Goal: Task Accomplishment & Management: Manage account settings

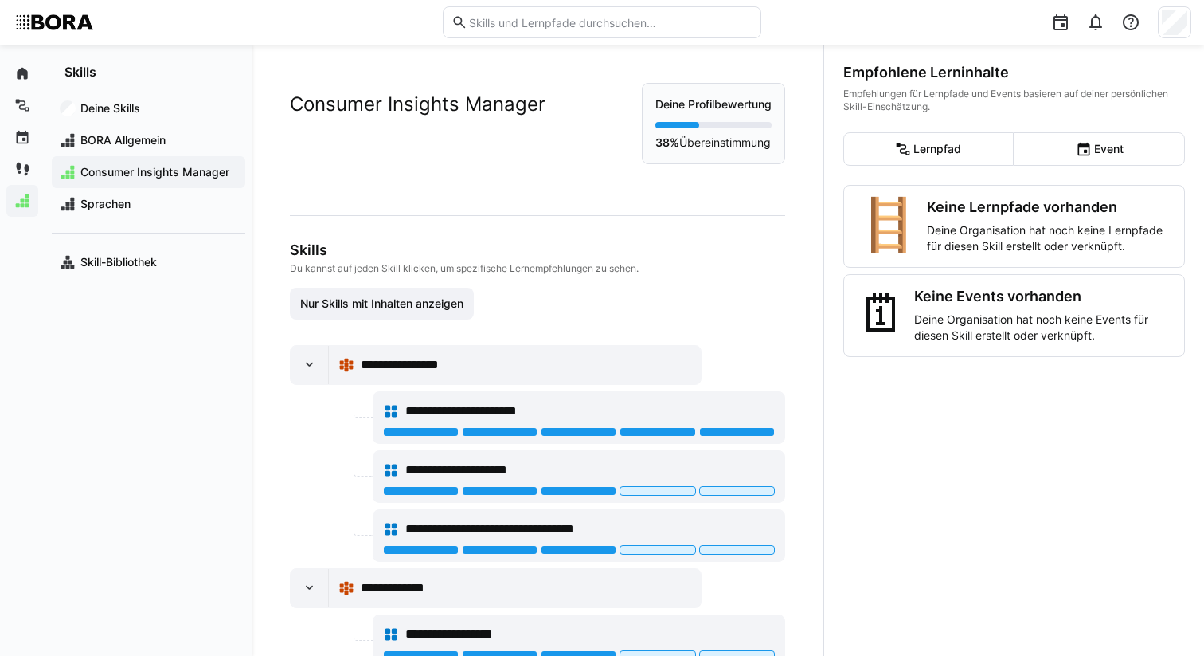
scroll to position [1526, 0]
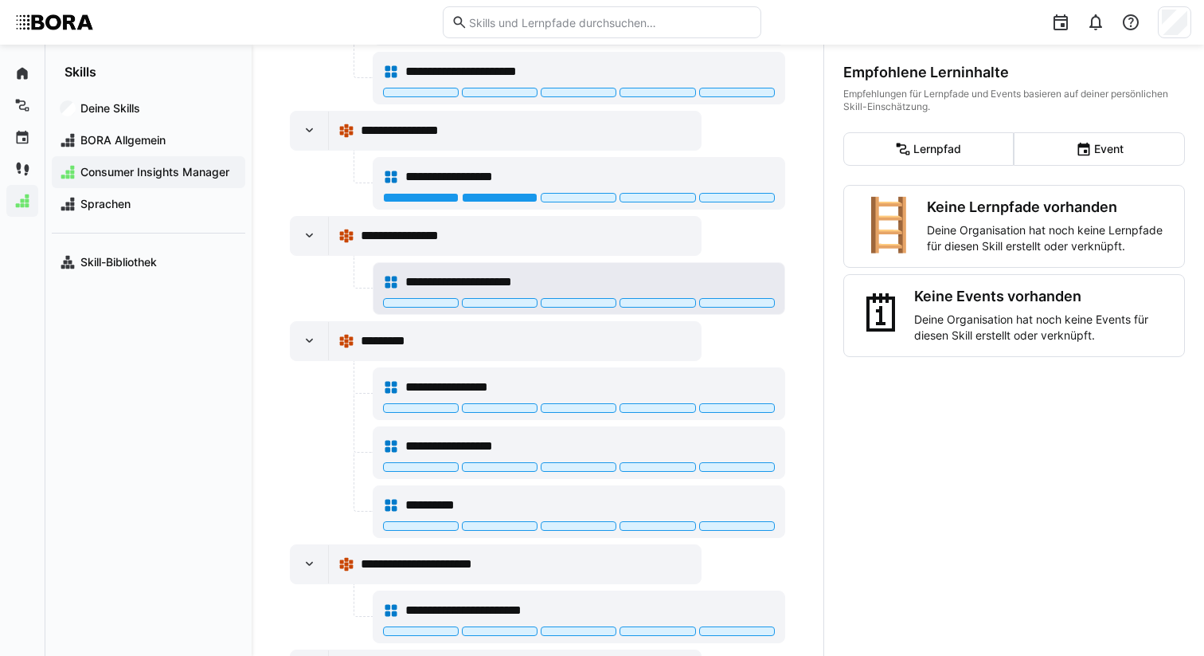
click at [462, 272] on span "**********" at bounding box center [476, 281] width 143 height 19
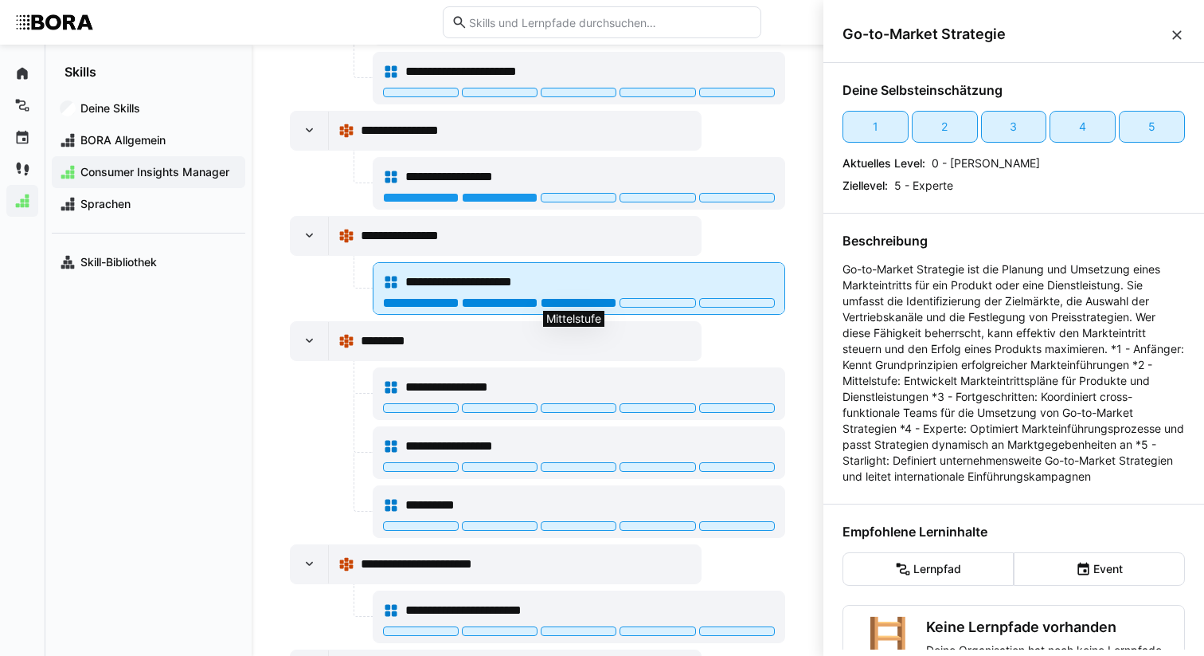
click at [557, 304] on div at bounding box center [579, 303] width 76 height 10
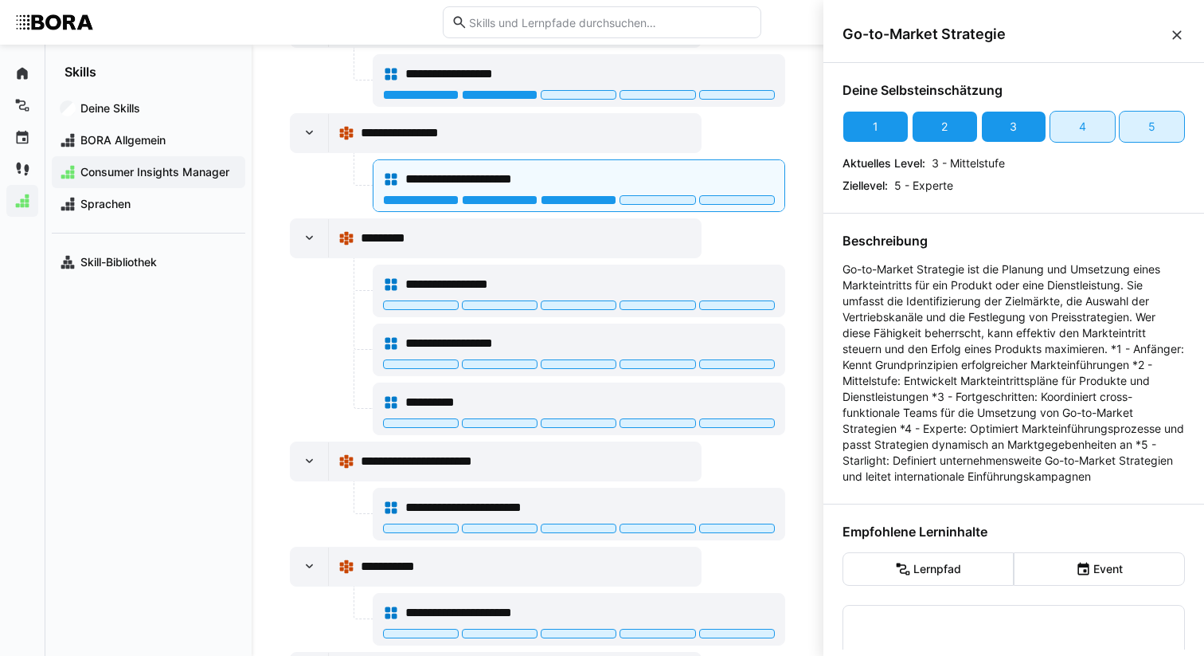
scroll to position [1619, 0]
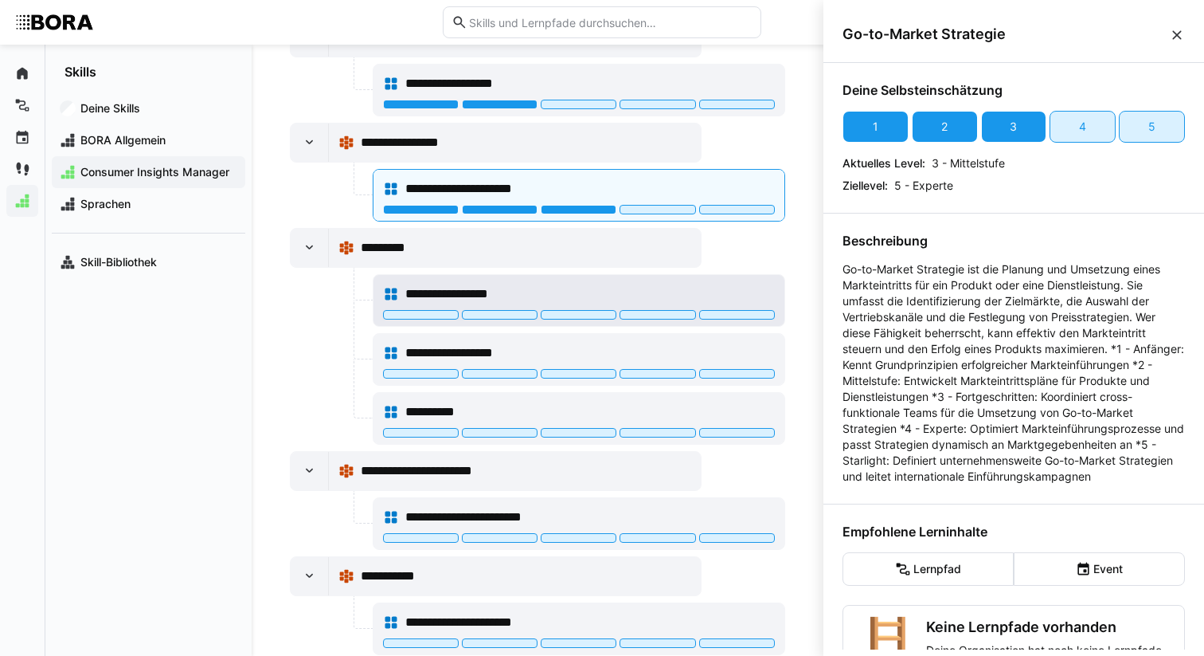
click at [719, 307] on div "**********" at bounding box center [578, 294] width 391 height 32
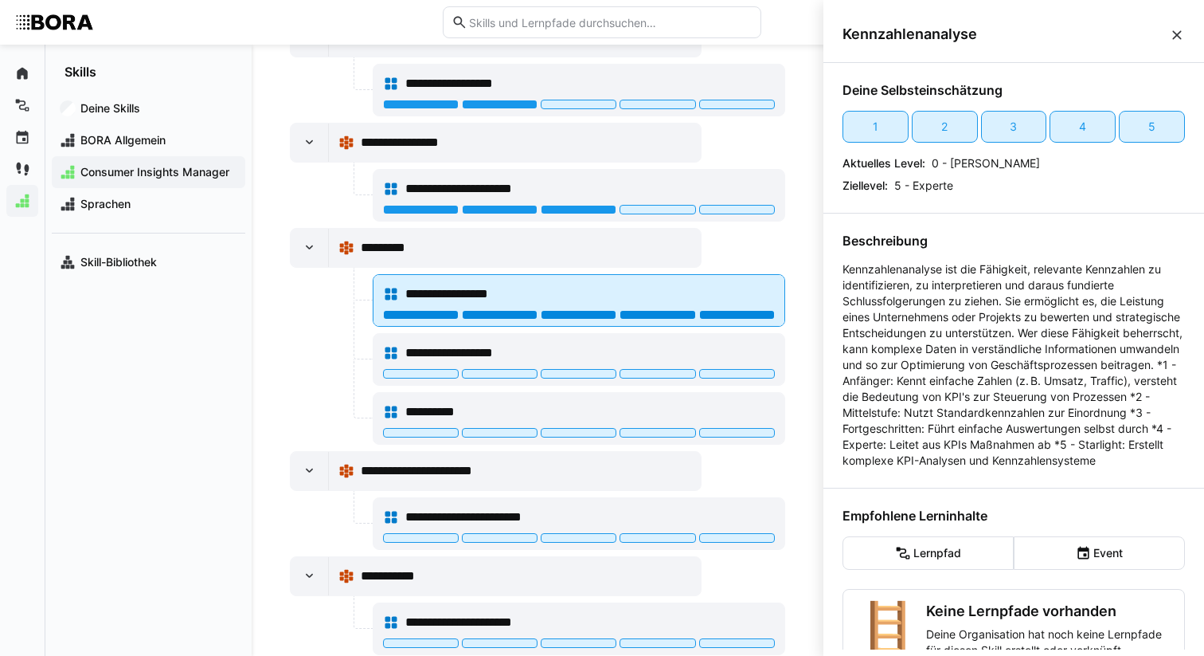
click at [730, 313] on div at bounding box center [737, 315] width 76 height 10
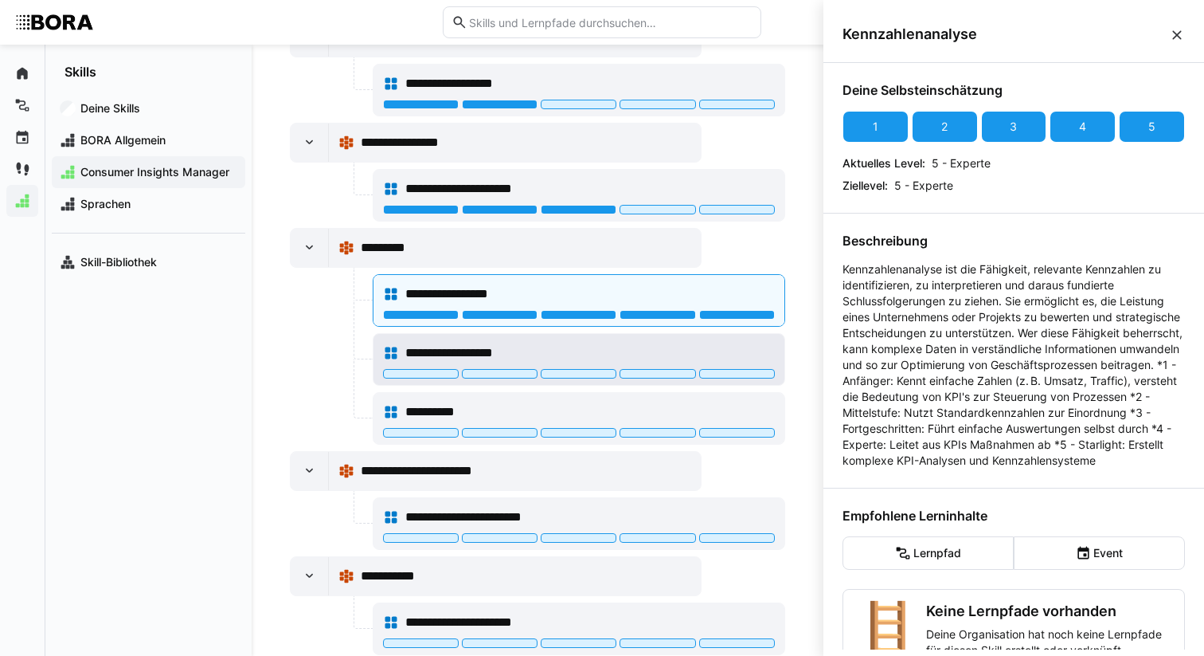
click at [514, 354] on span "**********" at bounding box center [460, 352] width 111 height 19
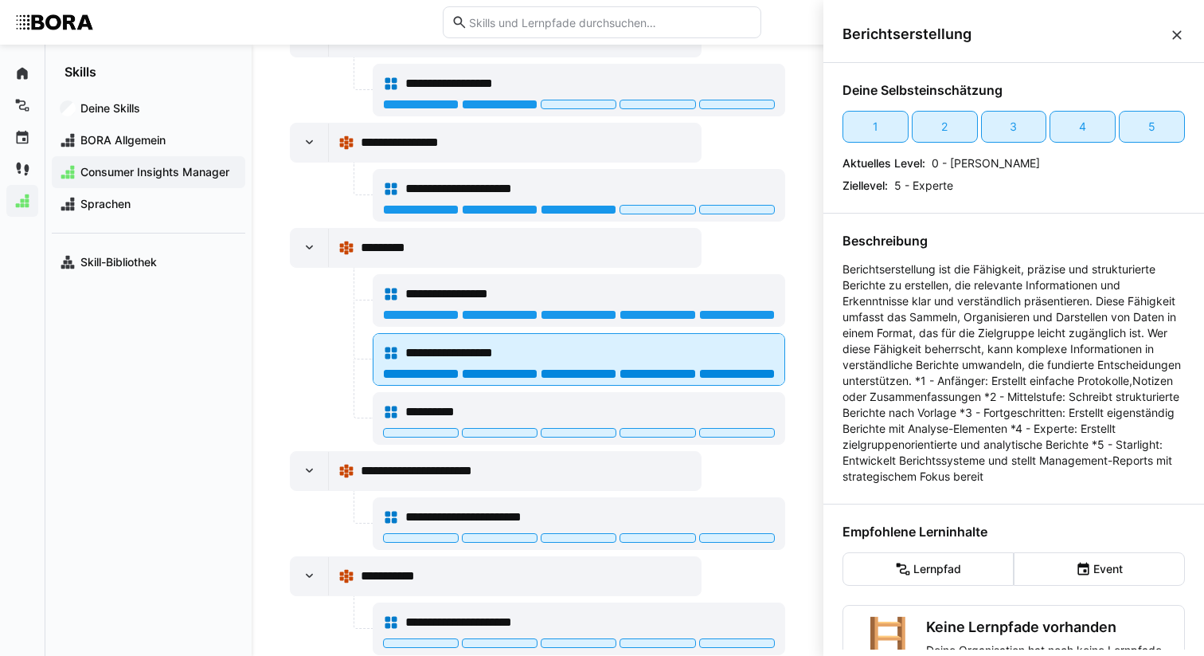
click at [700, 374] on div at bounding box center [737, 374] width 76 height 10
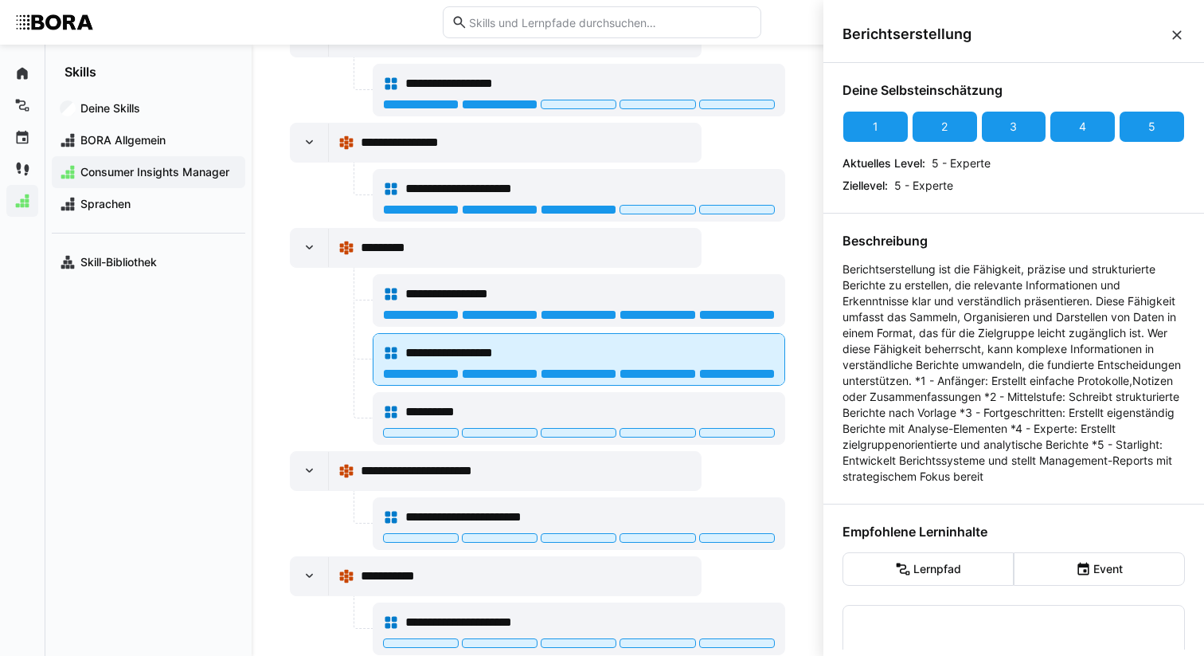
click at [654, 381] on div at bounding box center [578, 375] width 391 height 13
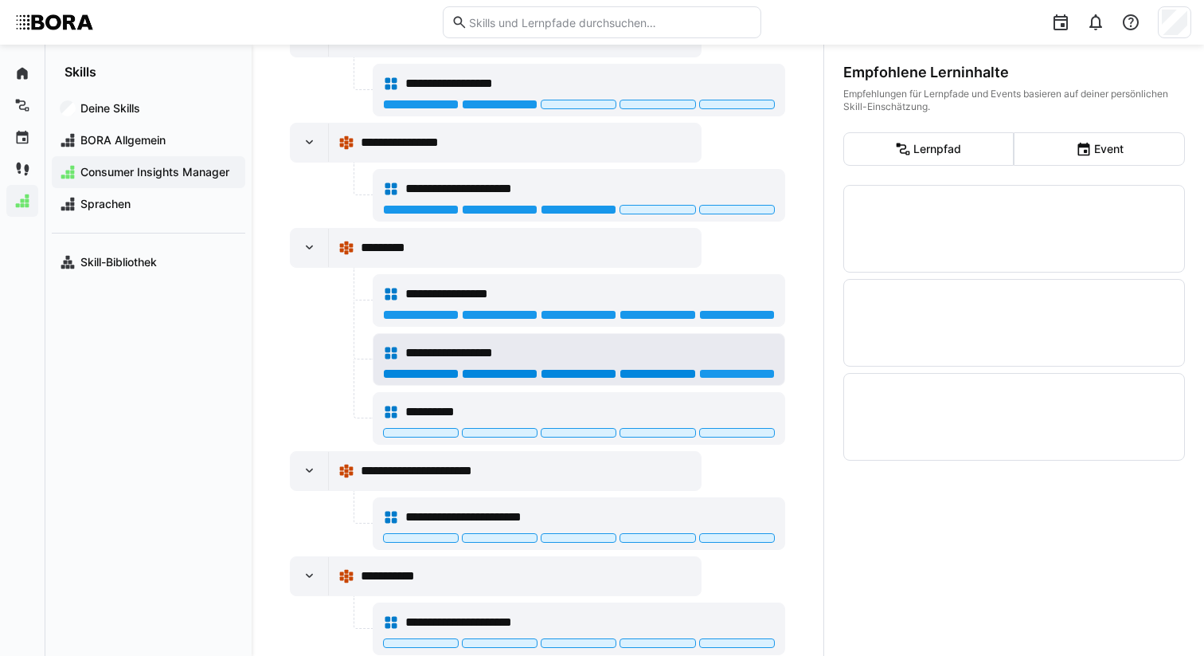
click at [653, 376] on div at bounding box center [658, 374] width 76 height 10
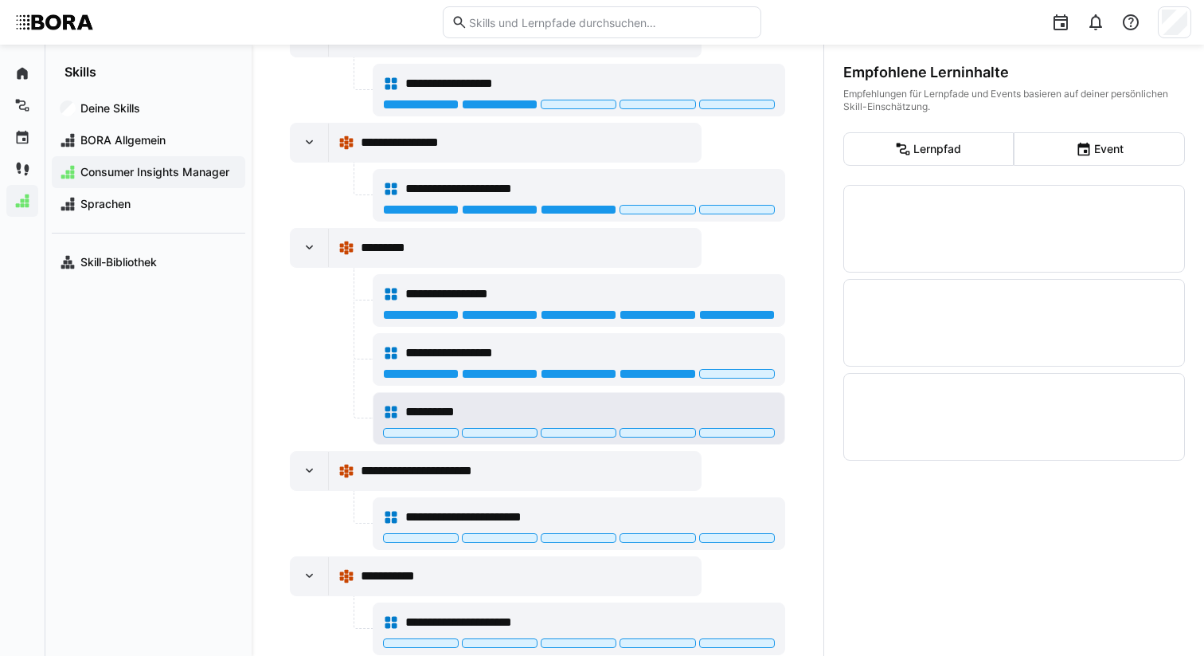
click at [605, 413] on div "**********" at bounding box center [589, 411] width 369 height 19
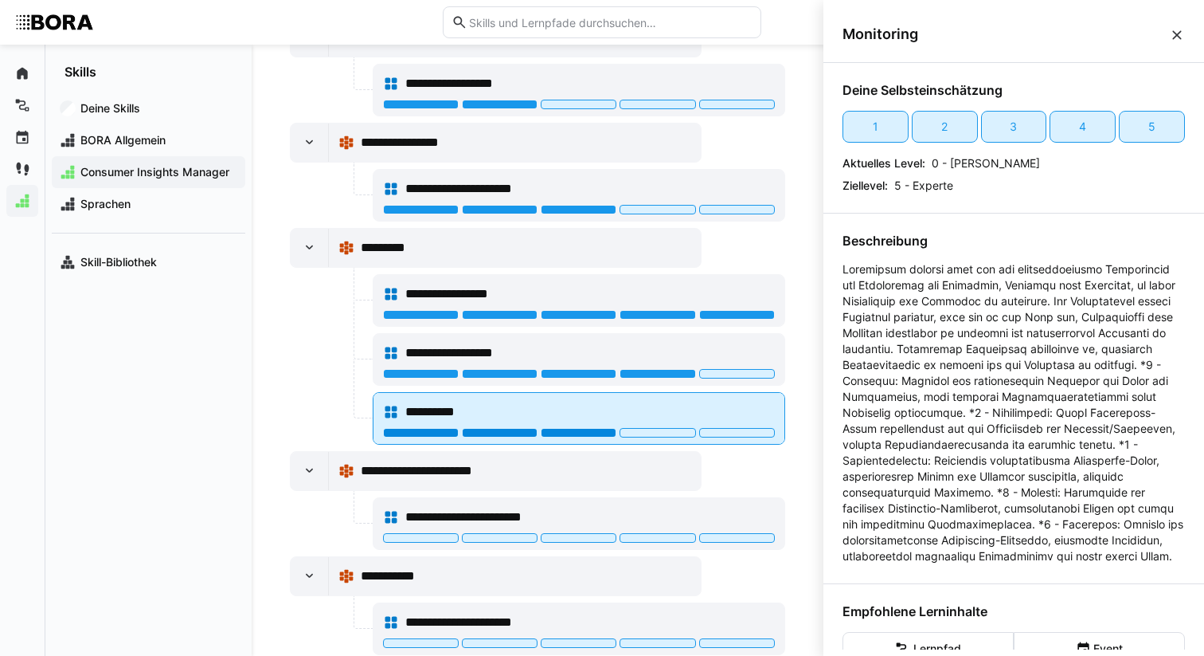
click at [571, 436] on div at bounding box center [579, 433] width 76 height 10
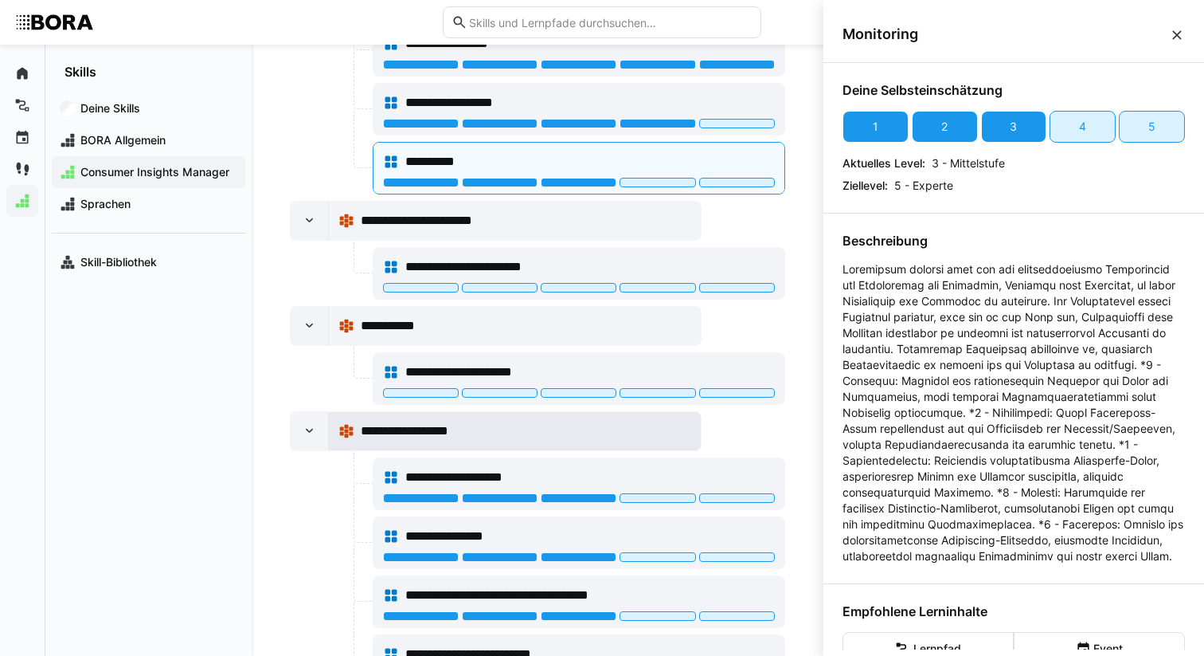
scroll to position [1880, 0]
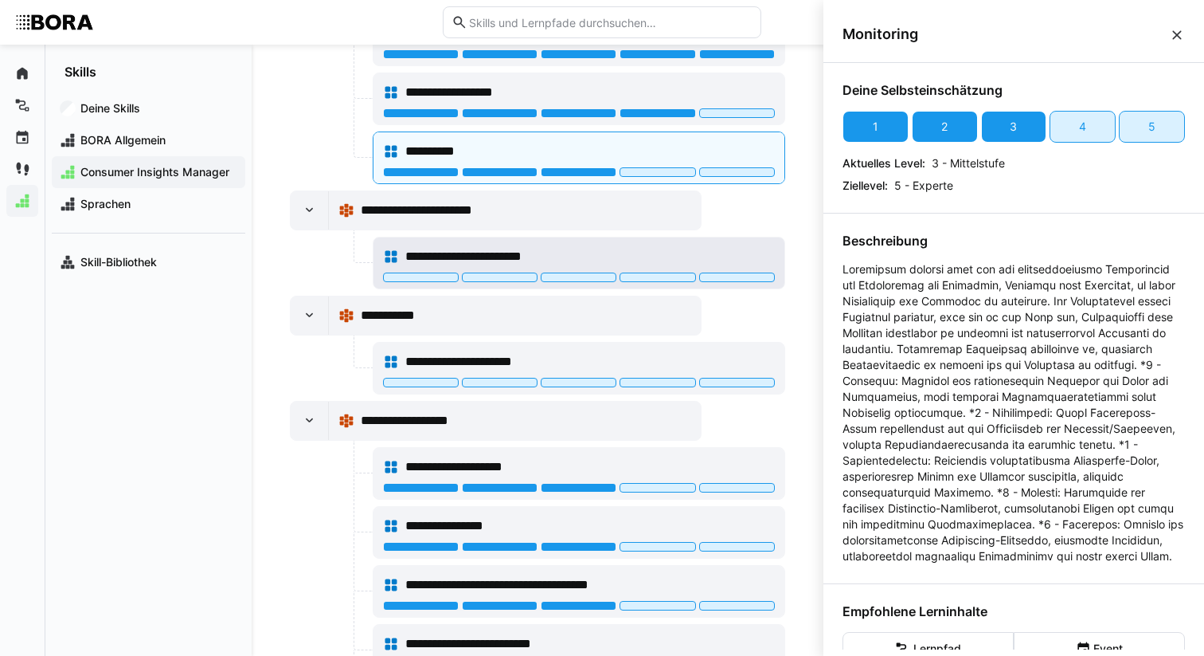
click at [503, 251] on span "**********" at bounding box center [486, 256] width 163 height 19
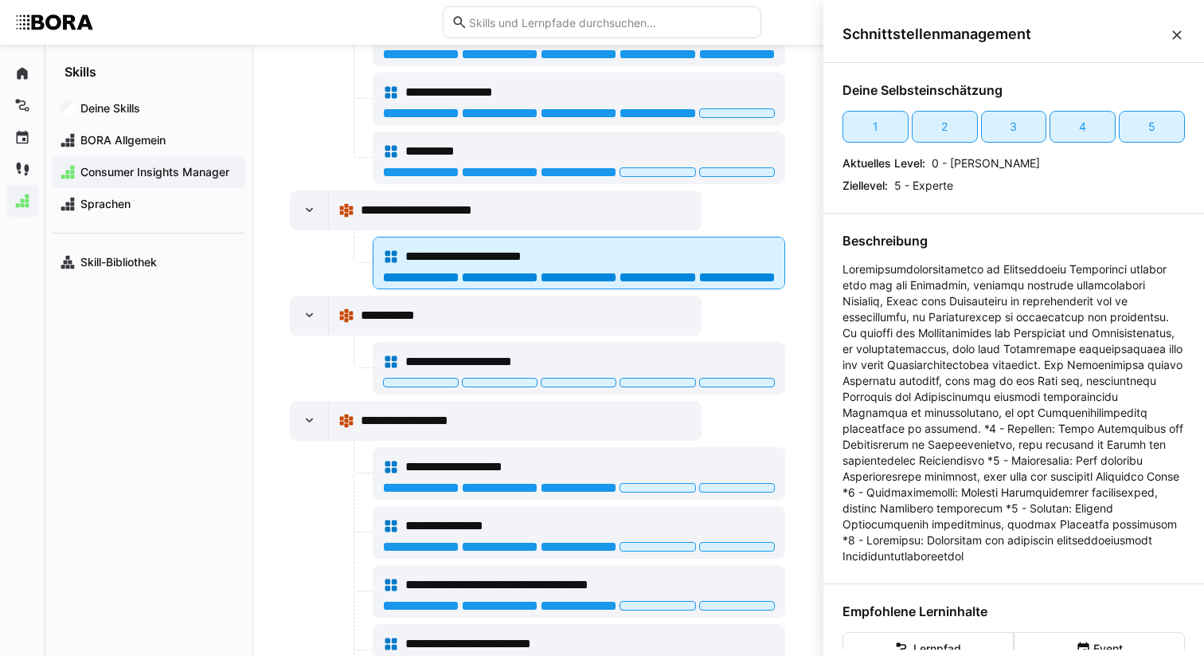
click at [696, 283] on div at bounding box center [578, 278] width 391 height 13
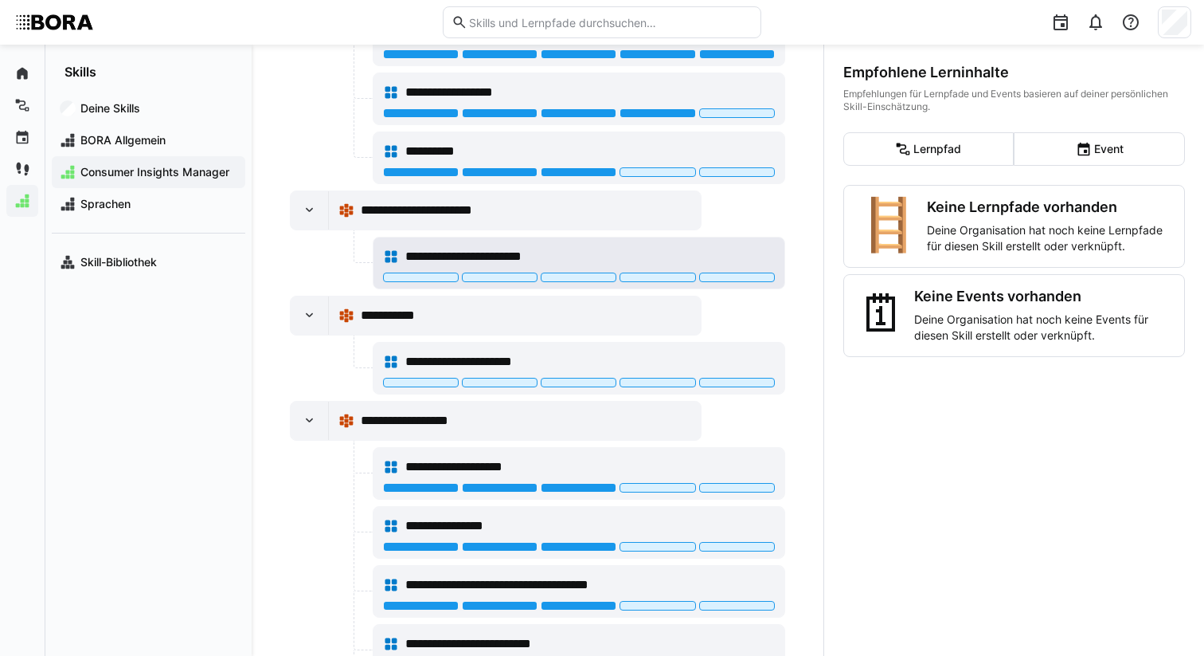
click at [697, 258] on div "**********" at bounding box center [589, 256] width 369 height 19
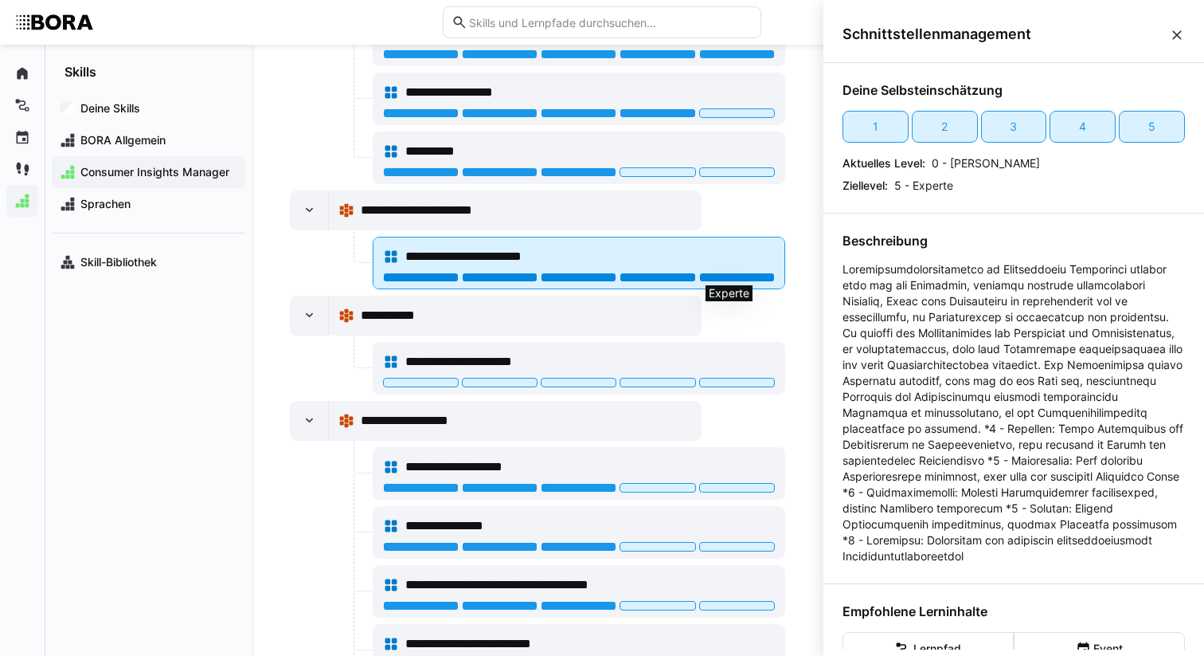
click at [714, 278] on div at bounding box center [737, 277] width 76 height 10
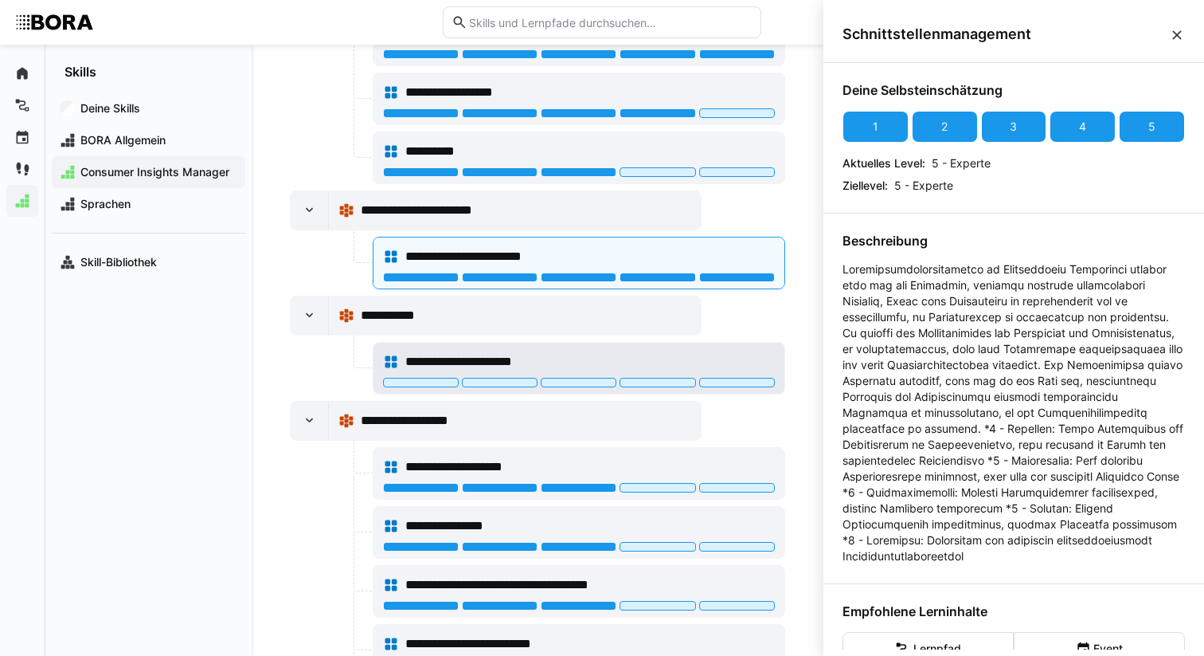
click at [556, 361] on div "**********" at bounding box center [589, 361] width 369 height 19
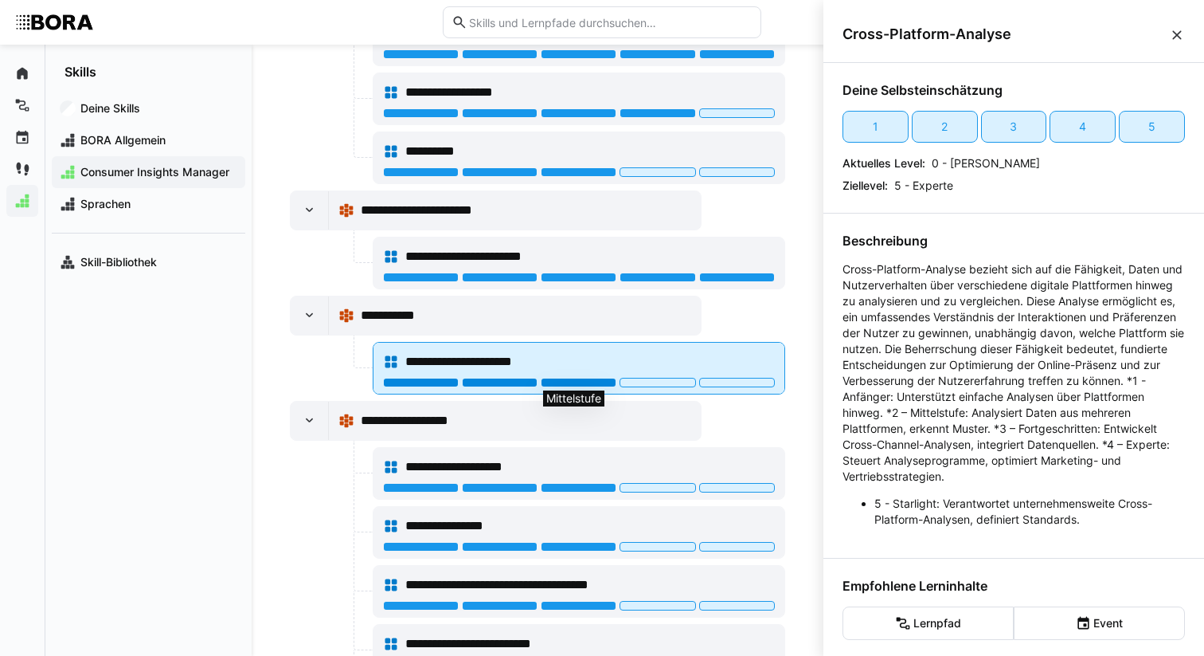
click at [541, 379] on div at bounding box center [579, 383] width 76 height 10
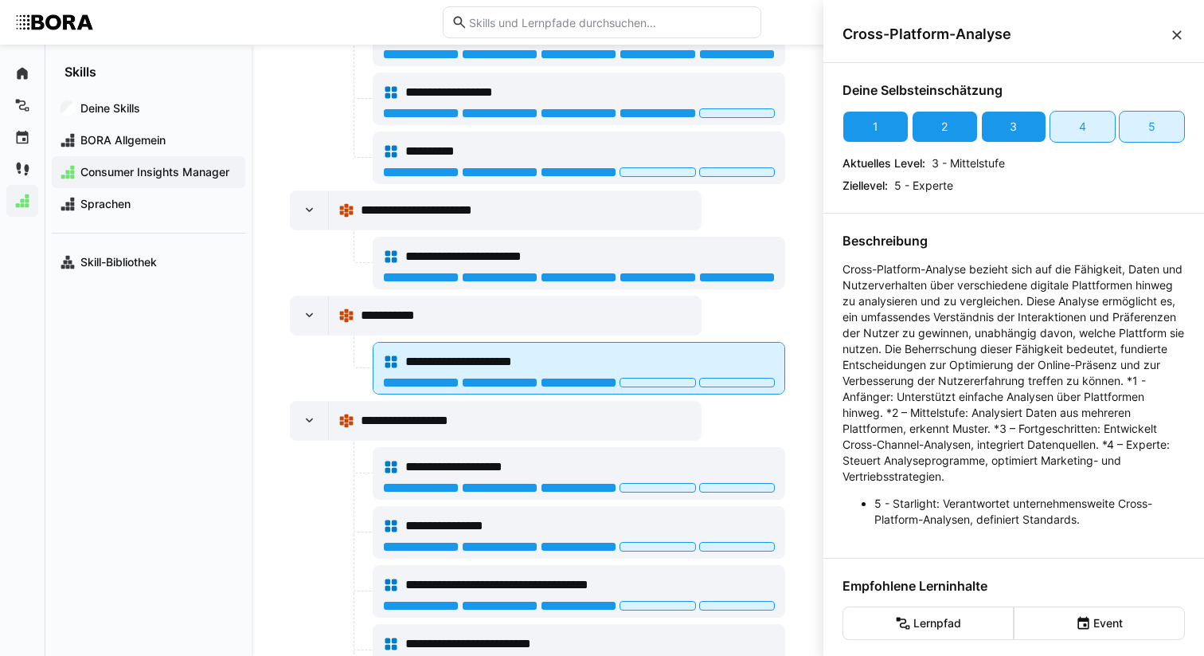
click at [525, 390] on div "**********" at bounding box center [579, 368] width 410 height 51
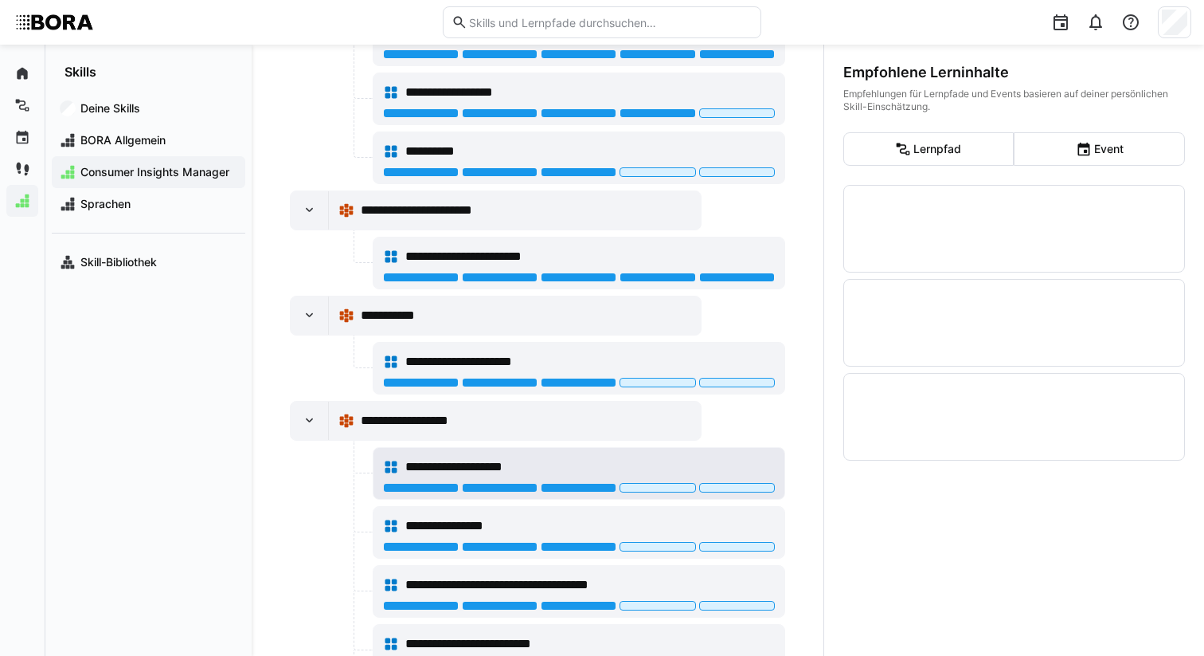
scroll to position [2175, 0]
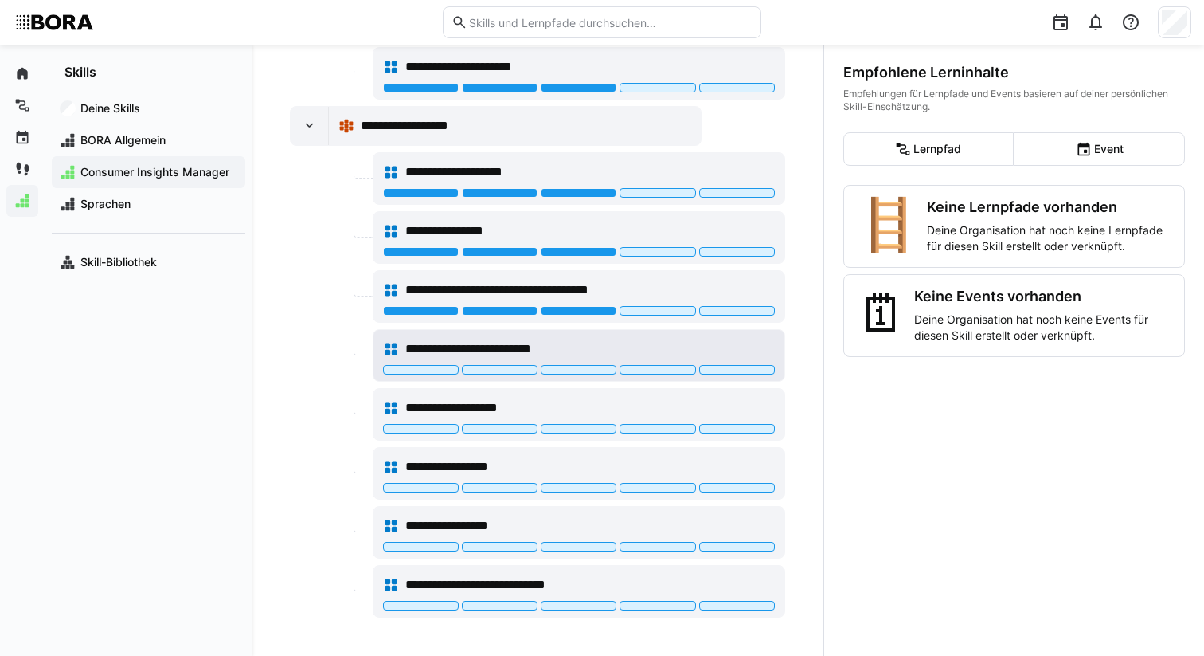
click at [513, 348] on span "**********" at bounding box center [486, 348] width 162 height 19
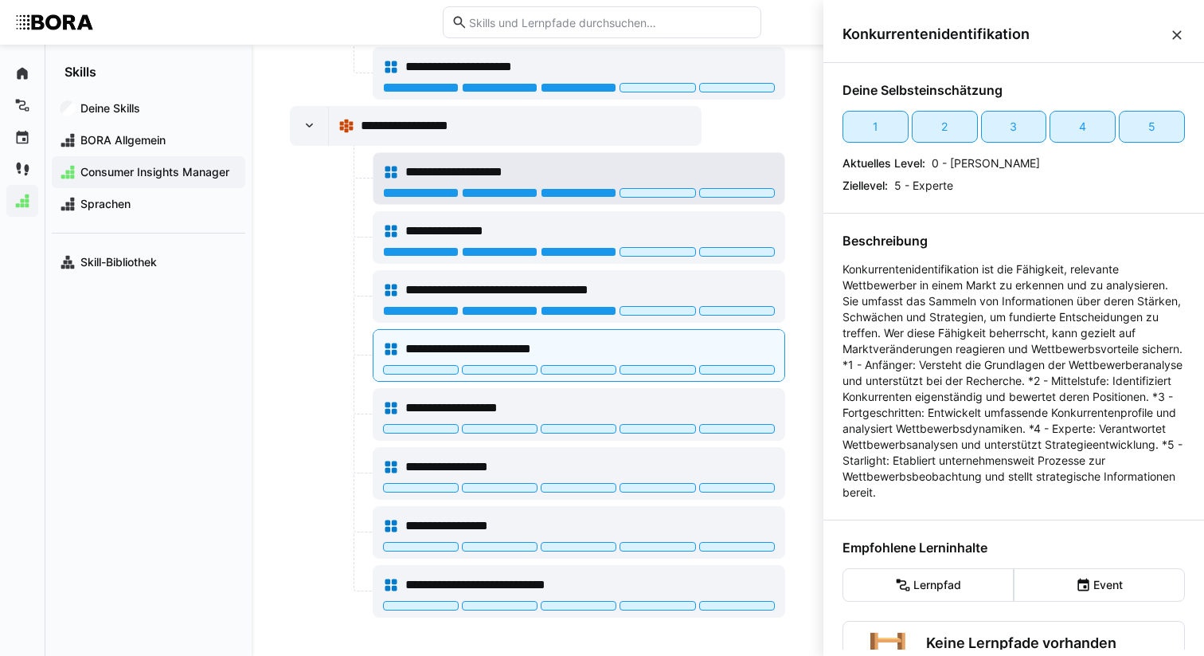
click at [515, 170] on span "**********" at bounding box center [474, 171] width 138 height 19
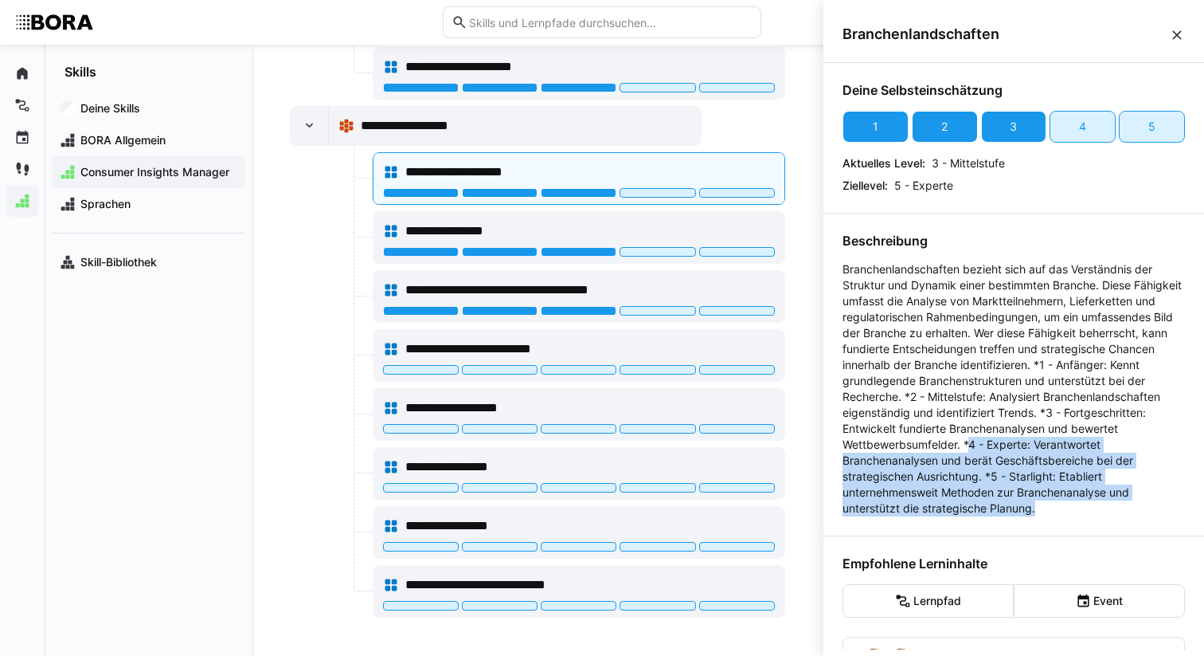
drag, startPoint x: 1065, startPoint y: 504, endPoint x: 1024, endPoint y: 444, distance: 72.9
click at [1024, 444] on p "Branchenlandschaften bezieht sich auf das Verständnis der Struktur und Dynamik …" at bounding box center [1014, 388] width 343 height 255
click at [530, 237] on div "**********" at bounding box center [589, 230] width 369 height 19
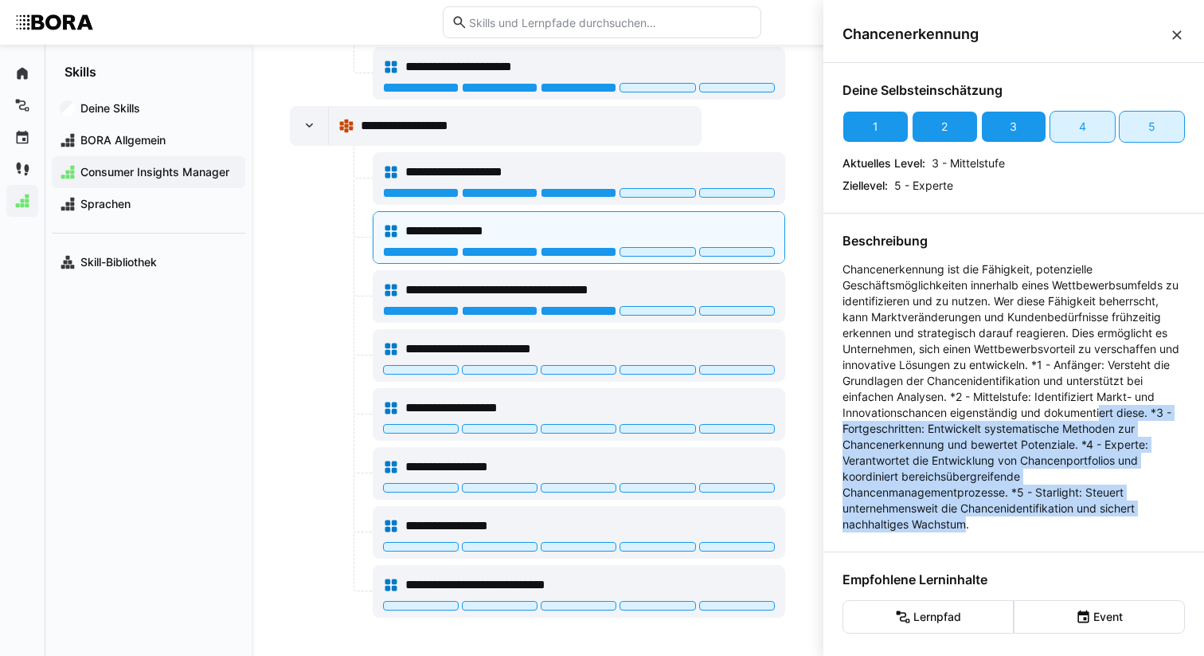
drag, startPoint x: 969, startPoint y: 526, endPoint x: 900, endPoint y: 429, distance: 119.4
click at [900, 429] on p "Chancenerkennung ist die Fähigkeit, potenzielle Geschäftsmöglichkeiten innerhal…" at bounding box center [1014, 396] width 343 height 271
click at [507, 295] on span "**********" at bounding box center [531, 289] width 253 height 19
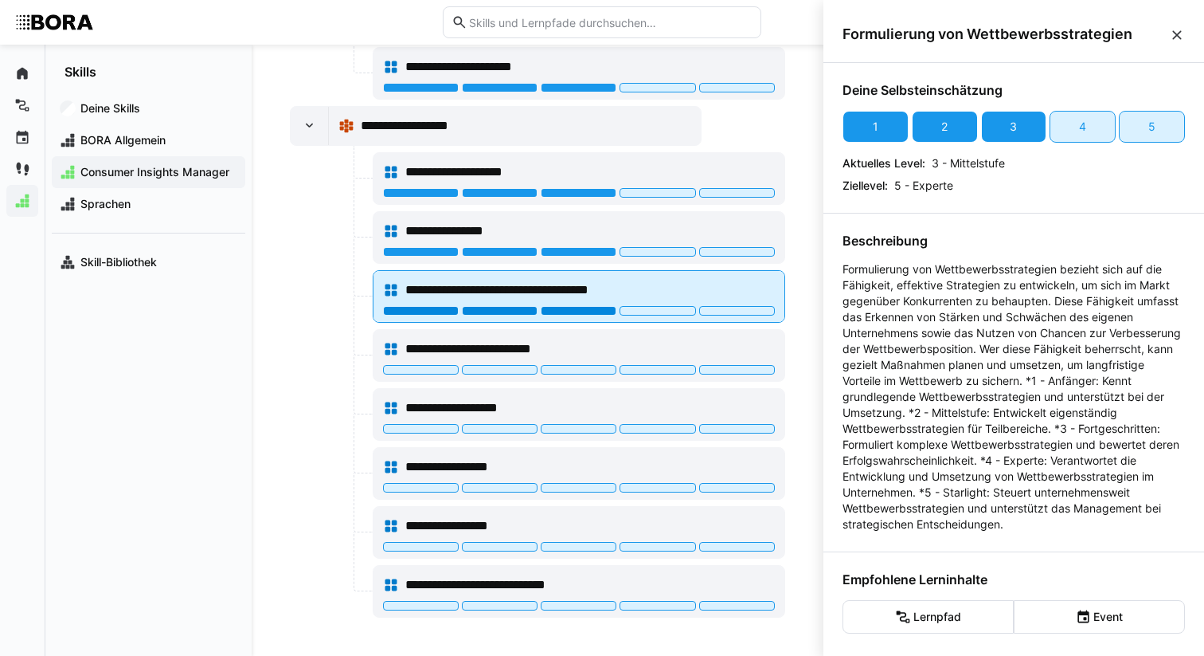
click at [557, 308] on div at bounding box center [579, 311] width 76 height 10
click at [534, 311] on div at bounding box center [578, 311] width 391 height 10
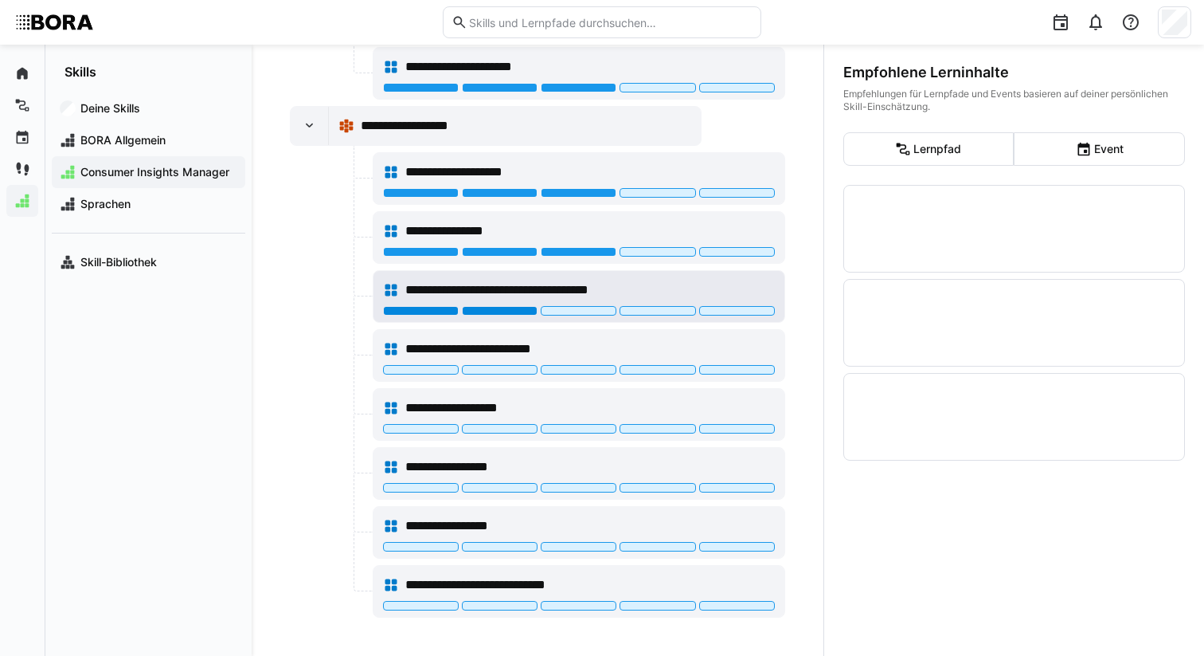
click at [511, 311] on div at bounding box center [500, 311] width 76 height 10
click at [538, 336] on div "**********" at bounding box center [578, 349] width 391 height 32
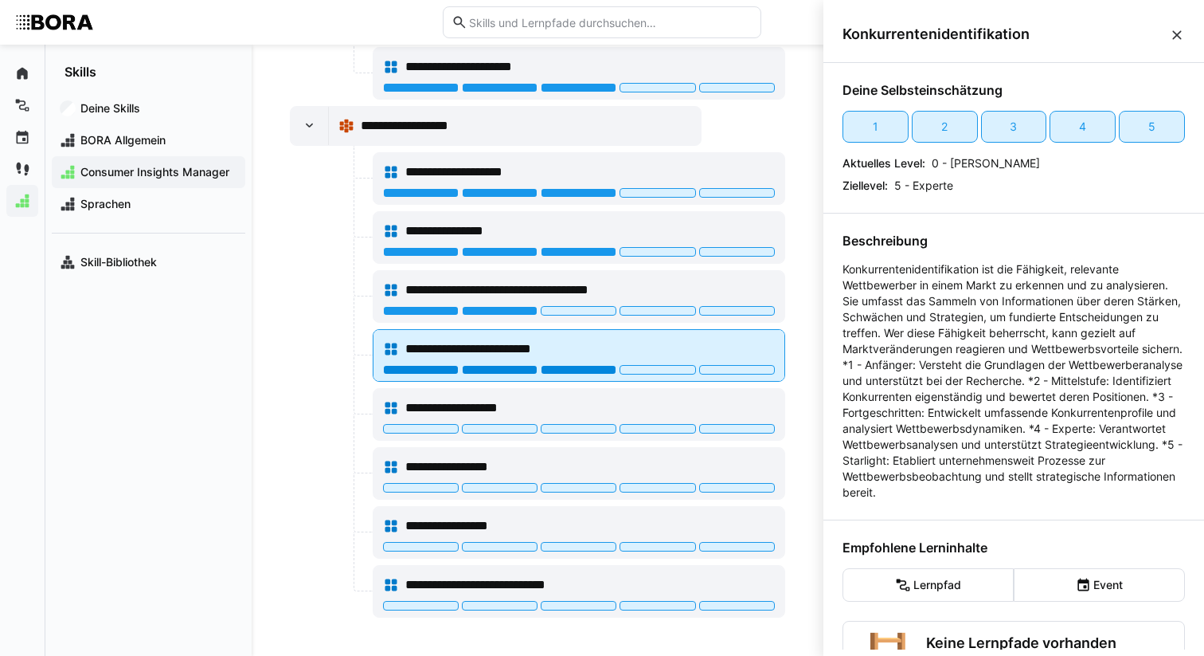
click at [598, 369] on div at bounding box center [579, 370] width 76 height 10
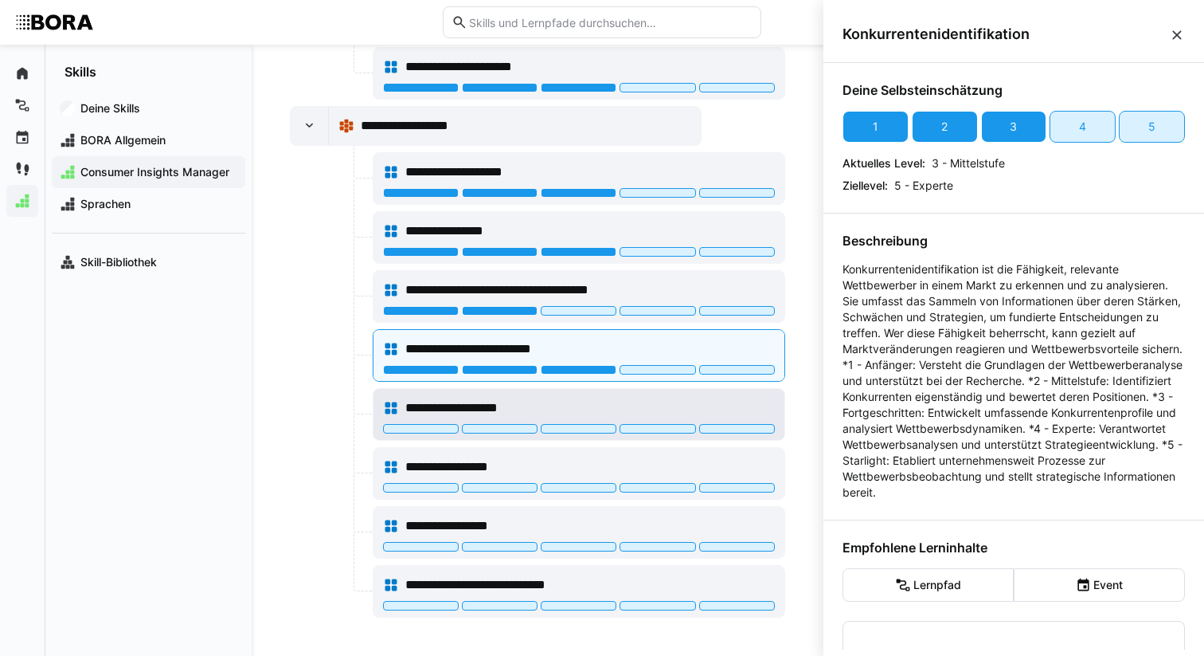
click at [577, 401] on div "**********" at bounding box center [589, 407] width 369 height 19
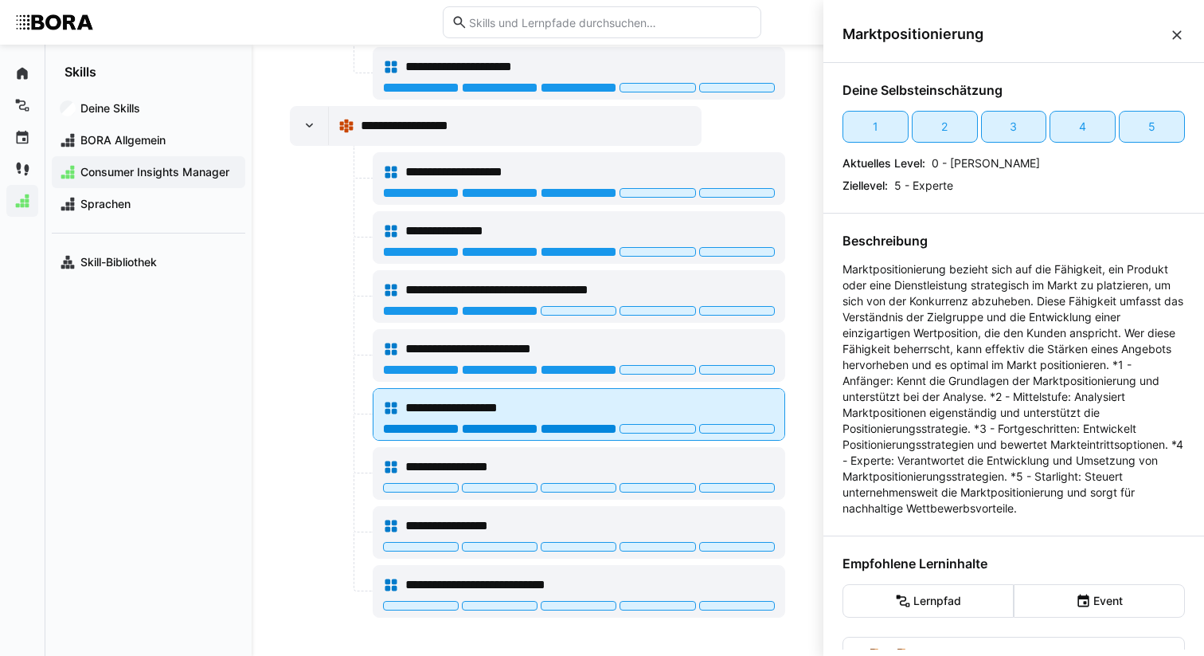
click at [574, 430] on div at bounding box center [579, 429] width 76 height 10
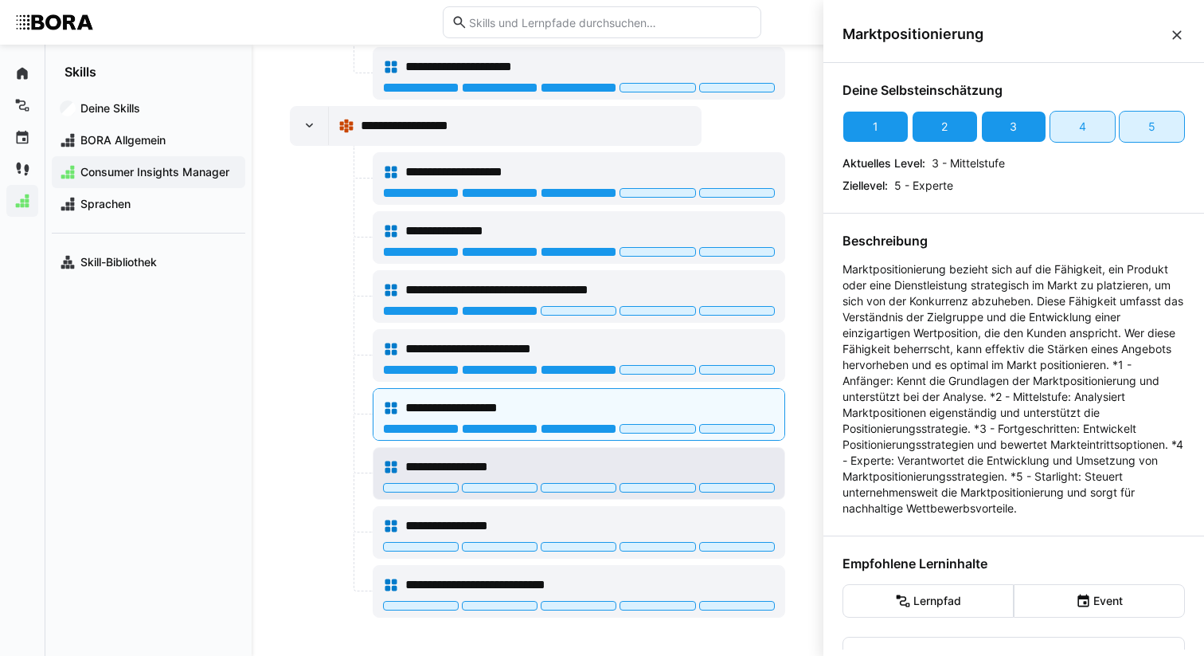
click at [552, 469] on div "**********" at bounding box center [589, 466] width 369 height 19
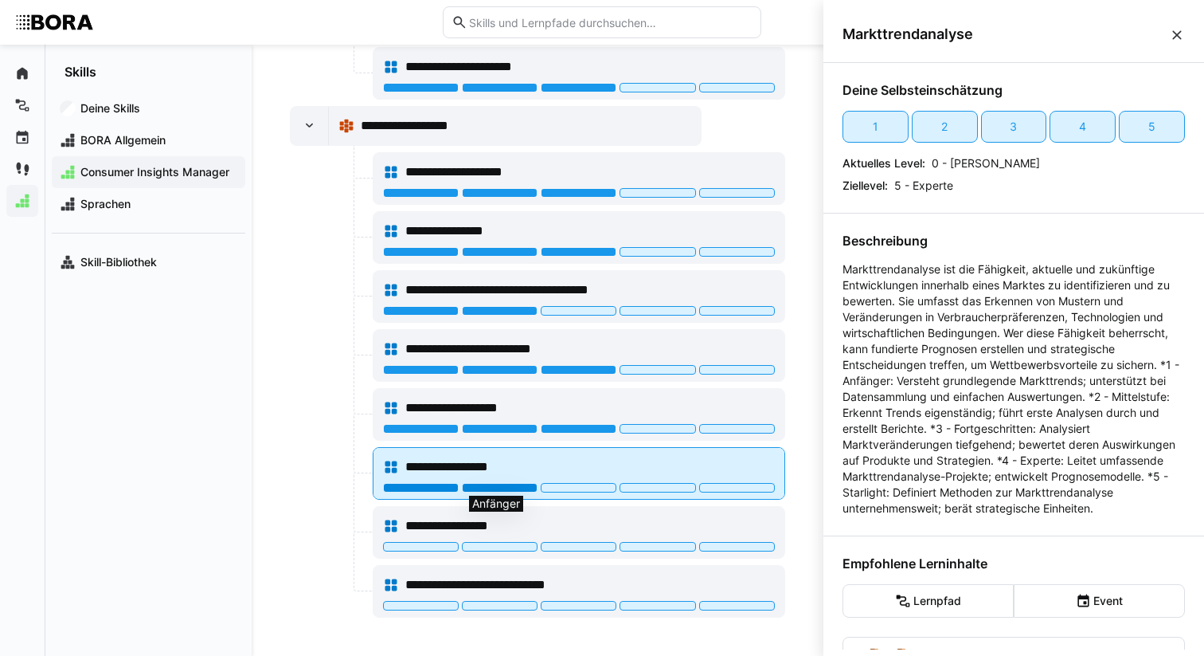
click at [511, 487] on div at bounding box center [500, 488] width 76 height 10
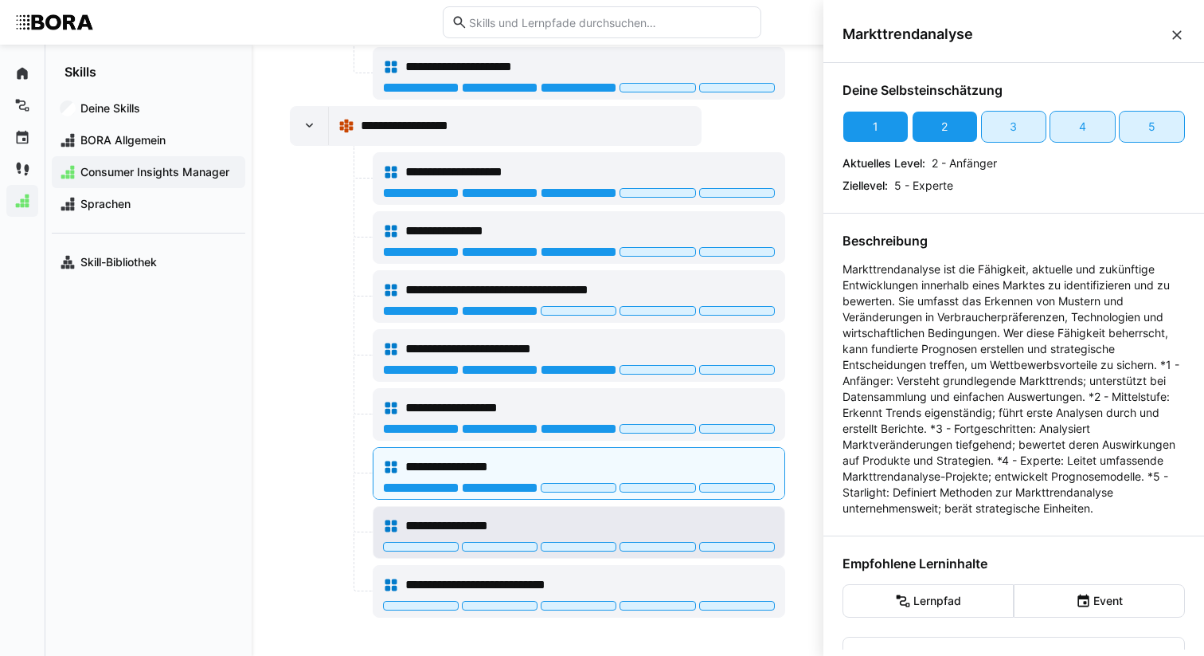
click at [511, 521] on span "**********" at bounding box center [460, 525] width 111 height 19
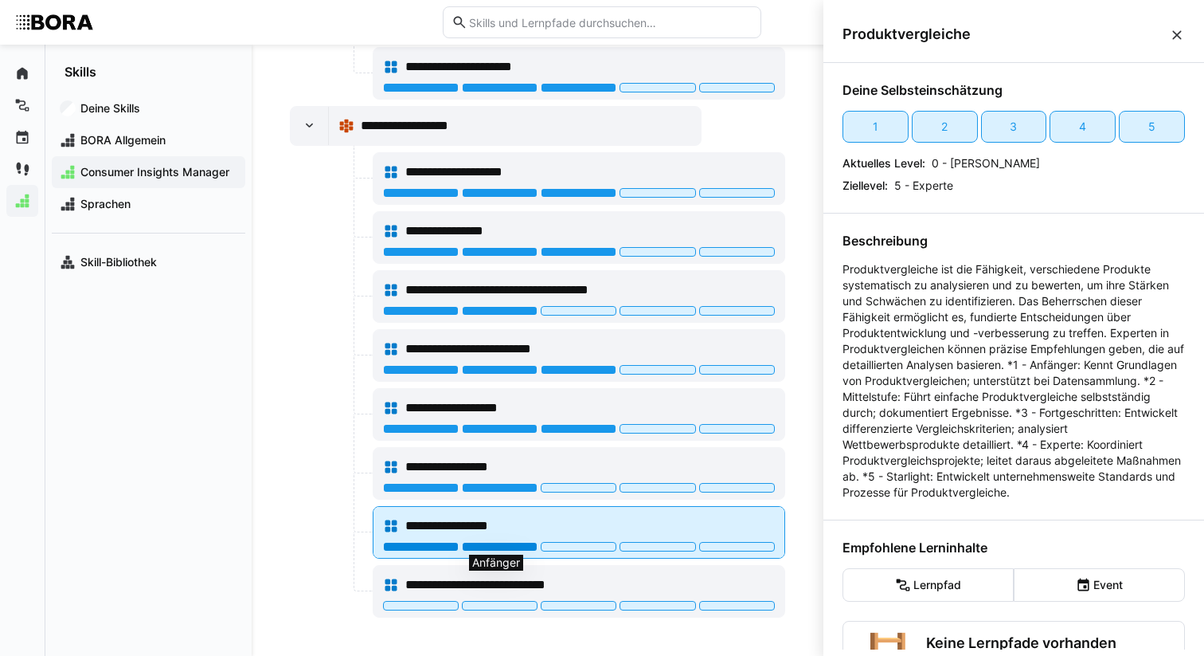
click at [523, 545] on div at bounding box center [500, 547] width 76 height 10
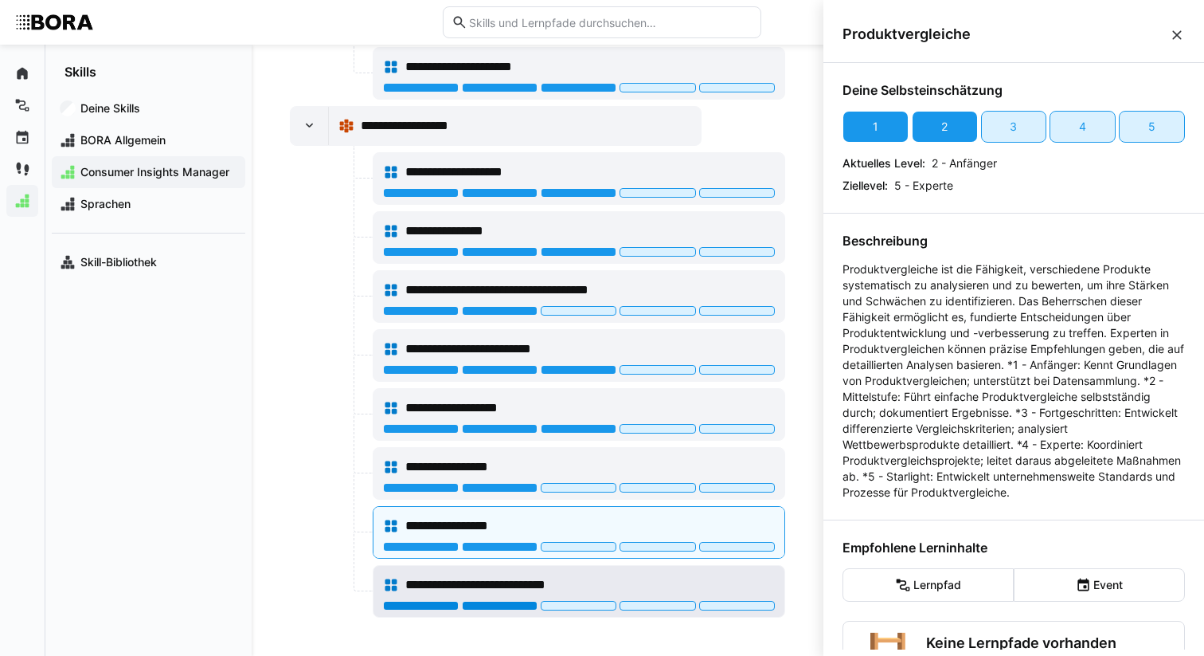
click at [517, 603] on div at bounding box center [500, 606] width 76 height 10
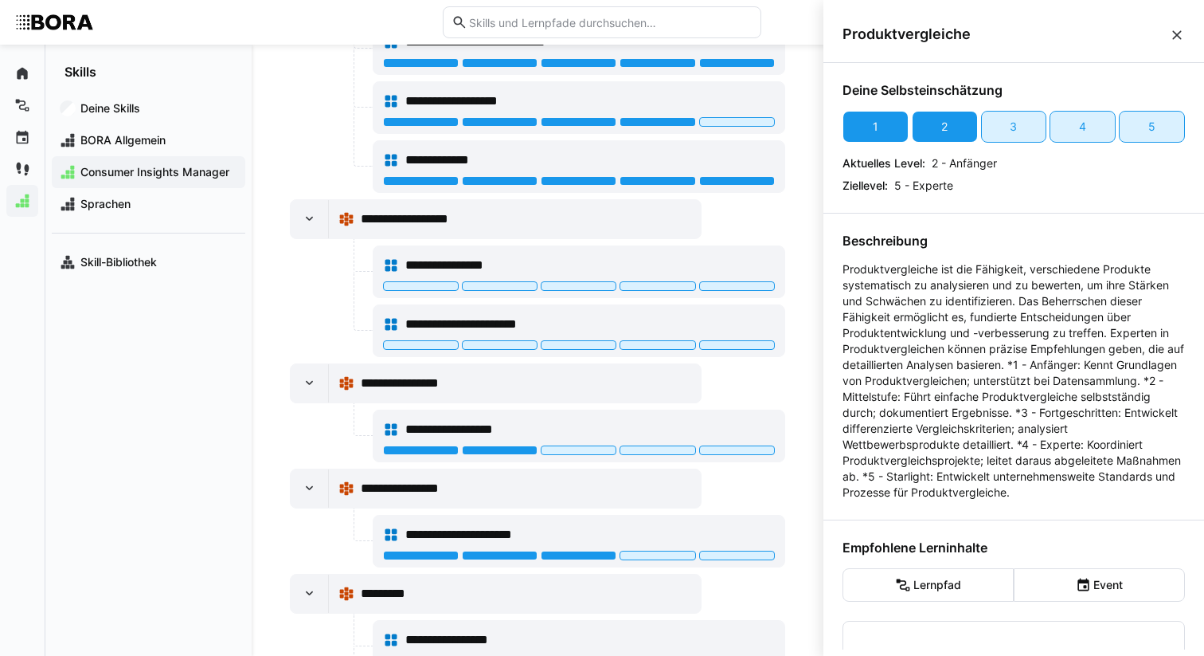
scroll to position [0, 0]
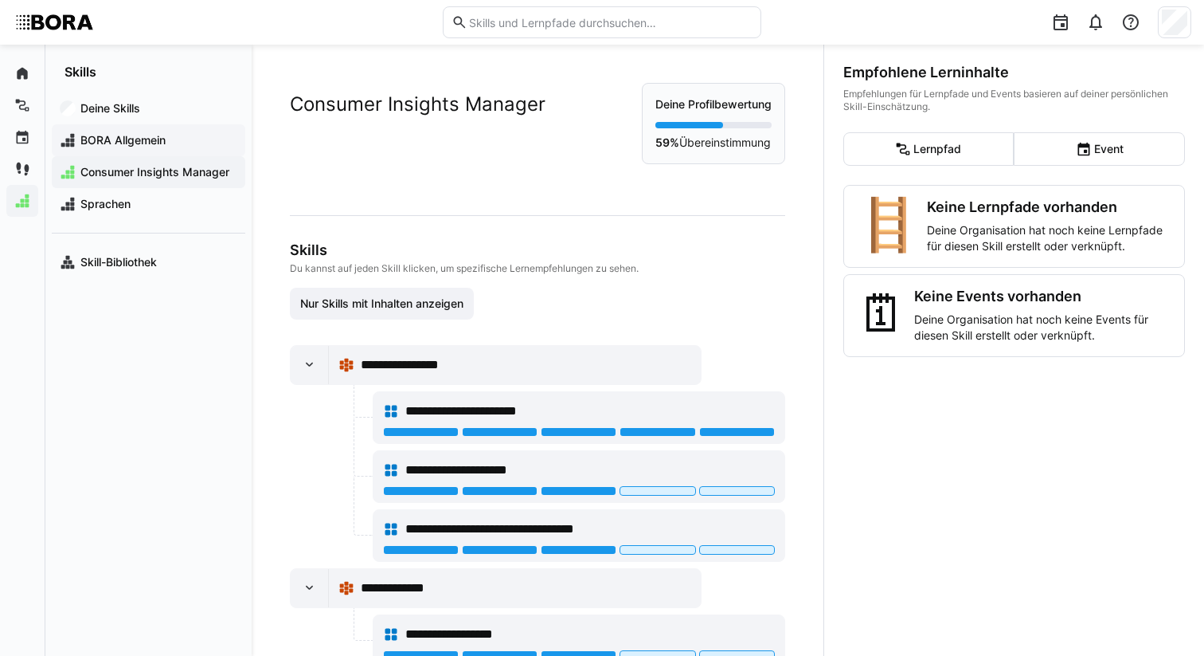
click at [143, 151] on div "BORA Allgemein" at bounding box center [149, 140] width 194 height 32
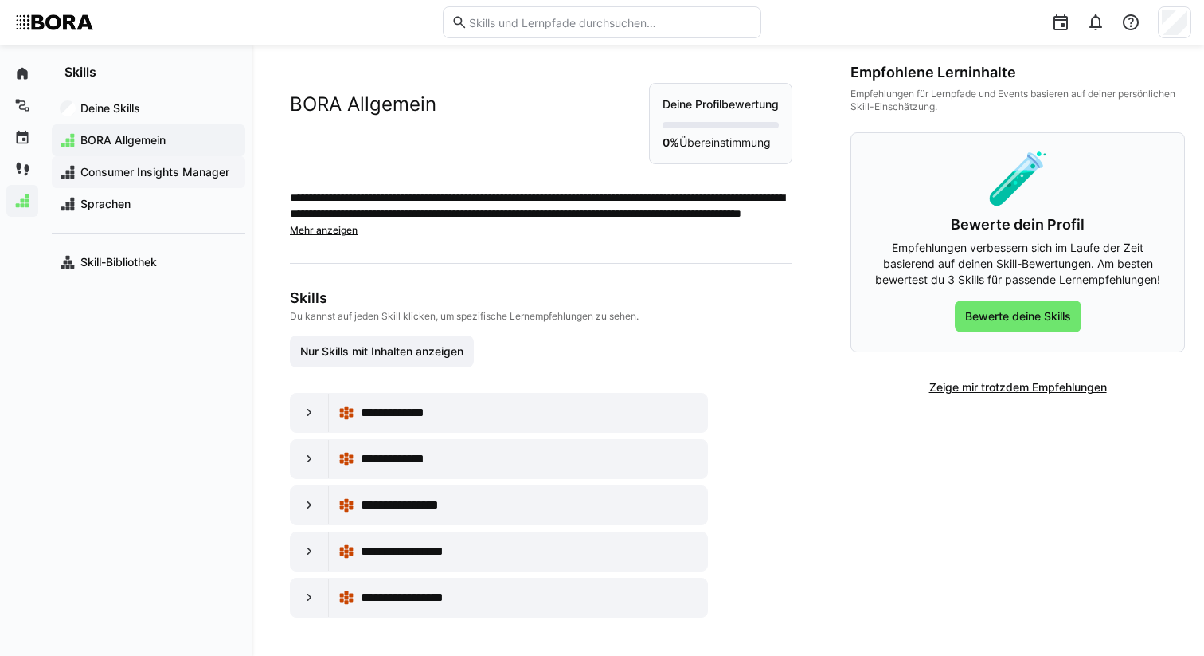
click at [155, 176] on span "Consumer Insights Manager" at bounding box center [157, 172] width 159 height 16
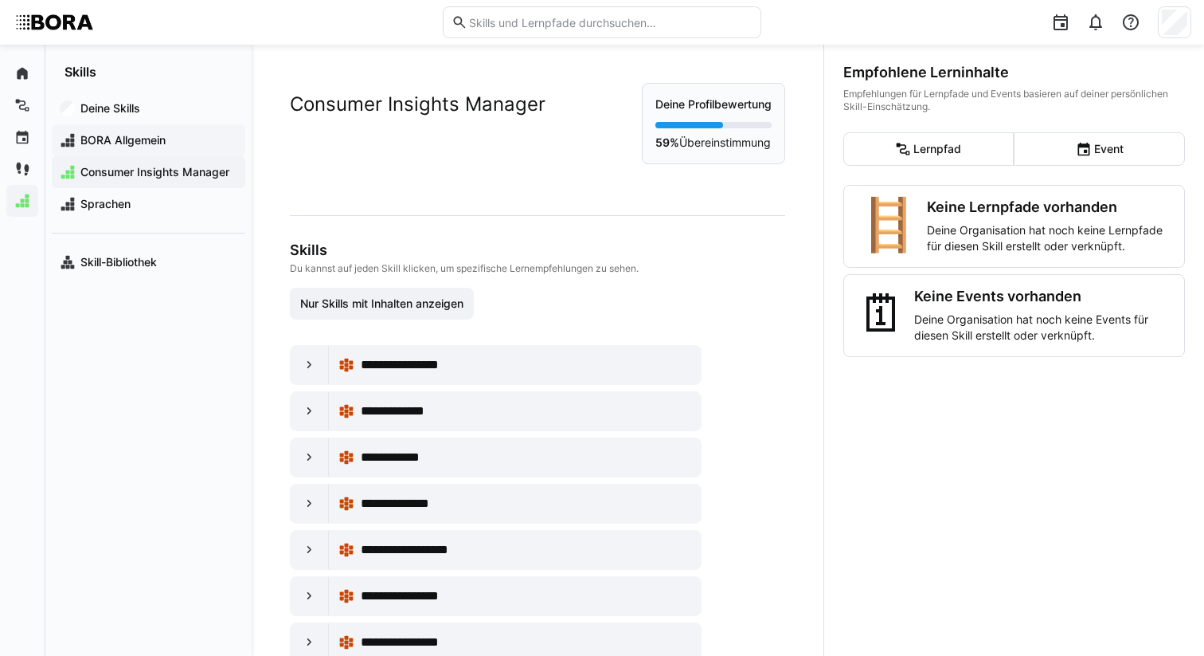
click at [156, 143] on span "BORA Allgemein" at bounding box center [157, 140] width 159 height 16
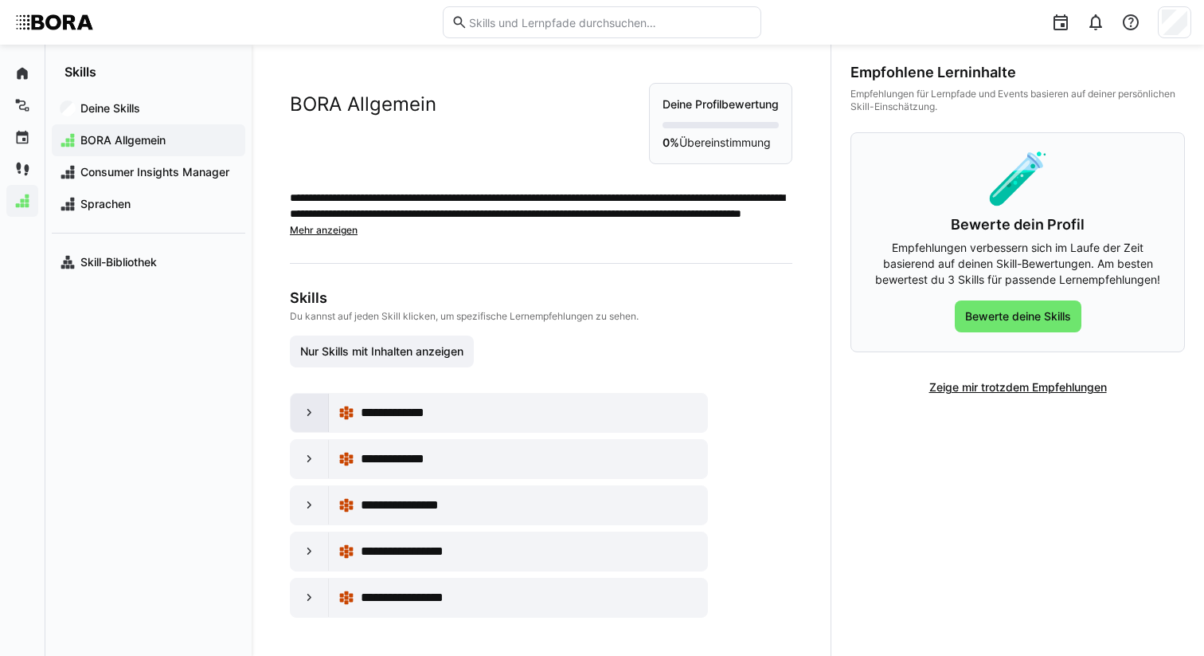
click at [321, 409] on div at bounding box center [310, 412] width 38 height 38
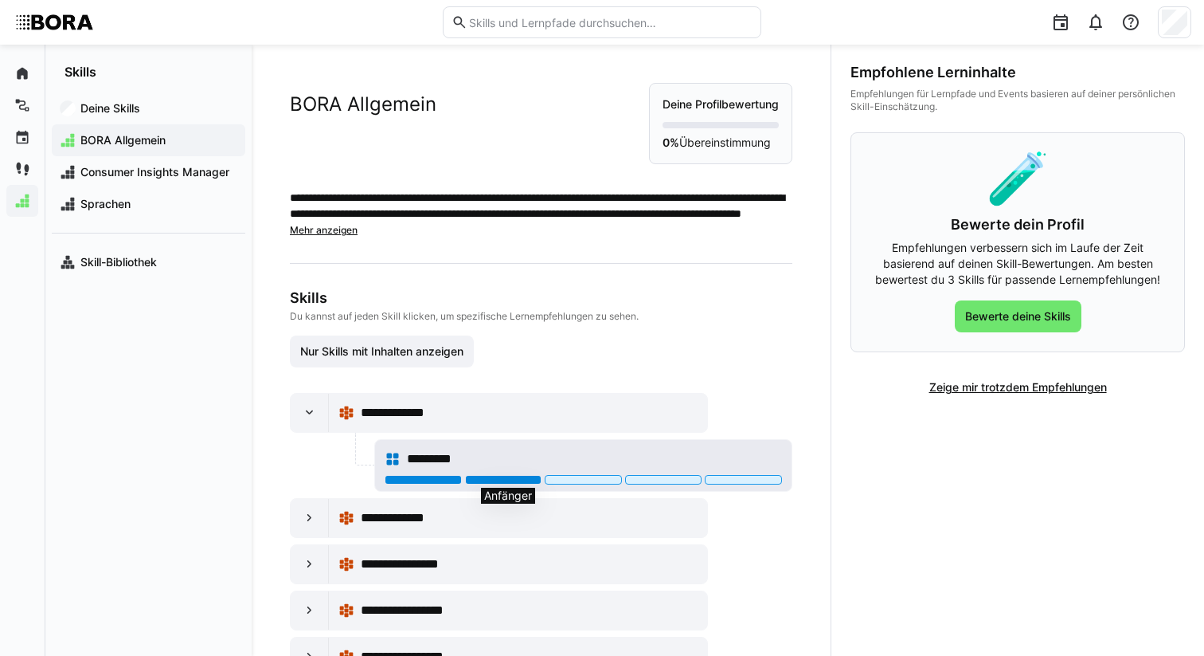
click at [531, 479] on div at bounding box center [503, 480] width 77 height 10
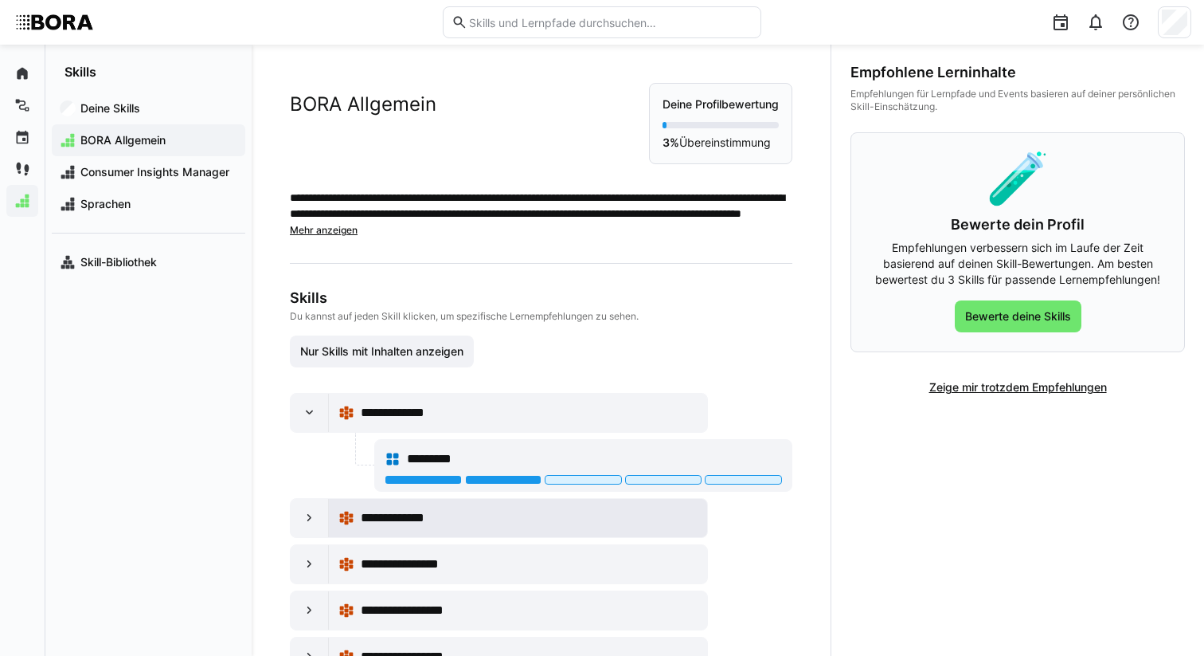
click at [407, 526] on span "**********" at bounding box center [400, 517] width 79 height 19
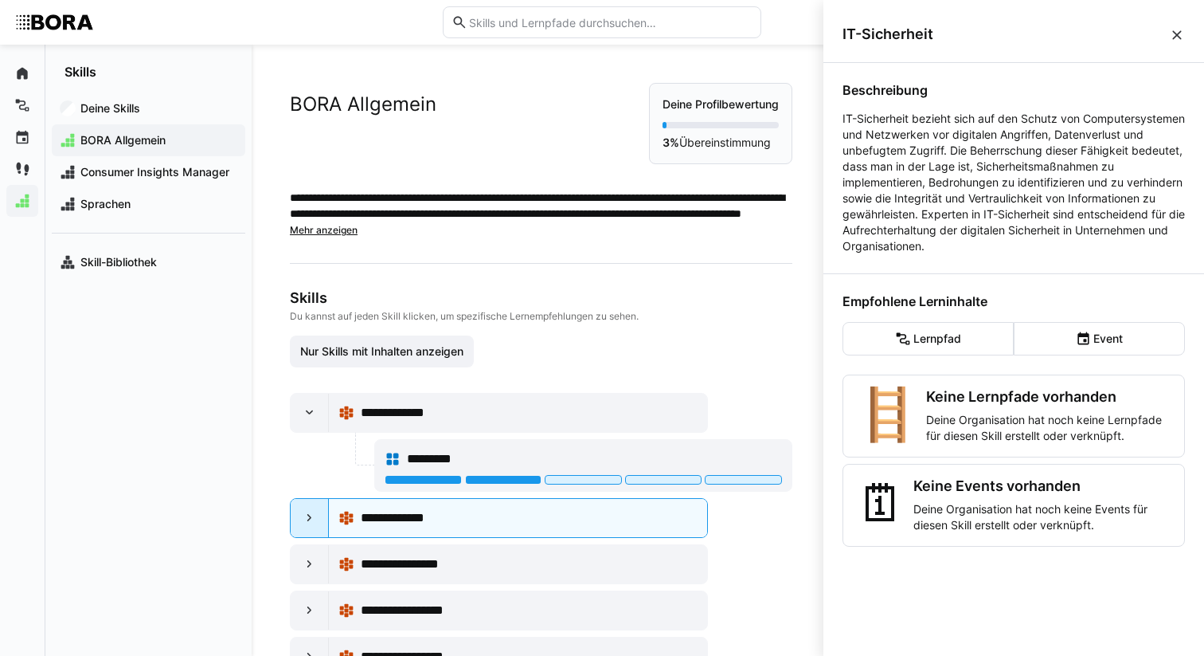
click at [308, 519] on eds-icon at bounding box center [310, 518] width 16 height 16
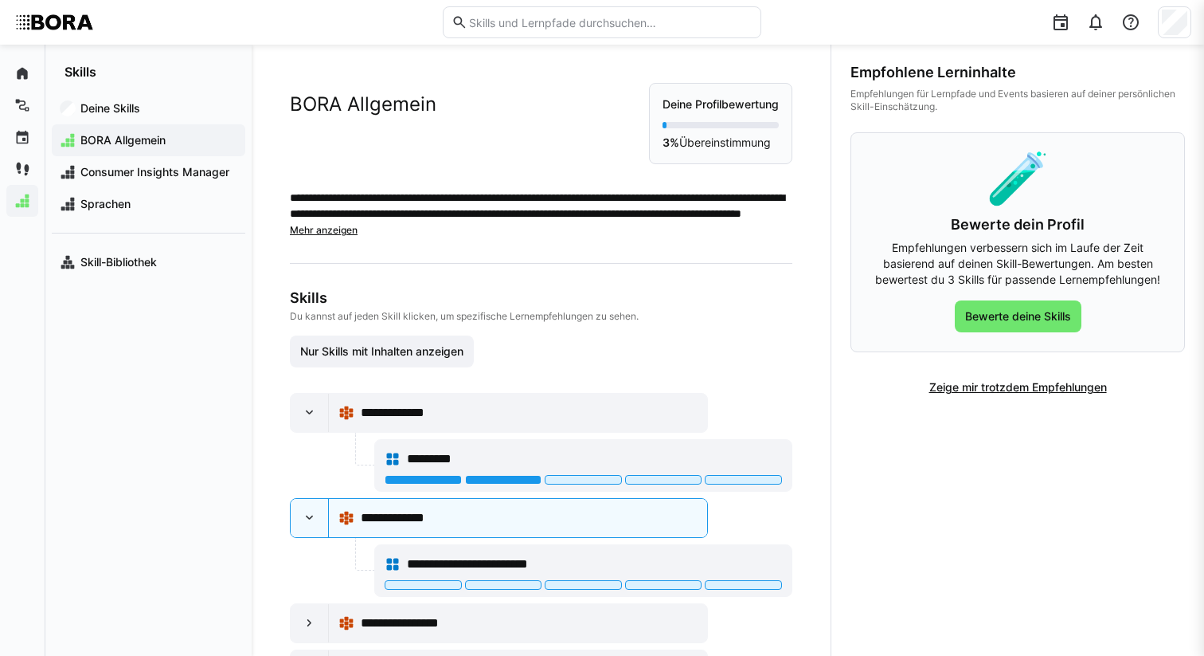
scroll to position [118, 0]
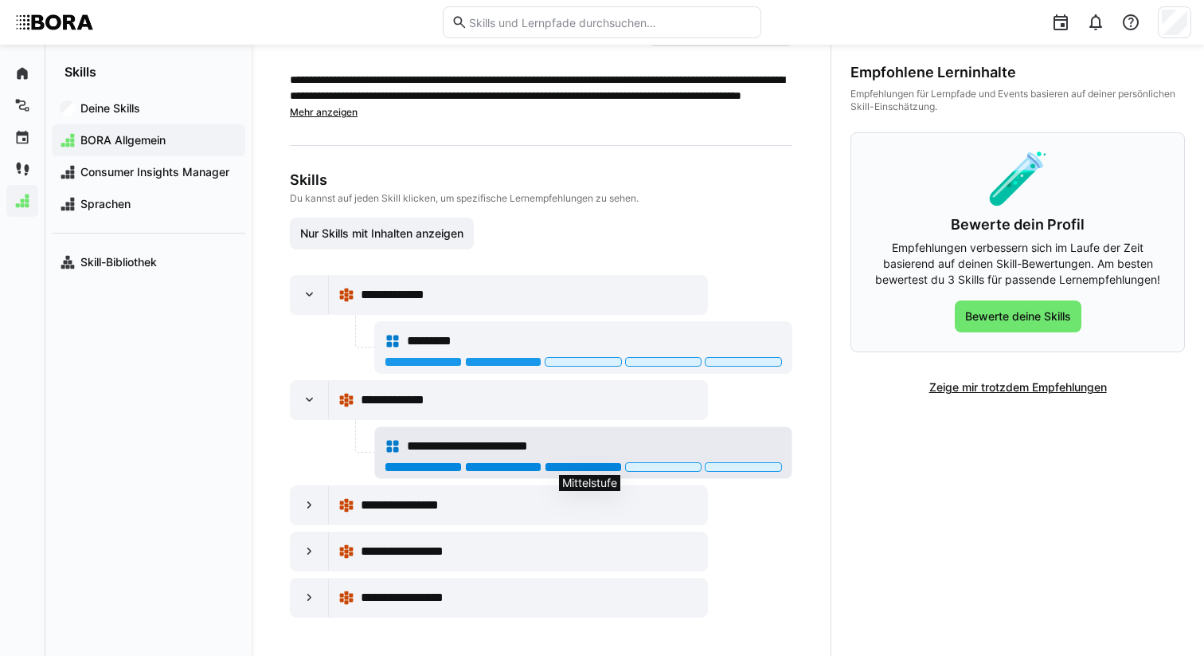
click at [558, 468] on div at bounding box center [583, 467] width 77 height 10
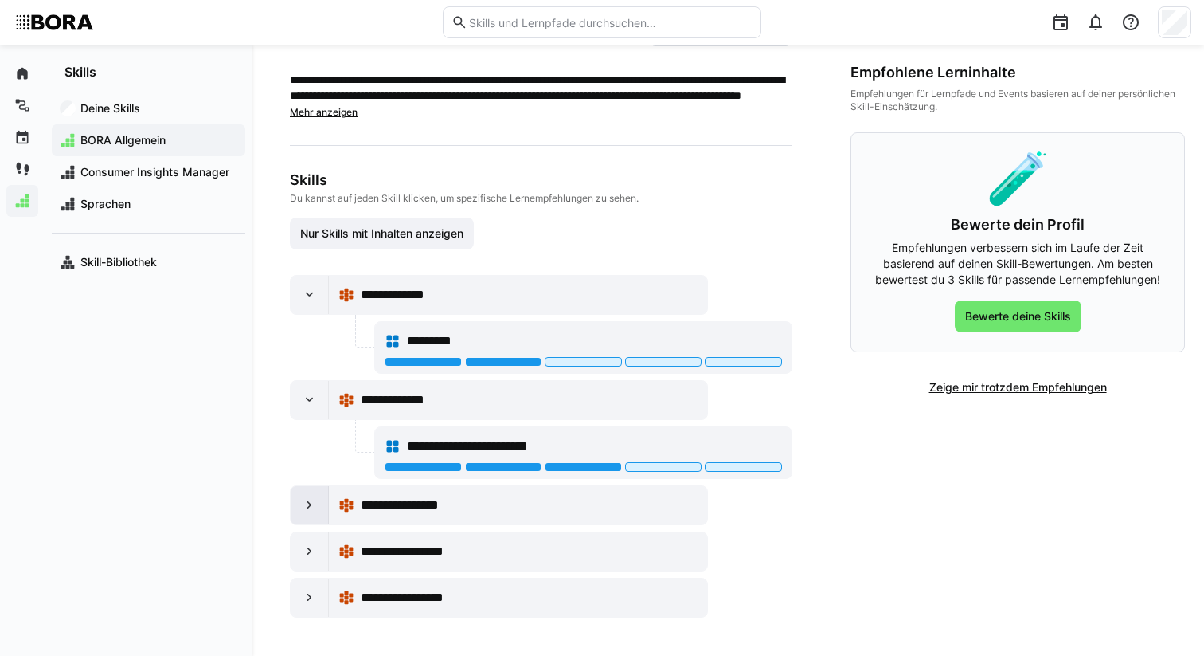
click at [311, 502] on eds-icon at bounding box center [310, 505] width 16 height 16
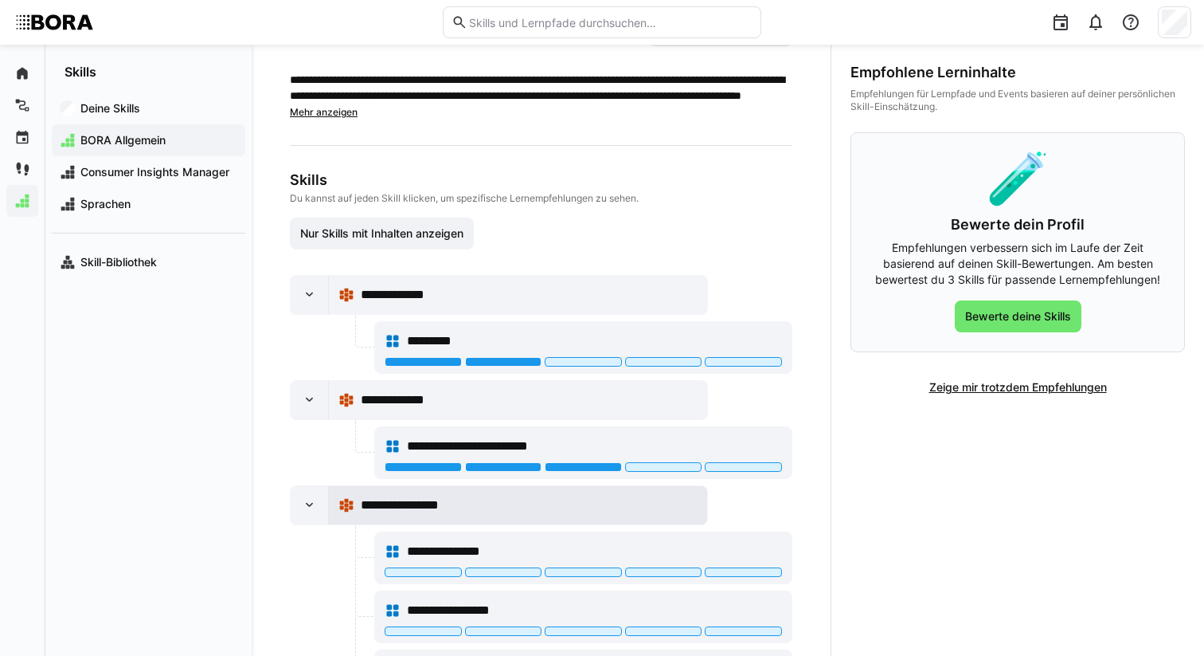
scroll to position [303, 0]
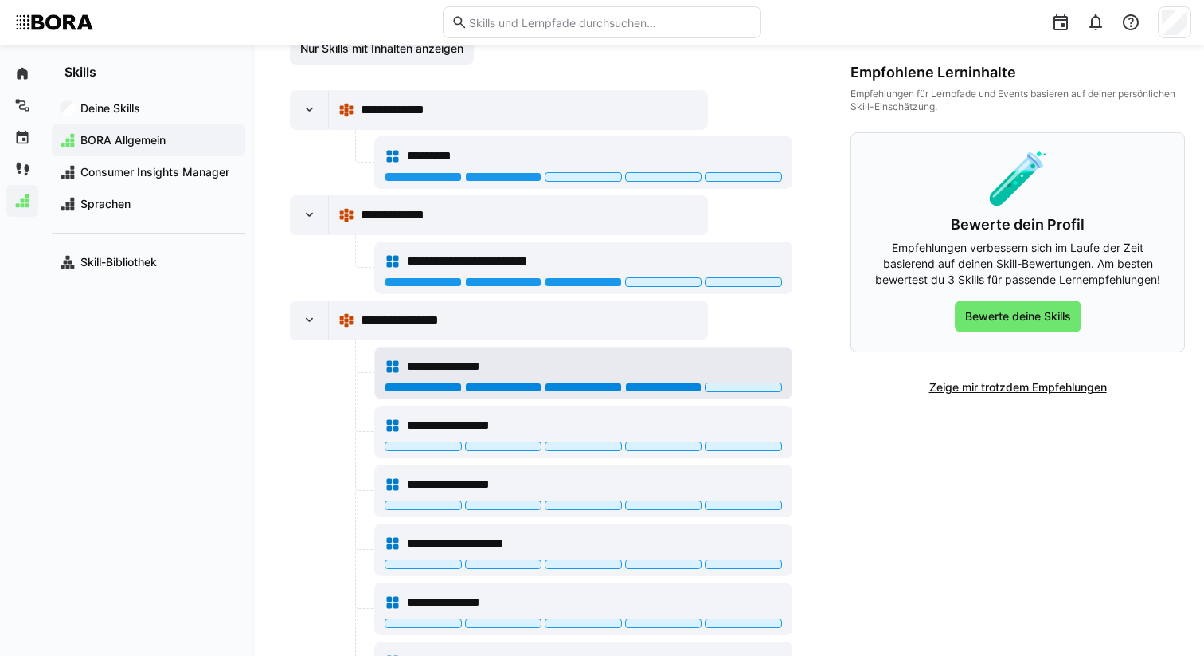
click at [703, 390] on div at bounding box center [663, 387] width 77 height 10
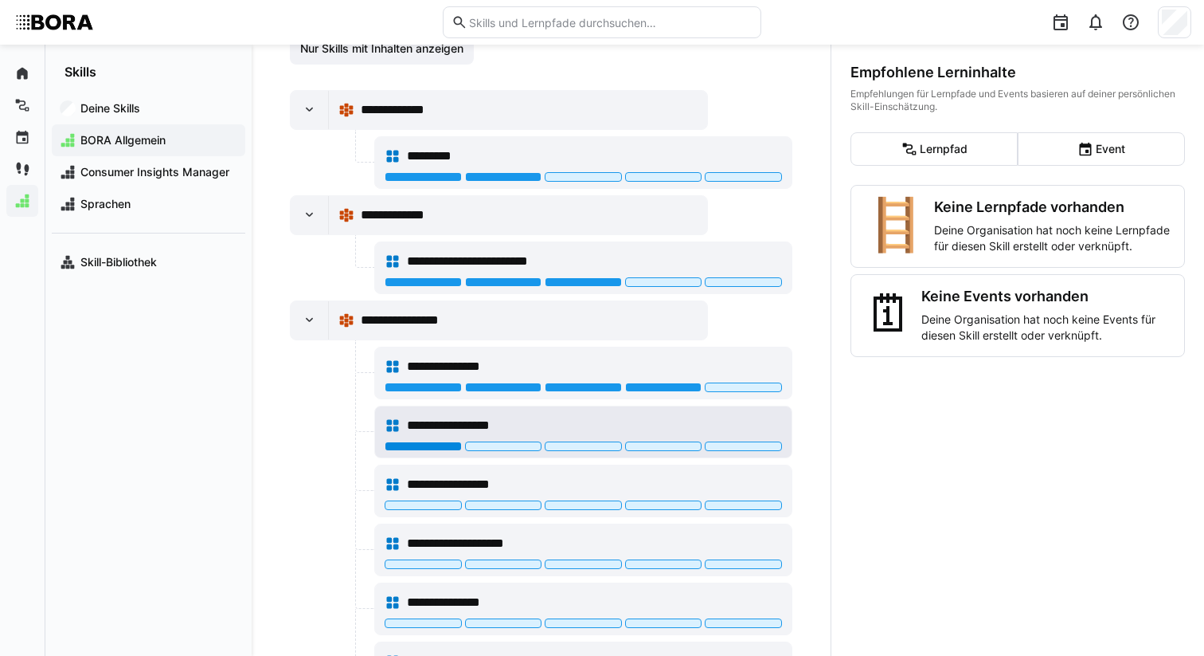
click at [460, 445] on div at bounding box center [423, 446] width 77 height 10
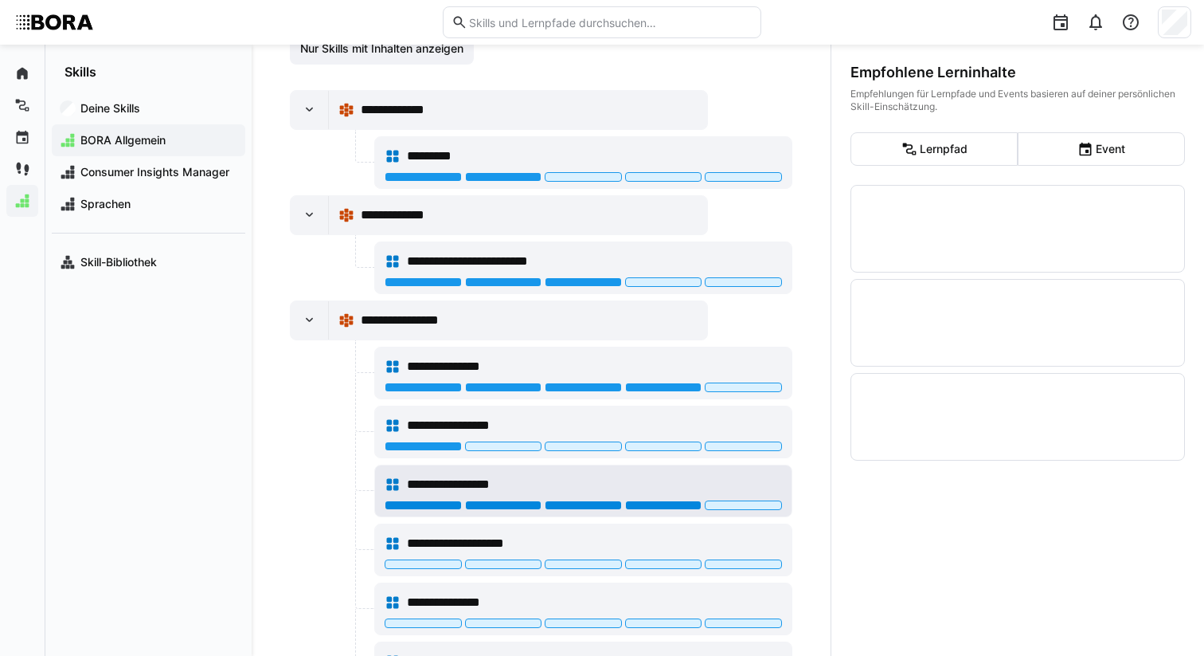
click at [660, 502] on div at bounding box center [663, 505] width 77 height 10
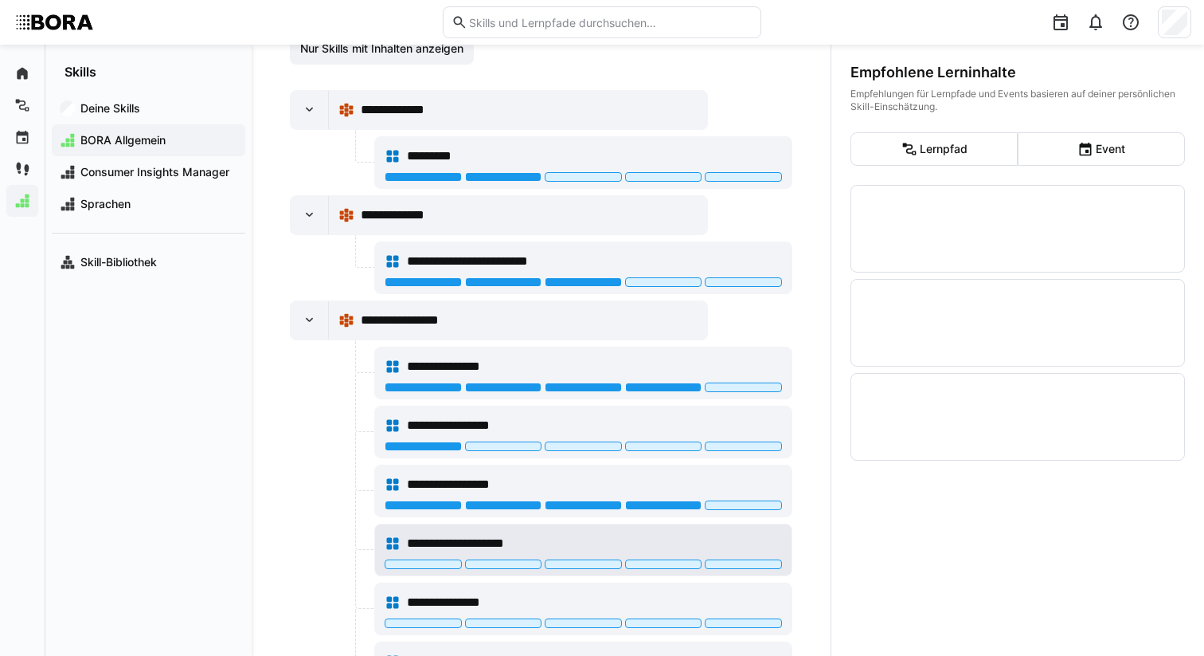
scroll to position [313, 0]
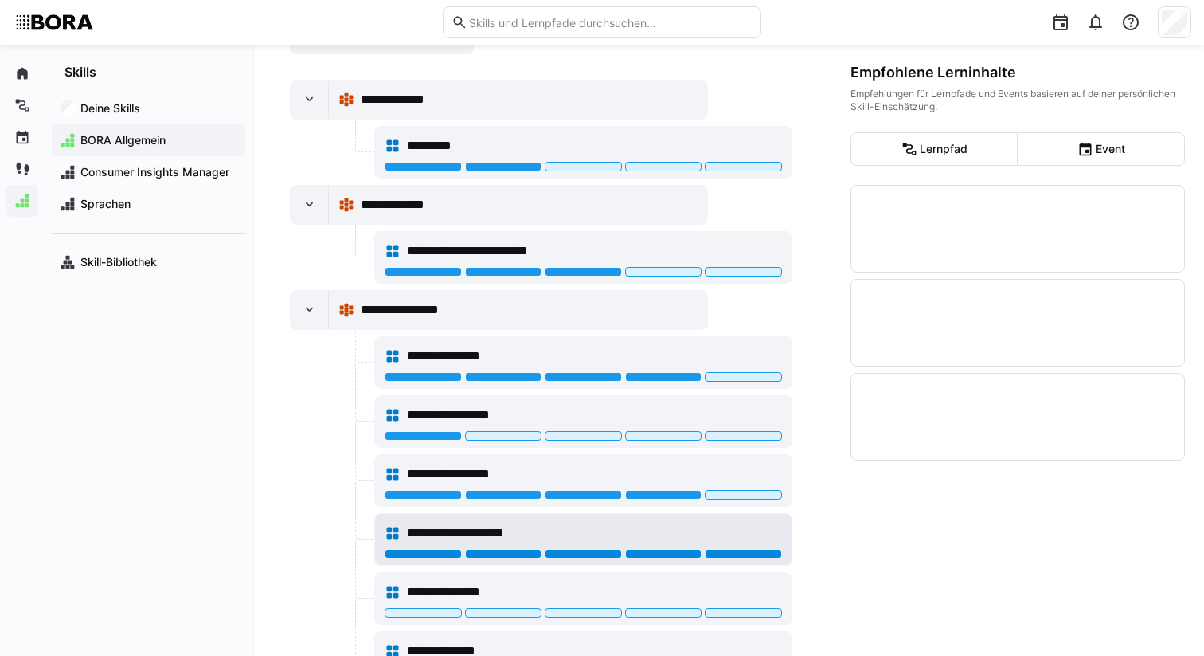
click at [727, 551] on div at bounding box center [743, 554] width 77 height 10
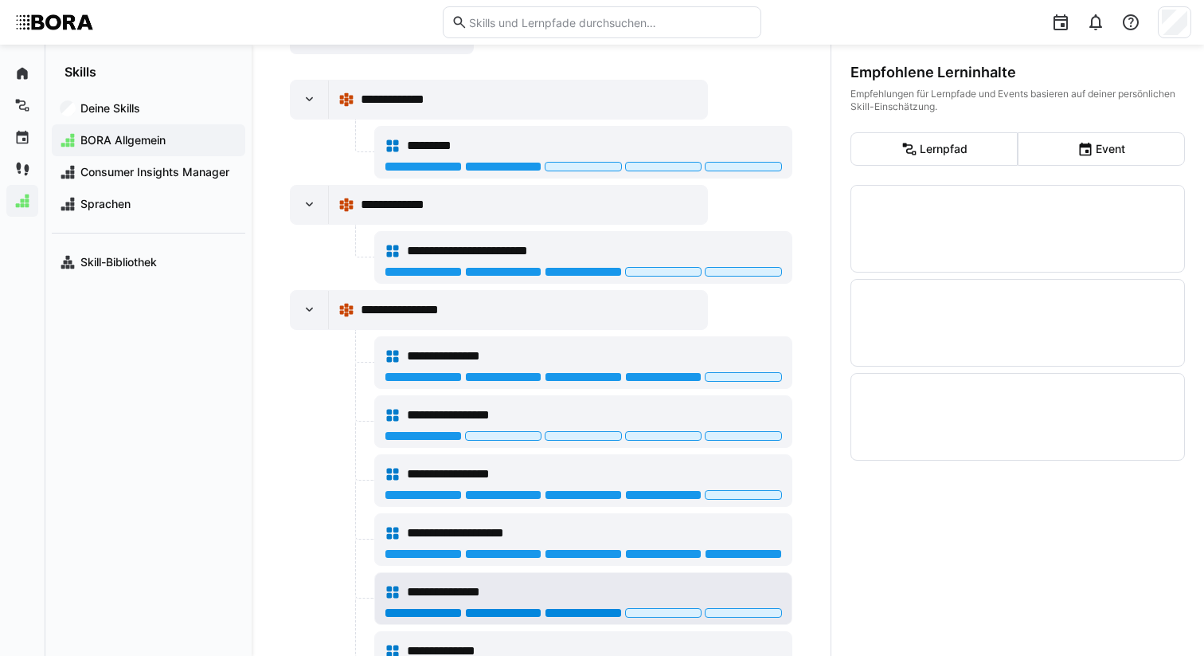
click at [579, 608] on div at bounding box center [583, 613] width 77 height 10
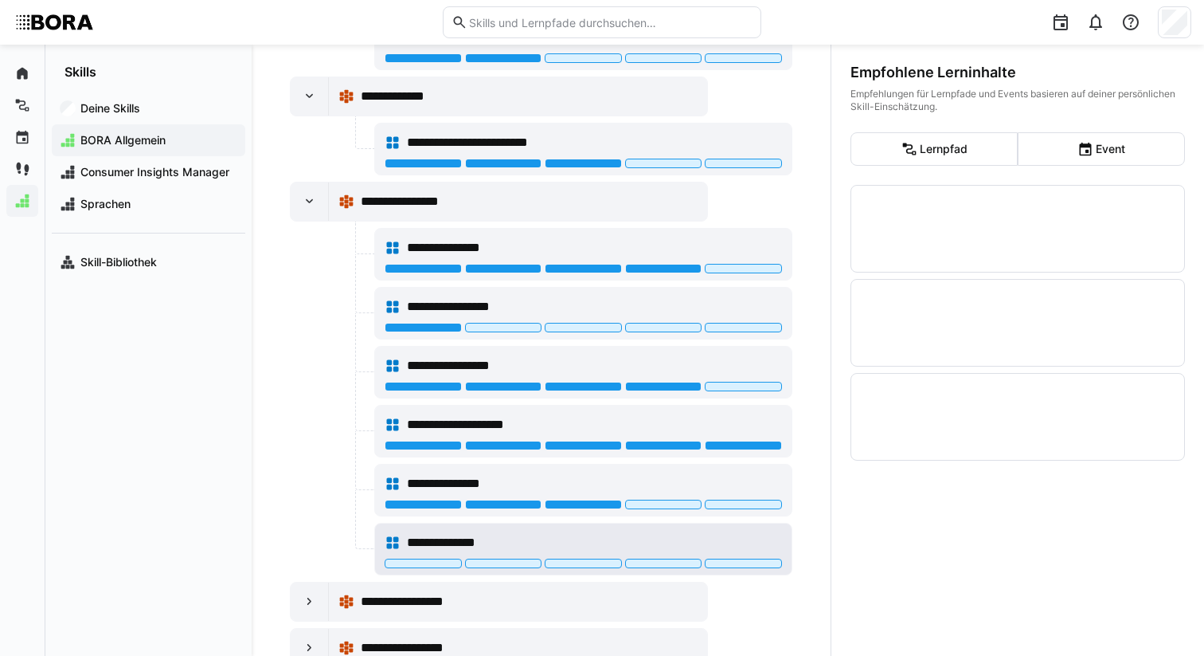
scroll to position [422, 0]
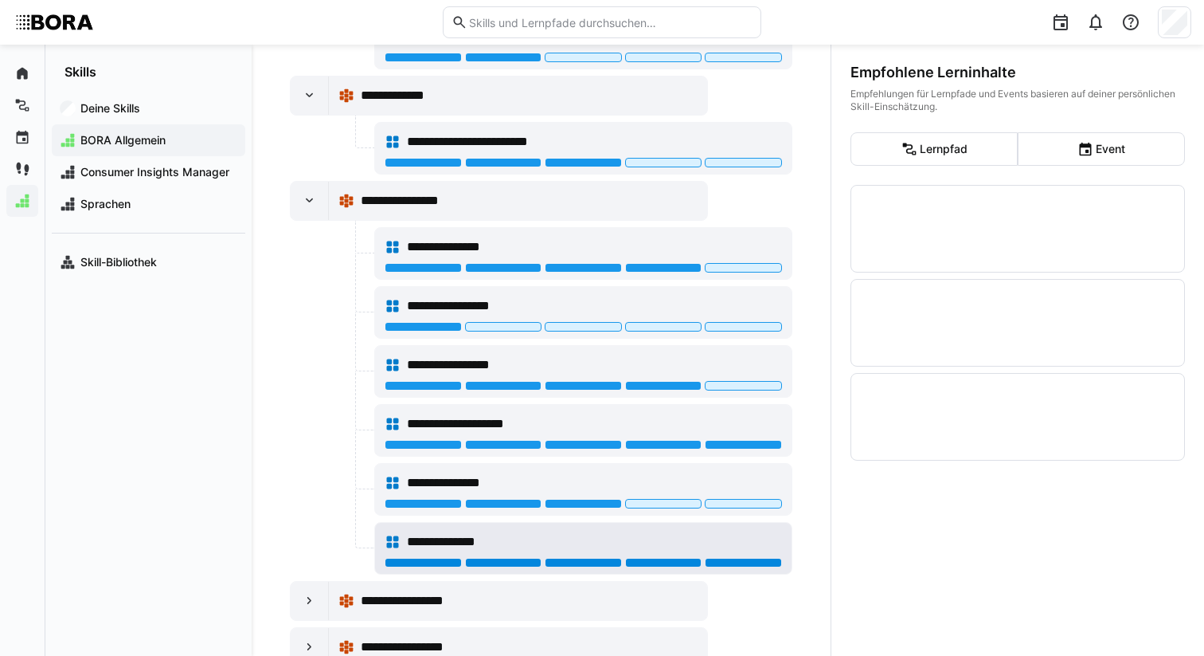
click at [734, 562] on div at bounding box center [743, 563] width 77 height 10
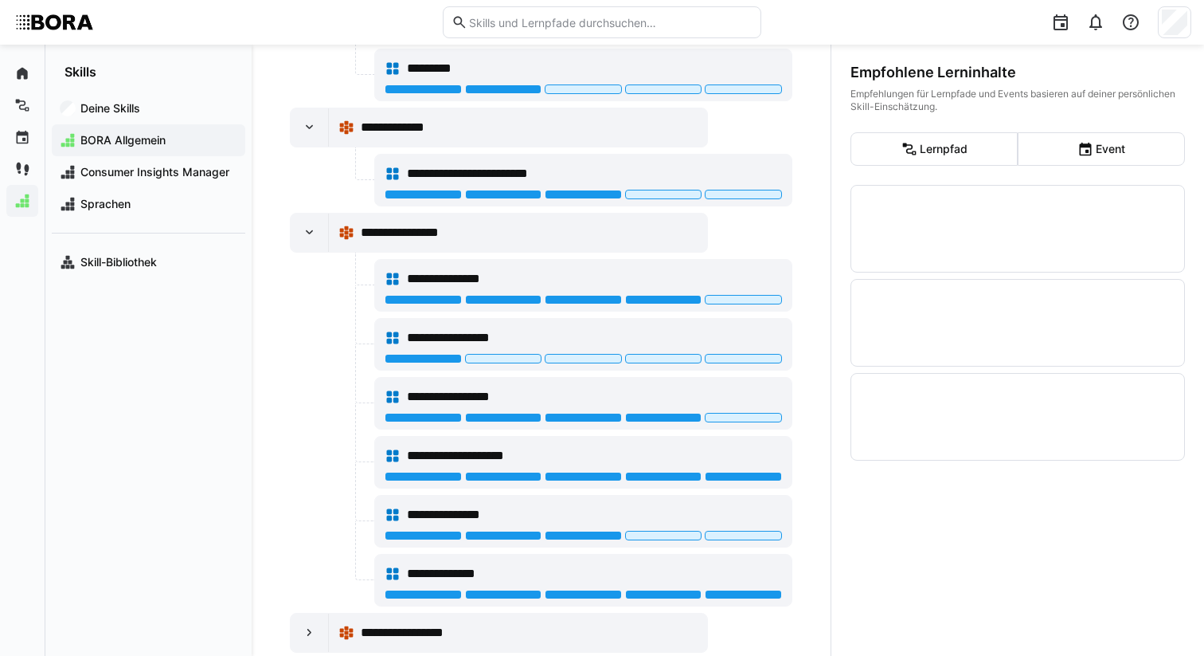
scroll to position [472, 0]
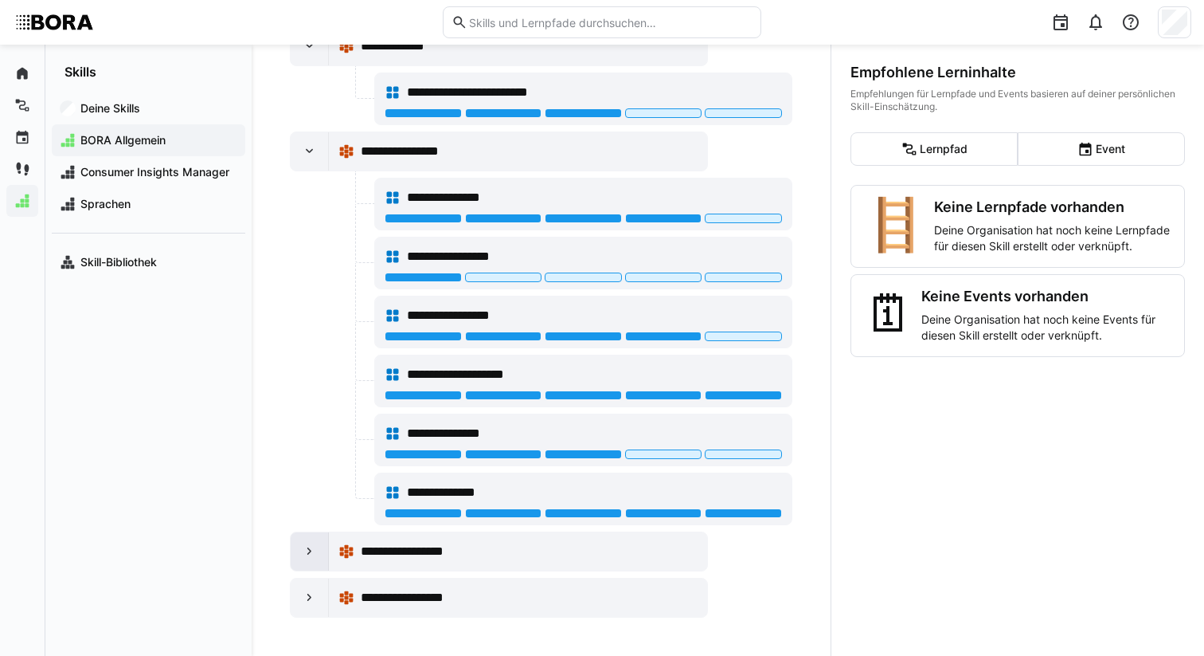
click at [323, 558] on div at bounding box center [310, 551] width 38 height 38
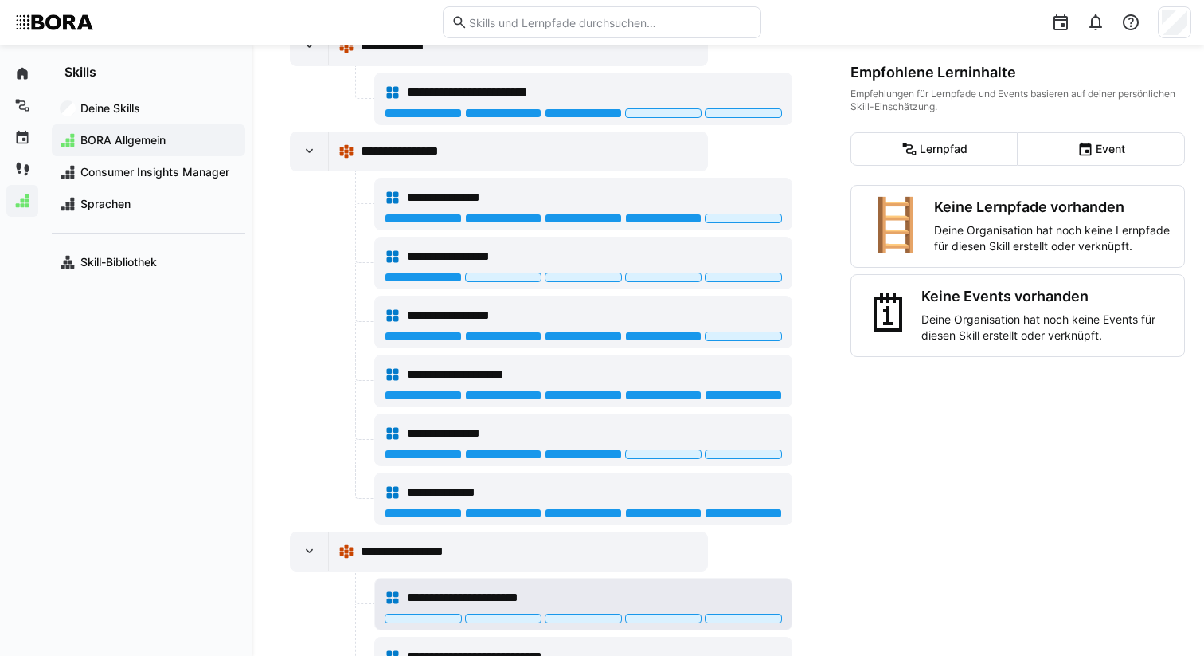
scroll to position [648, 0]
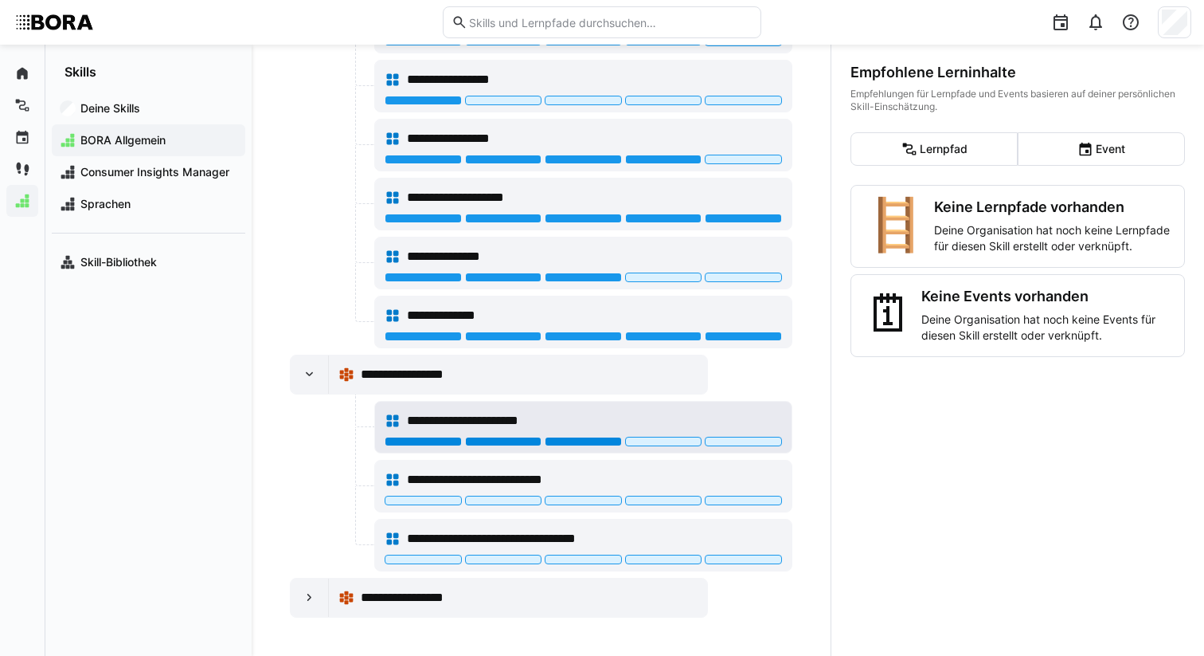
click at [616, 438] on div at bounding box center [583, 442] width 77 height 10
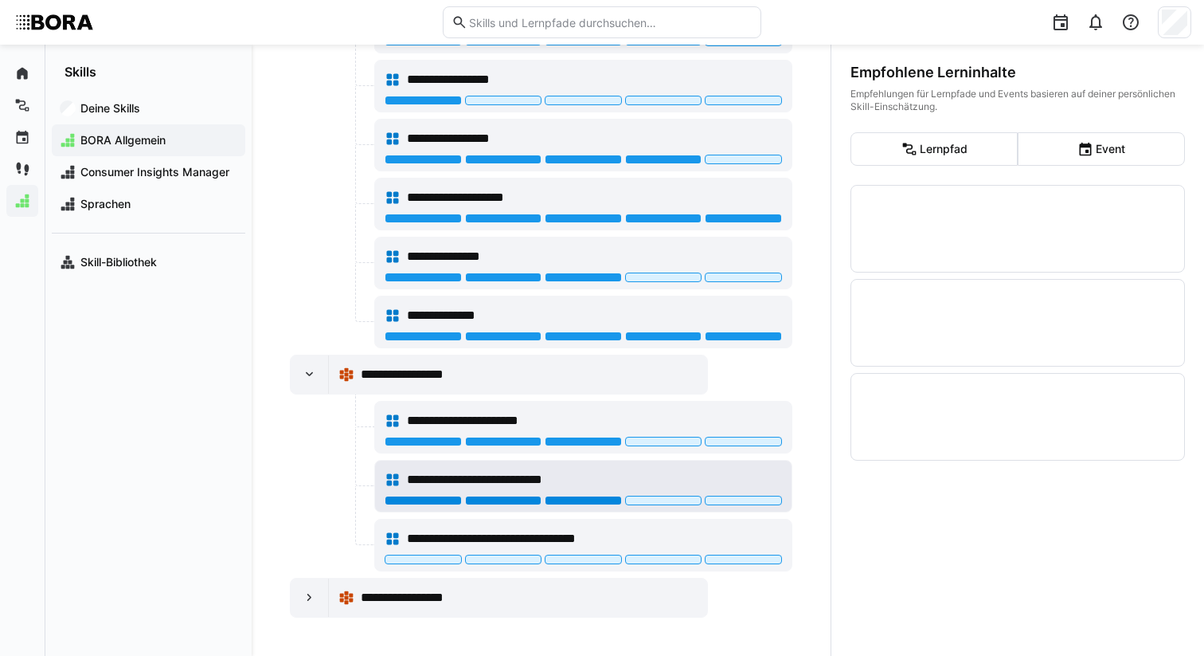
click at [596, 503] on div at bounding box center [583, 500] width 77 height 10
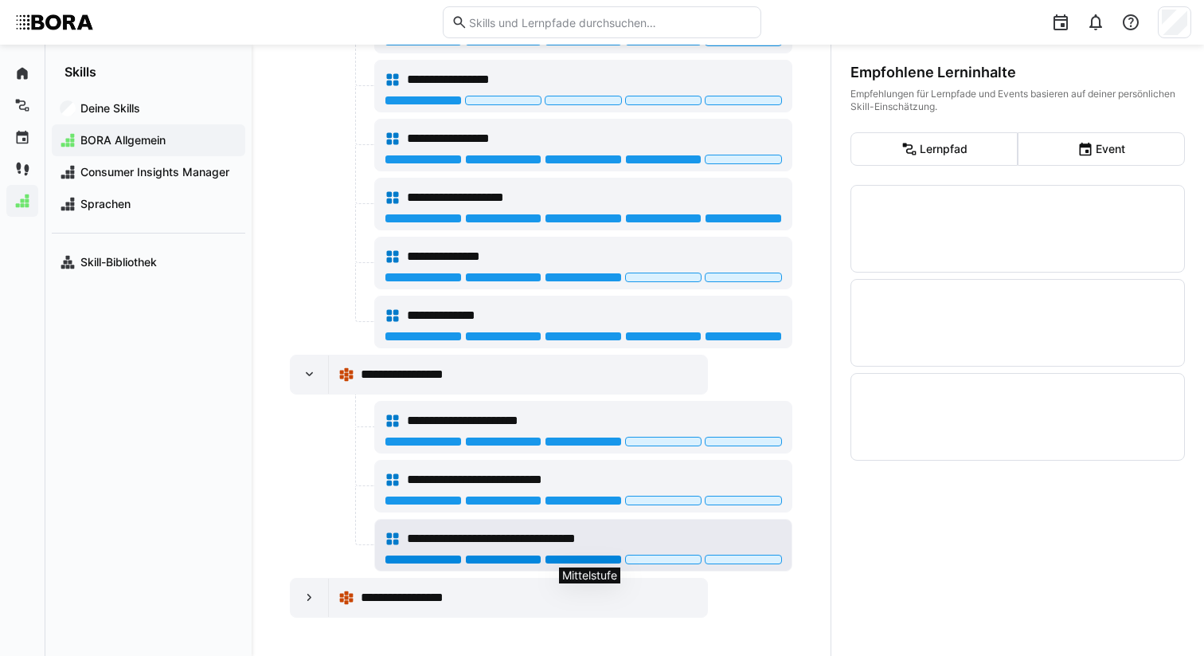
click at [608, 562] on div at bounding box center [583, 559] width 77 height 10
click at [538, 562] on div at bounding box center [503, 559] width 77 height 10
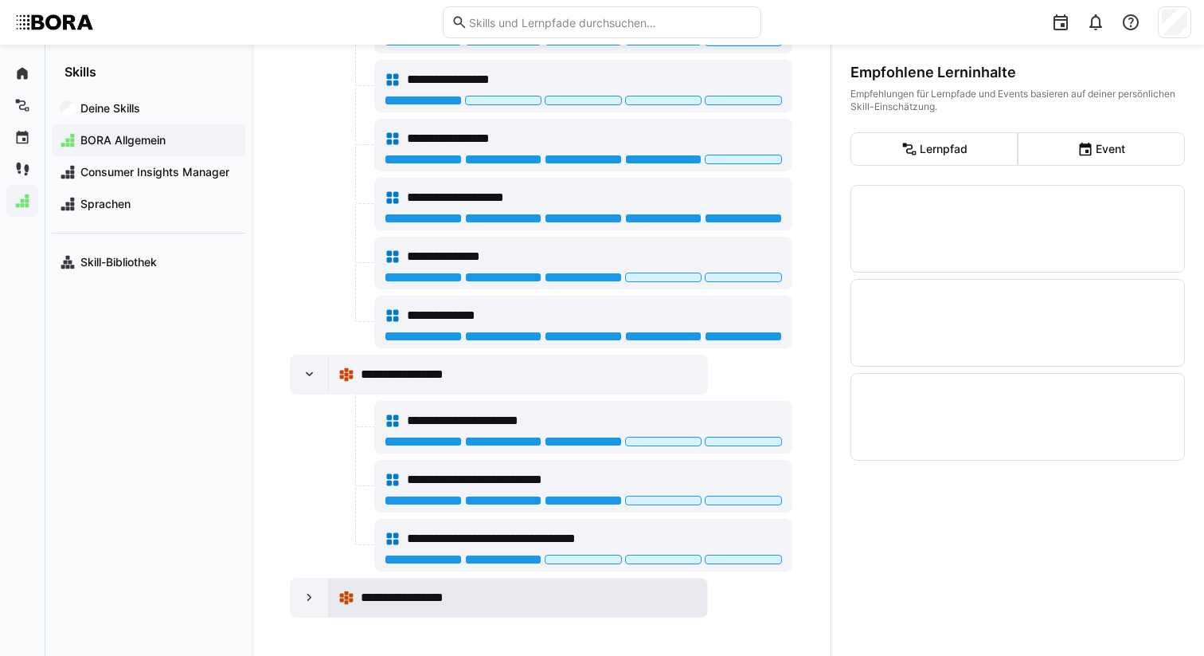
click at [428, 597] on span "**********" at bounding box center [425, 597] width 128 height 19
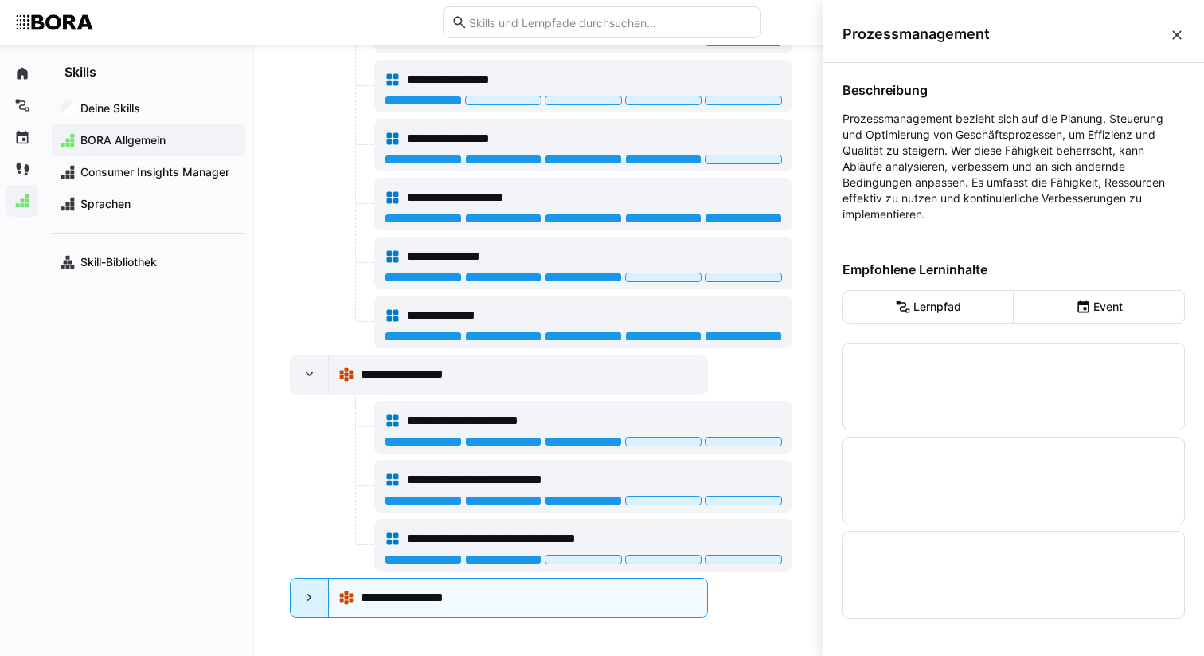
click at [319, 608] on div at bounding box center [310, 597] width 38 height 38
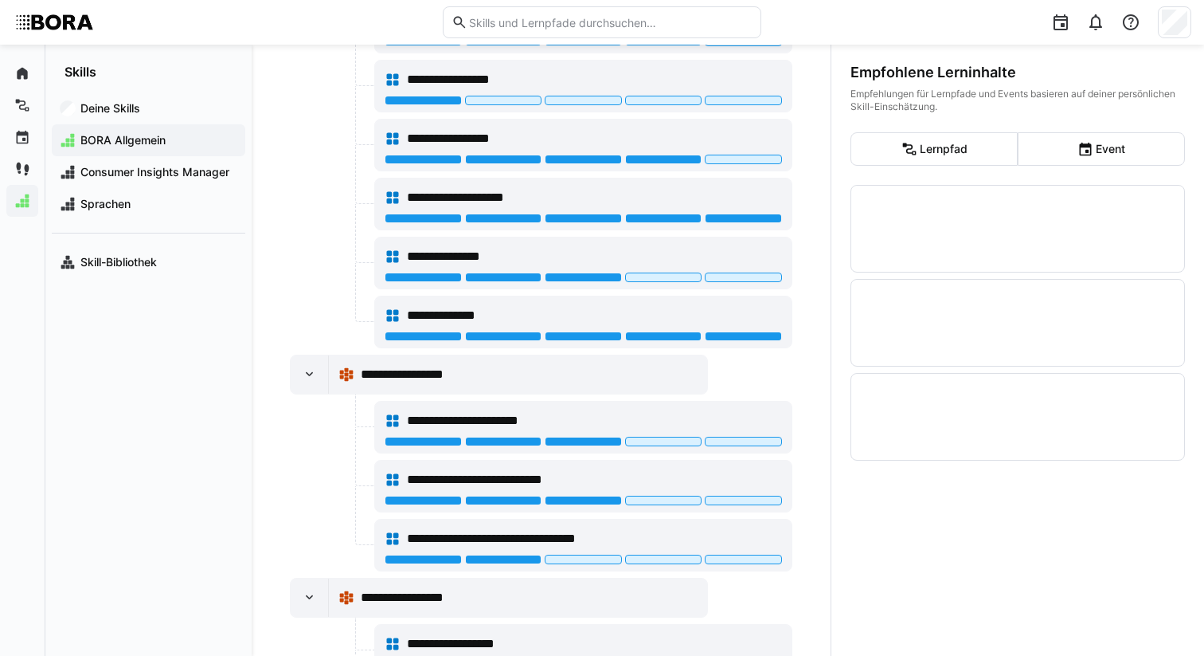
scroll to position [766, 0]
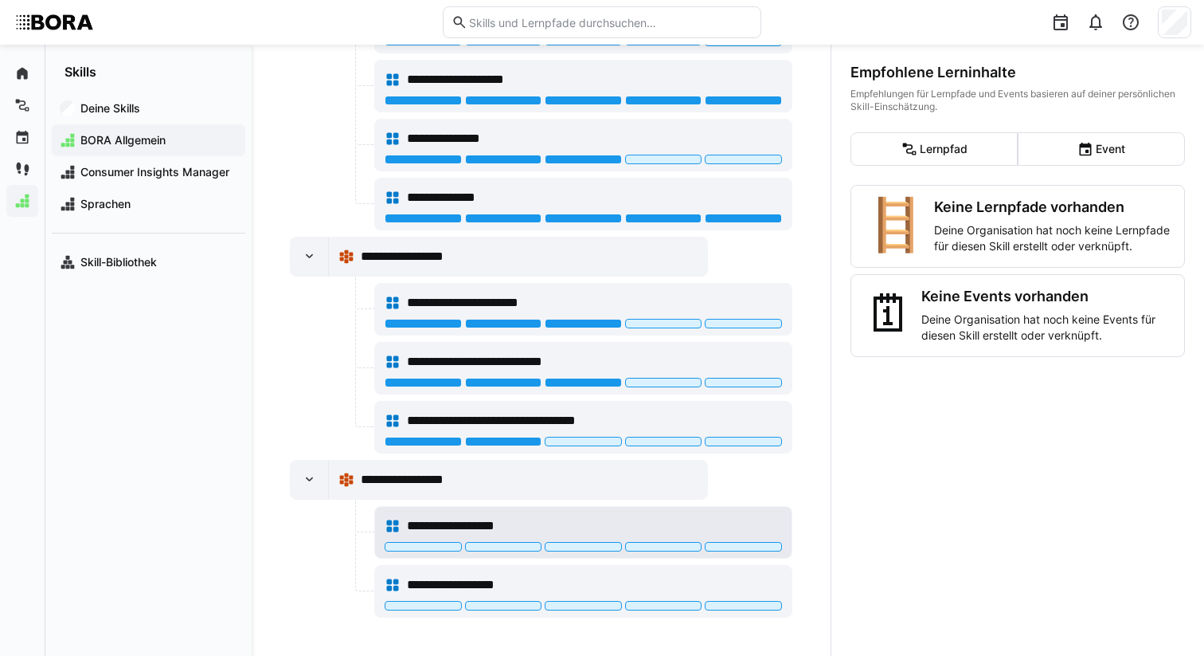
click at [519, 527] on span "**********" at bounding box center [466, 525] width 119 height 19
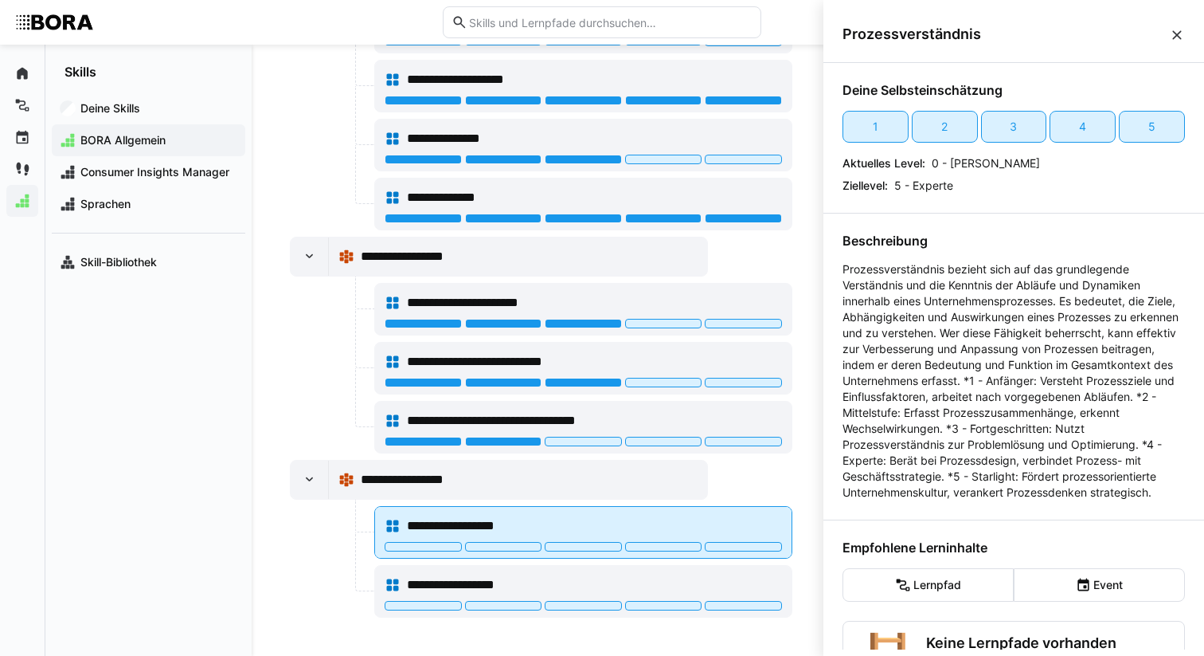
click at [680, 550] on div at bounding box center [663, 547] width 77 height 10
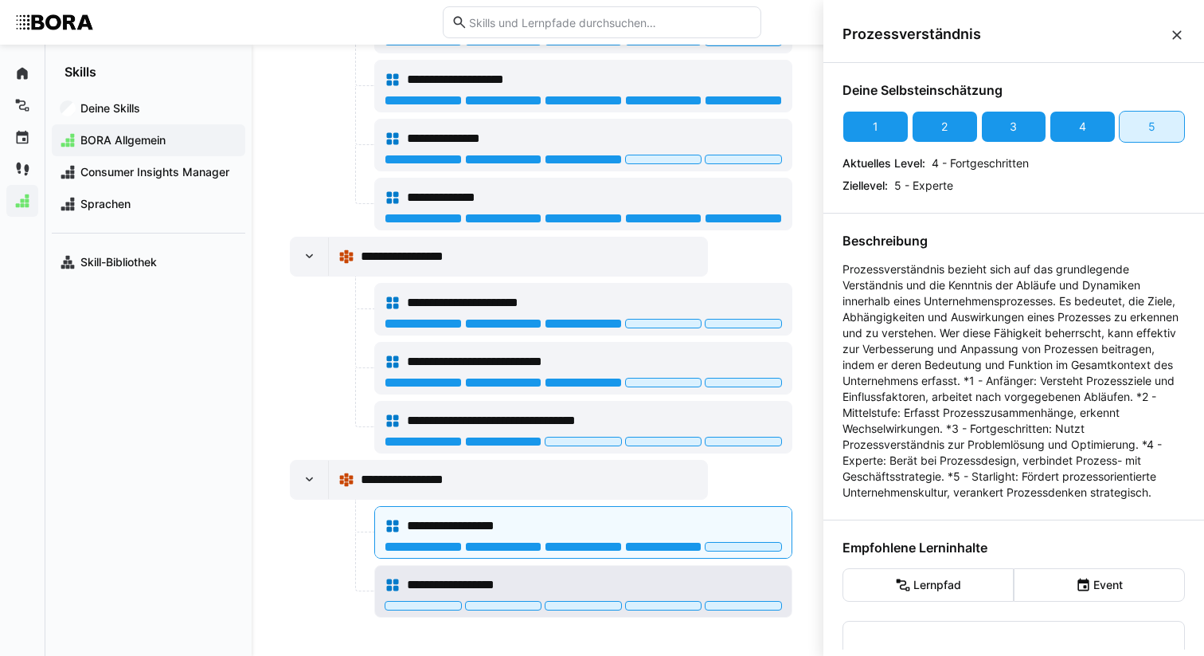
click at [556, 585] on div "**********" at bounding box center [594, 584] width 375 height 19
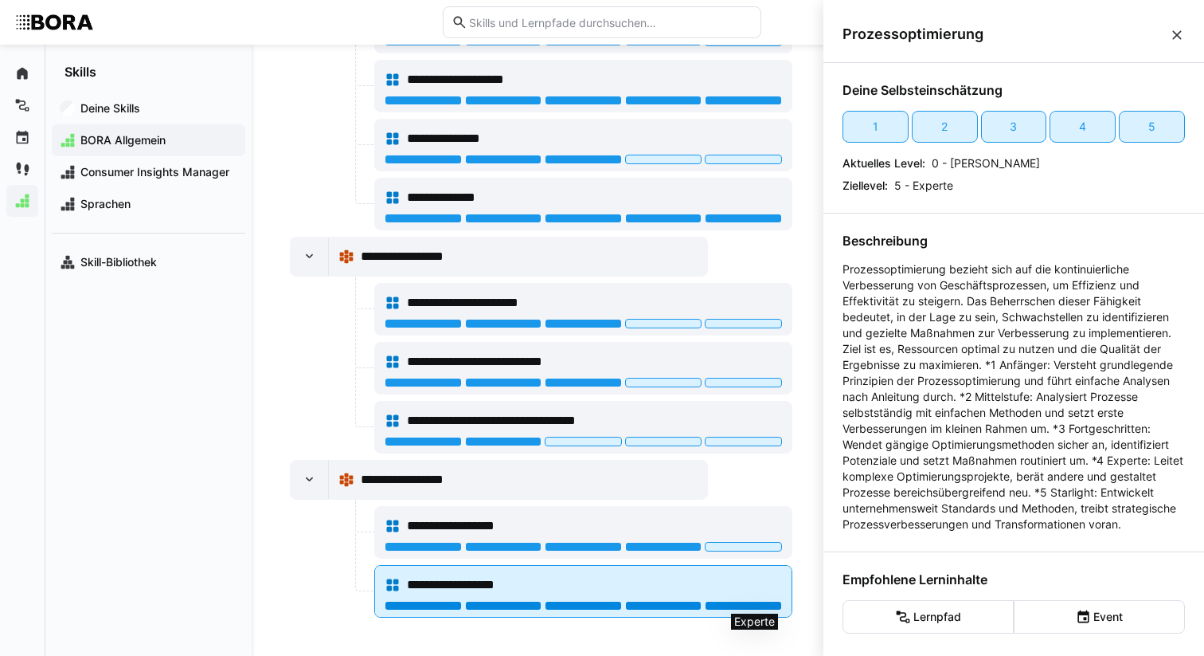
click at [734, 603] on div at bounding box center [743, 606] width 77 height 10
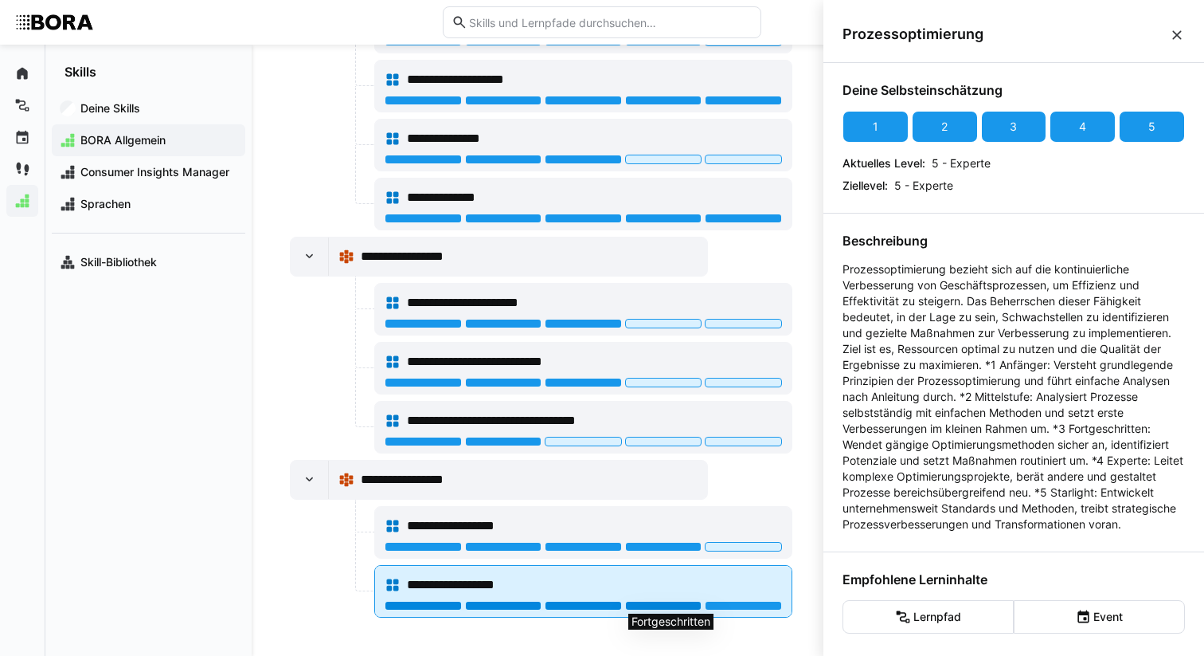
click at [662, 603] on div at bounding box center [663, 606] width 77 height 10
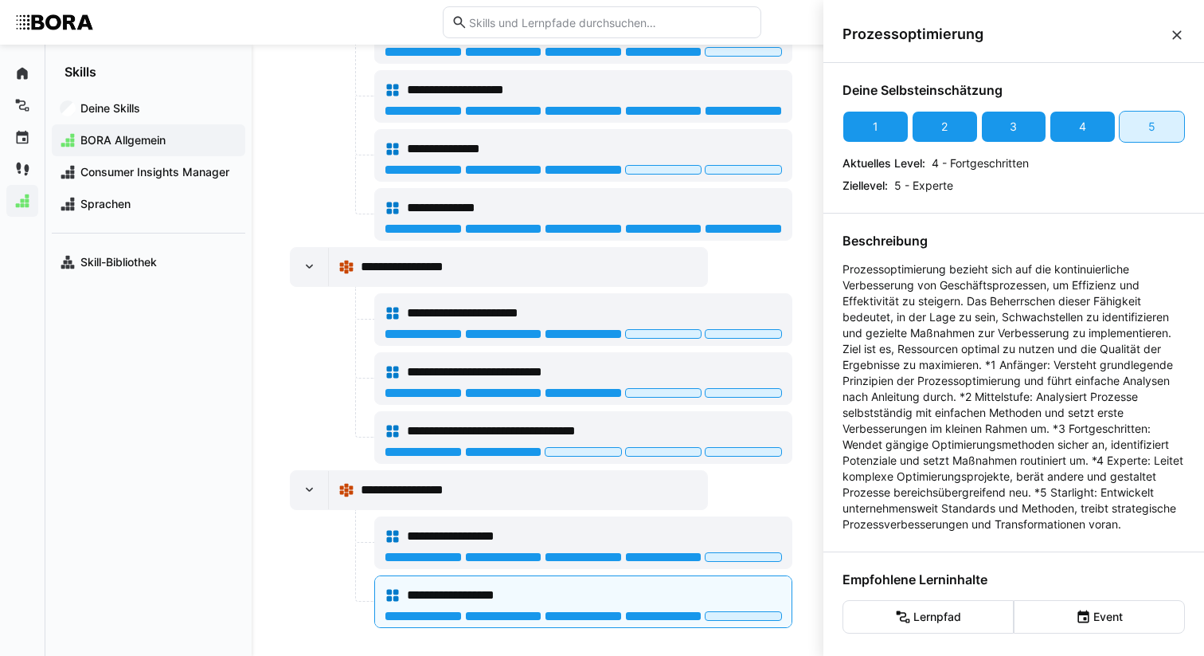
scroll to position [0, 0]
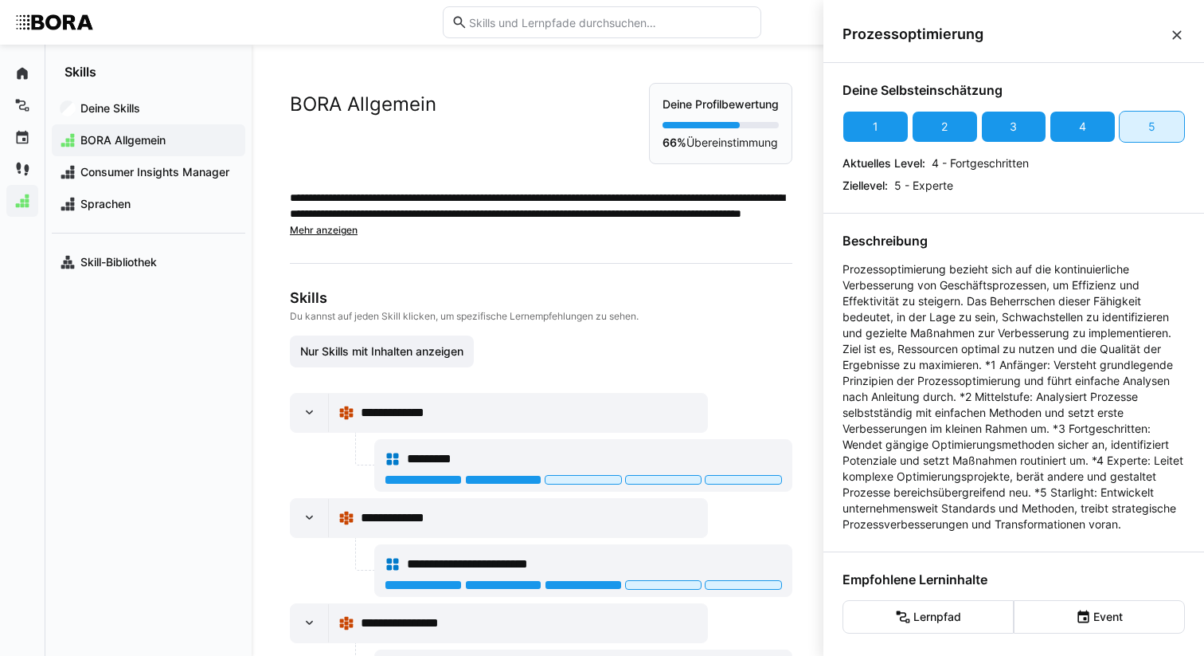
click at [447, 233] on app-truncated-text "**********" at bounding box center [547, 214] width 515 height 48
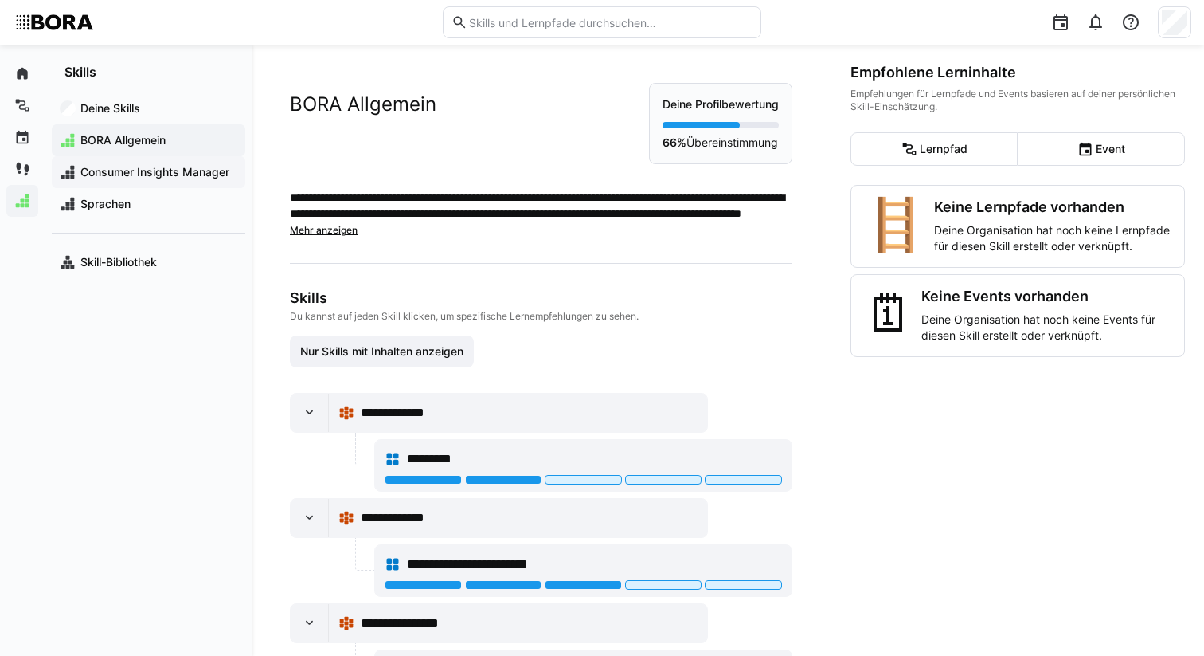
click at [120, 161] on div "Consumer Insights Manager" at bounding box center [149, 172] width 194 height 32
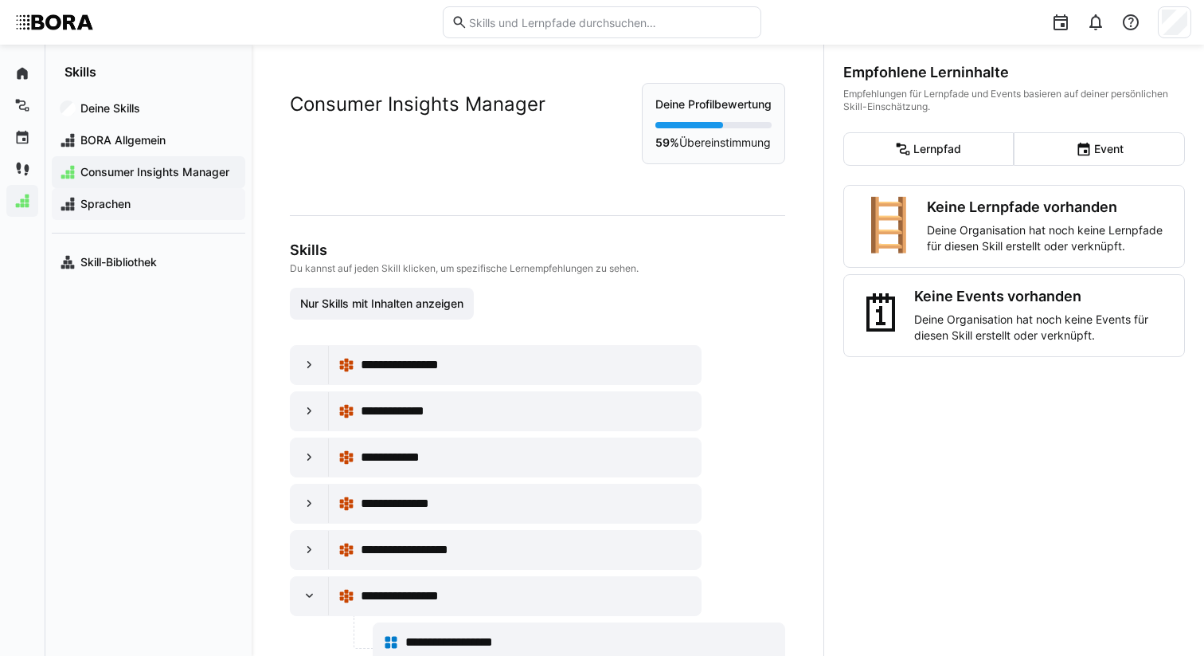
click at [131, 210] on span "Sprachen" at bounding box center [157, 204] width 159 height 16
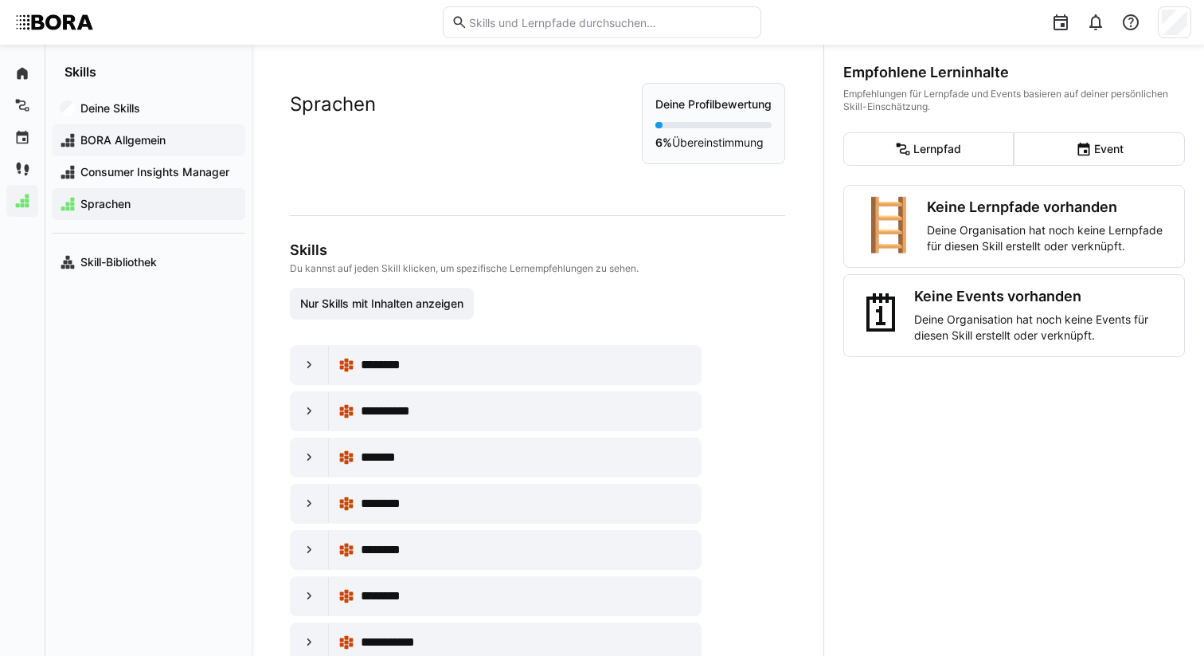
click at [134, 142] on span "BORA Allgemein" at bounding box center [157, 140] width 159 height 16
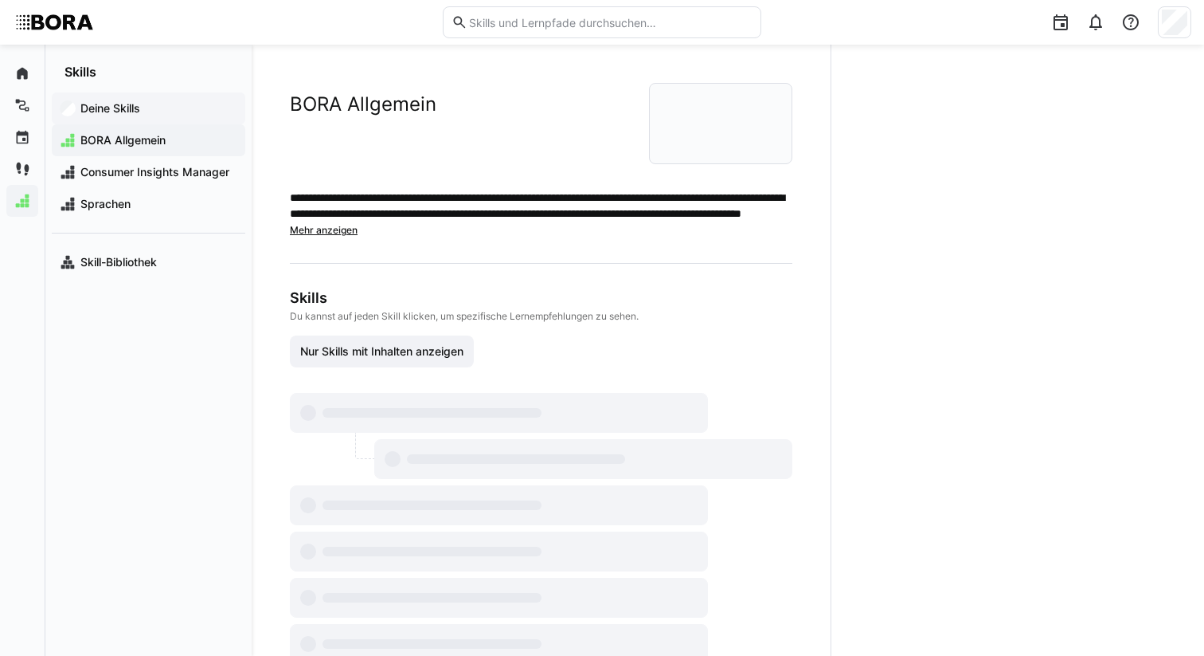
click at [0, 0] on app-navigation-label "Deine Skills" at bounding box center [0, 0] width 0 height 0
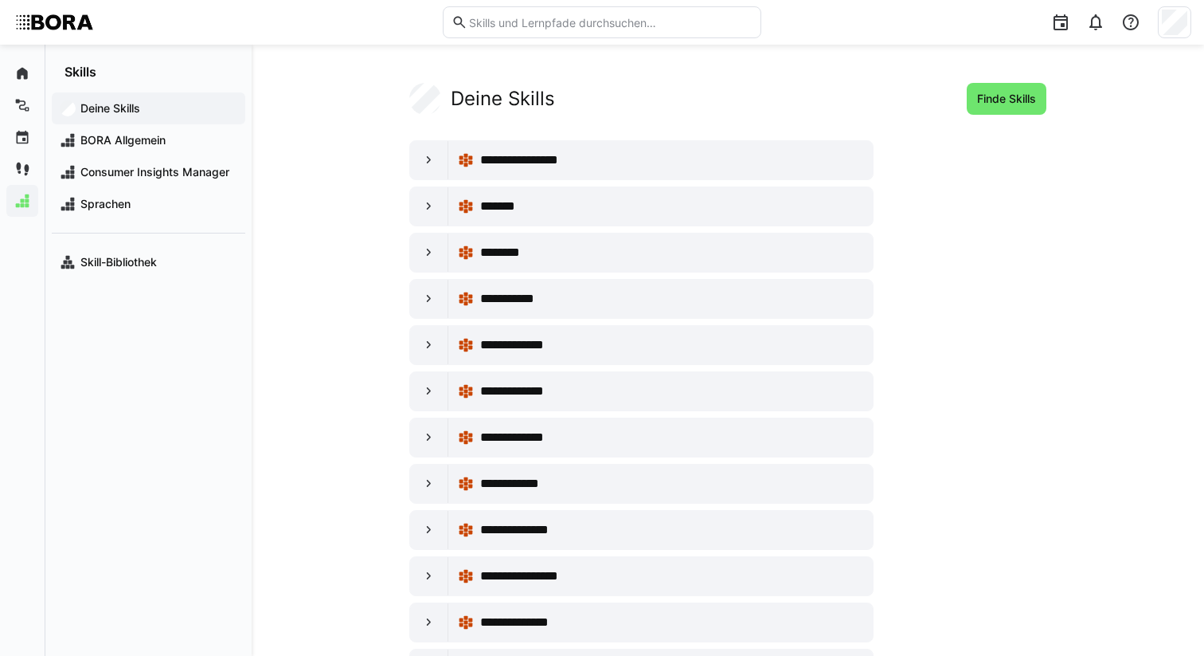
click at [0, 0] on app-navigation-label "Deine Skills" at bounding box center [0, 0] width 0 height 0
click at [417, 159] on div at bounding box center [429, 160] width 38 height 38
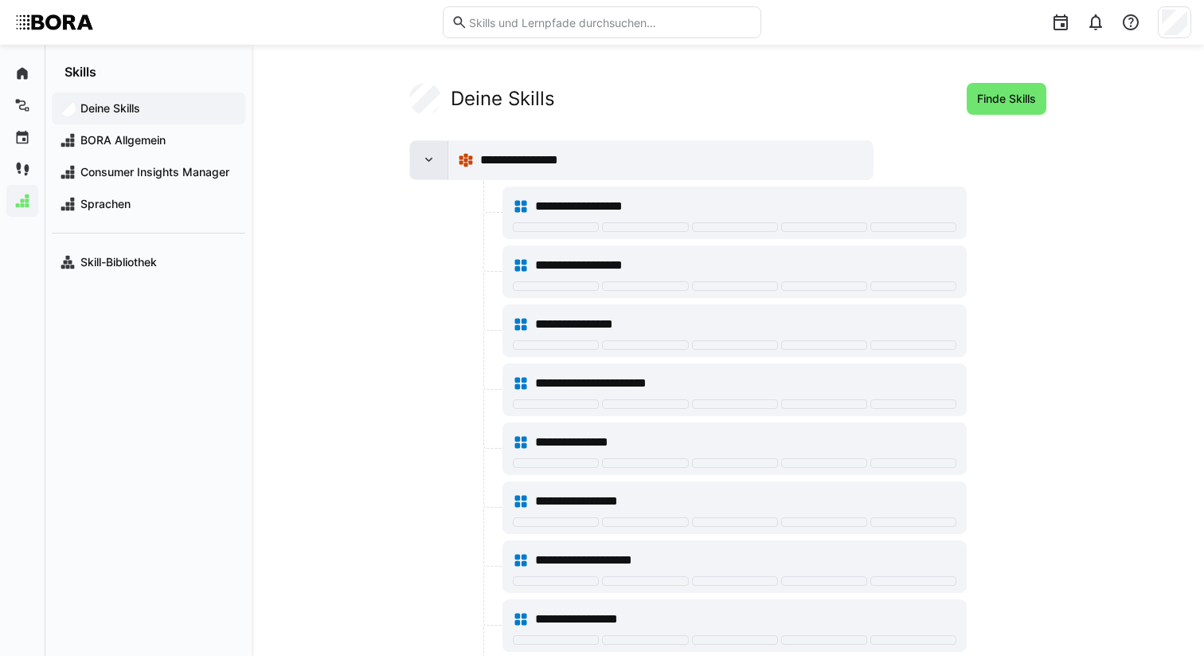
click at [419, 159] on div at bounding box center [429, 160] width 38 height 38
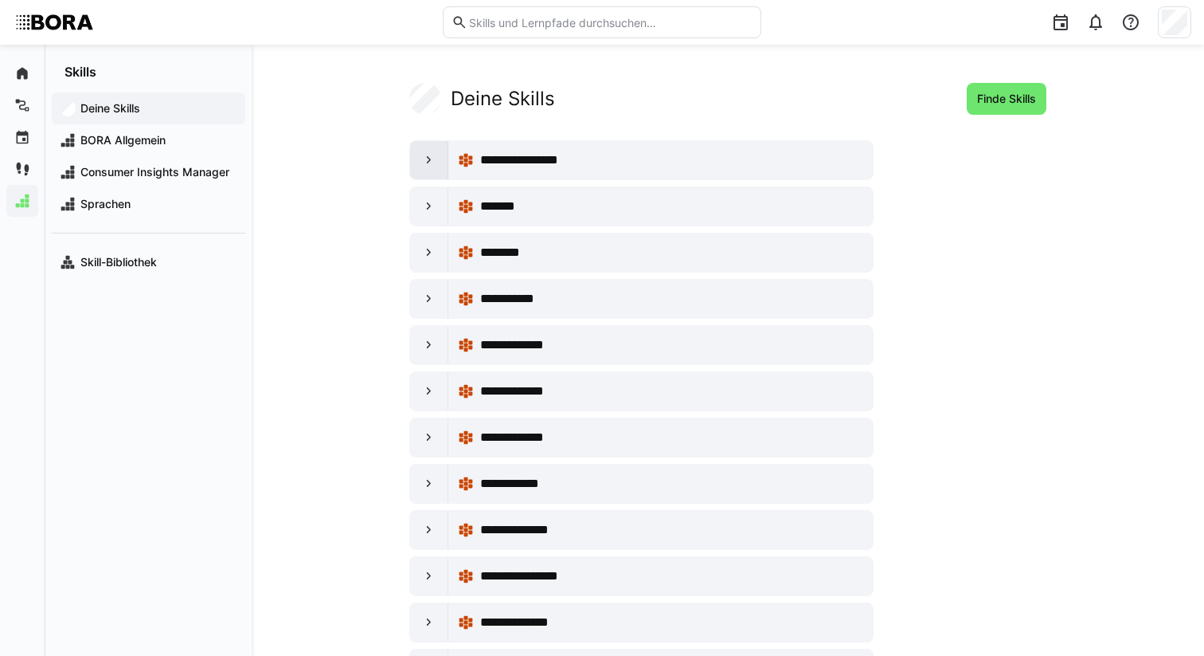
click at [419, 159] on div at bounding box center [429, 160] width 38 height 38
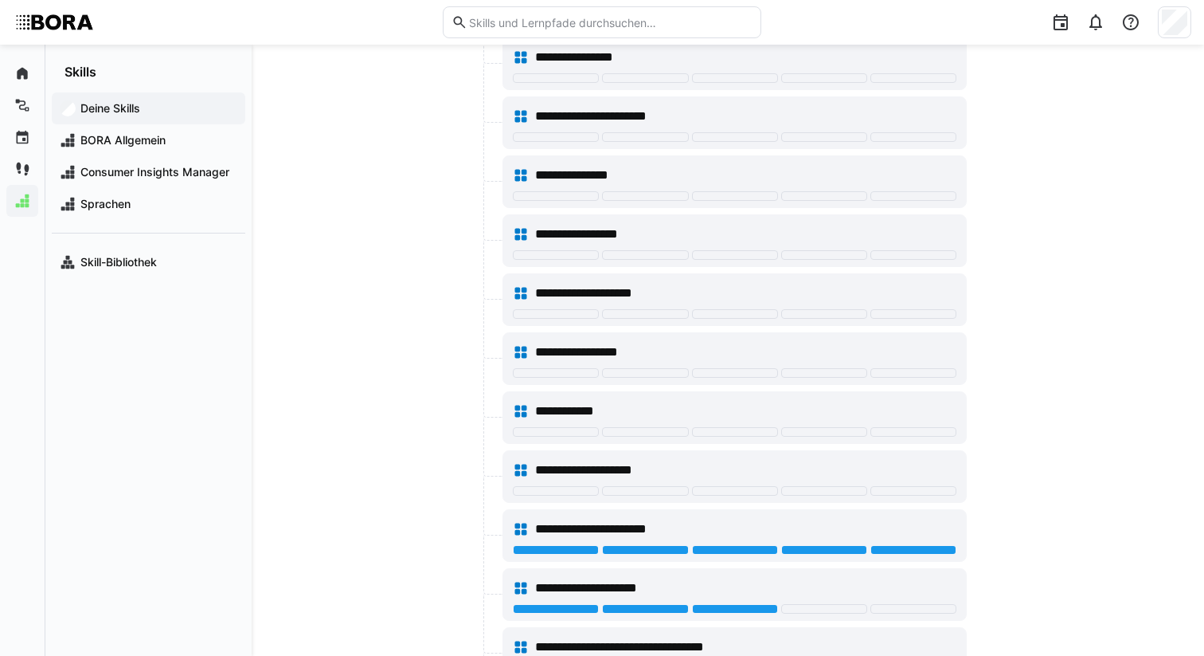
scroll to position [247, 0]
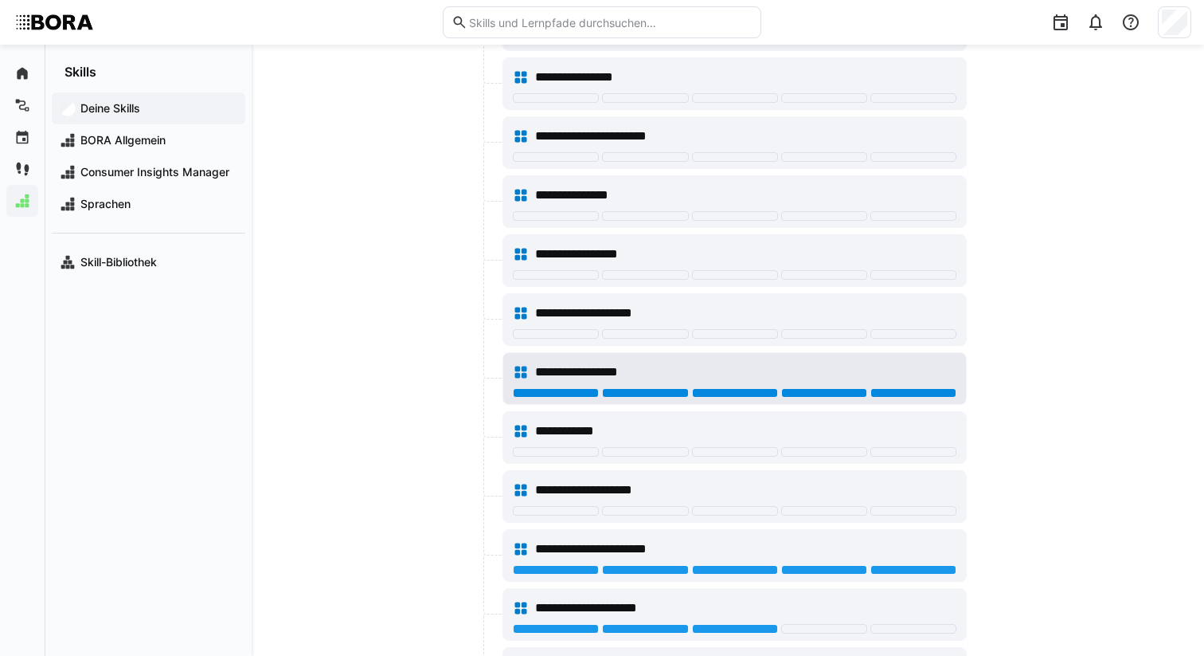
click at [923, 390] on div at bounding box center [914, 393] width 86 height 10
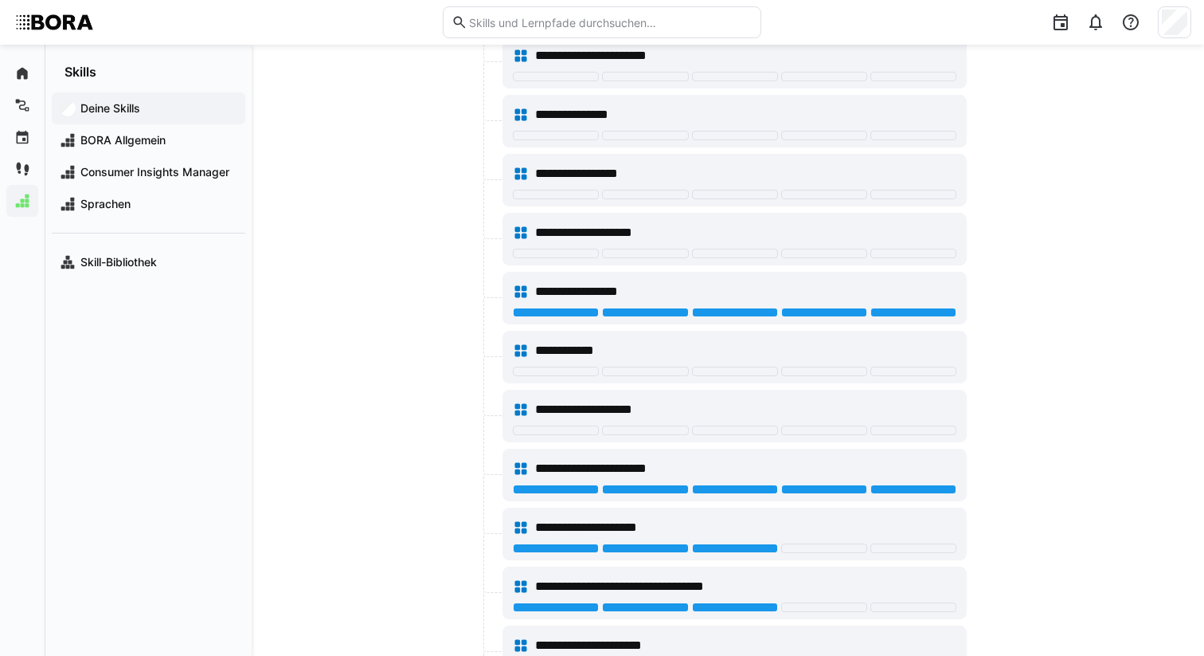
scroll to position [338, 0]
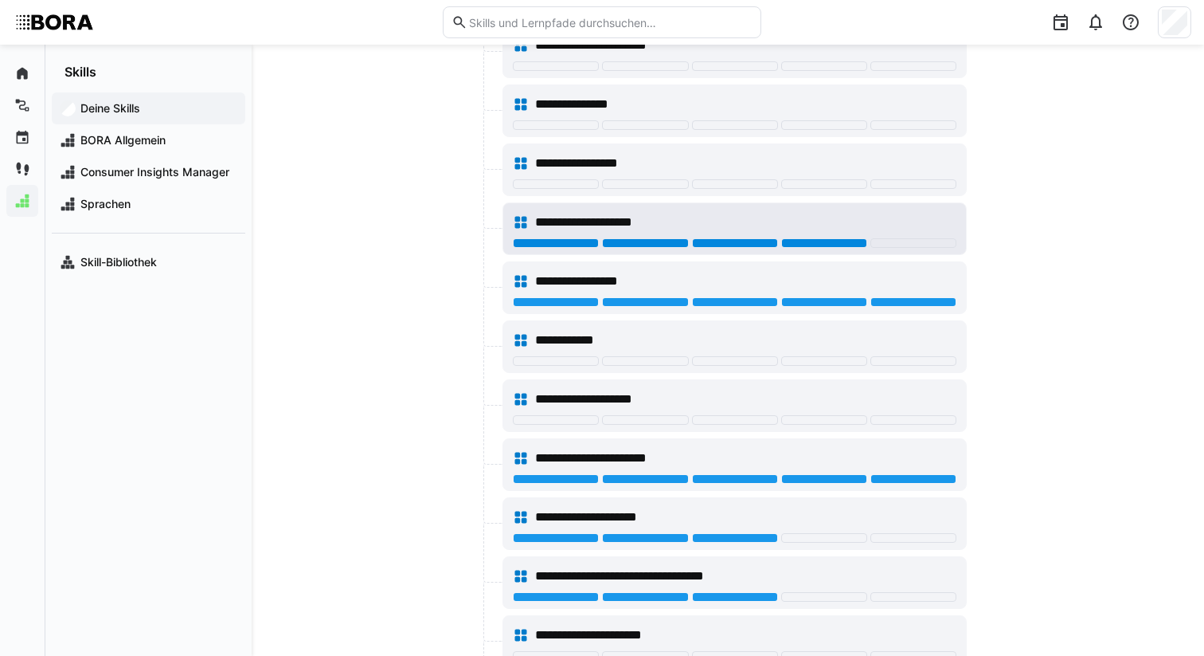
click at [798, 240] on div at bounding box center [824, 243] width 86 height 10
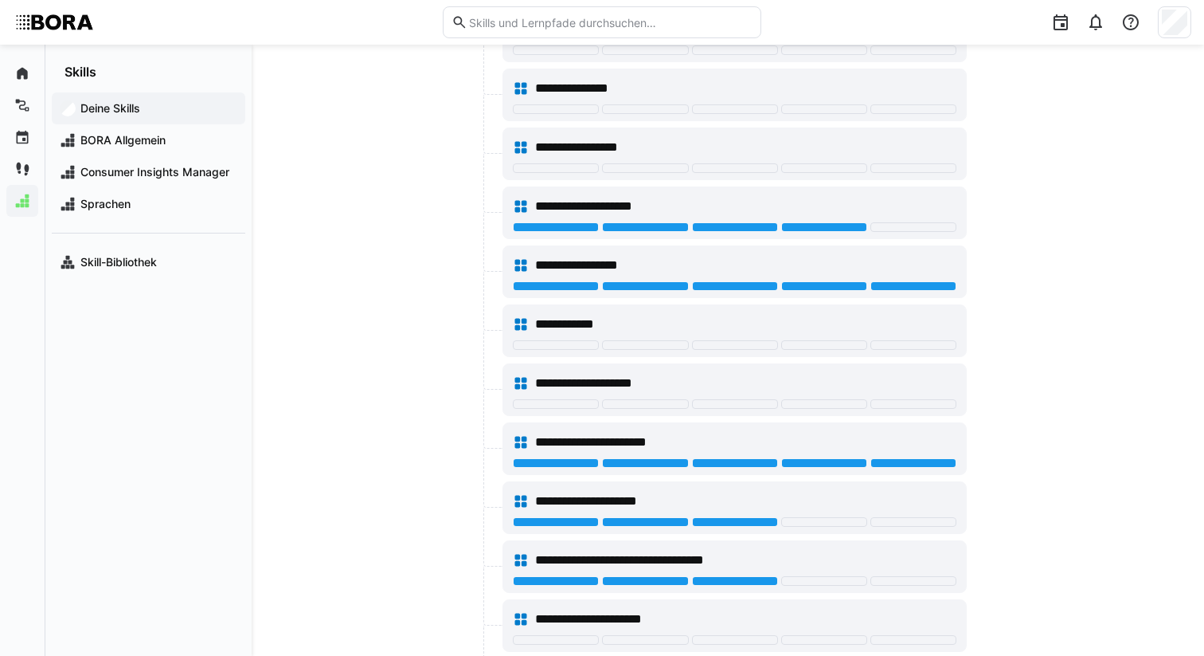
scroll to position [343, 0]
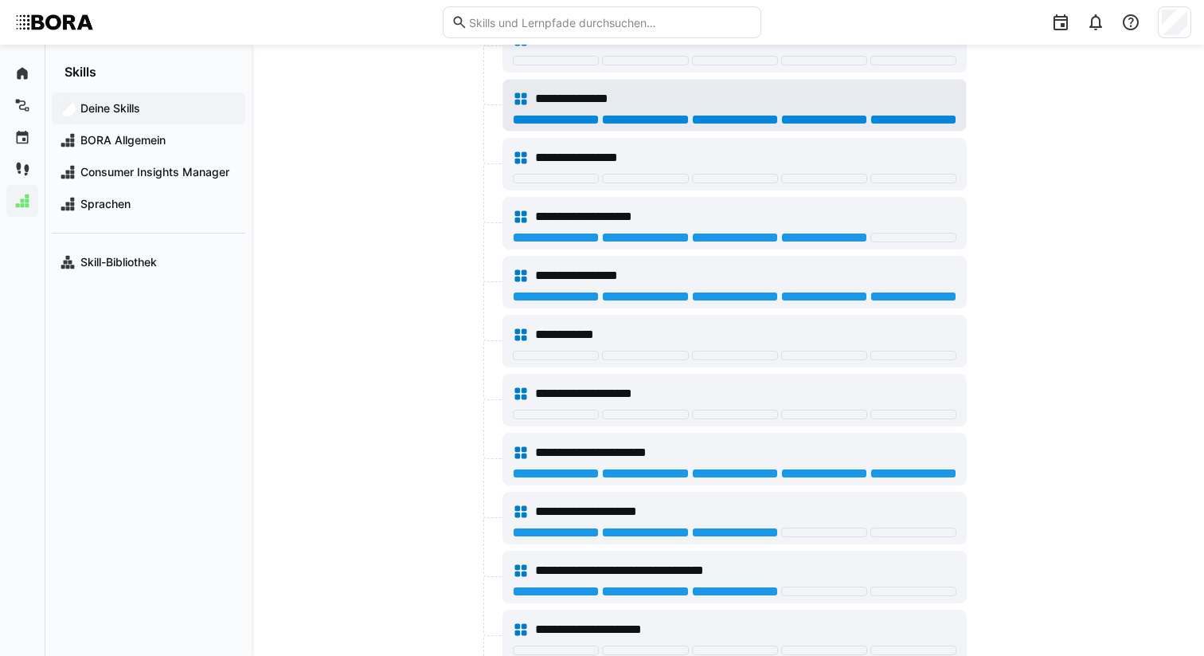
click at [905, 119] on div at bounding box center [914, 120] width 86 height 10
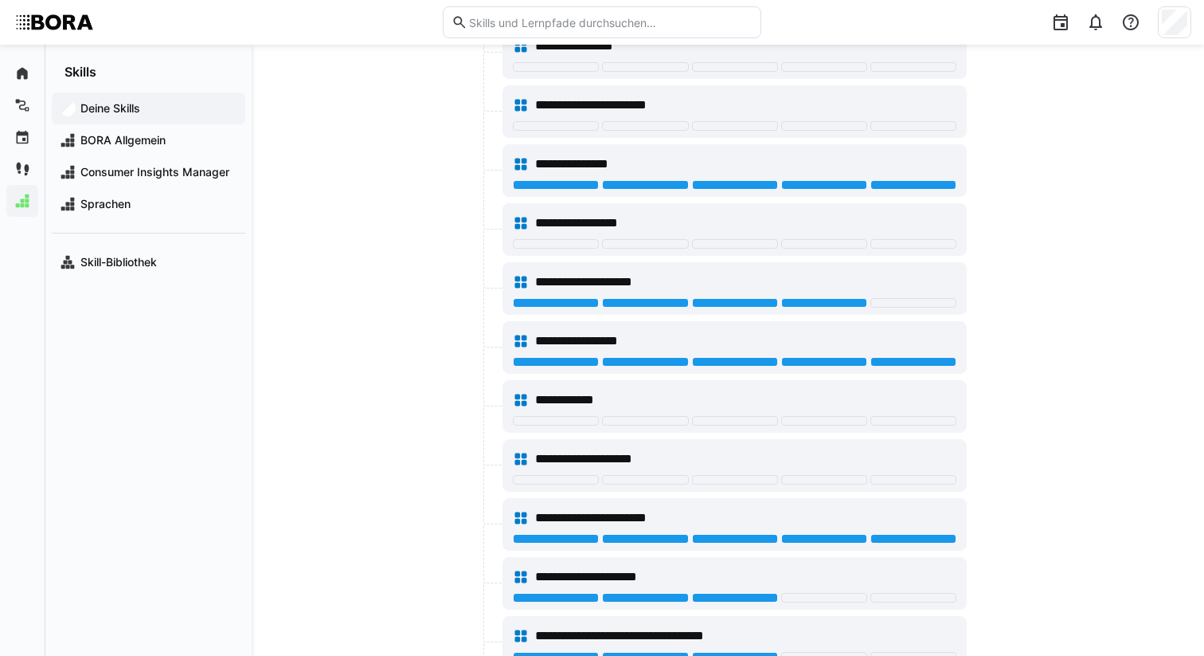
scroll to position [257, 0]
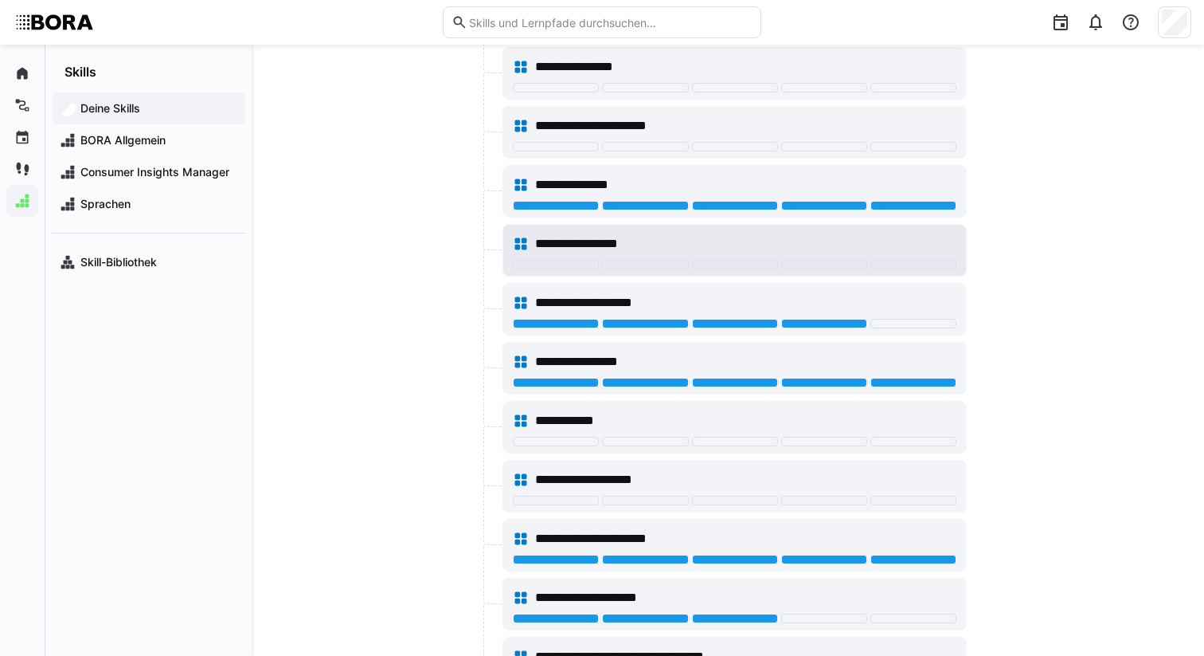
click at [798, 257] on div "**********" at bounding box center [735, 244] width 444 height 32
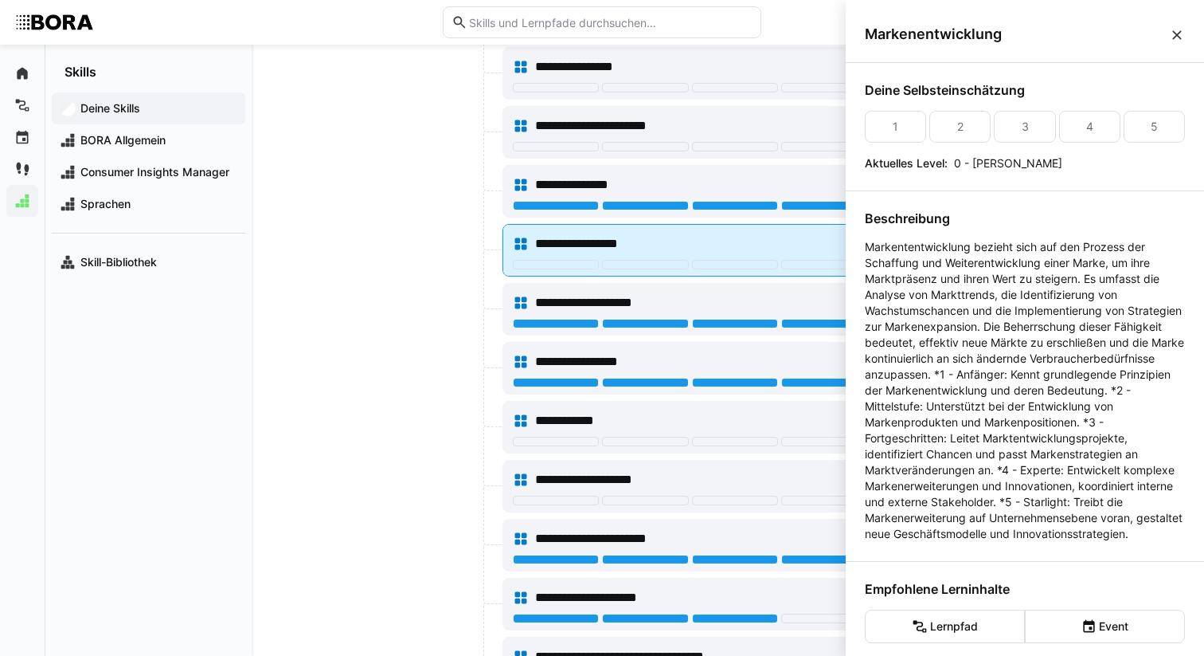
click at [764, 234] on div "**********" at bounding box center [745, 243] width 421 height 19
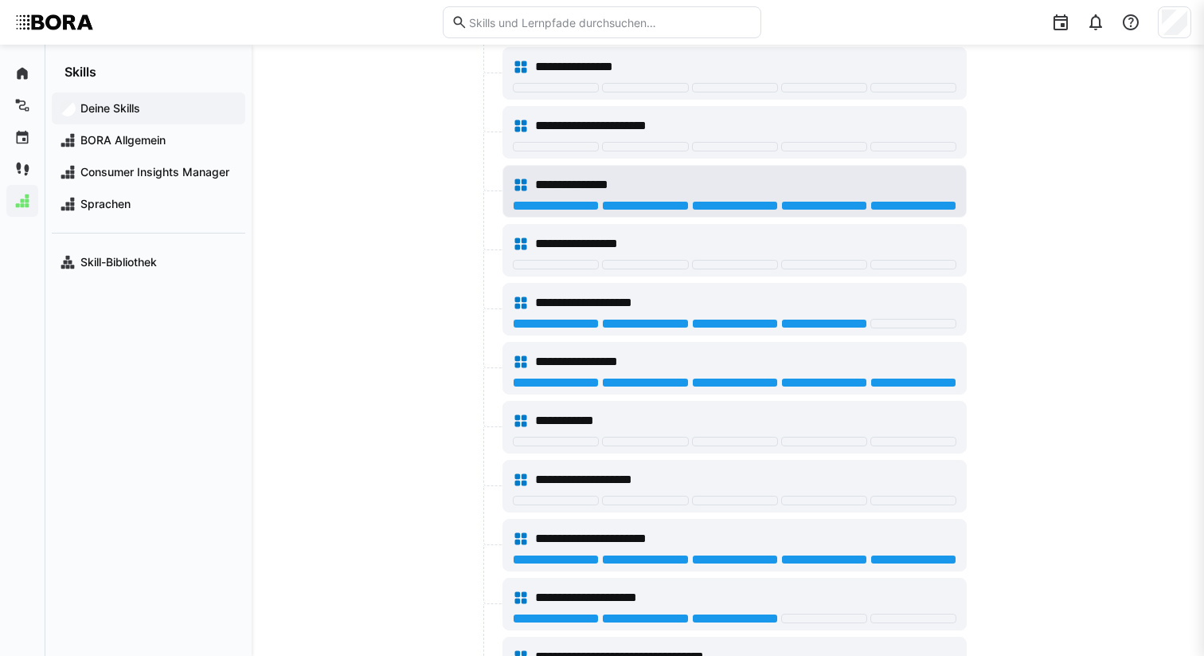
scroll to position [257, 0]
click at [715, 180] on div "**********" at bounding box center [745, 184] width 421 height 19
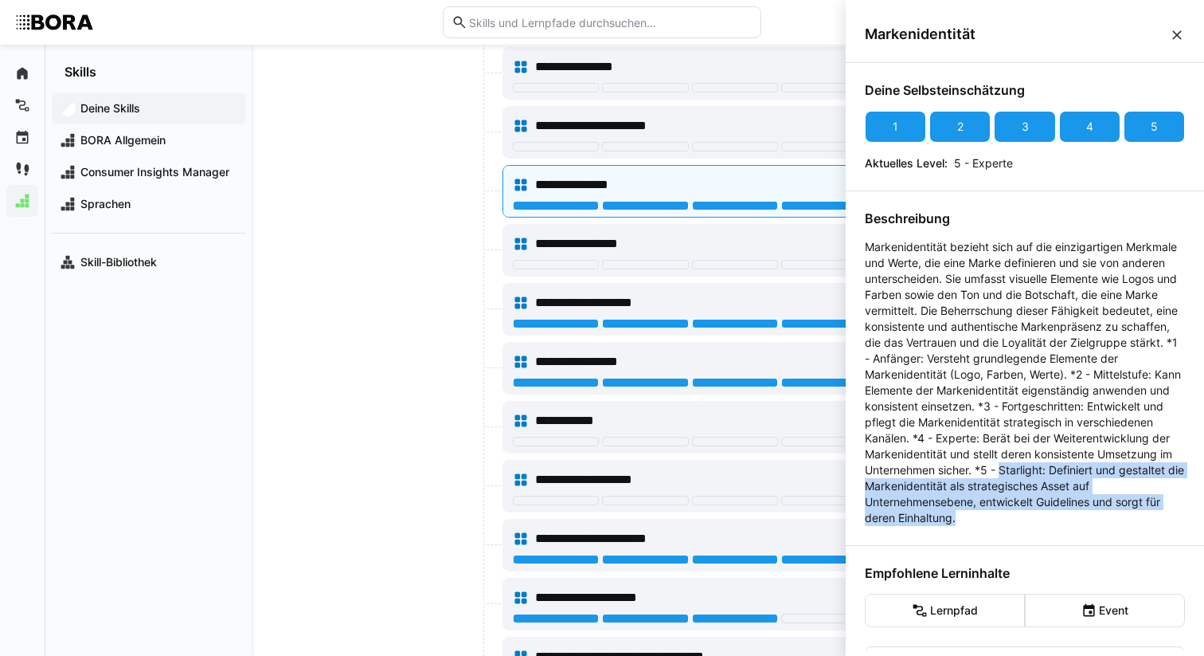
drag, startPoint x: 1008, startPoint y: 536, endPoint x: 1000, endPoint y: 491, distance: 46.1
click at [1000, 491] on p "Markenidentität bezieht sich auf die einzigartigen Merkmale und Werte, die eine…" at bounding box center [1025, 382] width 320 height 287
click at [989, 513] on p "Markenidentität bezieht sich auf die einzigartigen Merkmale und Werte, die eine…" at bounding box center [1025, 382] width 320 height 287
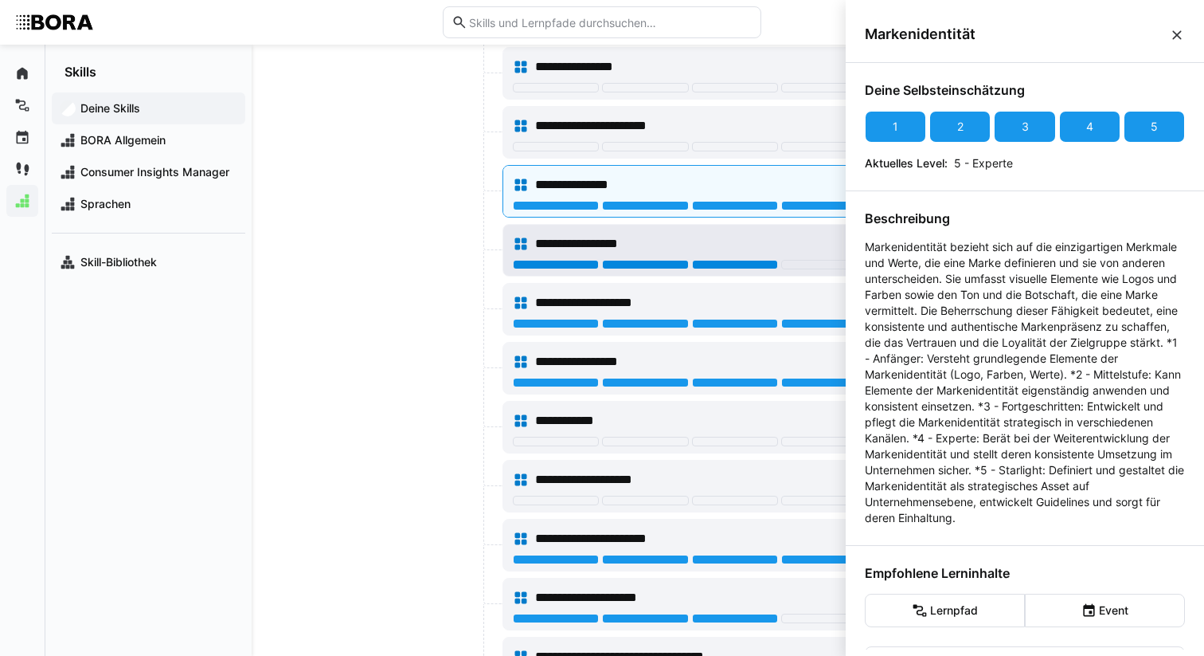
click at [752, 232] on div "**********" at bounding box center [735, 244] width 444 height 32
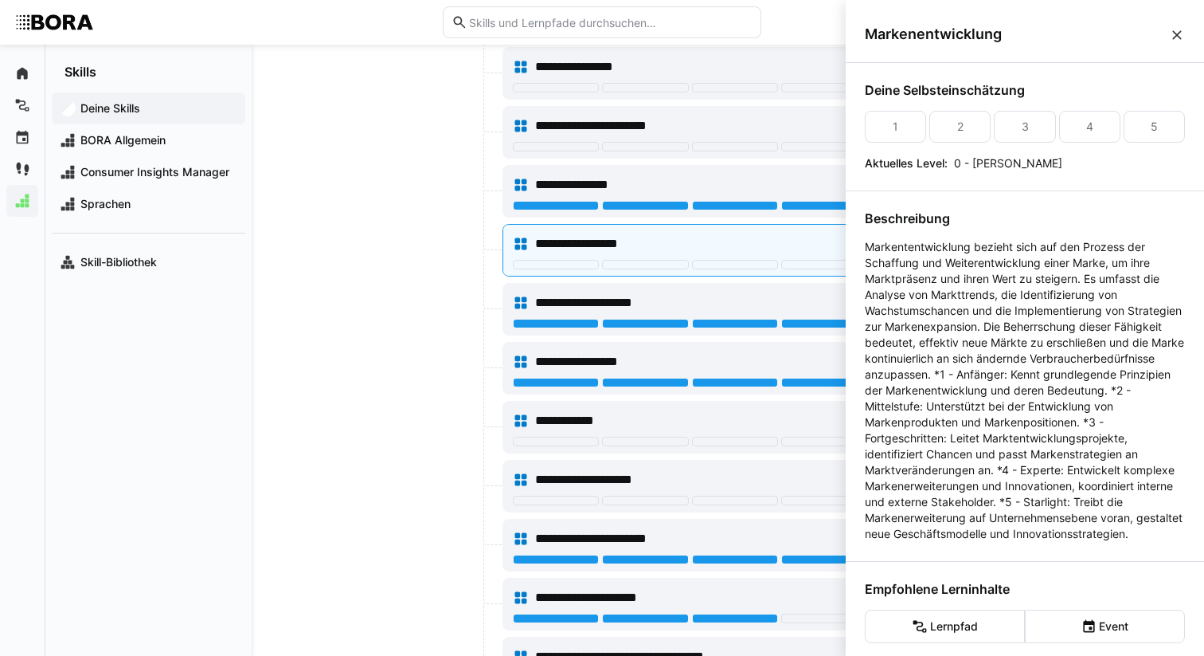
click at [447, 186] on div at bounding box center [454, 191] width 90 height 53
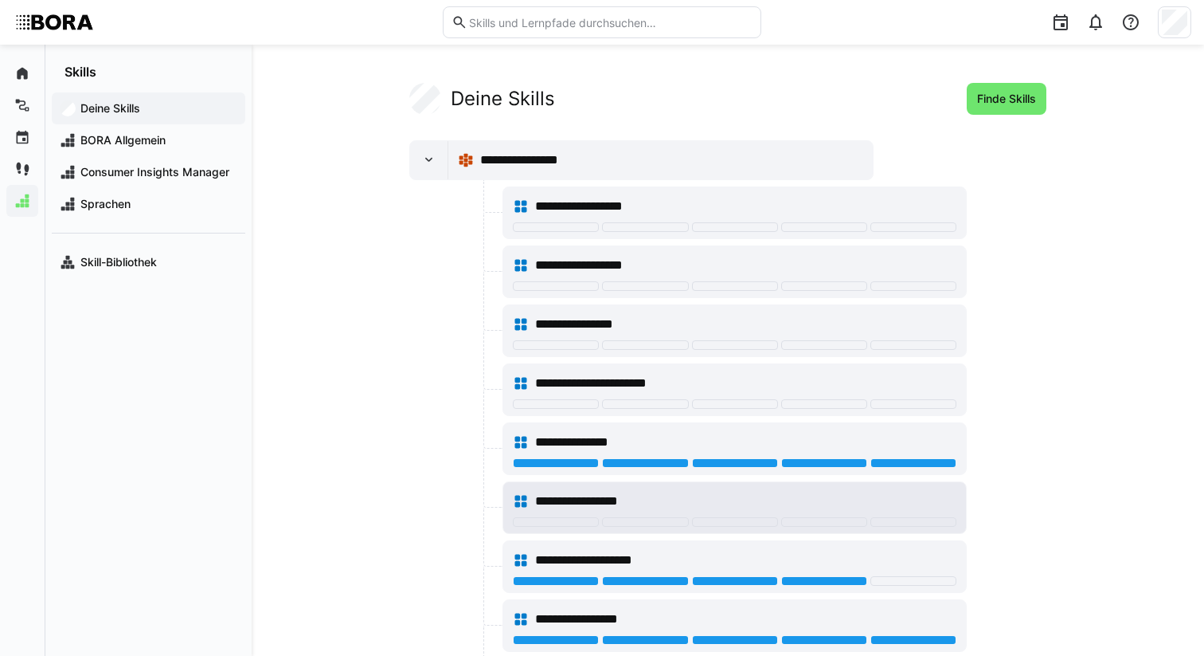
scroll to position [257, 0]
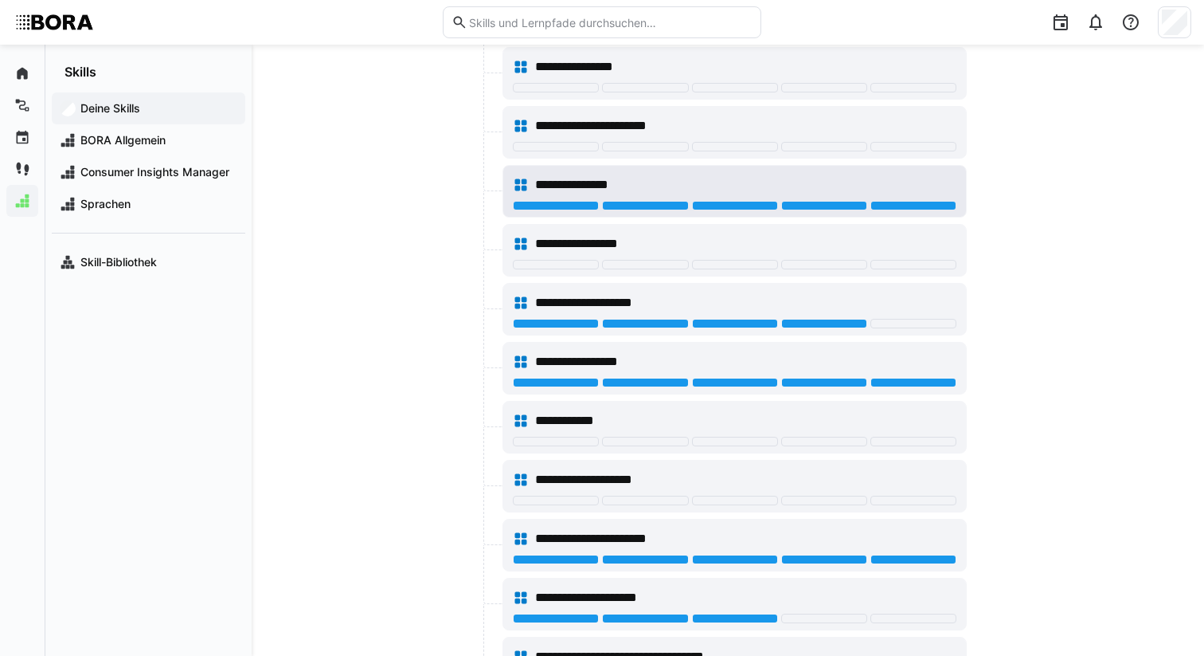
click at [820, 215] on div "**********" at bounding box center [734, 191] width 463 height 51
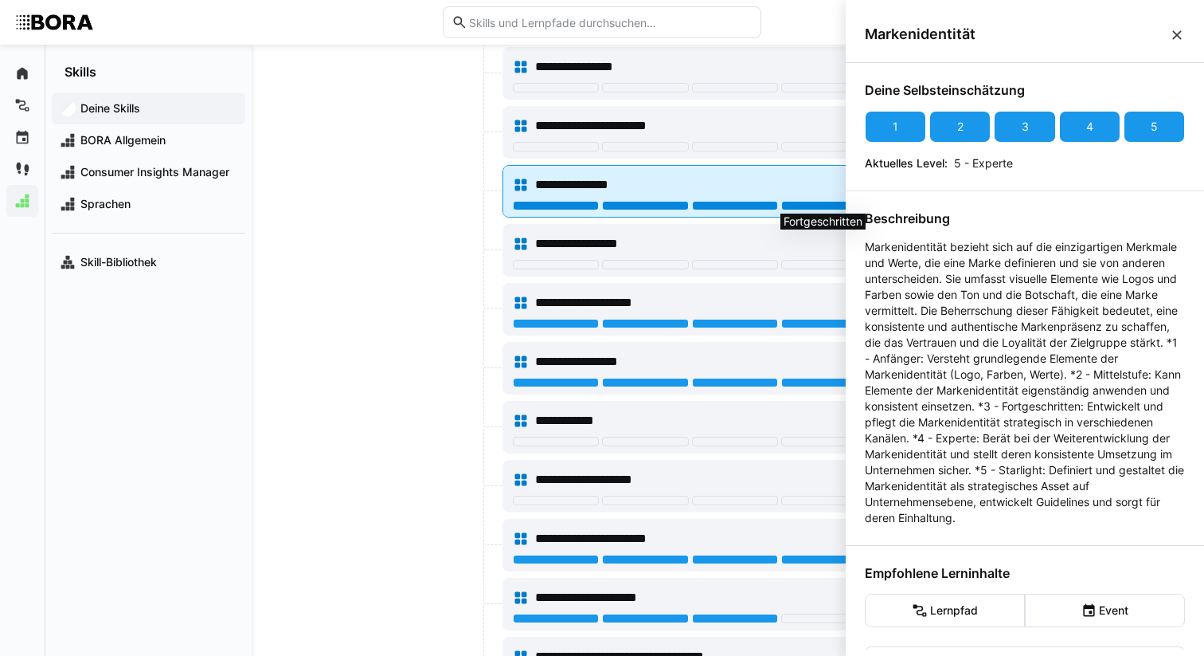
click at [830, 204] on div at bounding box center [824, 206] width 86 height 10
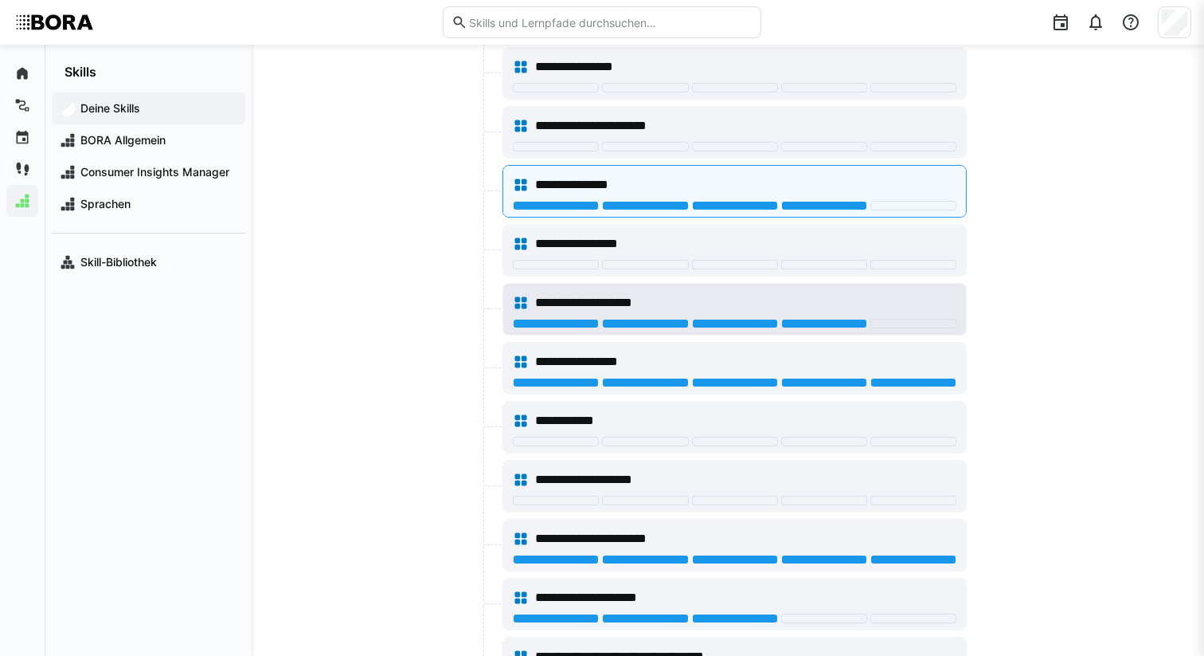
scroll to position [257, 0]
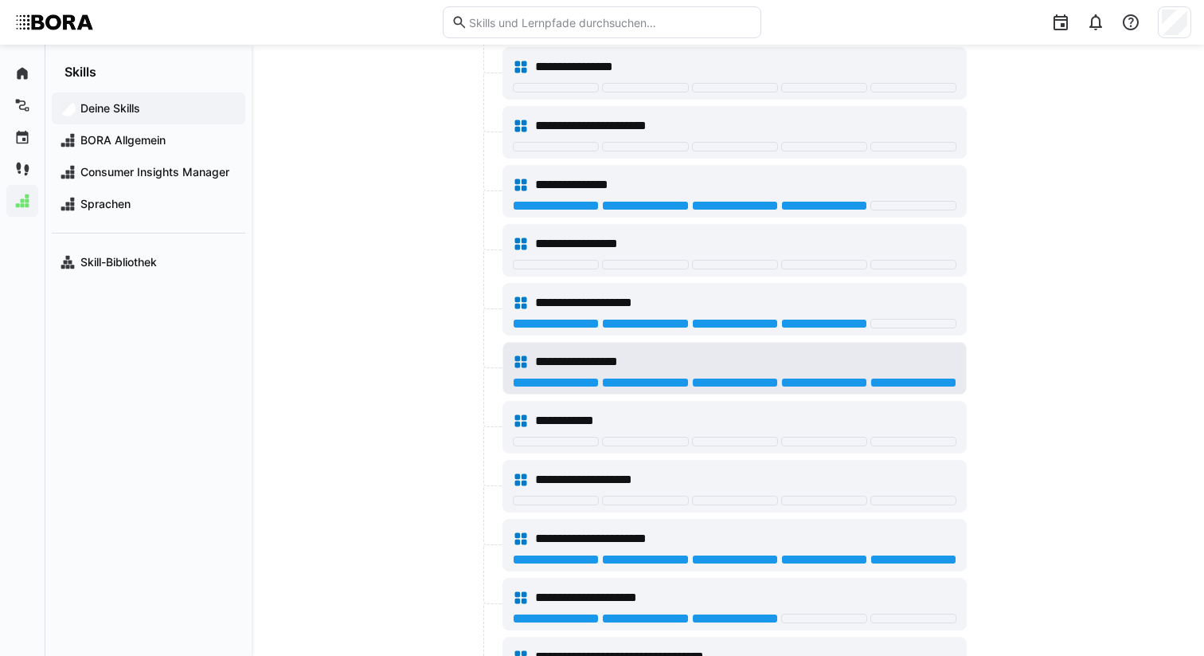
click at [738, 361] on div "**********" at bounding box center [745, 361] width 421 height 19
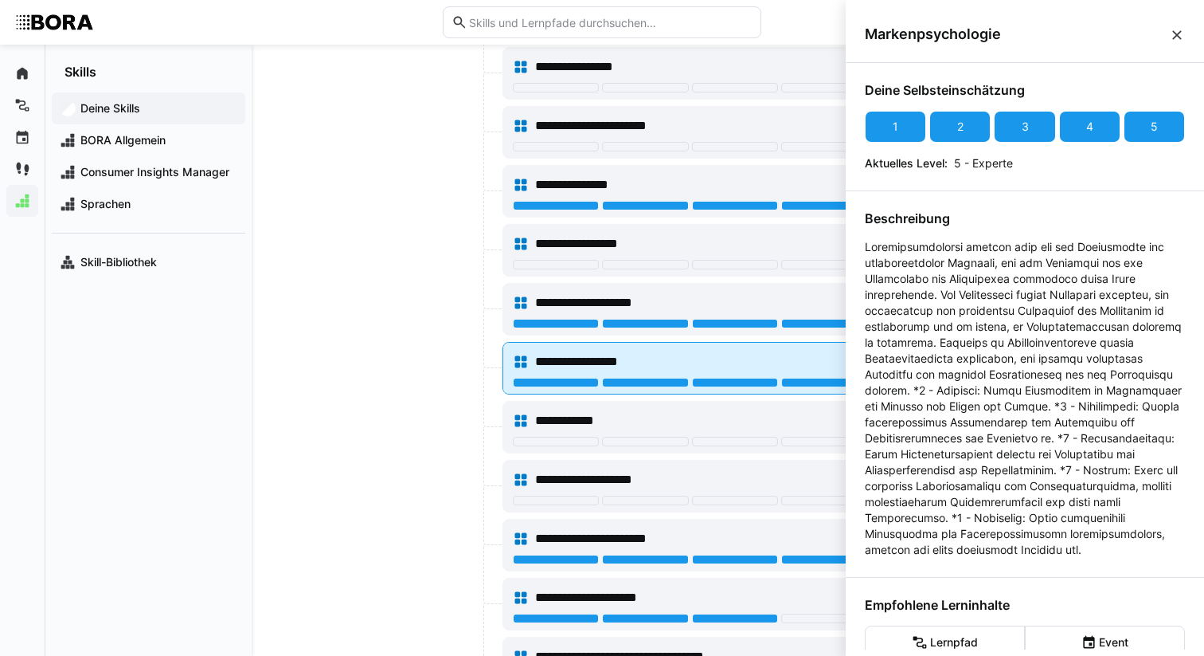
scroll to position [0, 0]
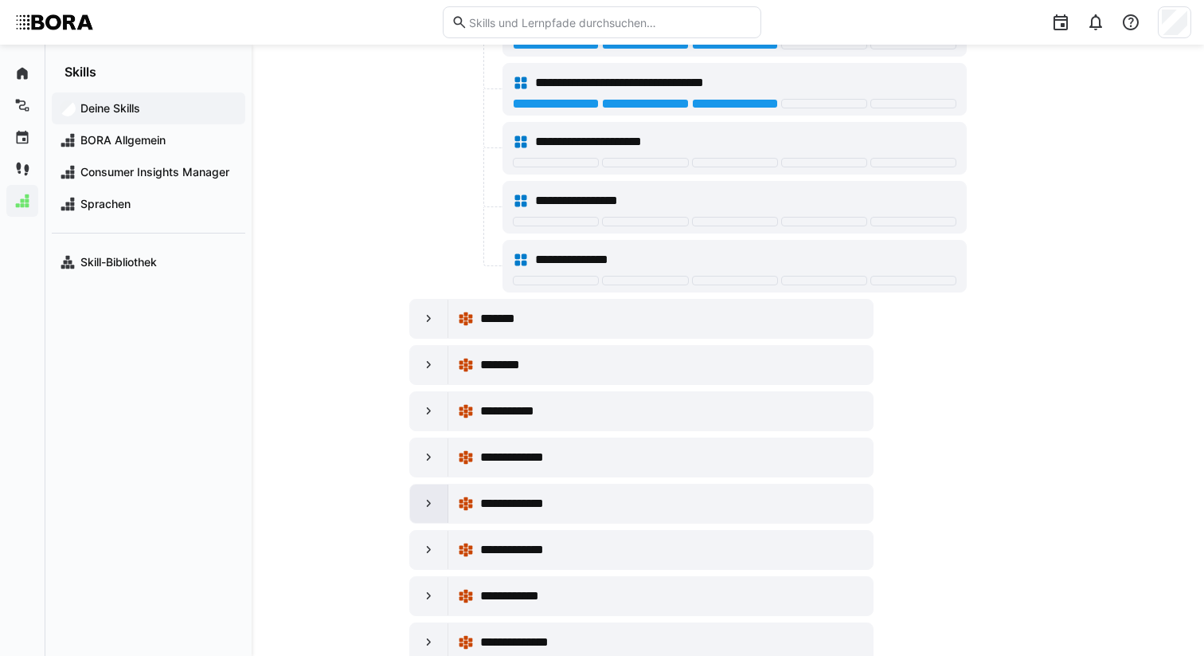
scroll to position [994, 0]
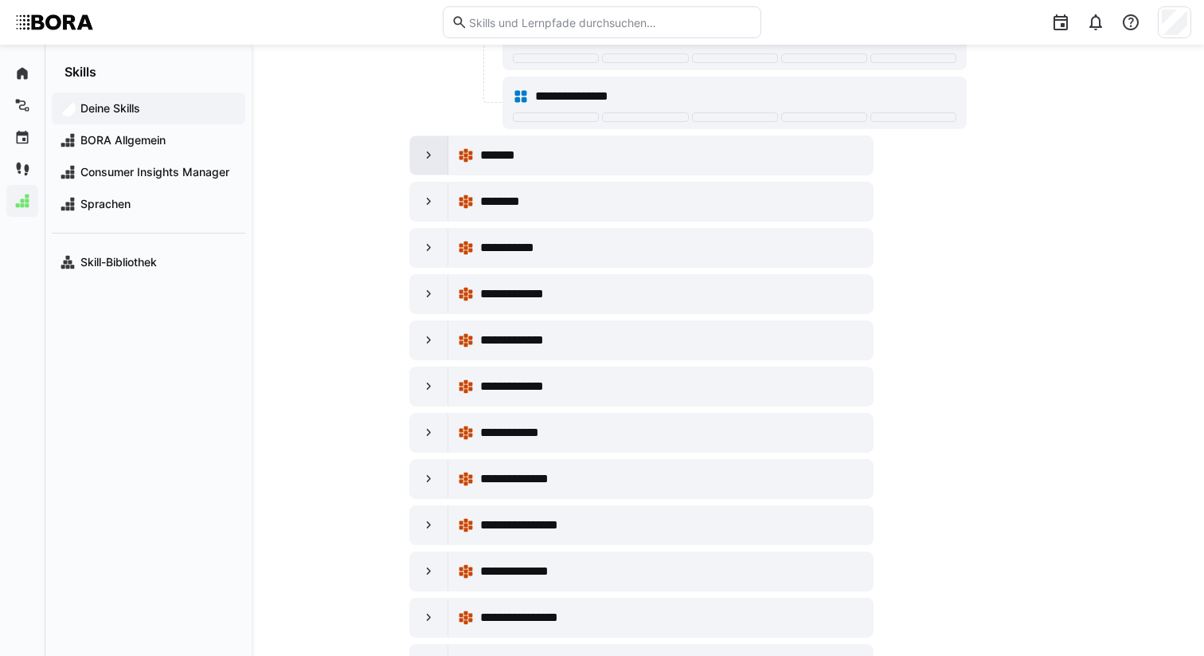
click at [414, 159] on div at bounding box center [429, 155] width 38 height 38
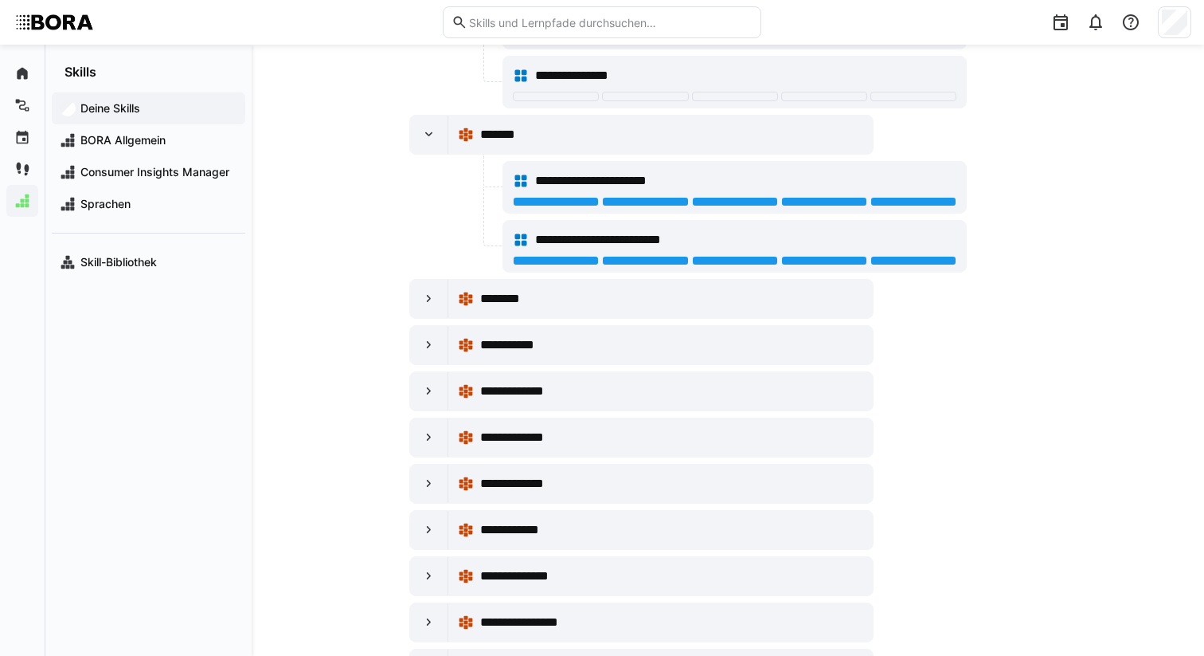
scroll to position [1063, 0]
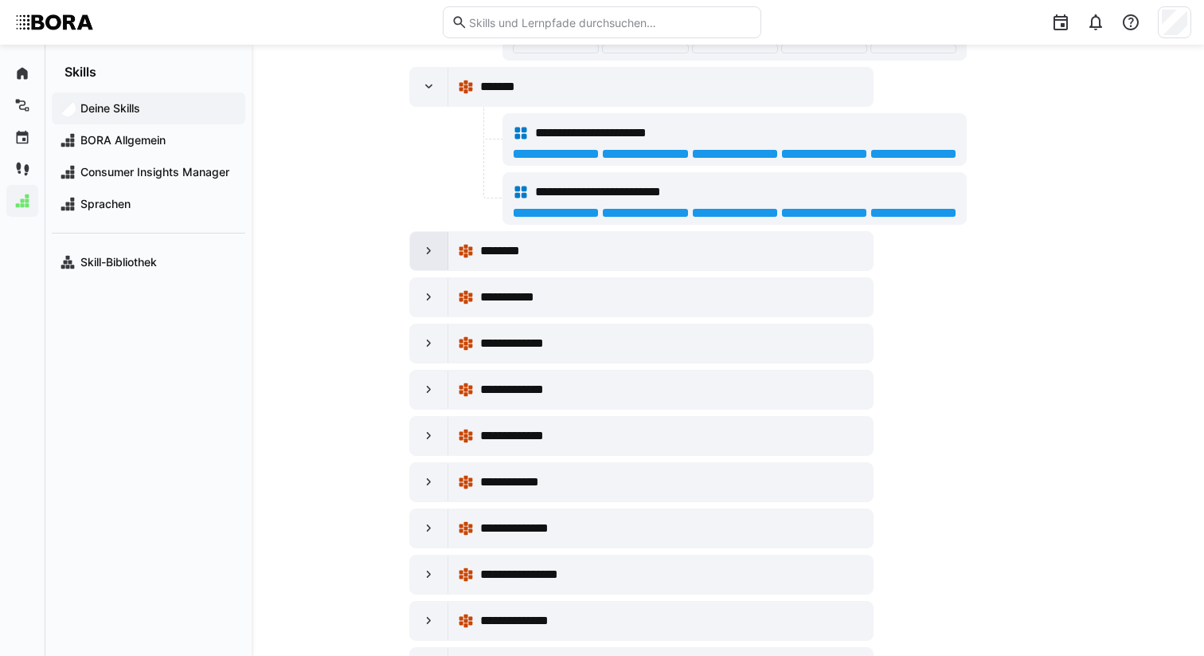
click at [418, 251] on div at bounding box center [429, 251] width 38 height 38
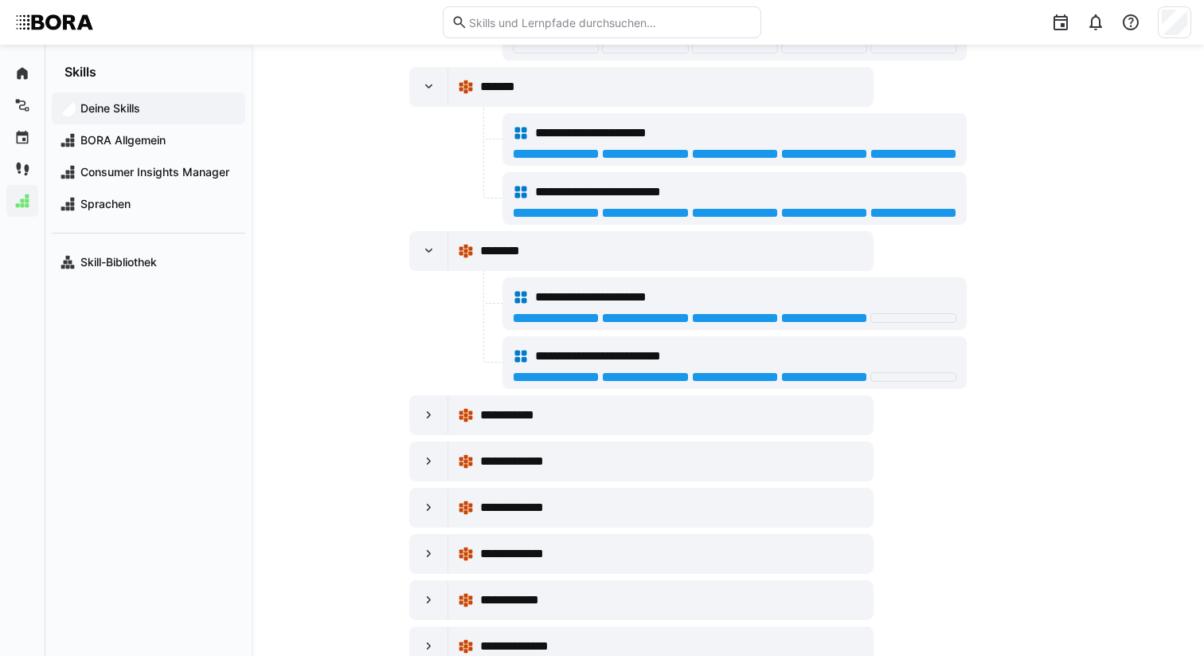
scroll to position [1329, 0]
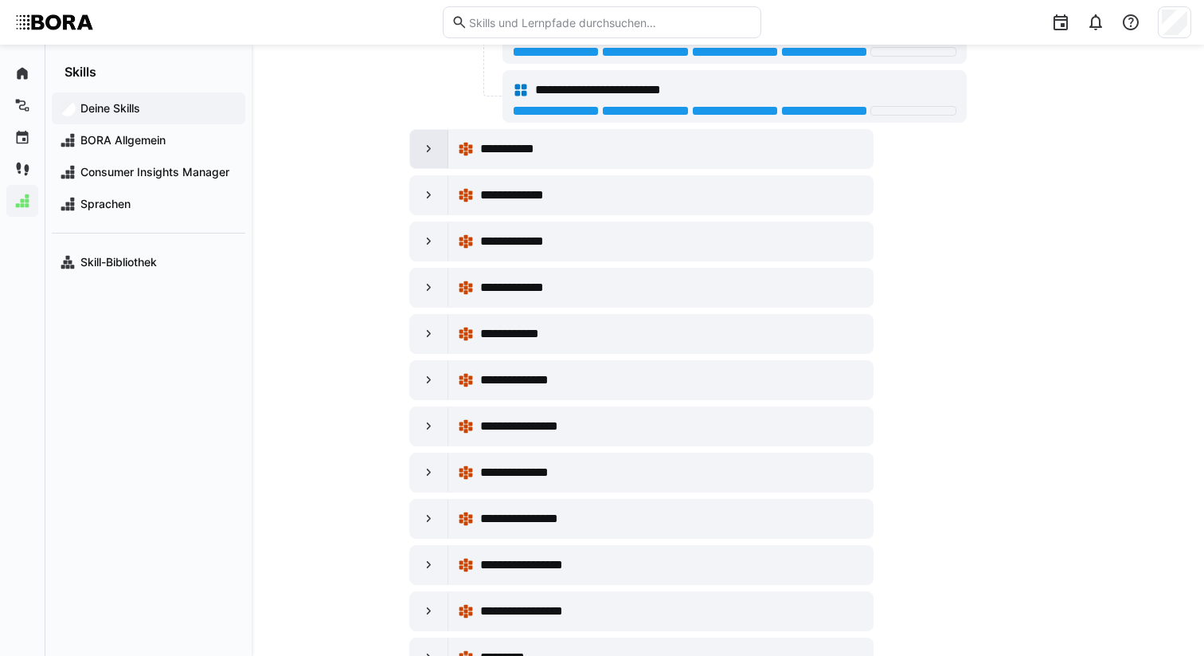
click at [418, 155] on div at bounding box center [429, 149] width 38 height 38
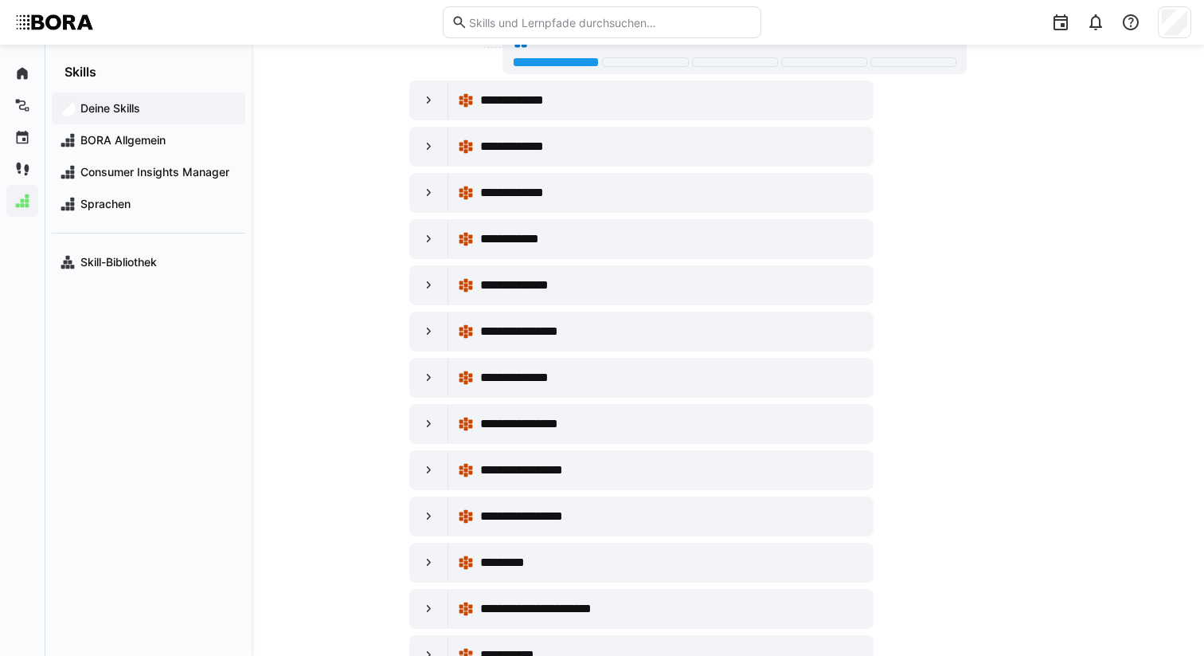
scroll to position [1532, 0]
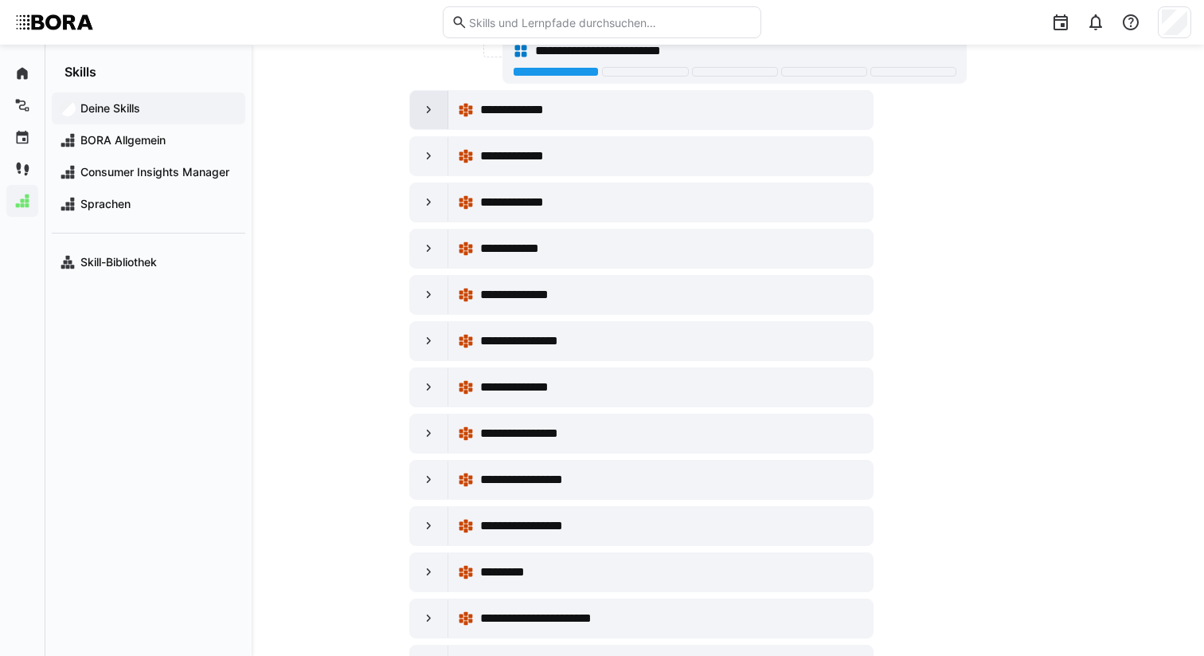
click at [420, 107] on div at bounding box center [429, 110] width 38 height 38
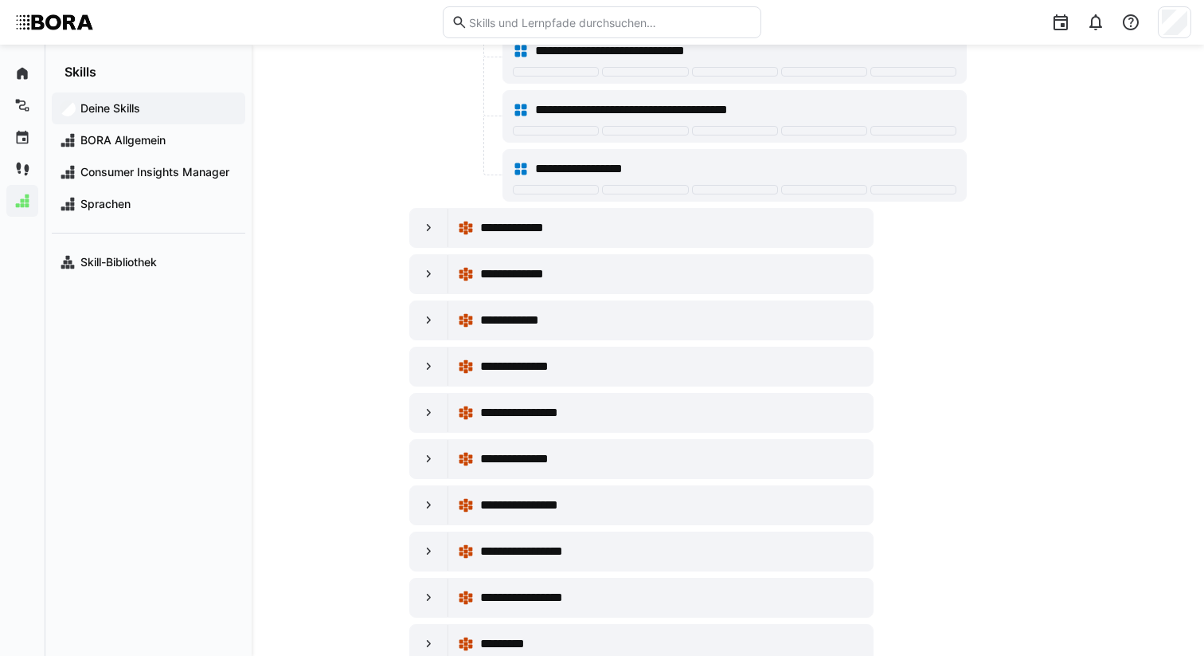
scroll to position [1942, 0]
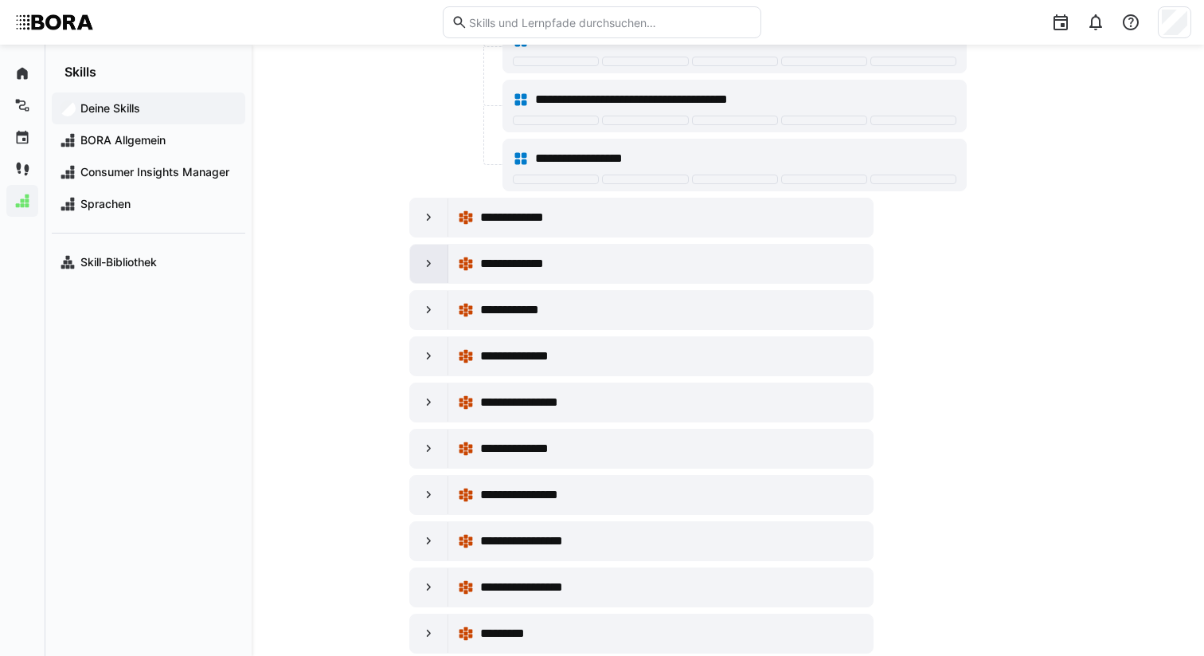
click at [423, 266] on eds-icon at bounding box center [429, 264] width 16 height 16
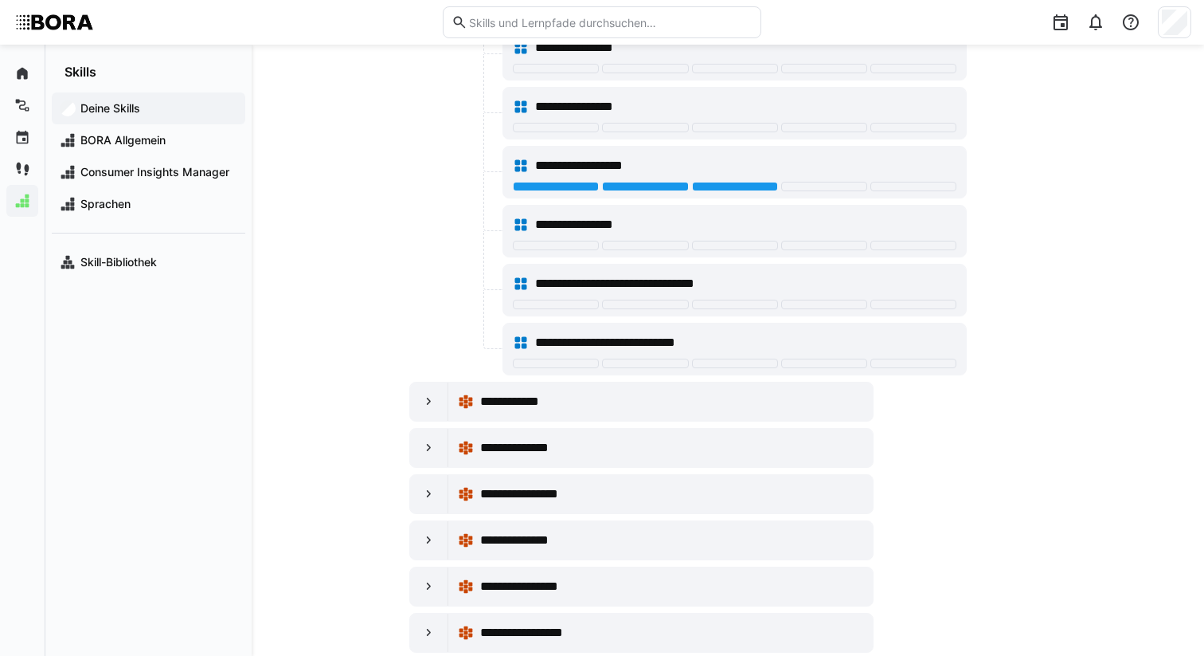
scroll to position [2804, 0]
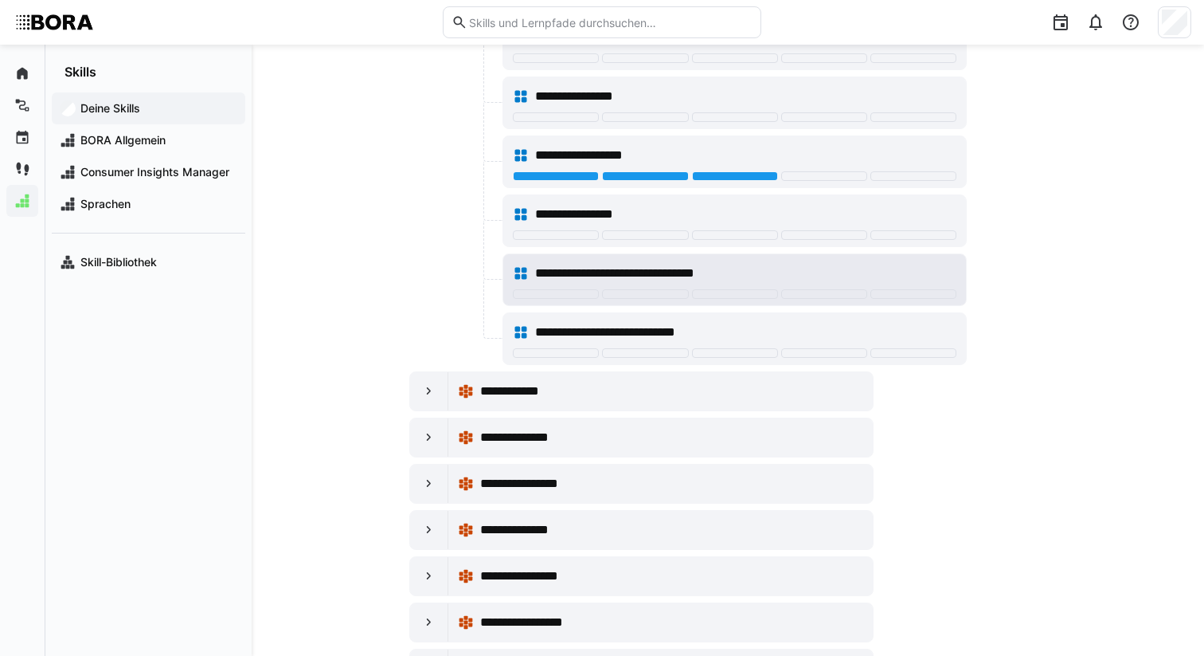
click at [793, 270] on div "**********" at bounding box center [745, 273] width 421 height 19
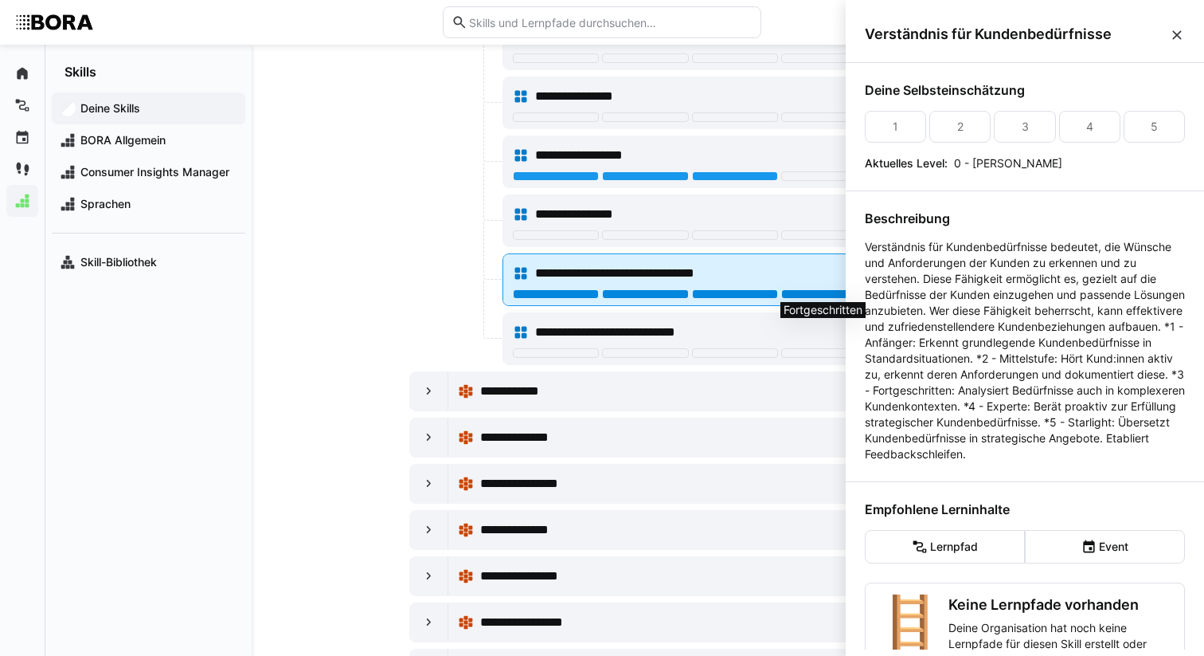
click at [816, 291] on div at bounding box center [824, 294] width 86 height 10
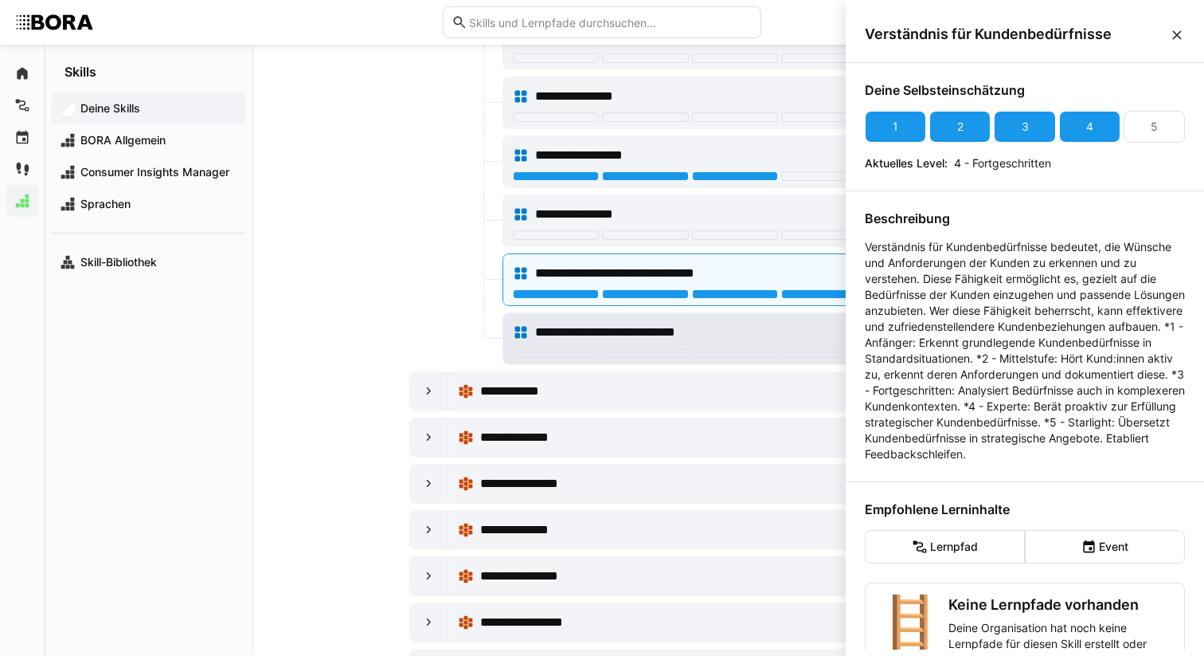
click at [668, 327] on span "**********" at bounding box center [633, 332] width 197 height 19
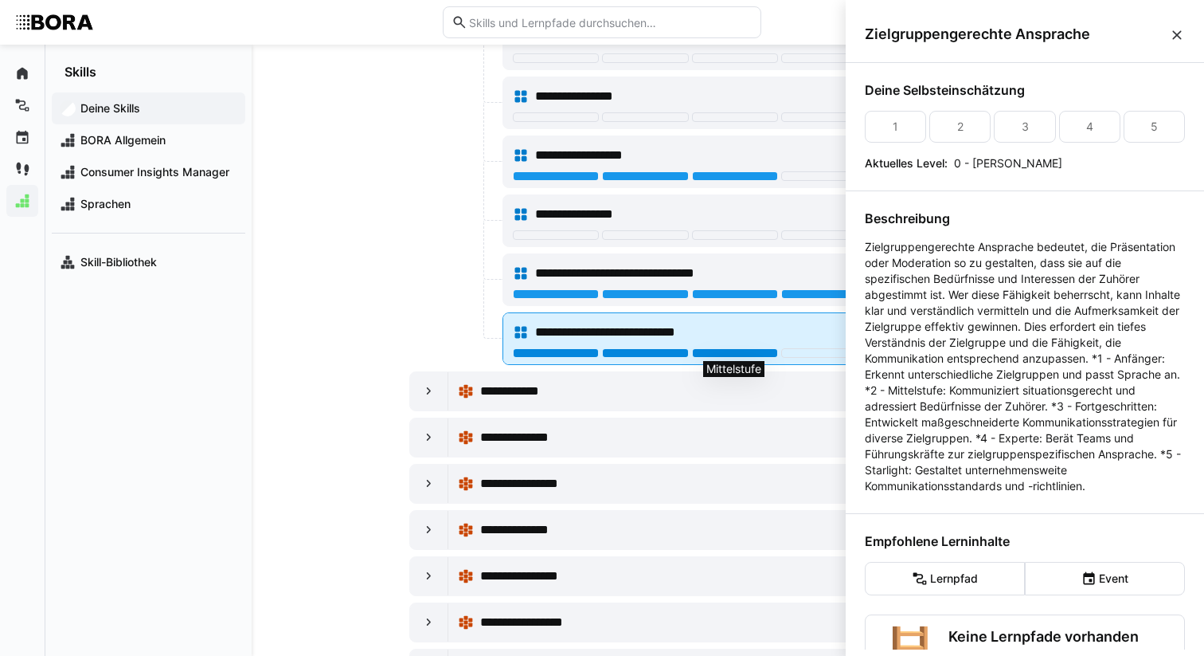
click at [720, 350] on div at bounding box center [735, 353] width 86 height 10
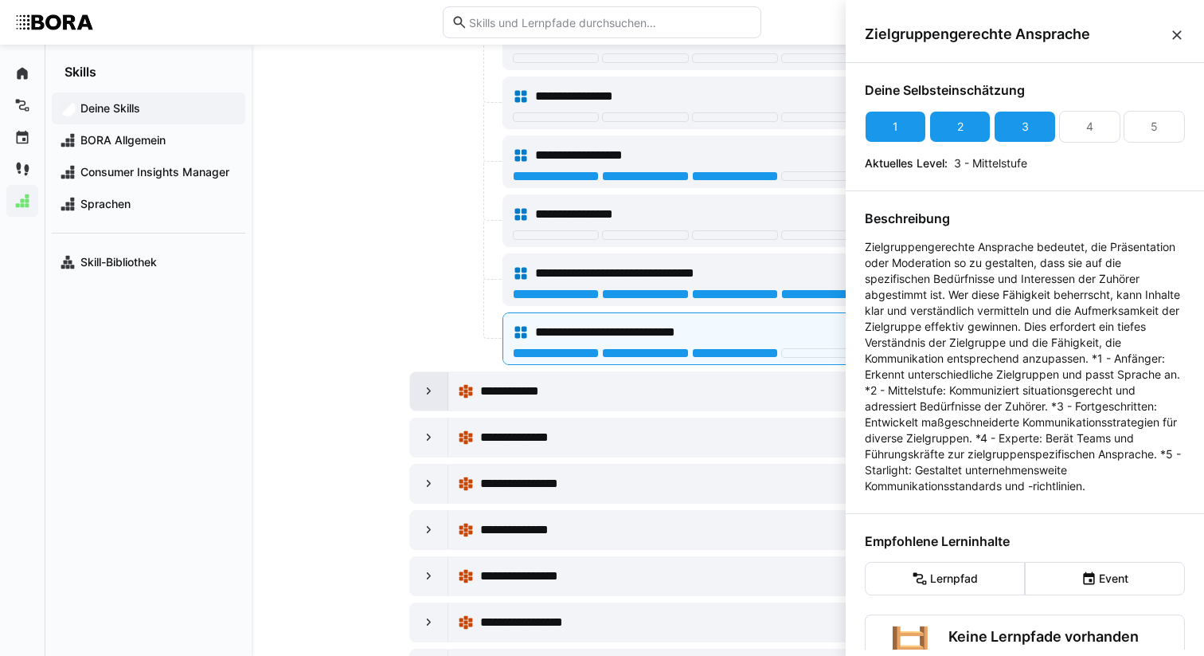
click at [436, 390] on eds-icon at bounding box center [429, 391] width 16 height 16
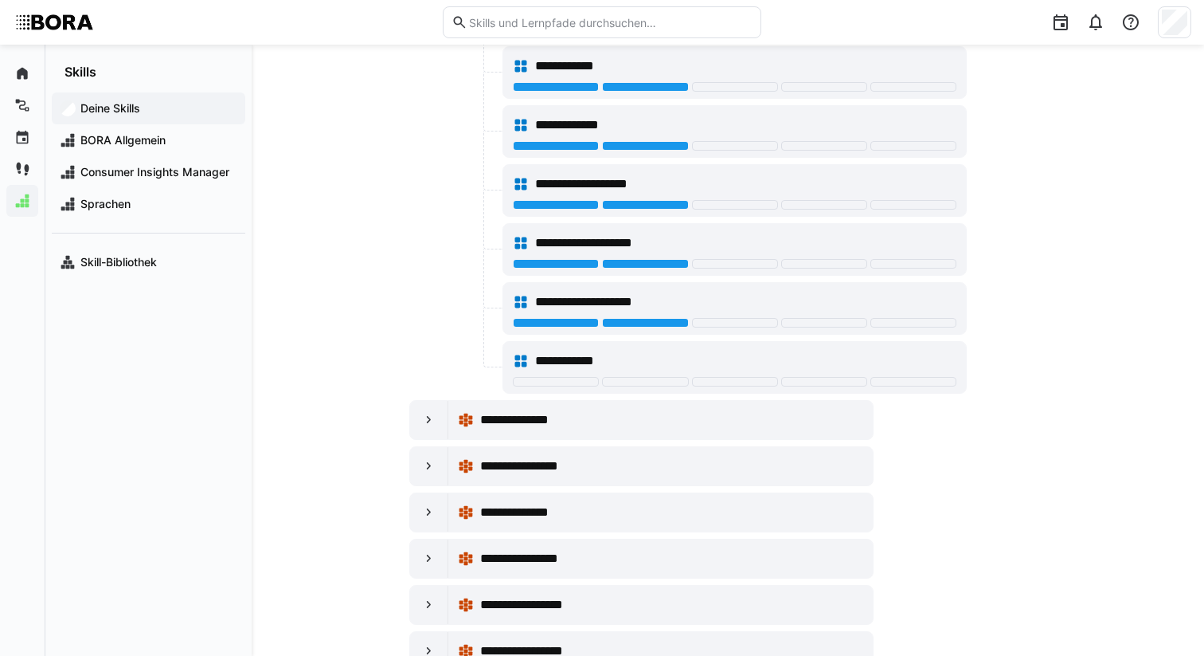
scroll to position [3374, 0]
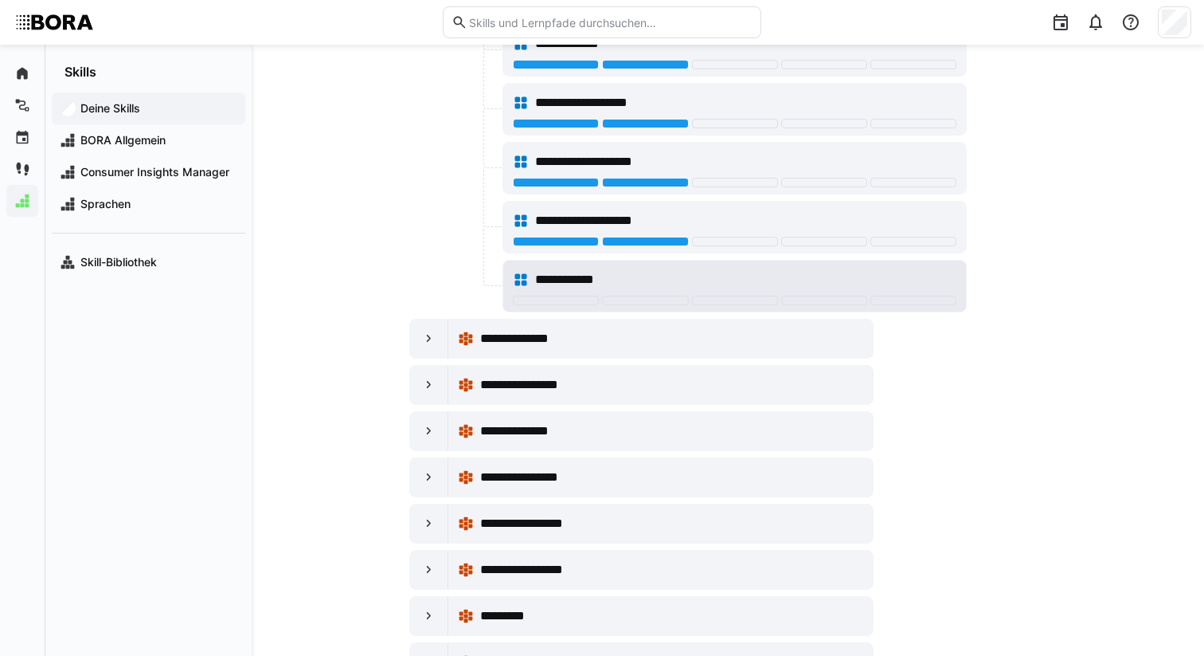
click at [609, 265] on div "**********" at bounding box center [735, 280] width 444 height 32
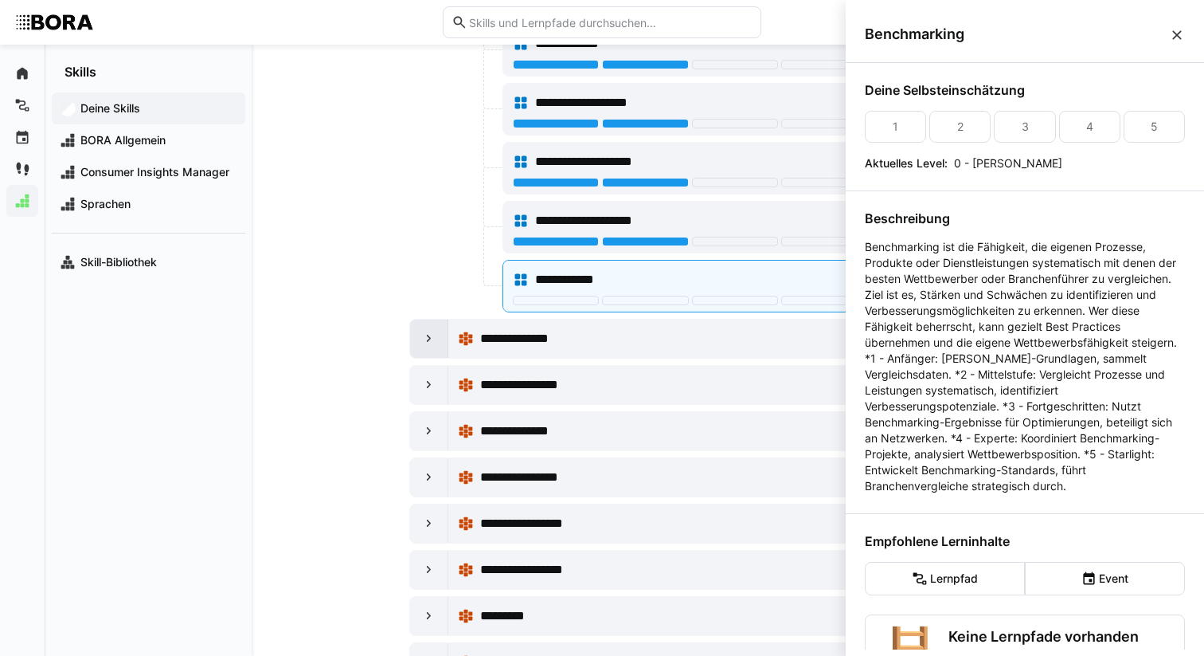
click at [437, 345] on div at bounding box center [429, 338] width 38 height 38
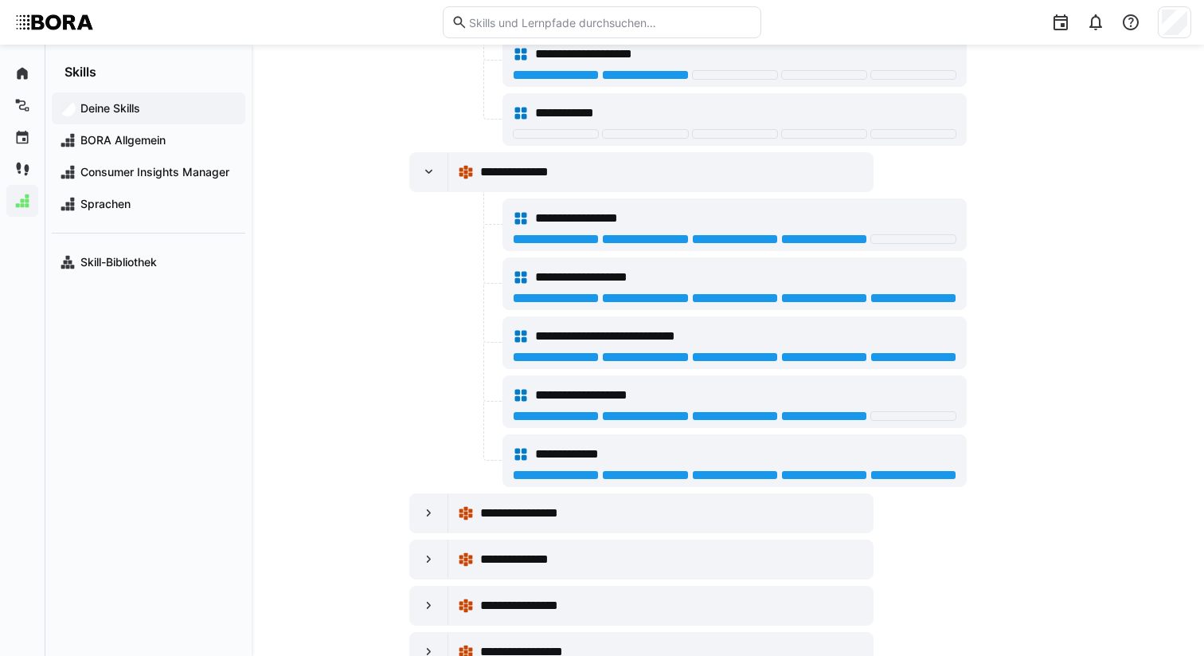
scroll to position [3551, 0]
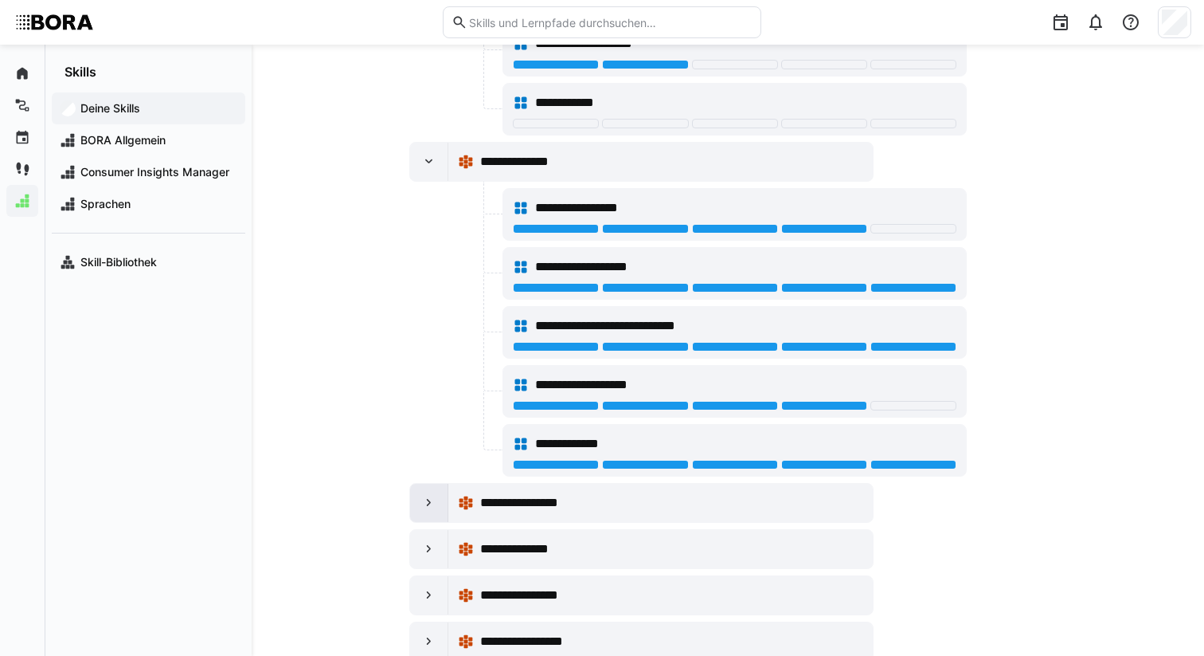
click at [422, 514] on div at bounding box center [429, 503] width 38 height 38
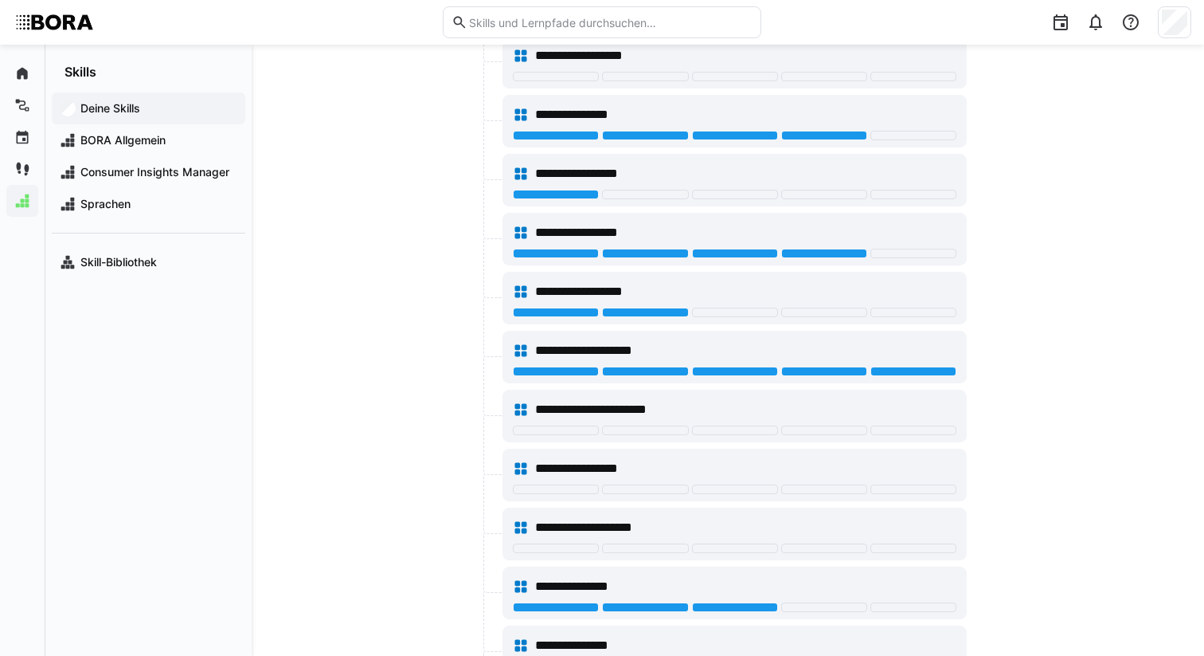
scroll to position [4172, 0]
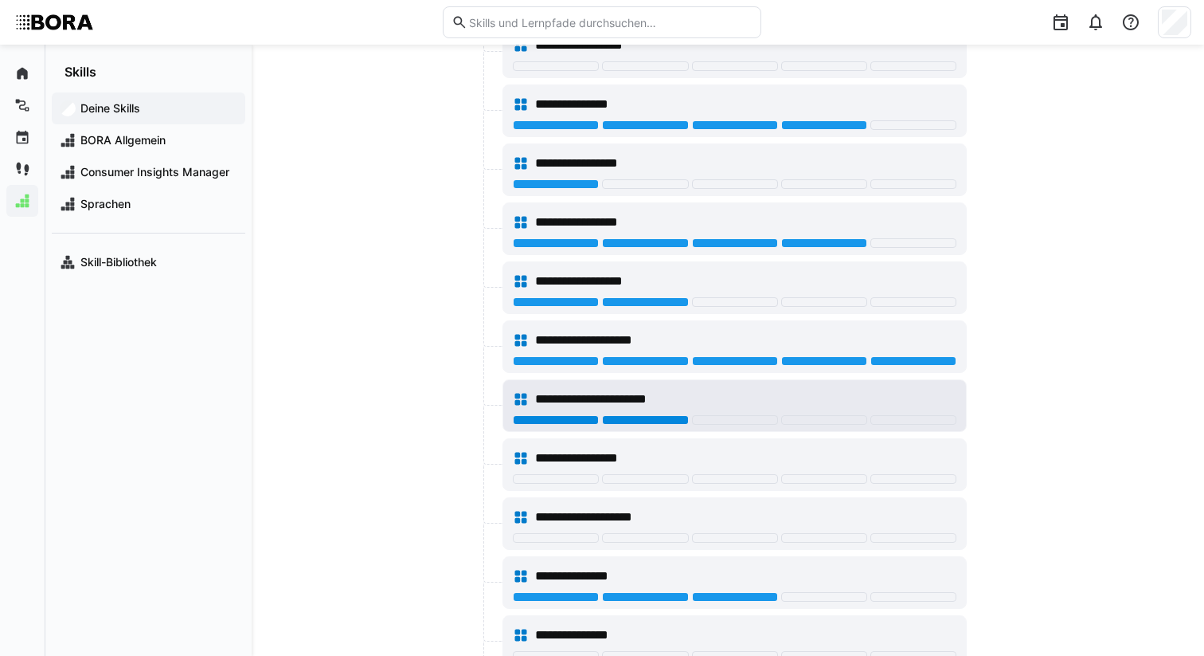
click at [674, 420] on div at bounding box center [645, 420] width 86 height 10
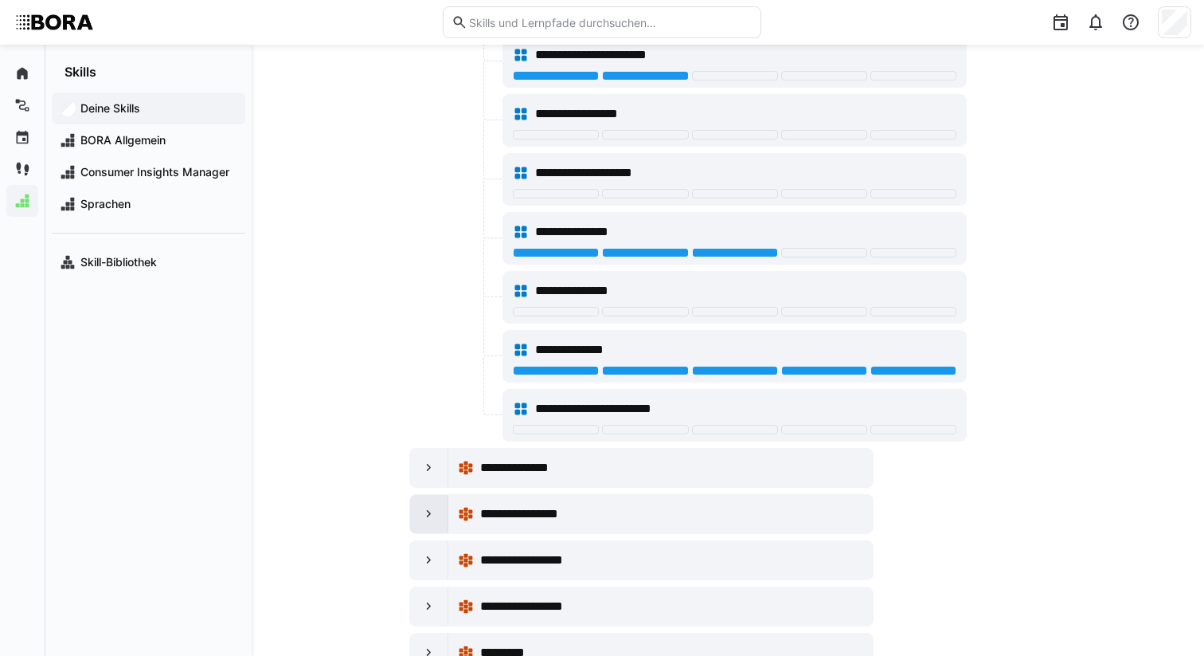
scroll to position [4571, 0]
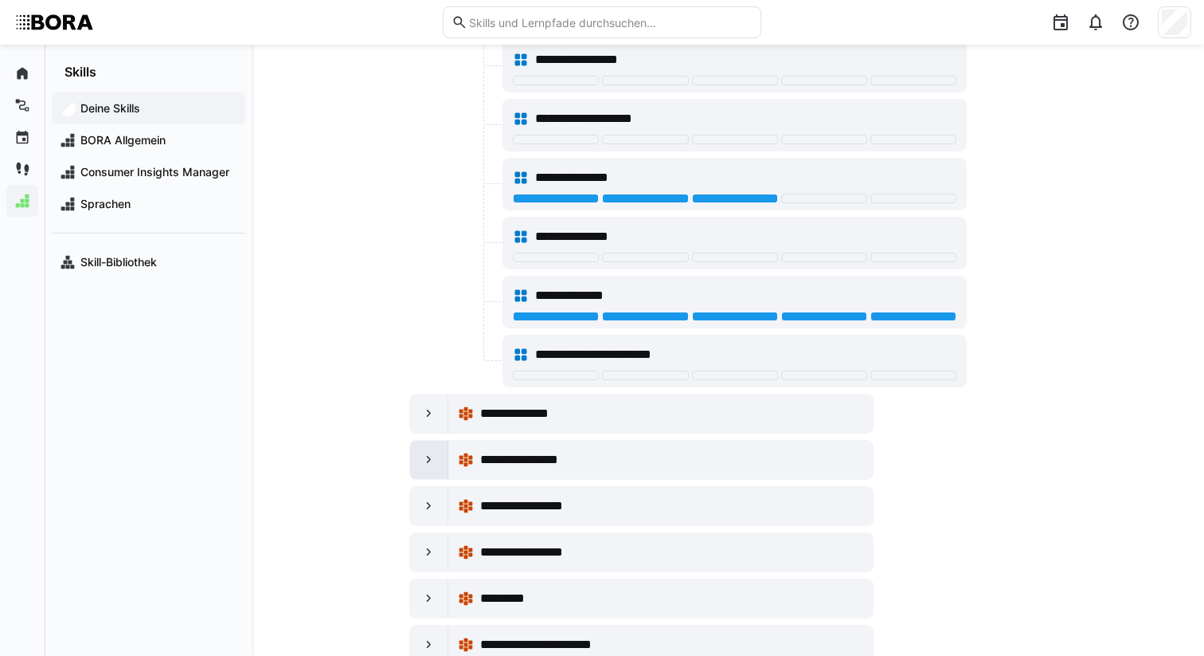
click at [429, 463] on eds-icon at bounding box center [429, 460] width 16 height 16
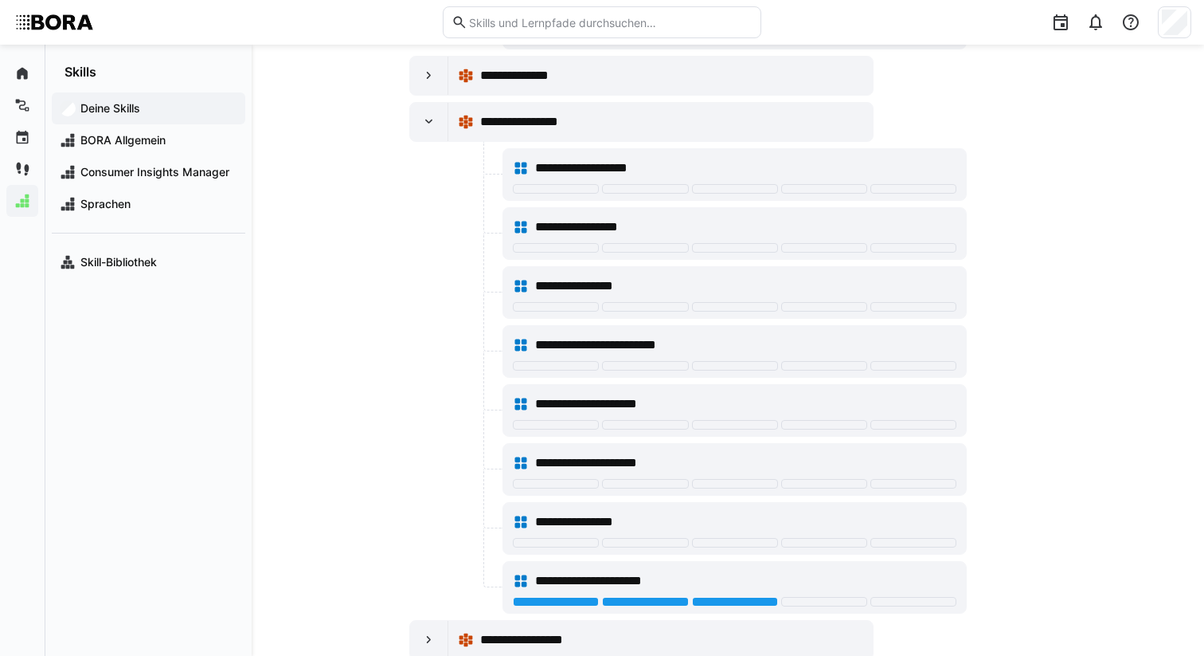
scroll to position [4919, 0]
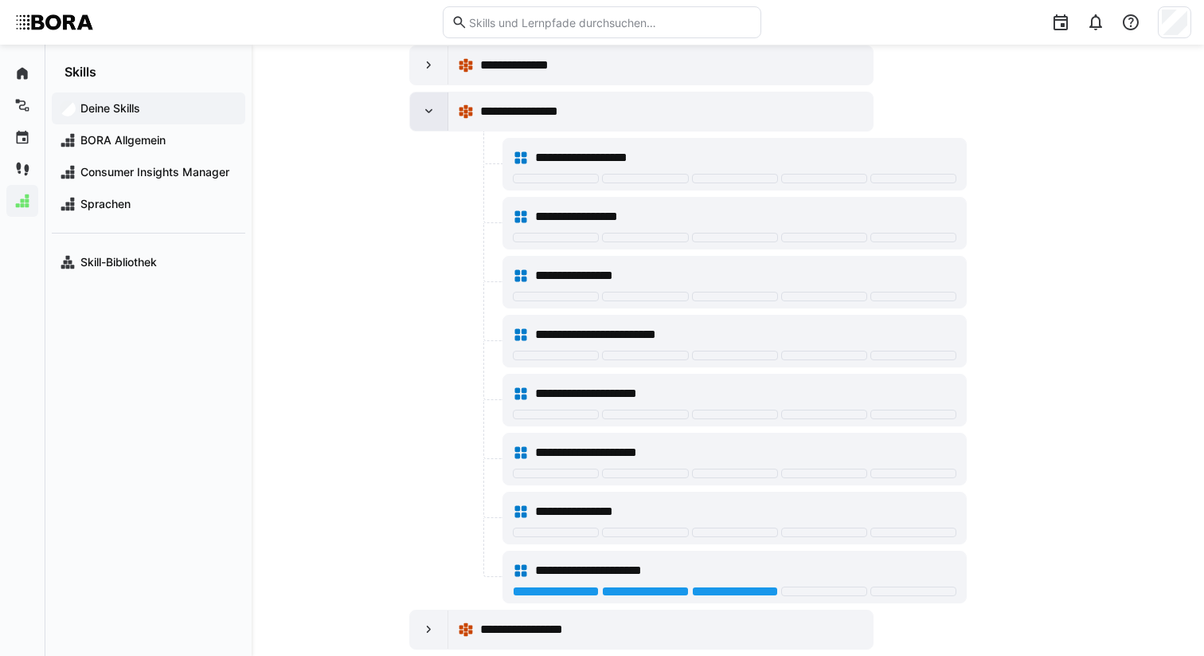
click at [425, 123] on div at bounding box center [429, 111] width 38 height 38
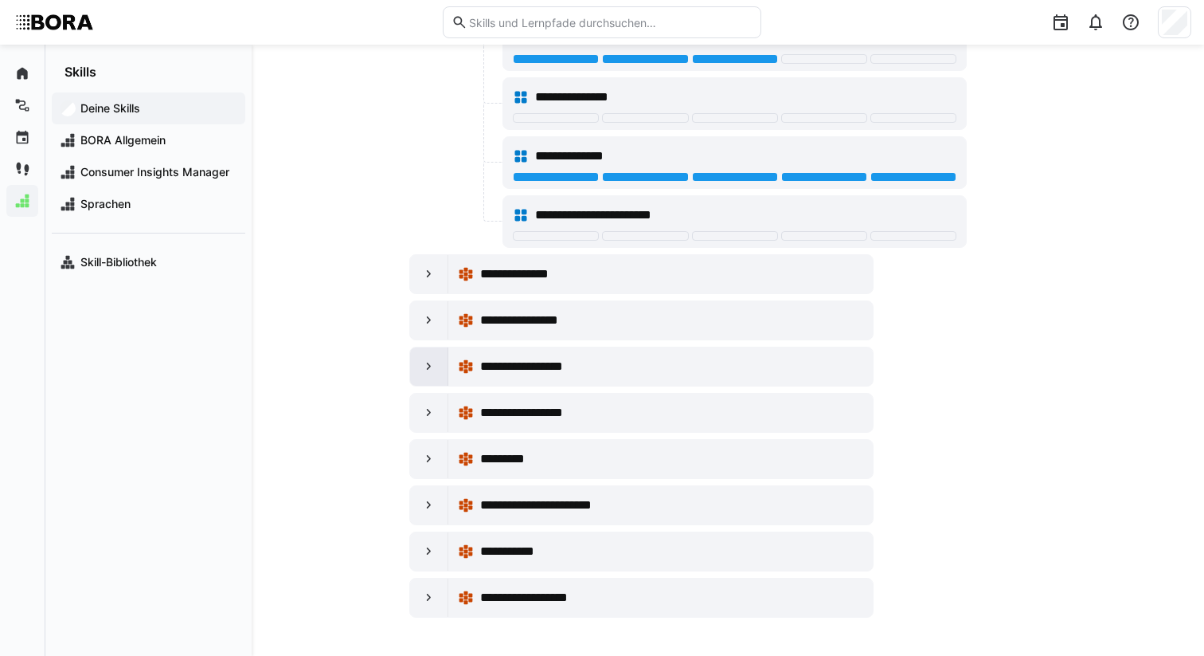
click at [427, 372] on eds-icon at bounding box center [429, 366] width 16 height 16
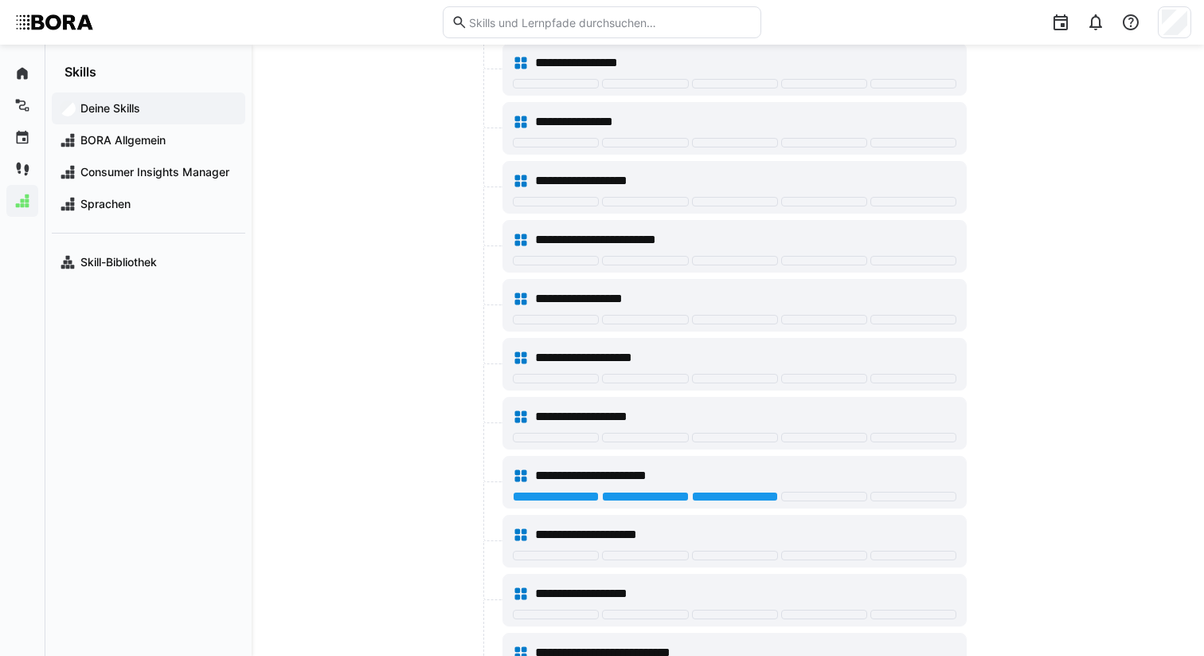
scroll to position [5188, 0]
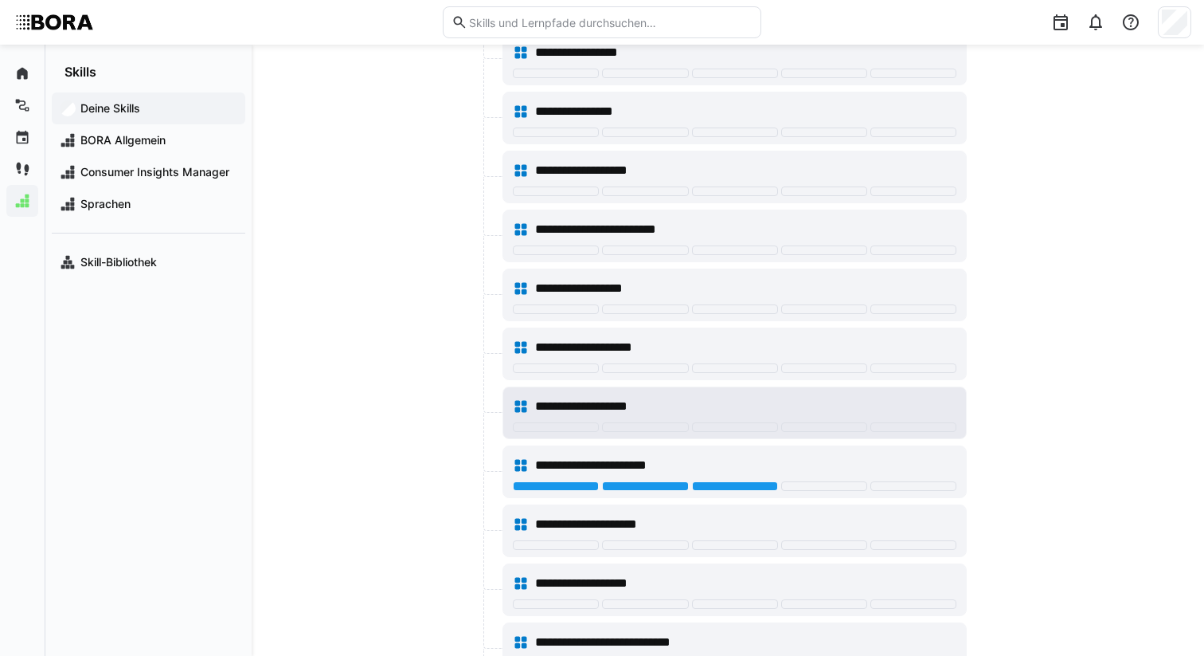
click at [617, 397] on span "**********" at bounding box center [597, 406] width 125 height 19
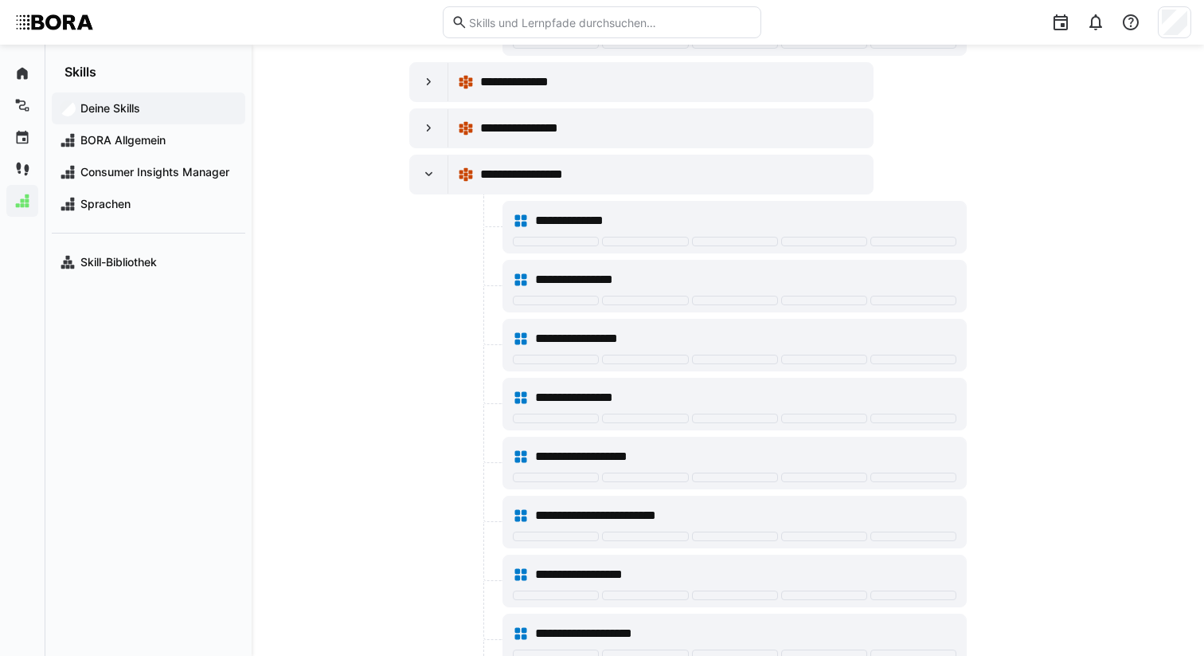
scroll to position [4892, 0]
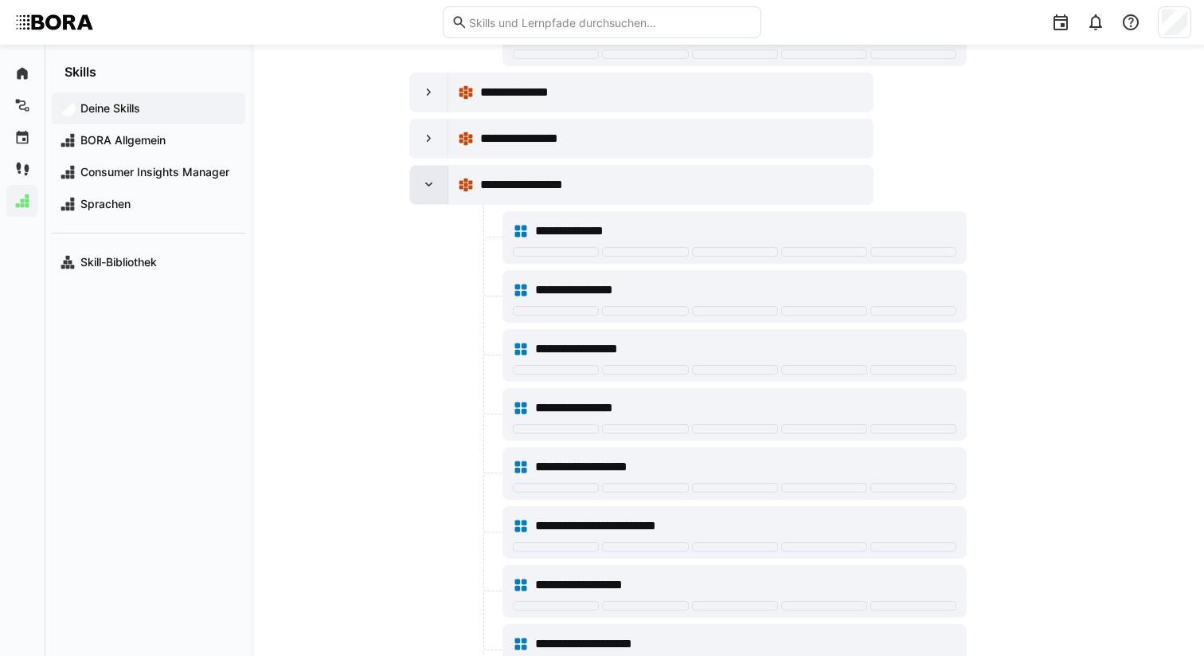
click at [409, 185] on div "**********" at bounding box center [641, 185] width 464 height 40
click at [425, 186] on eds-icon at bounding box center [429, 185] width 16 height 16
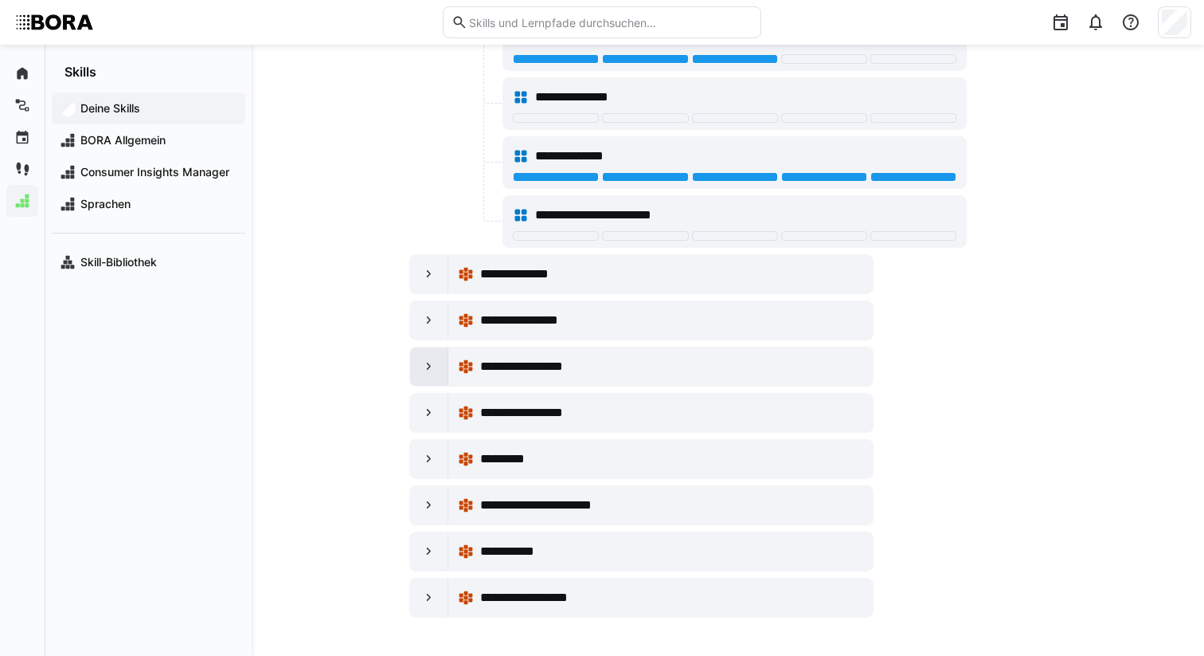
scroll to position [4710, 0]
click at [433, 412] on eds-icon at bounding box center [429, 413] width 16 height 16
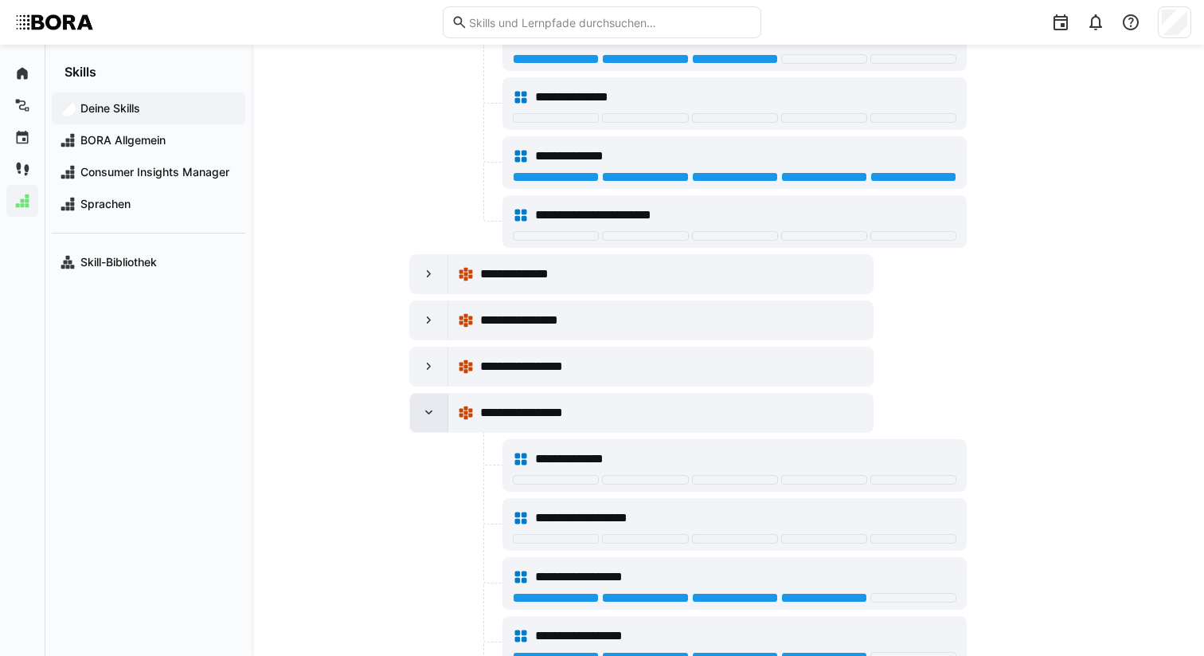
scroll to position [4892, 0]
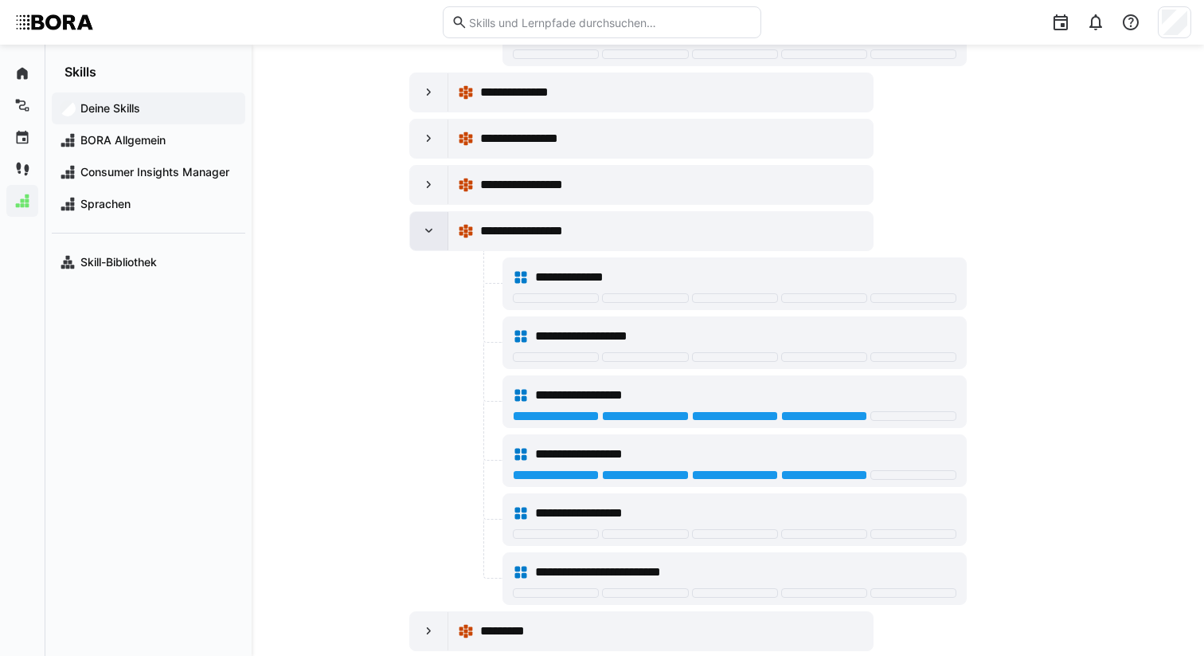
click at [422, 234] on eds-icon at bounding box center [429, 231] width 16 height 16
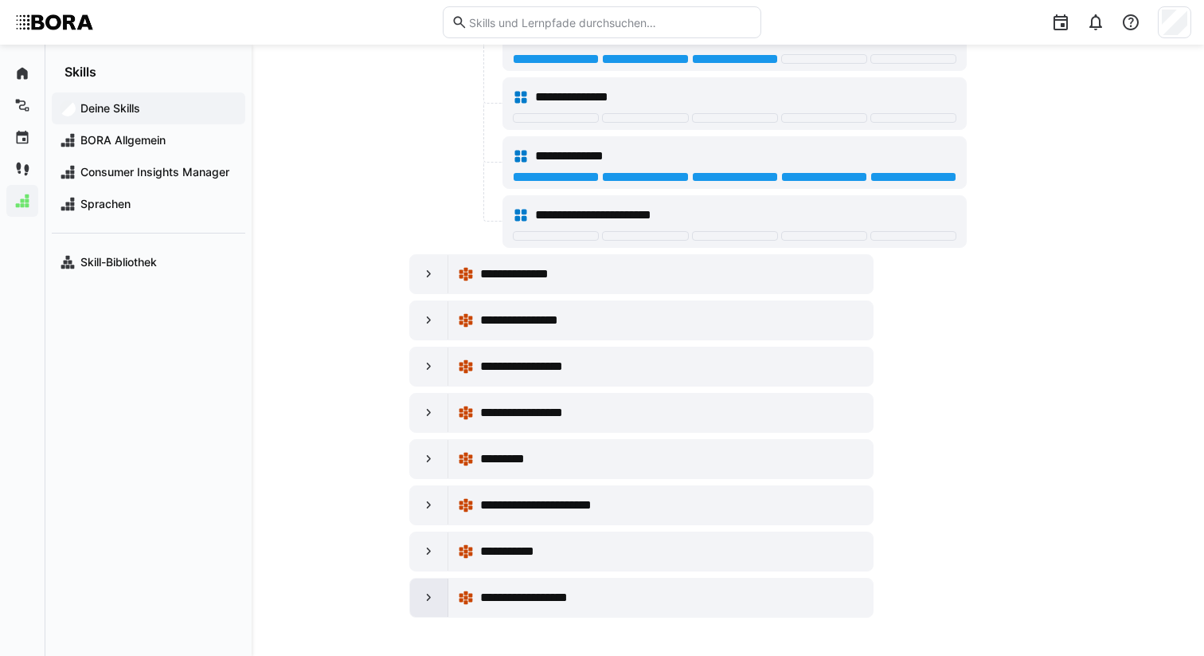
click at [429, 589] on eds-icon at bounding box center [429, 597] width 16 height 16
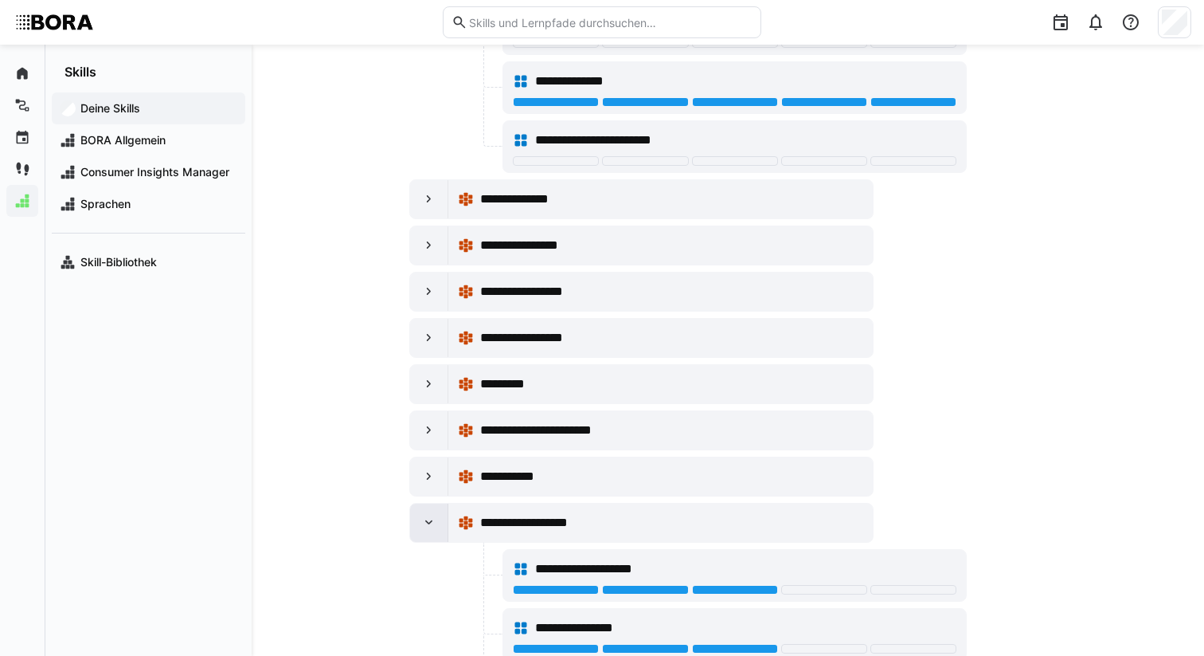
click at [427, 513] on div at bounding box center [429, 522] width 38 height 38
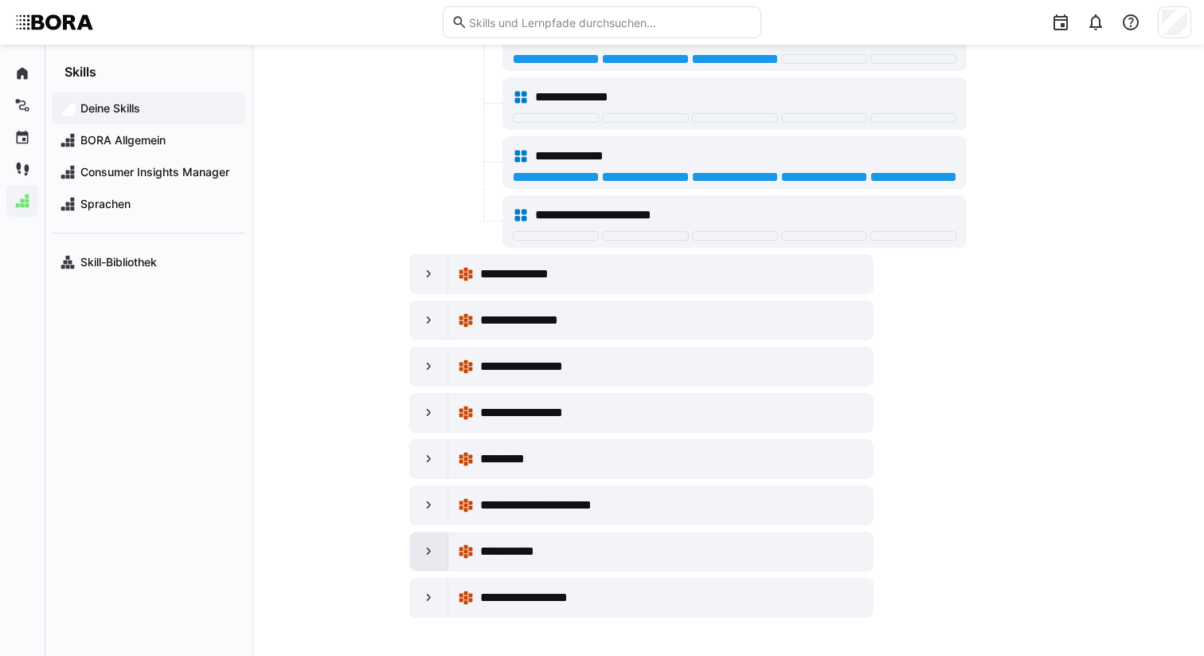
click at [425, 551] on eds-icon at bounding box center [429, 551] width 16 height 16
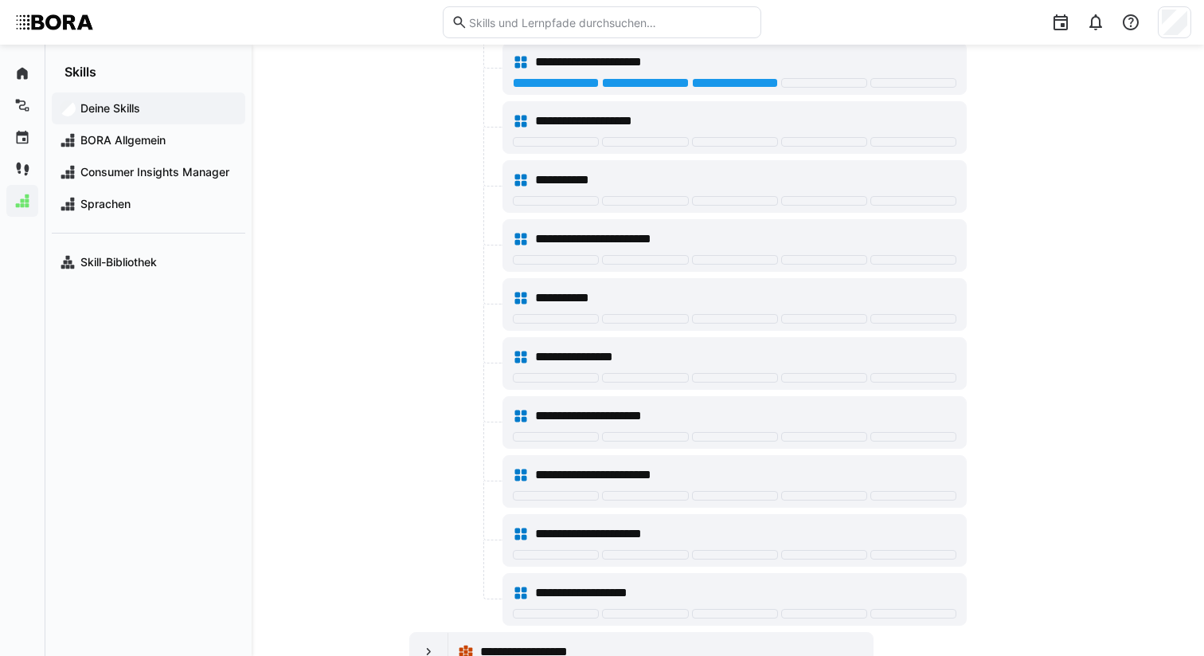
scroll to position [5383, 0]
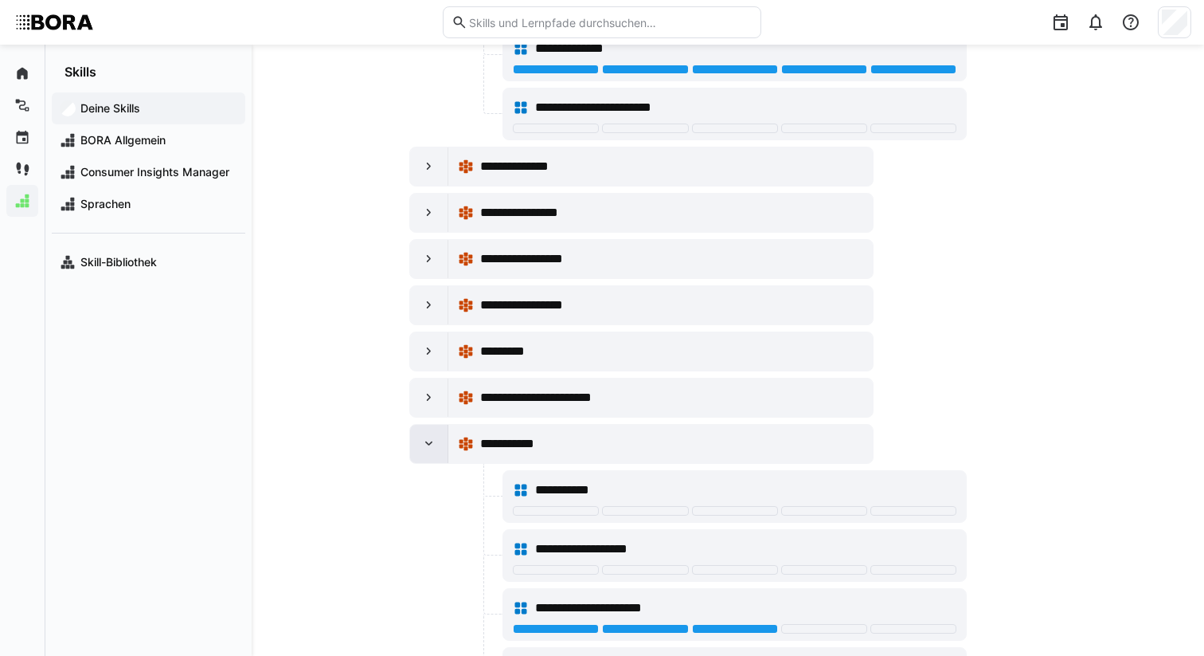
click at [421, 460] on div at bounding box center [429, 444] width 38 height 38
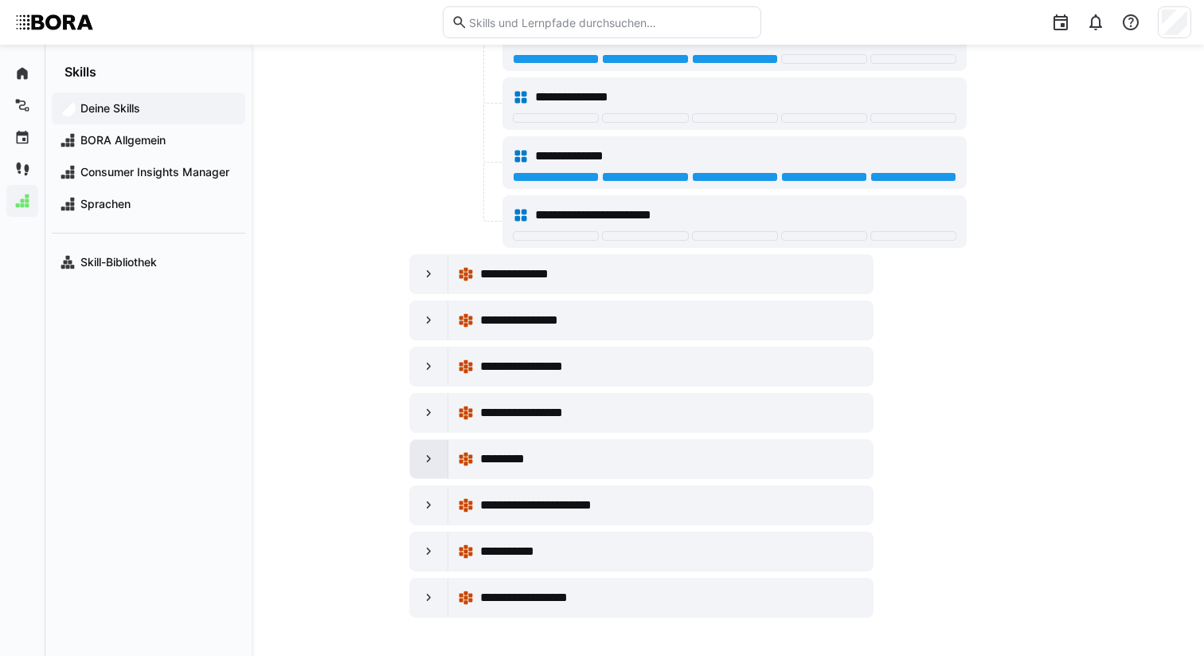
scroll to position [4710, 0]
click at [436, 507] on eds-icon at bounding box center [429, 505] width 16 height 16
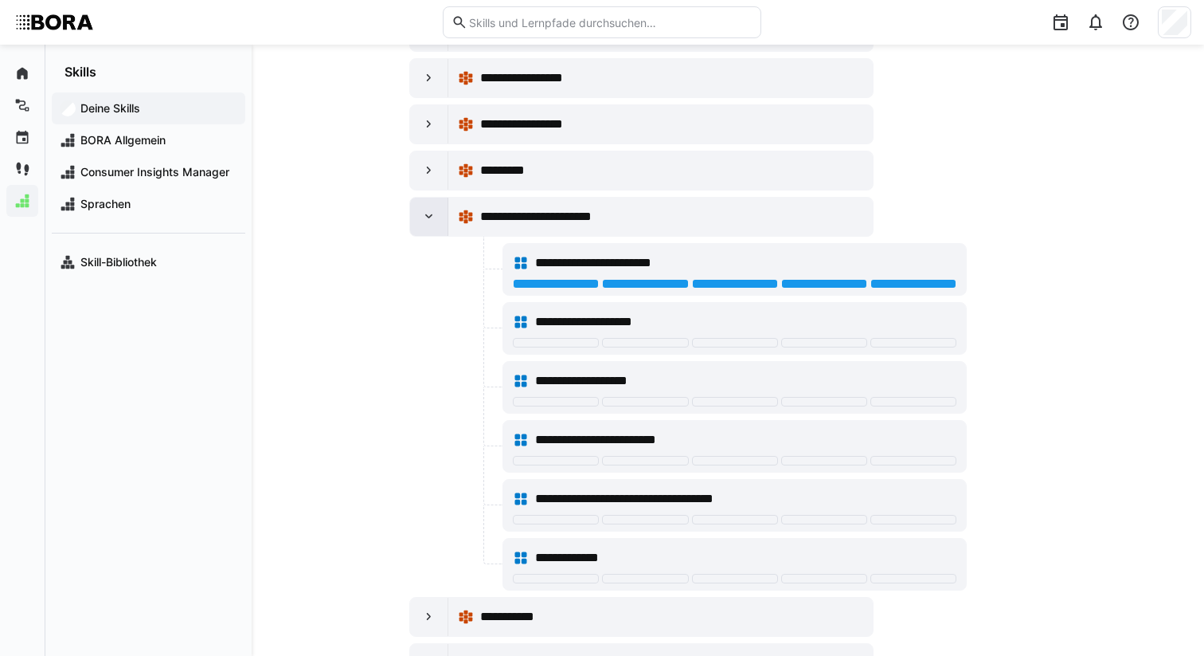
scroll to position [4978, 0]
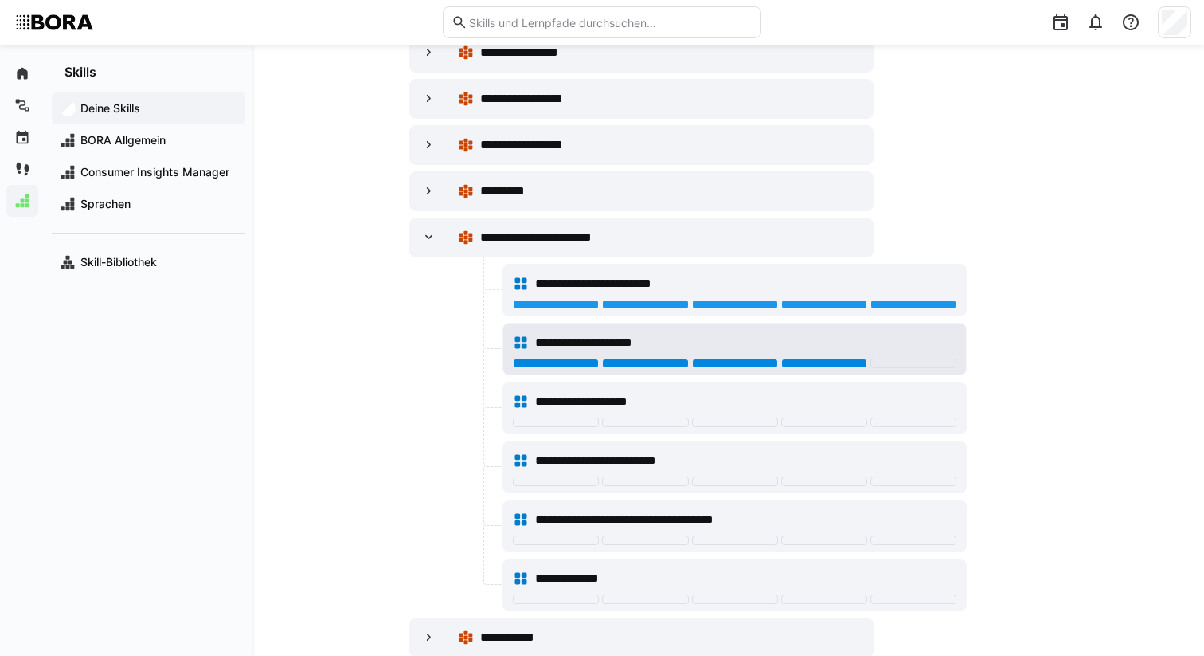
click at [804, 367] on div at bounding box center [824, 363] width 86 height 10
click at [714, 343] on div "**********" at bounding box center [745, 342] width 421 height 19
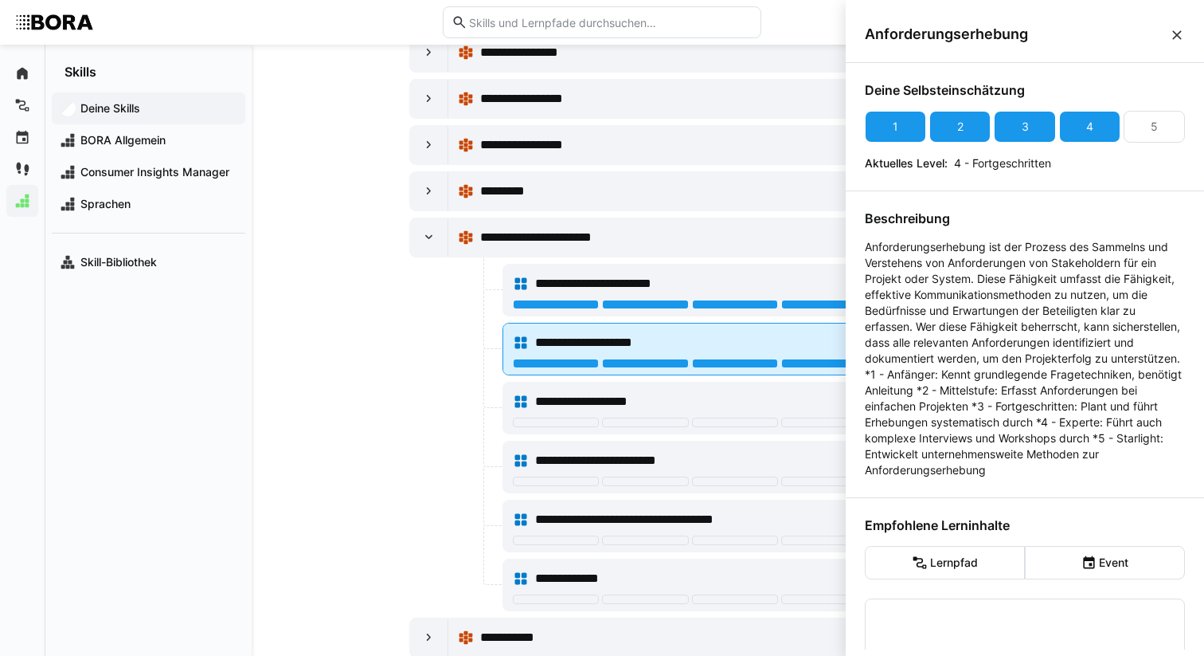
scroll to position [0, 0]
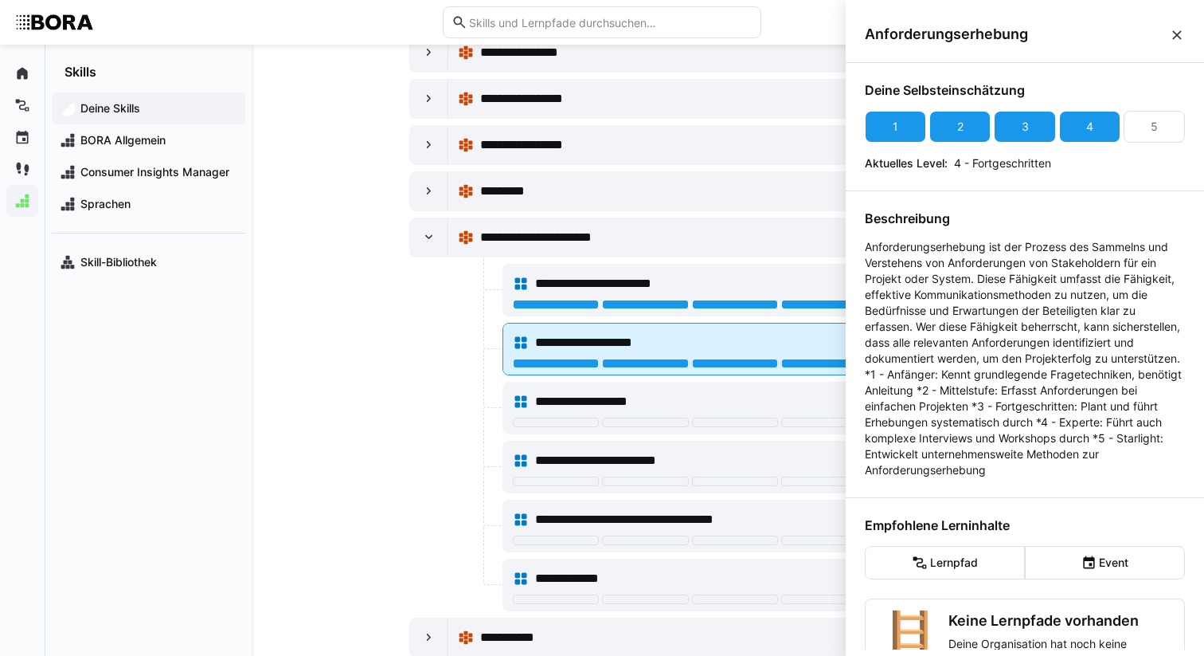
click at [699, 368] on div at bounding box center [735, 364] width 444 height 13
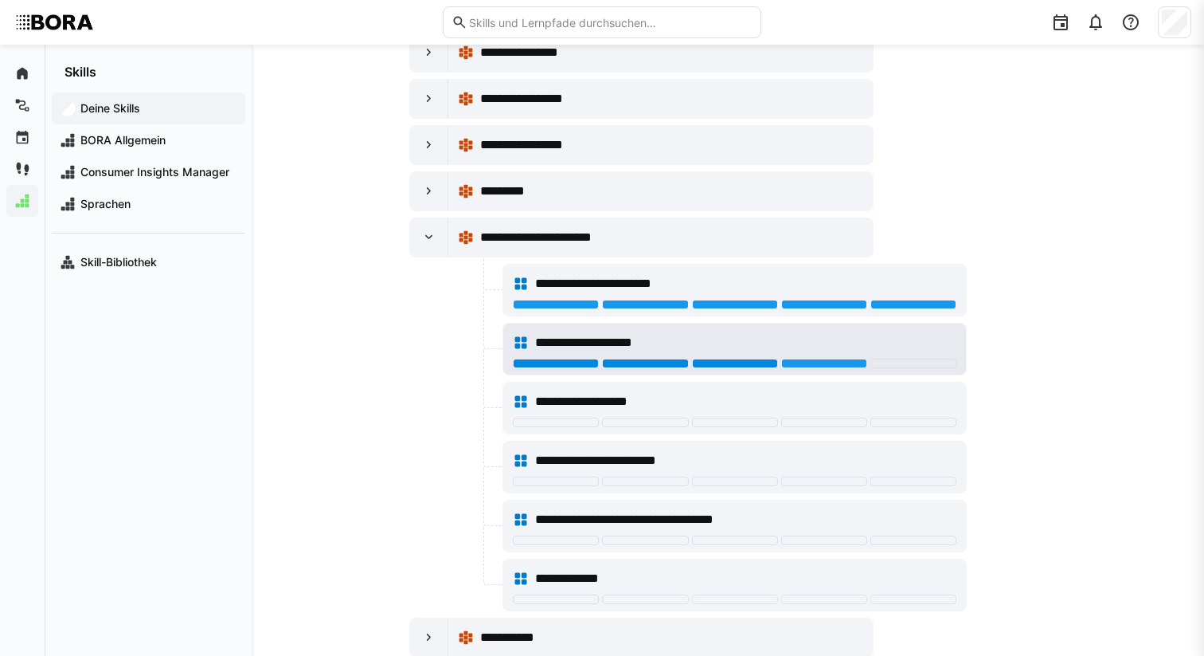
scroll to position [4978, 0]
click at [708, 366] on div at bounding box center [735, 363] width 86 height 10
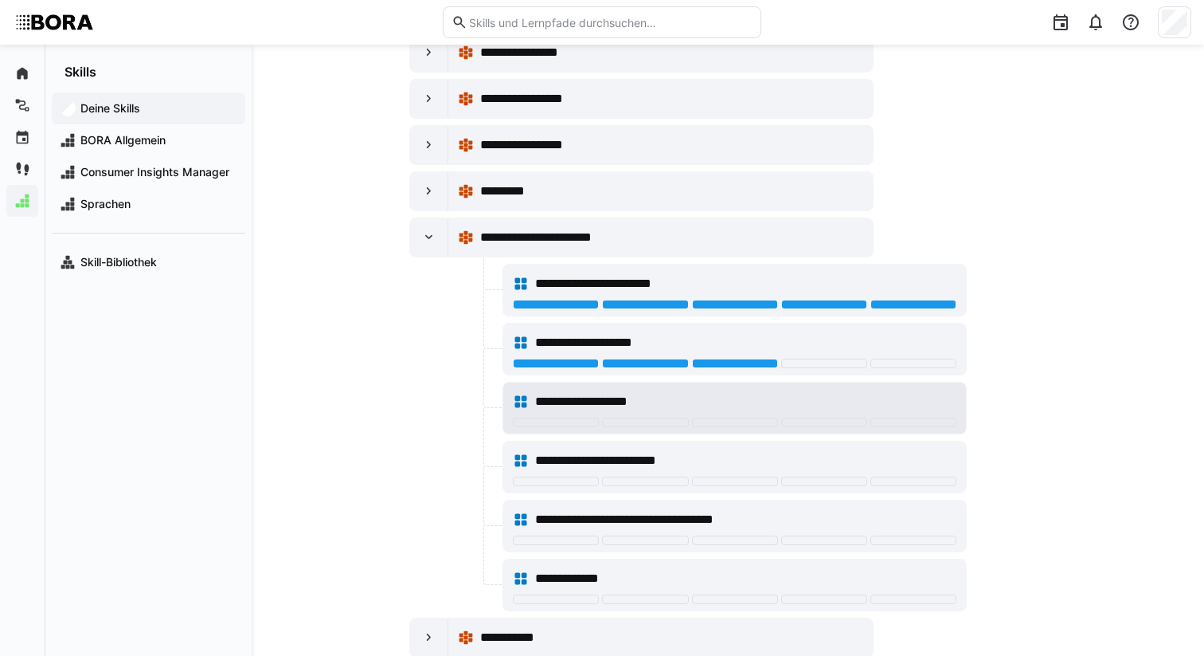
click at [660, 399] on span "**********" at bounding box center [600, 401] width 131 height 19
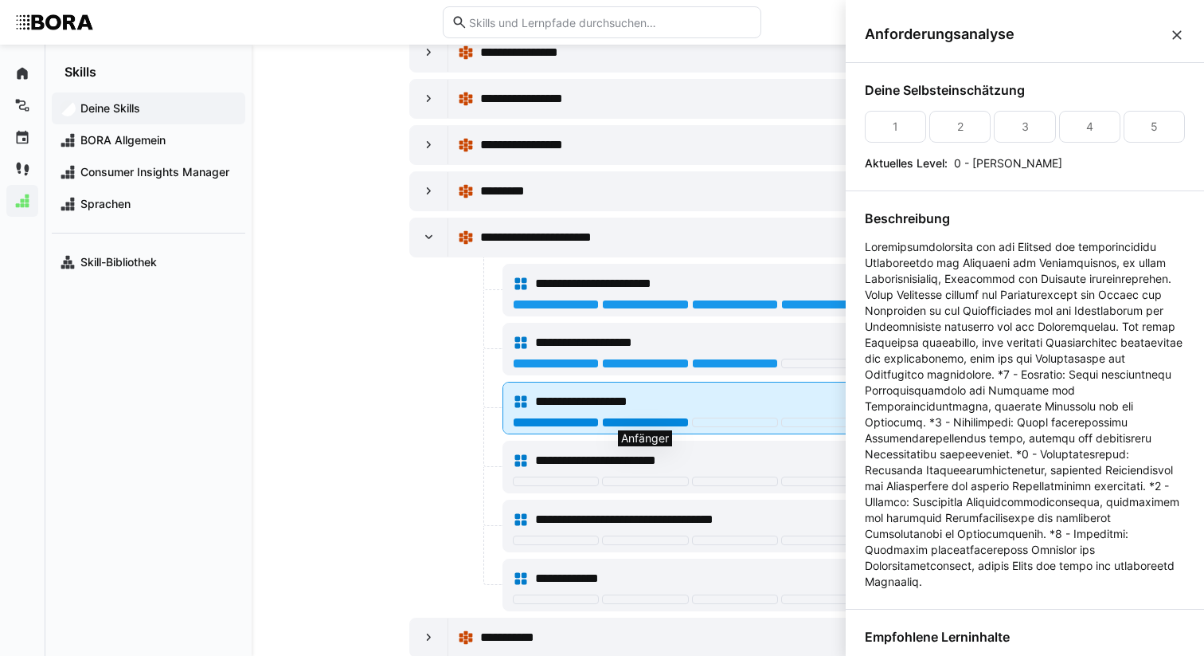
click at [673, 422] on div at bounding box center [645, 422] width 86 height 10
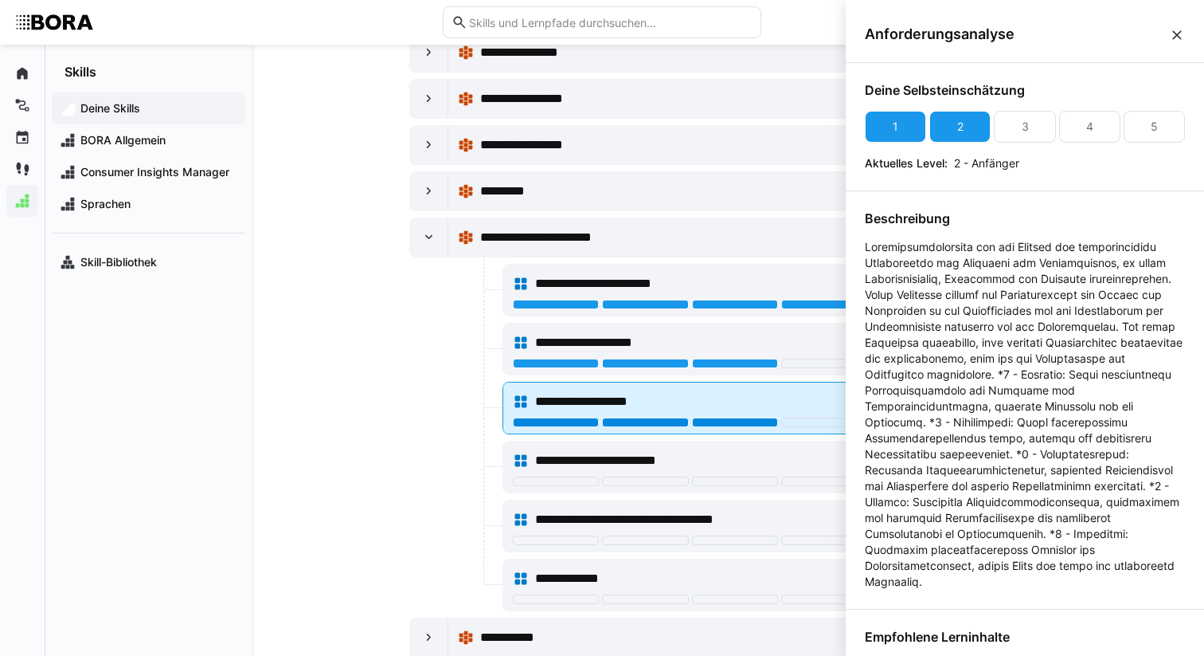
click at [707, 423] on div at bounding box center [735, 422] width 86 height 10
click at [744, 424] on div at bounding box center [735, 422] width 86 height 10
click at [727, 425] on div at bounding box center [735, 422] width 86 height 10
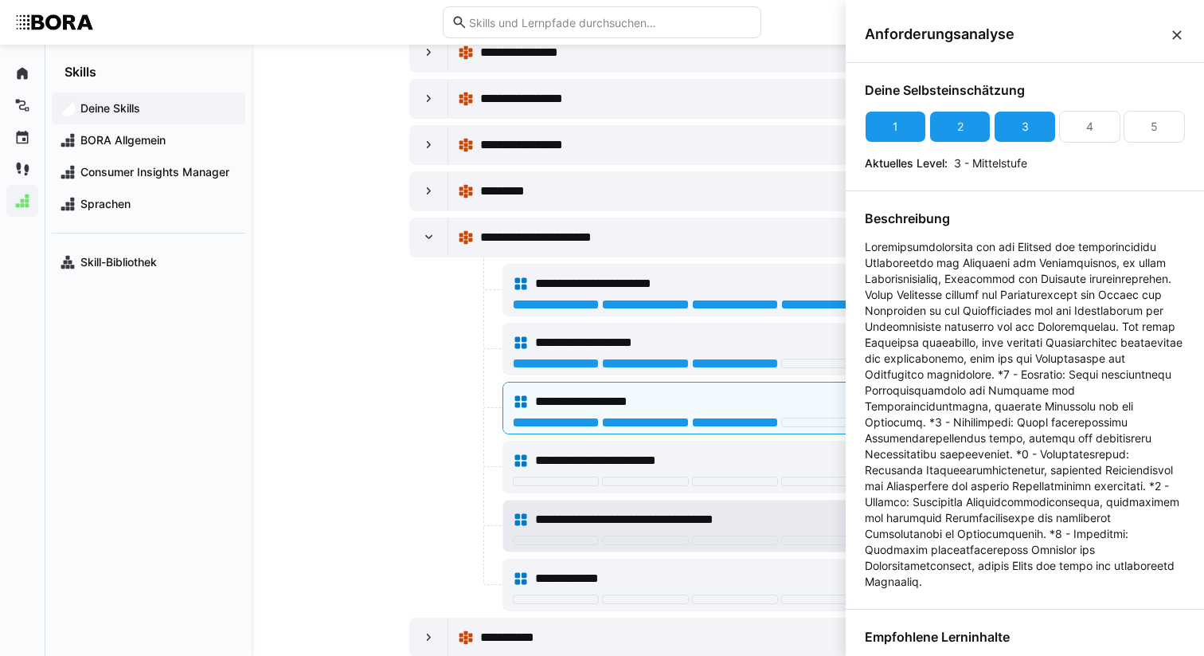
click at [591, 513] on span "**********" at bounding box center [659, 519] width 249 height 19
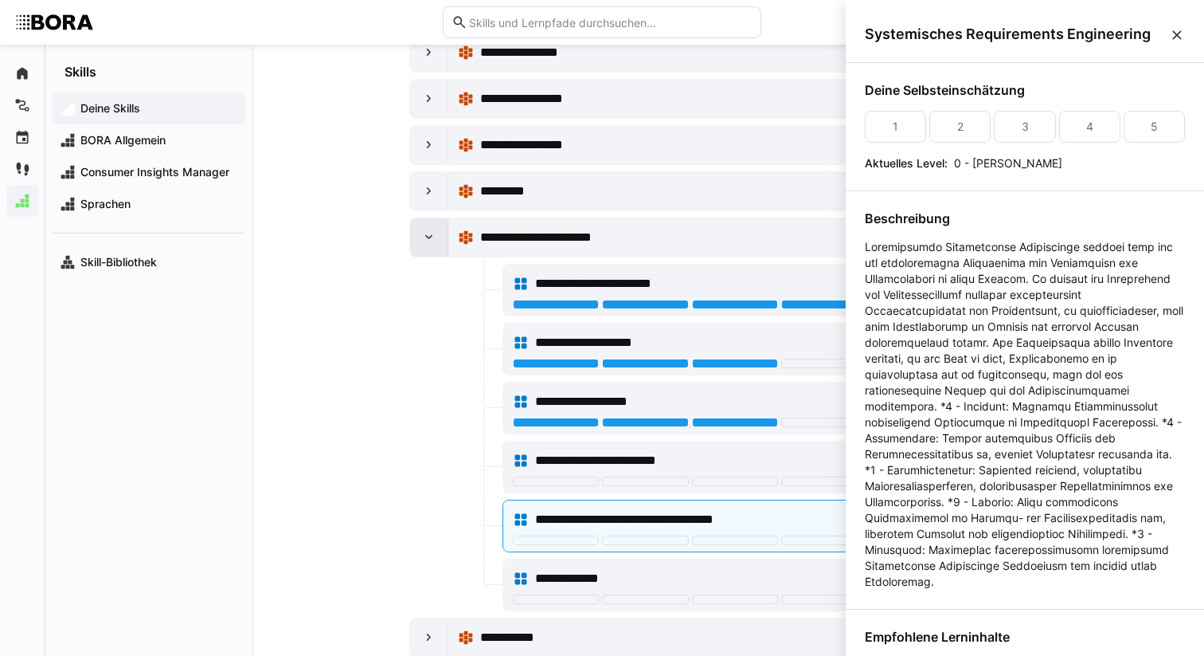
click at [437, 238] on div at bounding box center [429, 237] width 38 height 38
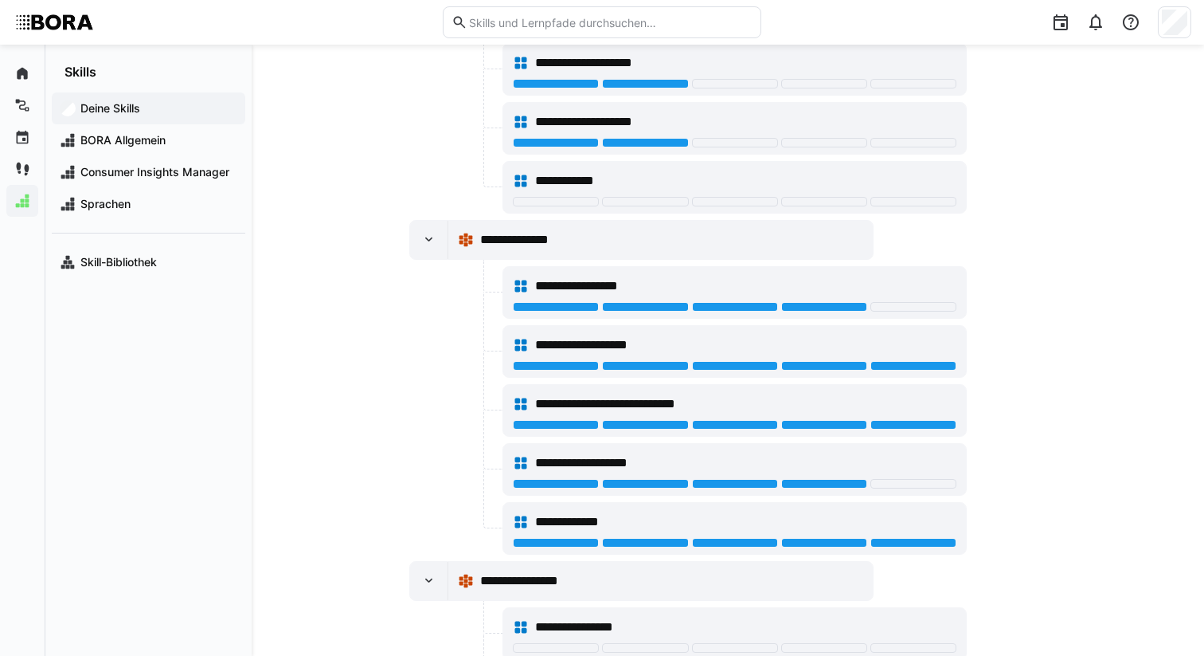
scroll to position [3463, 0]
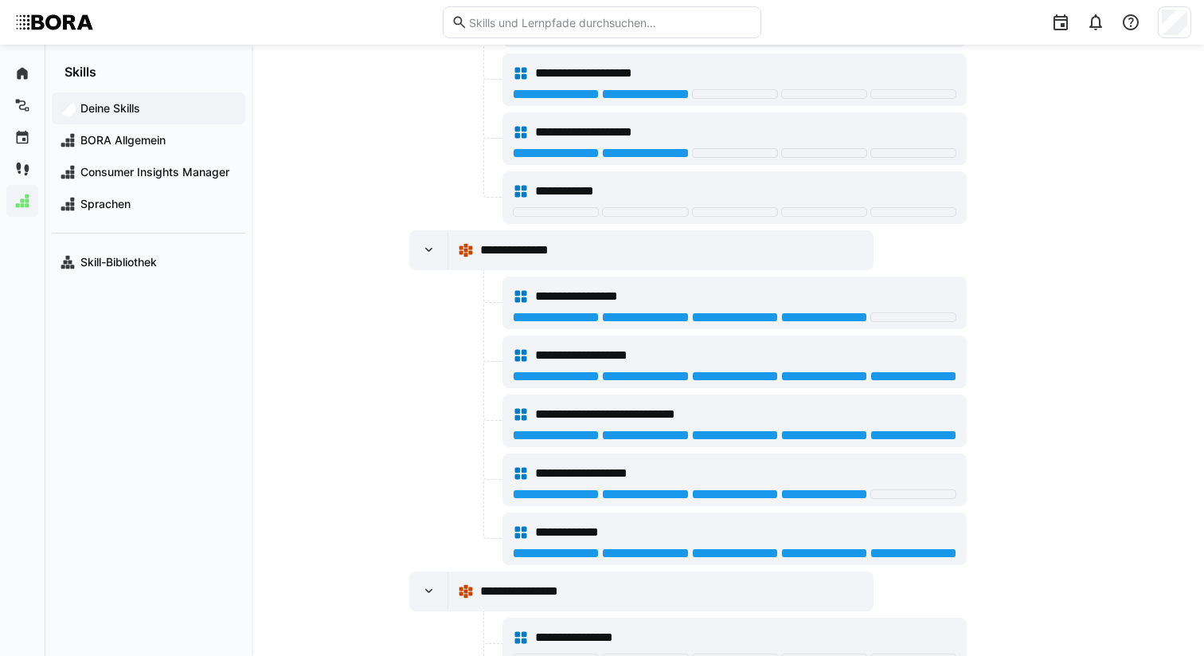
drag, startPoint x: 431, startPoint y: 586, endPoint x: 430, endPoint y: 494, distance: 92.4
click at [431, 586] on eds-icon at bounding box center [429, 591] width 16 height 16
click at [428, 245] on eds-icon at bounding box center [429, 250] width 16 height 16
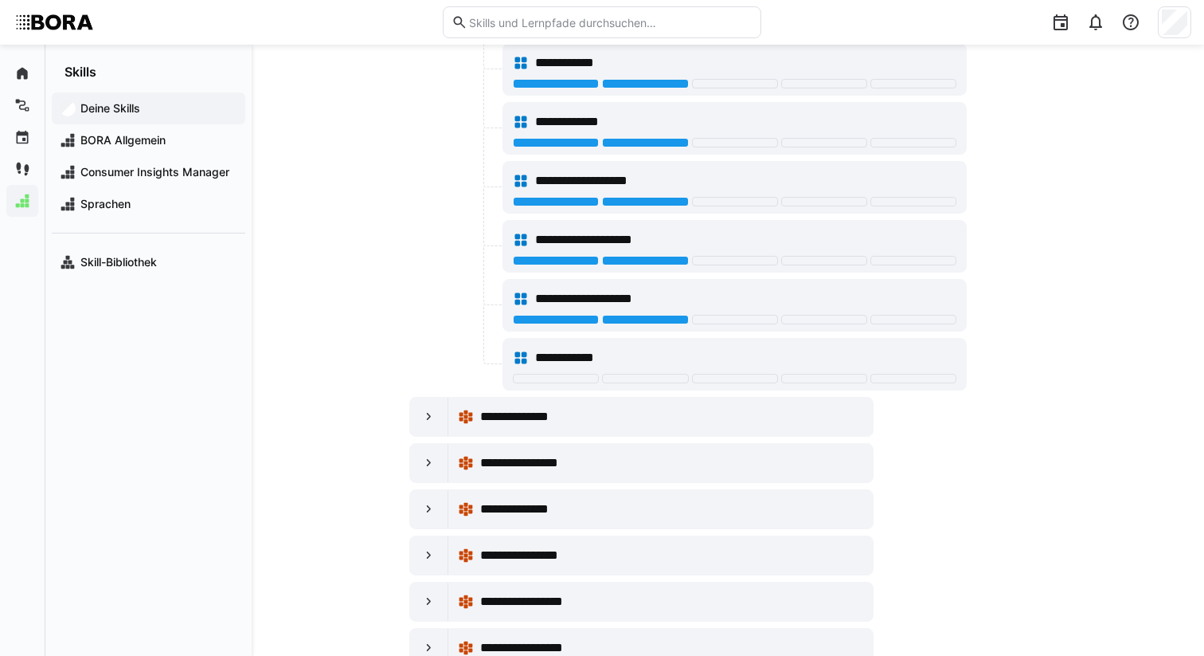
scroll to position [2969, 0]
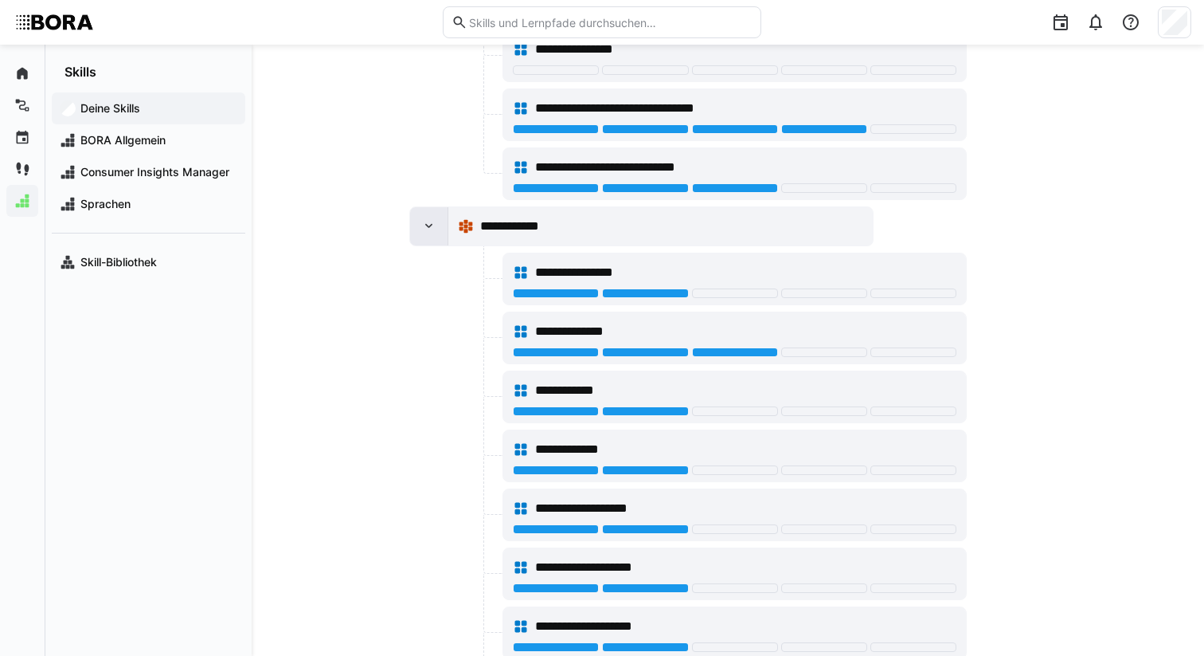
click at [429, 218] on eds-icon at bounding box center [429, 226] width 16 height 16
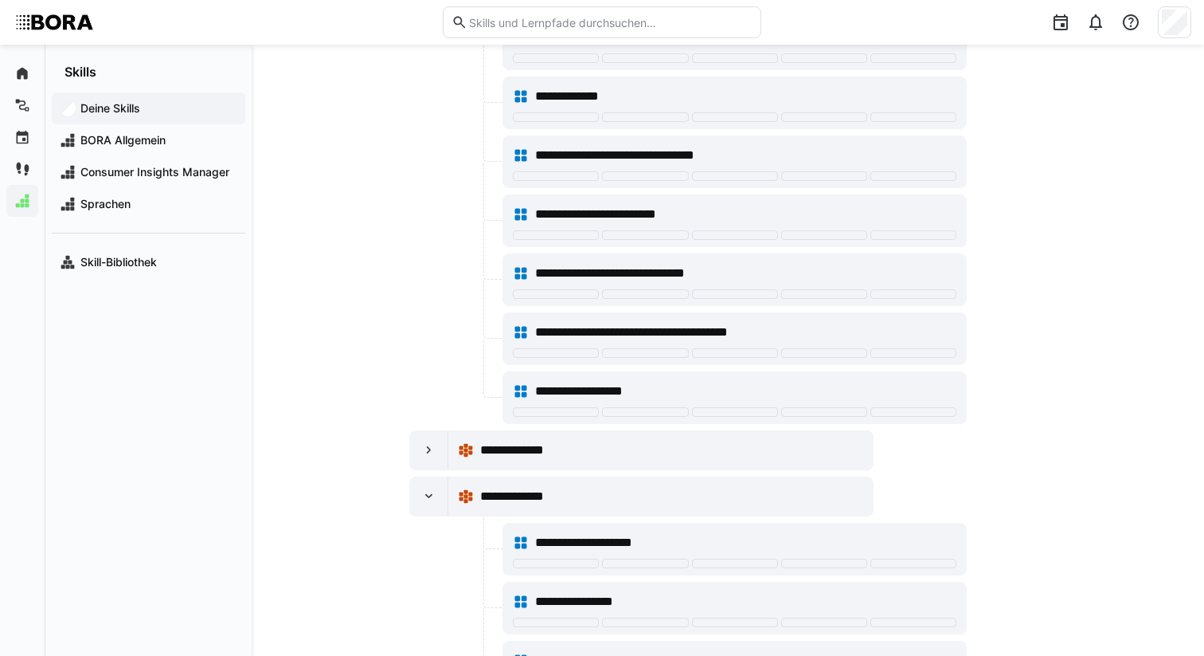
scroll to position [1791, 0]
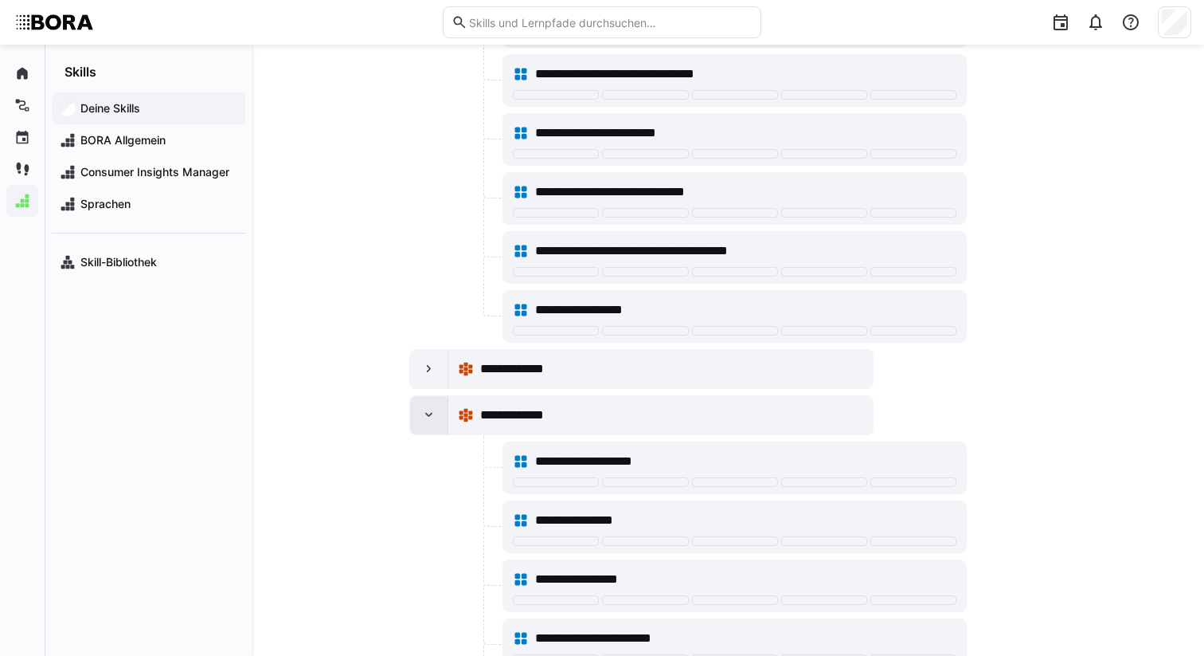
click at [431, 421] on eds-icon at bounding box center [429, 415] width 16 height 16
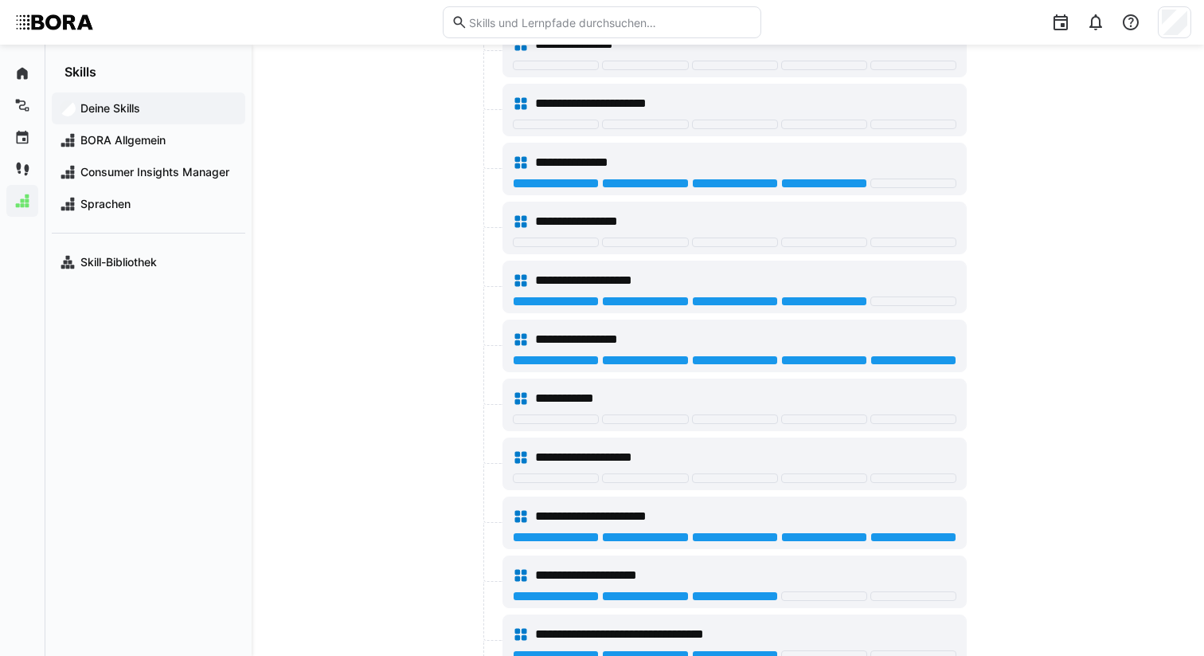
scroll to position [0, 0]
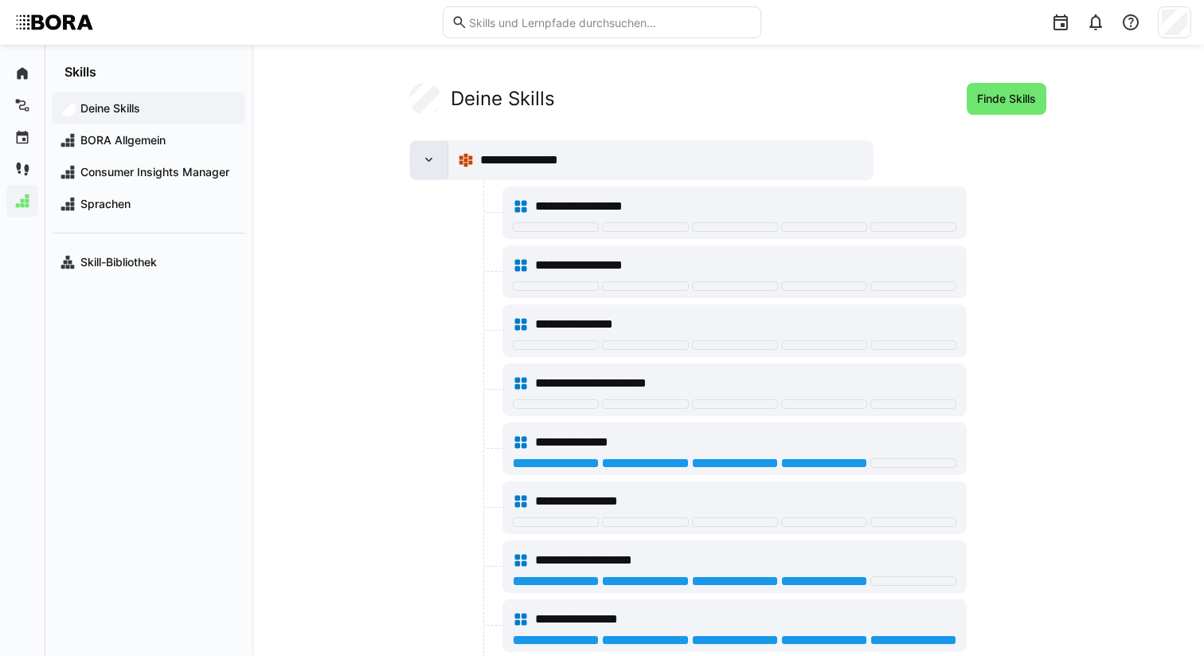
click at [421, 164] on eds-icon at bounding box center [429, 160] width 16 height 16
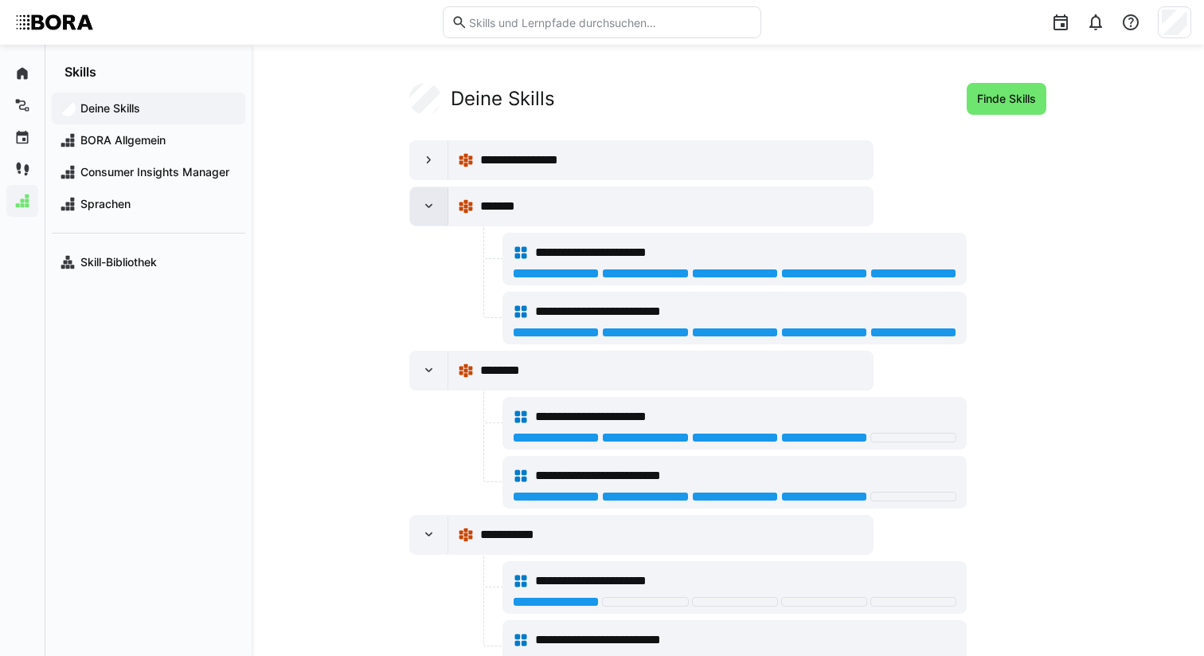
click at [432, 217] on div at bounding box center [429, 206] width 38 height 38
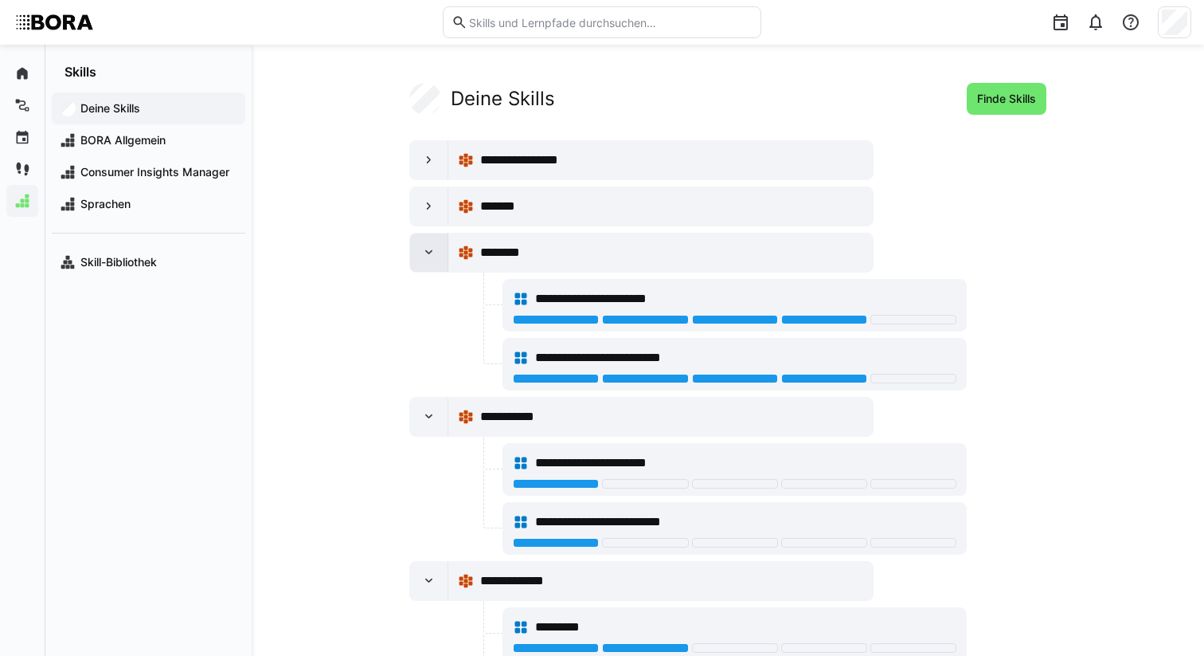
click at [431, 264] on div at bounding box center [429, 252] width 38 height 38
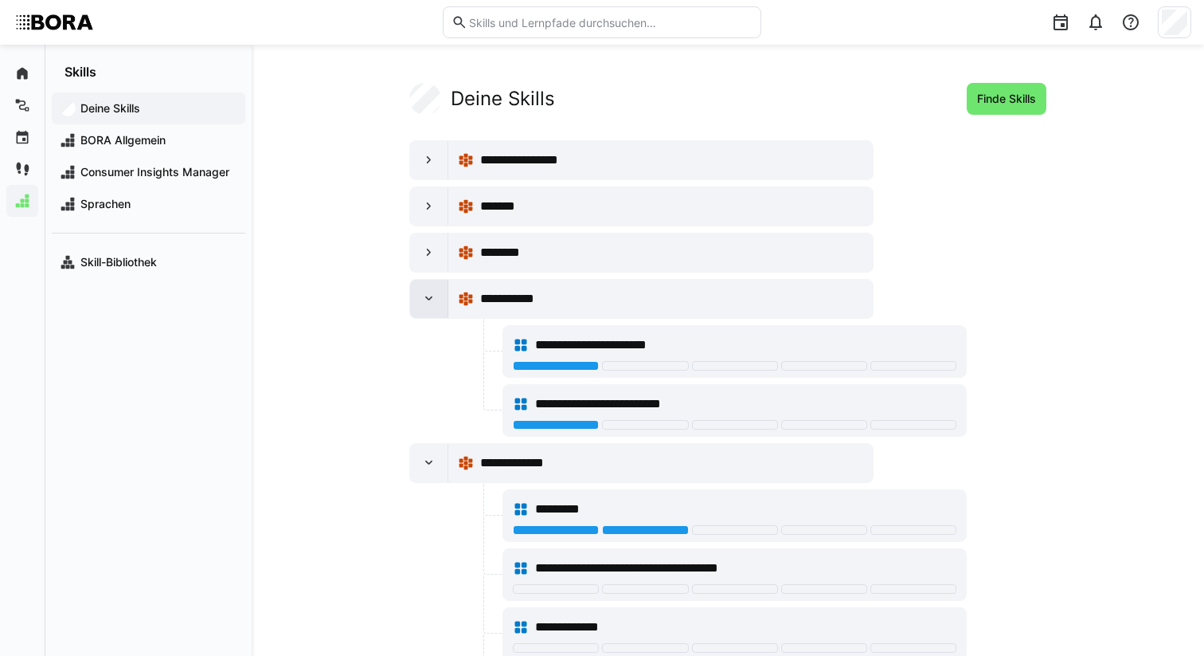
click at [428, 298] on eds-icon at bounding box center [429, 299] width 16 height 16
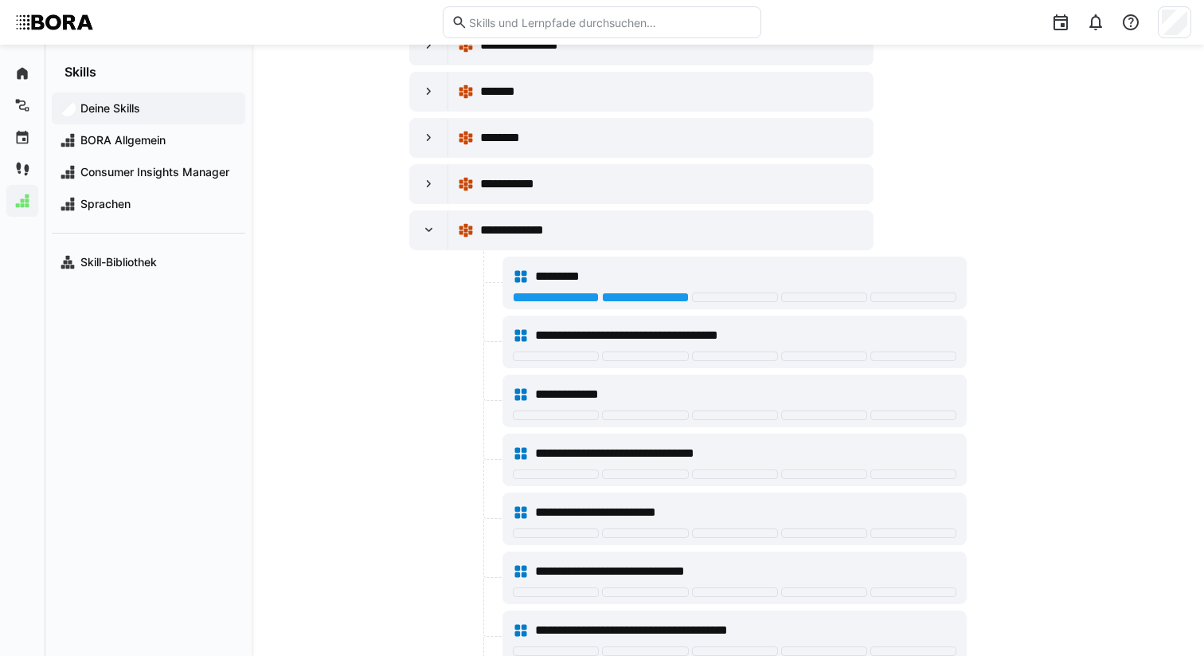
scroll to position [198, 0]
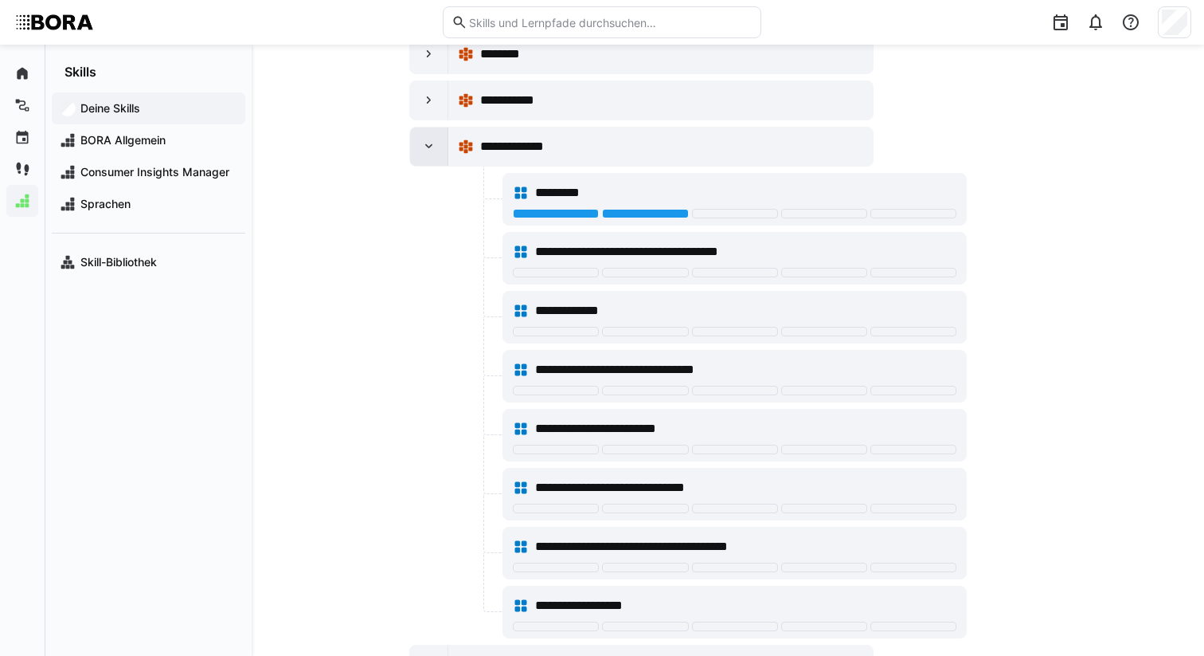
click at [425, 159] on div at bounding box center [429, 146] width 38 height 38
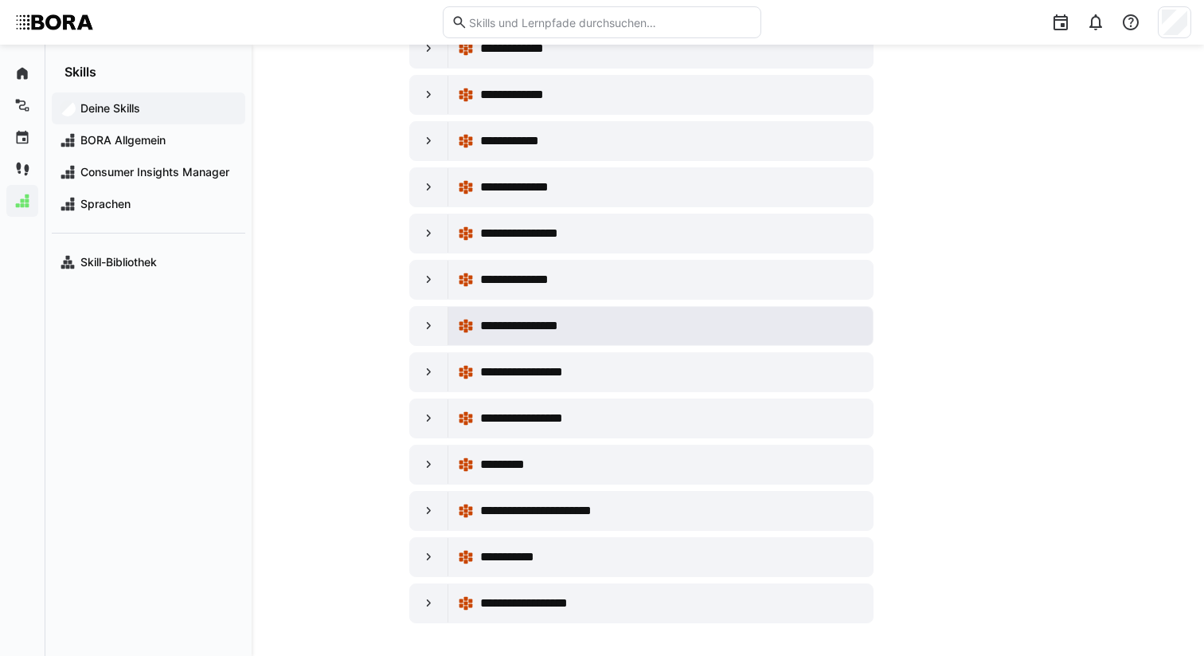
scroll to position [348, 0]
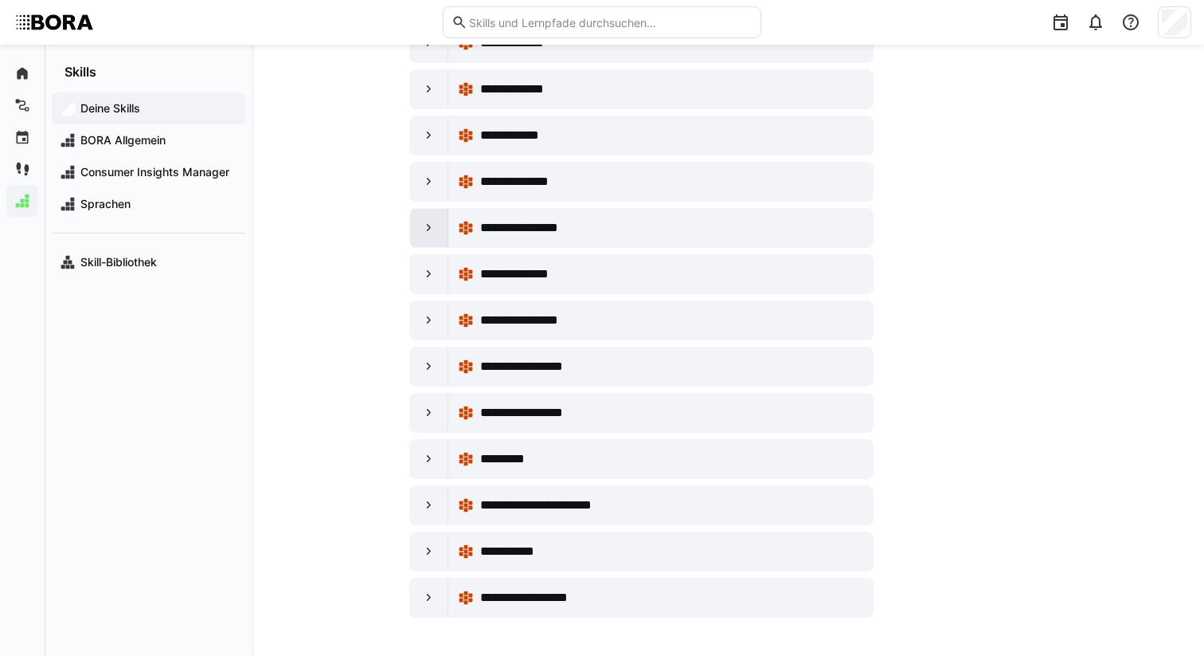
click at [442, 243] on div at bounding box center [429, 228] width 38 height 38
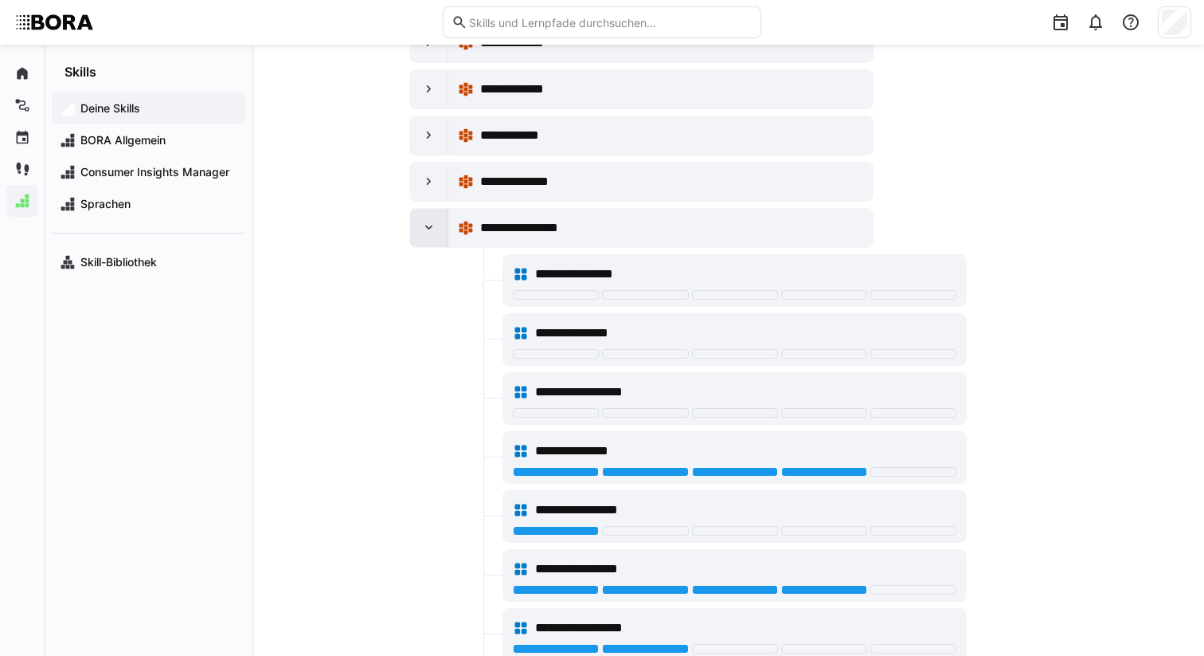
click at [435, 236] on div at bounding box center [429, 228] width 38 height 38
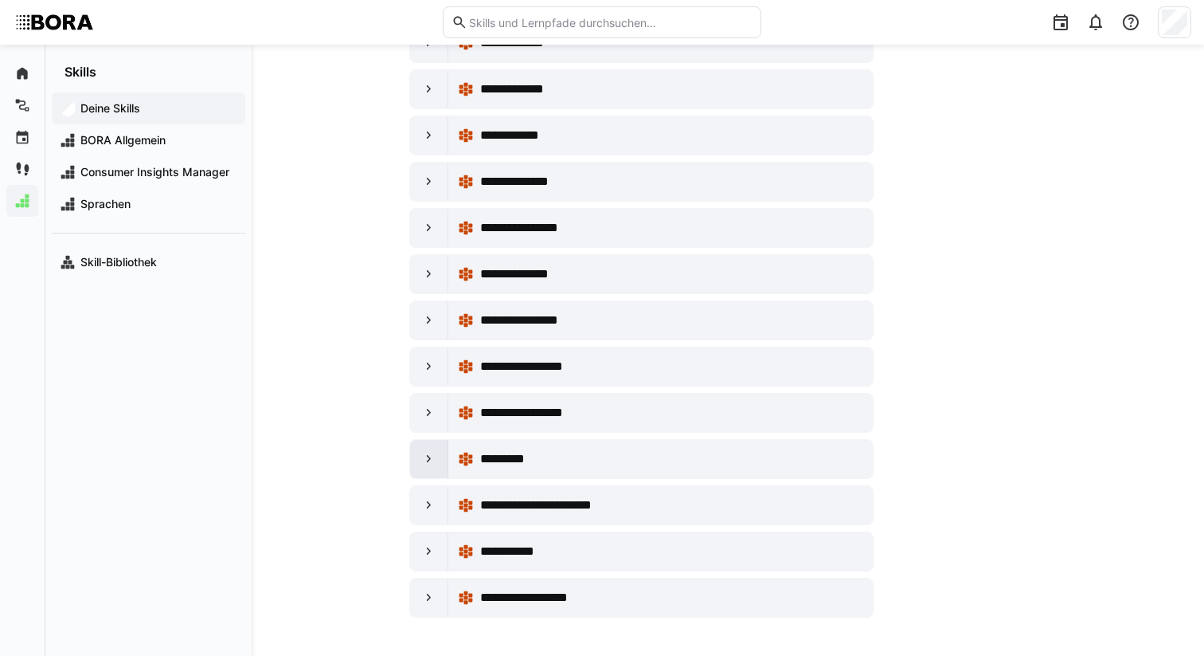
click at [429, 461] on eds-icon at bounding box center [429, 459] width 16 height 16
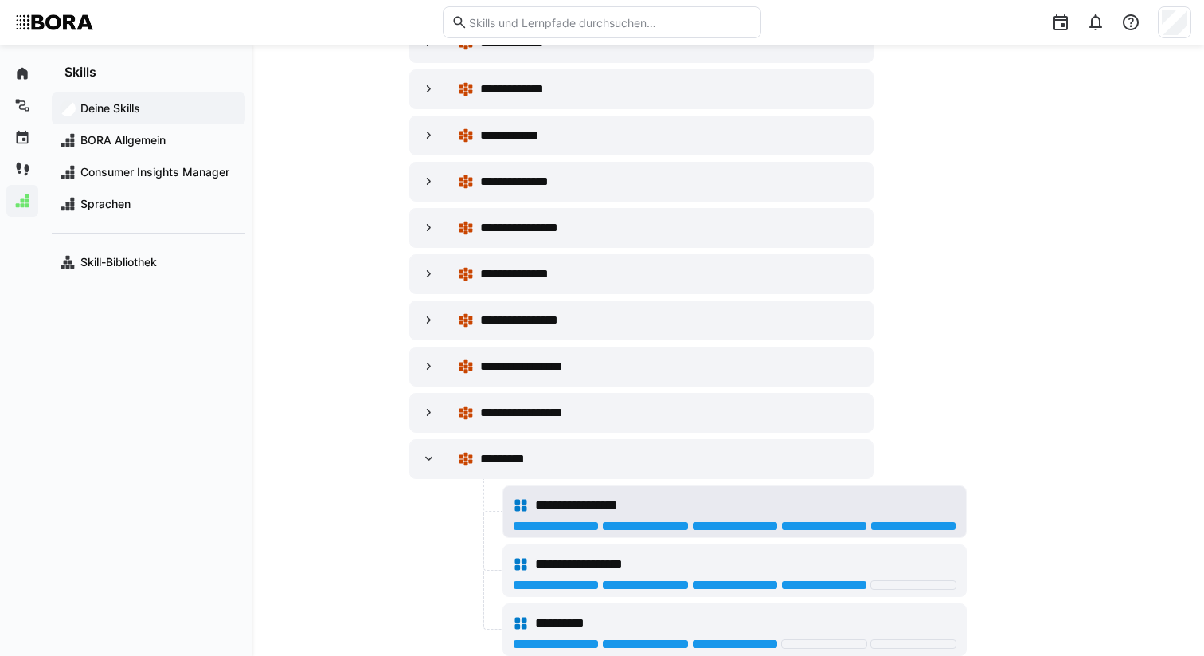
scroll to position [525, 0]
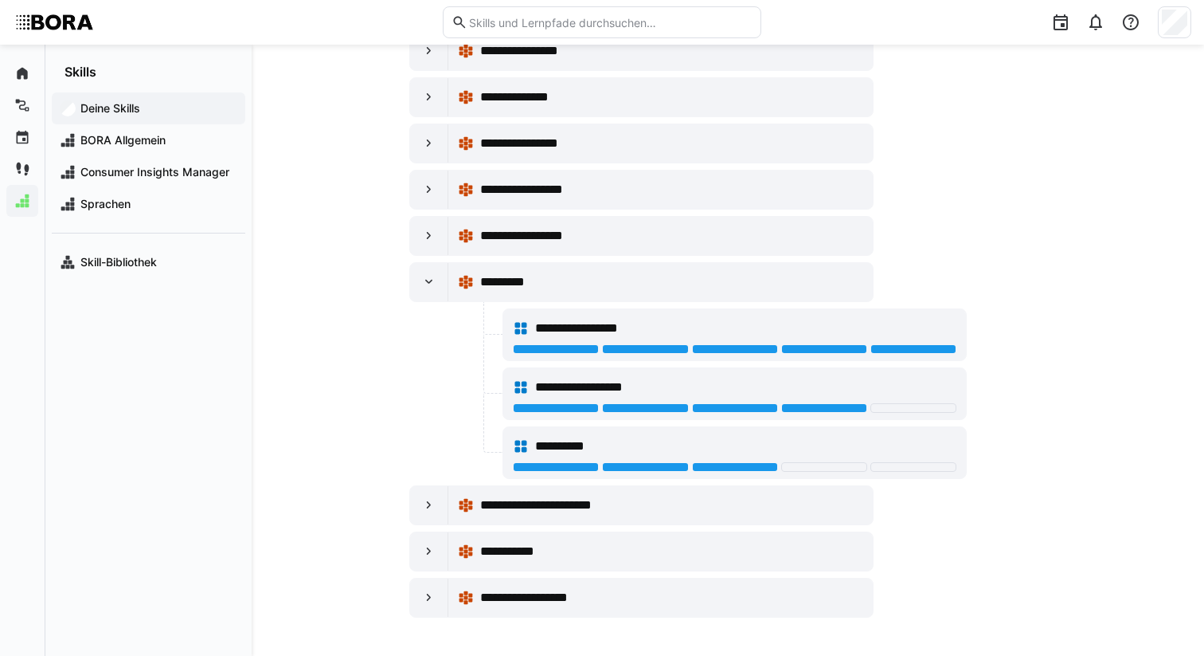
click at [318, 384] on app-your-skills-component "**********" at bounding box center [728, 87] width 876 height 1059
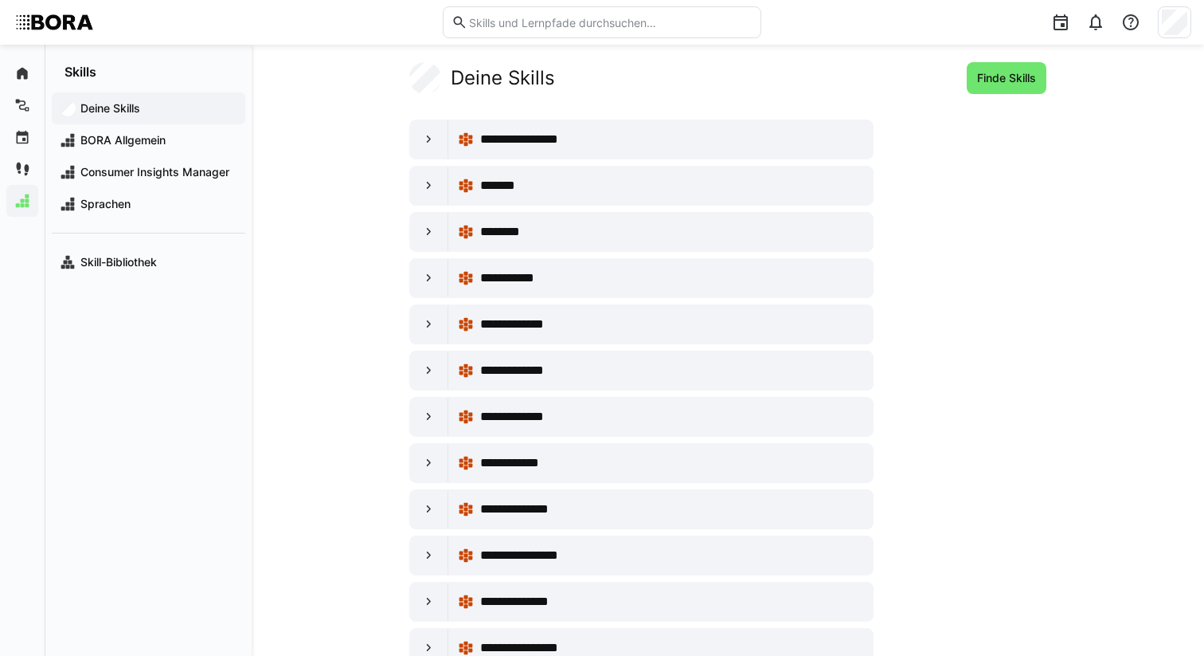
scroll to position [0, 0]
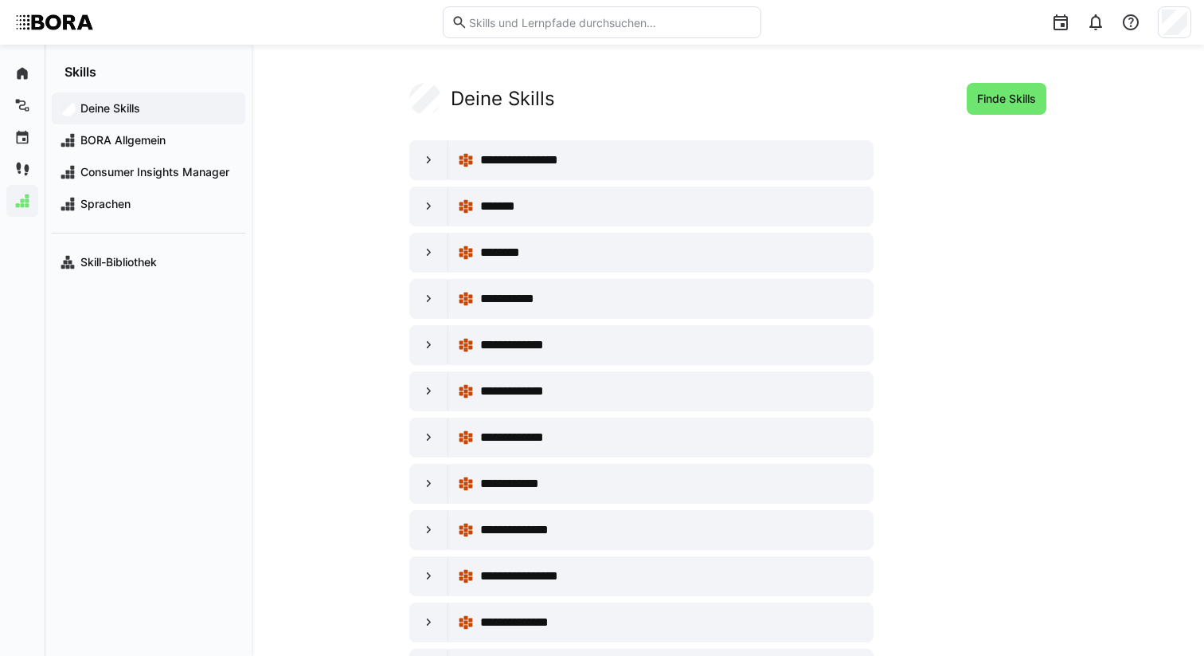
click at [346, 249] on app-your-skills-component "**********" at bounding box center [728, 612] width 876 height 1059
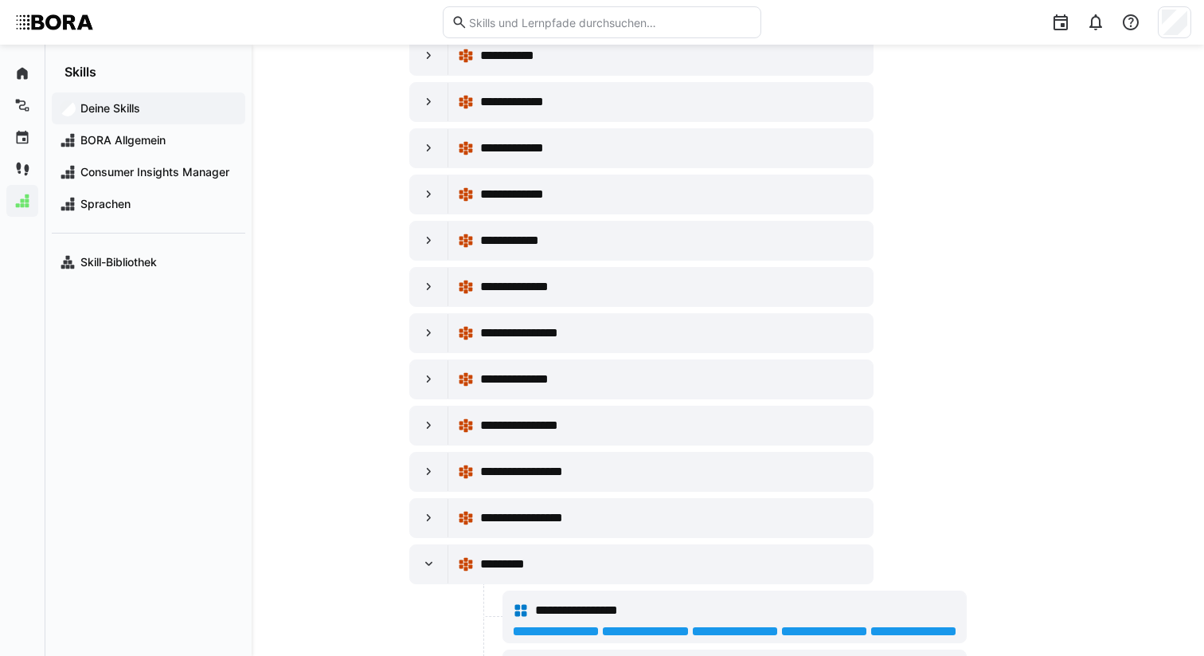
scroll to position [253, 0]
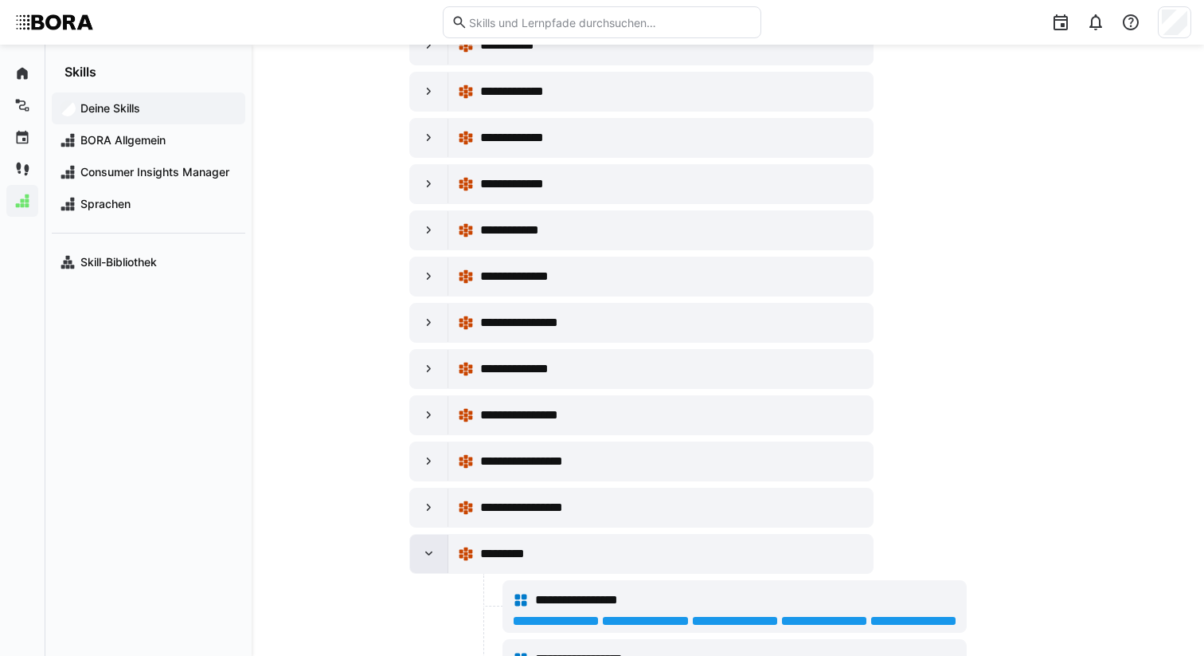
click at [436, 558] on eds-icon at bounding box center [429, 554] width 16 height 16
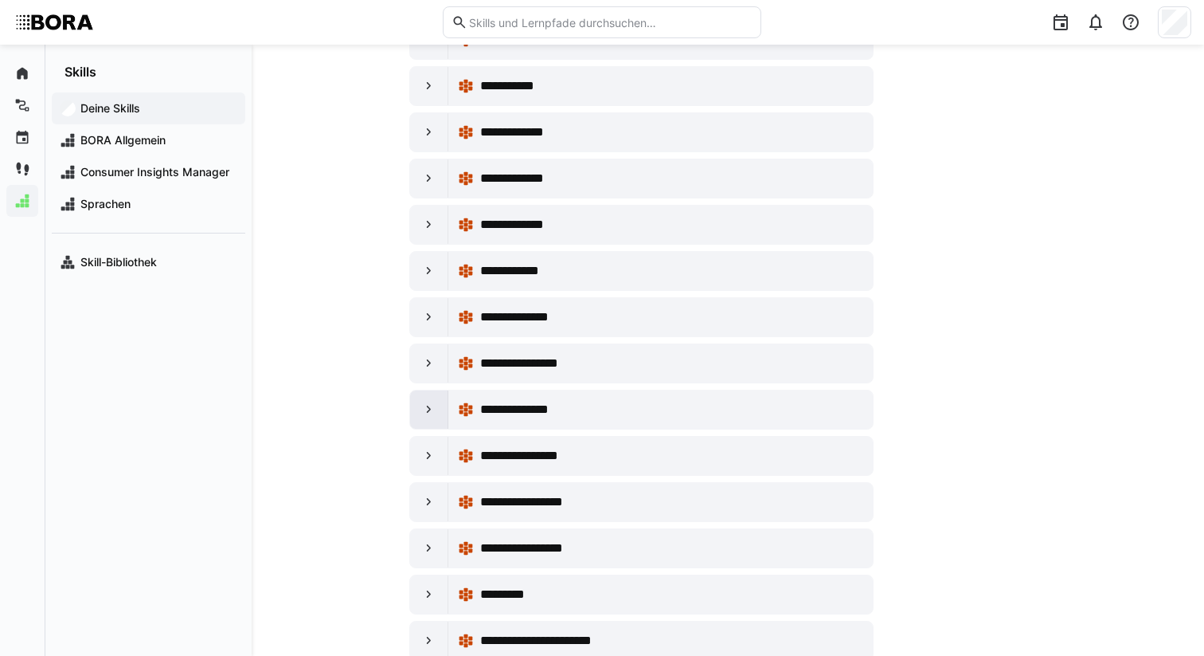
scroll to position [203, 0]
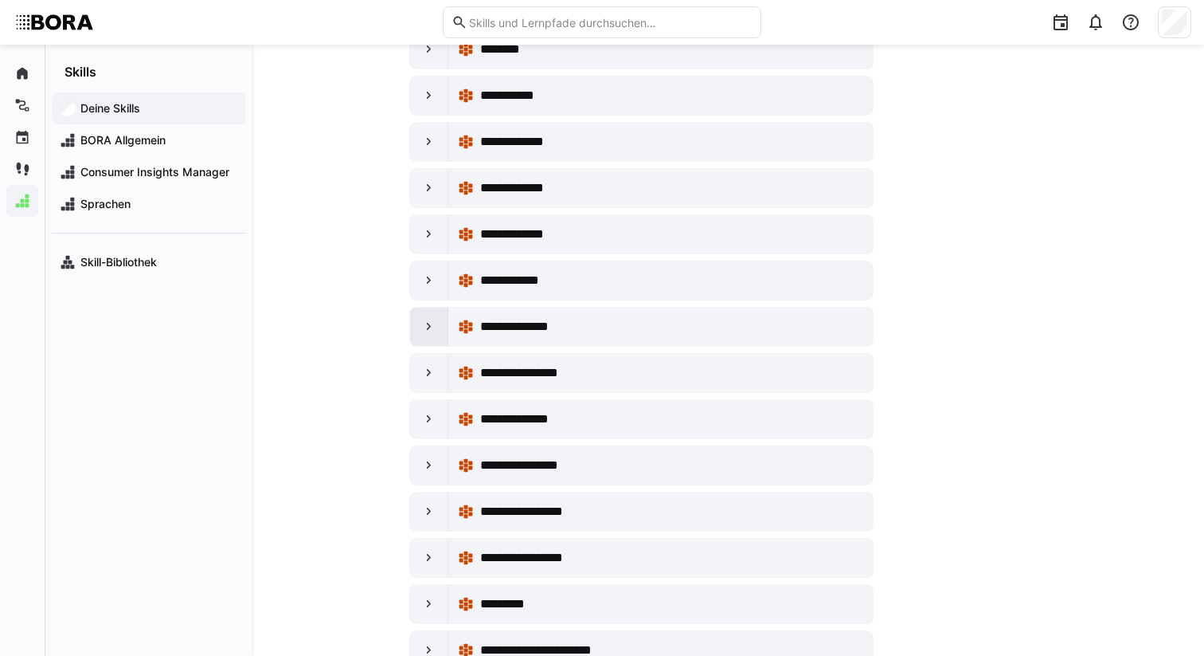
click at [426, 332] on eds-icon at bounding box center [429, 327] width 16 height 16
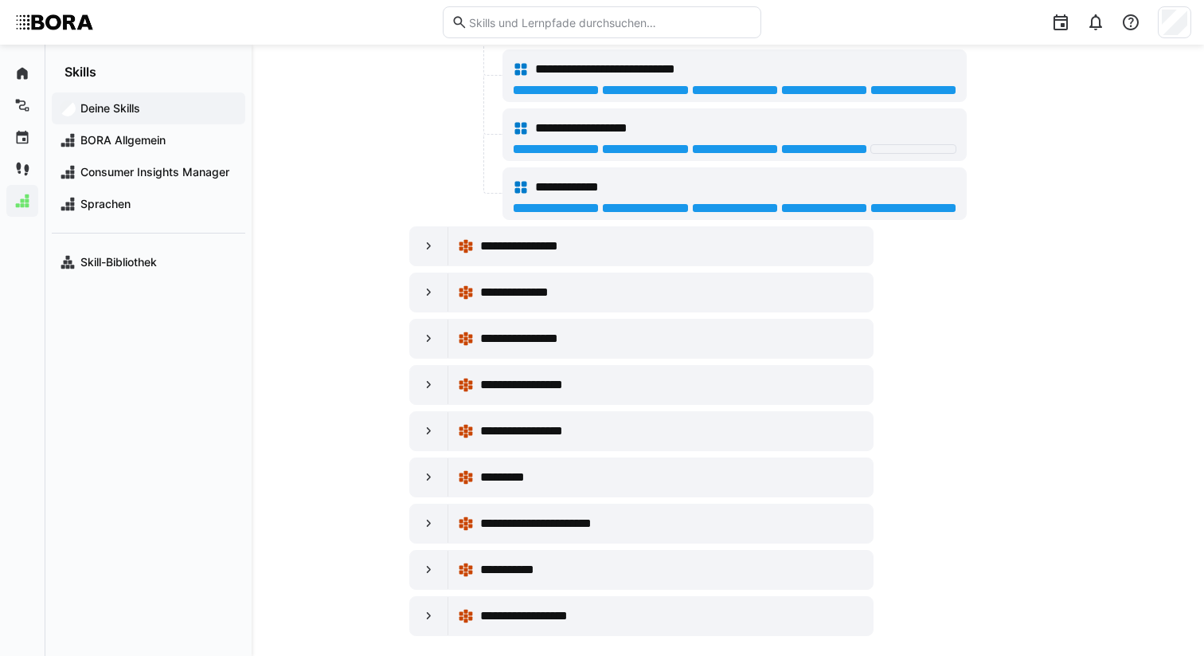
scroll to position [625, 0]
click at [422, 618] on eds-icon at bounding box center [429, 615] width 16 height 16
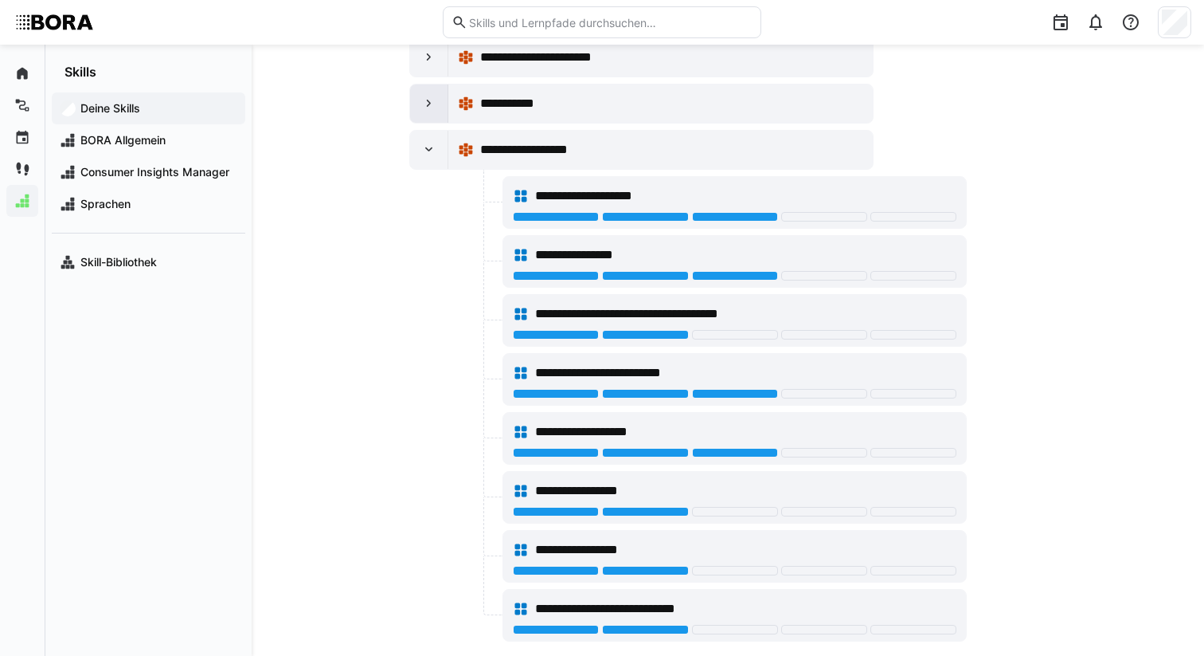
scroll to position [1114, 0]
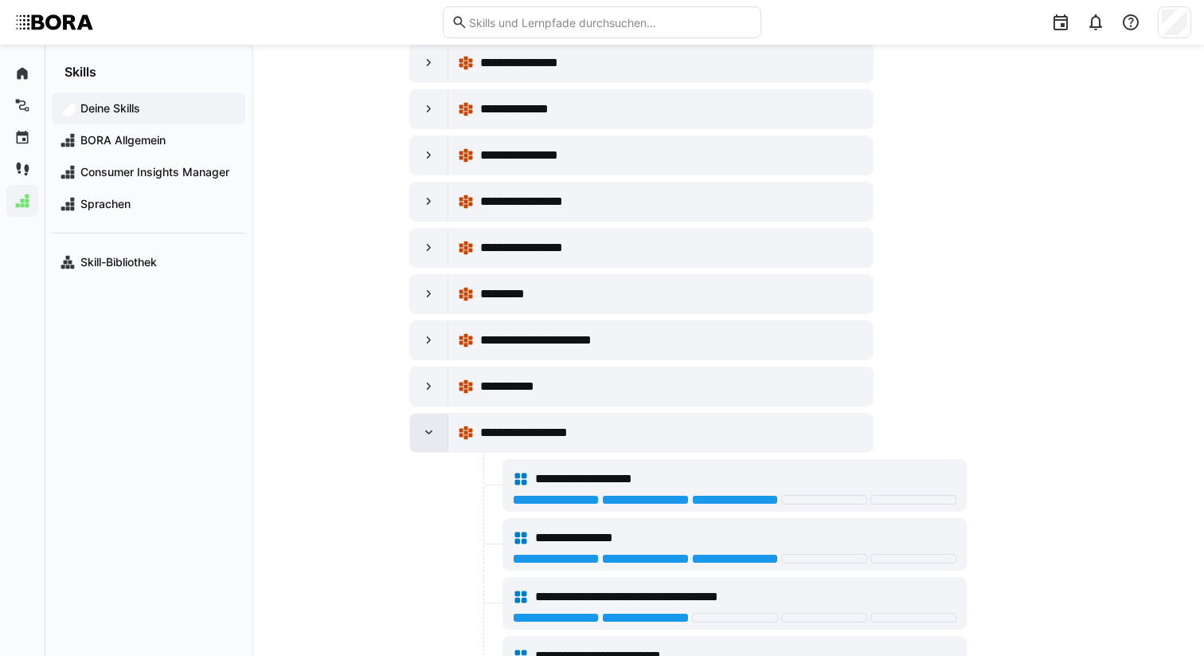
click at [427, 433] on eds-icon at bounding box center [429, 433] width 16 height 16
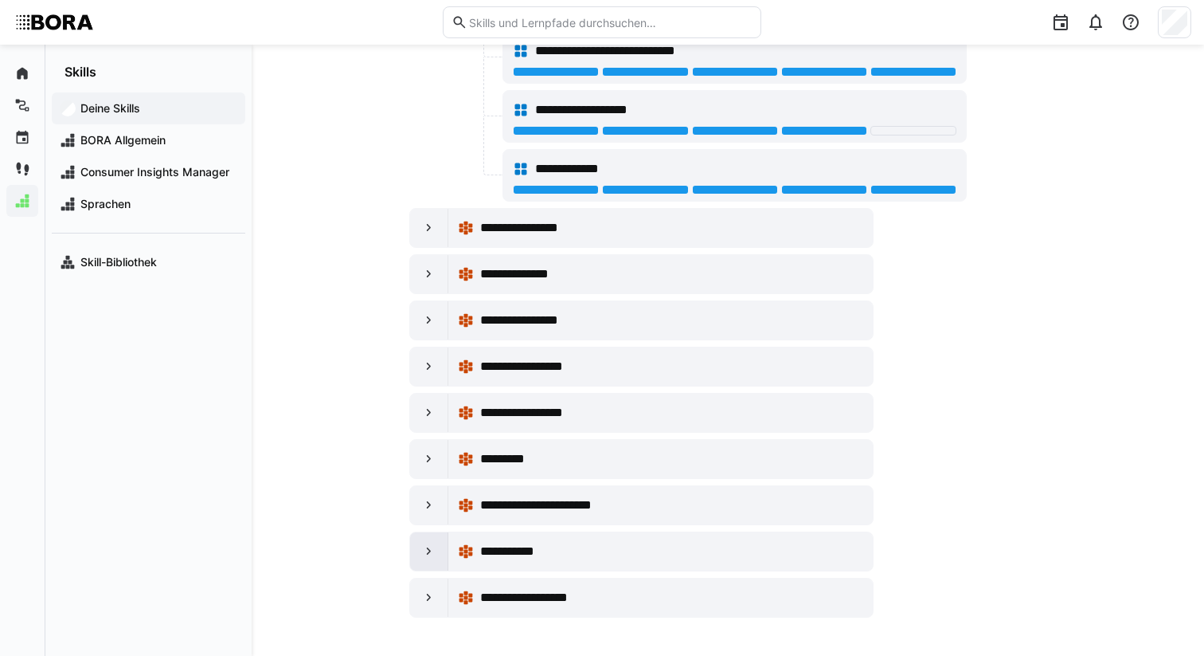
click at [430, 554] on eds-icon at bounding box center [429, 551] width 16 height 16
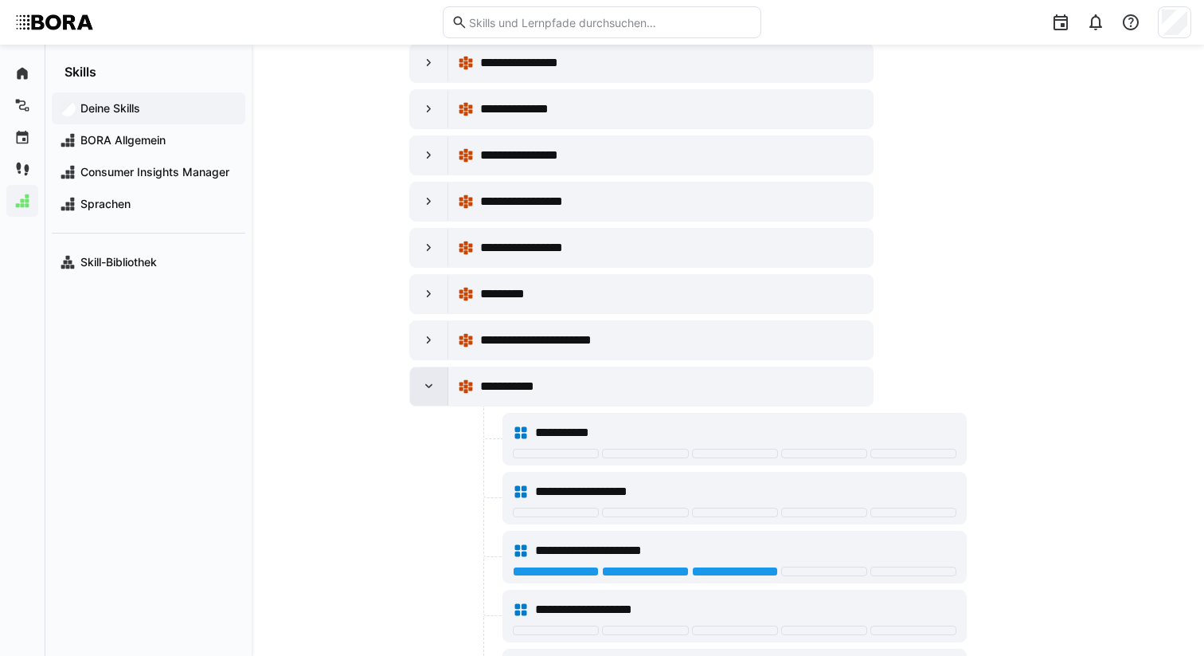
click at [442, 382] on div at bounding box center [429, 386] width 38 height 38
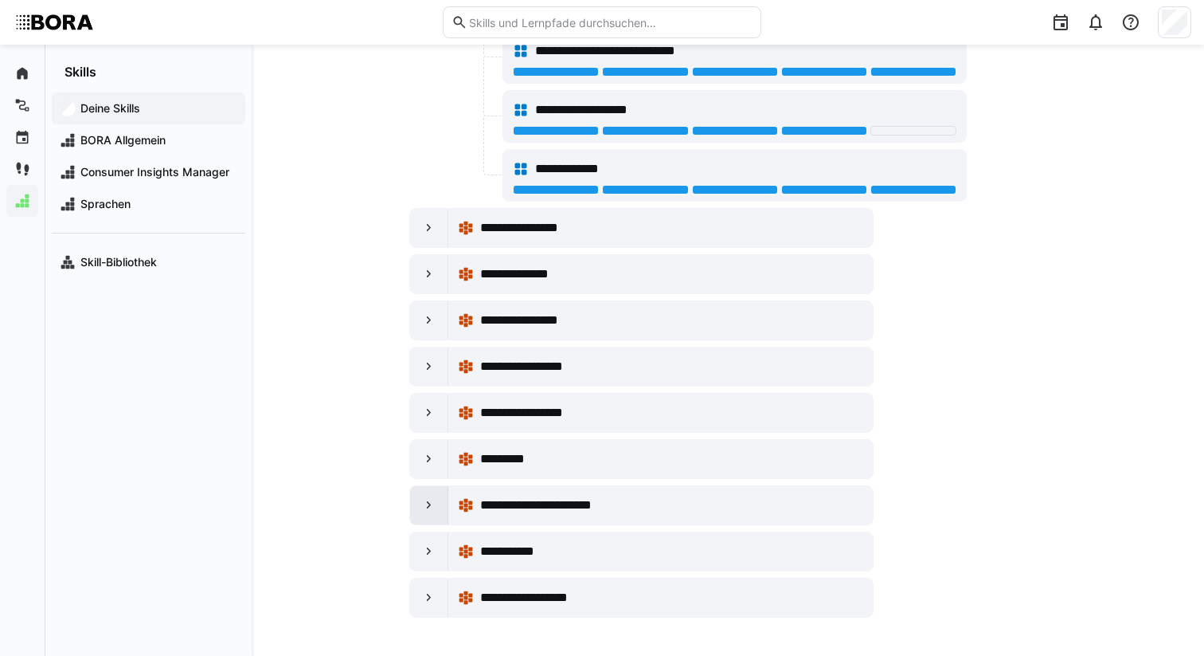
click at [432, 503] on eds-icon at bounding box center [429, 505] width 16 height 16
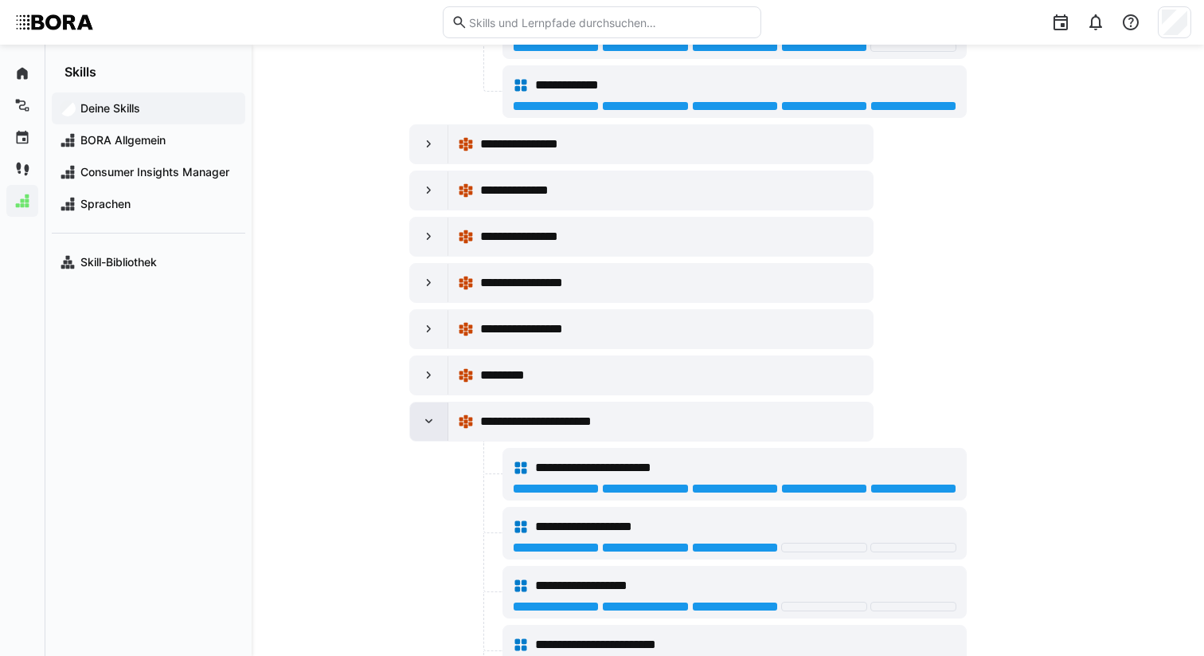
click at [421, 424] on eds-icon at bounding box center [429, 421] width 16 height 16
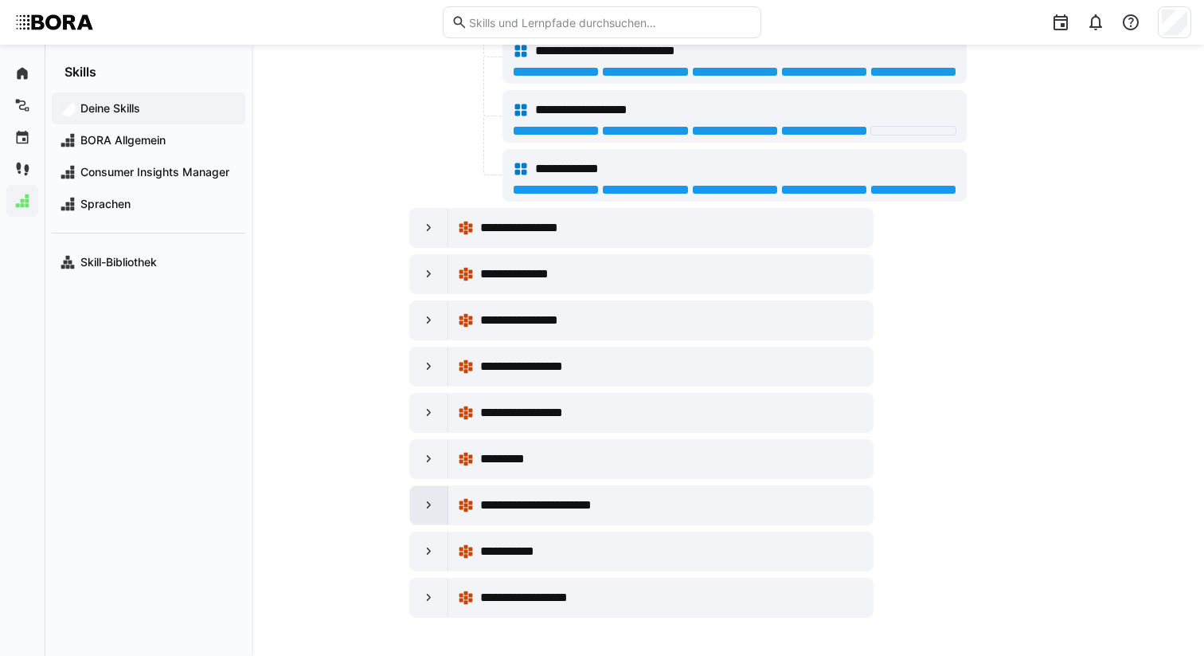
scroll to position [643, 0]
click at [426, 464] on eds-icon at bounding box center [429, 459] width 16 height 16
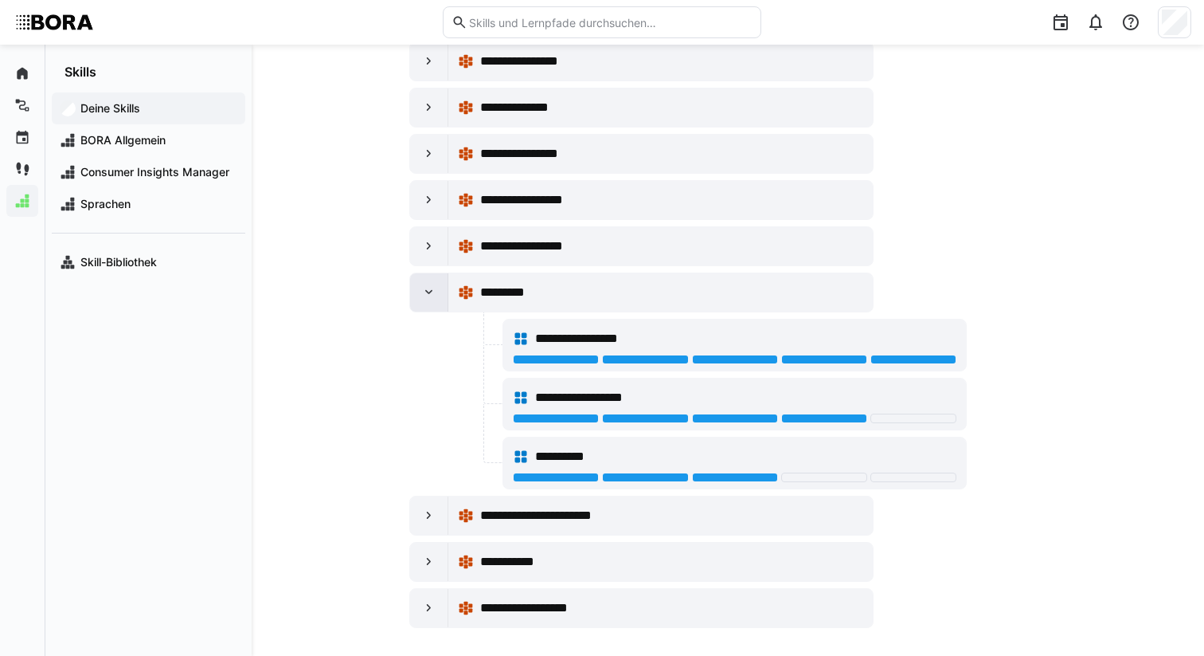
click at [434, 302] on div at bounding box center [429, 292] width 38 height 38
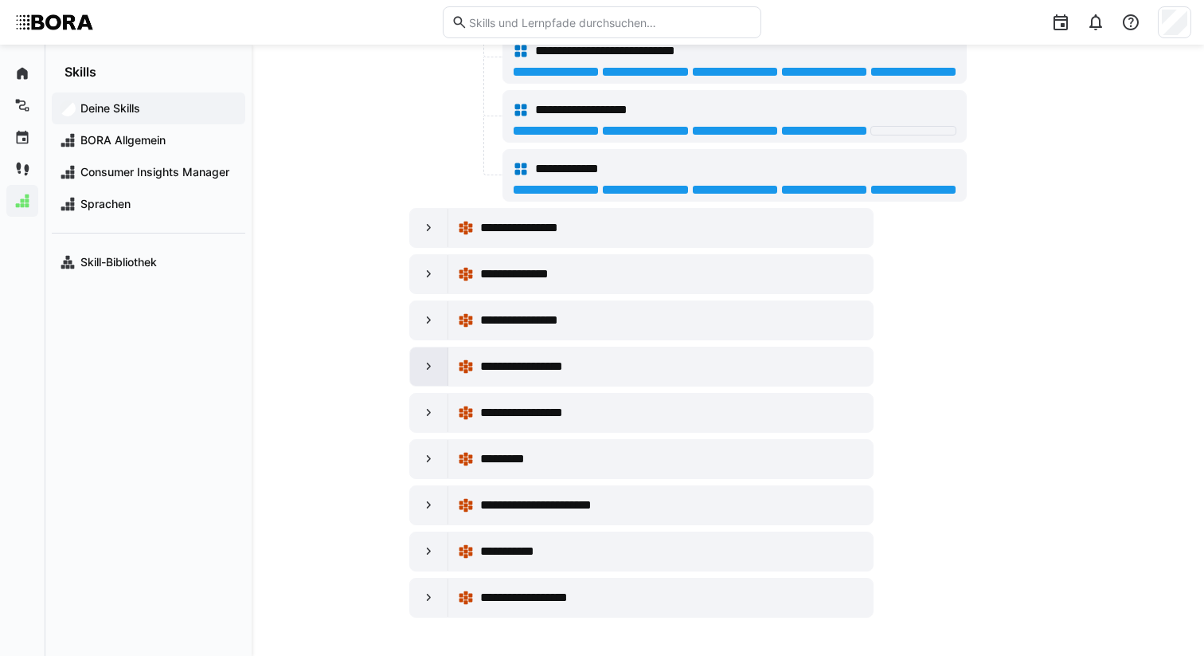
click at [435, 357] on div at bounding box center [429, 366] width 38 height 38
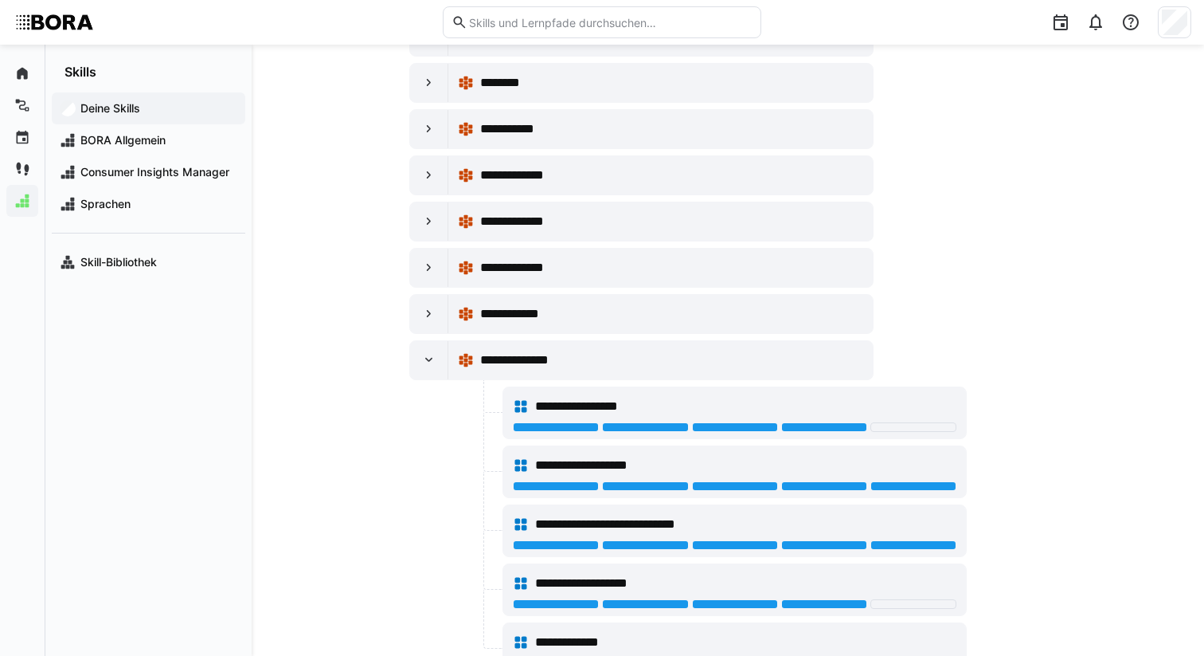
scroll to position [6, 0]
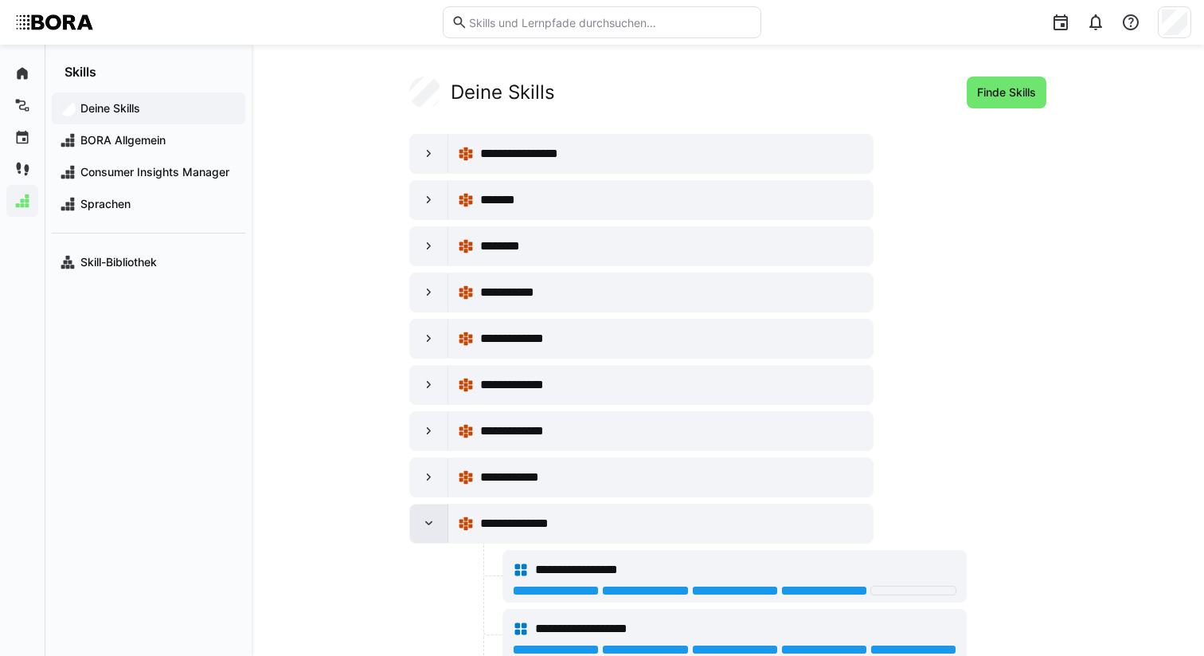
click at [440, 517] on div at bounding box center [429, 523] width 38 height 38
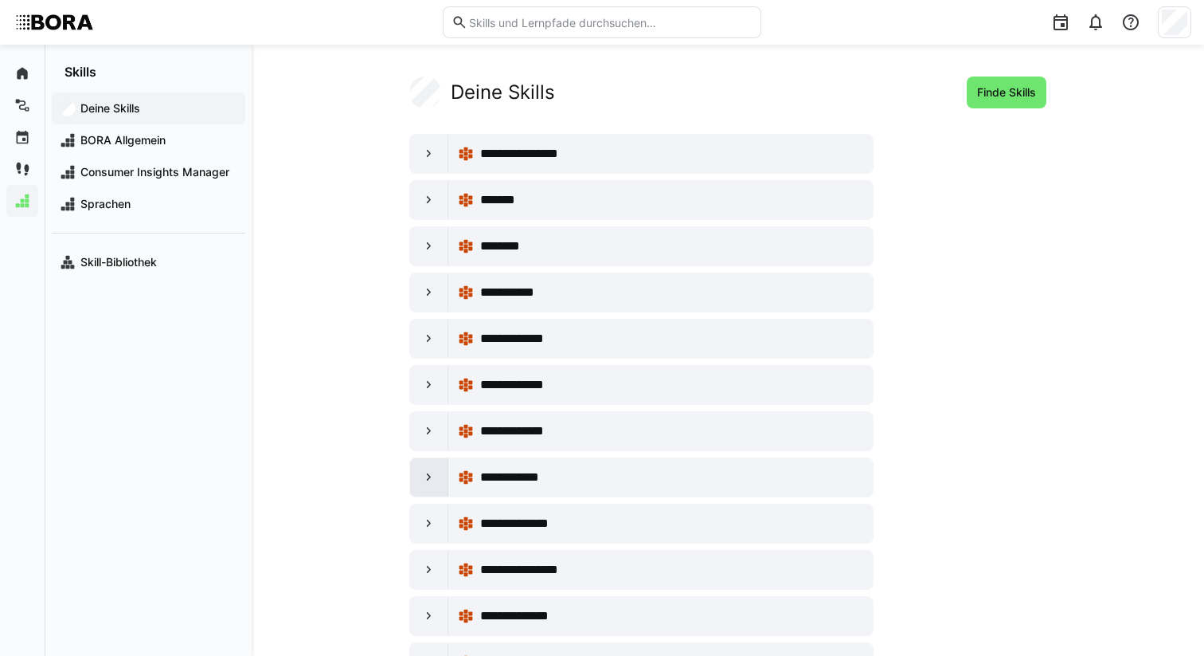
click at [437, 490] on div at bounding box center [429, 477] width 38 height 38
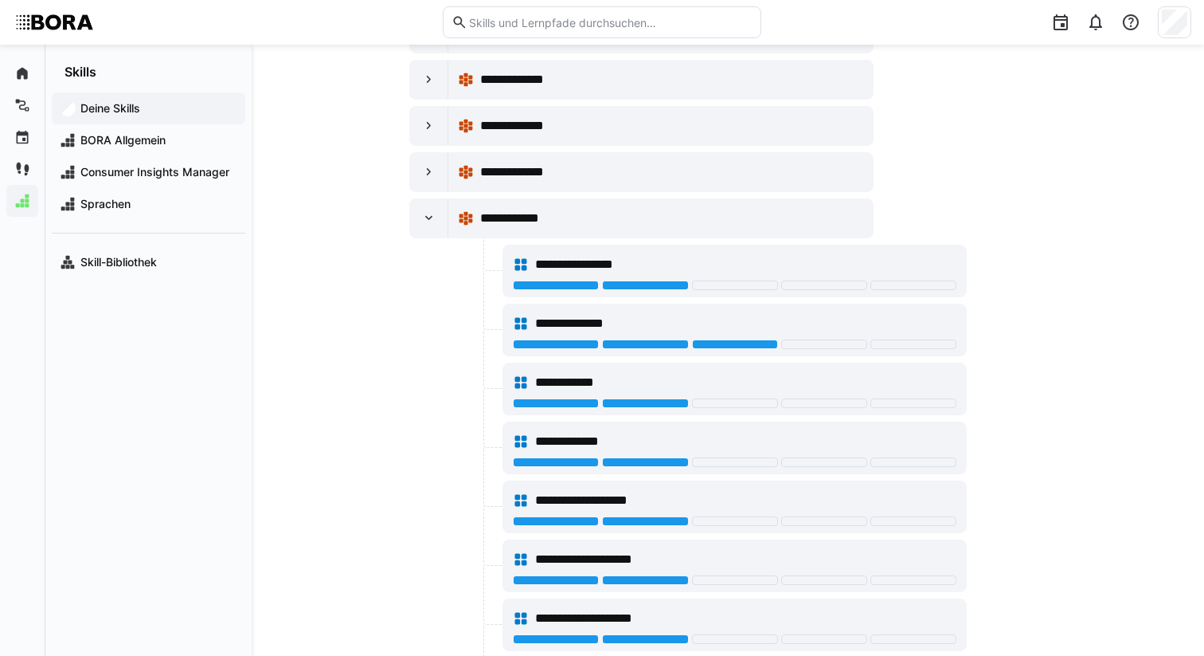
scroll to position [255, 0]
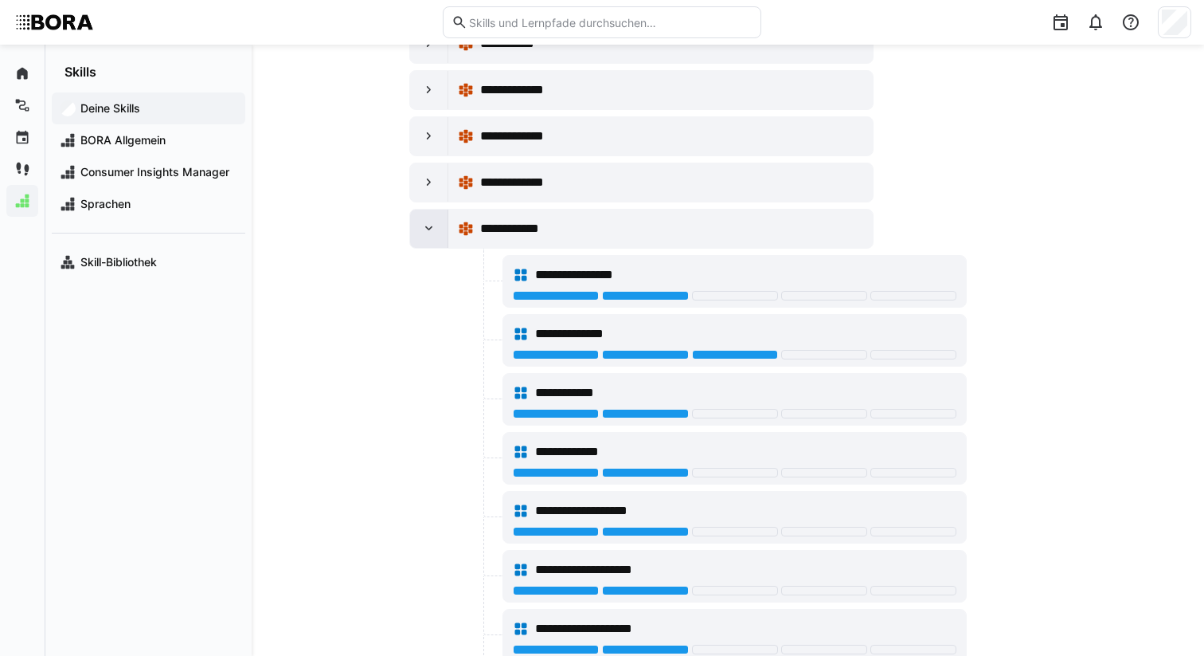
click at [425, 216] on div at bounding box center [429, 228] width 38 height 38
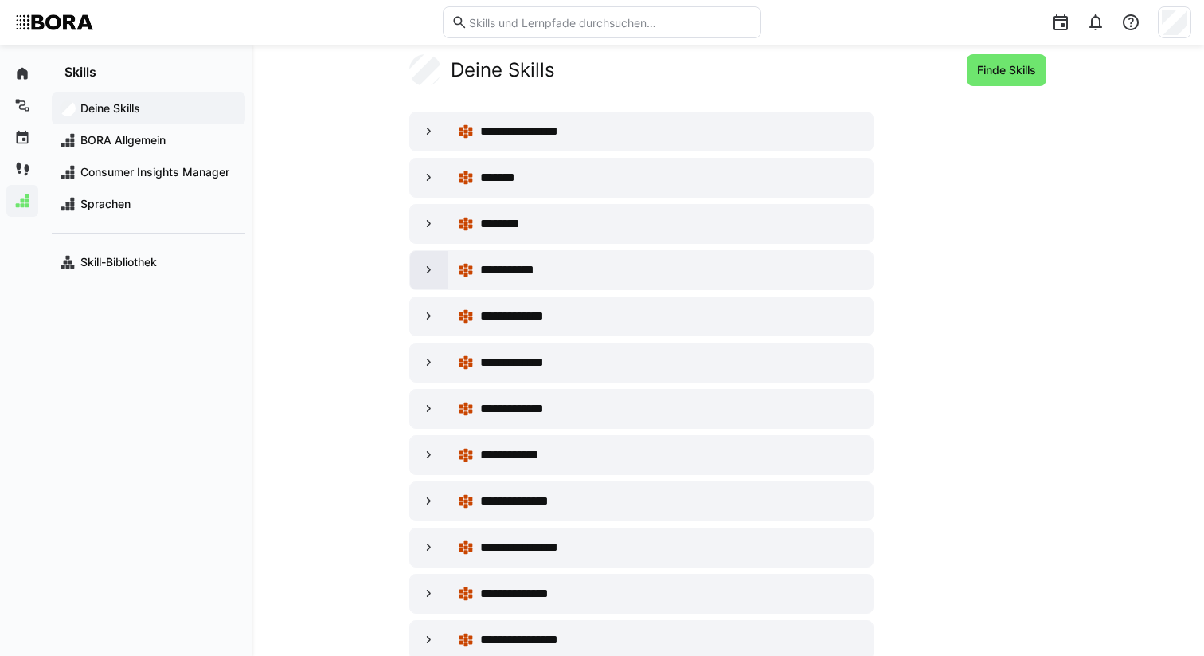
scroll to position [38, 0]
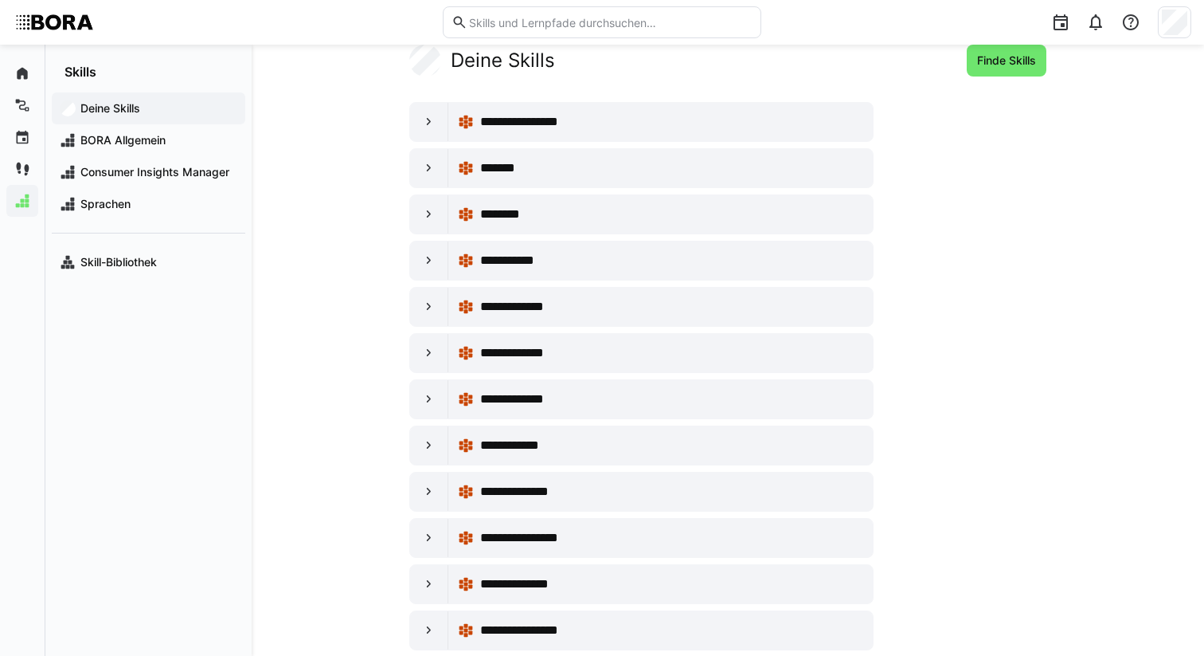
click at [420, 141] on div "**********" at bounding box center [641, 122] width 464 height 40
click at [423, 131] on div at bounding box center [429, 122] width 38 height 38
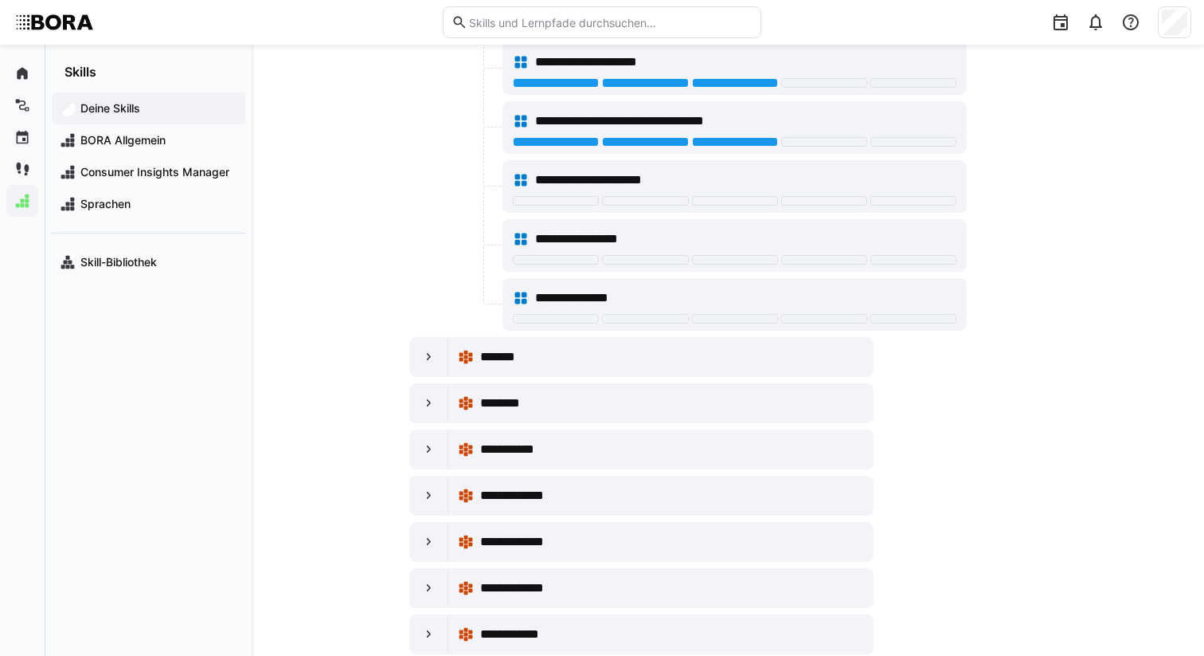
scroll to position [782, 0]
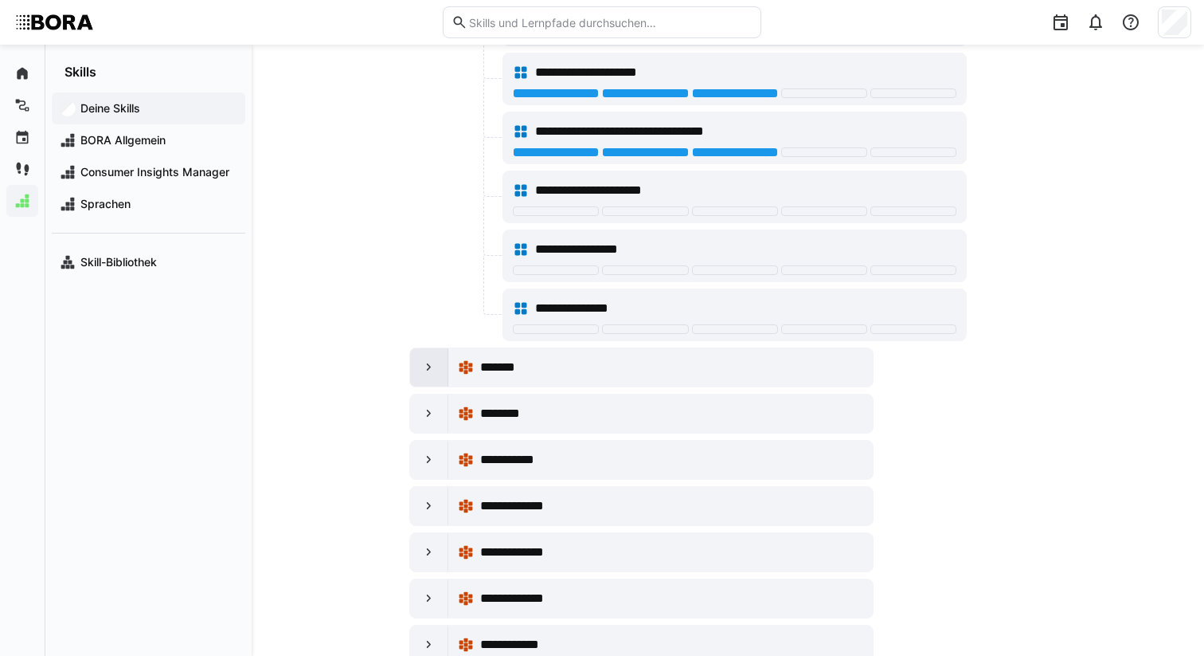
click at [421, 359] on eds-icon at bounding box center [429, 367] width 16 height 16
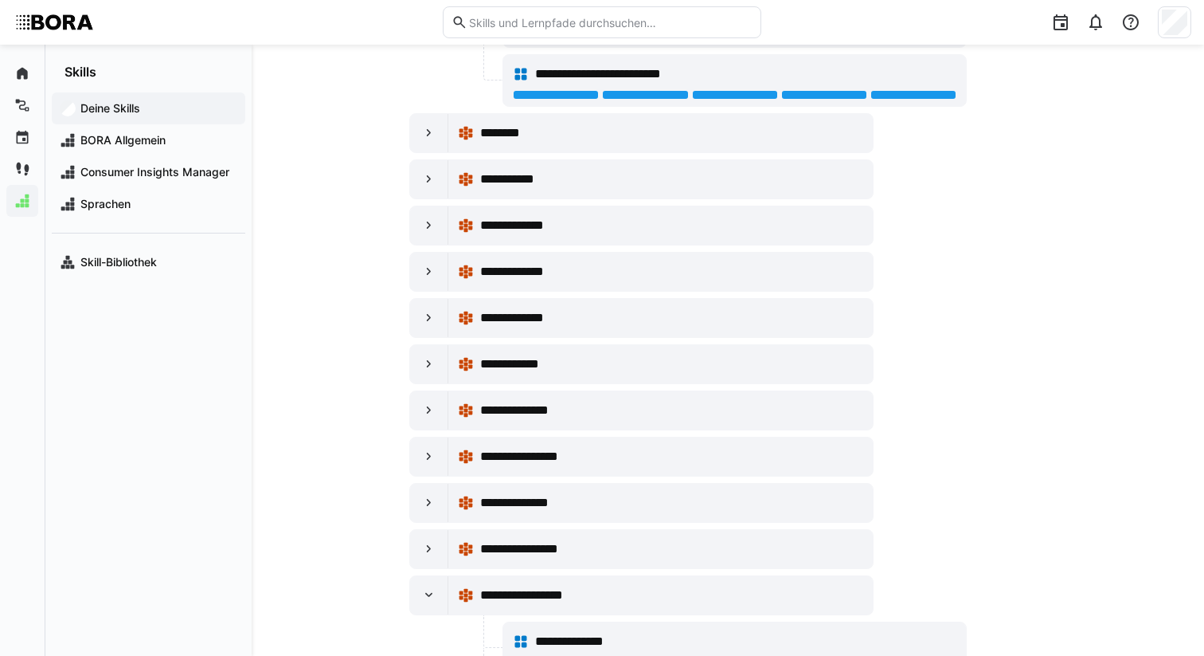
scroll to position [1170, 0]
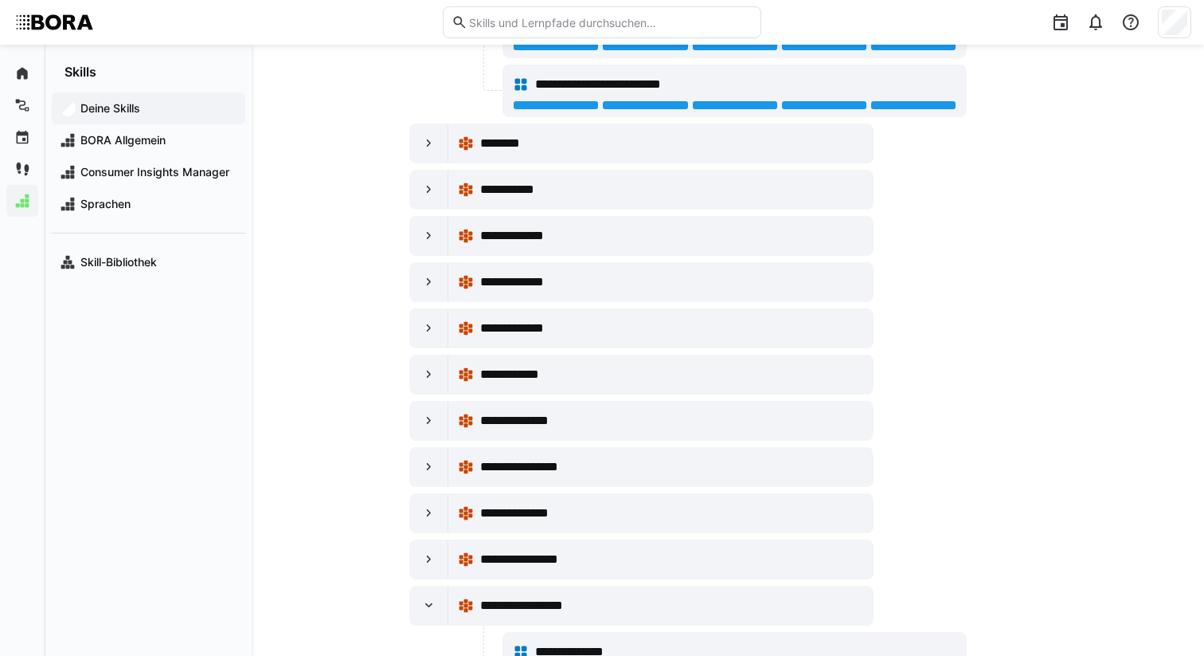
click at [425, 166] on div "**********" at bounding box center [688, 473] width 558 height 3006
click at [426, 159] on div at bounding box center [429, 143] width 38 height 38
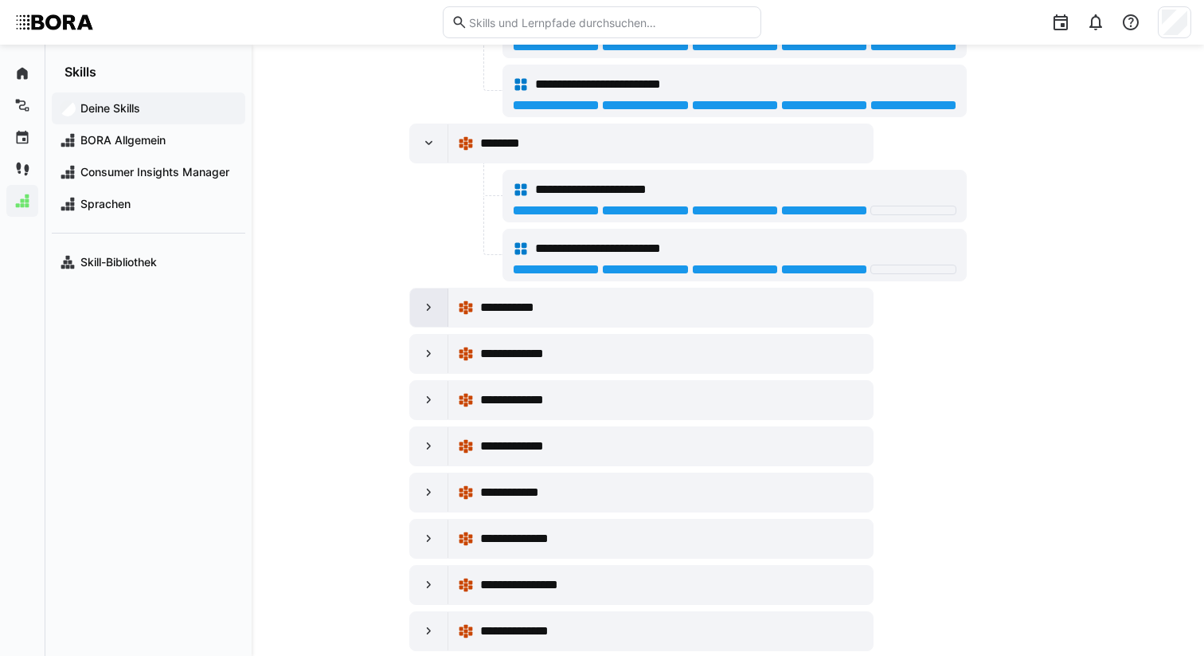
click at [418, 301] on div at bounding box center [429, 307] width 38 height 38
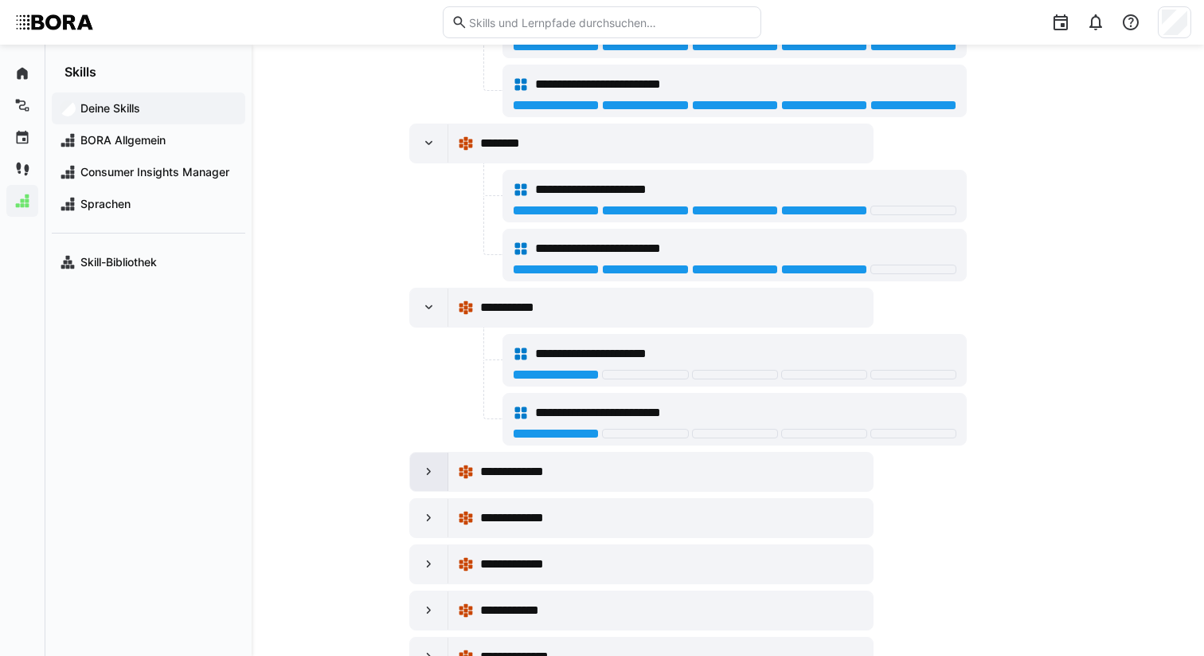
click at [430, 472] on eds-icon at bounding box center [429, 472] width 16 height 16
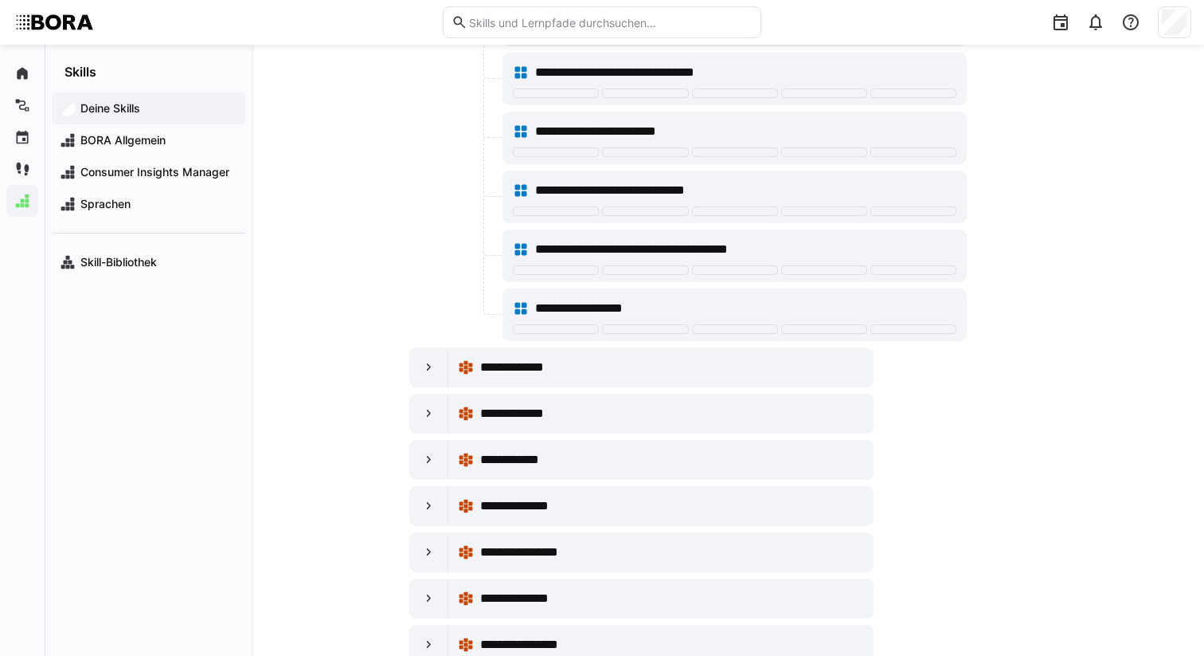
scroll to position [1873, 0]
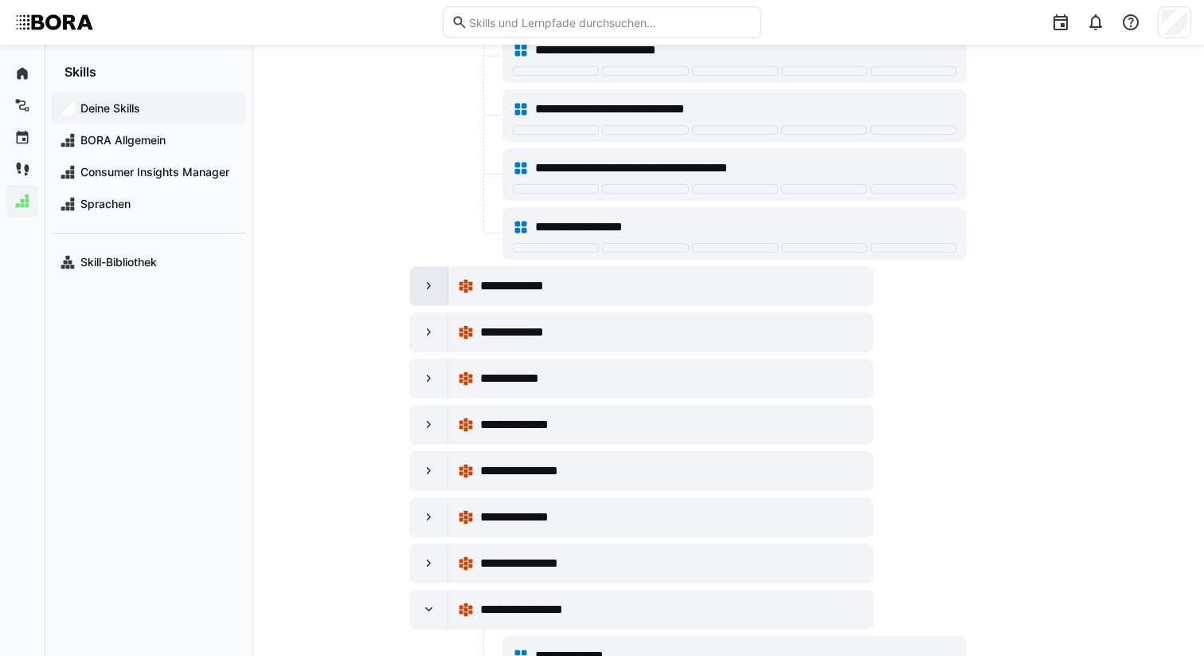
click at [428, 298] on div at bounding box center [429, 286] width 38 height 38
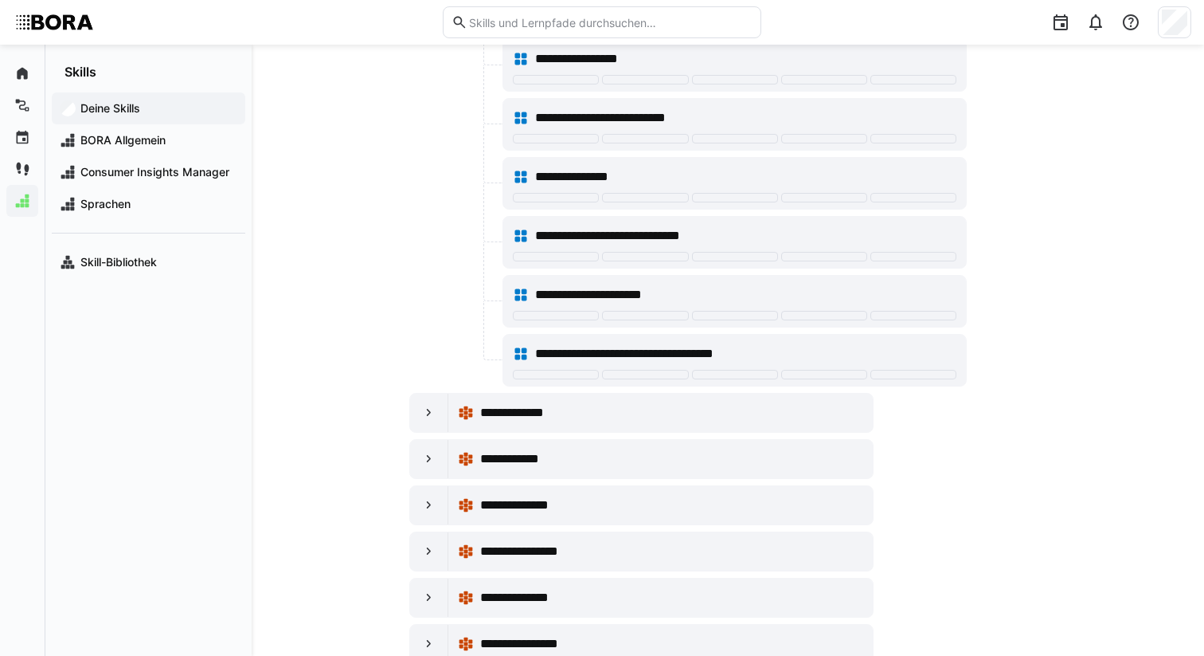
scroll to position [2406, 0]
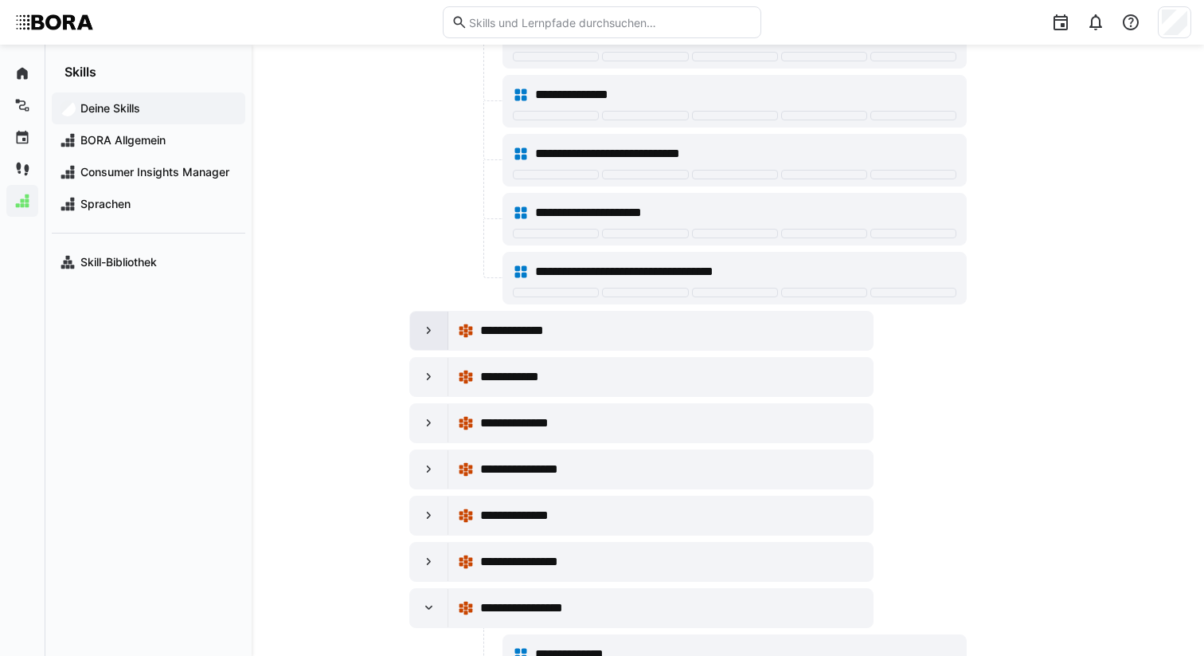
click at [438, 335] on div at bounding box center [429, 330] width 38 height 38
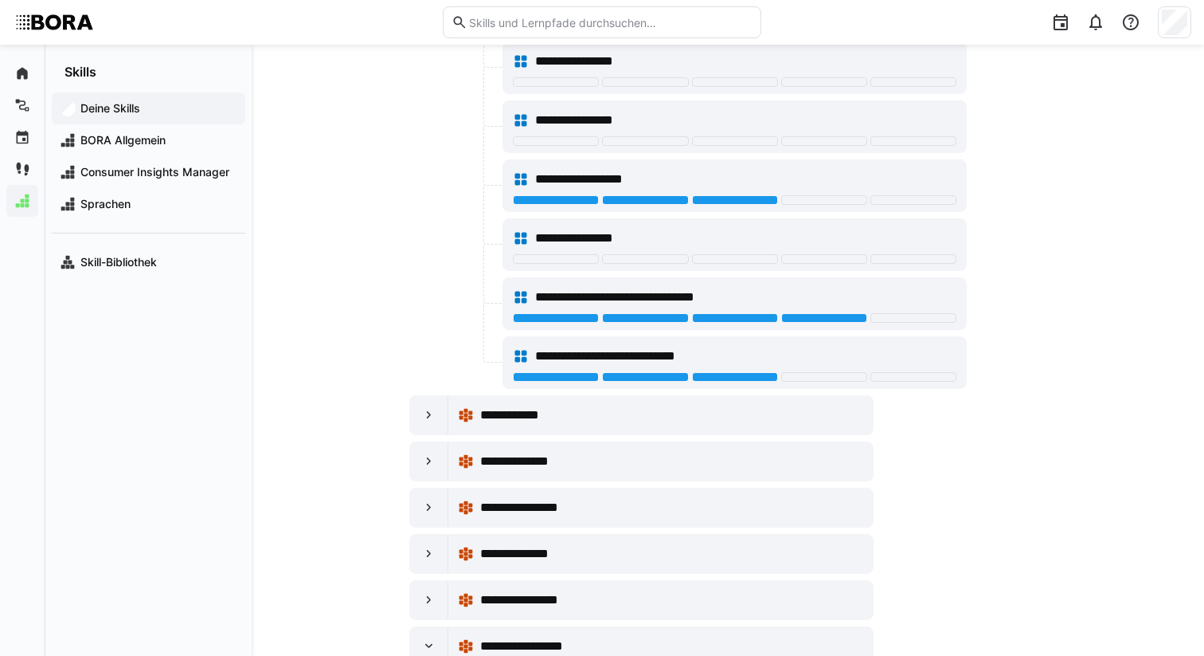
scroll to position [3290, 0]
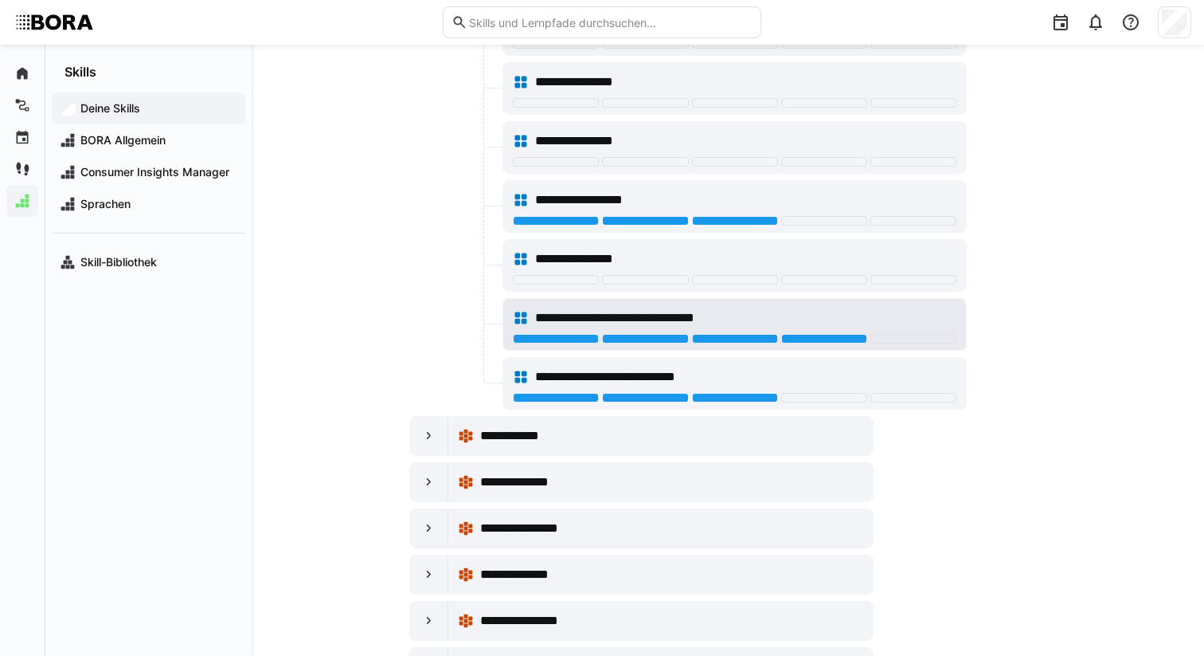
click at [730, 317] on span "**********" at bounding box center [643, 317] width 216 height 19
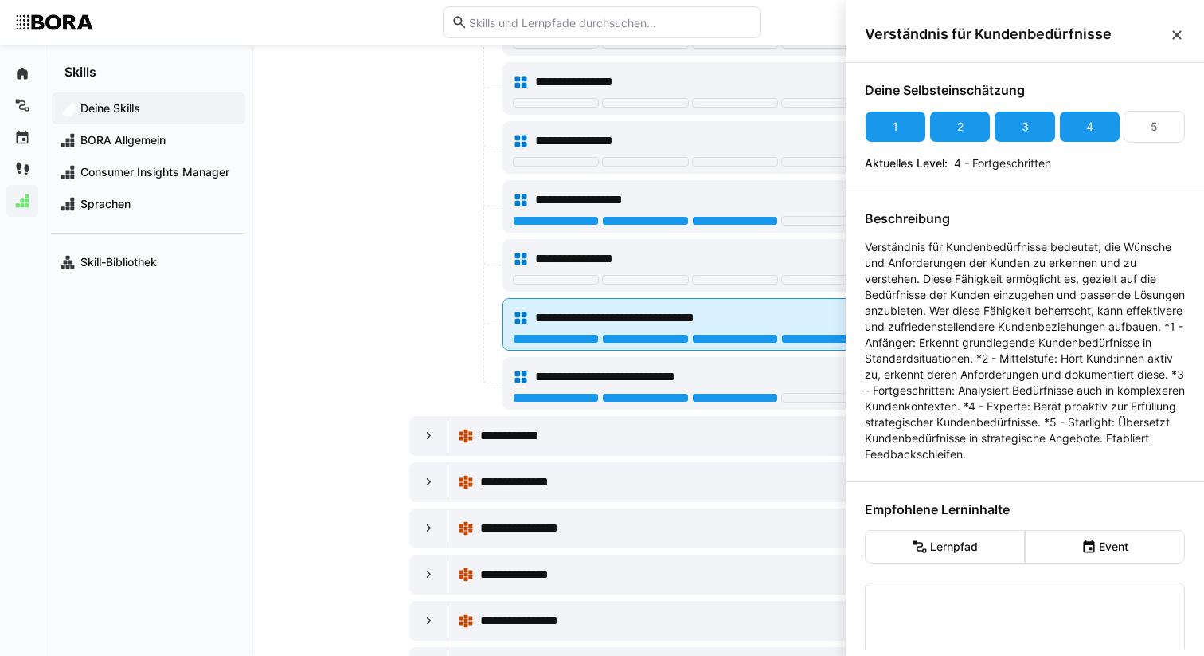
scroll to position [0, 0]
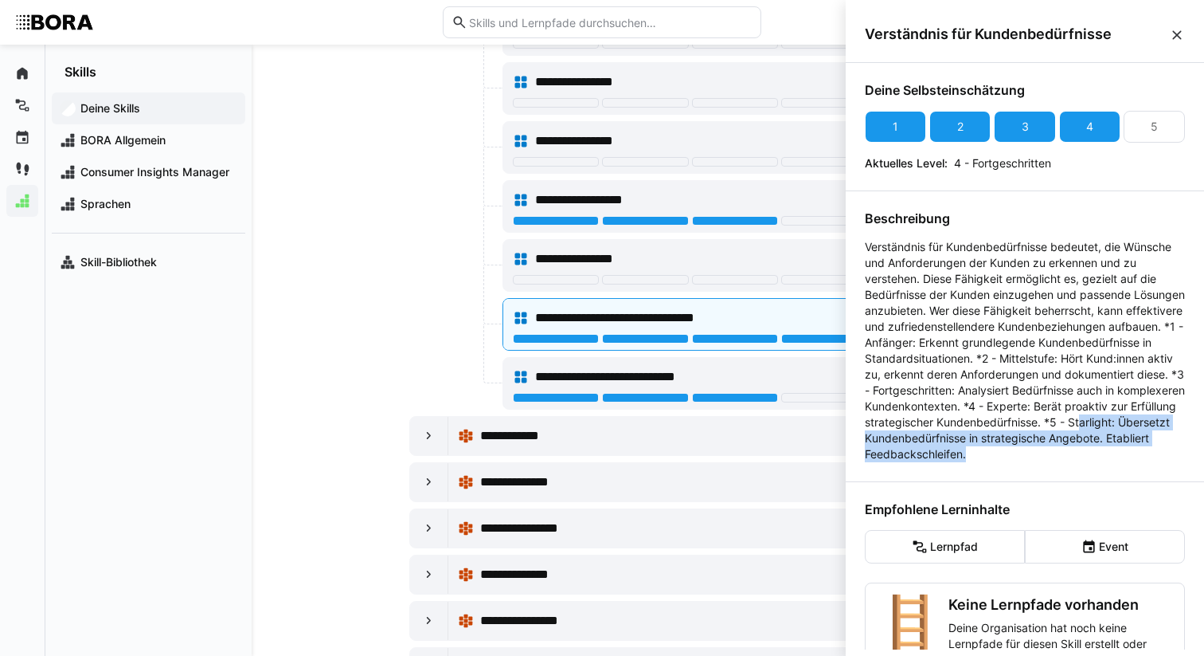
drag, startPoint x: 1061, startPoint y: 470, endPoint x: 883, endPoint y: 454, distance: 178.3
click at [883, 454] on p "Verständnis für Kundenbedürfnisse bedeutet, die Wünsche und Anforderungen der K…" at bounding box center [1025, 350] width 320 height 223
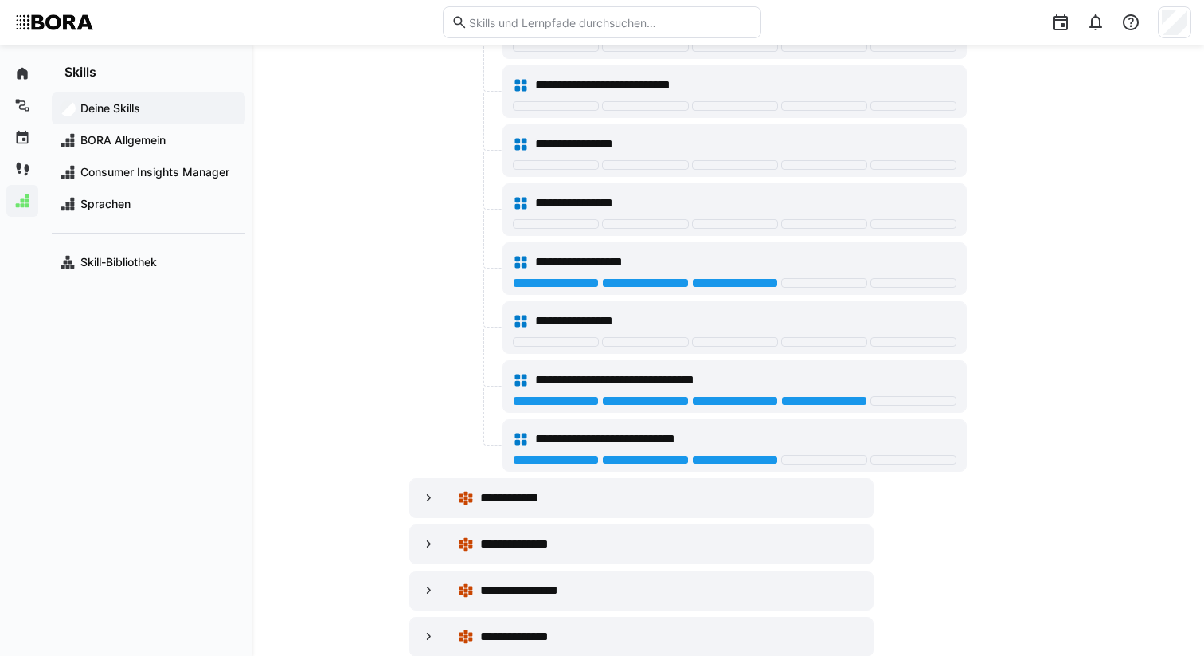
scroll to position [3250, 0]
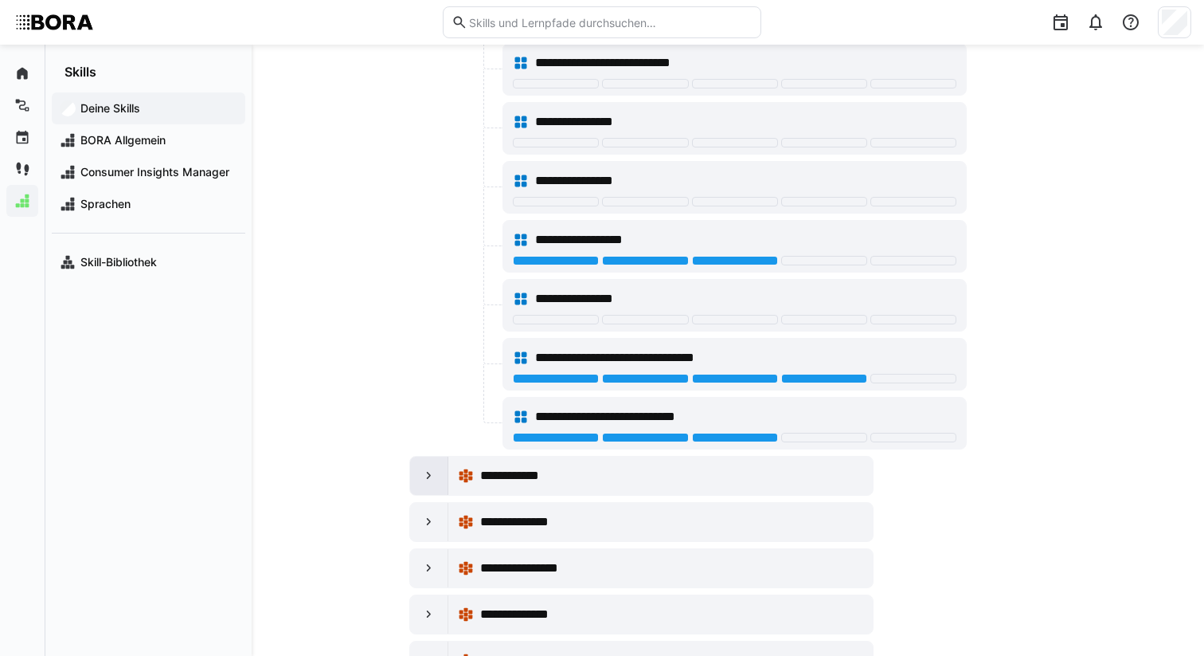
click at [434, 472] on eds-icon at bounding box center [429, 476] width 16 height 16
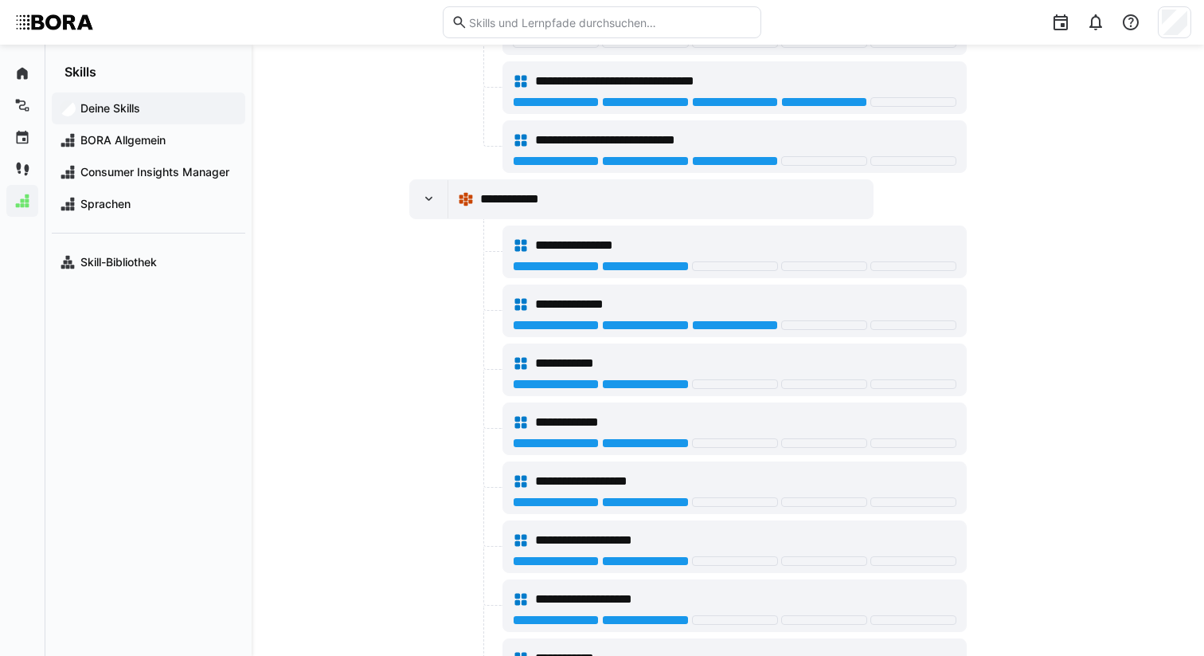
scroll to position [3757, 0]
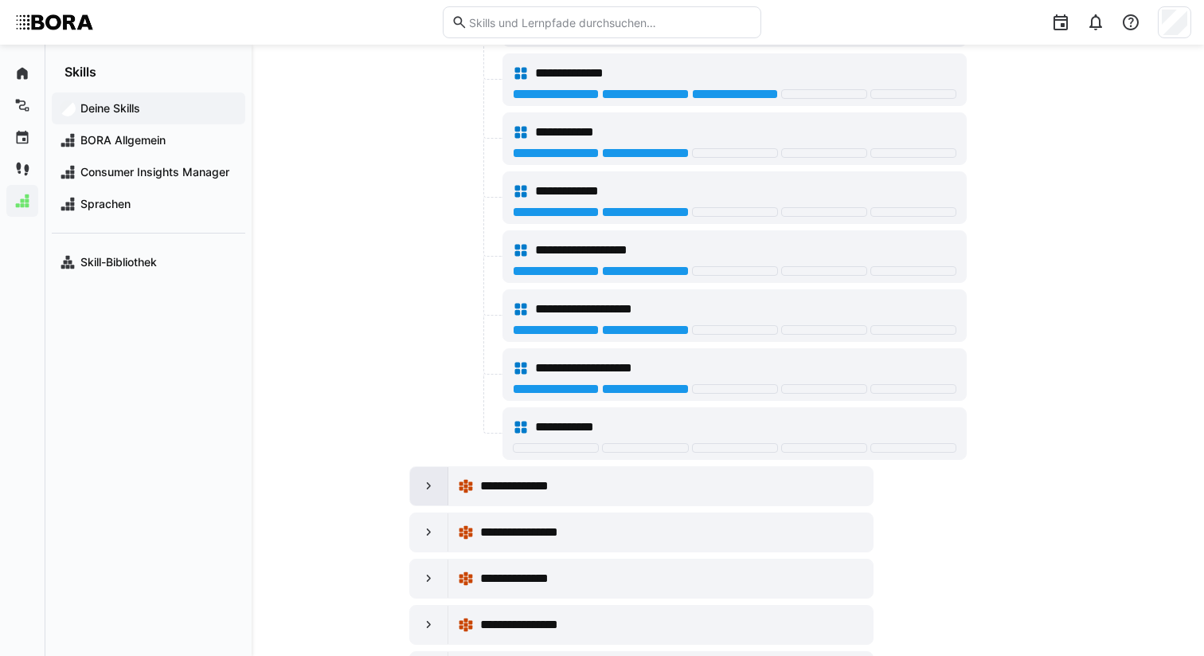
click at [435, 486] on eds-icon at bounding box center [429, 486] width 16 height 16
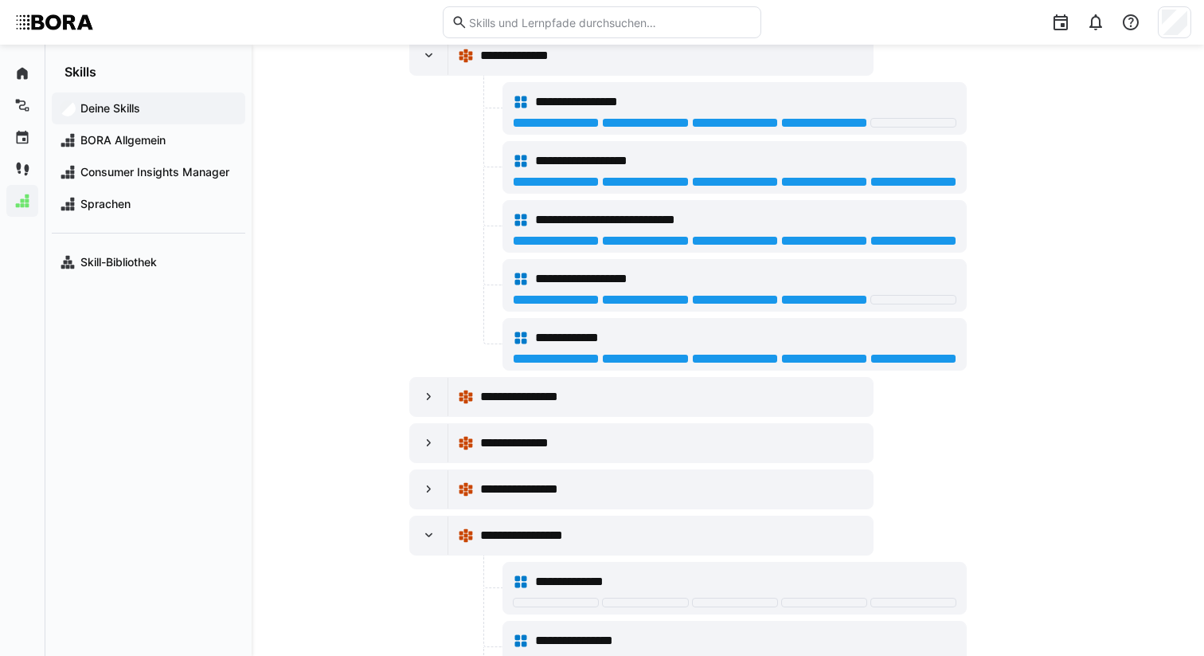
scroll to position [4269, 0]
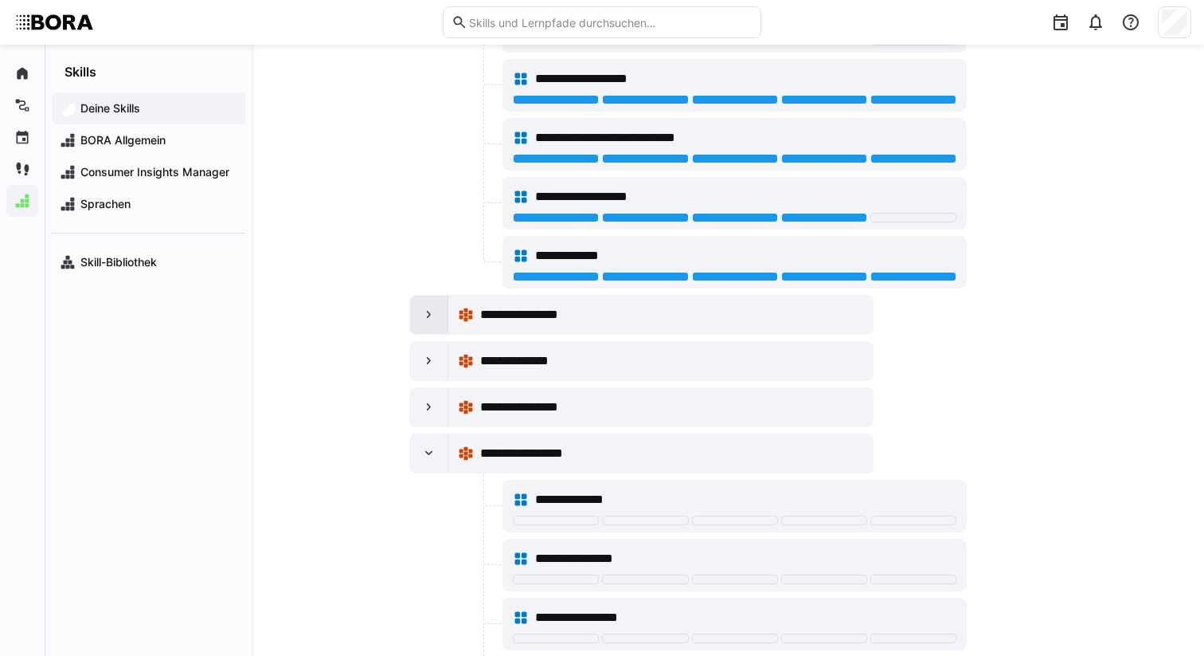
click at [432, 318] on eds-icon at bounding box center [429, 315] width 16 height 16
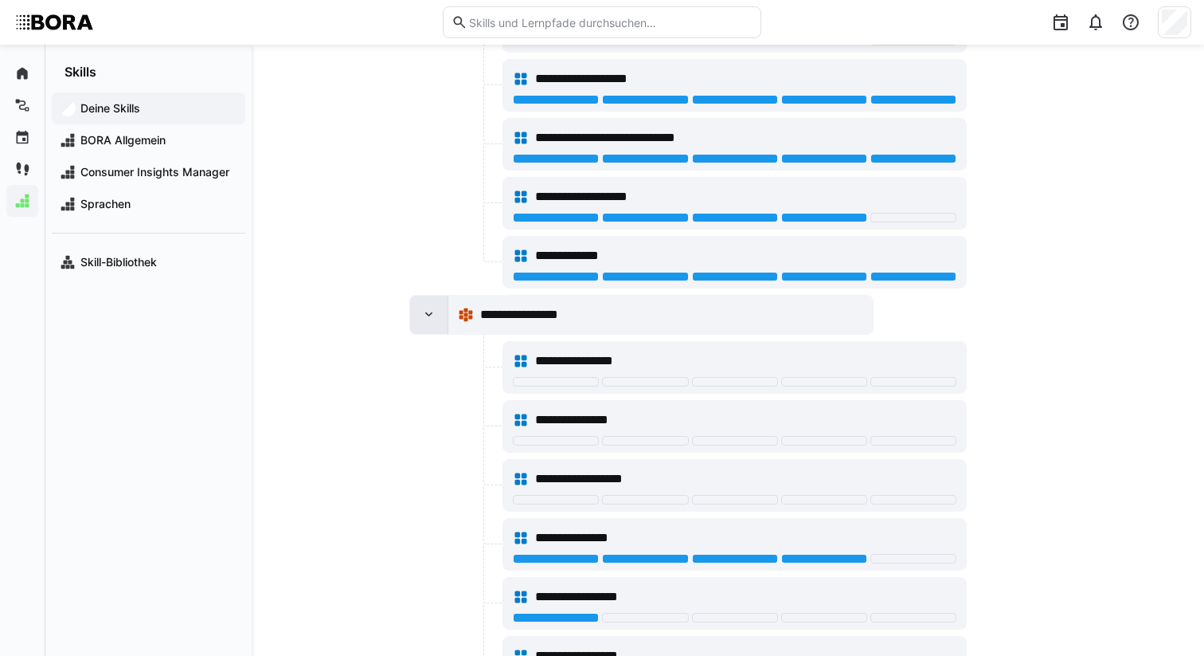
click at [433, 311] on eds-icon at bounding box center [429, 315] width 16 height 16
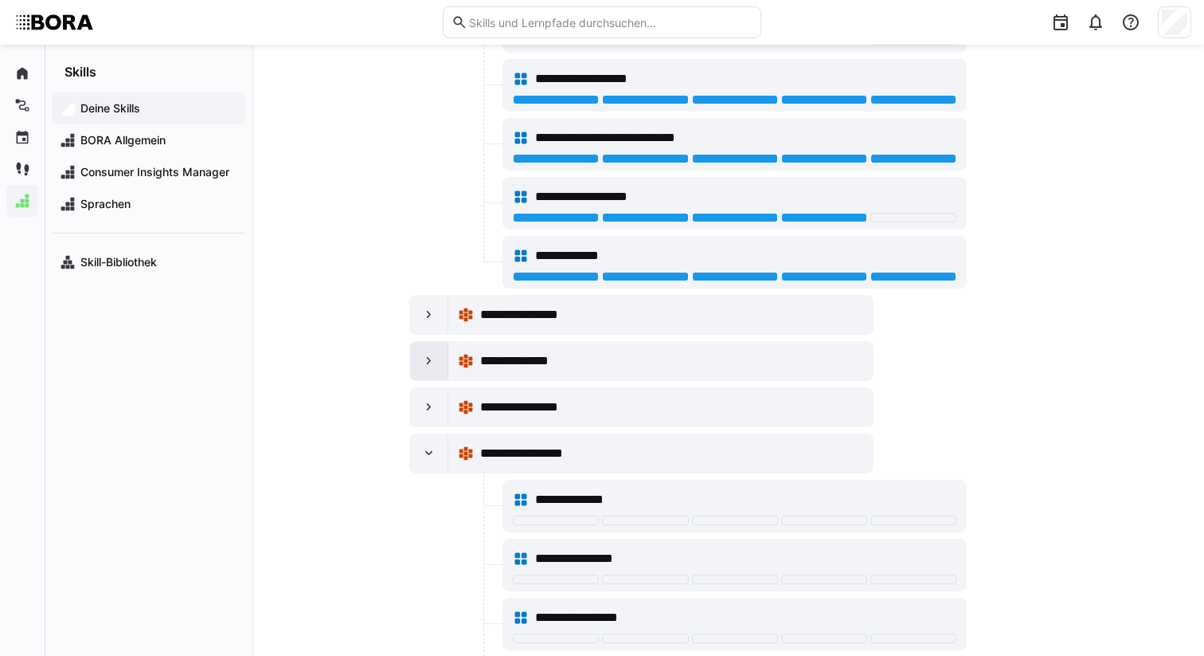
click at [429, 352] on div at bounding box center [429, 361] width 38 height 38
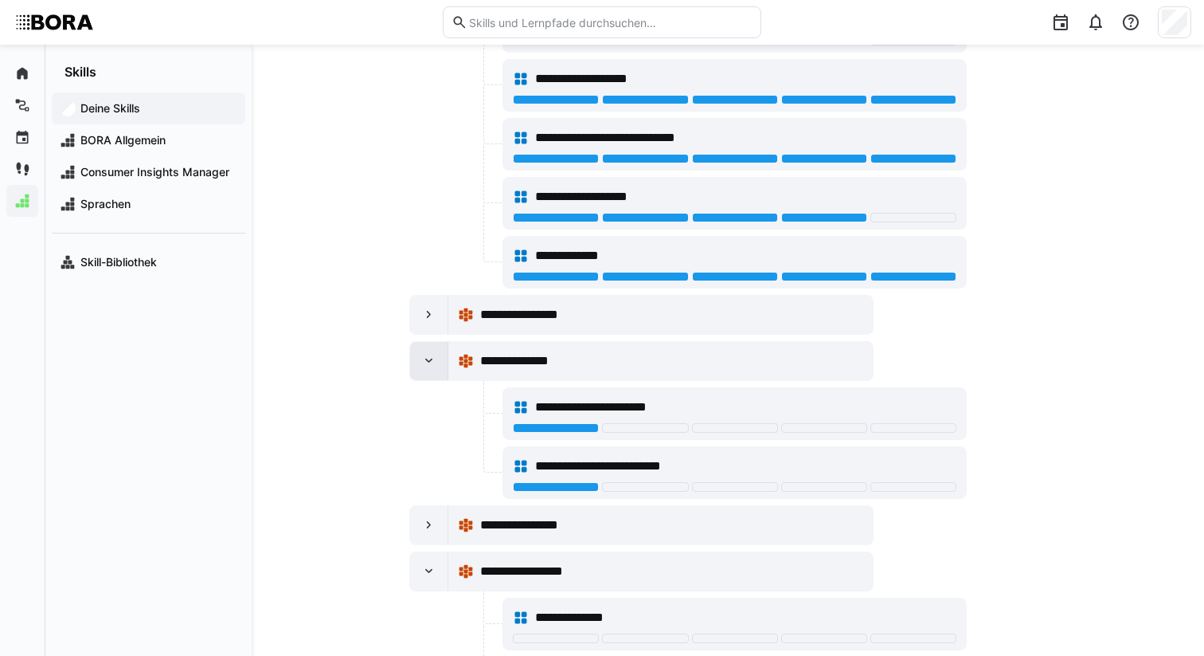
click at [429, 352] on div at bounding box center [429, 361] width 38 height 38
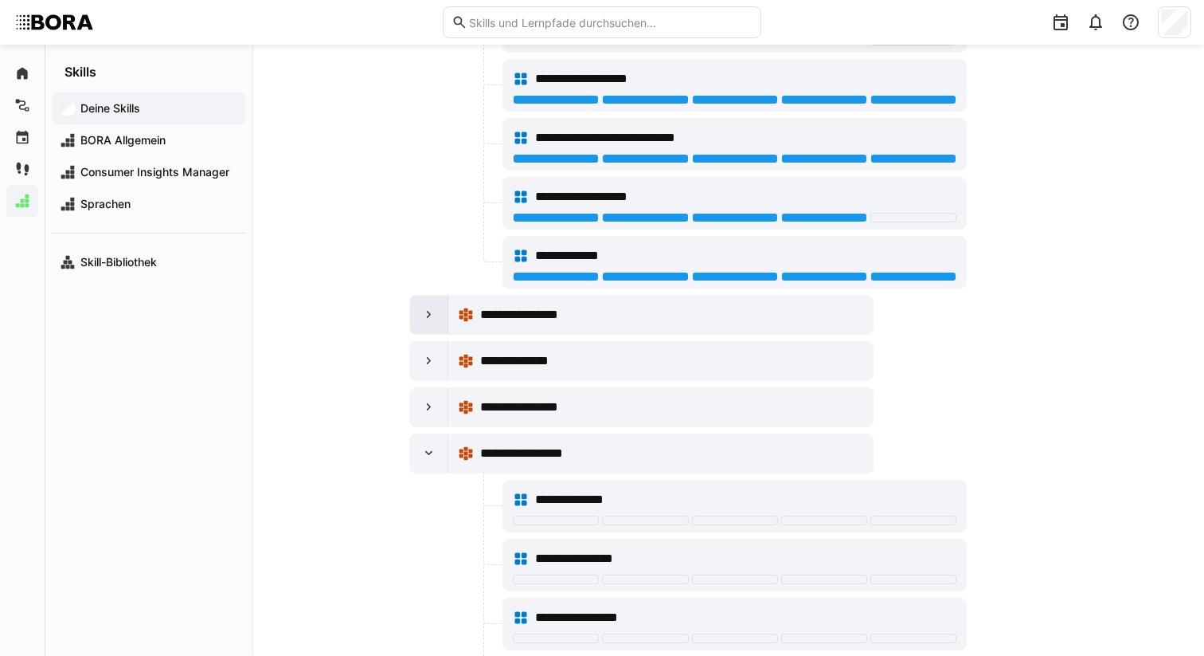
click at [429, 322] on eds-icon at bounding box center [429, 315] width 16 height 16
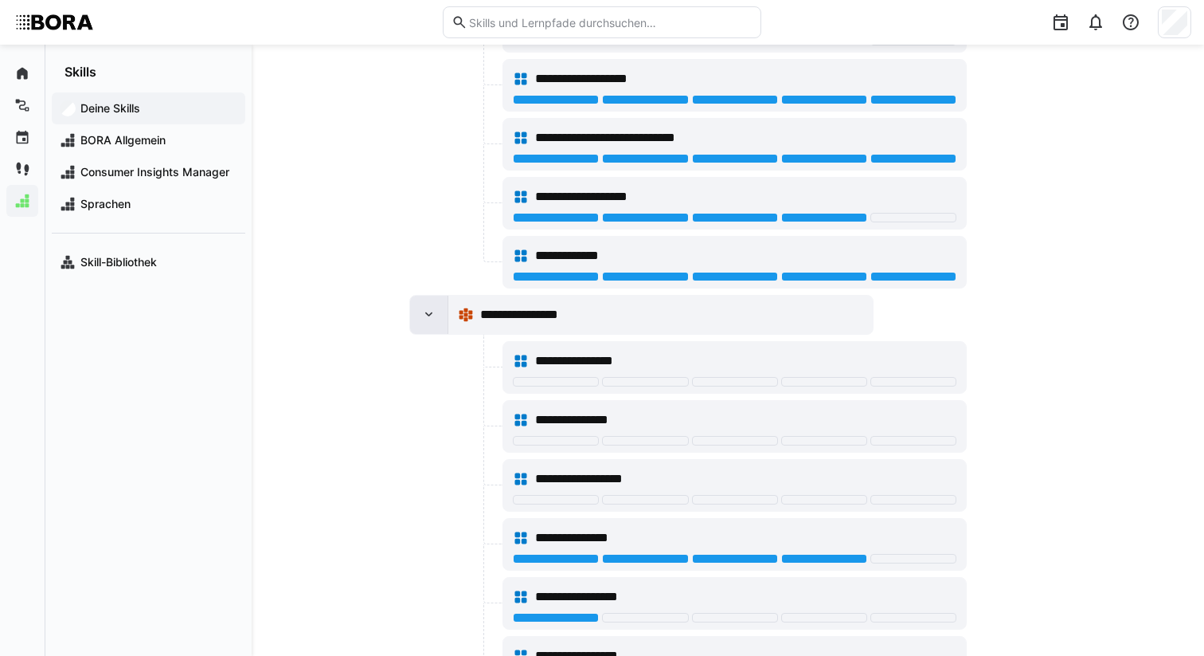
click at [429, 314] on eds-icon at bounding box center [429, 315] width 16 height 16
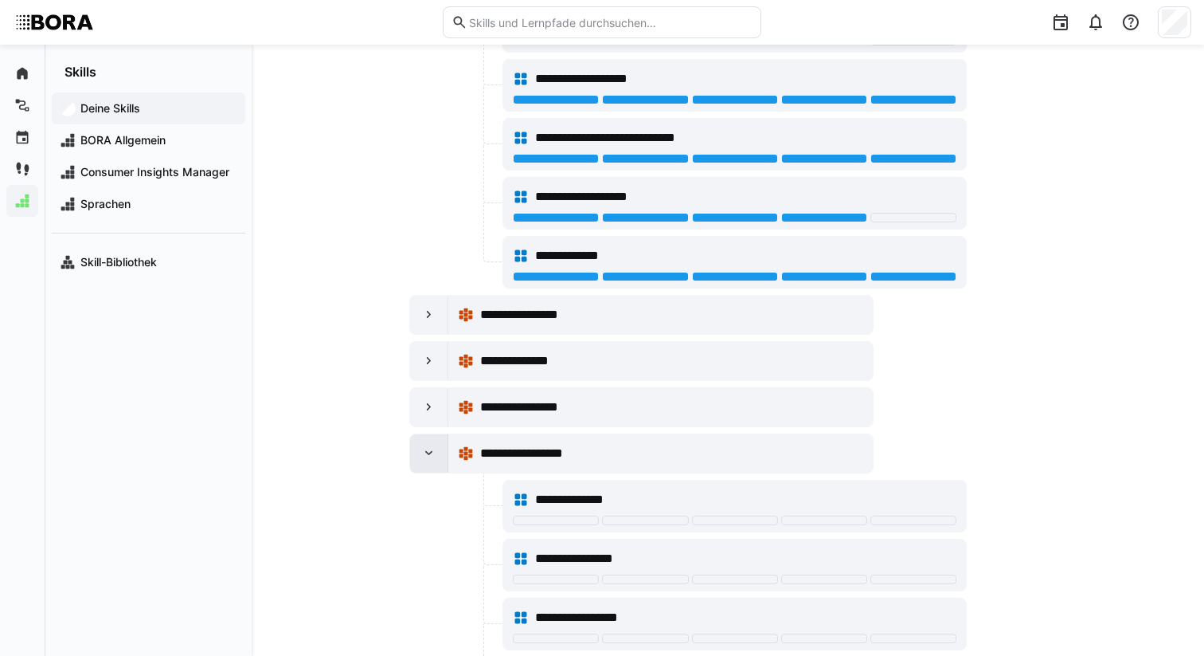
click at [422, 453] on eds-icon at bounding box center [429, 453] width 16 height 16
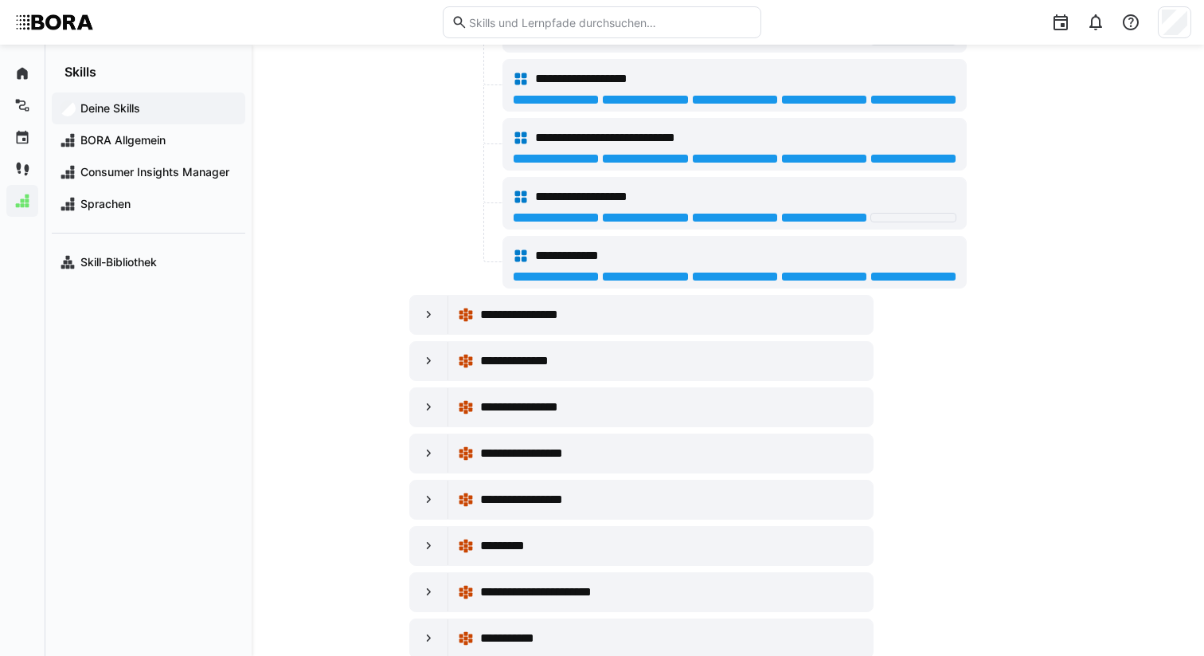
scroll to position [4260, 0]
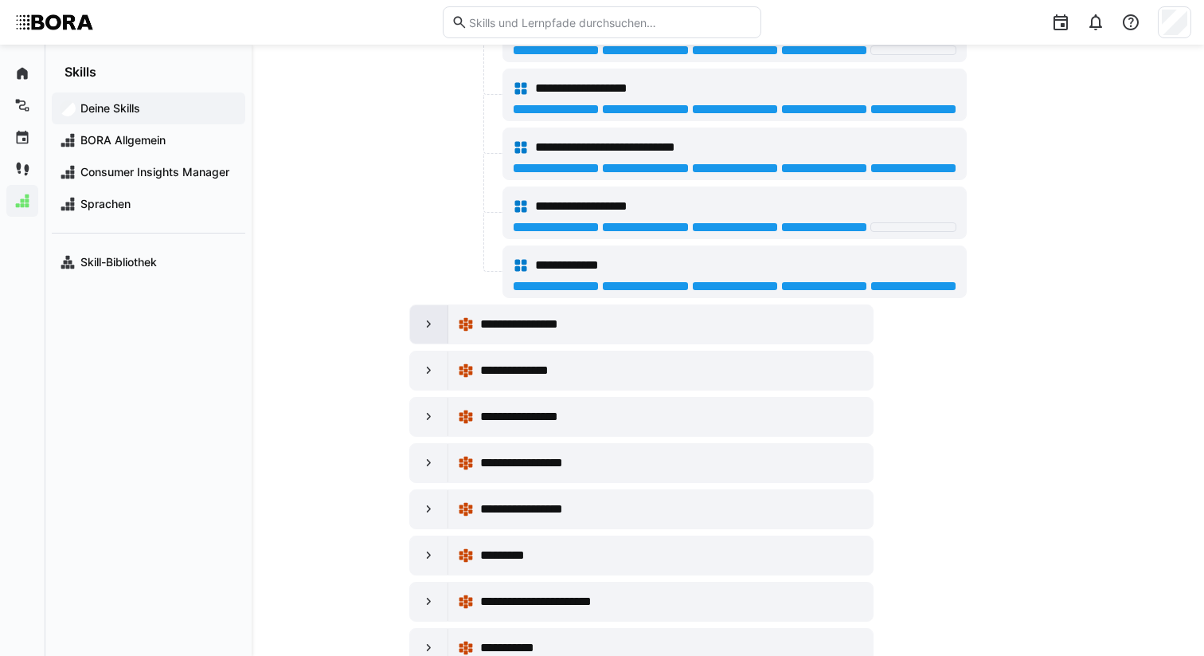
click at [428, 323] on eds-icon at bounding box center [429, 324] width 16 height 16
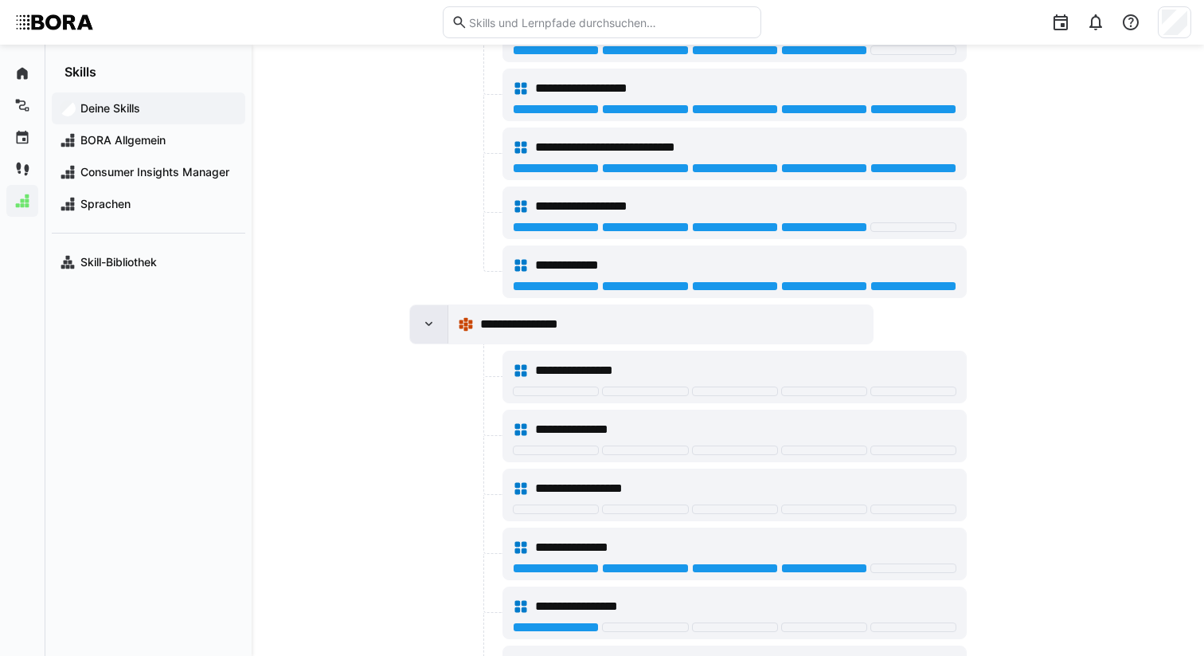
click at [428, 323] on eds-icon at bounding box center [429, 324] width 16 height 16
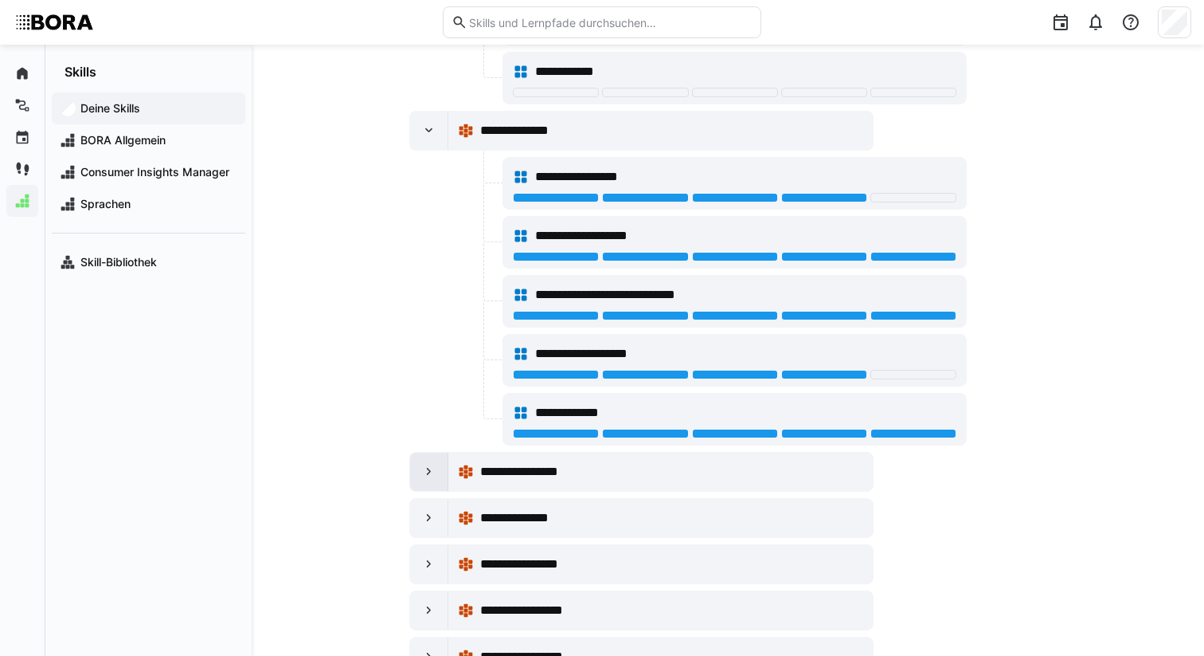
scroll to position [4156, 0]
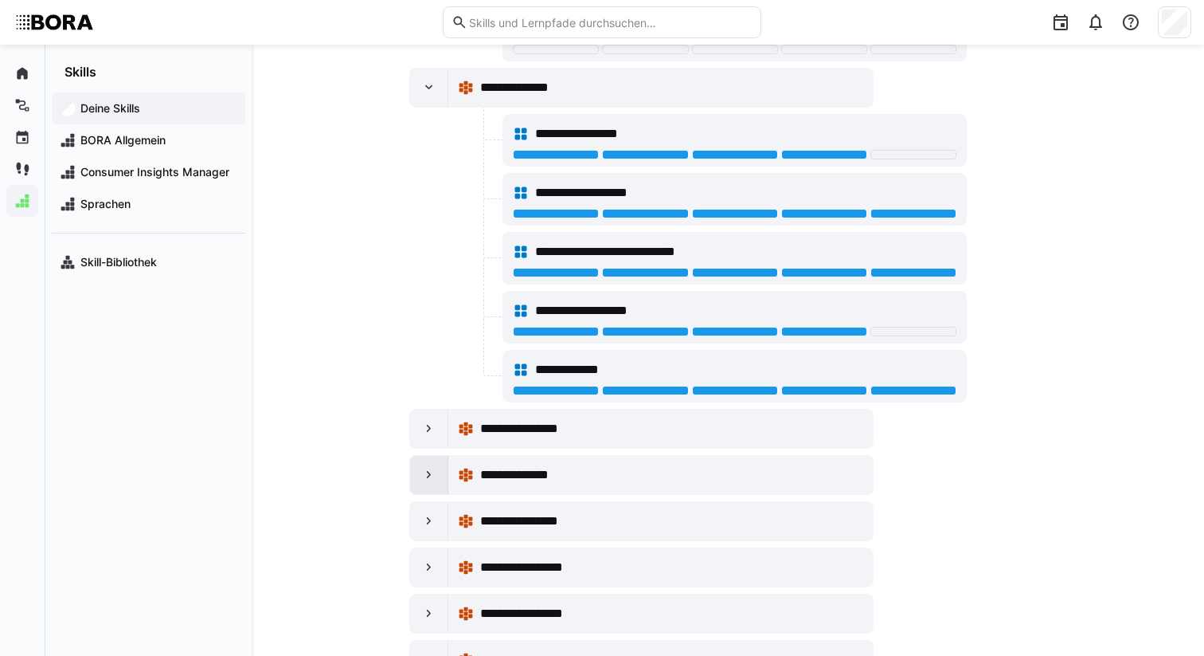
click at [435, 479] on eds-icon at bounding box center [429, 475] width 16 height 16
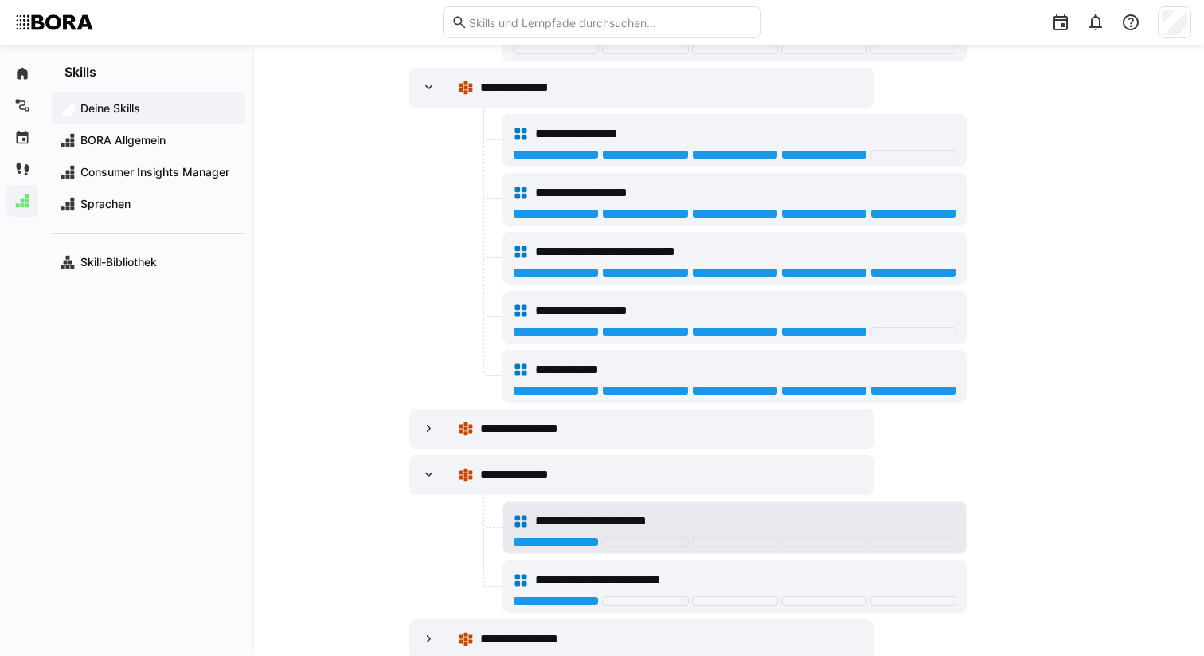
click at [585, 534] on div "**********" at bounding box center [735, 521] width 444 height 32
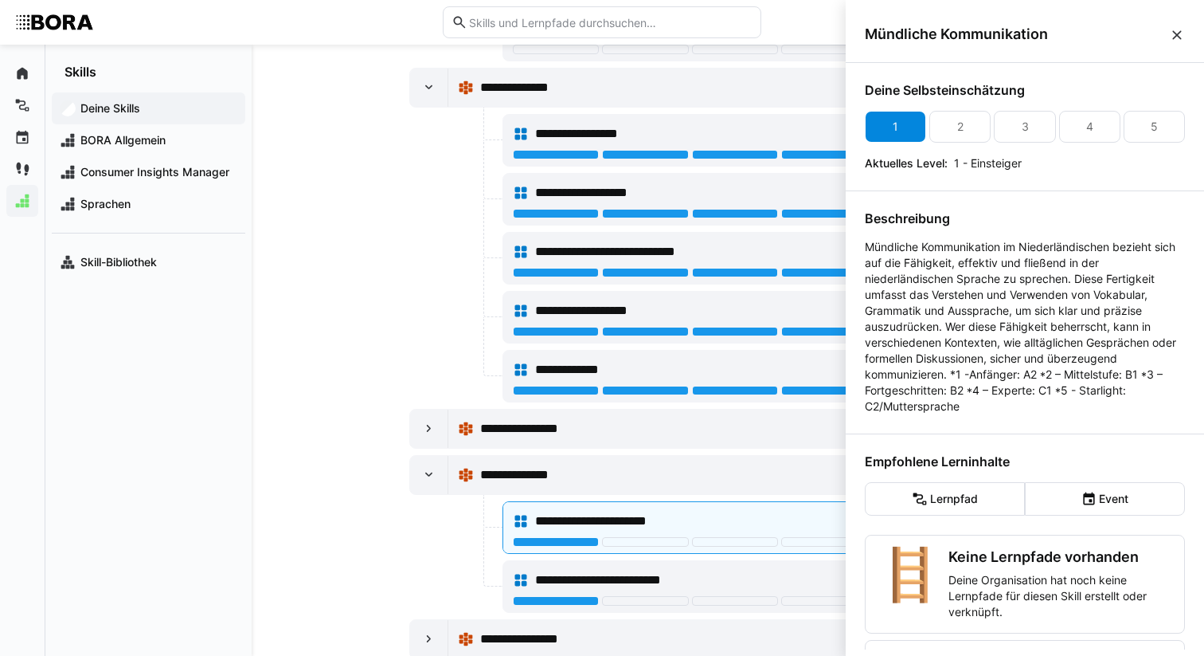
click at [887, 128] on div "1" at bounding box center [895, 127] width 61 height 32
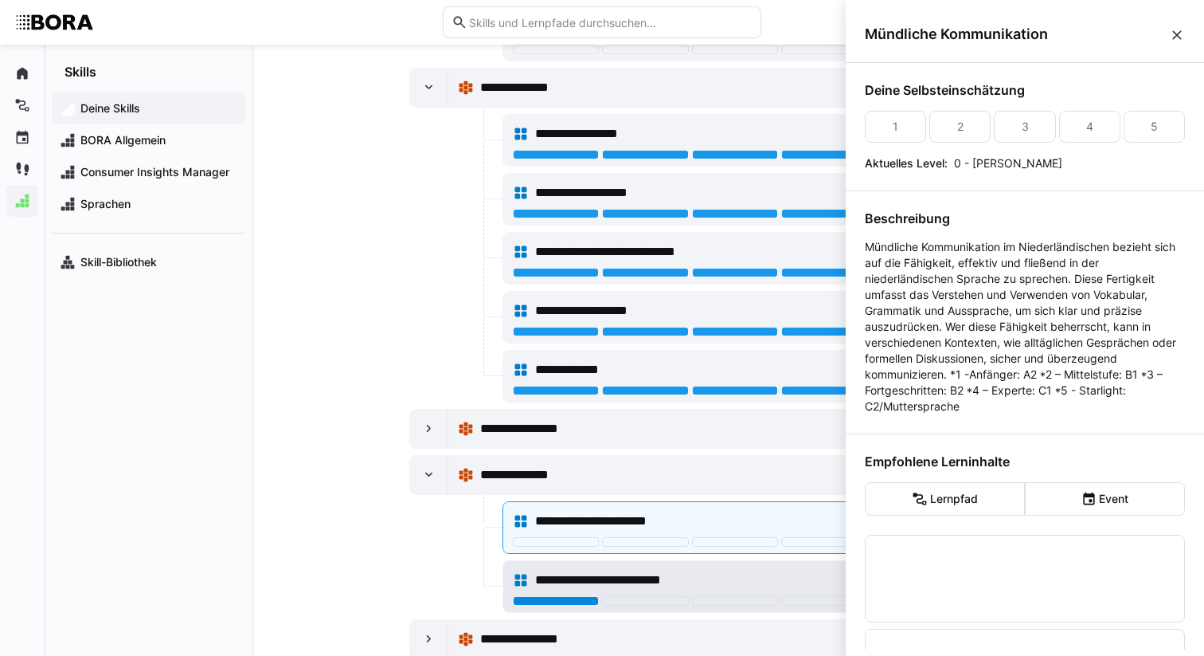
click at [524, 597] on div at bounding box center [556, 601] width 86 height 10
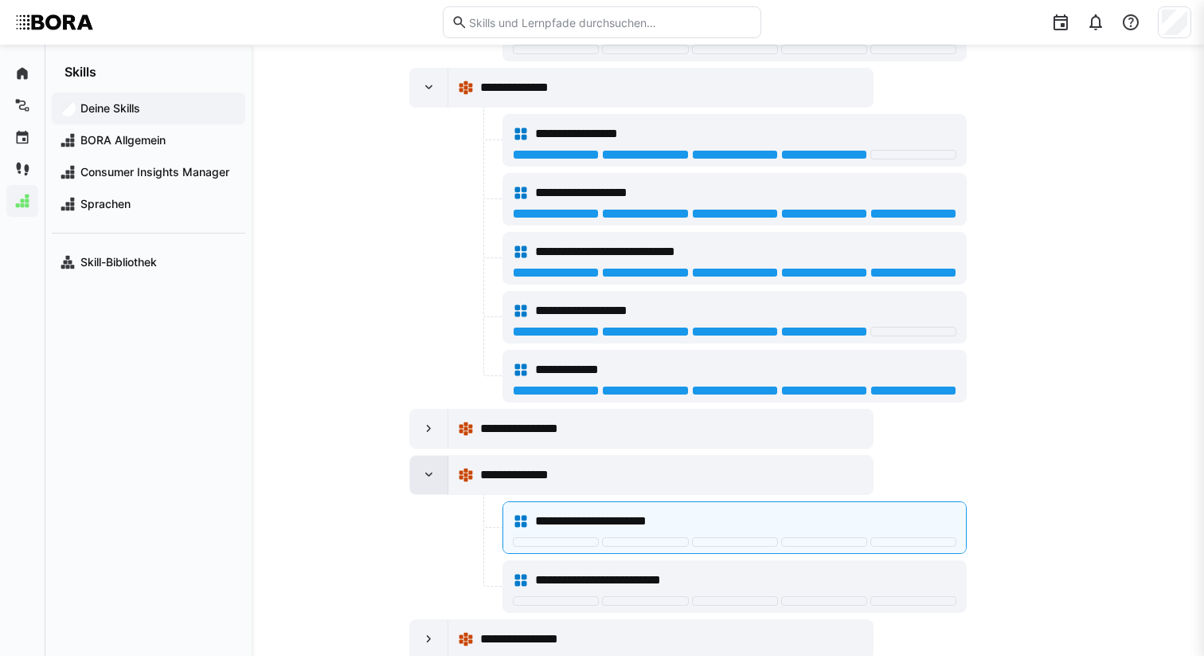
click at [421, 478] on eds-icon at bounding box center [429, 475] width 16 height 16
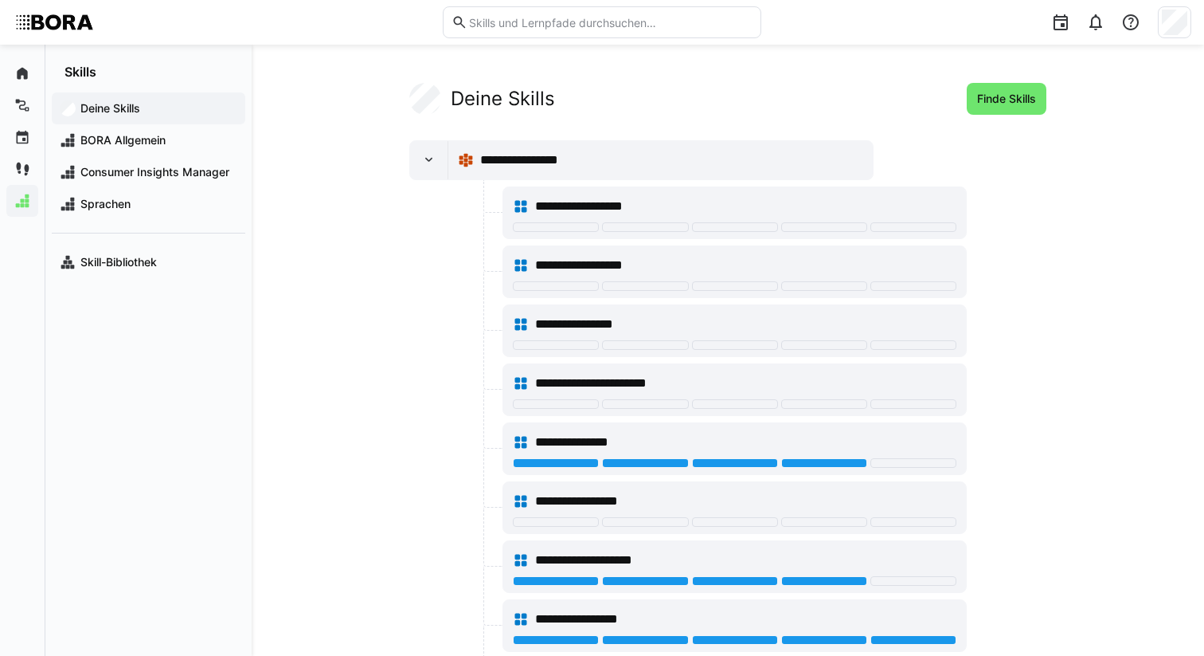
scroll to position [4156, 0]
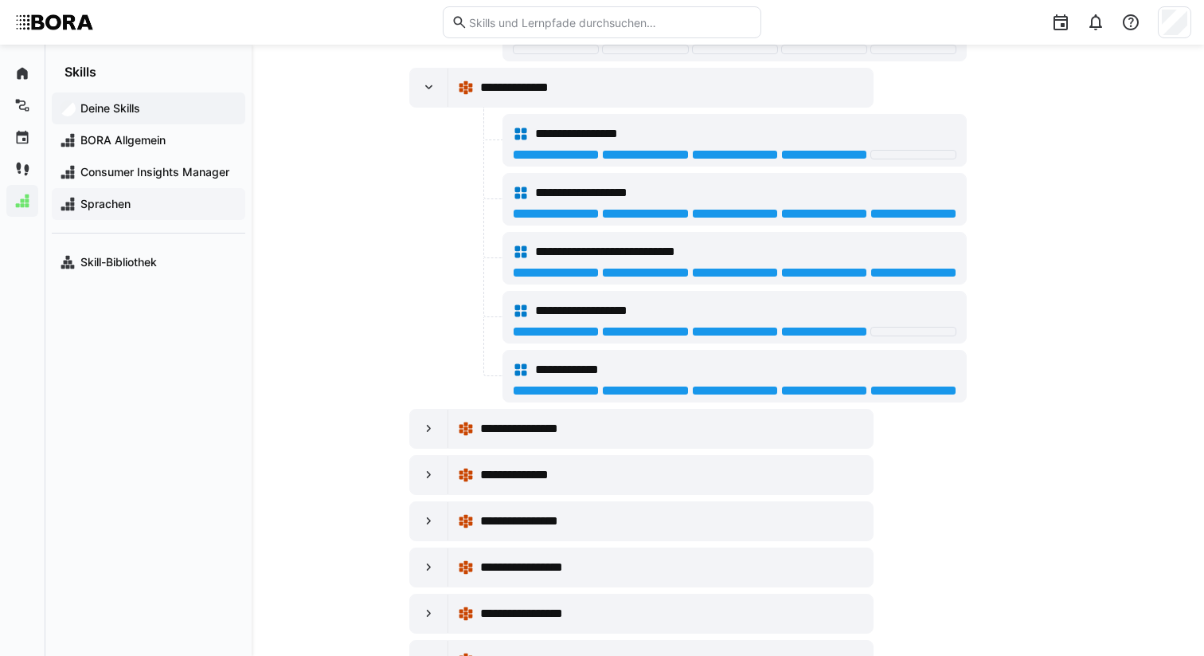
click at [129, 195] on div "Sprachen" at bounding box center [149, 204] width 194 height 32
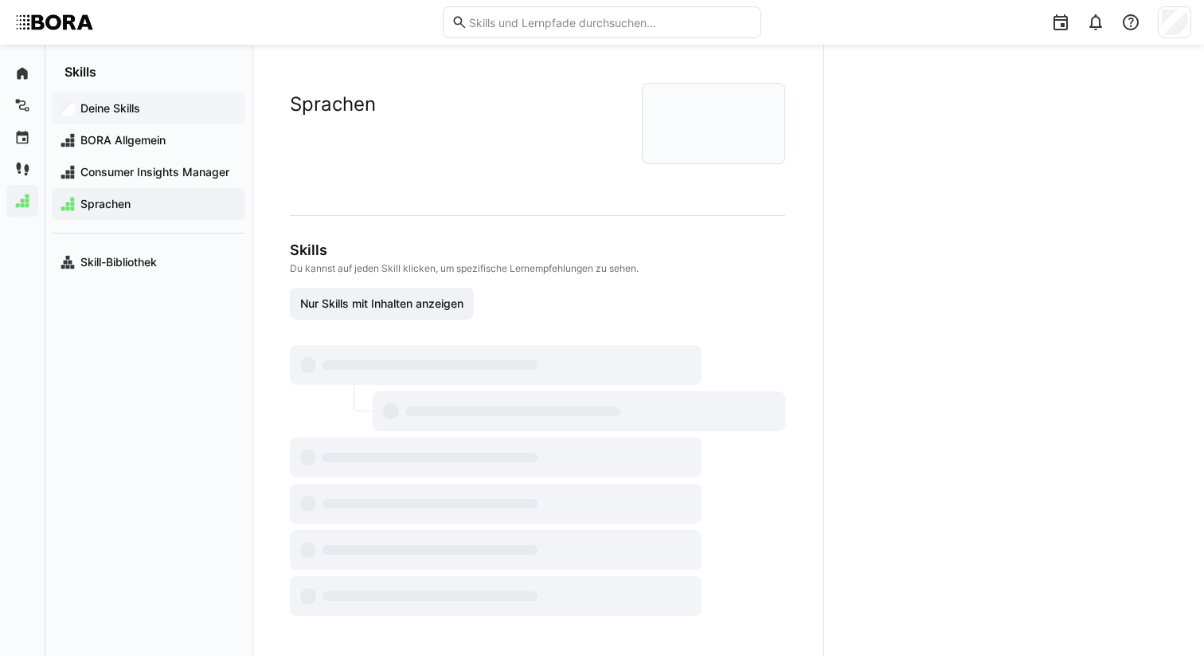
click at [0, 0] on app-navigation-label "Deine Skills" at bounding box center [0, 0] width 0 height 0
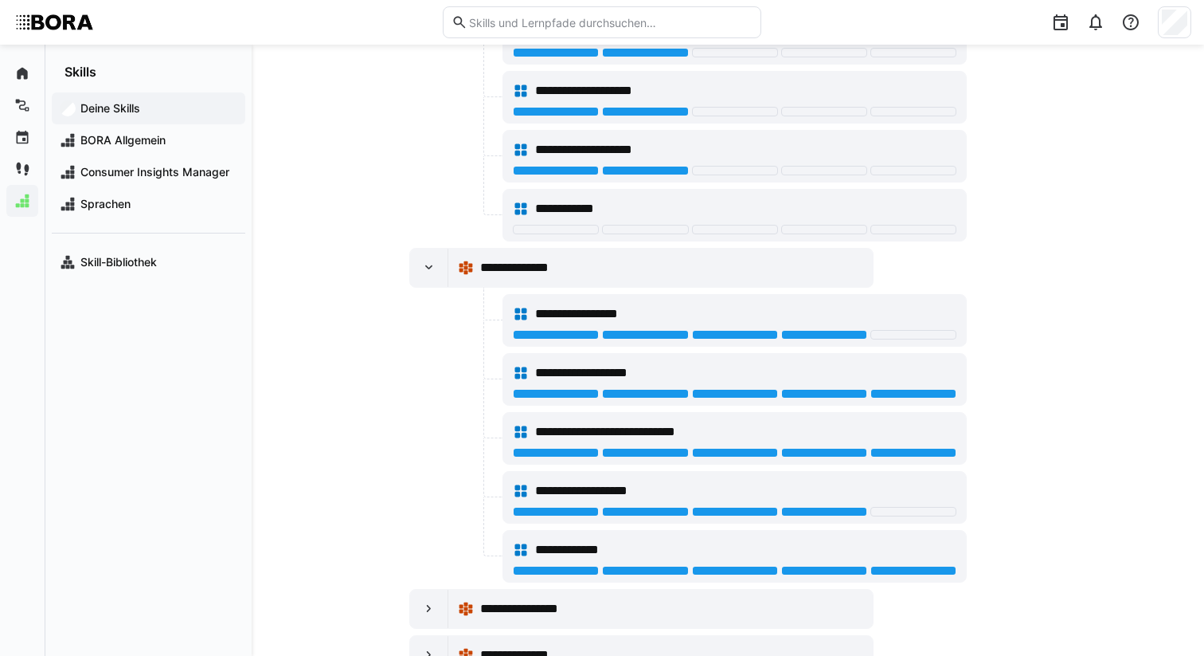
scroll to position [4356, 0]
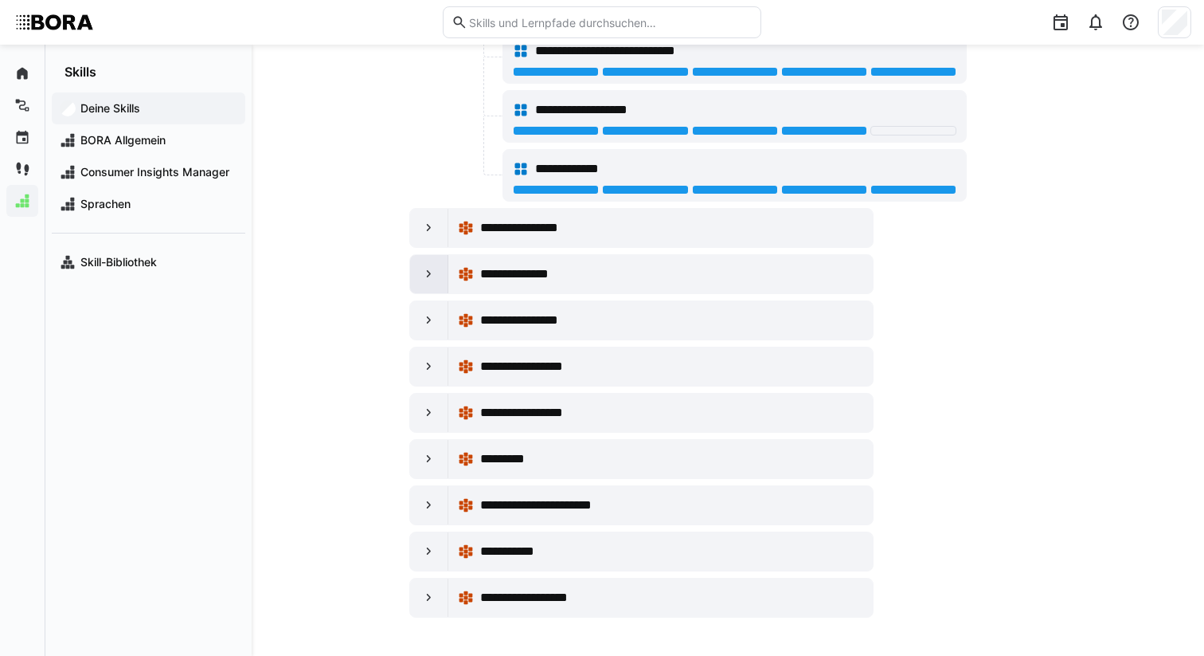
click at [419, 287] on div at bounding box center [429, 274] width 38 height 38
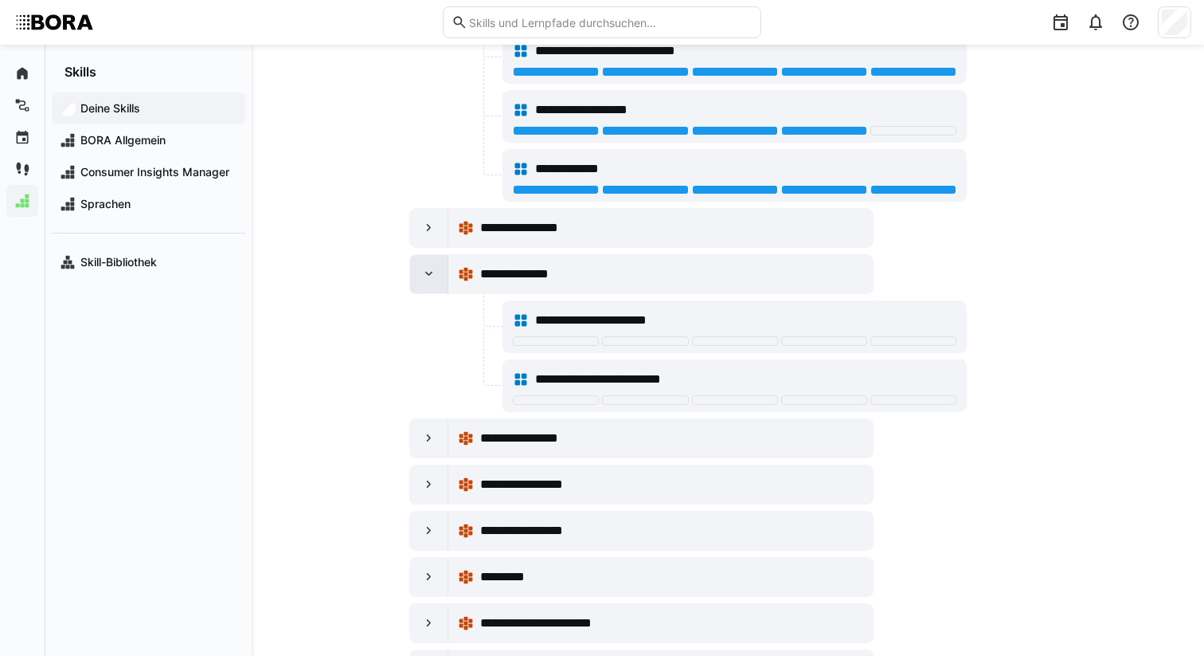
click at [419, 287] on div at bounding box center [429, 274] width 38 height 38
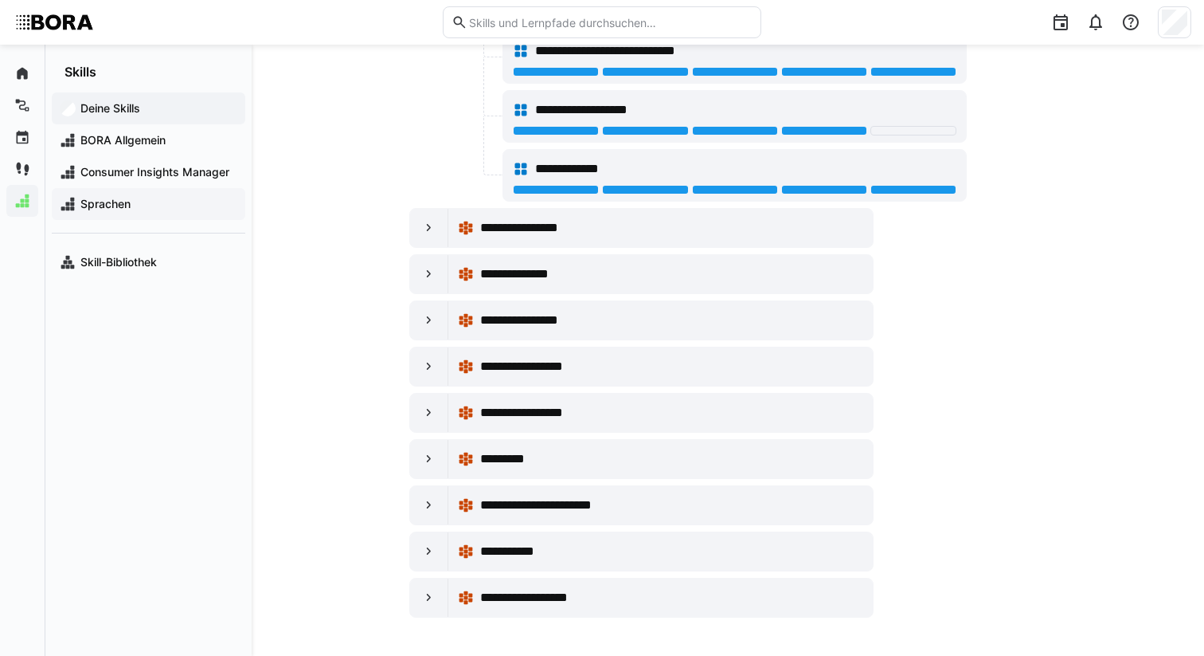
click at [215, 194] on div "Sprachen" at bounding box center [149, 204] width 194 height 32
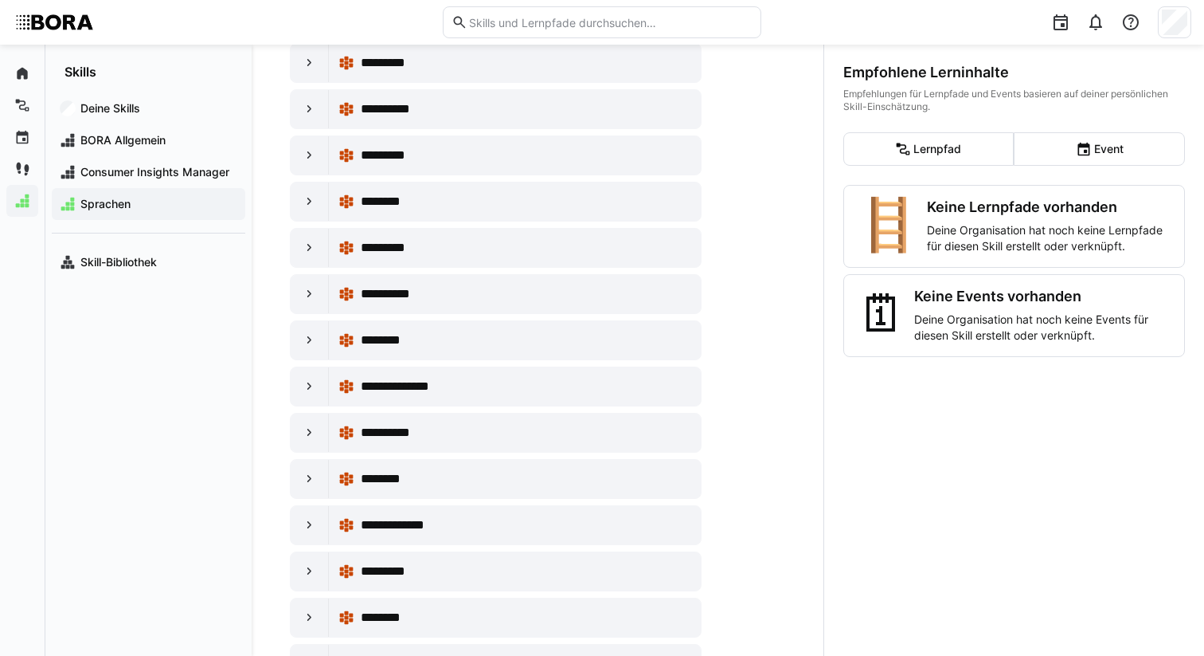
scroll to position [846, 0]
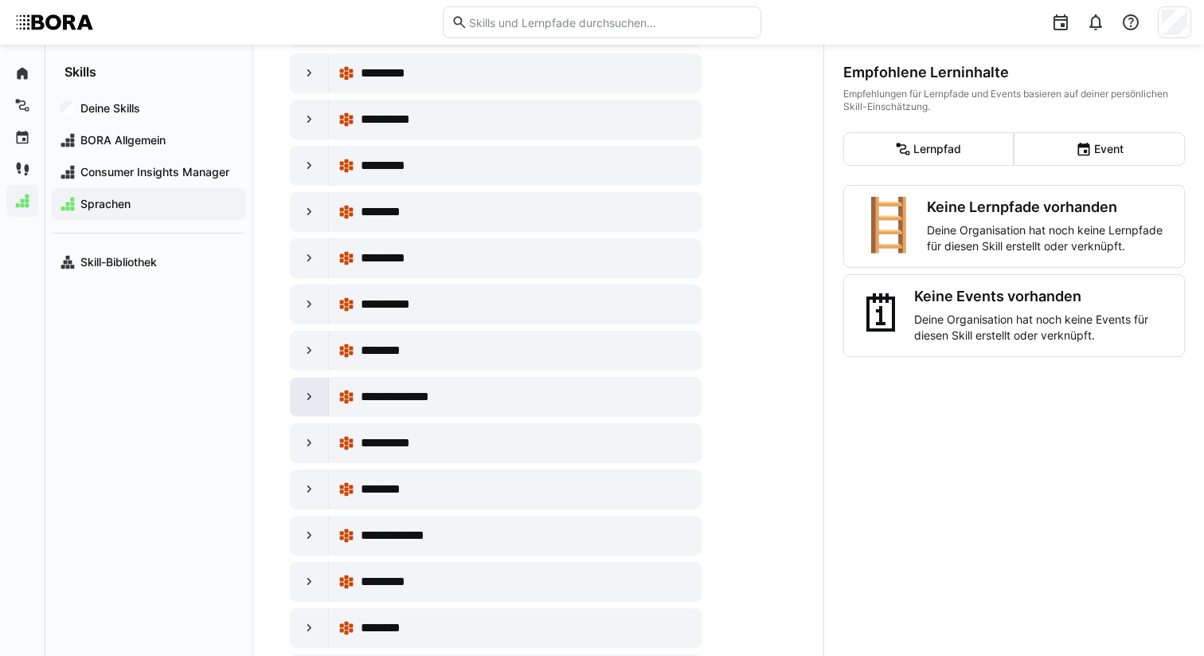
click at [299, 409] on div at bounding box center [310, 397] width 38 height 38
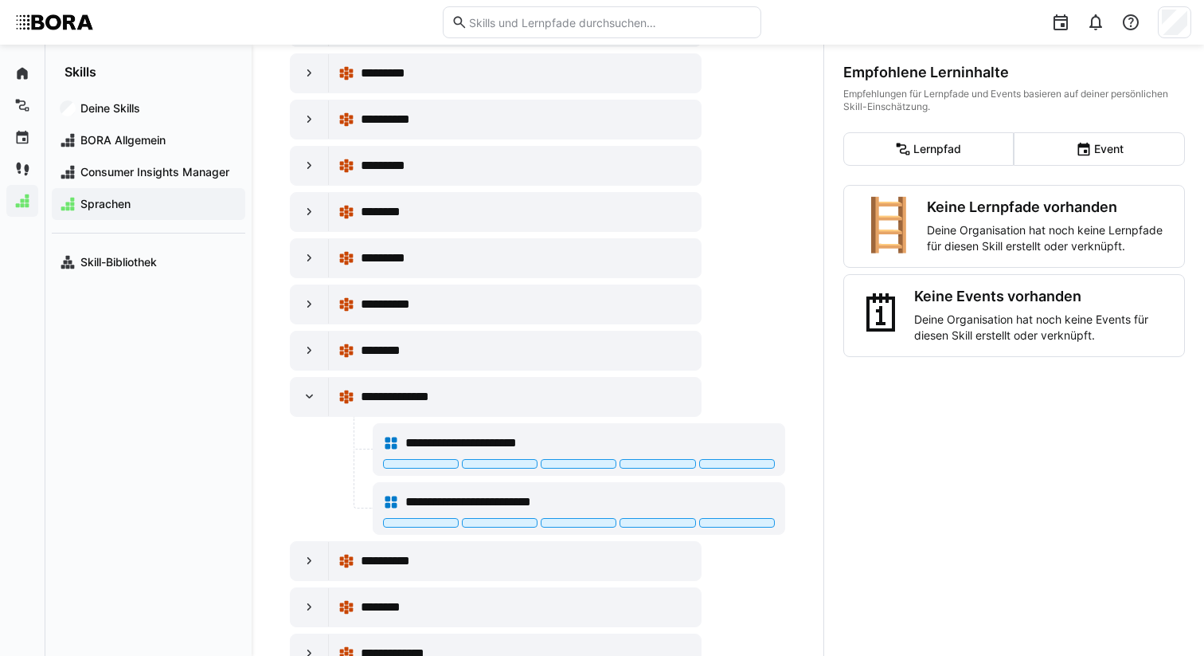
click at [345, 459] on div at bounding box center [330, 449] width 80 height 53
click at [296, 393] on div at bounding box center [310, 397] width 38 height 38
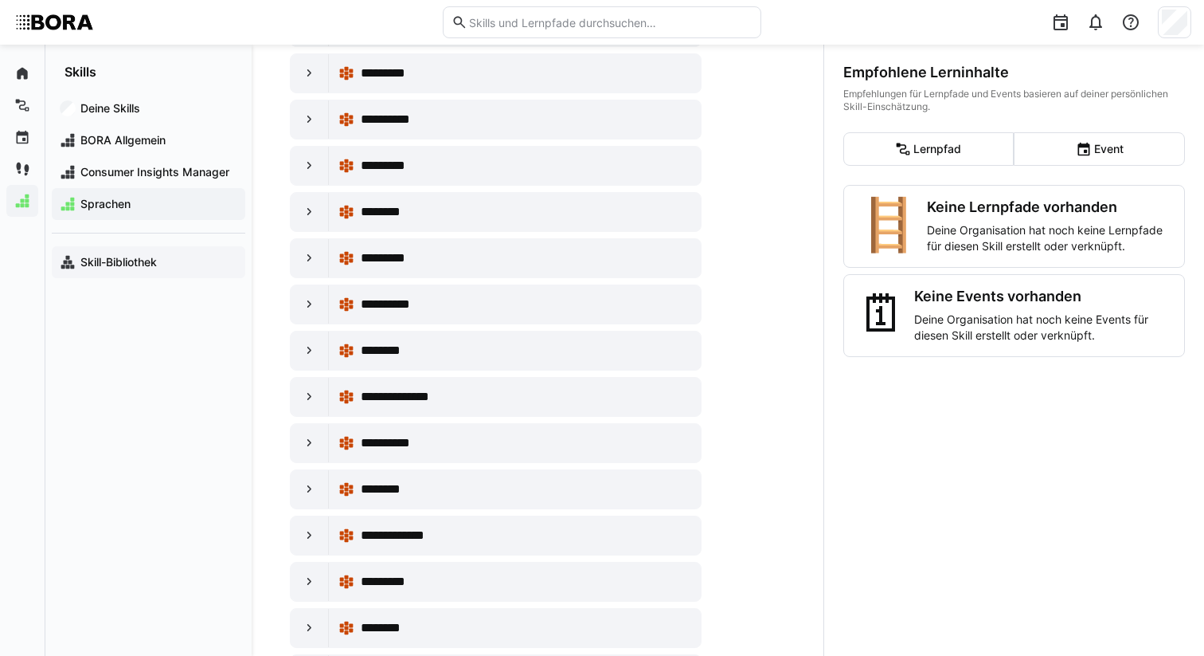
click at [128, 250] on div "Skill-Bibliothek" at bounding box center [149, 262] width 194 height 32
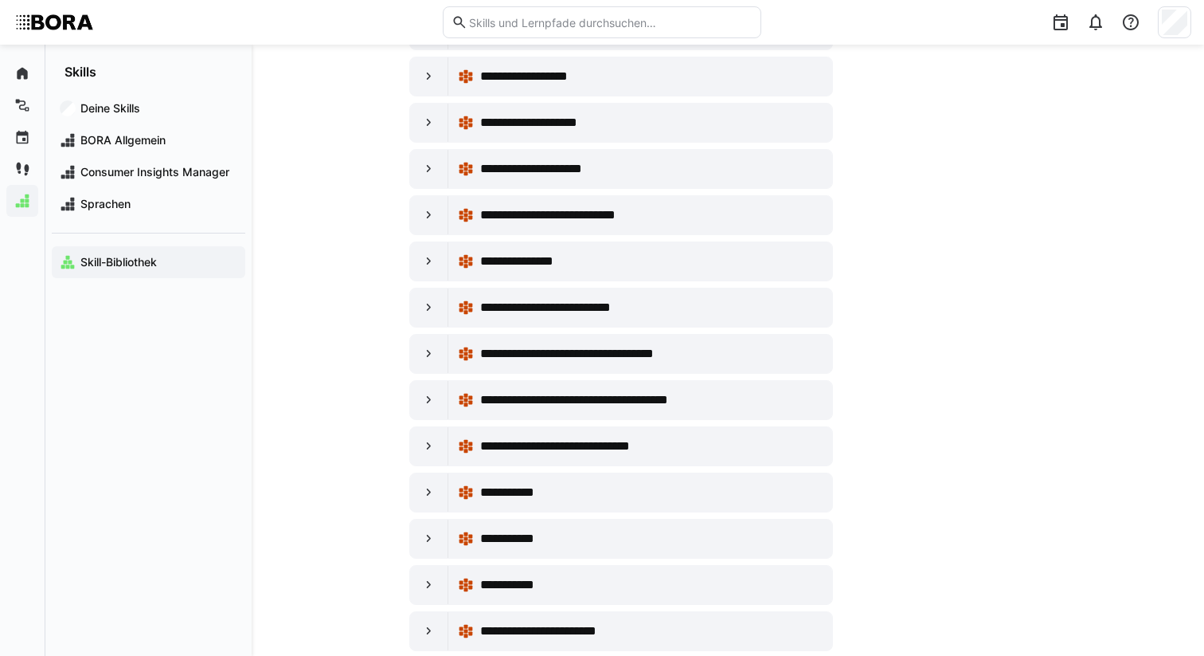
scroll to position [2203, 0]
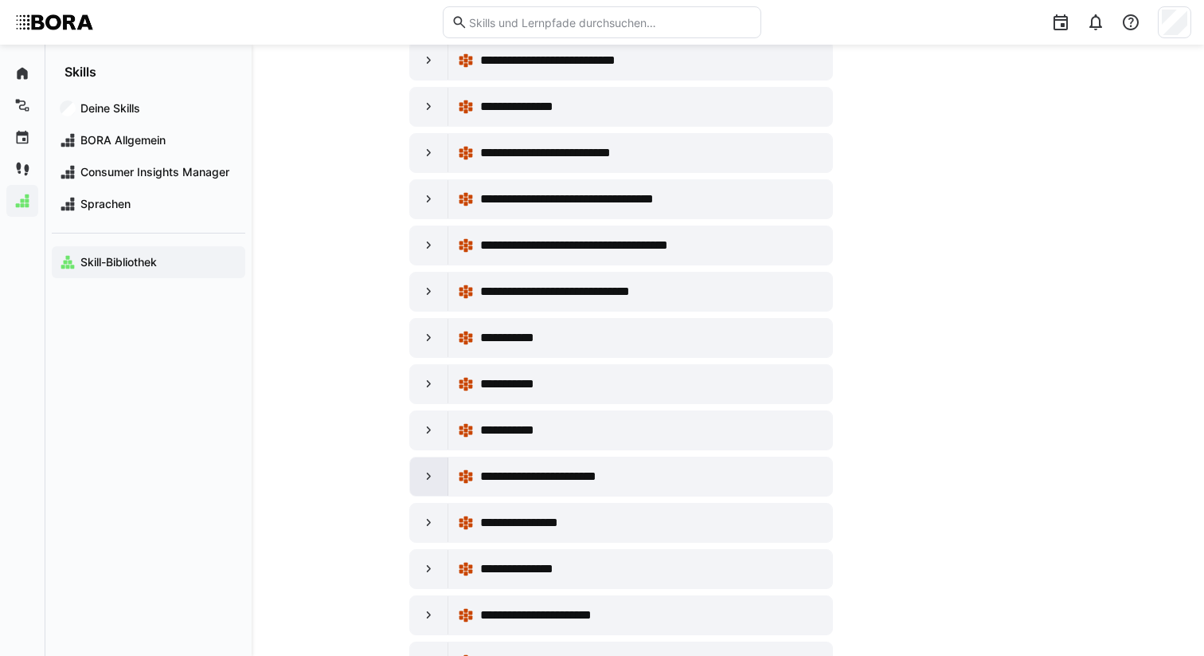
click at [432, 477] on eds-icon at bounding box center [429, 476] width 16 height 16
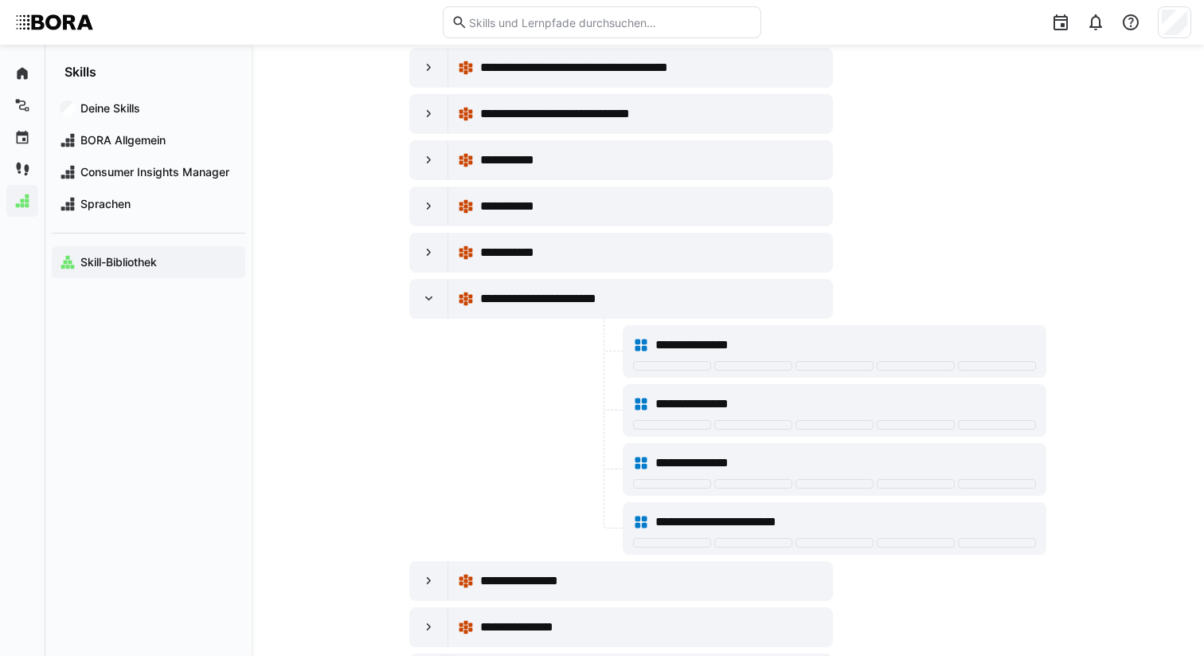
scroll to position [2391, 0]
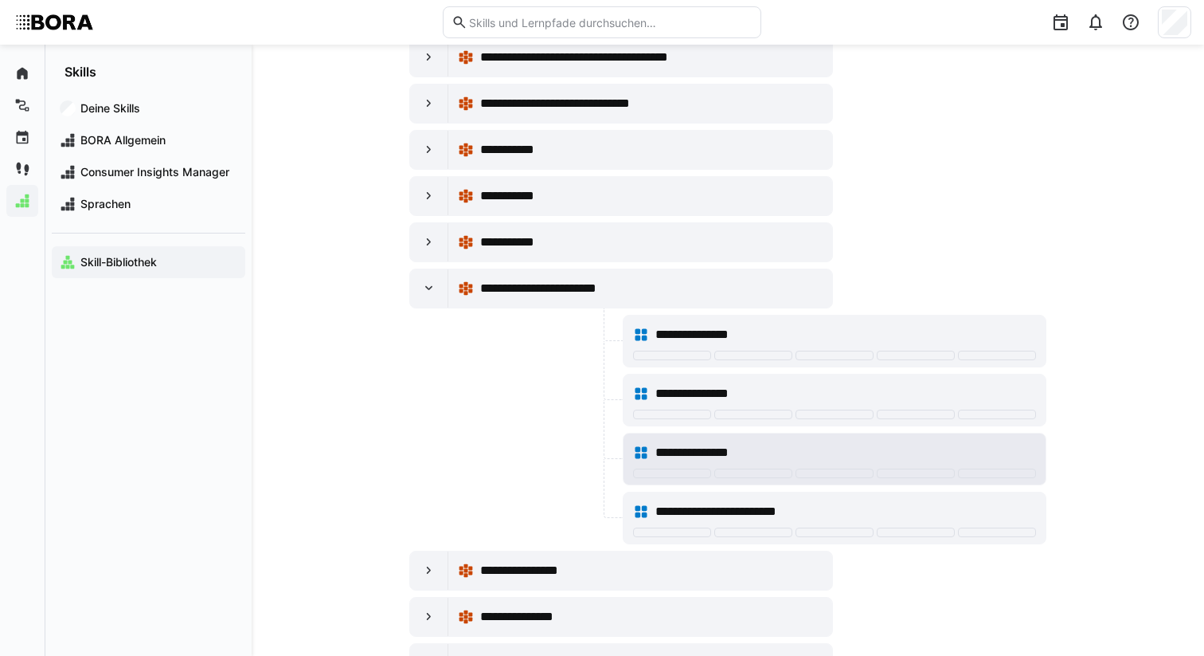
click at [786, 453] on div "**********" at bounding box center [846, 452] width 381 height 19
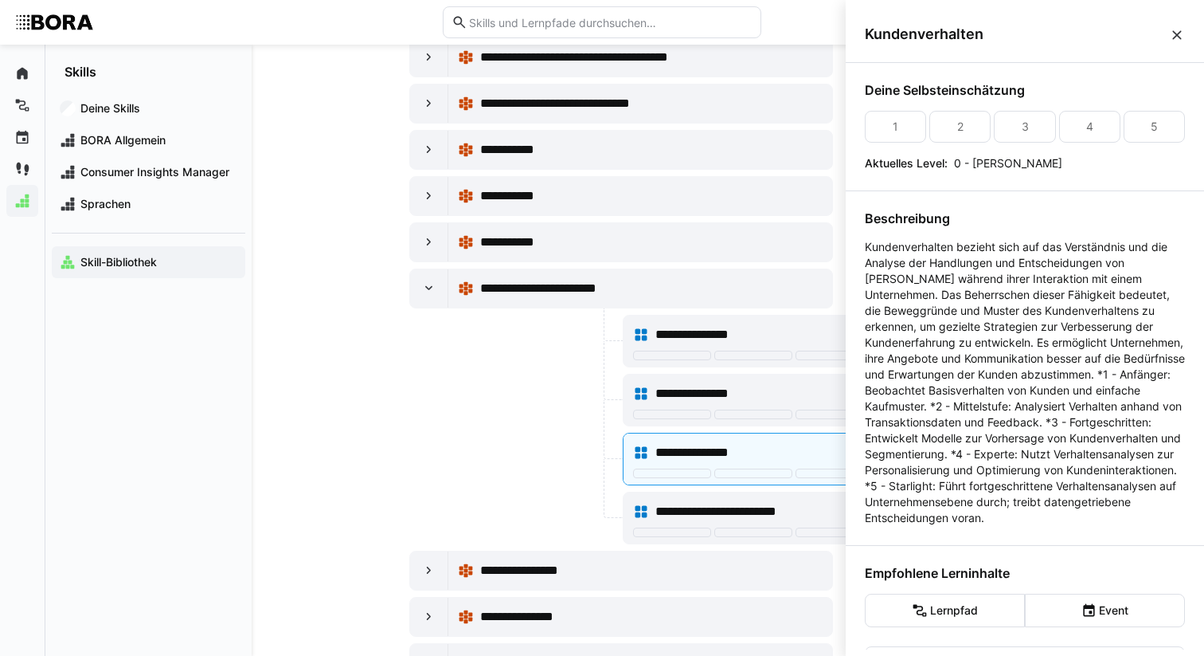
click at [542, 473] on div at bounding box center [514, 459] width 210 height 53
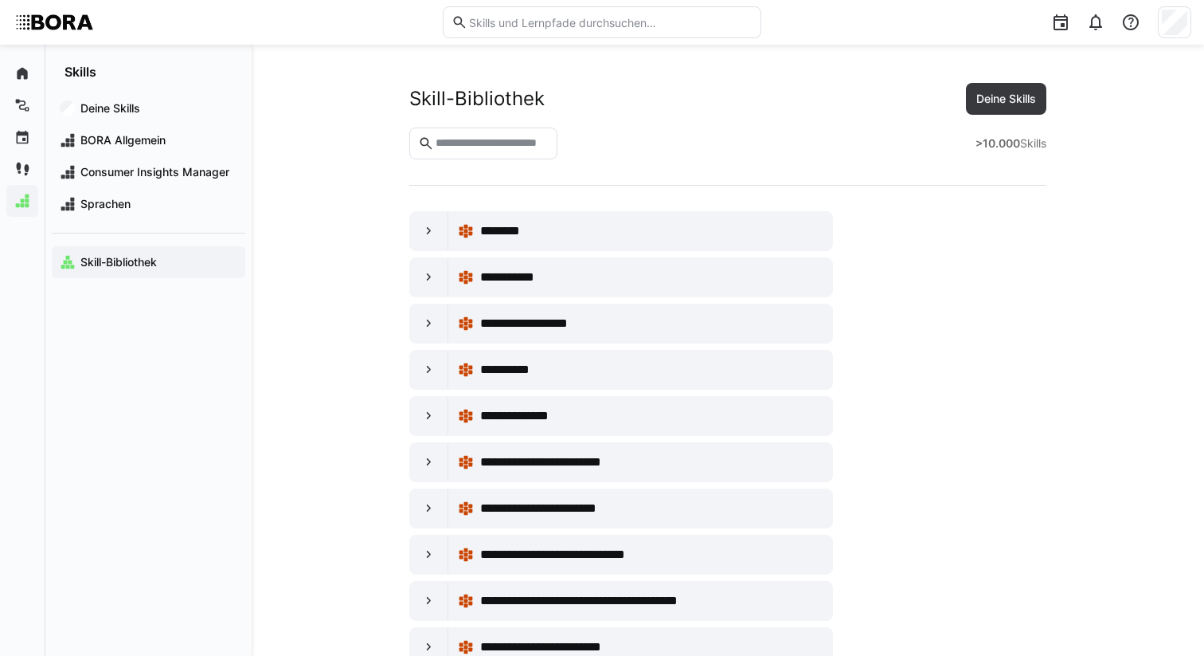
scroll to position [2391, 0]
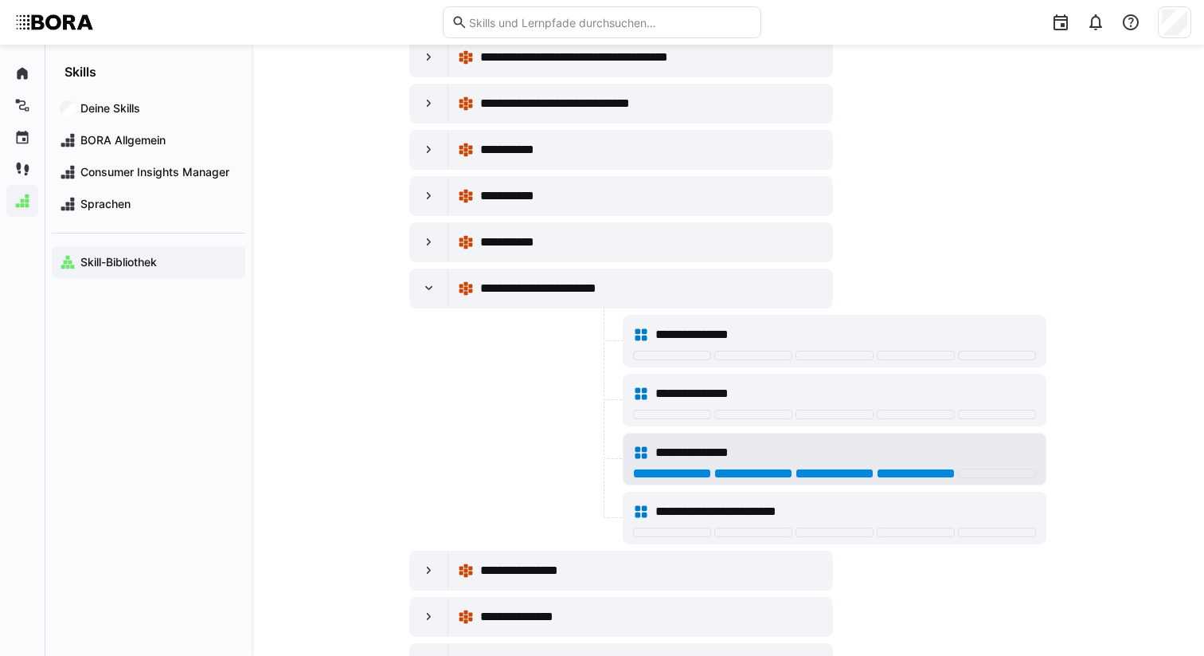
click at [900, 476] on div at bounding box center [916, 473] width 78 height 10
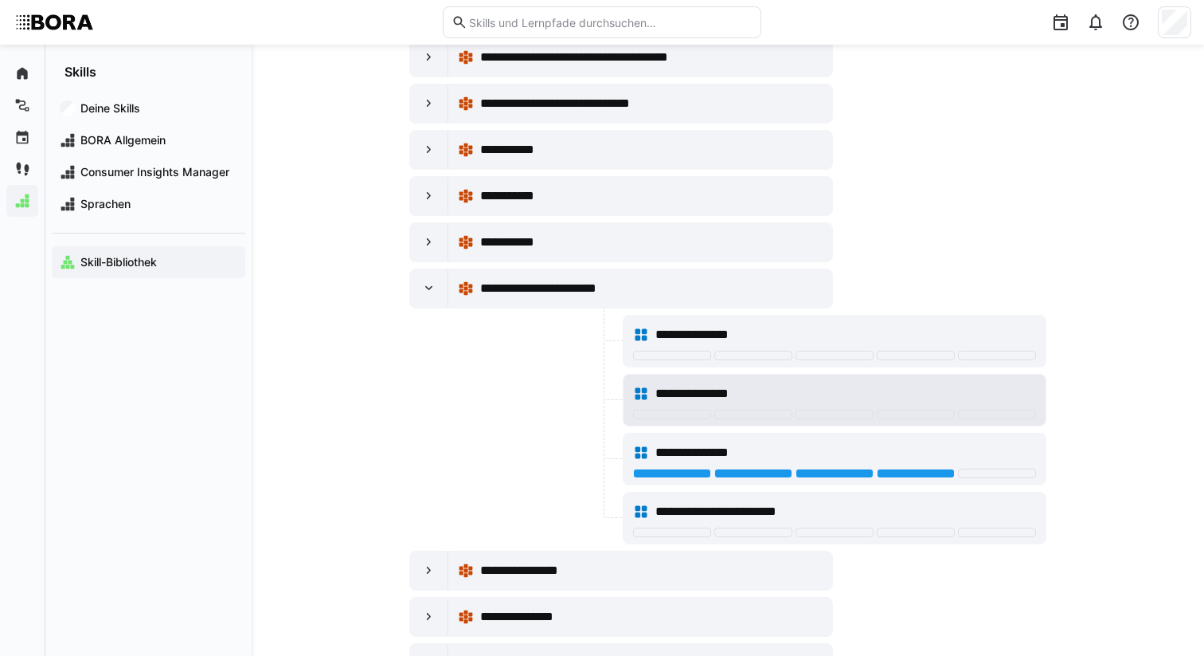
click at [743, 377] on div "**********" at bounding box center [835, 399] width 422 height 51
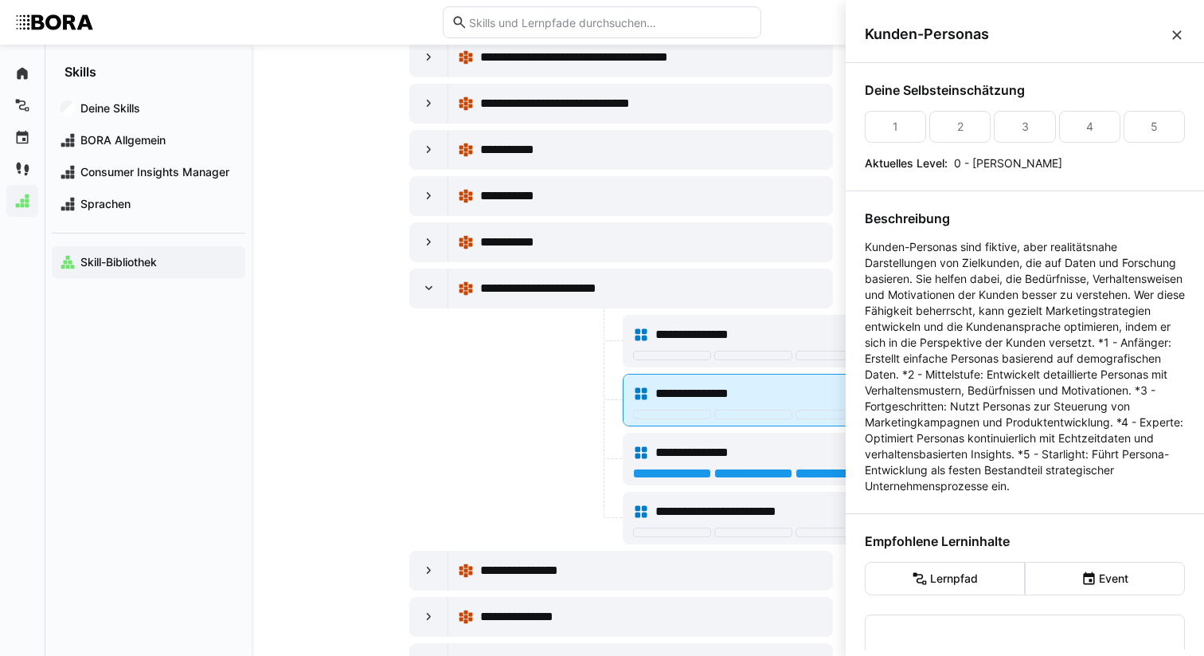
scroll to position [0, 0]
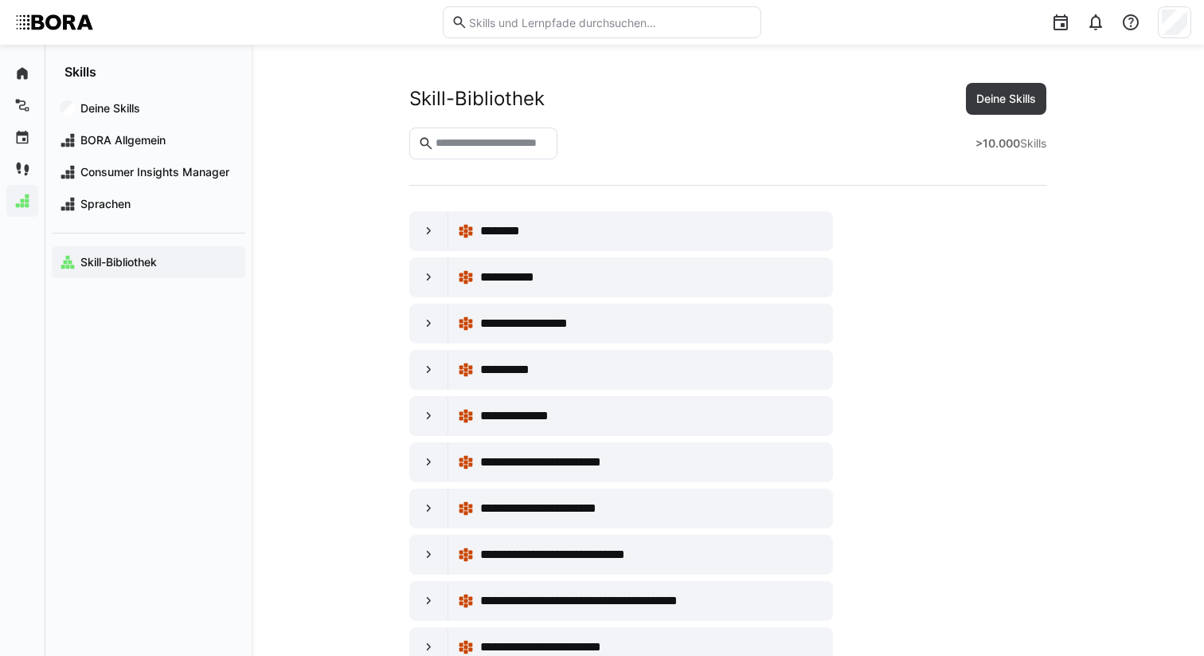
scroll to position [2391, 0]
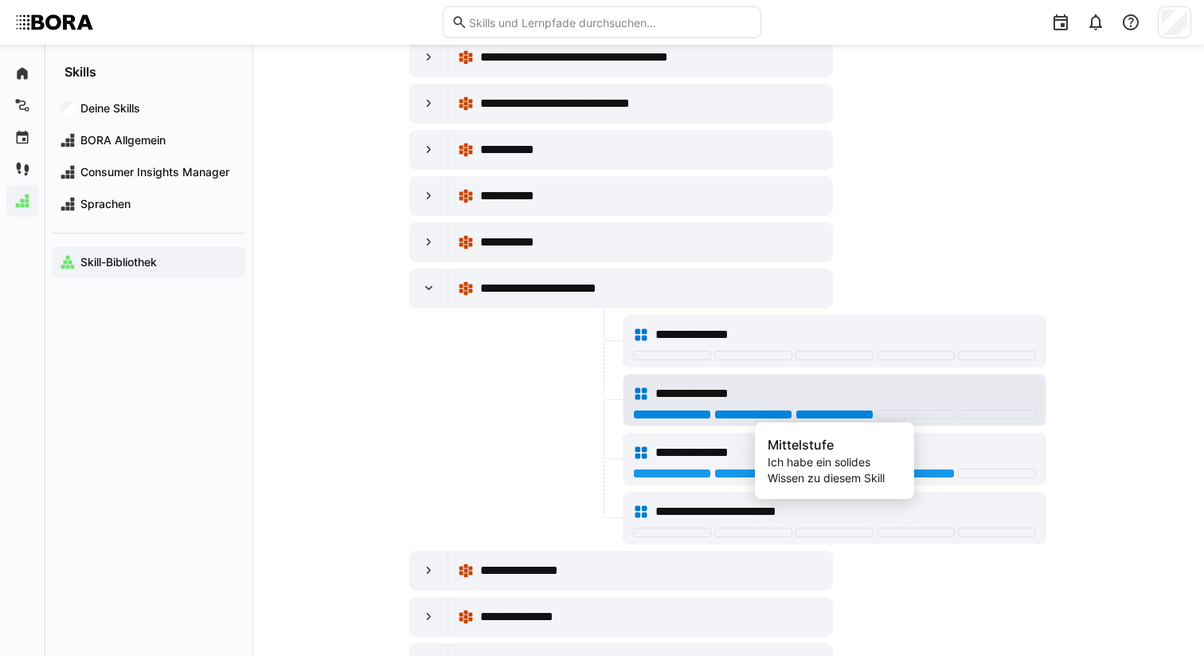
click at [848, 416] on div at bounding box center [835, 414] width 78 height 10
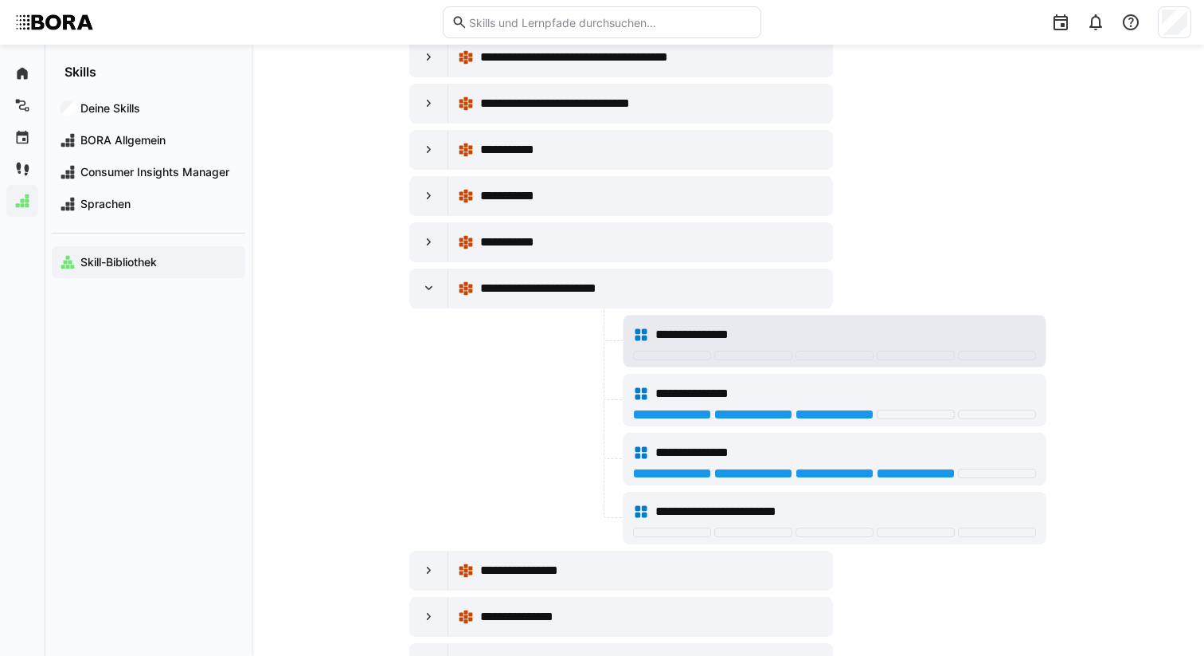
click at [675, 335] on span "**********" at bounding box center [709, 334] width 106 height 19
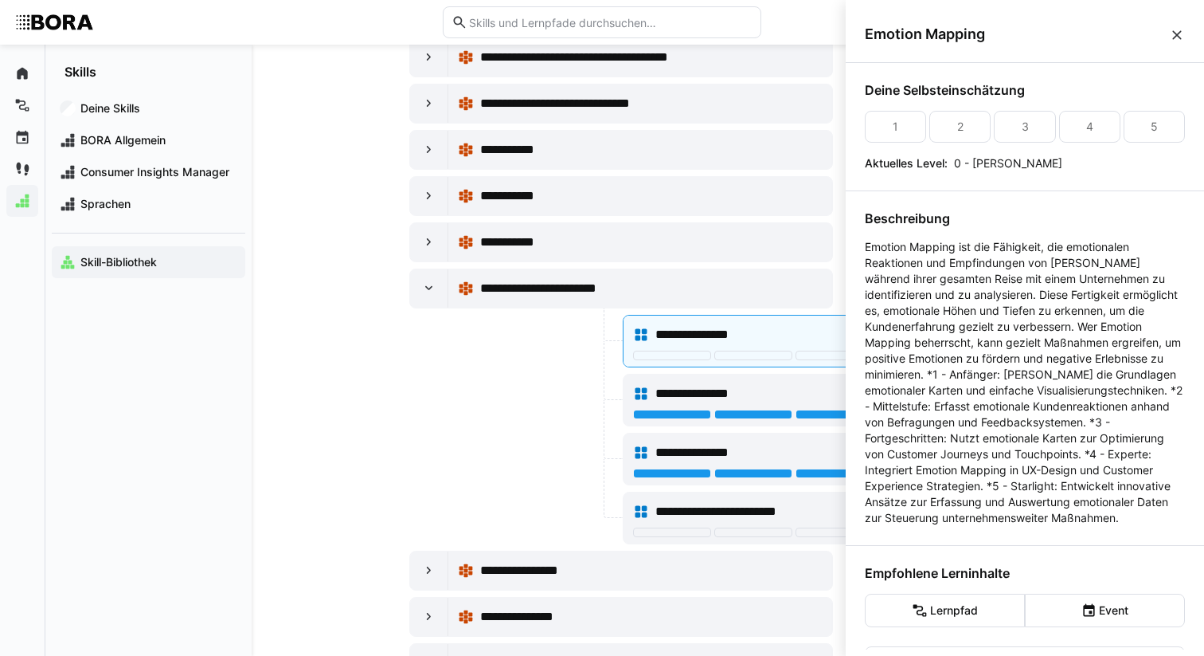
click at [472, 350] on div at bounding box center [514, 341] width 210 height 53
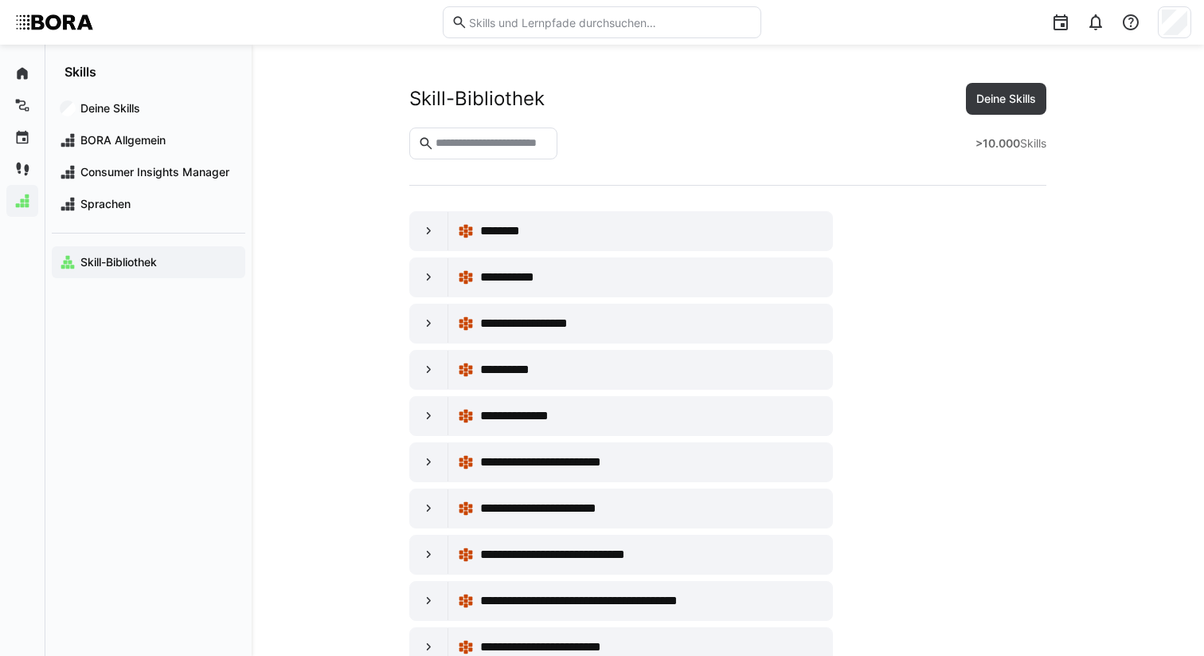
scroll to position [2391, 0]
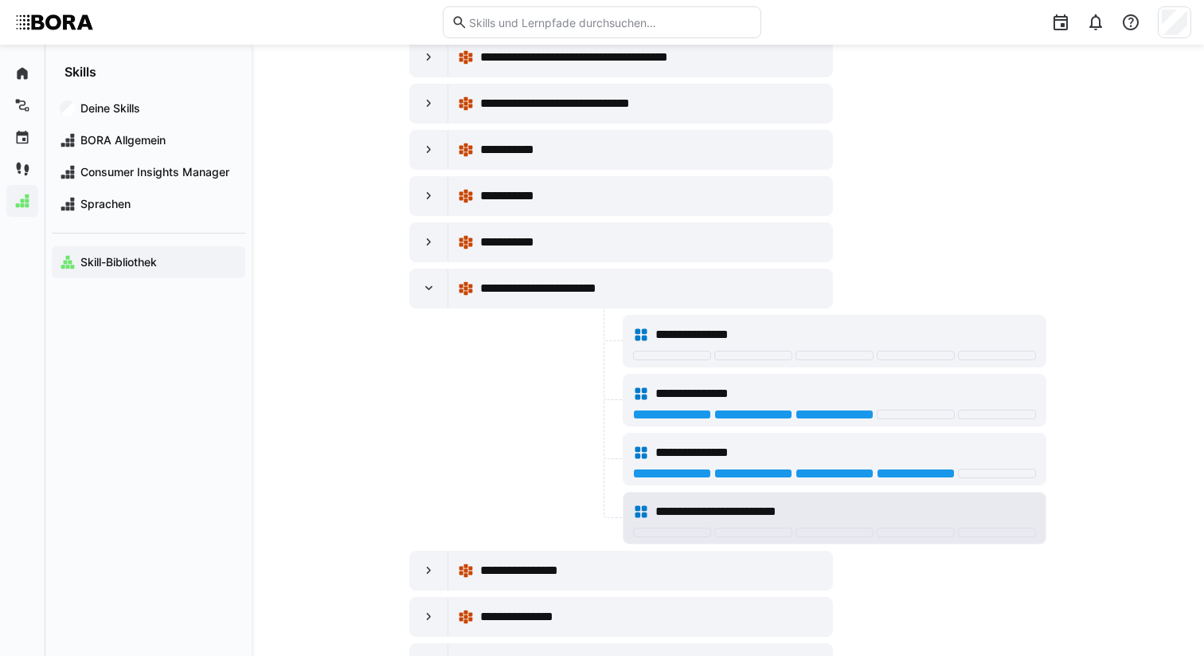
click at [656, 510] on span "**********" at bounding box center [733, 511] width 154 height 19
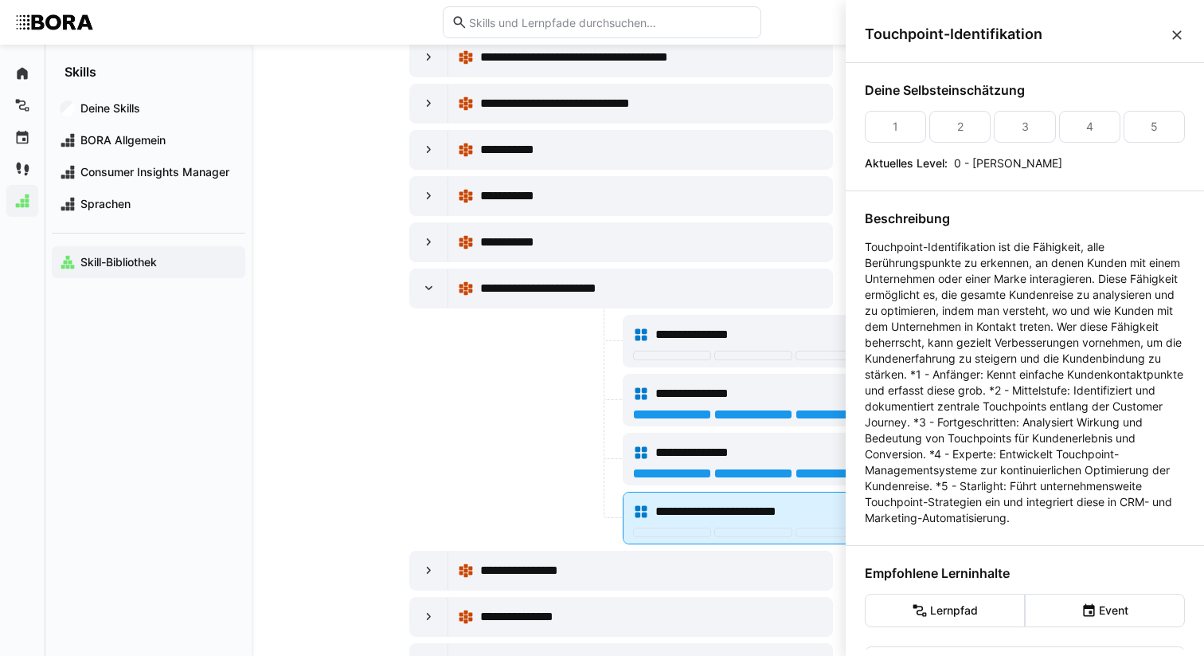
scroll to position [0, 0]
click at [542, 460] on div at bounding box center [514, 459] width 210 height 53
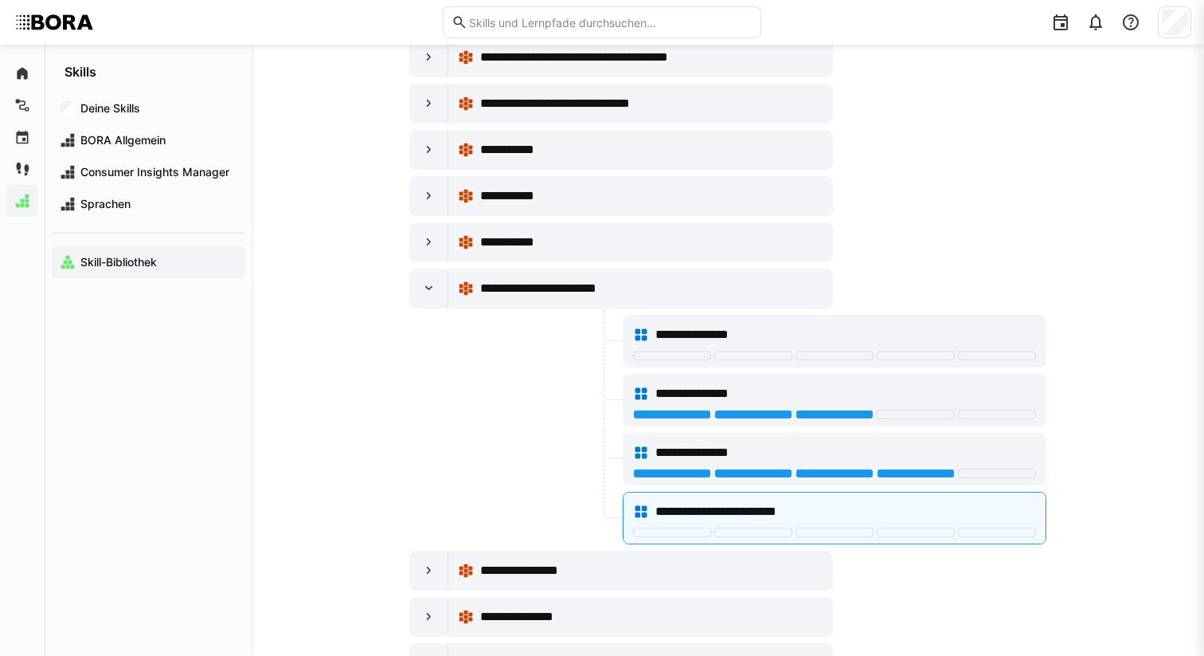
scroll to position [2391, 0]
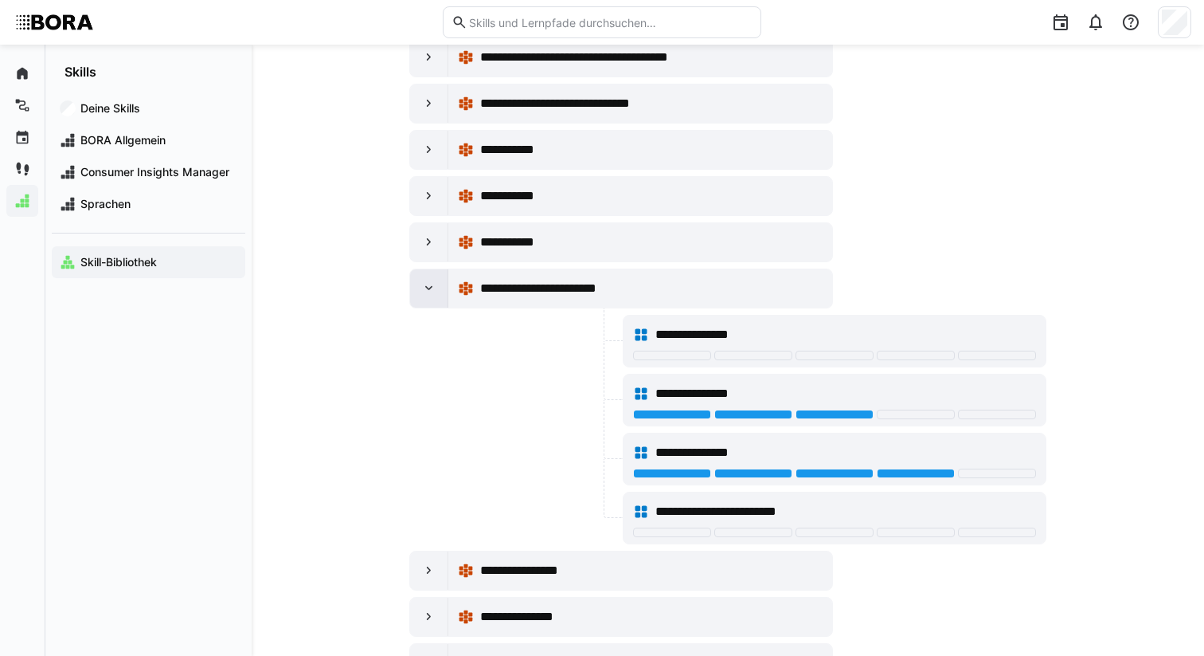
click at [443, 286] on div at bounding box center [429, 288] width 38 height 38
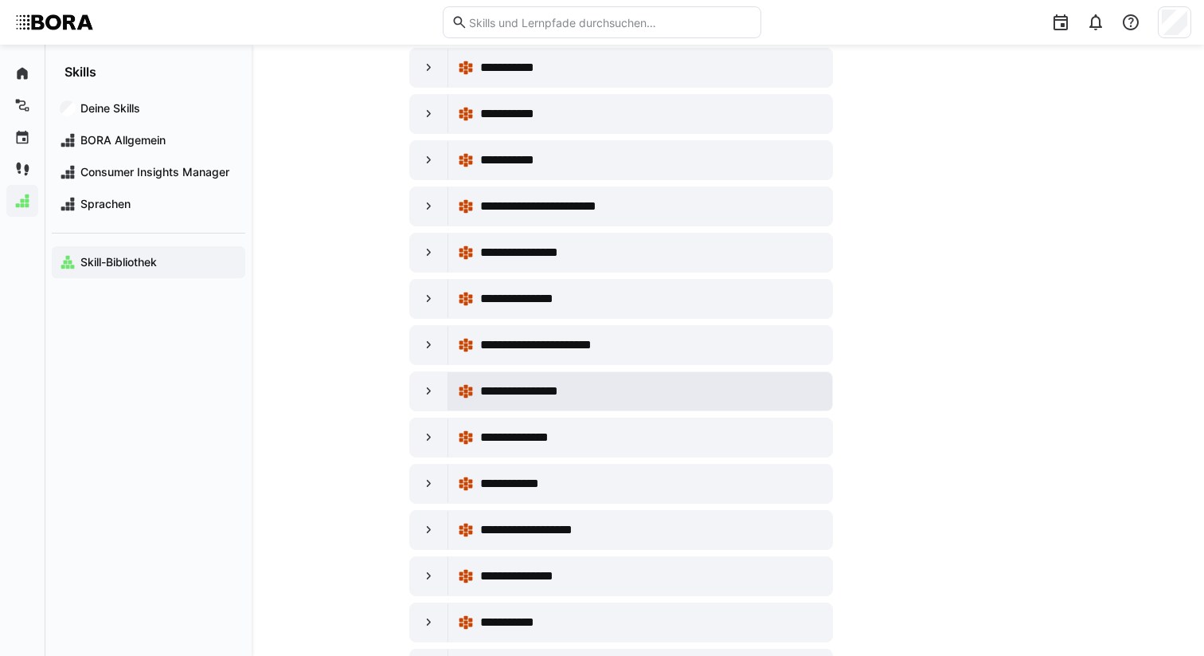
scroll to position [2484, 0]
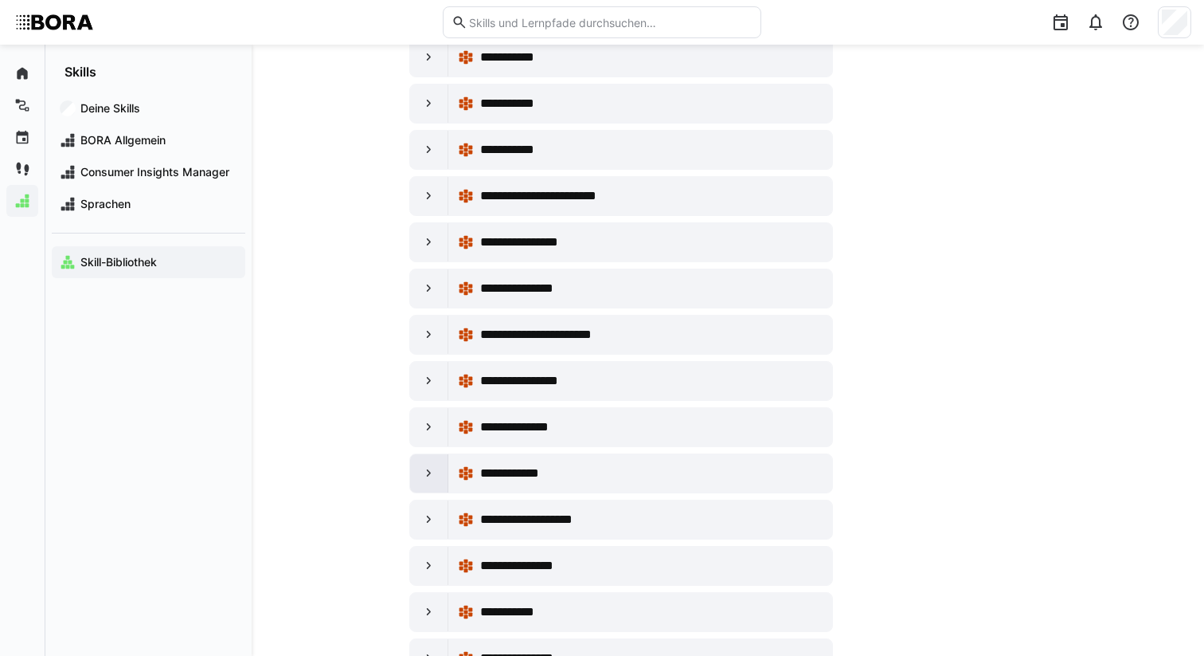
click at [422, 472] on eds-icon at bounding box center [429, 473] width 16 height 16
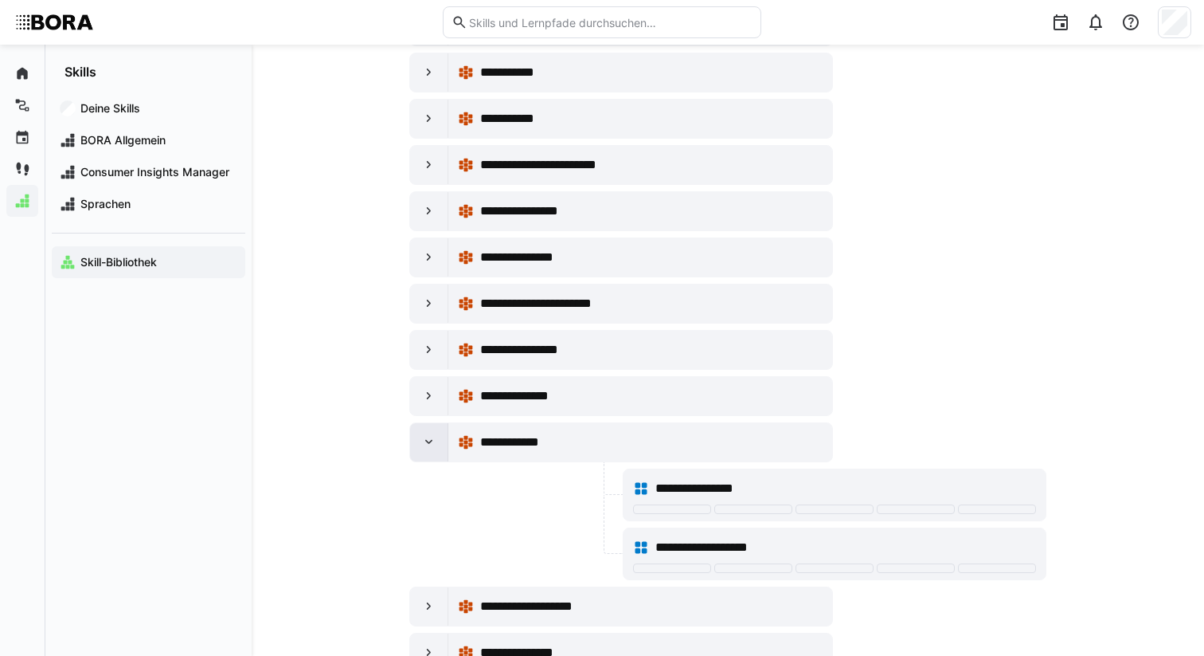
scroll to position [2538, 0]
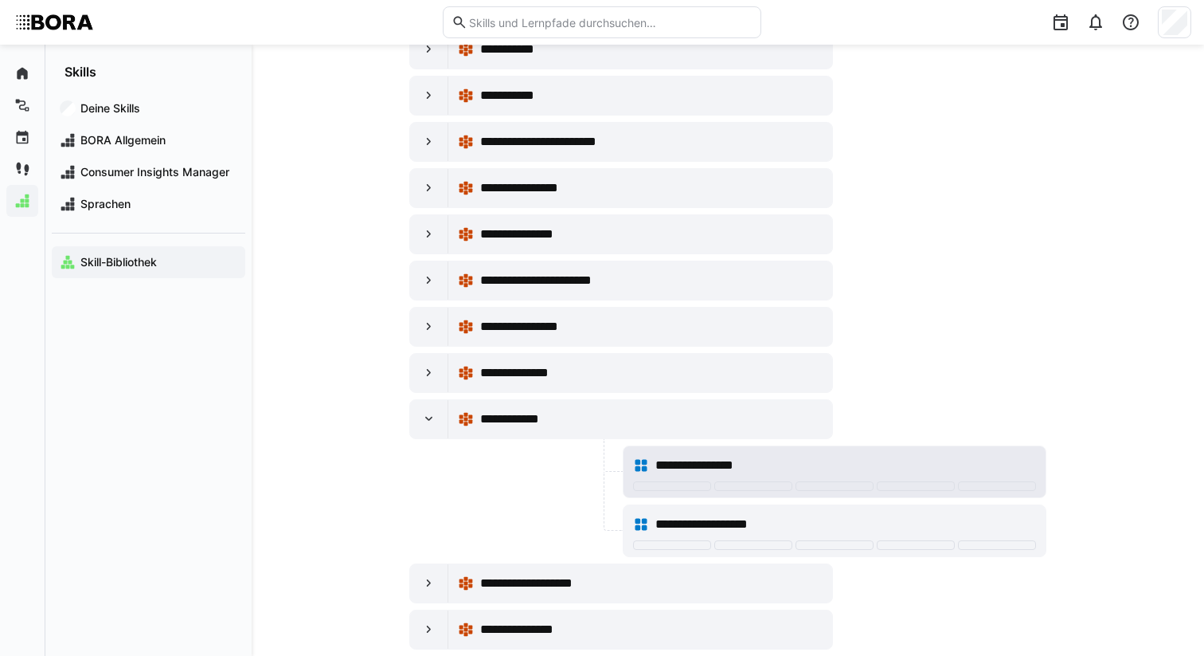
click at [910, 456] on div "**********" at bounding box center [846, 465] width 381 height 19
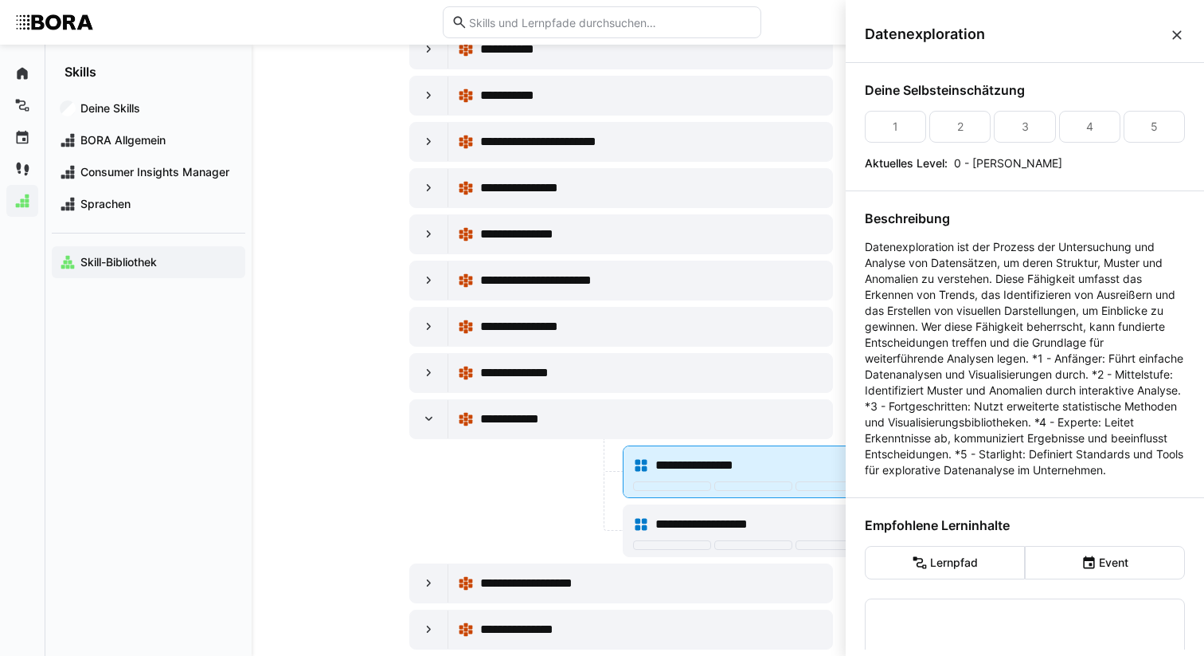
scroll to position [0, 0]
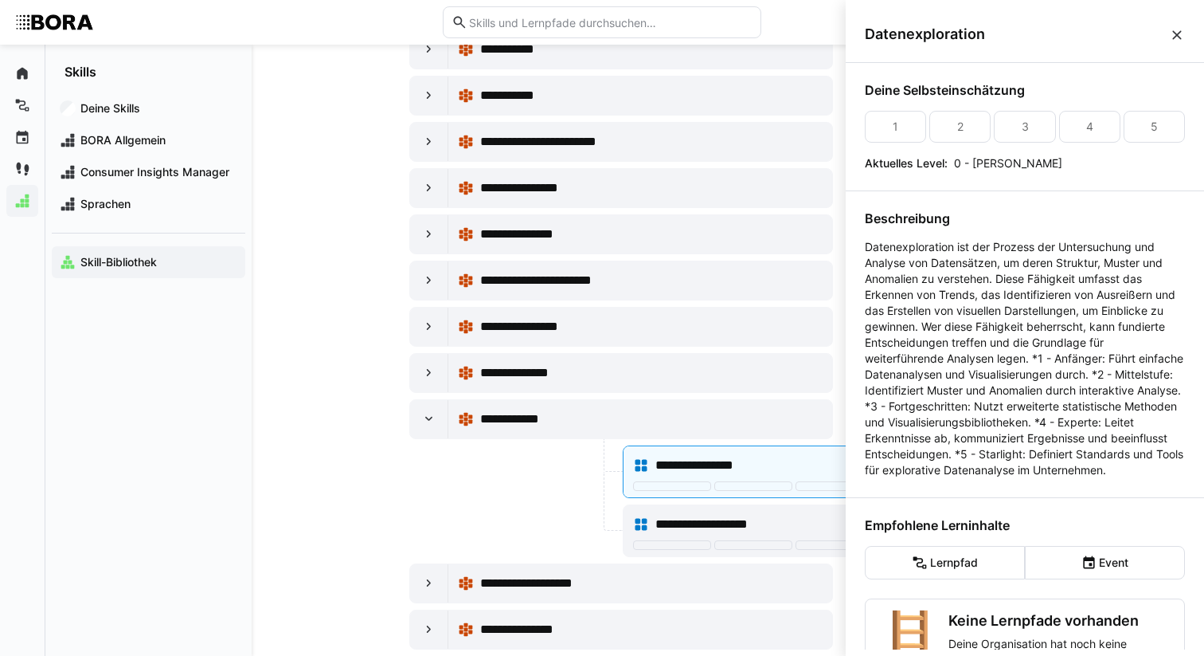
click at [554, 490] on div at bounding box center [514, 471] width 210 height 53
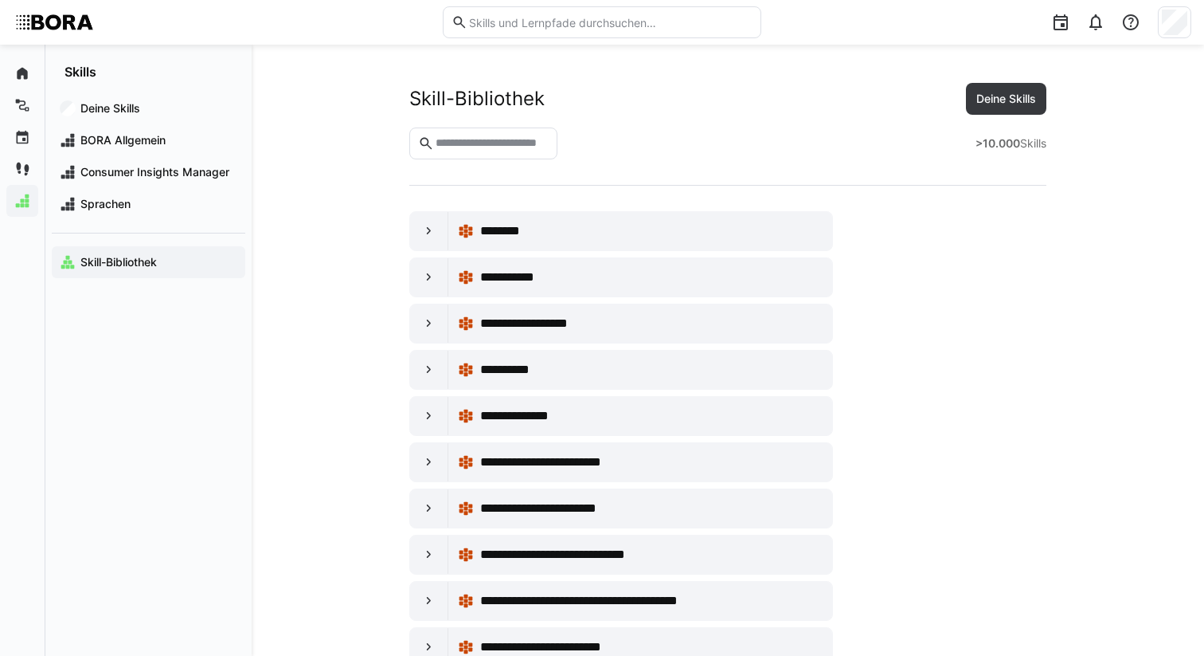
scroll to position [2538, 0]
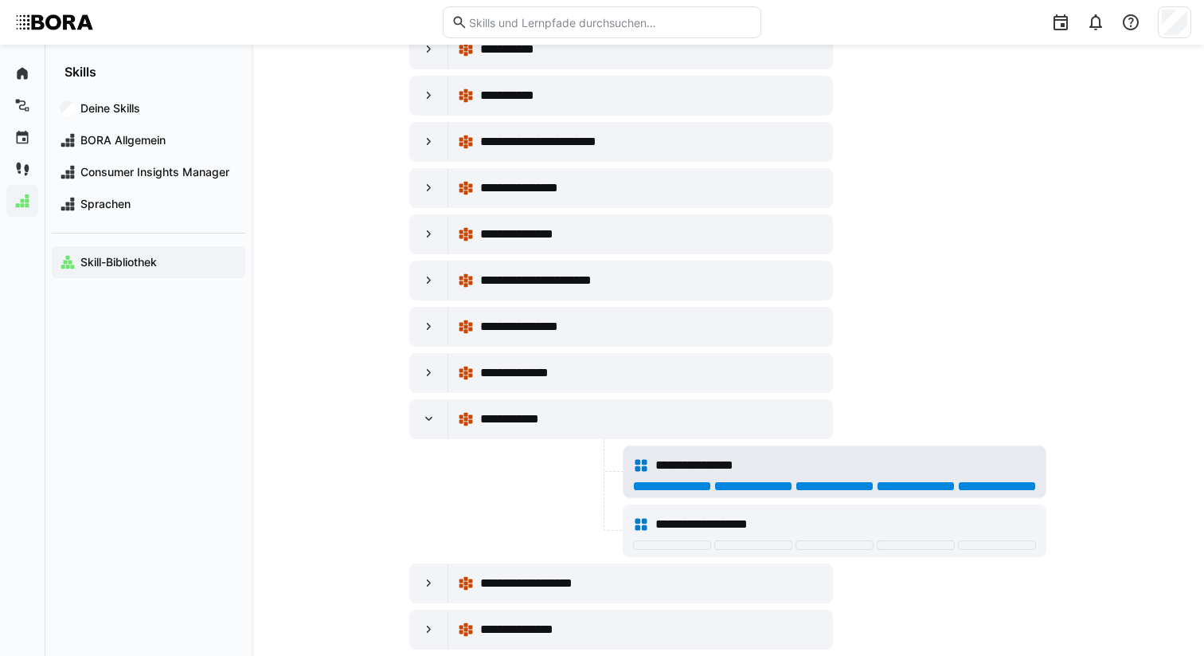
click at [970, 487] on div at bounding box center [997, 486] width 78 height 10
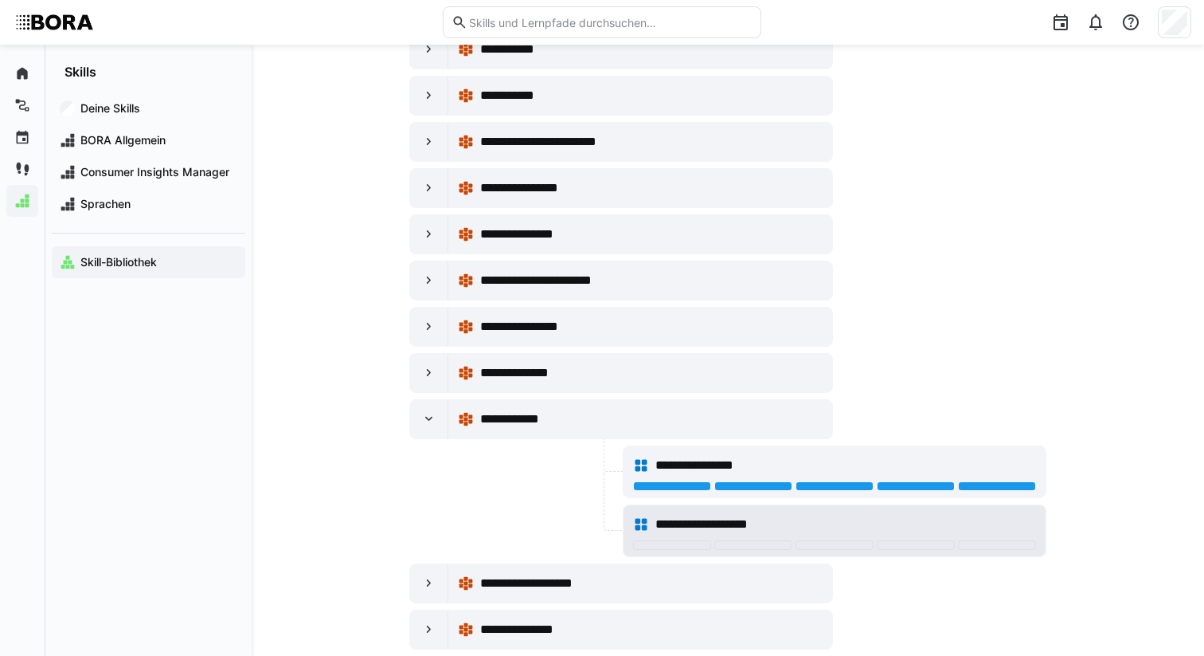
click at [760, 524] on span "**********" at bounding box center [716, 524] width 121 height 19
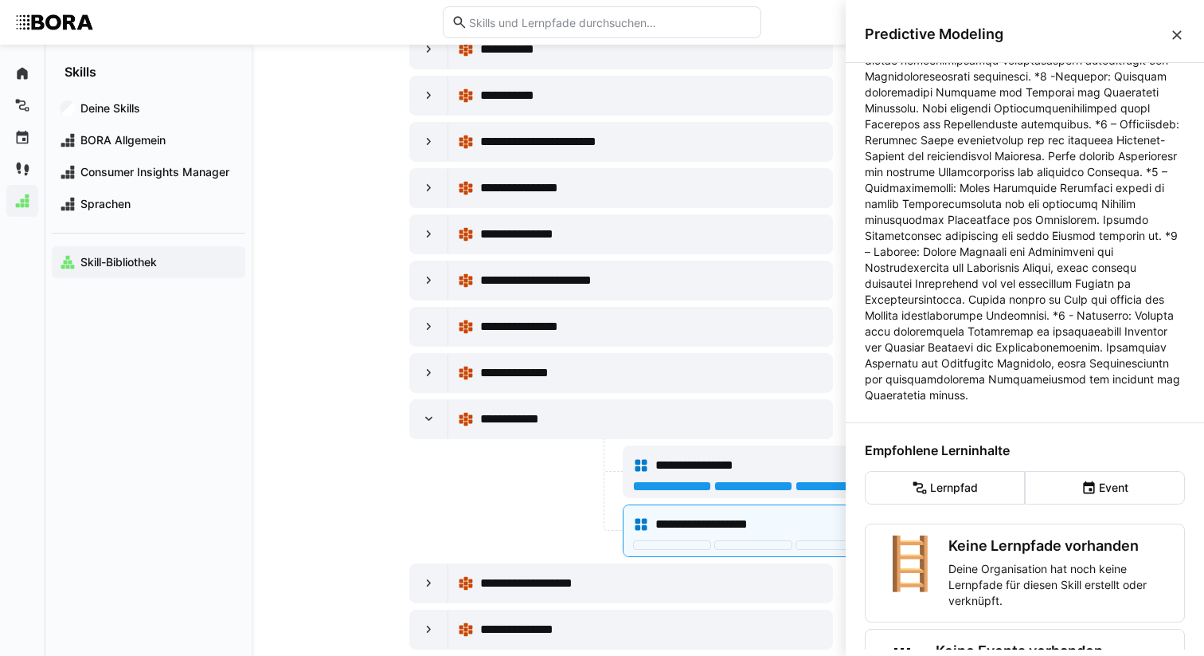
scroll to position [288, 0]
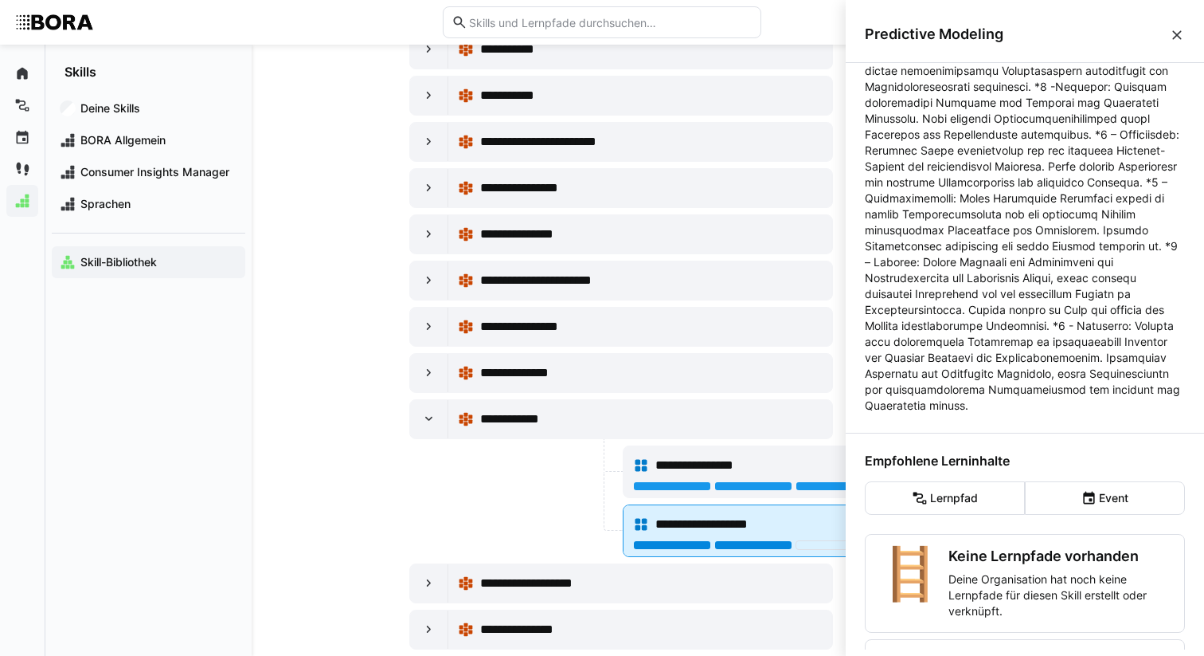
click at [718, 542] on div at bounding box center [753, 545] width 78 height 10
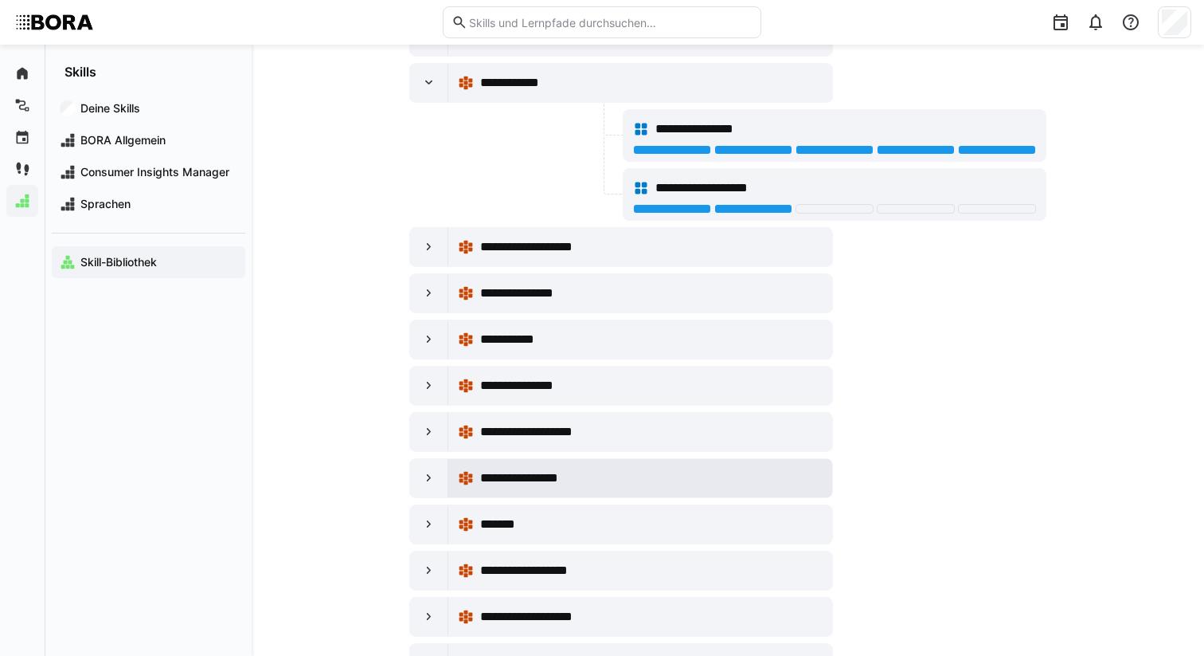
scroll to position [2895, 0]
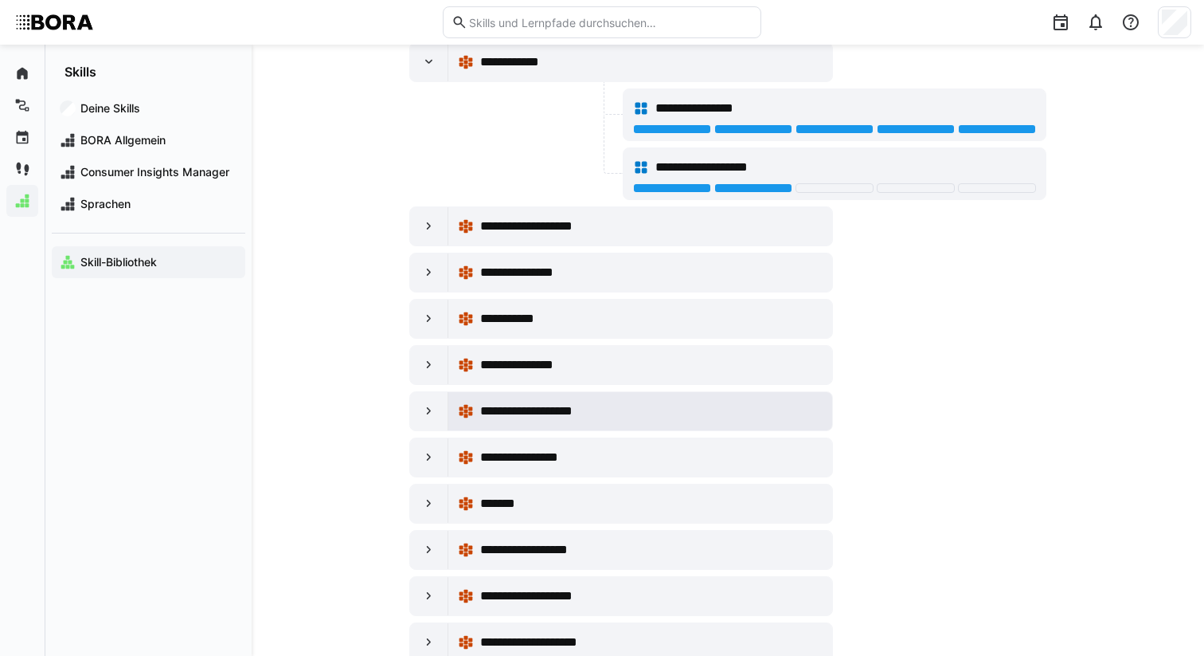
click at [521, 411] on span "**********" at bounding box center [539, 410] width 119 height 19
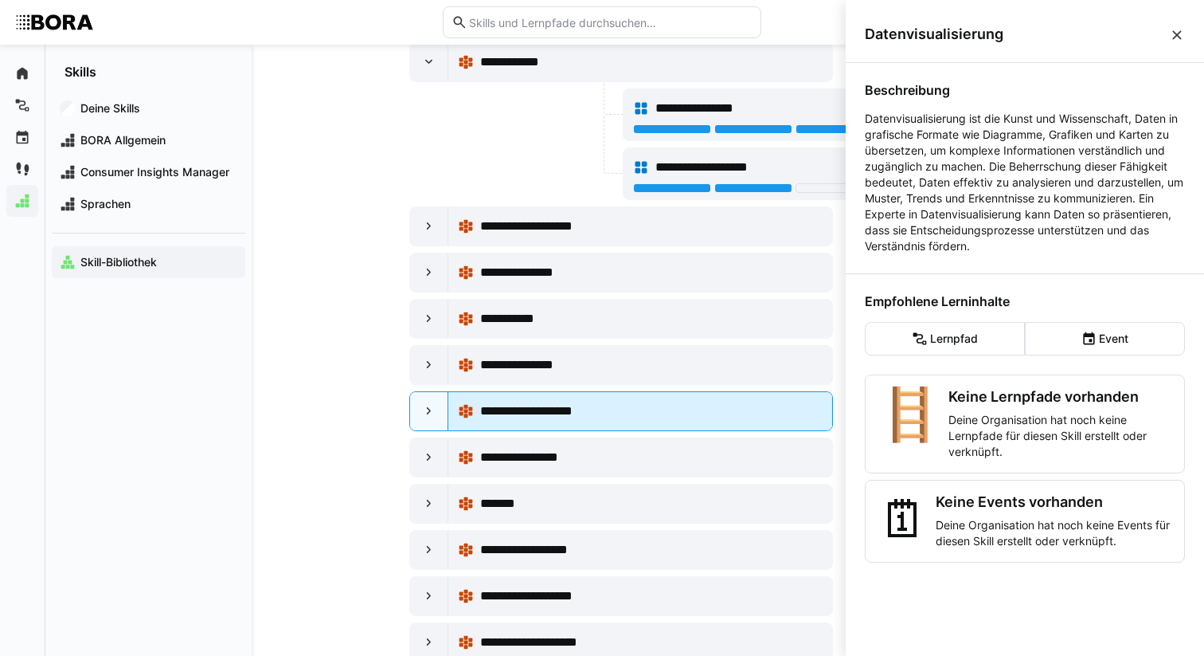
click at [448, 413] on div "**********" at bounding box center [640, 411] width 384 height 38
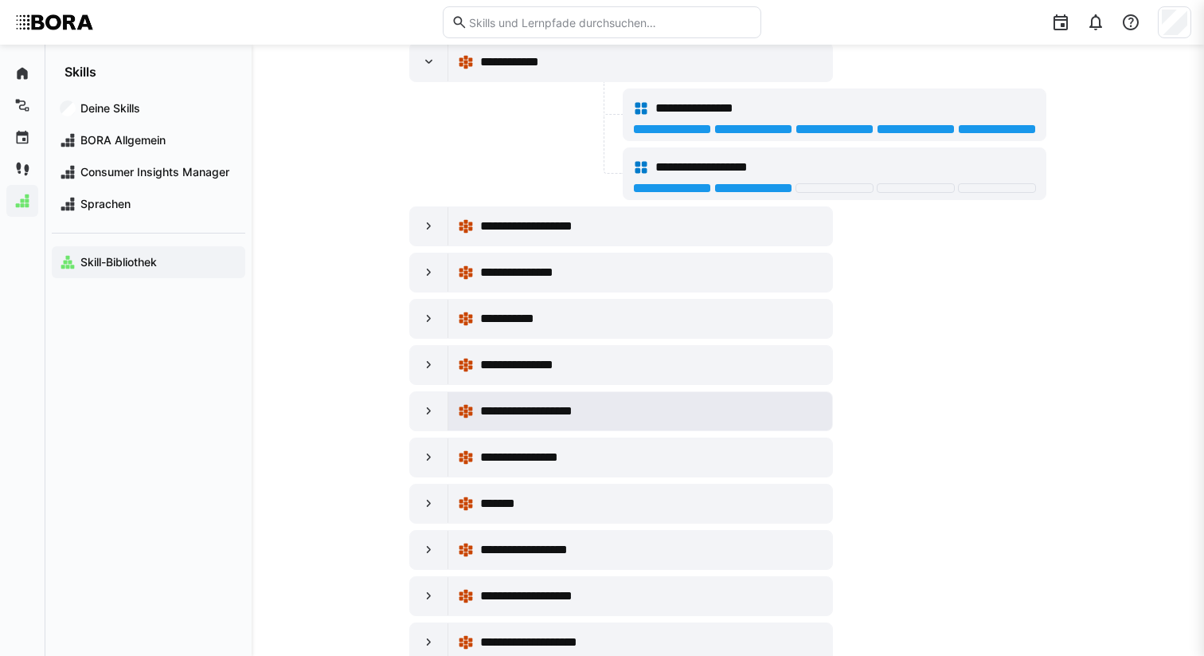
scroll to position [2895, 0]
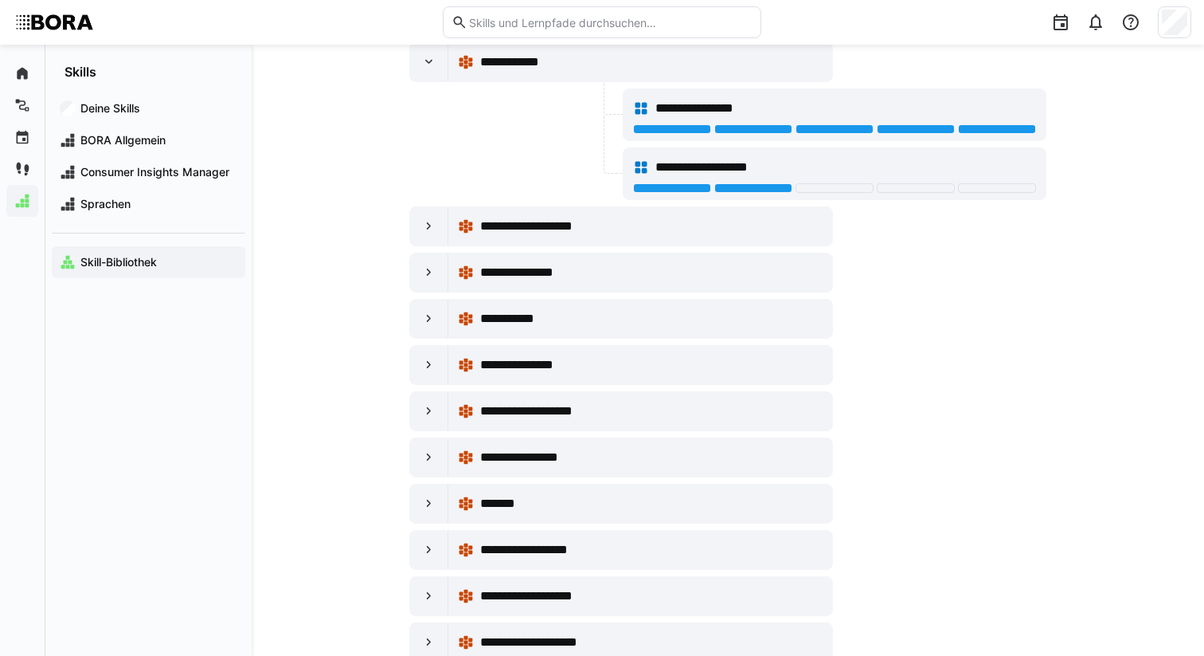
click at [421, 412] on div at bounding box center [429, 411] width 38 height 38
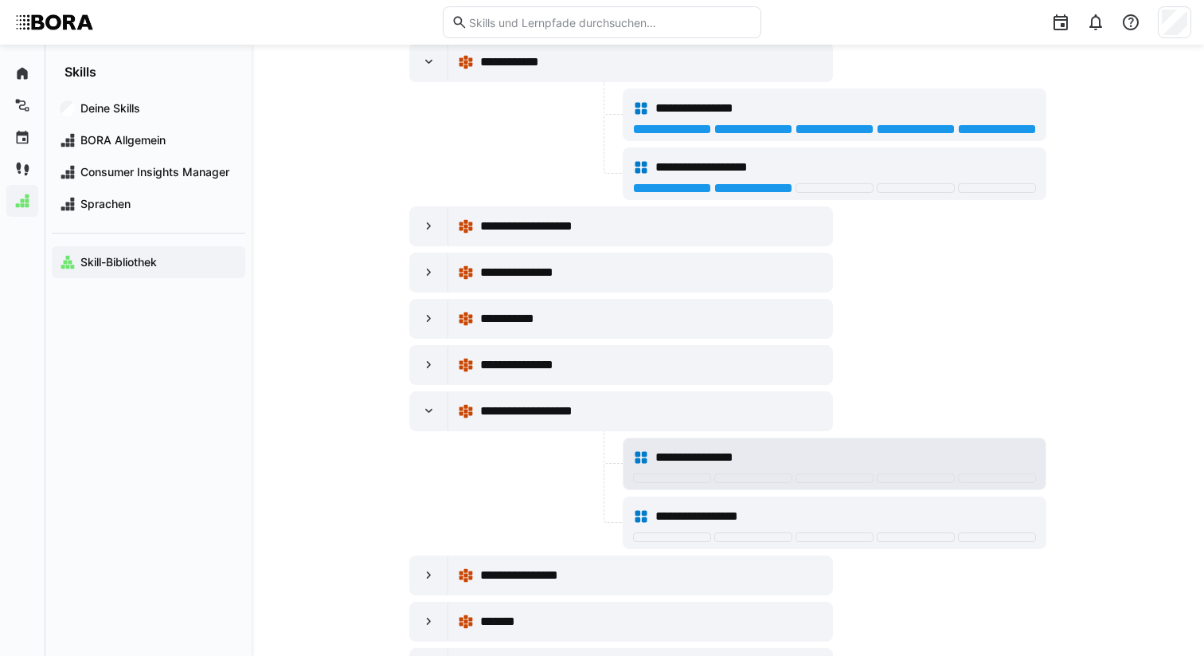
click at [758, 453] on span "**********" at bounding box center [713, 457] width 115 height 19
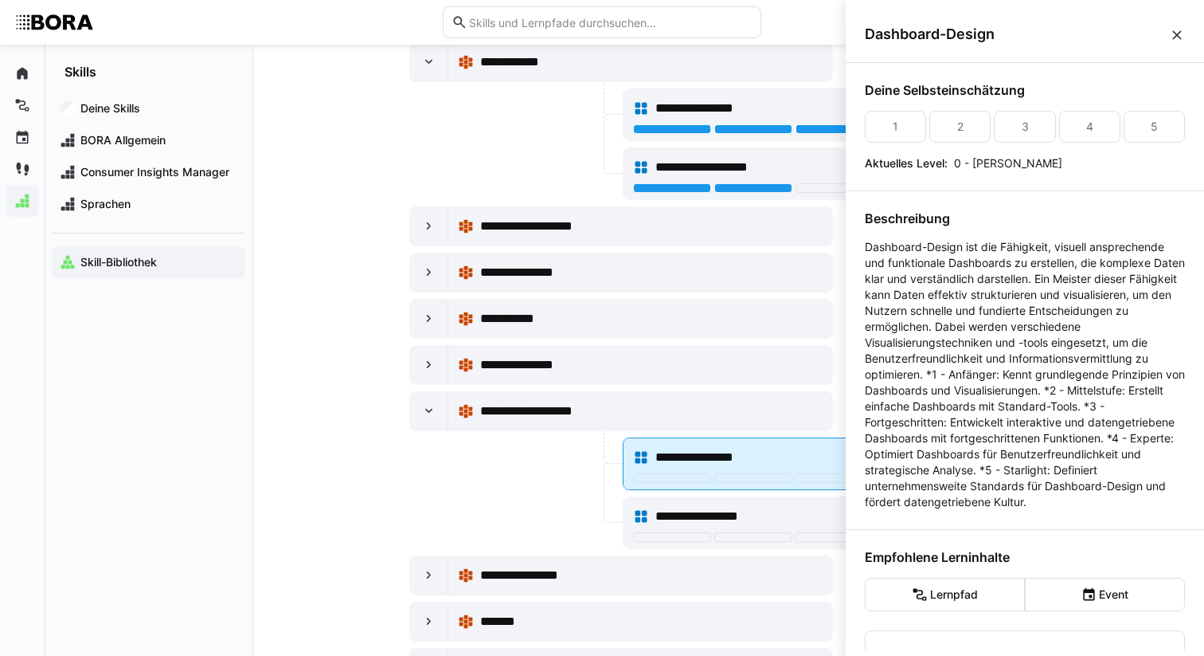
scroll to position [0, 0]
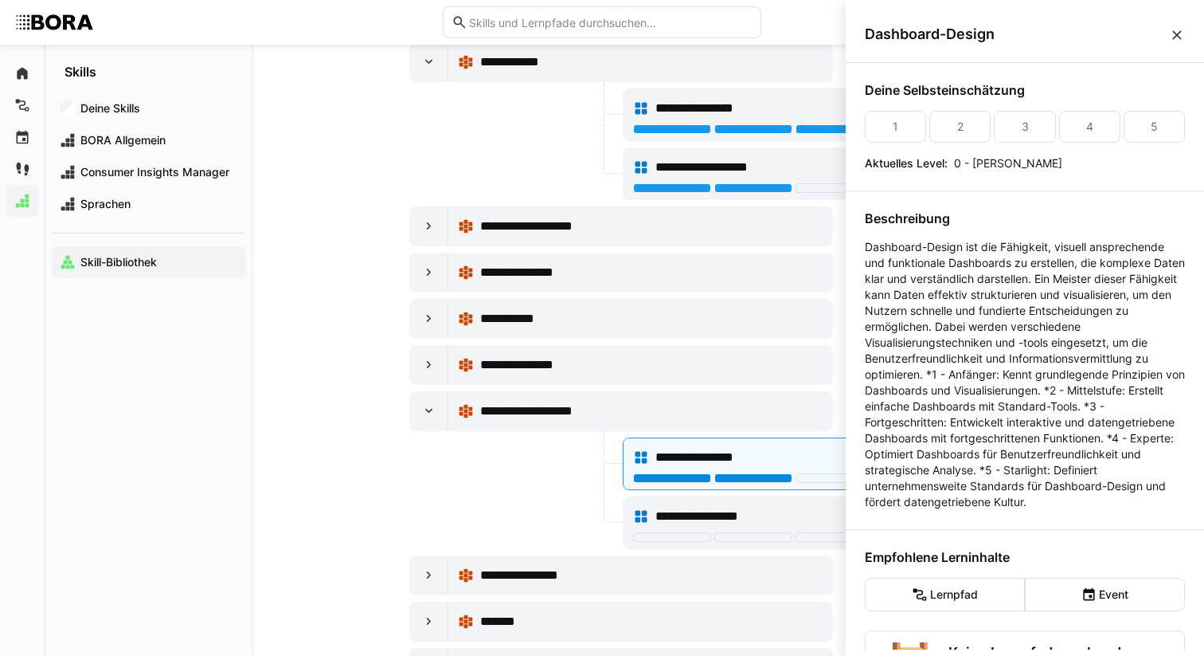
drag, startPoint x: 746, startPoint y: 478, endPoint x: 728, endPoint y: 495, distance: 24.2
click at [746, 478] on div at bounding box center [753, 478] width 78 height 10
click at [718, 511] on span "**********" at bounding box center [707, 516] width 102 height 19
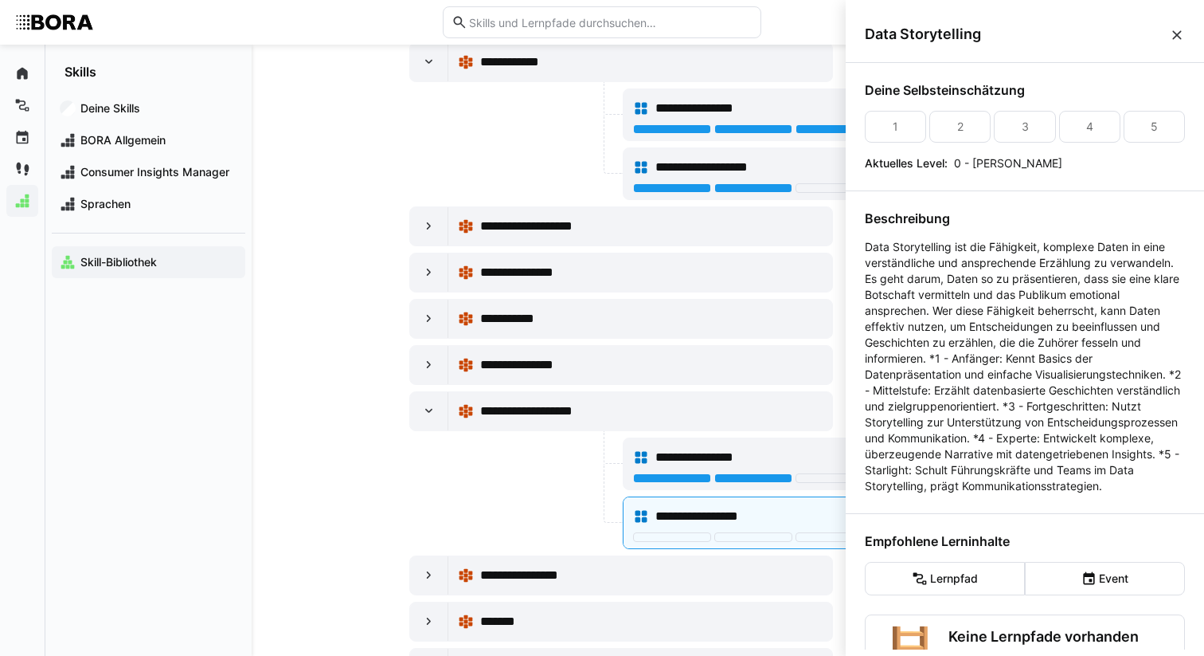
click at [560, 538] on div at bounding box center [514, 522] width 210 height 53
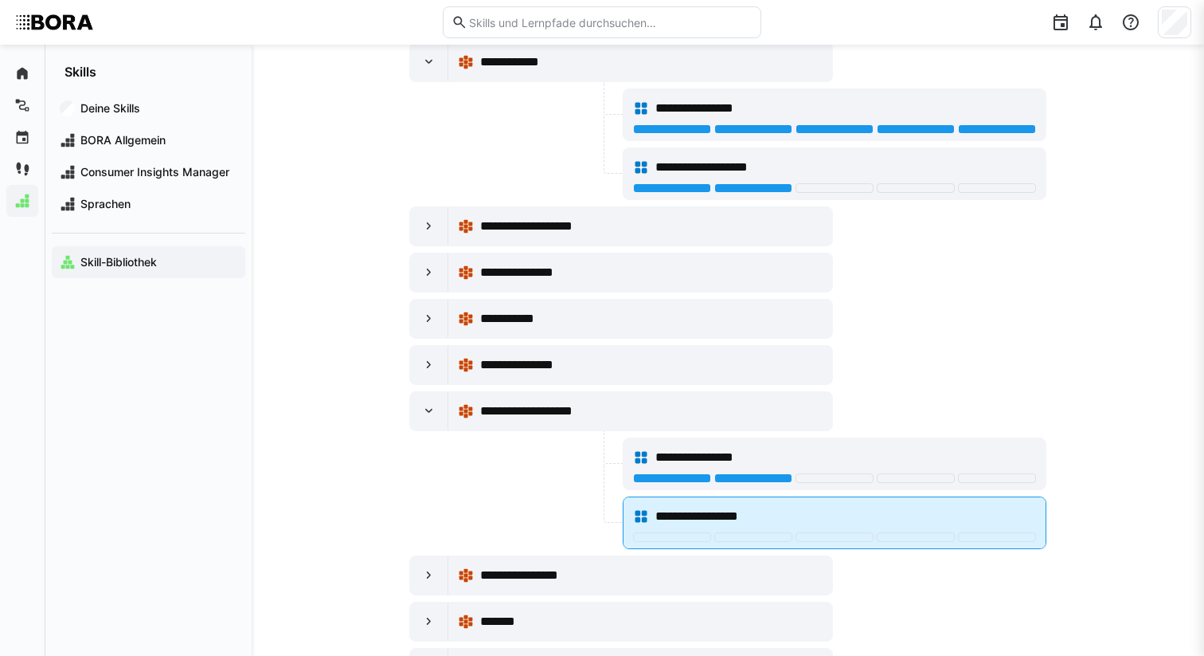
scroll to position [2895, 0]
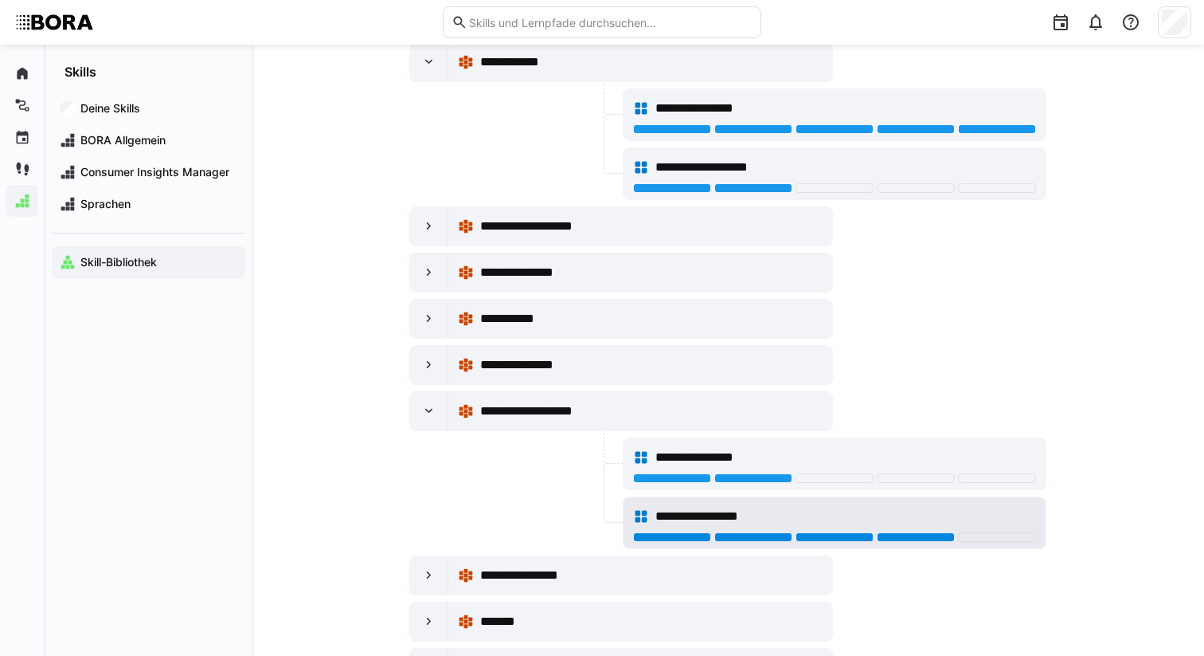
click at [886, 539] on div at bounding box center [916, 537] width 78 height 10
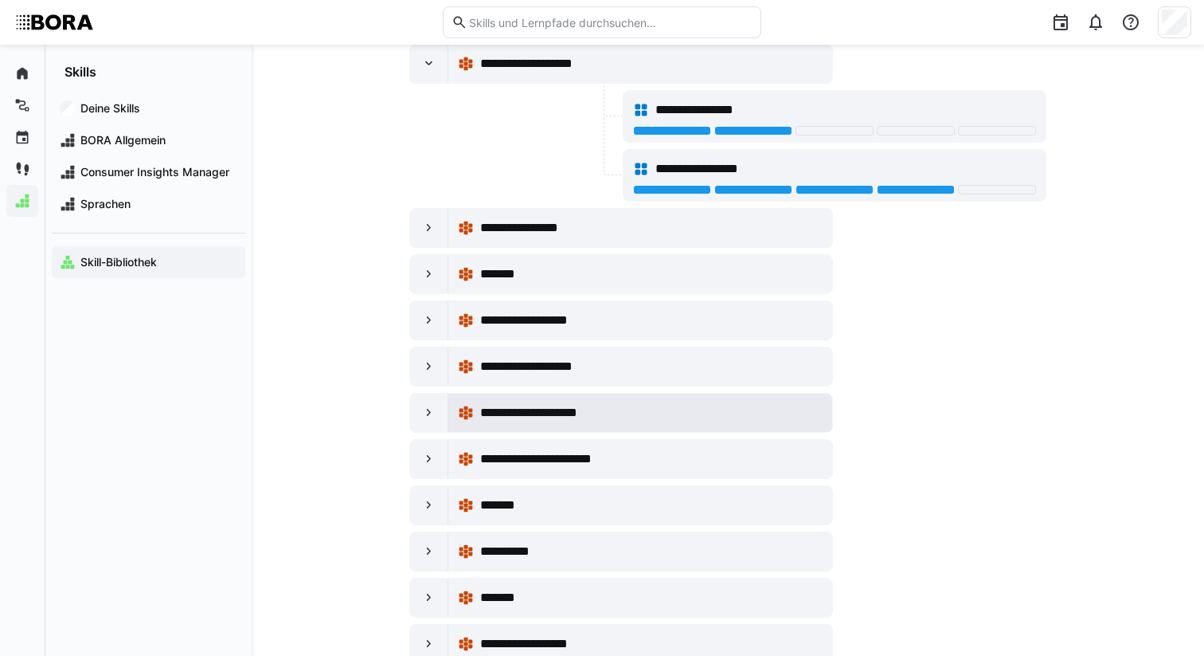
scroll to position [3317, 0]
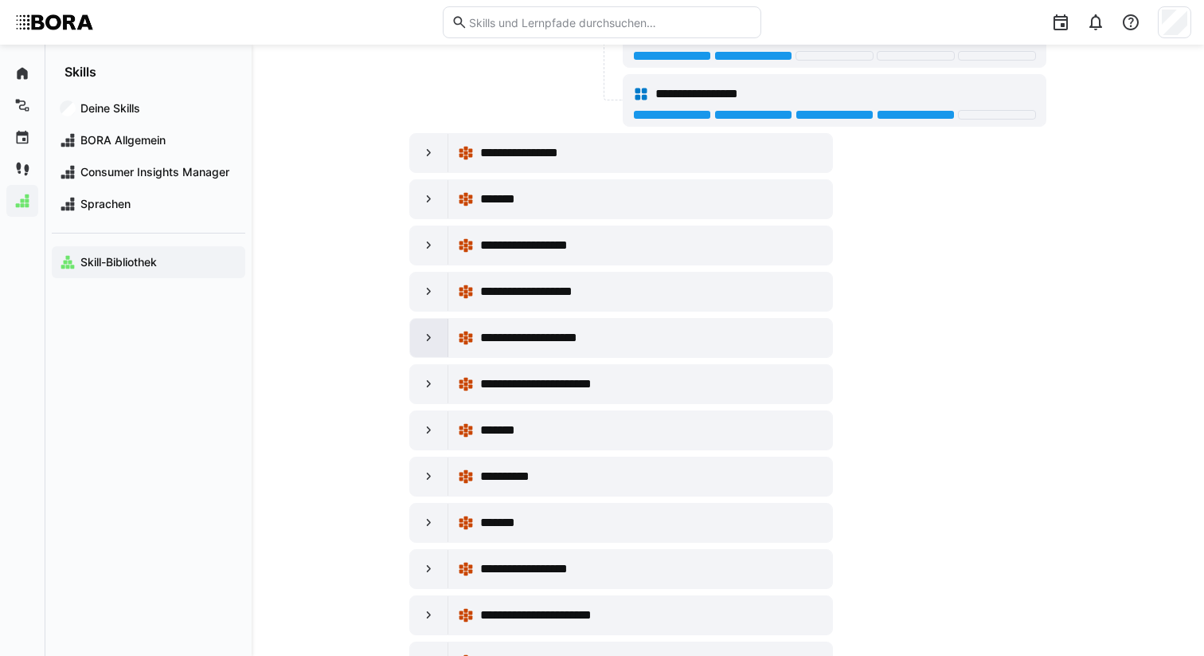
click at [419, 347] on div at bounding box center [429, 338] width 38 height 38
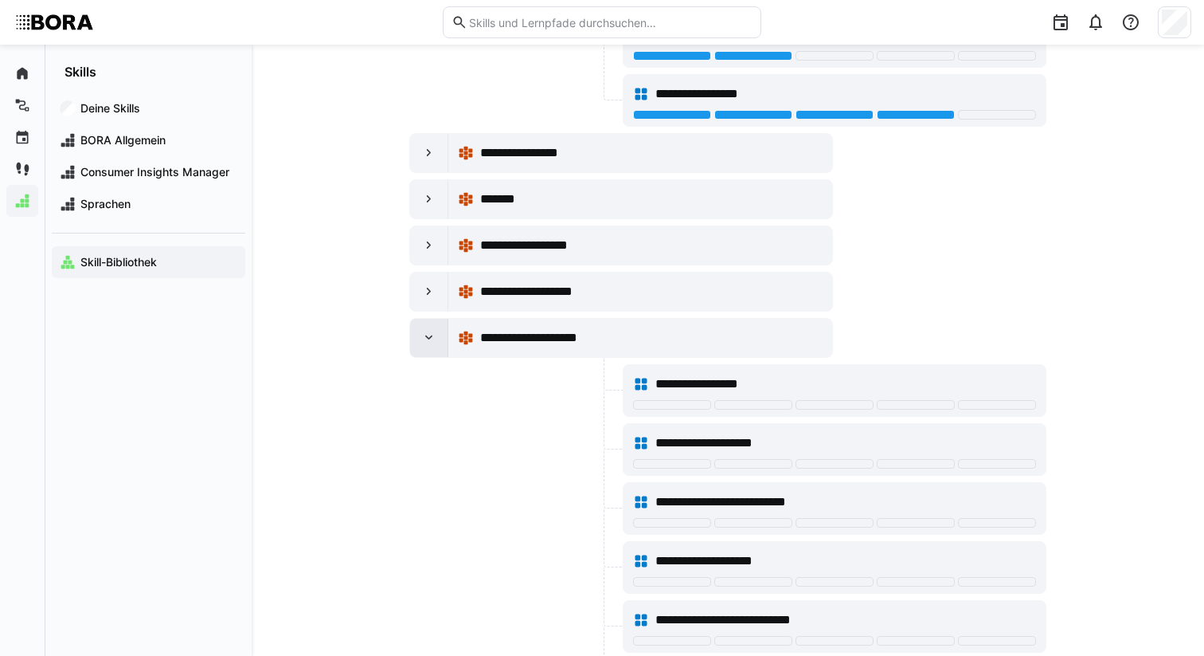
click at [432, 354] on div at bounding box center [429, 338] width 38 height 38
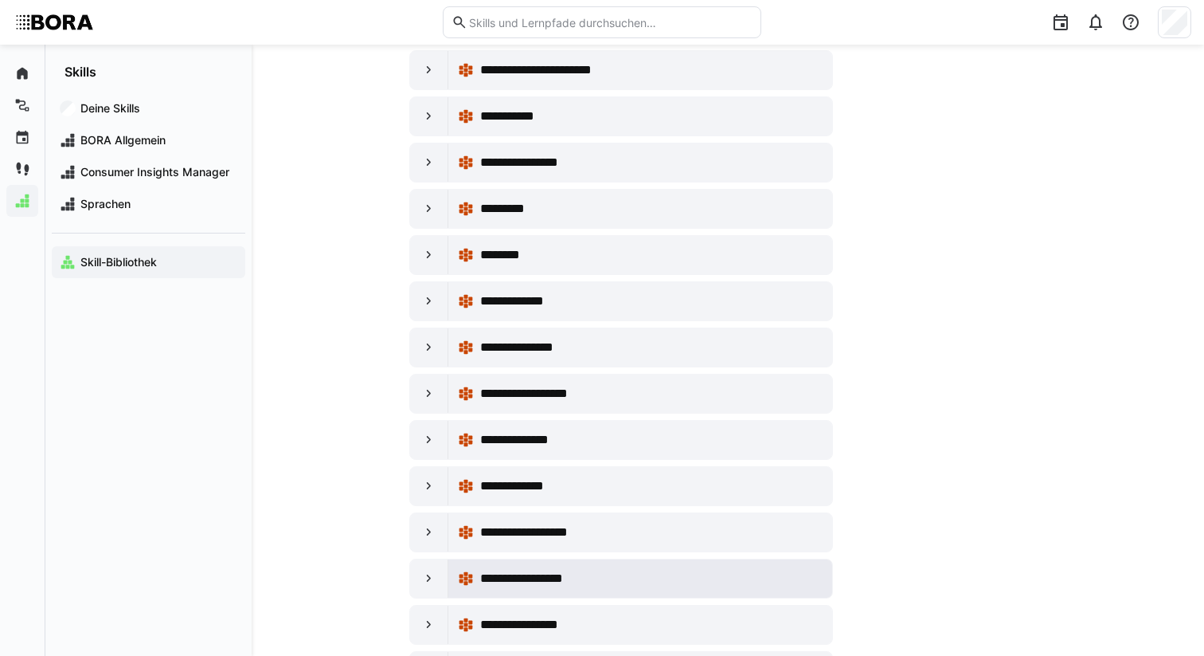
scroll to position [9000, 0]
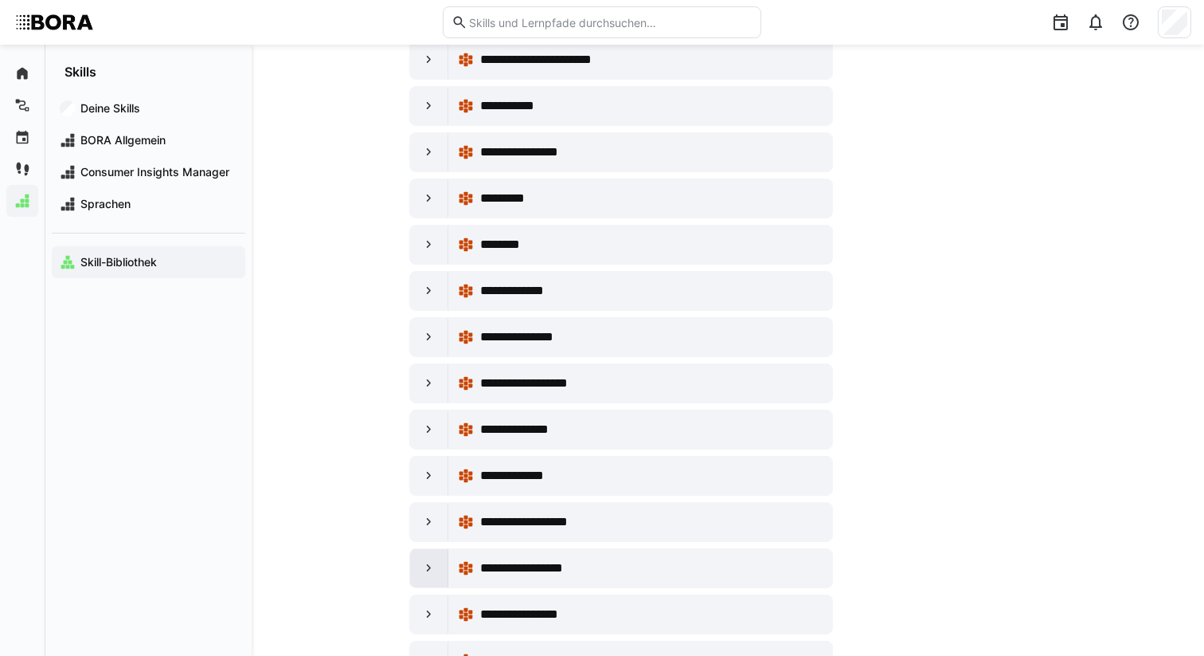
click at [425, 571] on eds-icon at bounding box center [429, 568] width 16 height 16
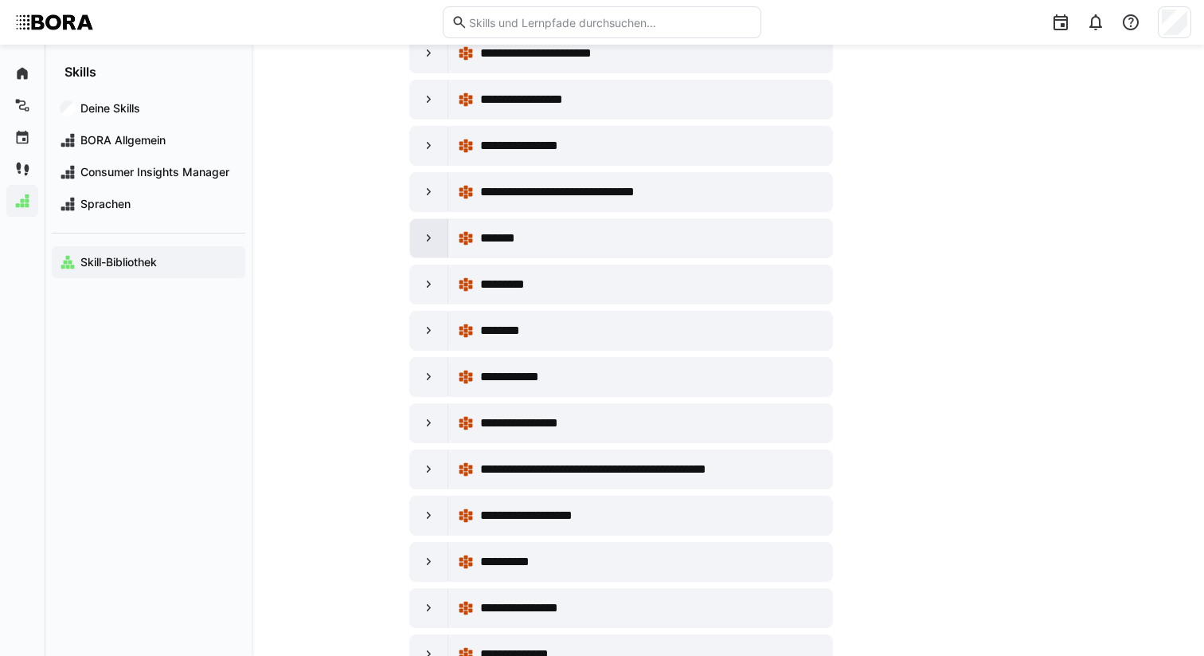
scroll to position [10549, 0]
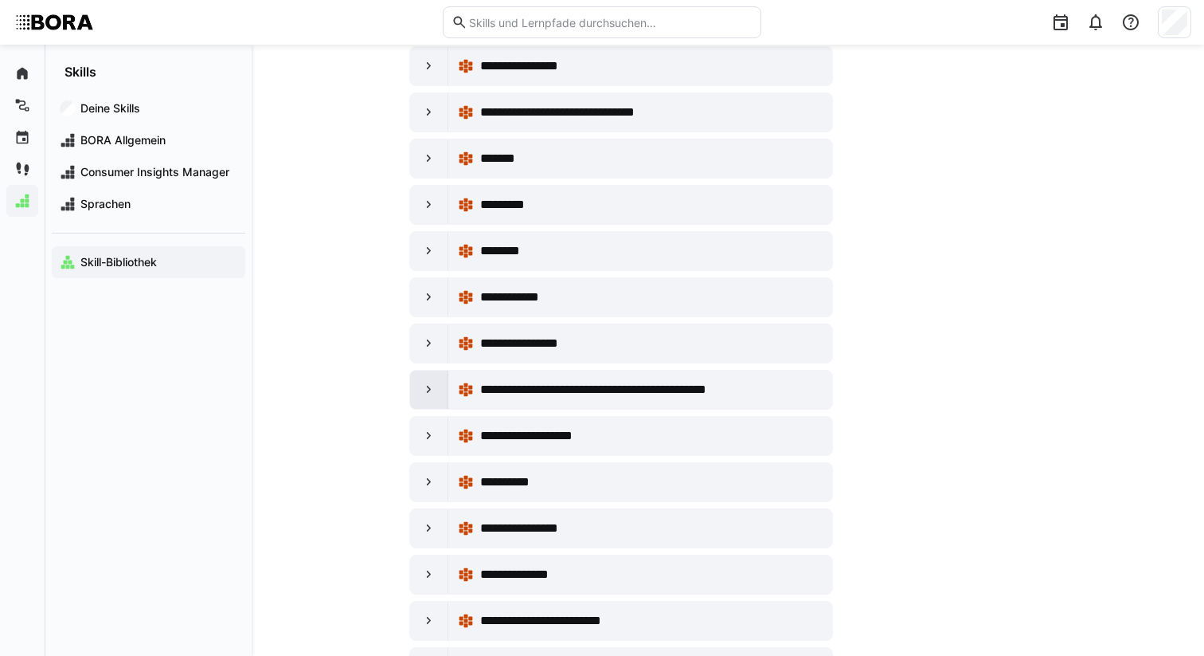
click at [444, 395] on div at bounding box center [429, 389] width 38 height 38
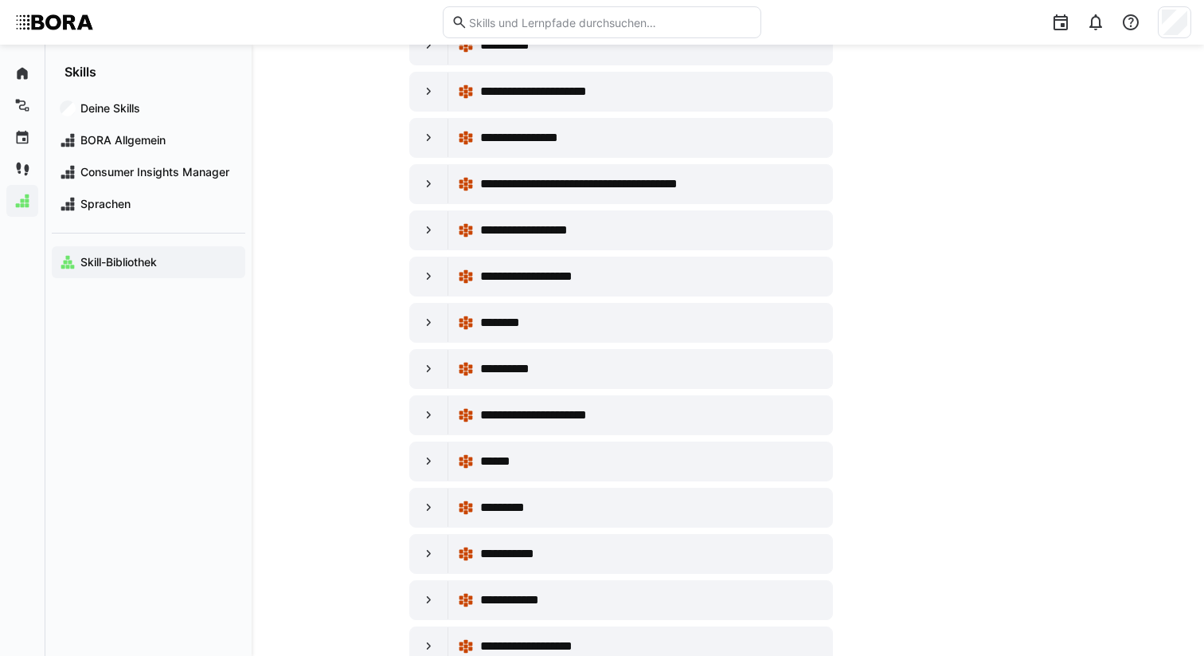
scroll to position [12170, 0]
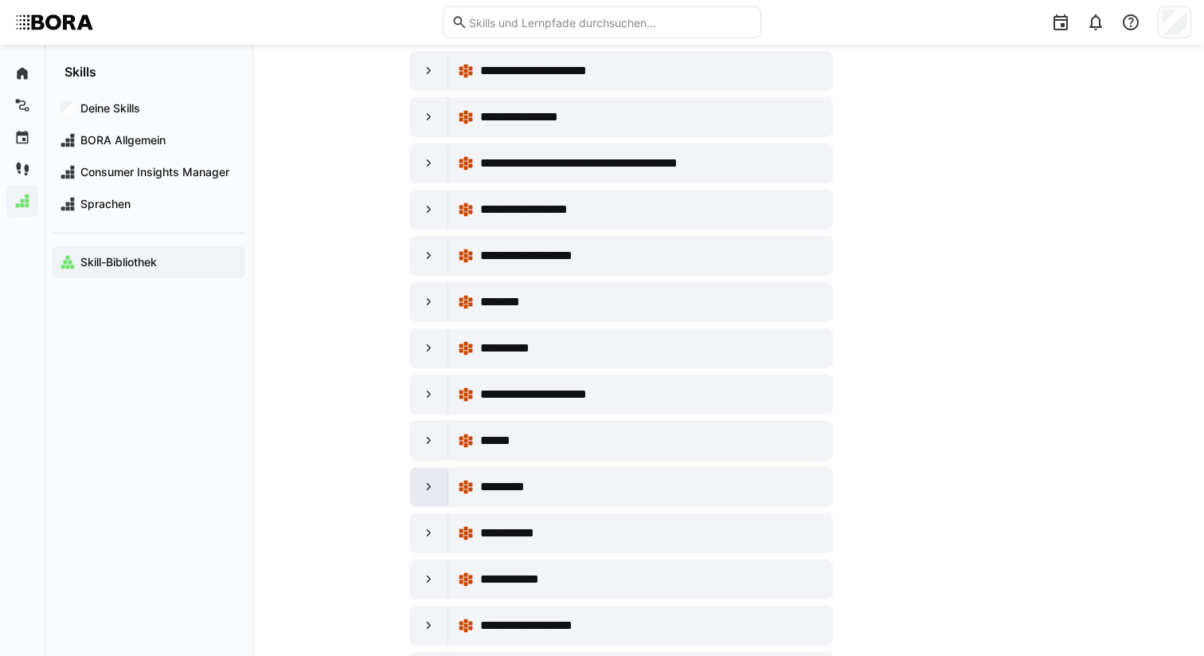
click at [438, 490] on div at bounding box center [429, 487] width 38 height 38
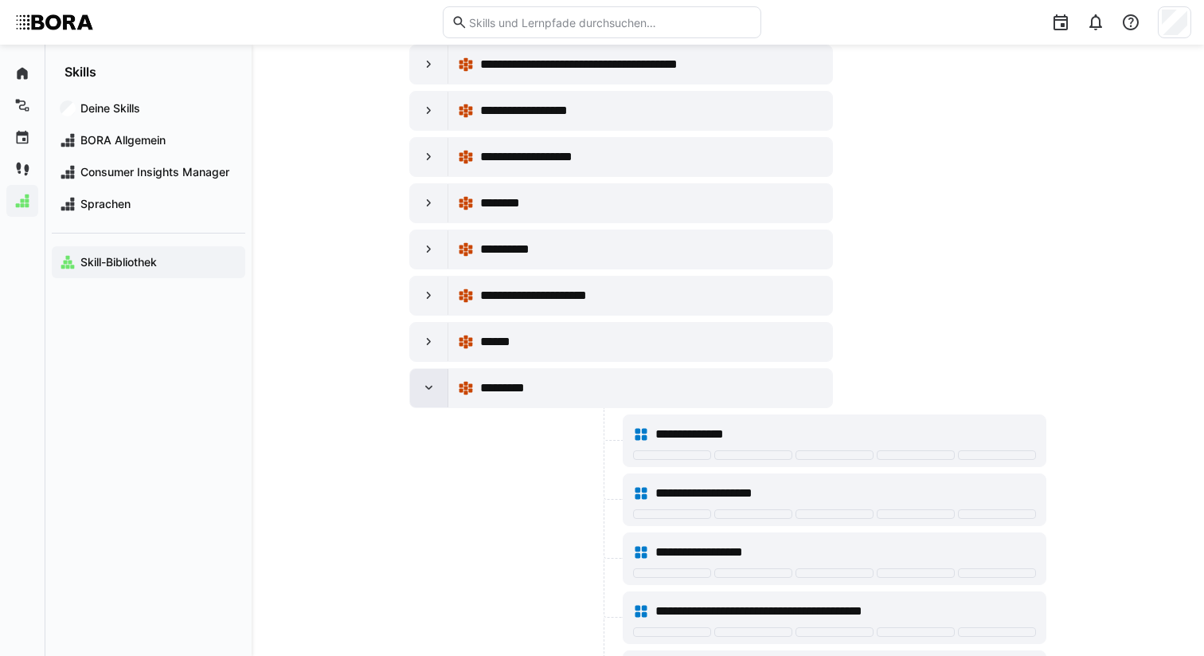
scroll to position [12457, 0]
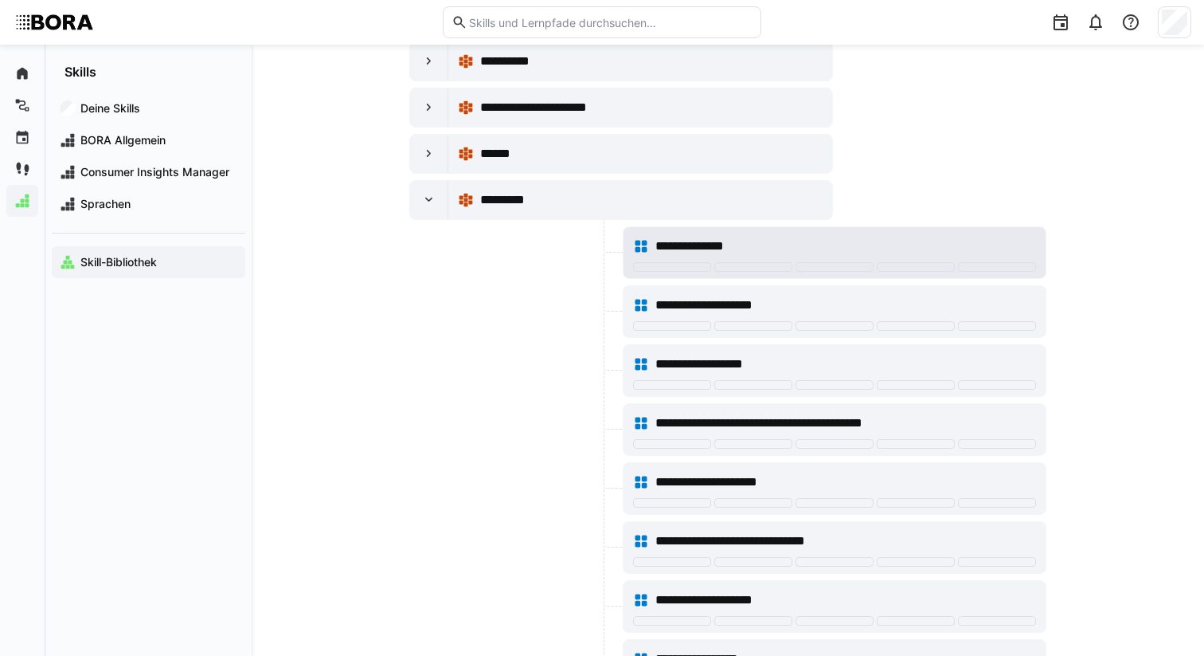
click at [917, 252] on div "**********" at bounding box center [846, 246] width 381 height 19
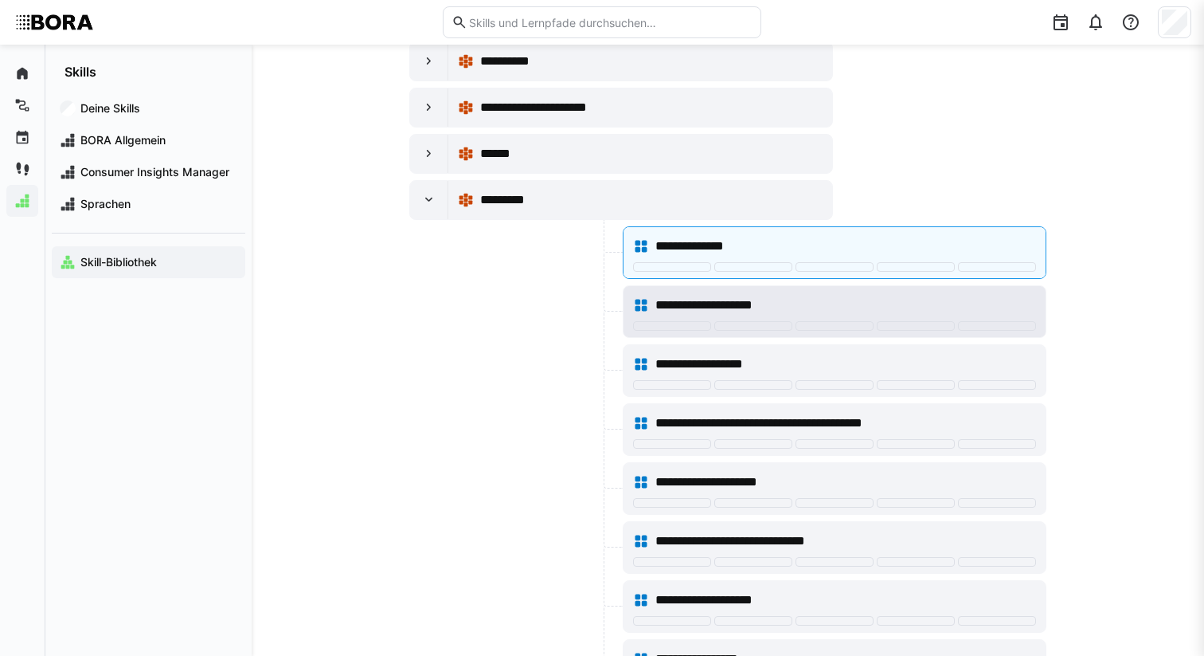
scroll to position [12457, 0]
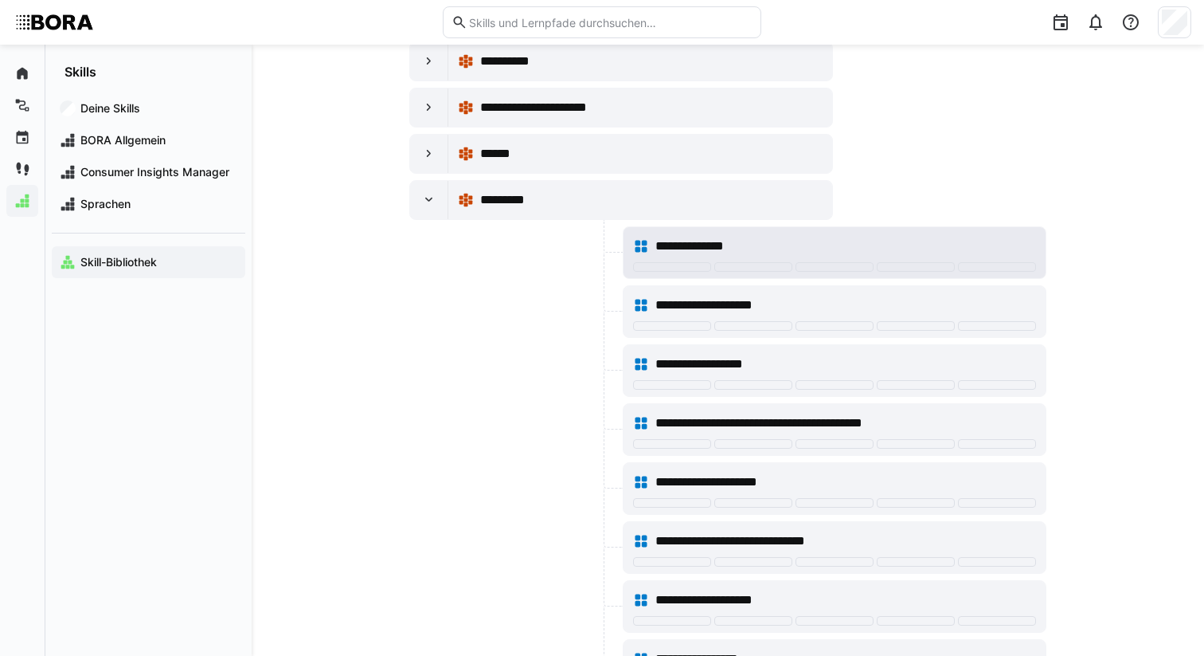
click at [882, 249] on div "**********" at bounding box center [846, 246] width 381 height 19
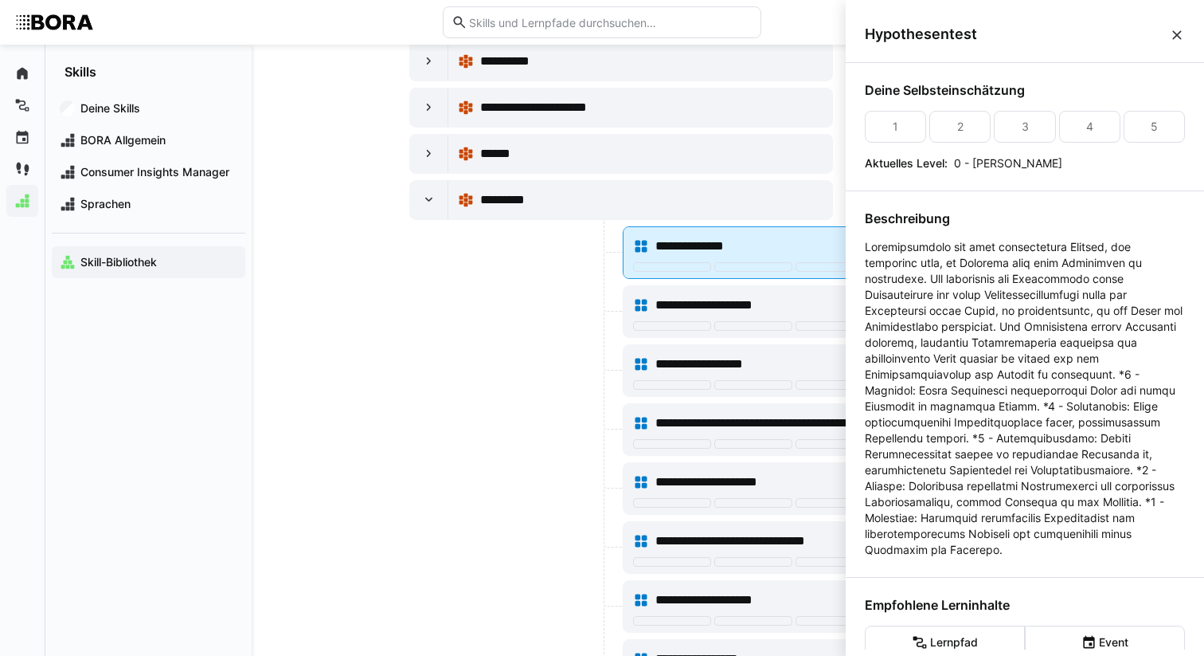
scroll to position [0, 0]
drag, startPoint x: 546, startPoint y: 327, endPoint x: 605, endPoint y: 320, distance: 58.5
click at [547, 327] on div at bounding box center [514, 311] width 210 height 53
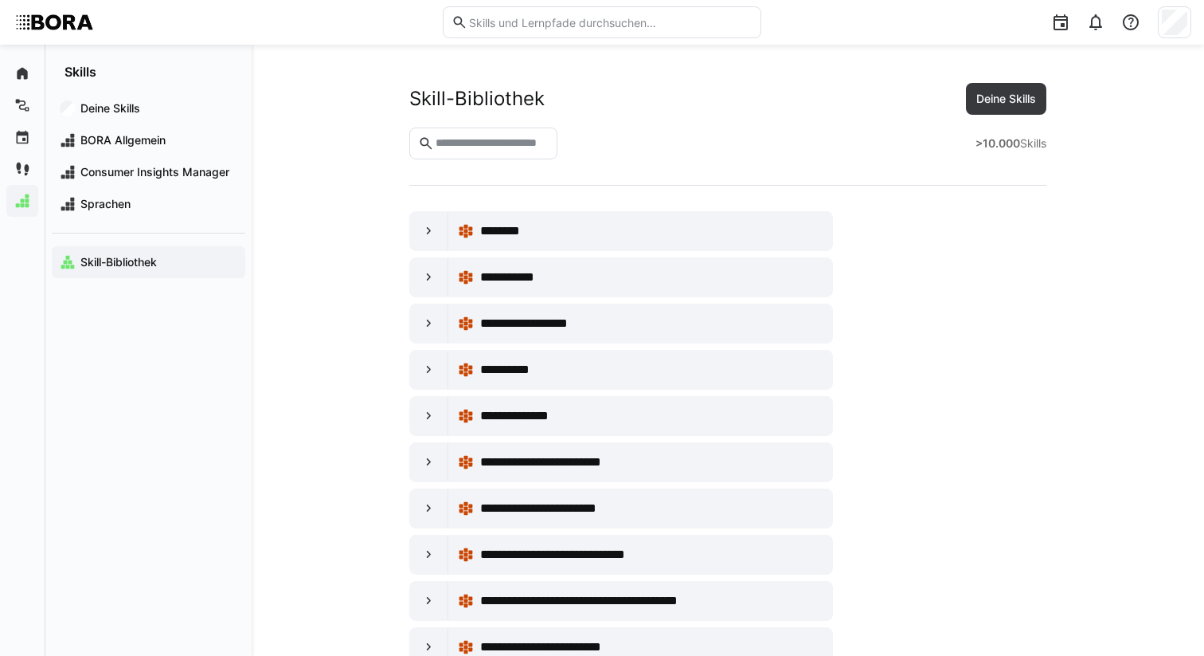
scroll to position [12457, 0]
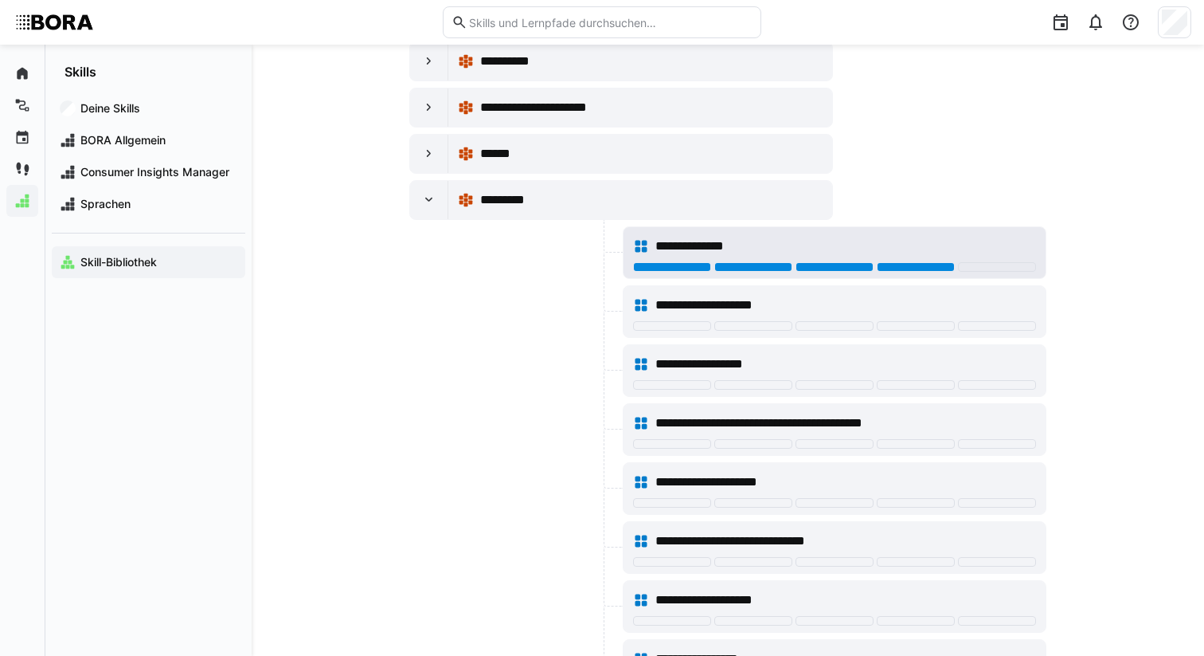
click at [902, 270] on div at bounding box center [916, 267] width 78 height 10
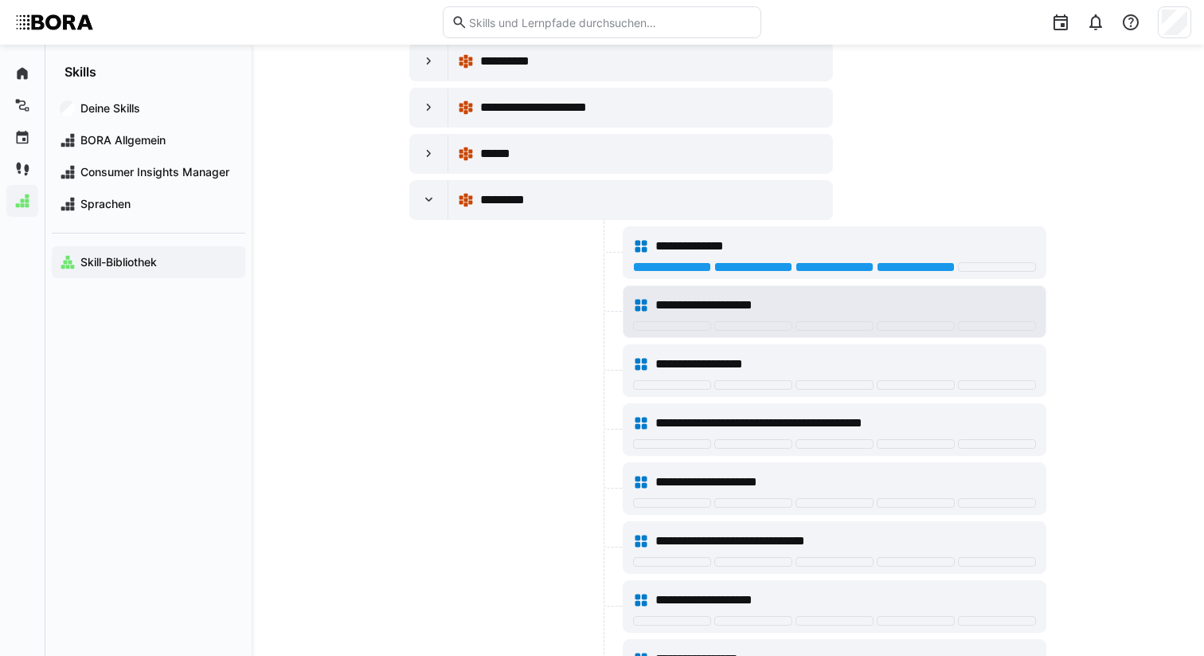
click at [859, 307] on div "**********" at bounding box center [846, 305] width 381 height 19
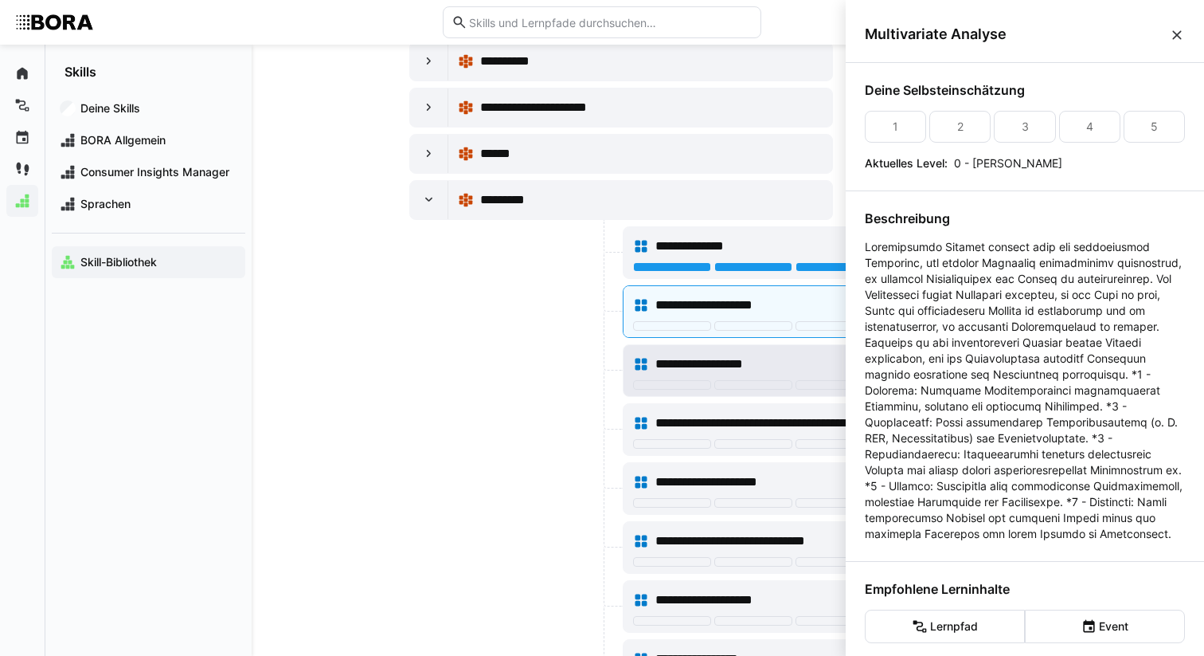
scroll to position [0, 0]
click at [550, 383] on div at bounding box center [514, 370] width 210 height 53
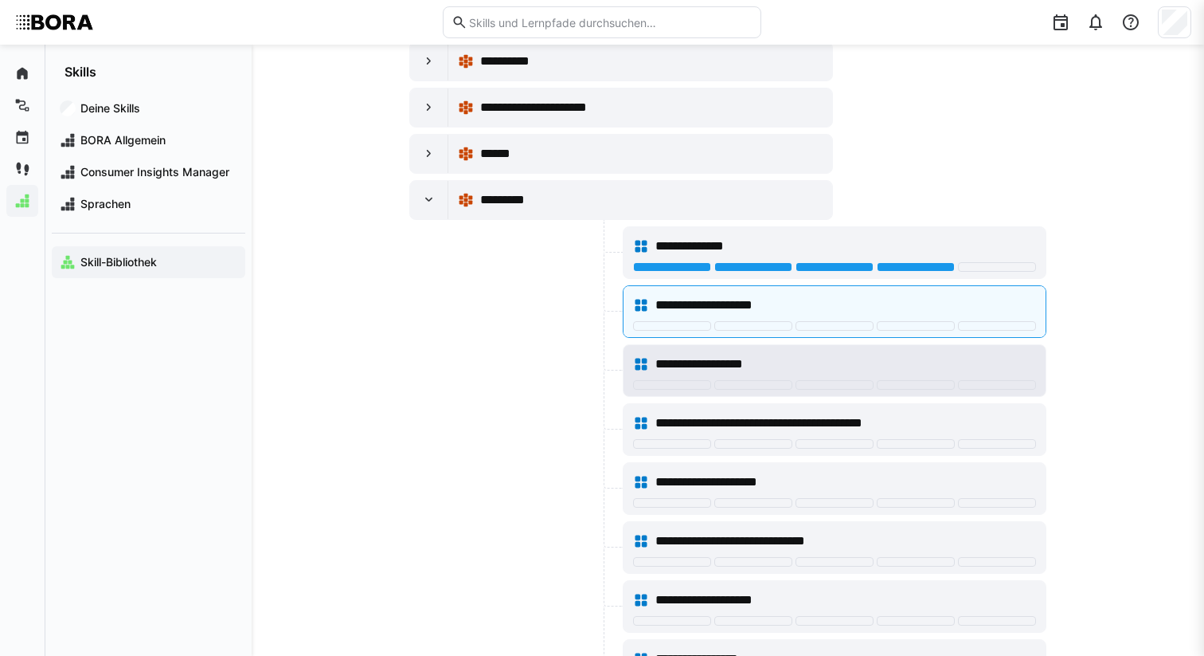
scroll to position [12457, 0]
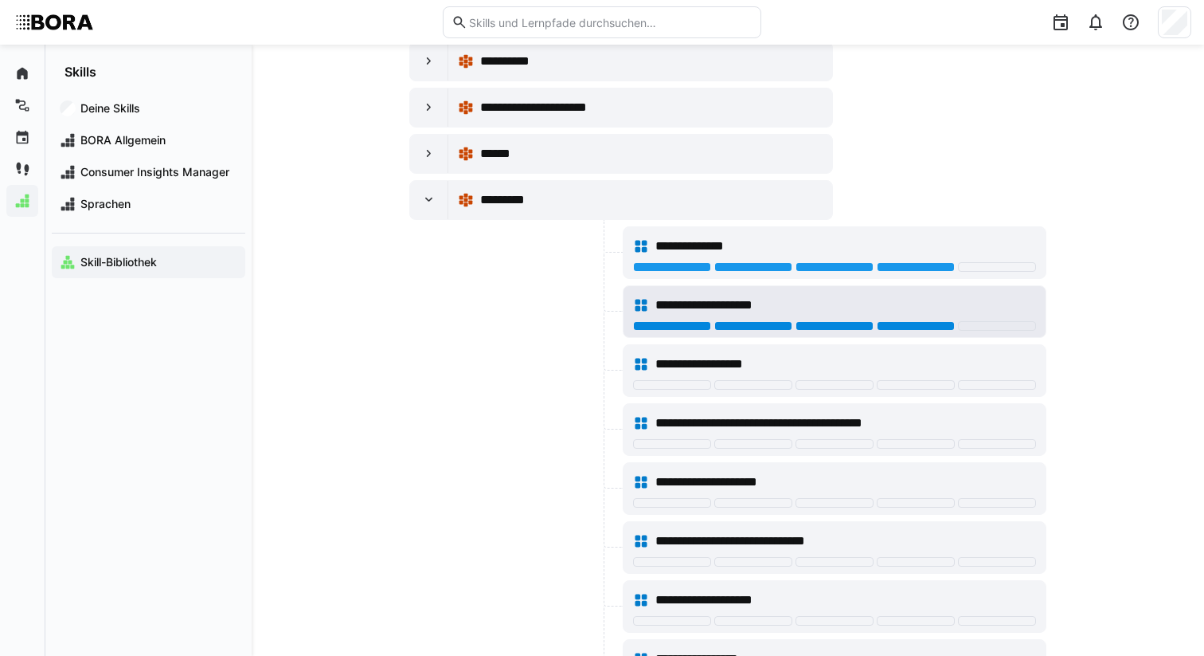
click at [895, 325] on div at bounding box center [916, 326] width 78 height 10
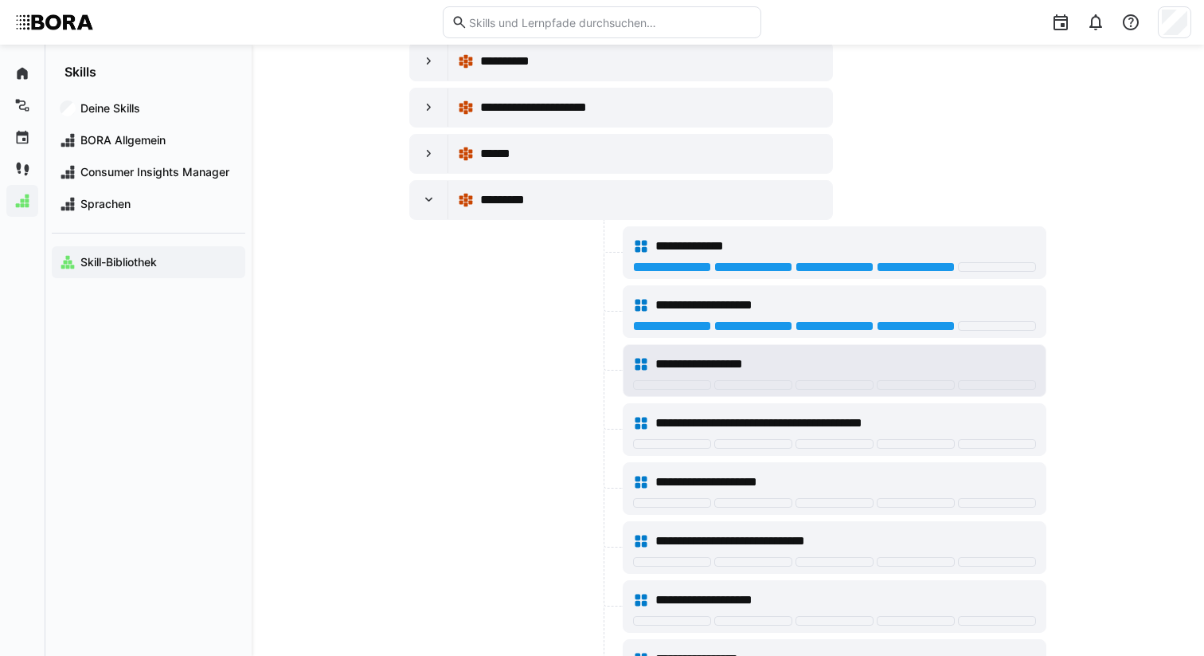
click at [804, 358] on div "**********" at bounding box center [846, 363] width 381 height 19
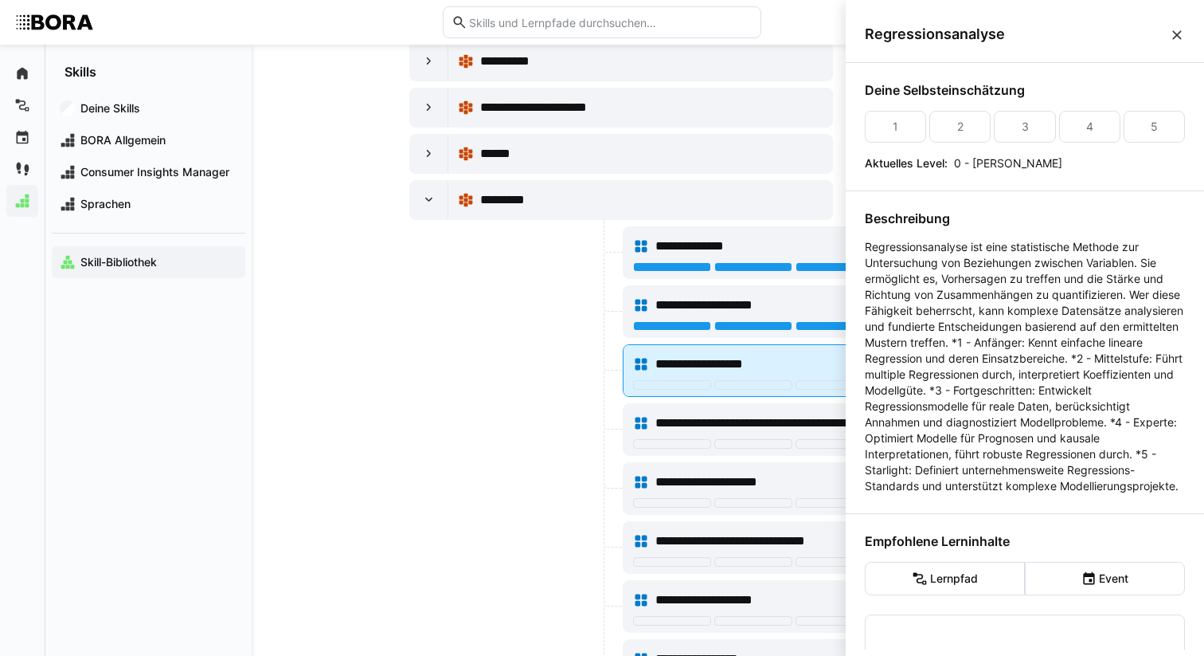
scroll to position [0, 0]
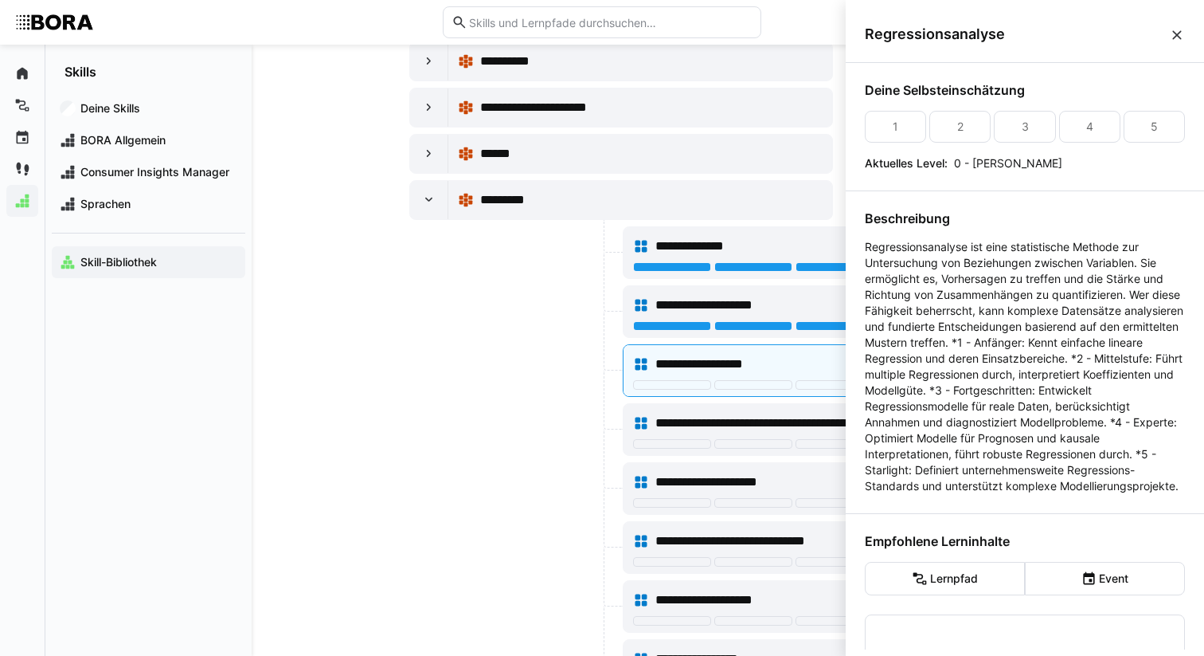
click at [572, 374] on div at bounding box center [514, 370] width 210 height 53
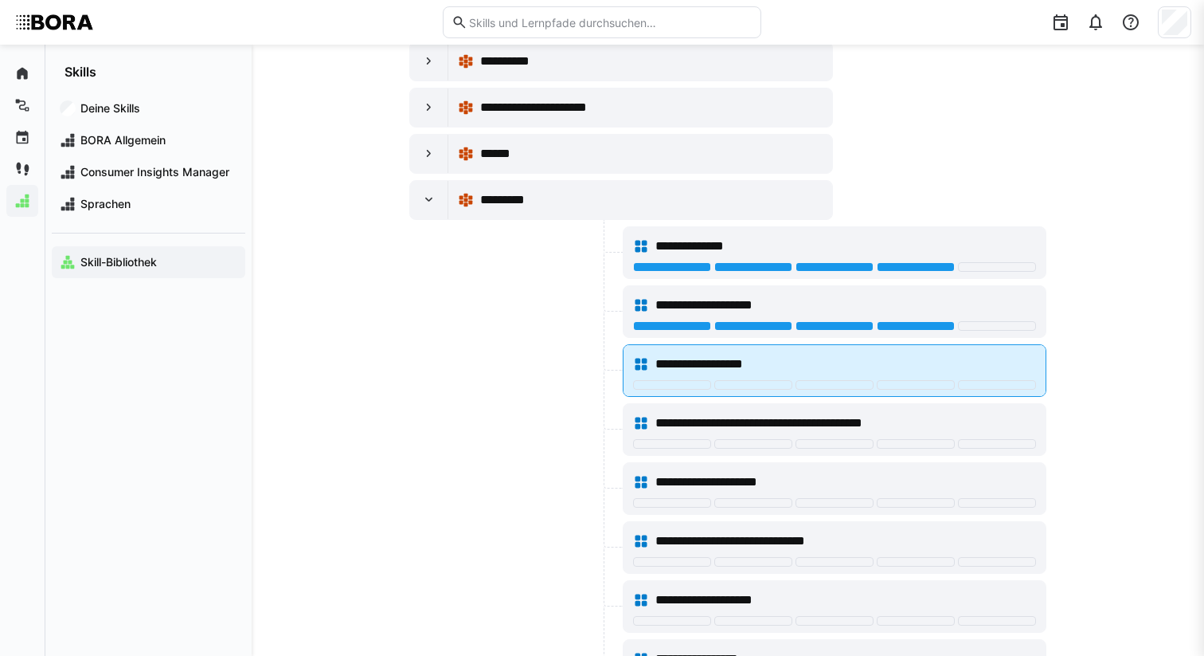
scroll to position [12457, 0]
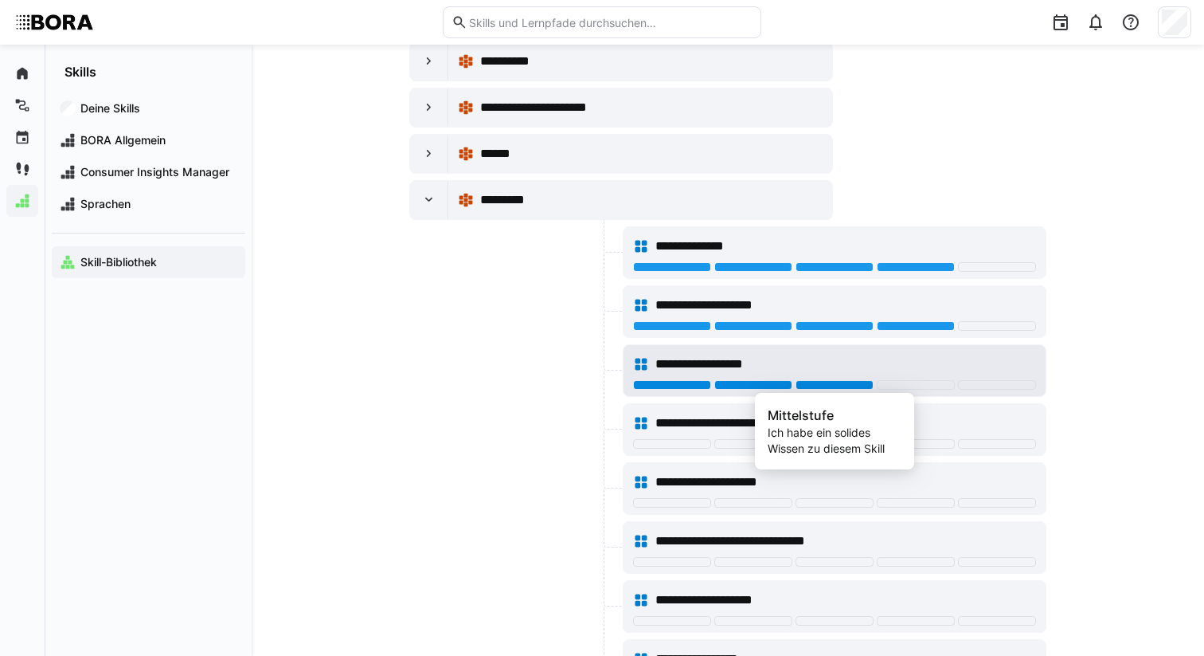
click at [822, 386] on div at bounding box center [835, 385] width 78 height 10
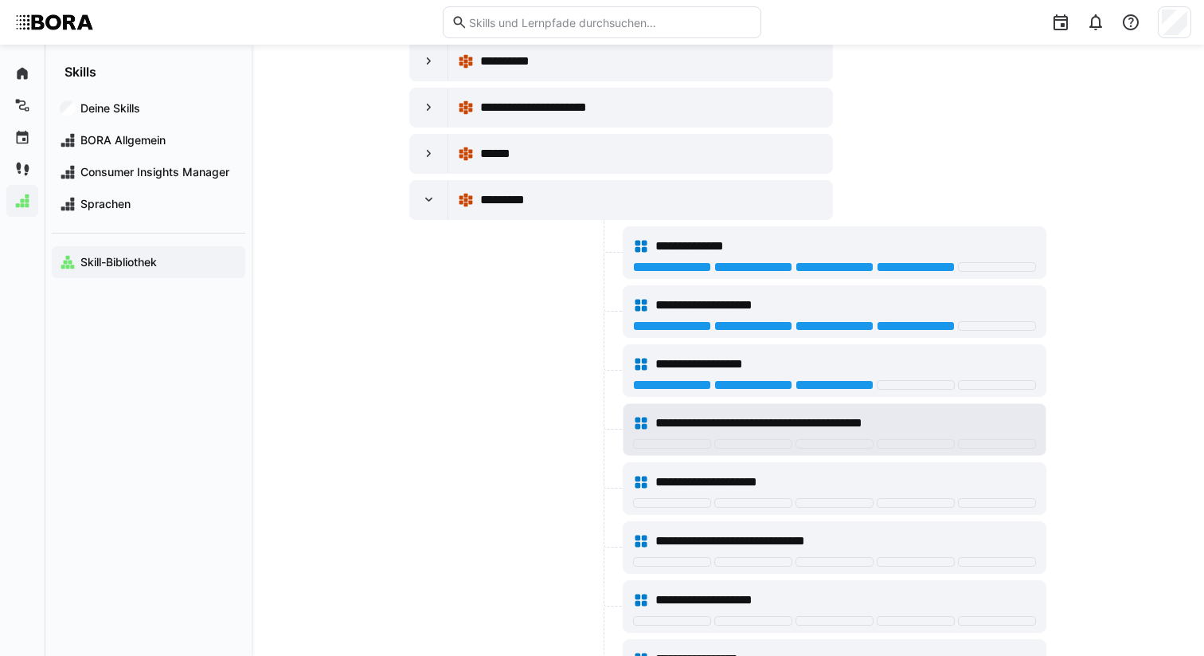
click at [858, 428] on span "**********" at bounding box center [779, 422] width 246 height 19
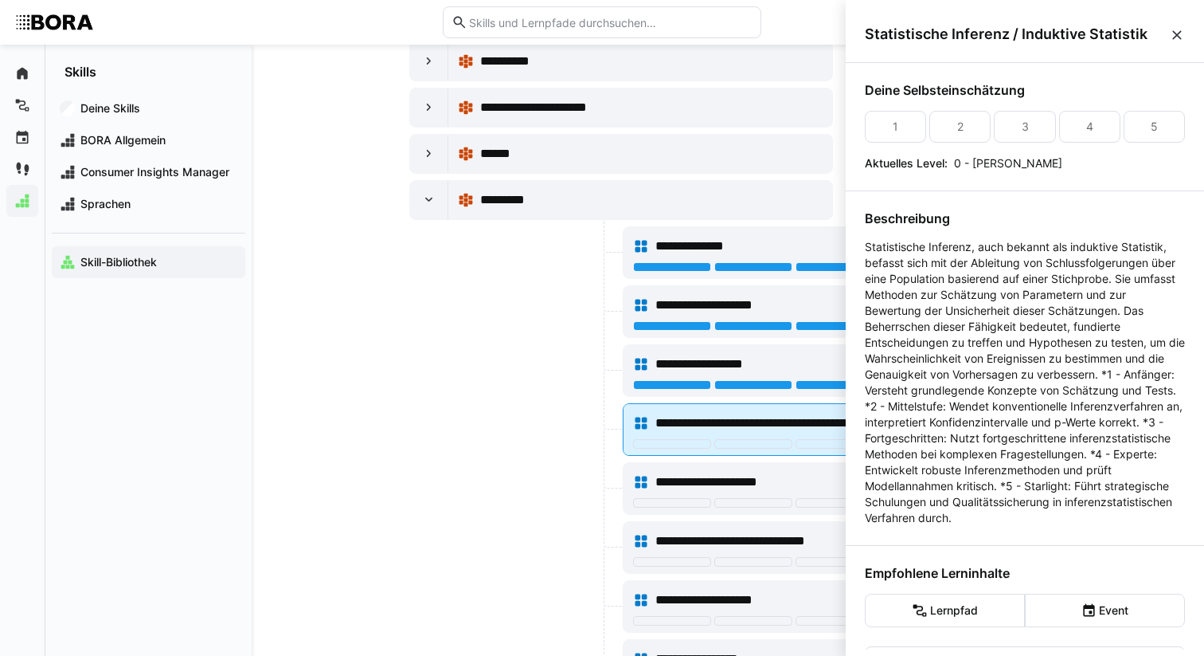
scroll to position [0, 0]
click at [789, 421] on span "**********" at bounding box center [779, 422] width 246 height 19
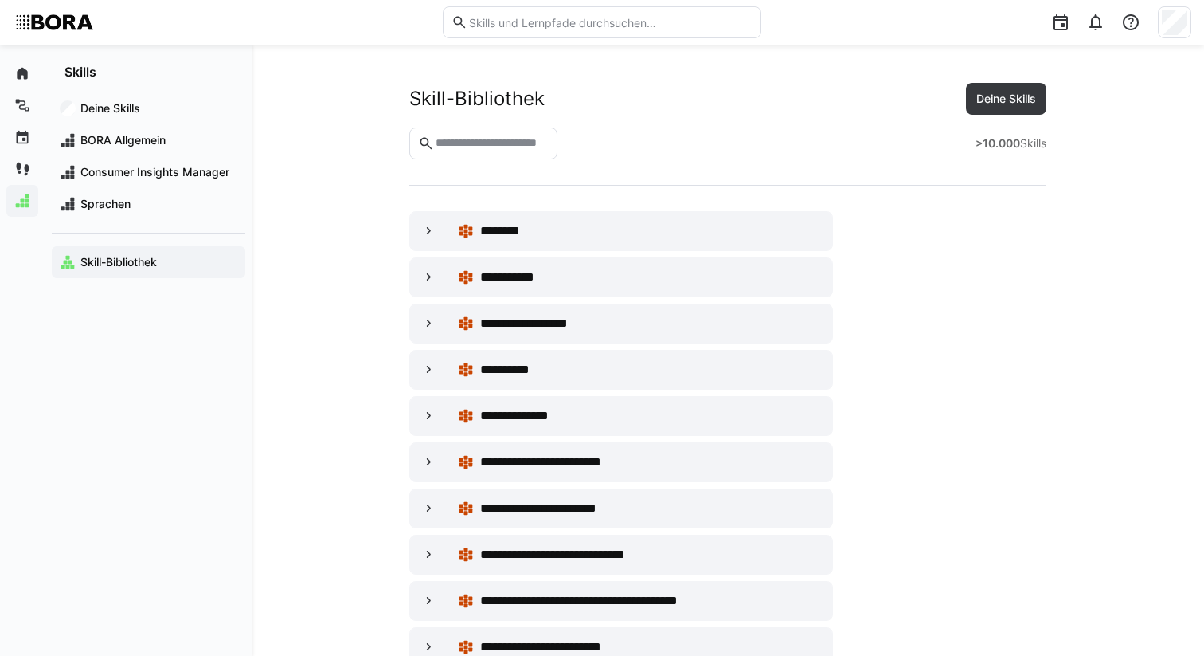
scroll to position [12457, 0]
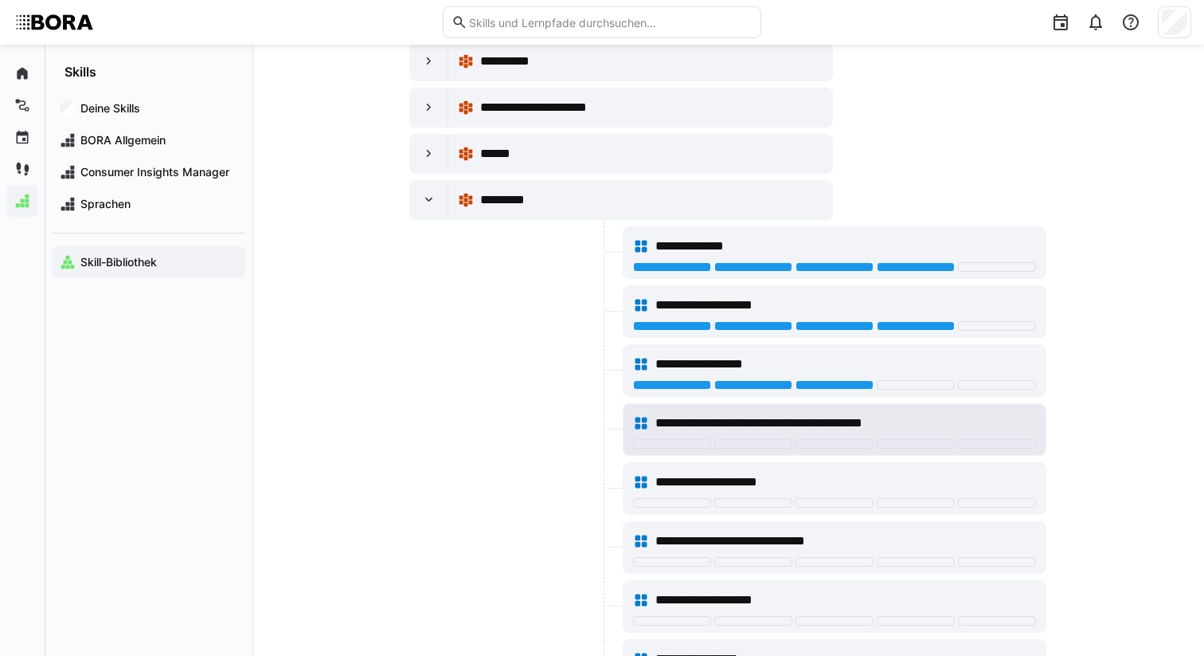
click at [837, 429] on span "**********" at bounding box center [779, 422] width 246 height 19
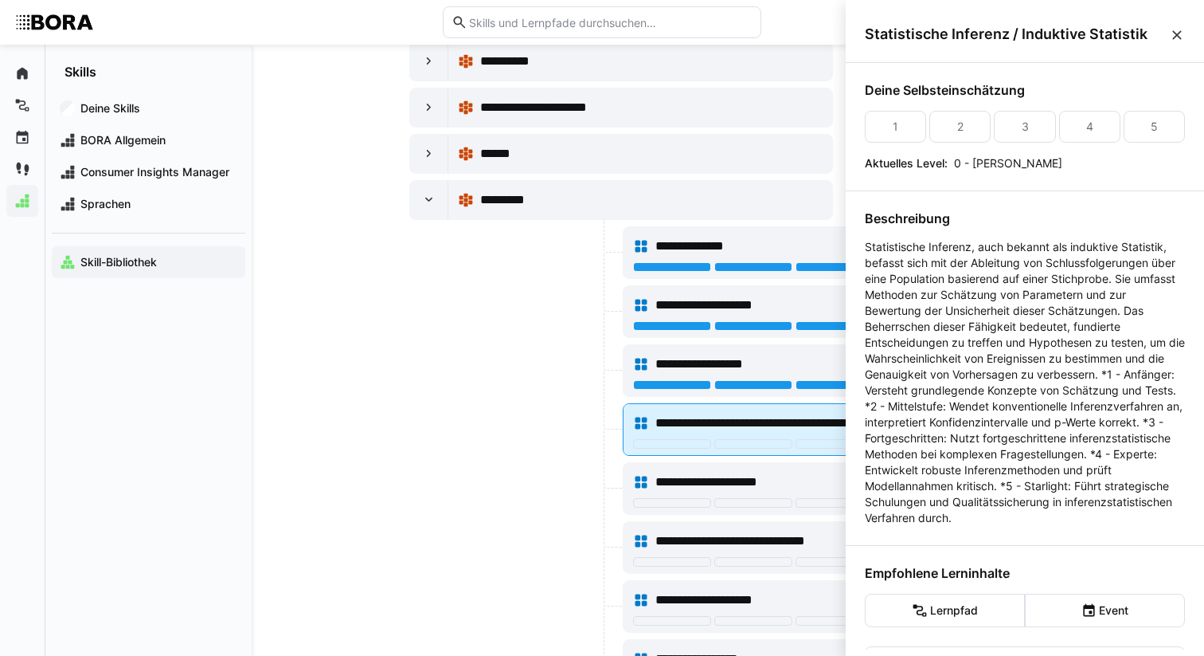
click at [816, 425] on span "**********" at bounding box center [779, 422] width 246 height 19
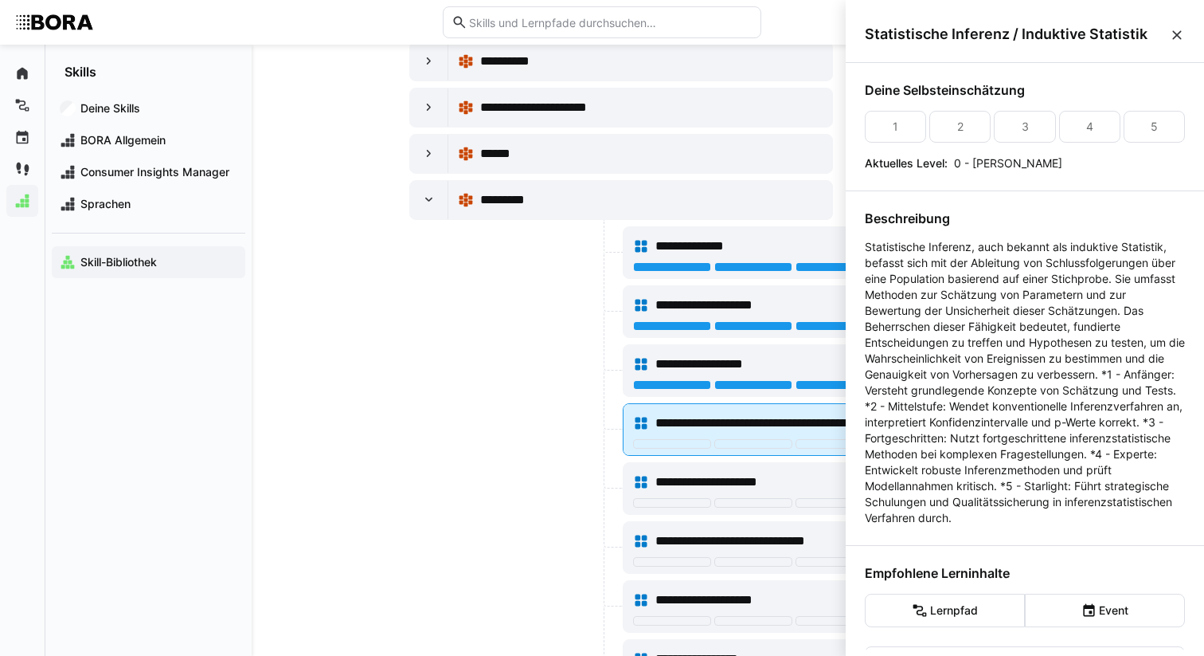
click at [802, 415] on span "**********" at bounding box center [779, 422] width 246 height 19
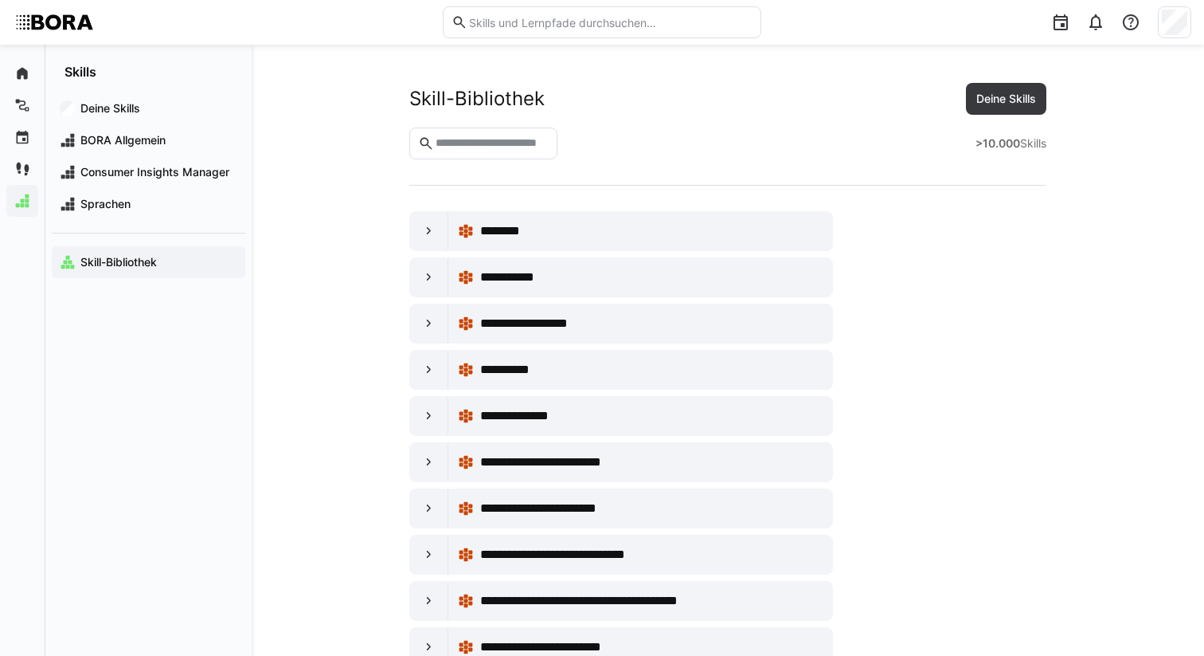
scroll to position [12457, 0]
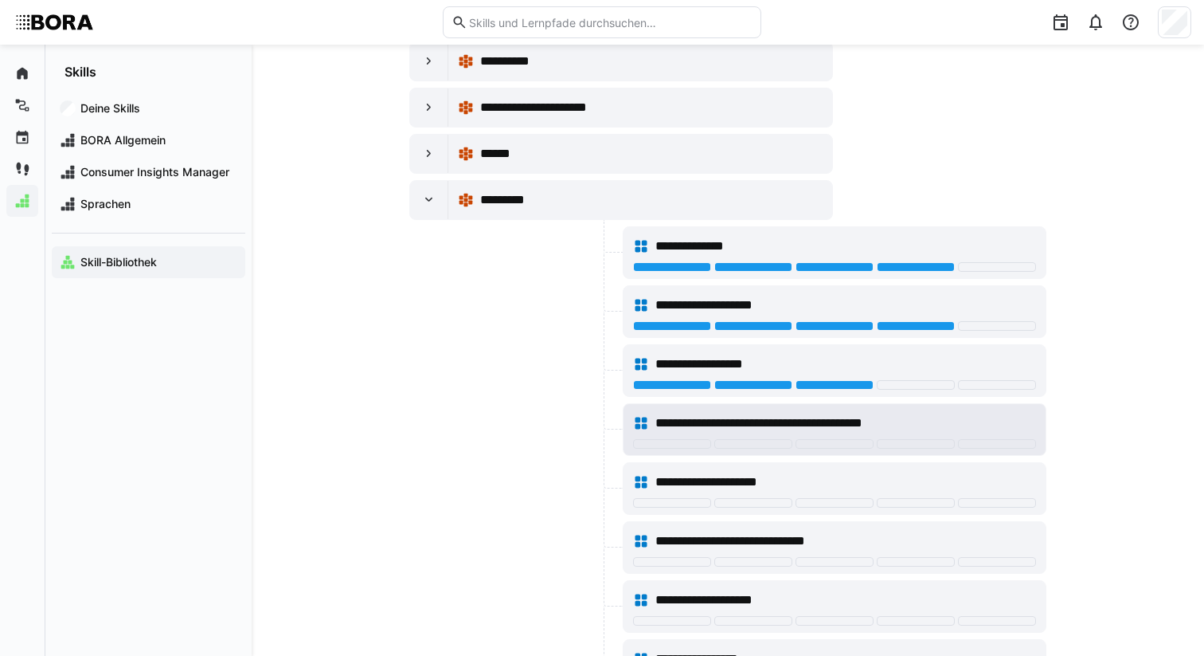
click at [813, 439] on div at bounding box center [835, 444] width 78 height 10
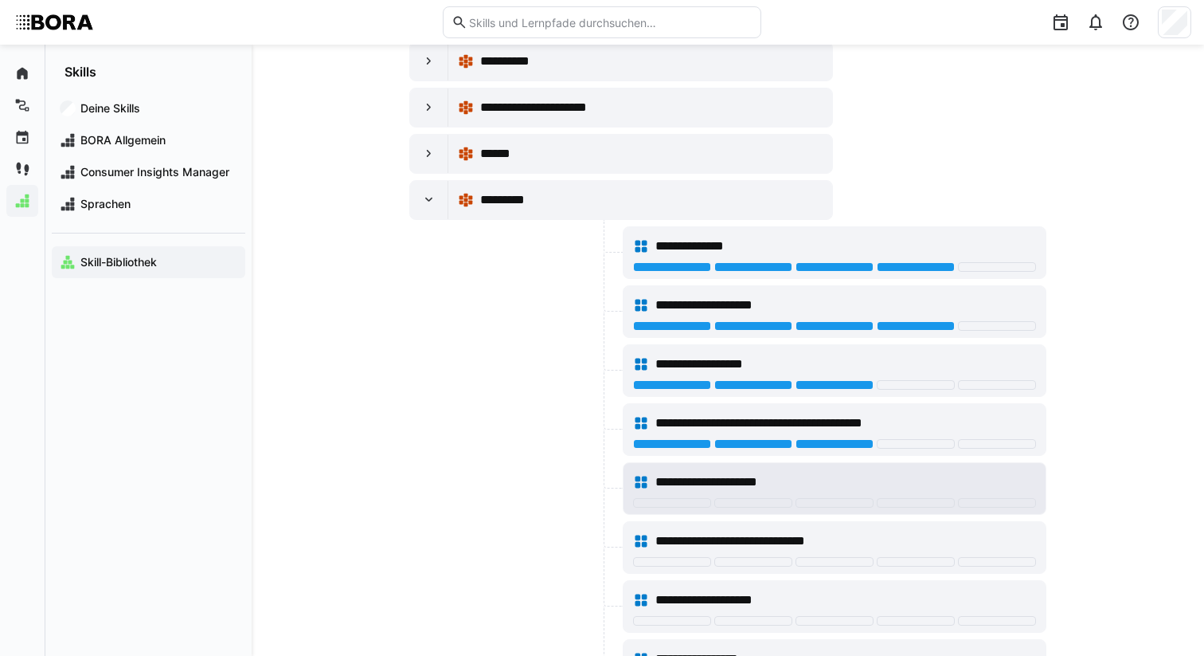
click at [788, 471] on div "**********" at bounding box center [834, 482] width 403 height 32
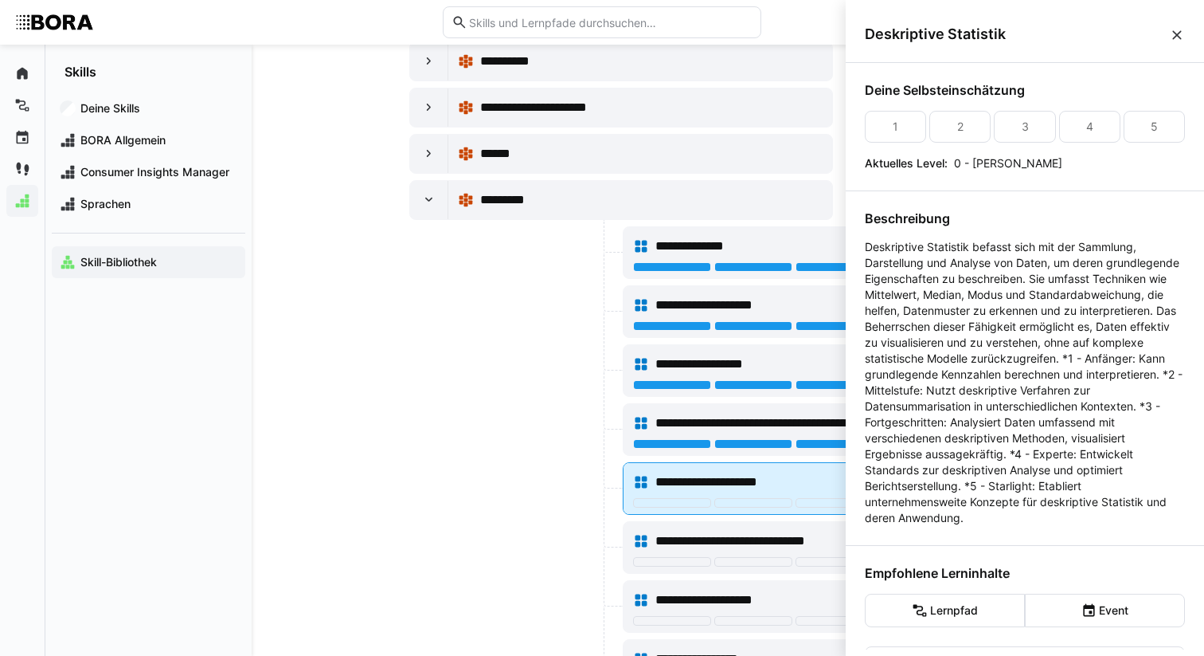
click at [750, 475] on span "**********" at bounding box center [717, 481] width 122 height 19
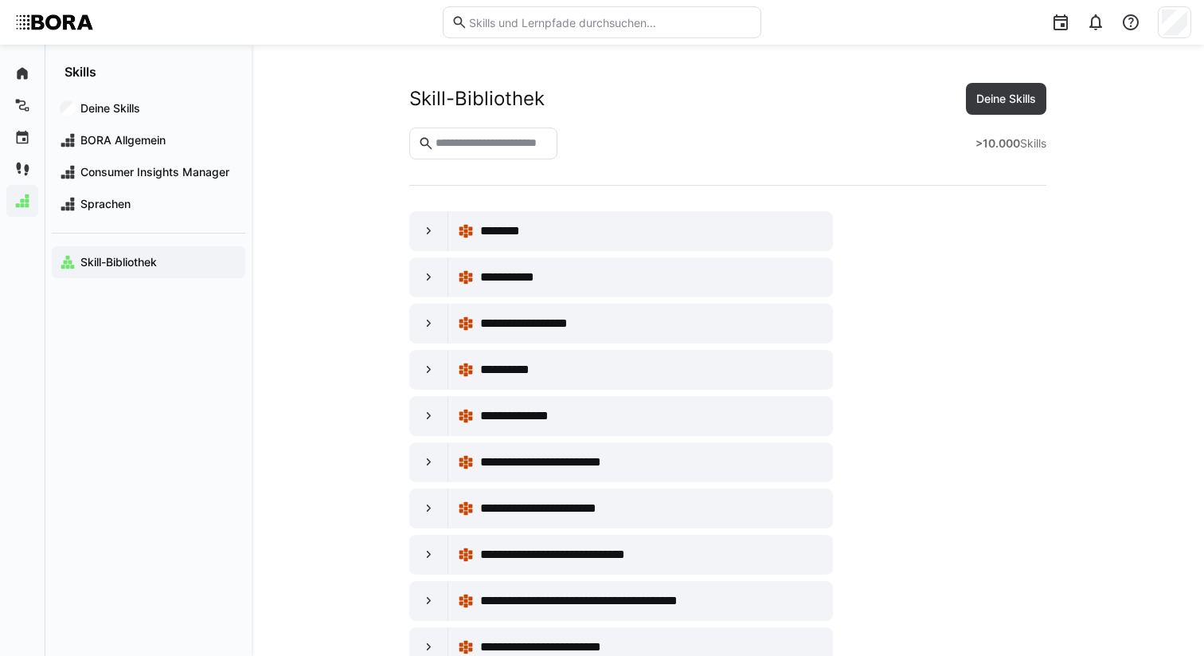
scroll to position [12457, 0]
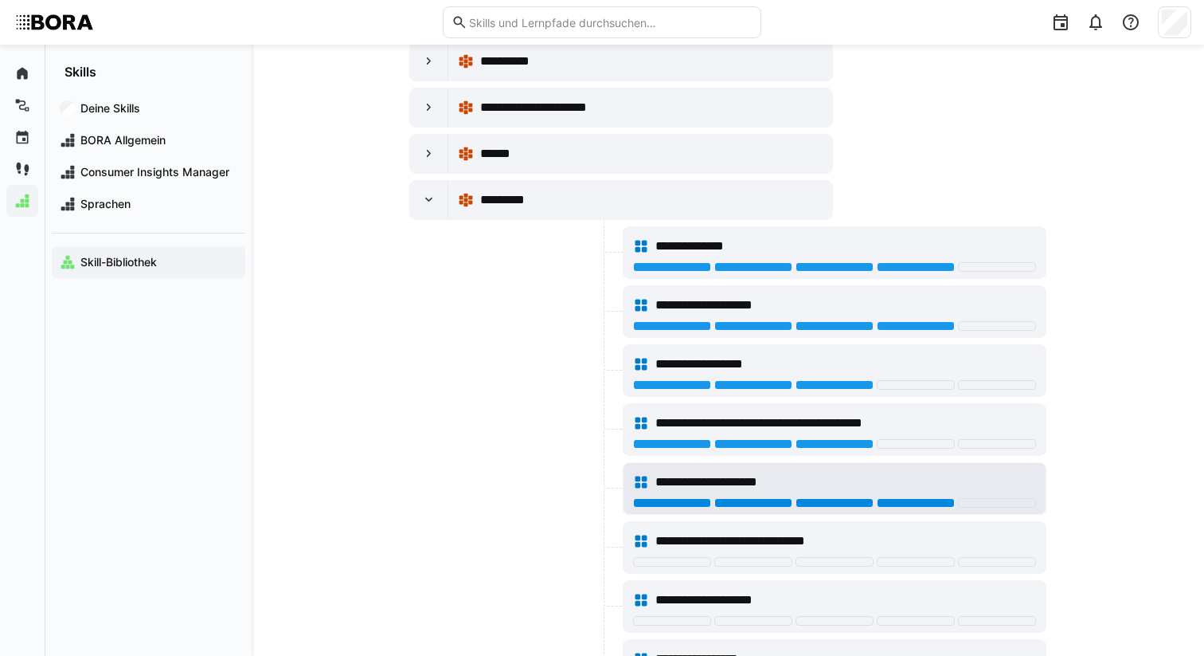
click at [896, 506] on div at bounding box center [916, 503] width 78 height 10
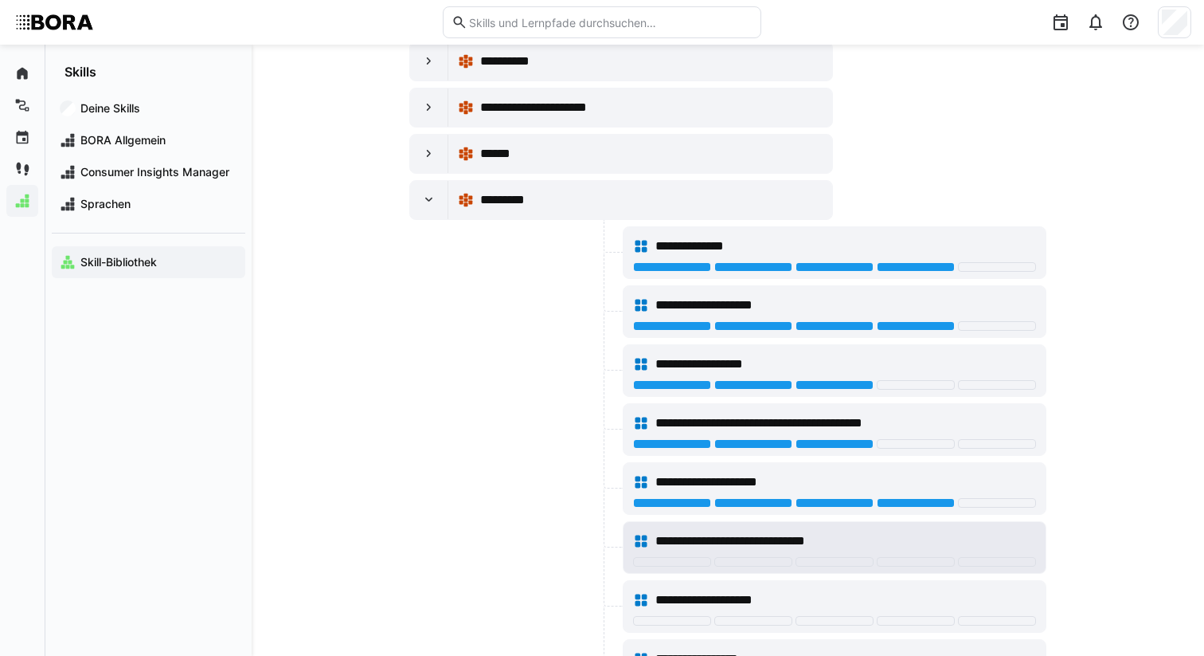
scroll to position [12560, 0]
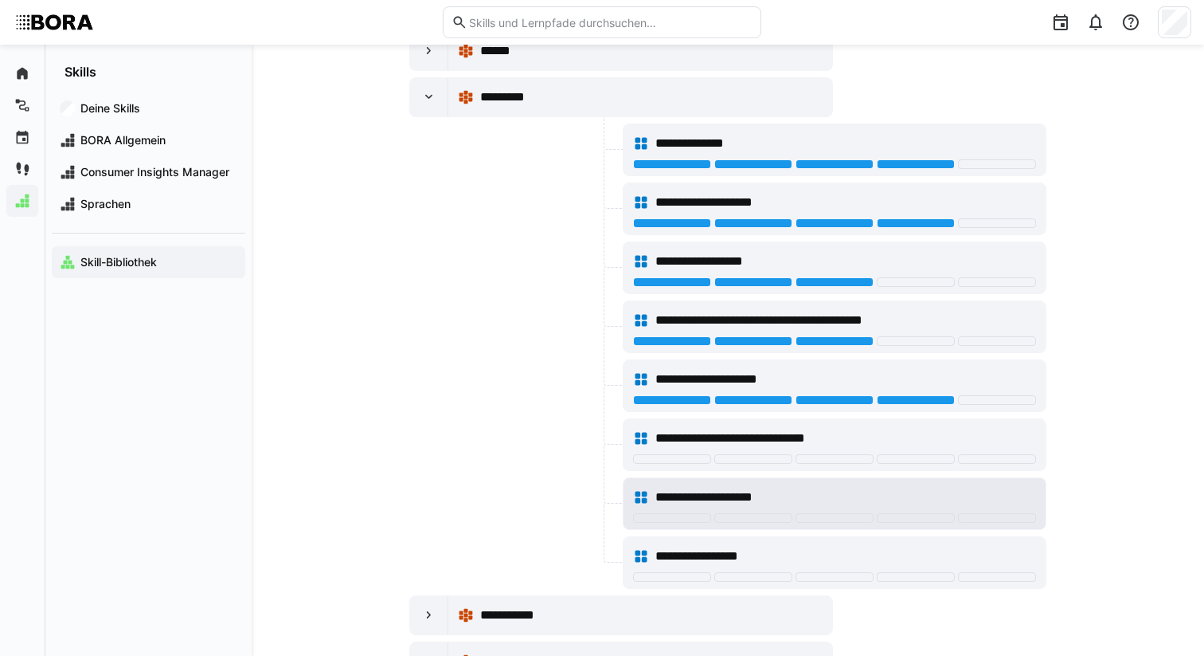
click at [733, 497] on span "**********" at bounding box center [725, 496] width 138 height 19
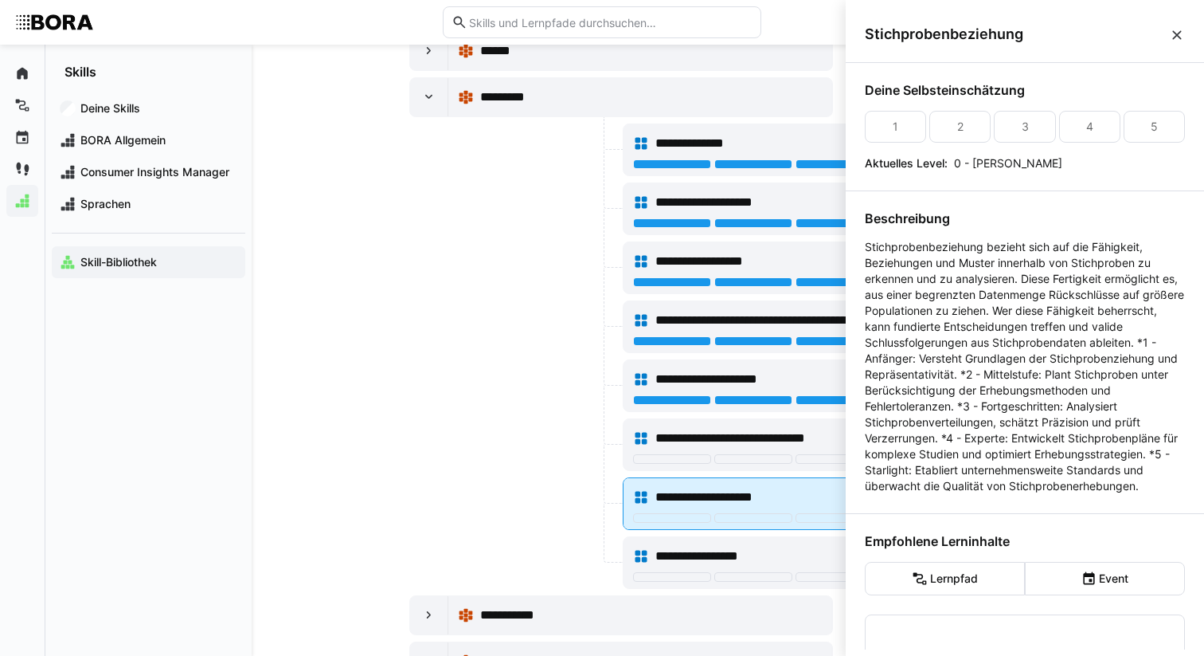
scroll to position [0, 0]
click at [817, 491] on div "**********" at bounding box center [846, 496] width 381 height 19
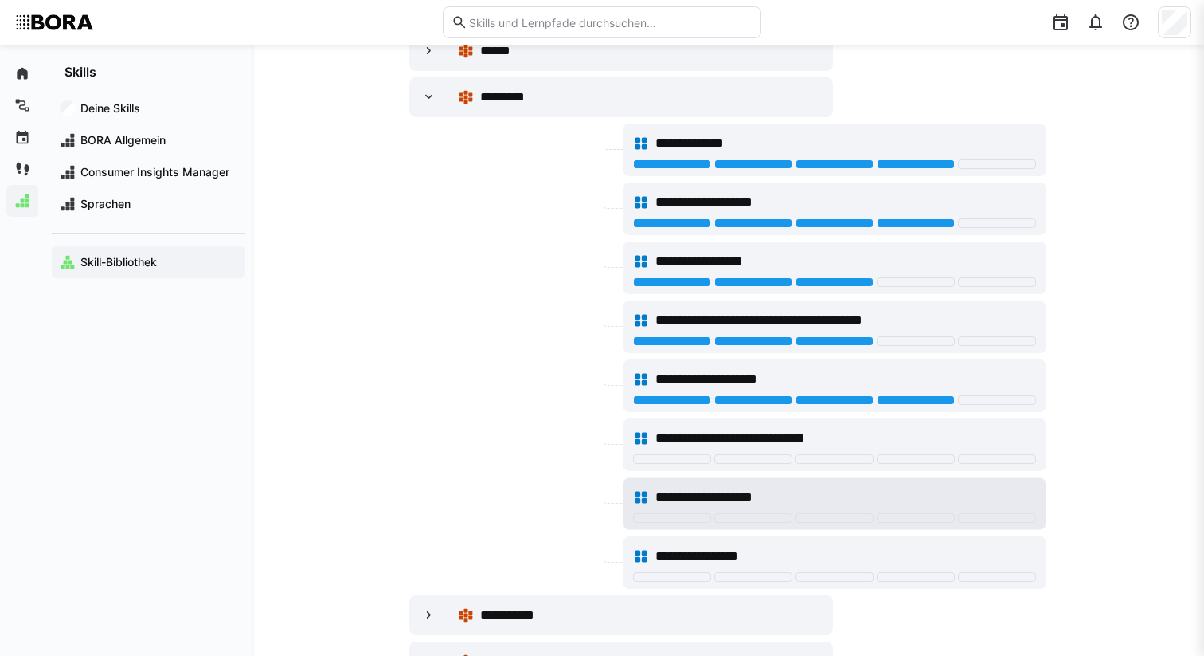
scroll to position [12560, 0]
click at [989, 524] on div at bounding box center [834, 519] width 403 height 13
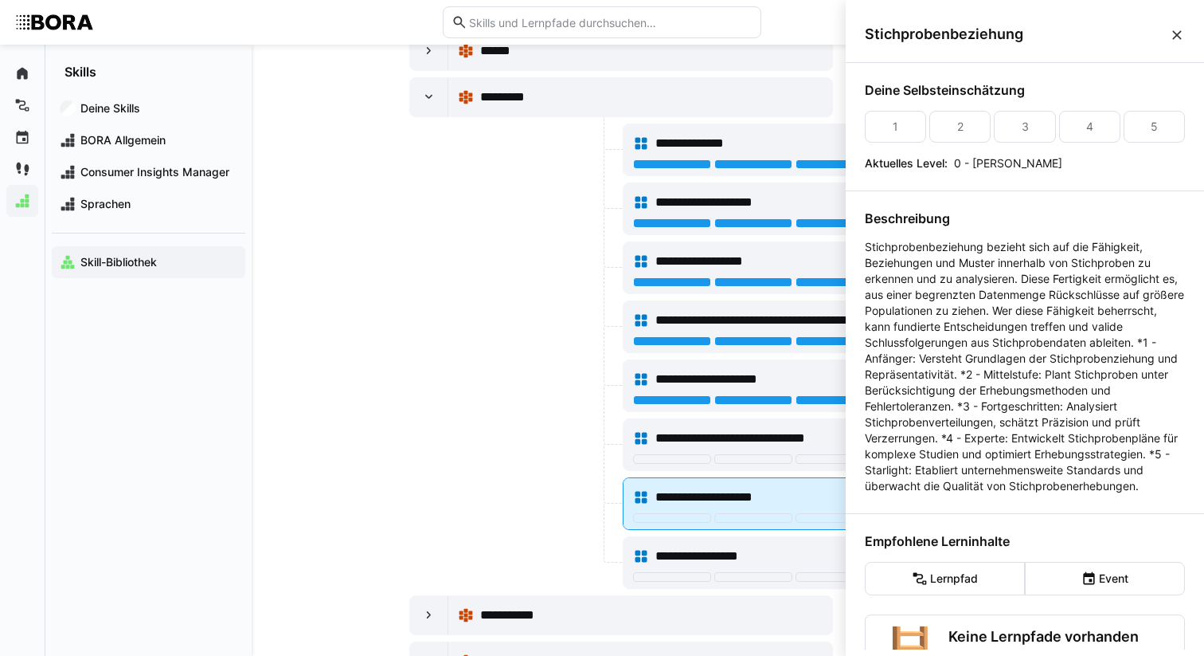
scroll to position [0, 0]
click at [670, 497] on span "**********" at bounding box center [725, 496] width 138 height 19
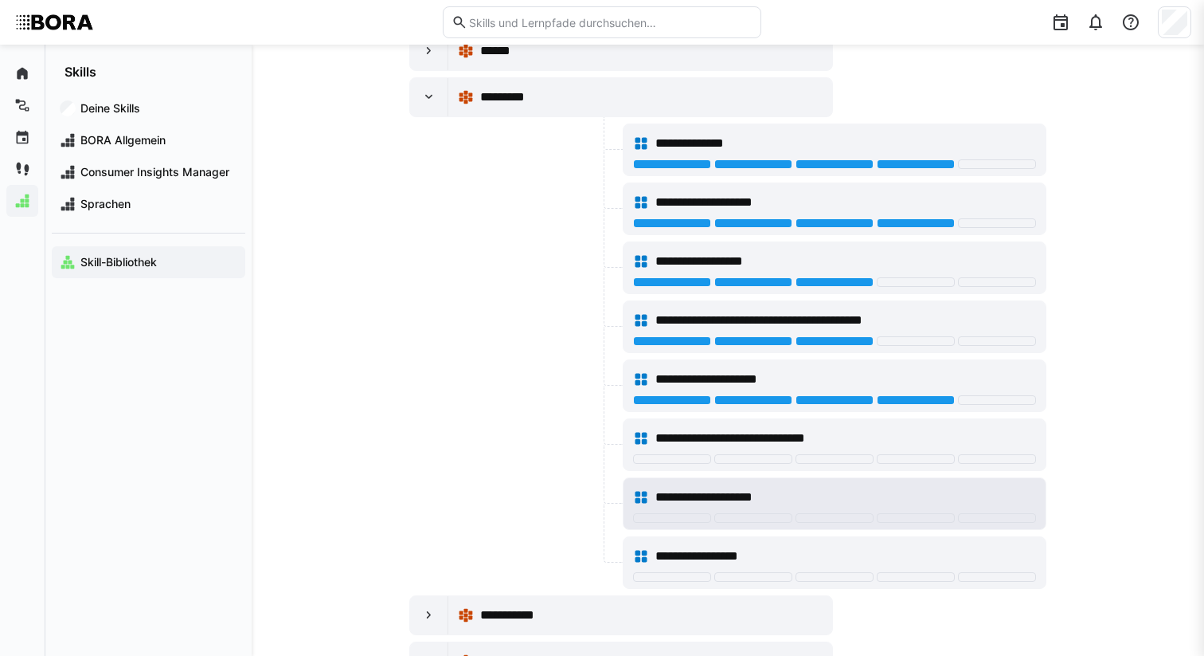
scroll to position [12560, 0]
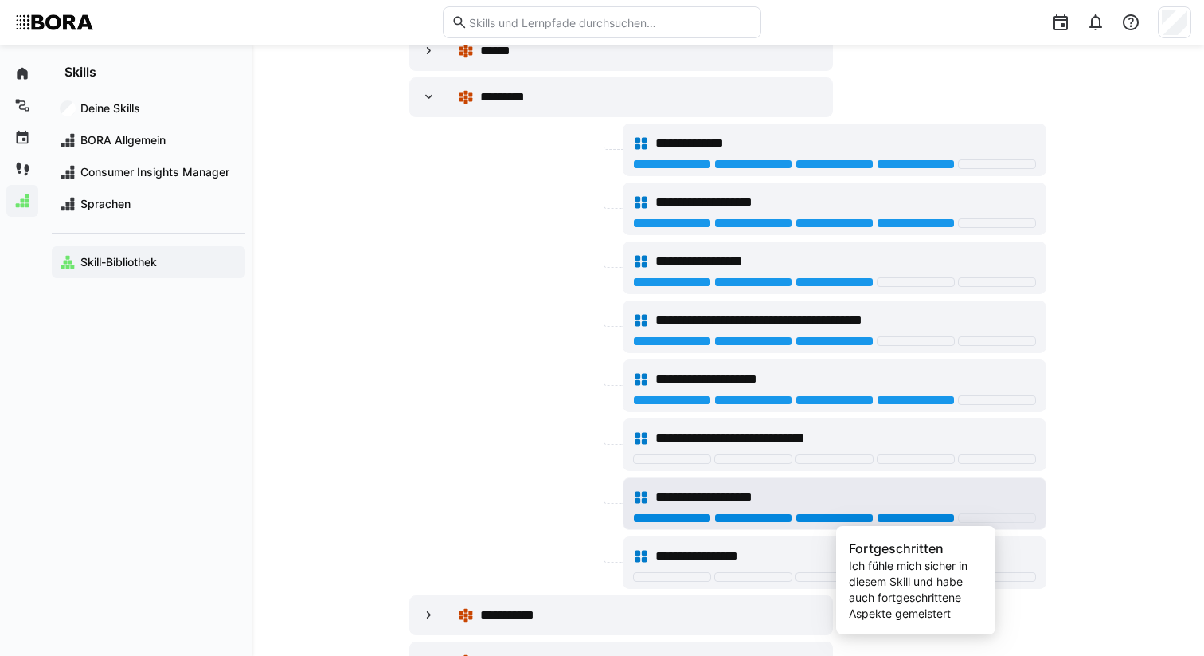
click at [939, 519] on div at bounding box center [916, 518] width 78 height 10
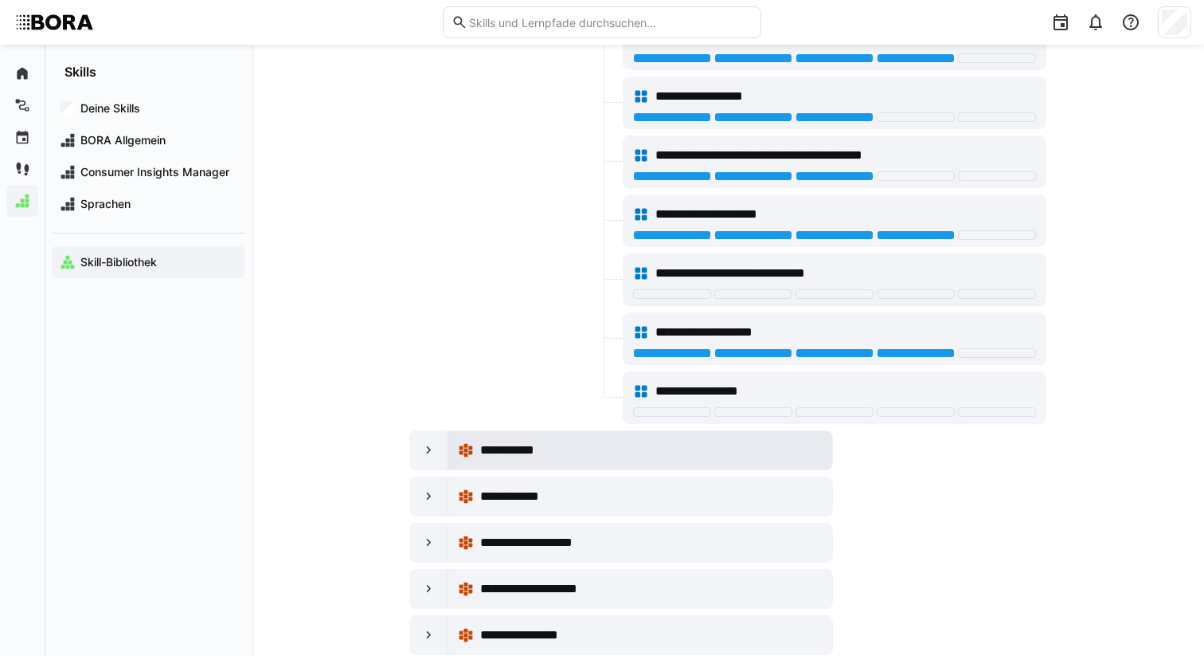
scroll to position [12807, 0]
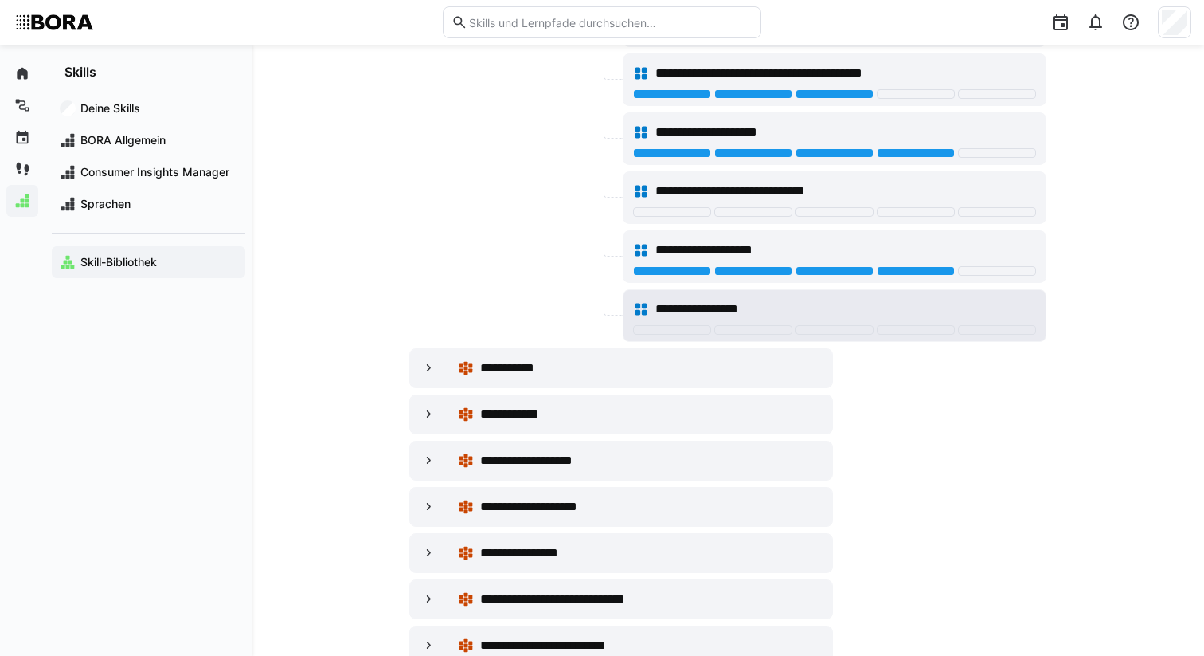
click at [700, 296] on div "**********" at bounding box center [834, 309] width 403 height 32
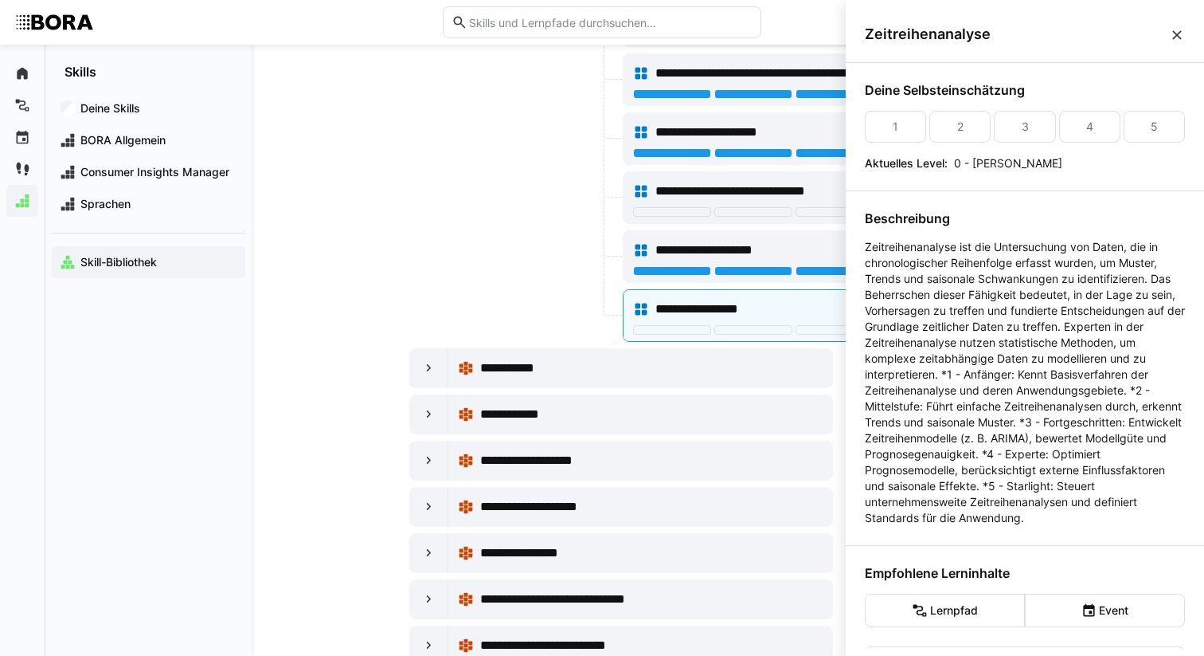
click at [458, 296] on div at bounding box center [514, 315] width 210 height 53
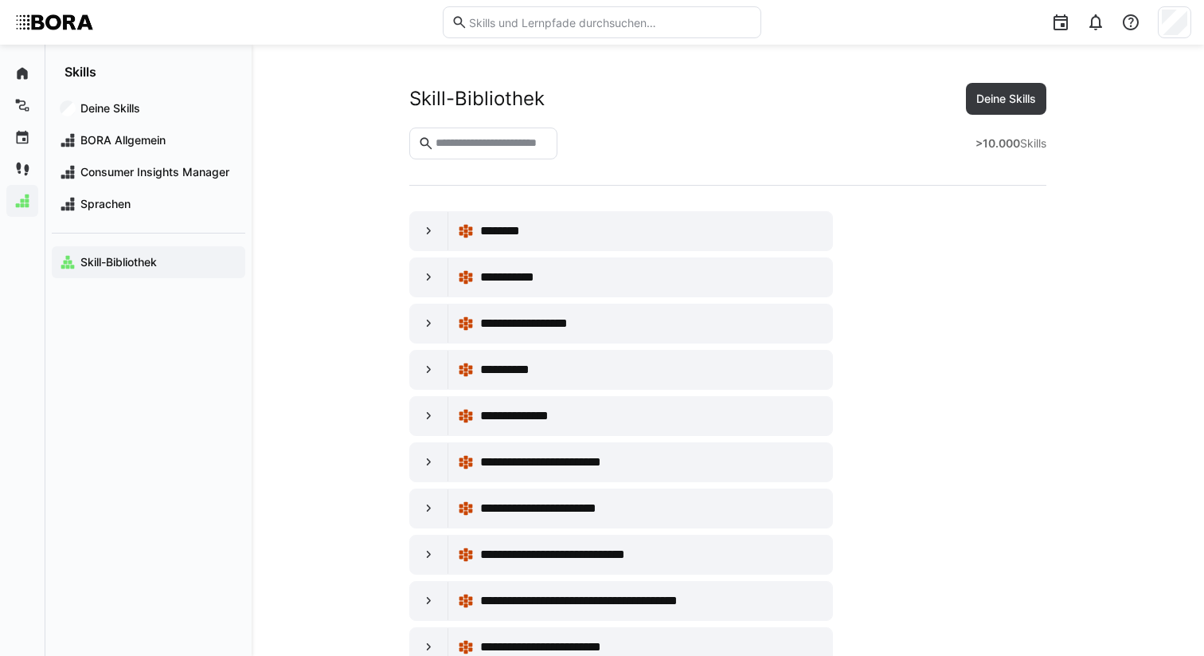
scroll to position [12807, 0]
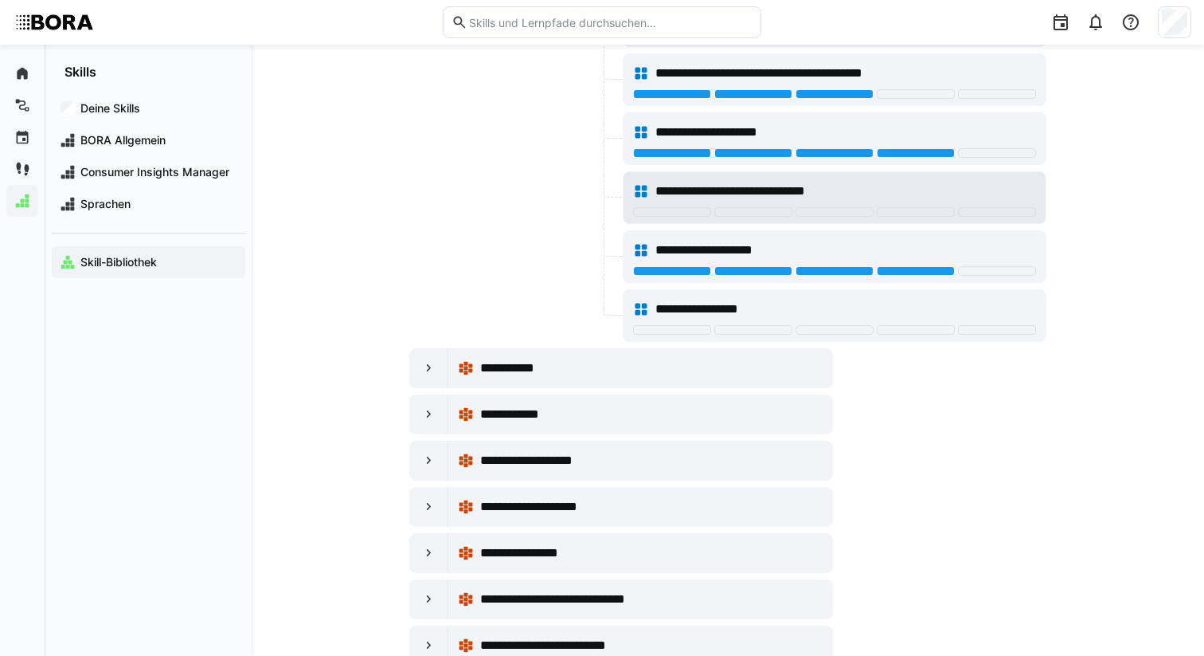
click at [706, 190] on span "**********" at bounding box center [755, 191] width 198 height 19
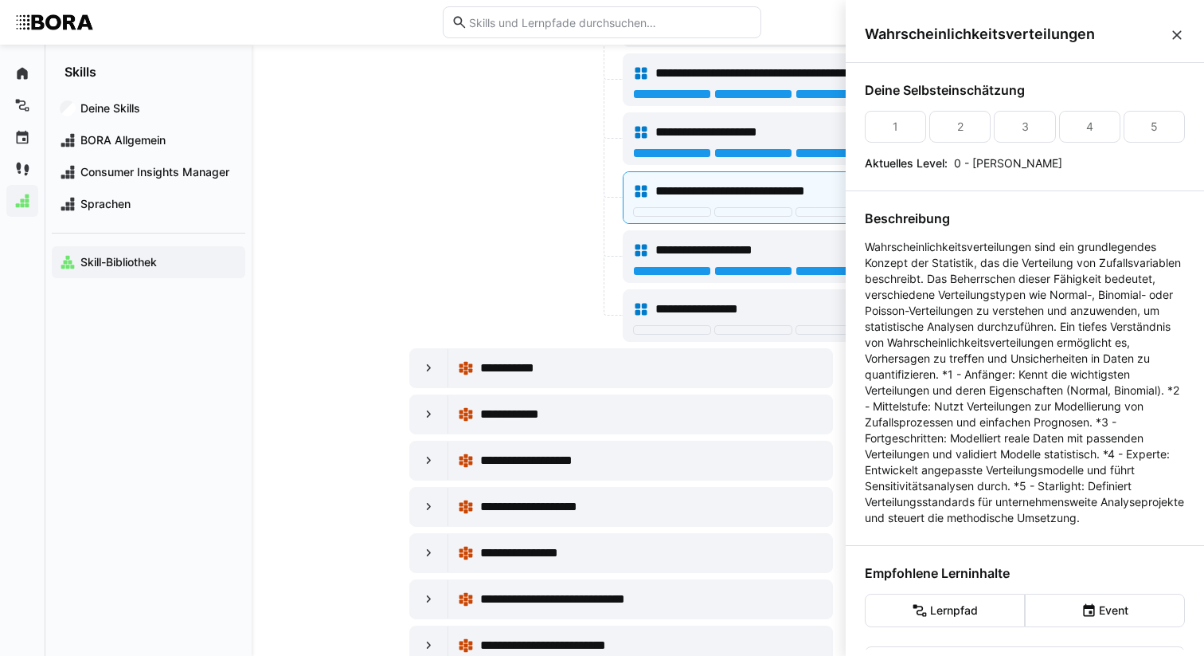
click at [434, 206] on div at bounding box center [514, 197] width 210 height 53
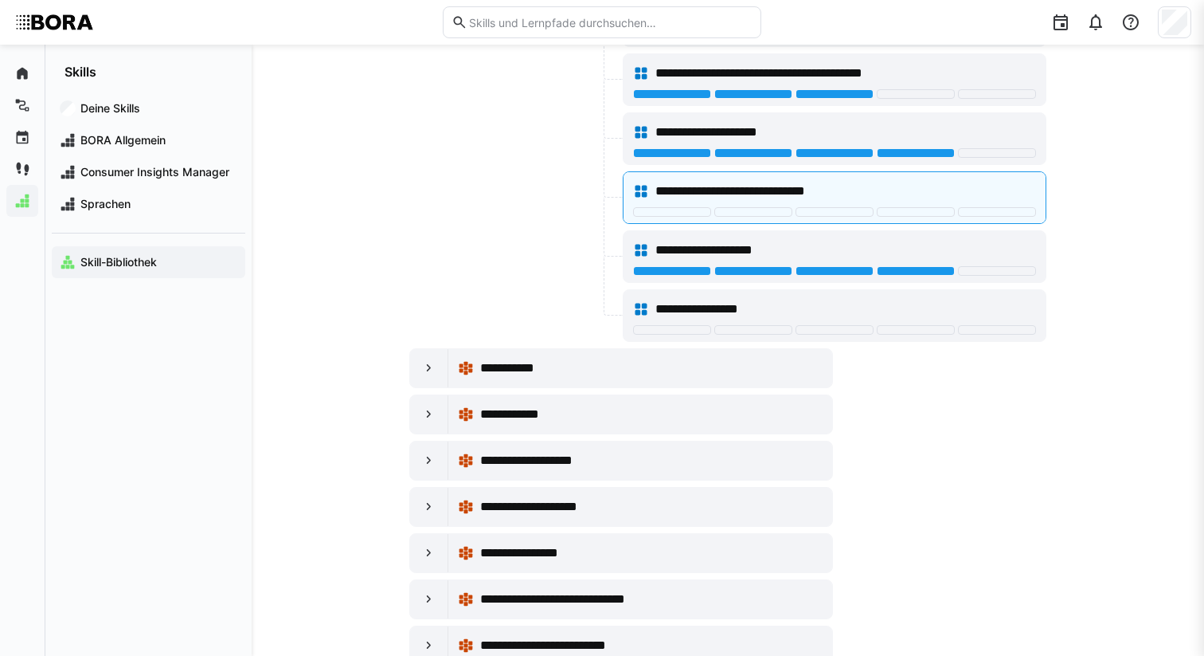
scroll to position [12807, 0]
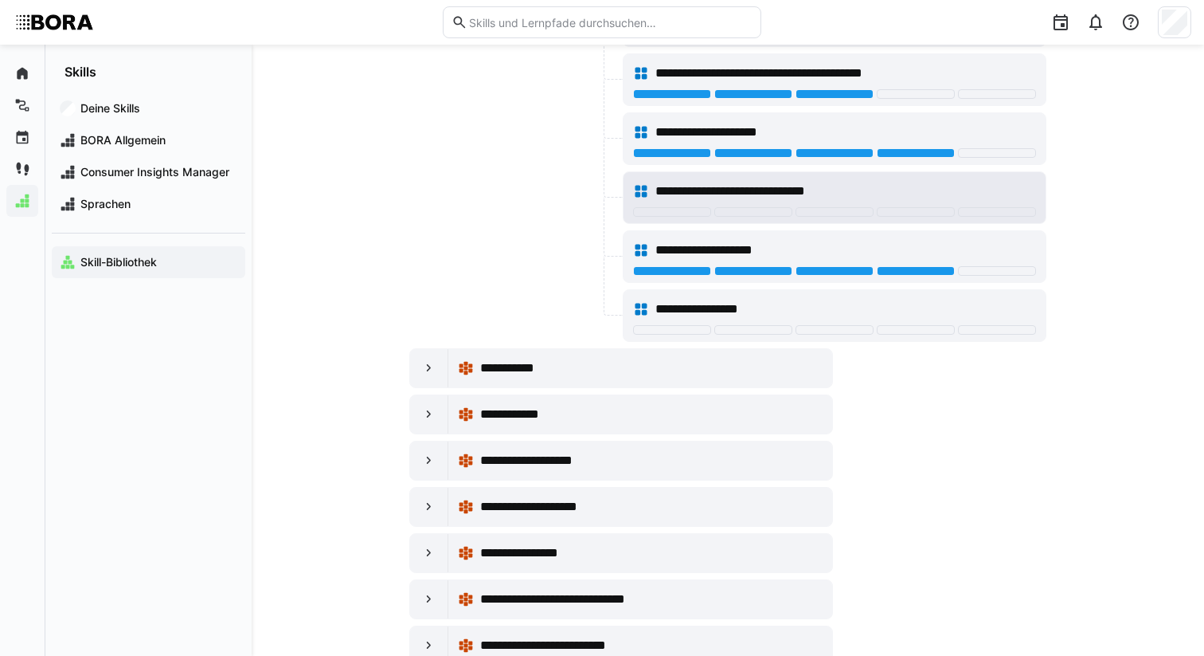
click at [742, 191] on span "**********" at bounding box center [755, 191] width 198 height 19
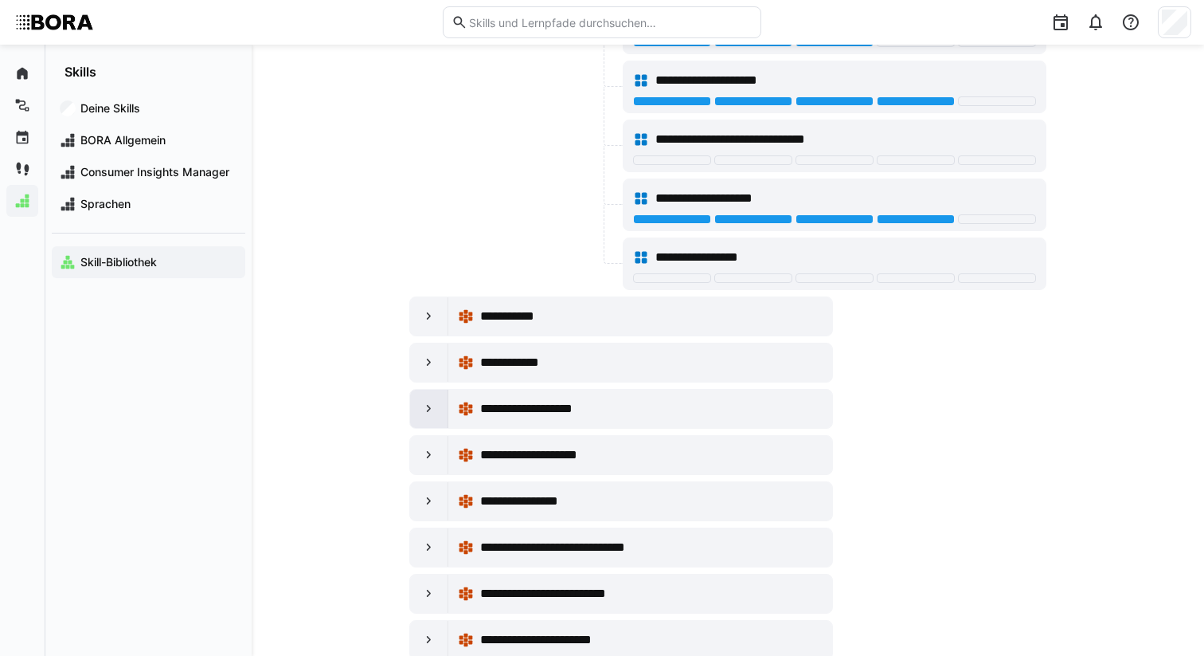
scroll to position [12869, 0]
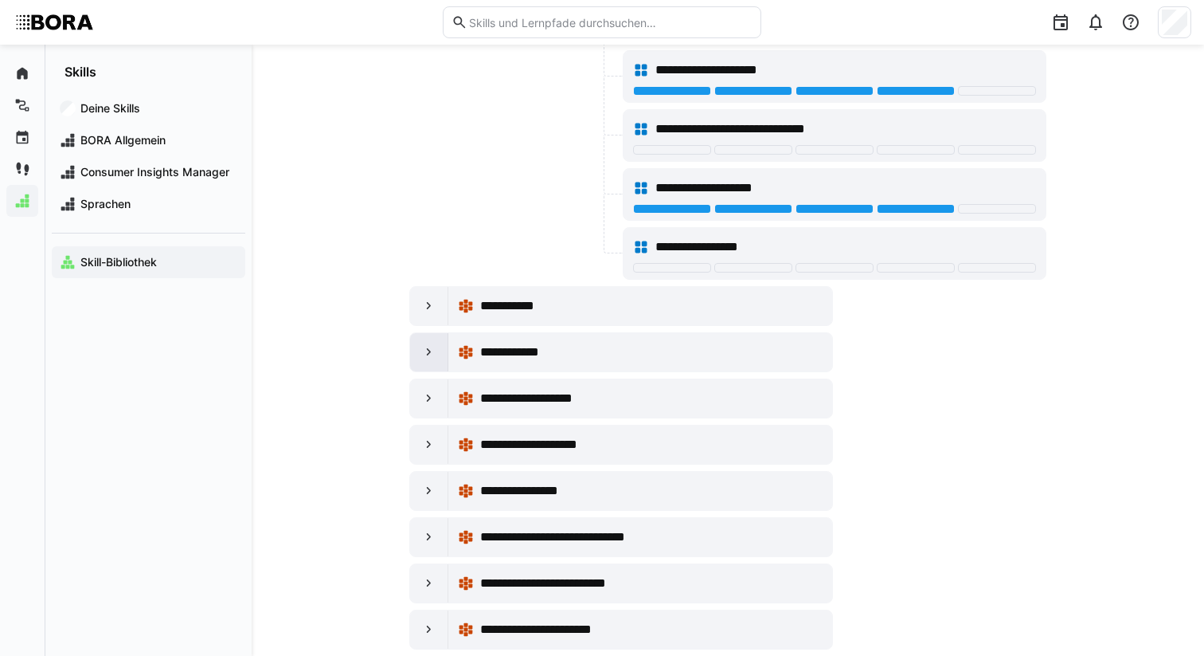
click at [421, 361] on div at bounding box center [429, 352] width 38 height 38
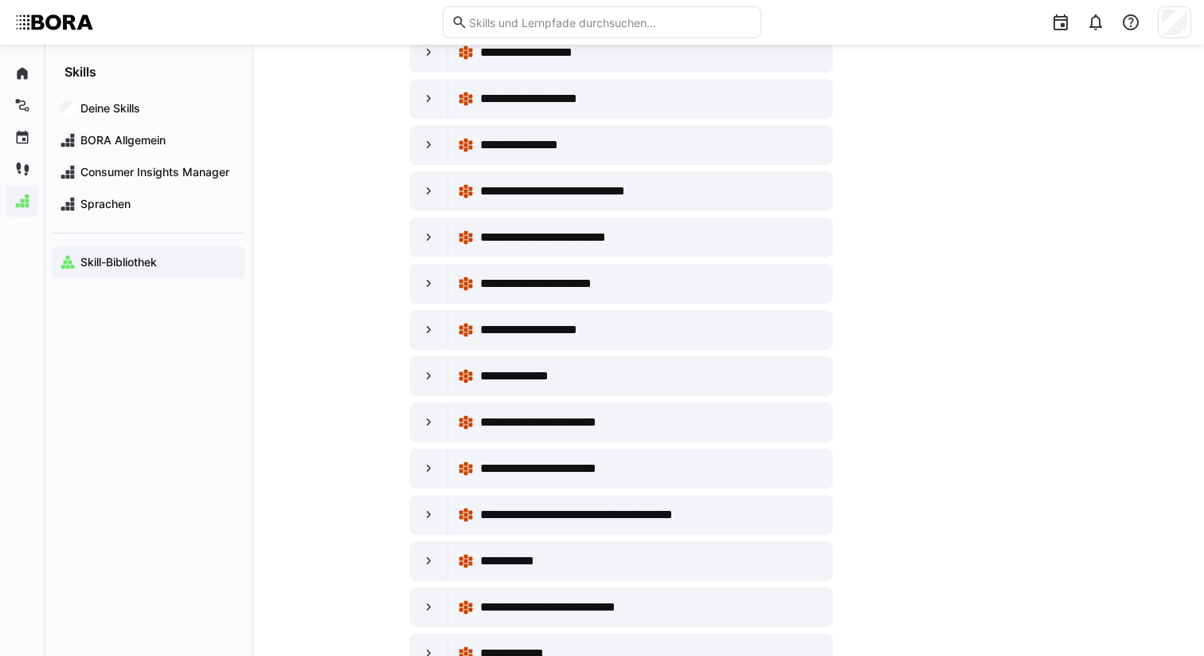
scroll to position [14027, 0]
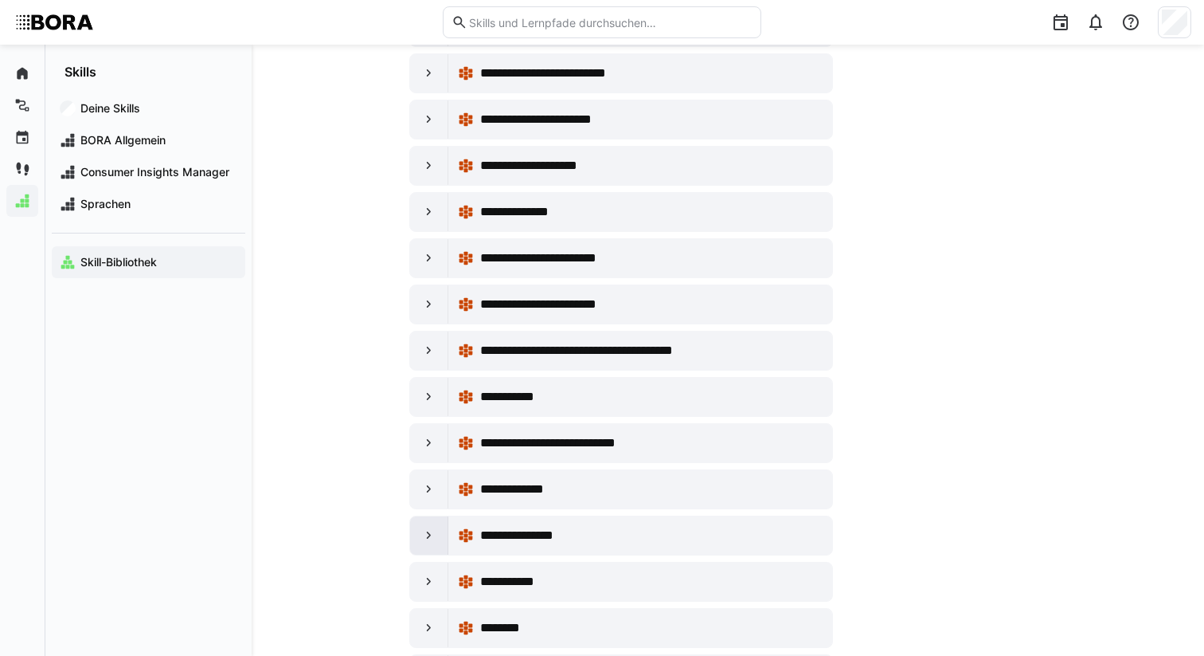
click at [436, 536] on eds-icon at bounding box center [429, 535] width 16 height 16
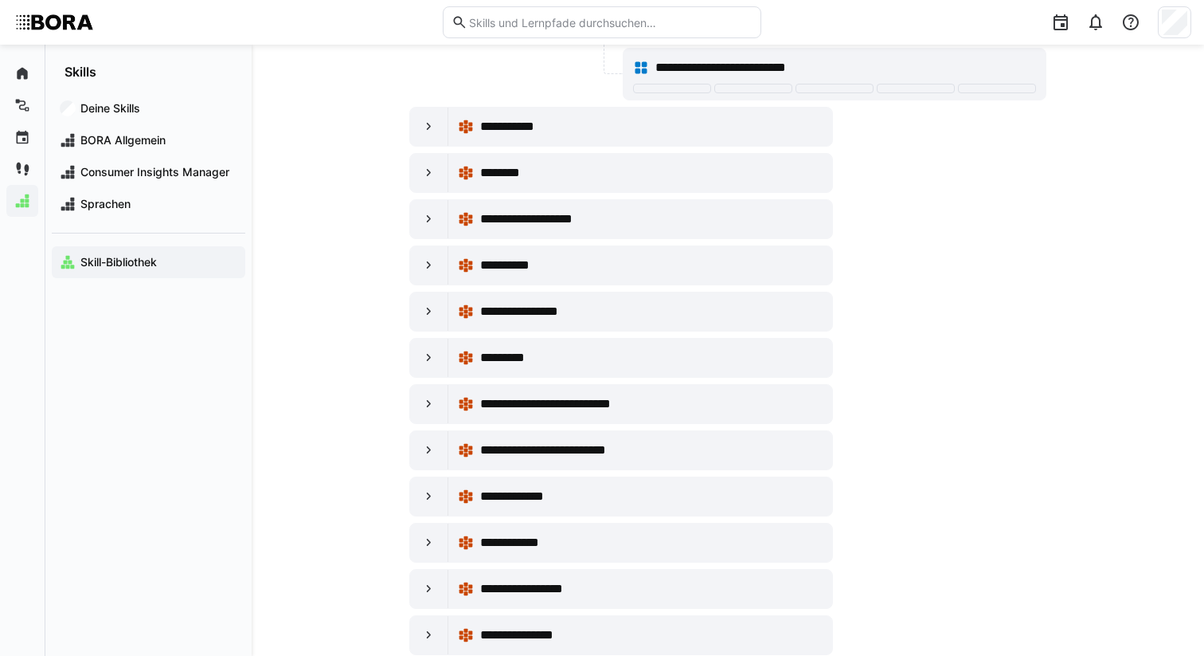
scroll to position [14728, 0]
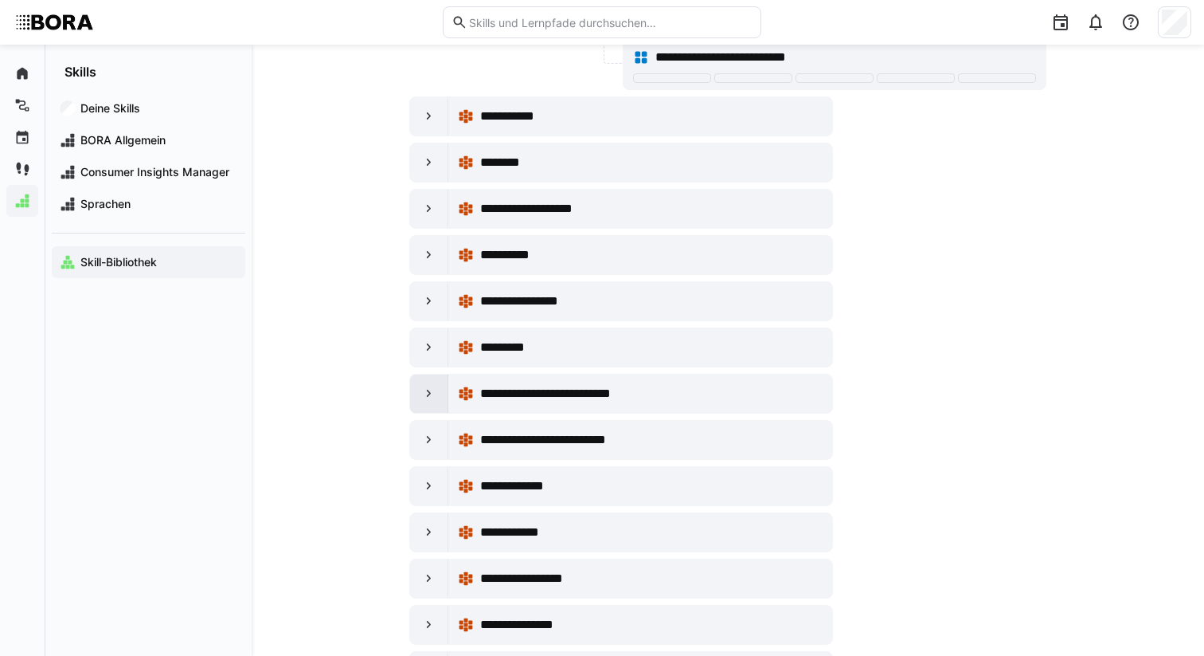
click at [444, 397] on div at bounding box center [429, 393] width 38 height 38
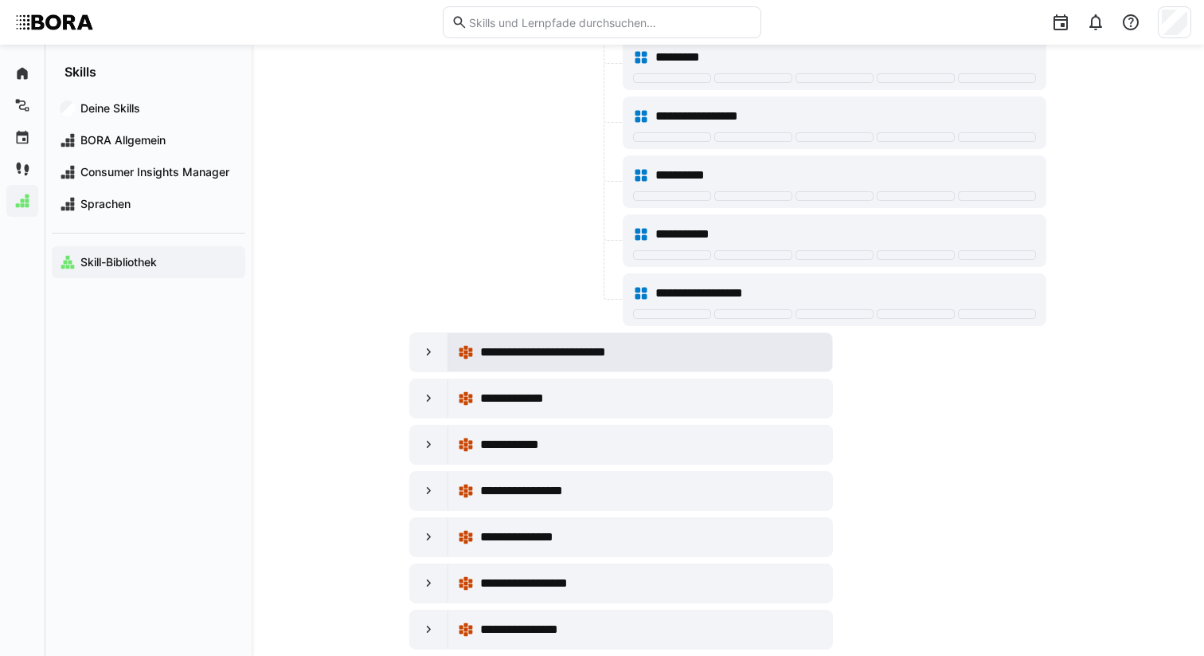
scroll to position [15572, 0]
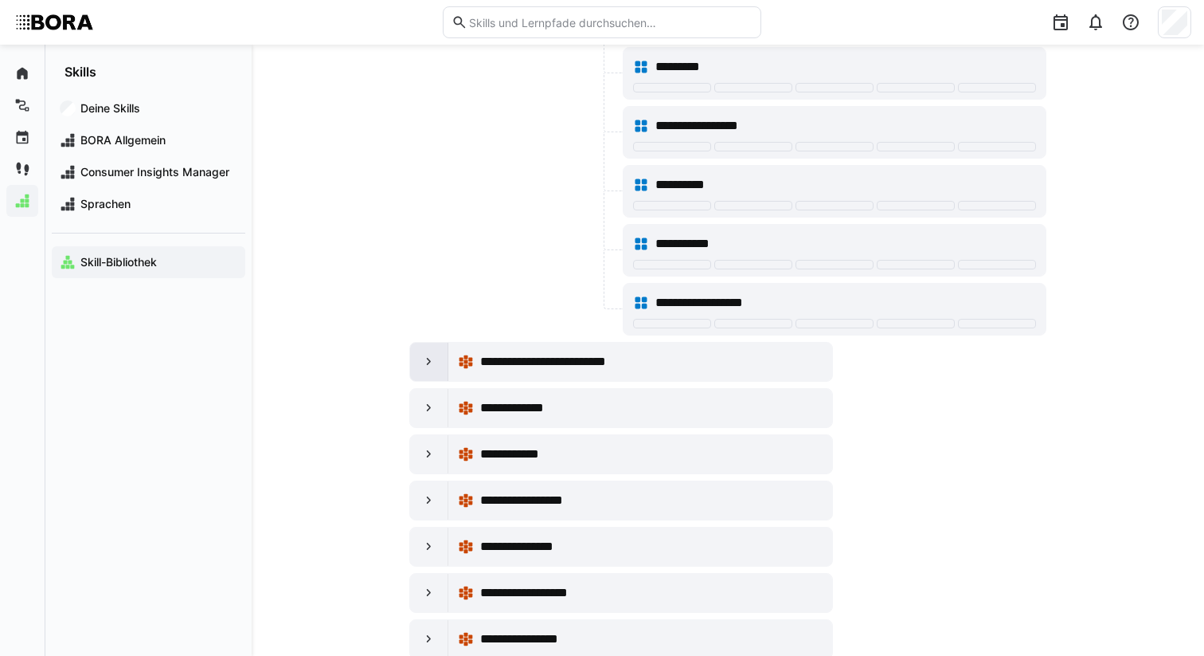
click at [430, 361] on eds-icon at bounding box center [429, 362] width 16 height 16
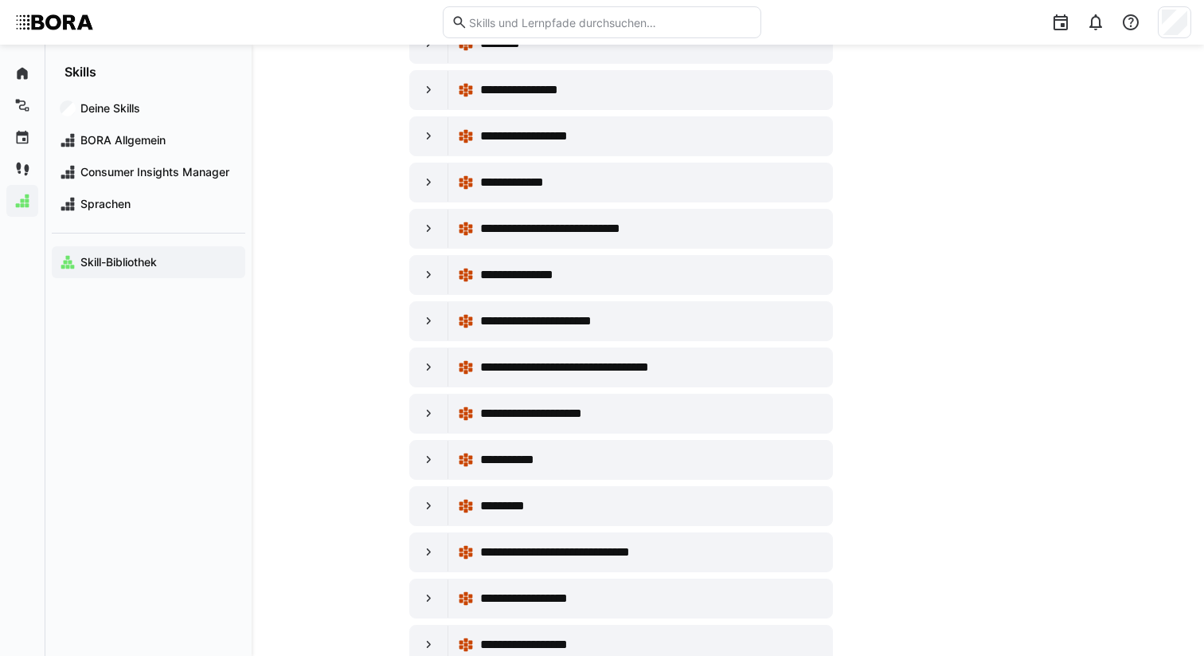
scroll to position [17309, 0]
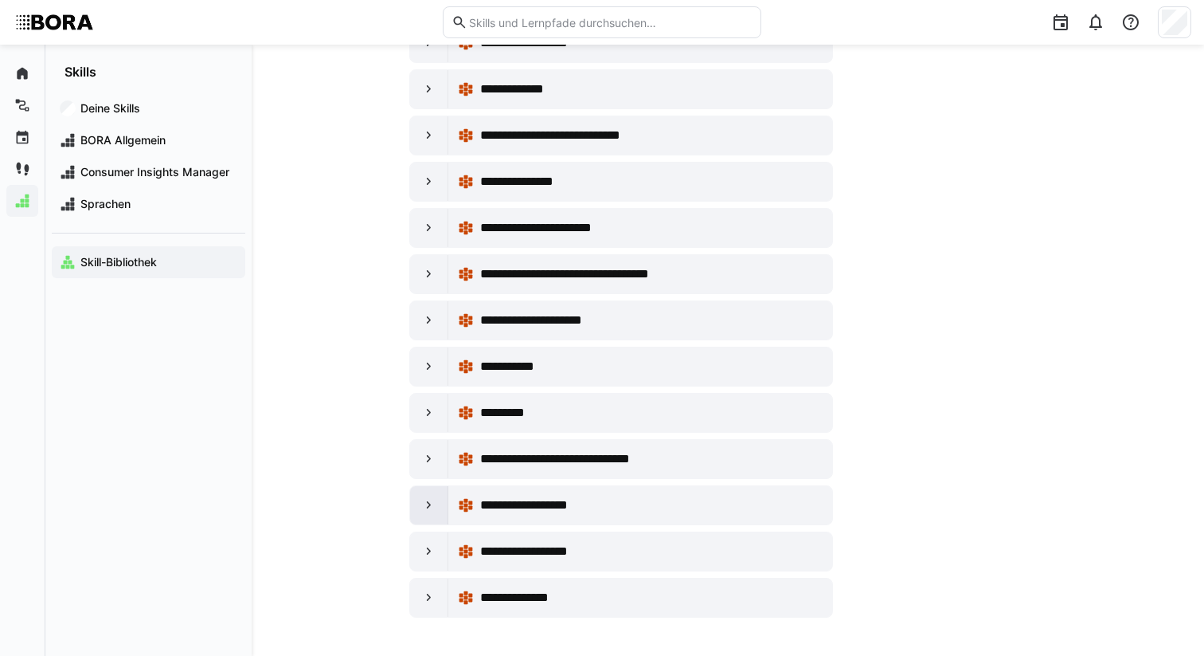
click at [433, 496] on div at bounding box center [429, 505] width 38 height 38
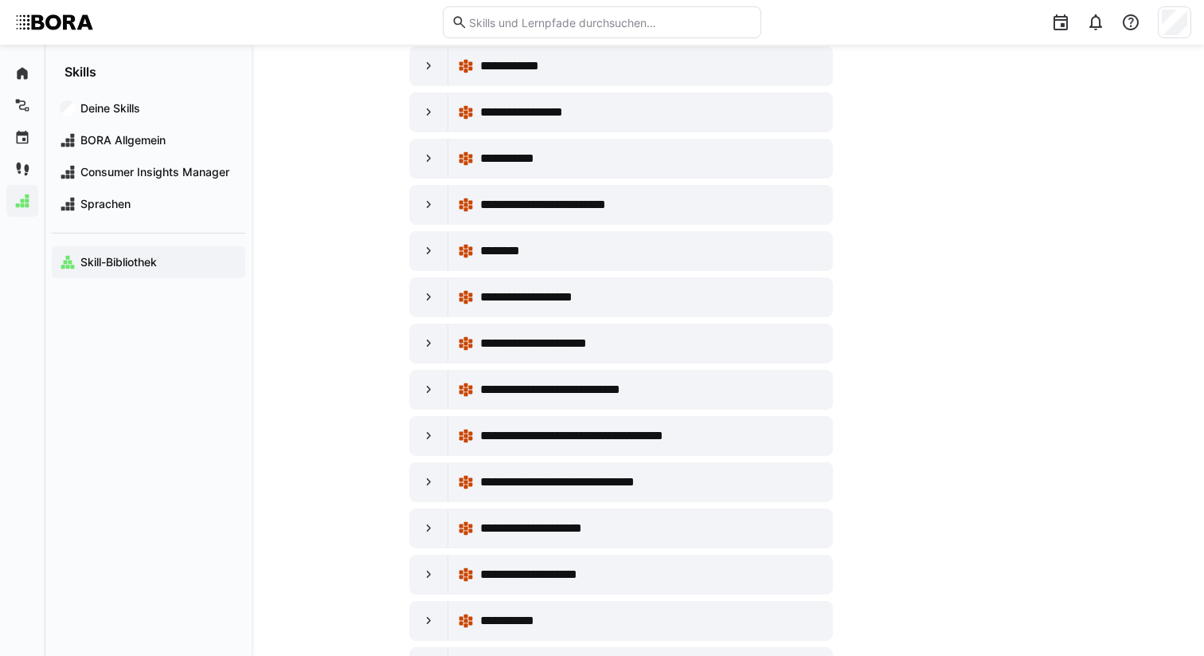
scroll to position [0, 0]
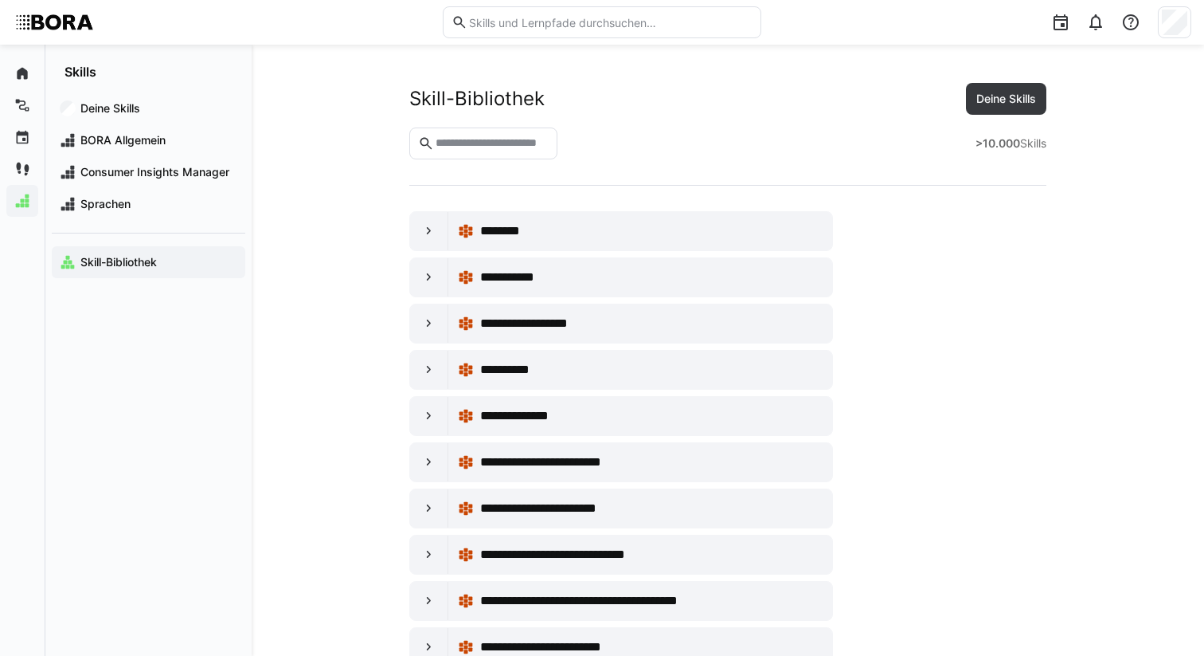
drag, startPoint x: 287, startPoint y: 116, endPoint x: 329, endPoint y: 115, distance: 42.2
click at [0, 0] on app-navigation-label "Deine Skills" at bounding box center [0, 0] width 0 height 0
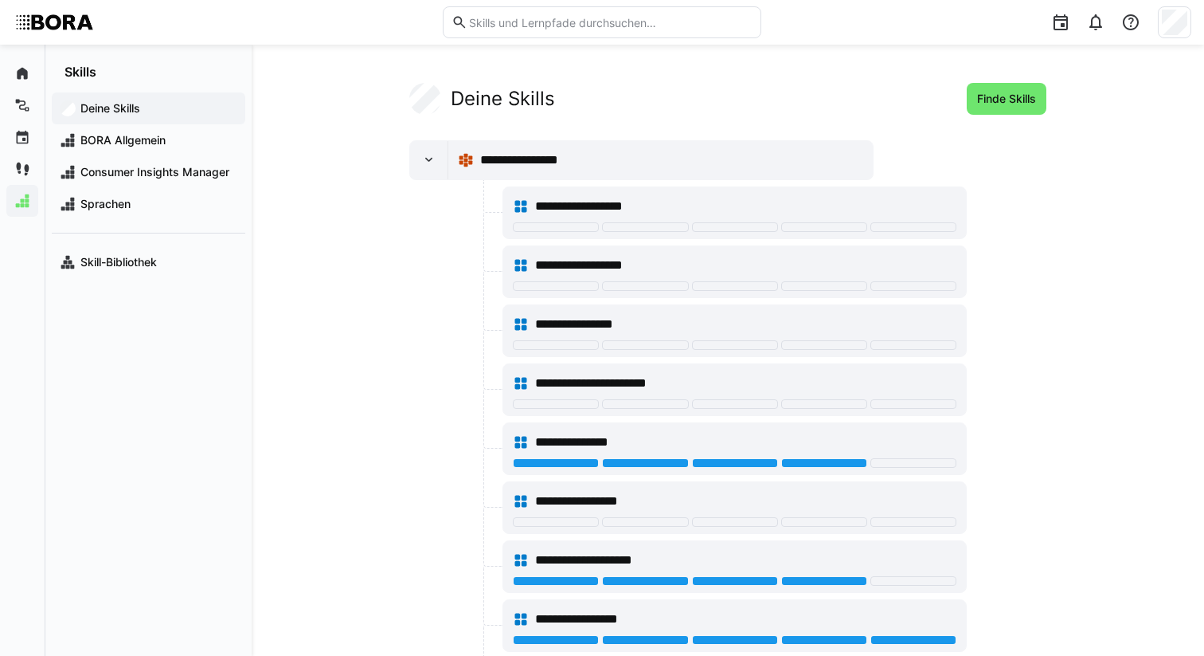
scroll to position [10, 0]
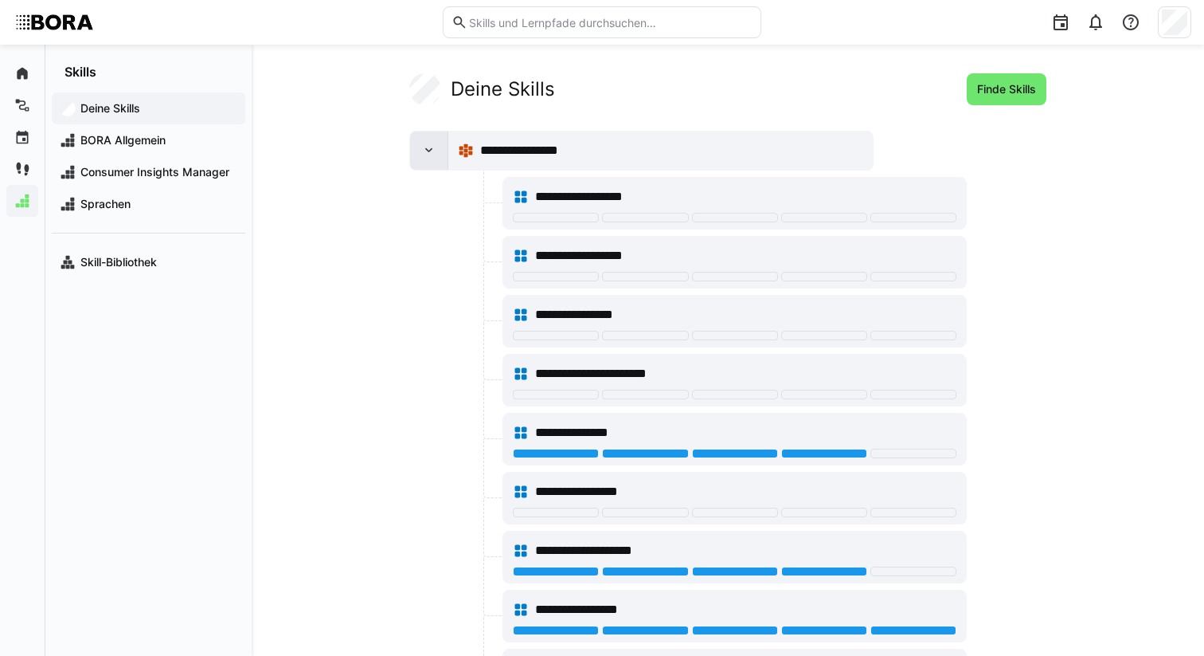
click at [421, 159] on div at bounding box center [429, 150] width 38 height 38
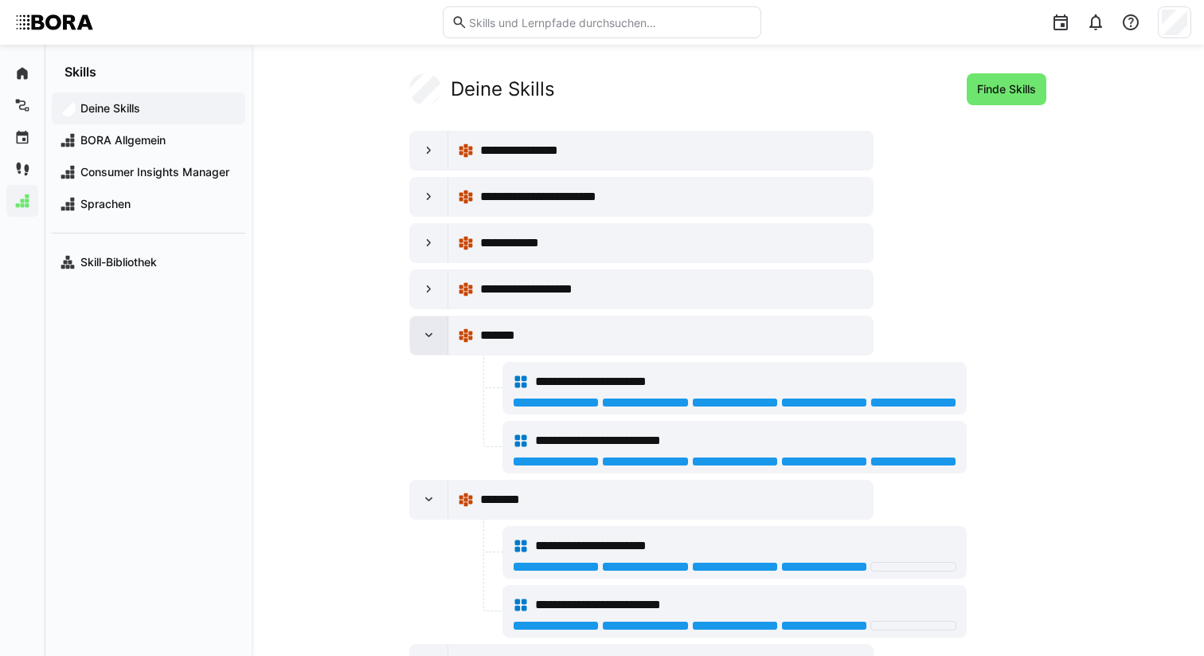
click at [417, 335] on div at bounding box center [429, 335] width 38 height 38
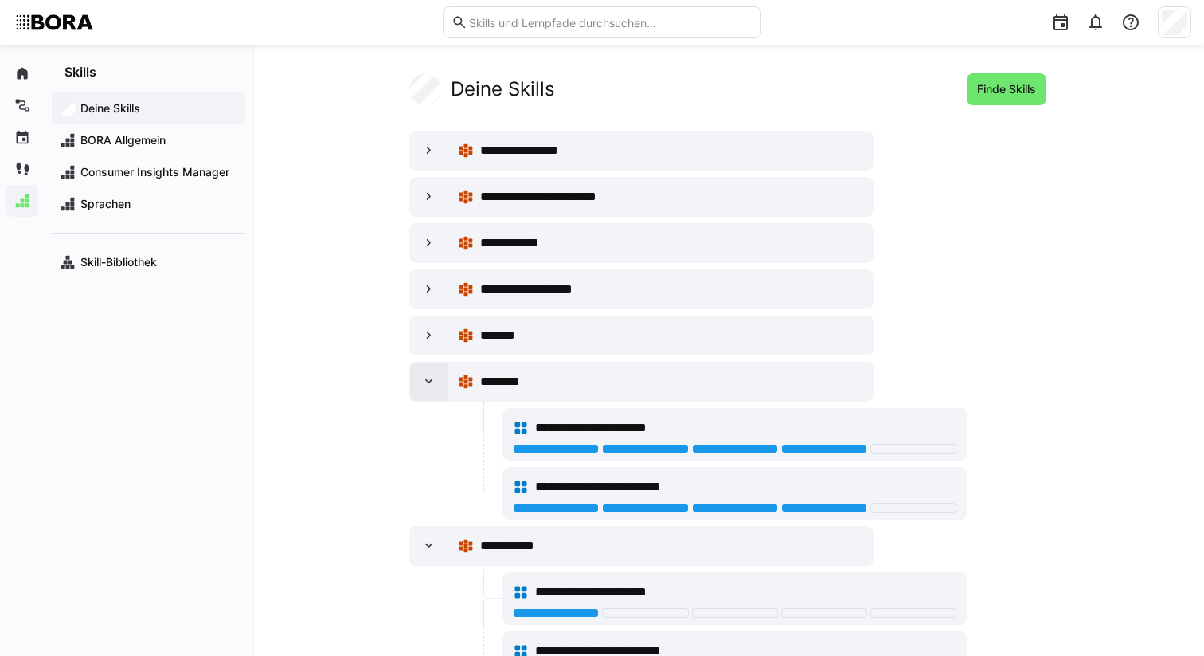
click at [422, 369] on div at bounding box center [429, 381] width 38 height 38
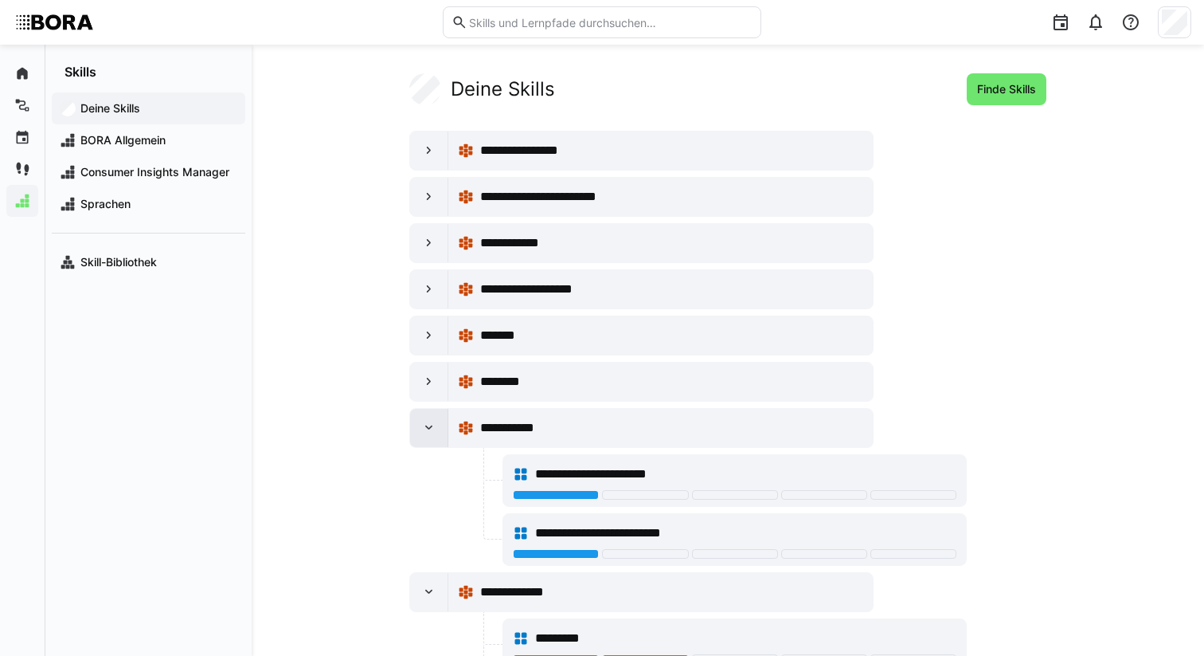
click at [423, 421] on eds-icon at bounding box center [429, 428] width 16 height 16
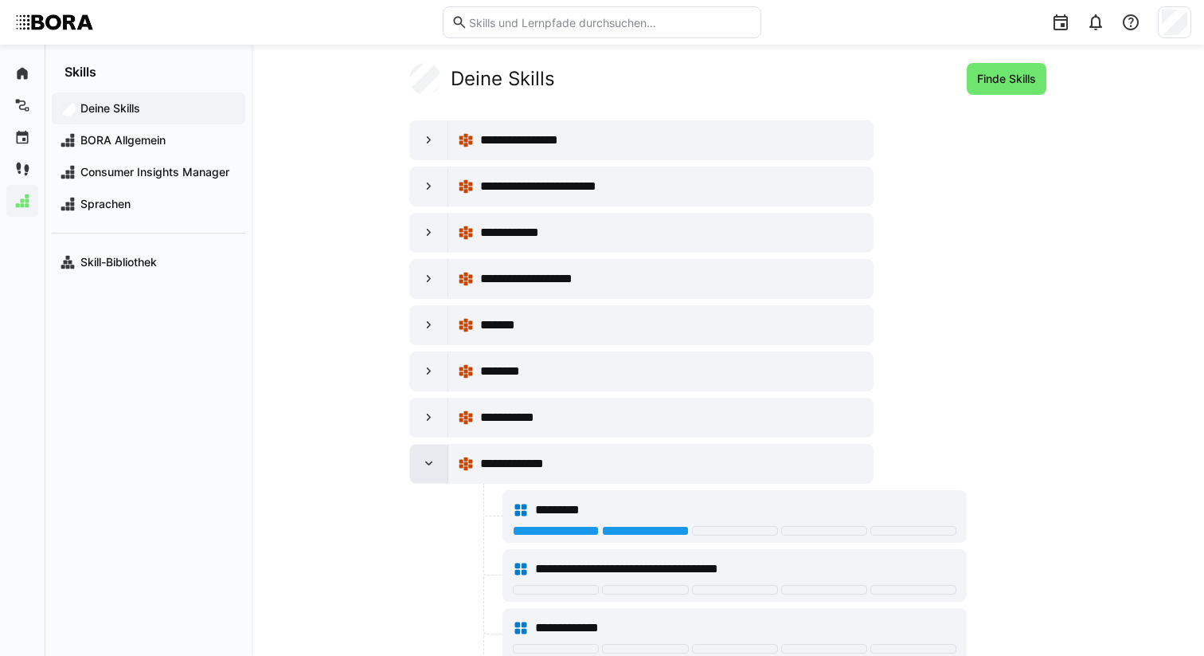
click at [424, 456] on div at bounding box center [429, 463] width 38 height 38
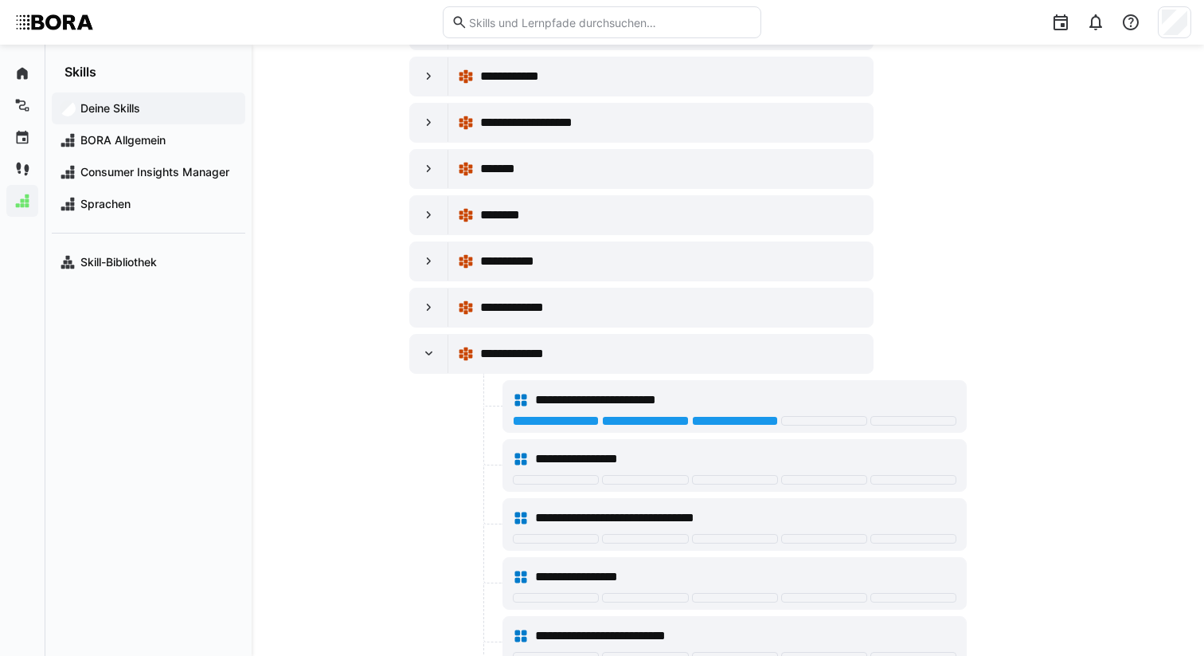
scroll to position [258, 0]
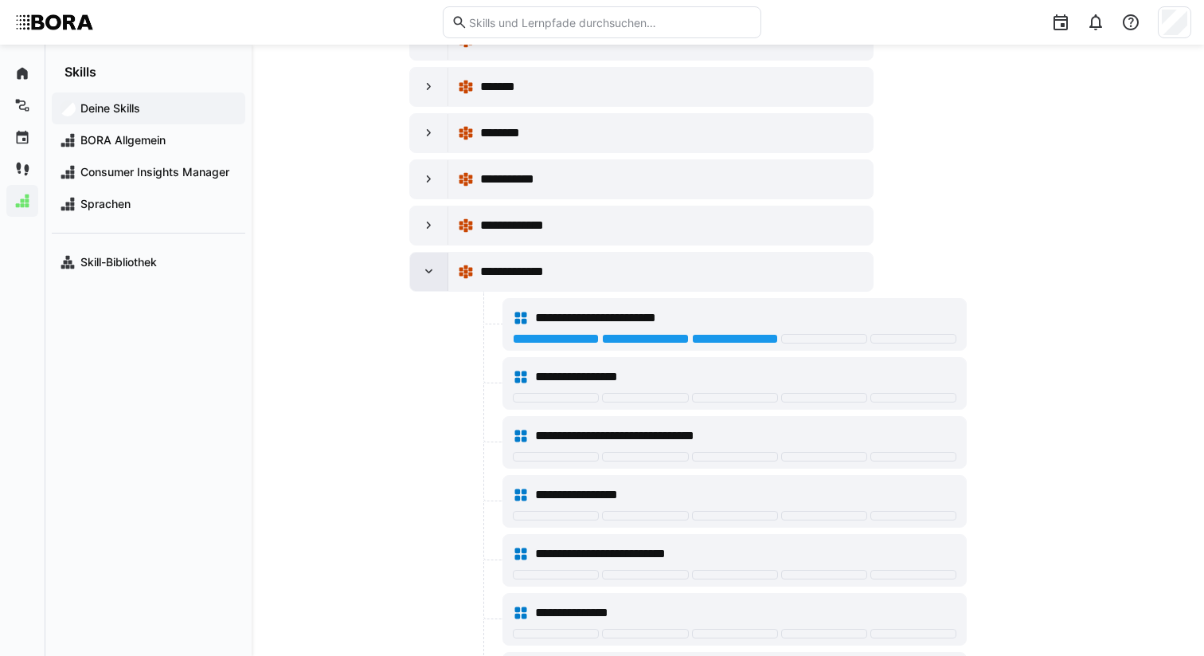
click at [421, 275] on eds-icon at bounding box center [429, 272] width 16 height 16
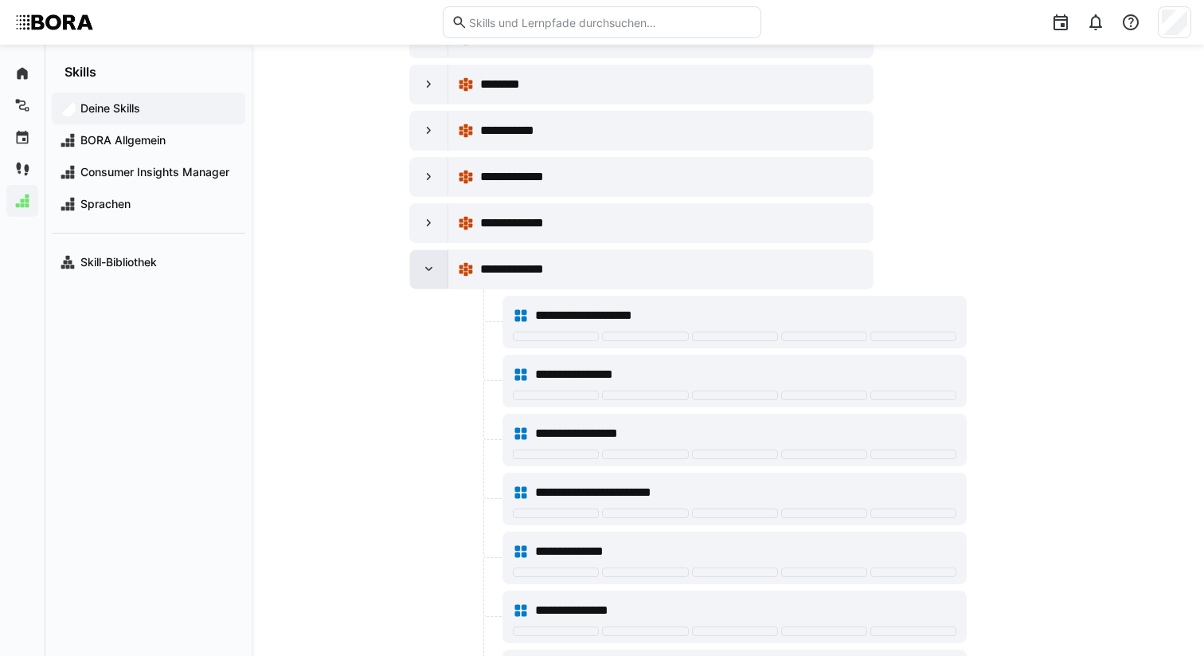
scroll to position [359, 0]
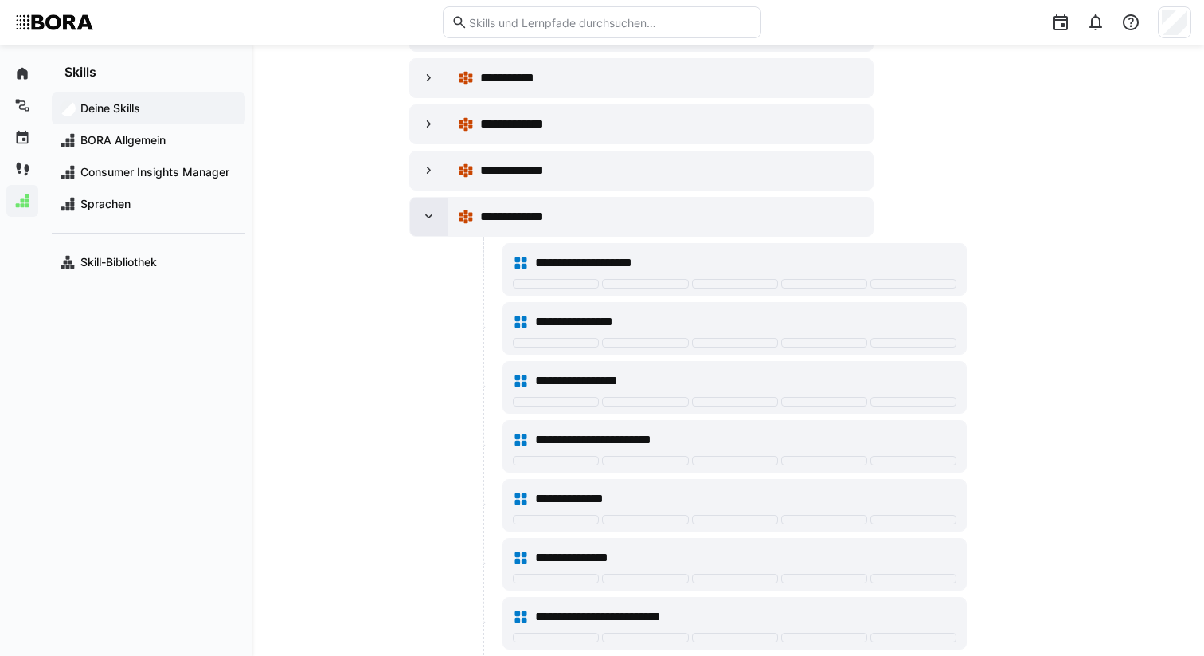
click at [418, 231] on div at bounding box center [429, 217] width 38 height 38
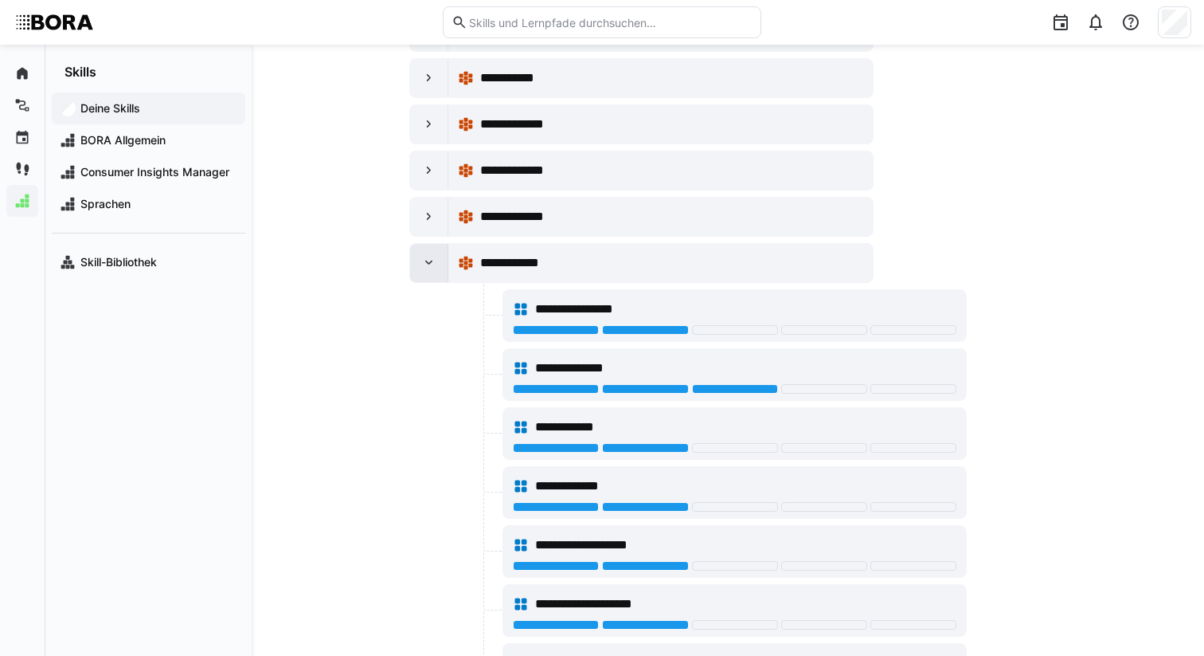
click at [432, 266] on eds-icon at bounding box center [429, 263] width 16 height 16
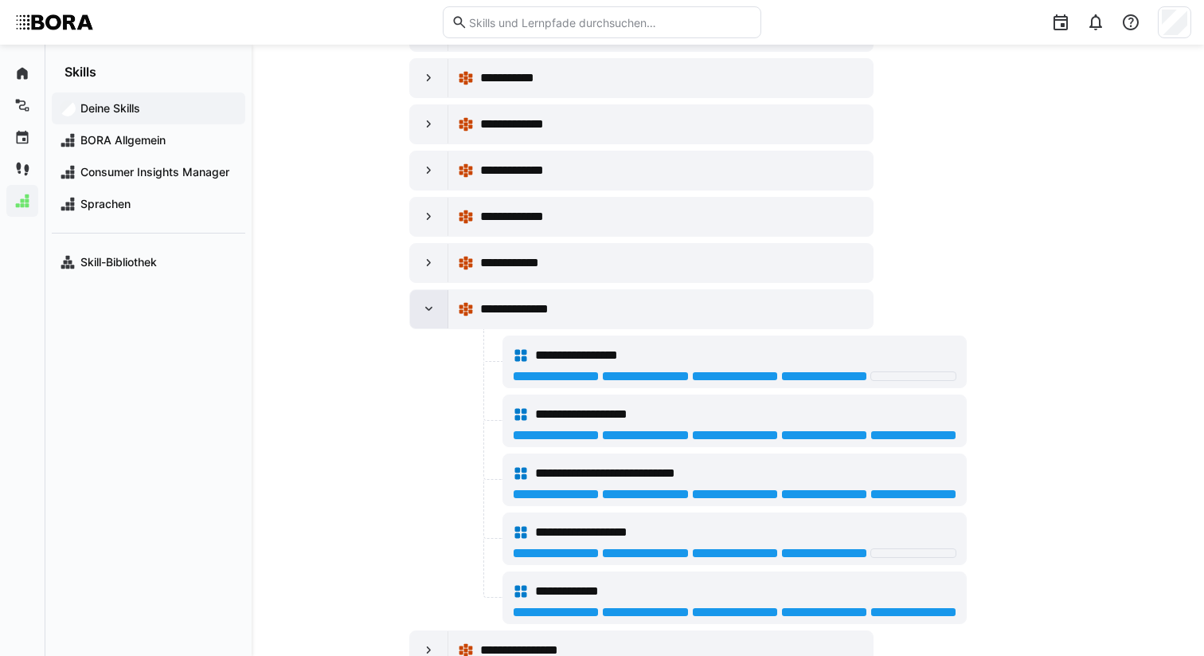
click at [435, 318] on div at bounding box center [429, 309] width 38 height 38
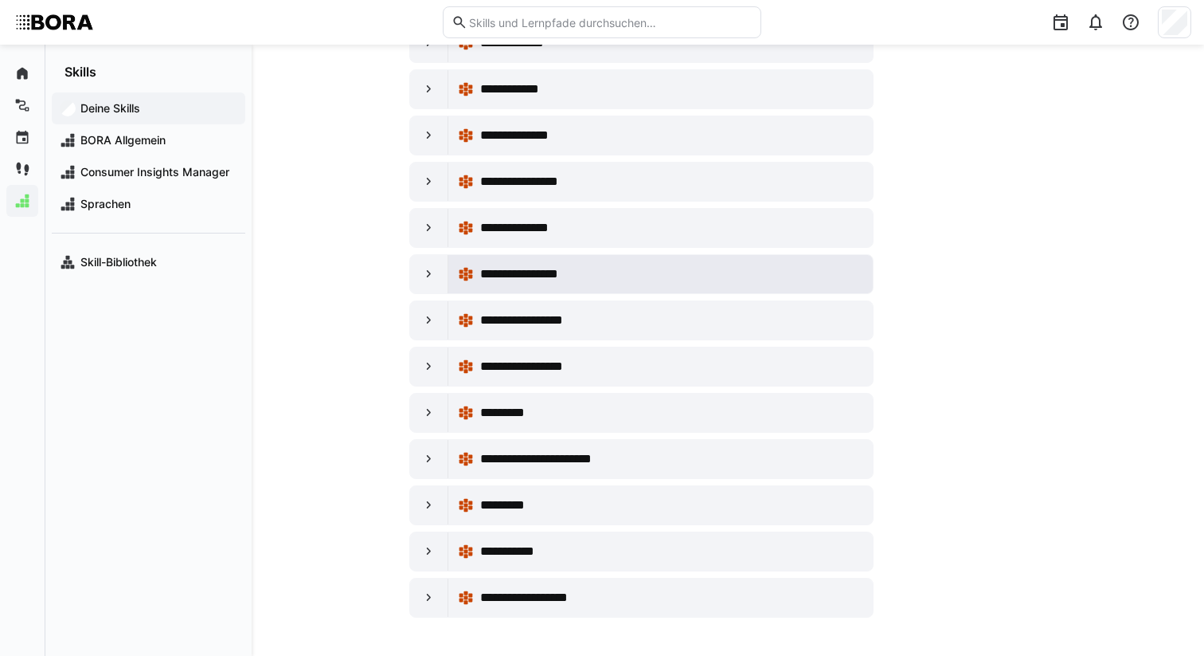
scroll to position [513, 0]
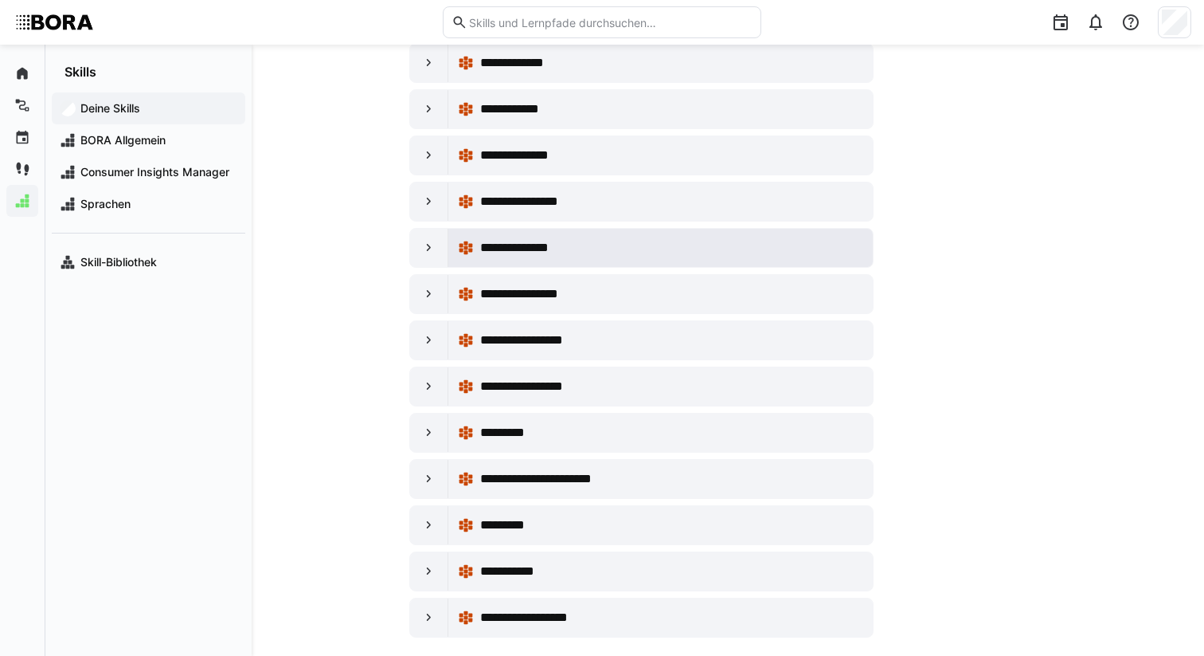
click at [540, 247] on span "**********" at bounding box center [526, 247] width 92 height 19
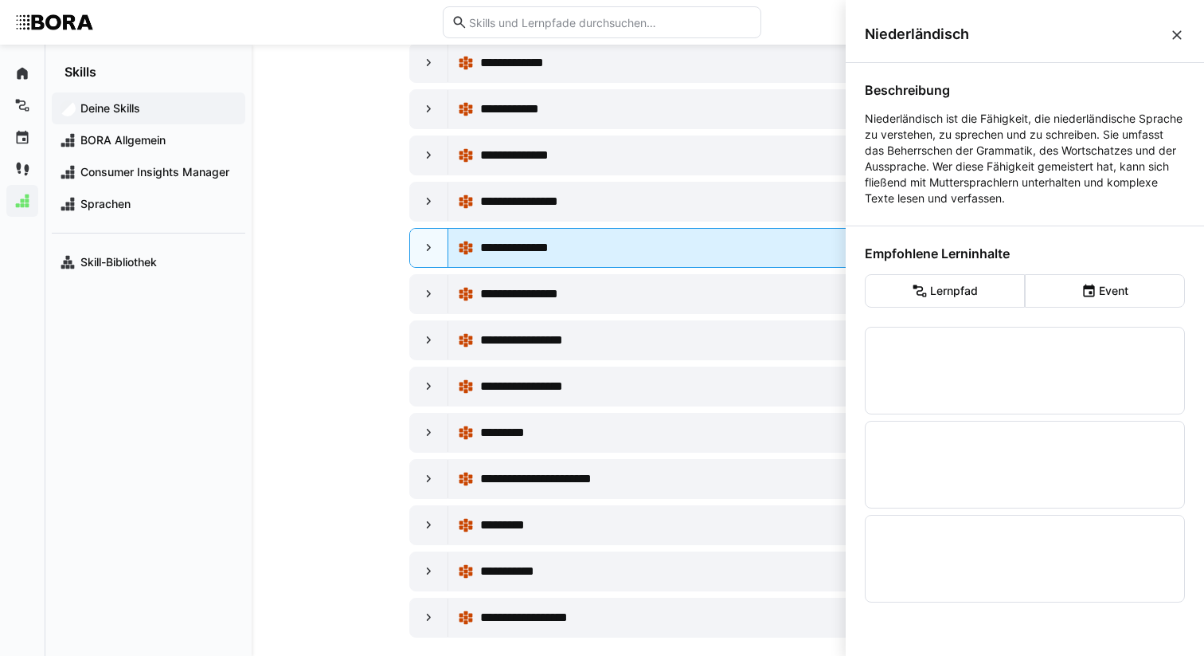
scroll to position [0, 0]
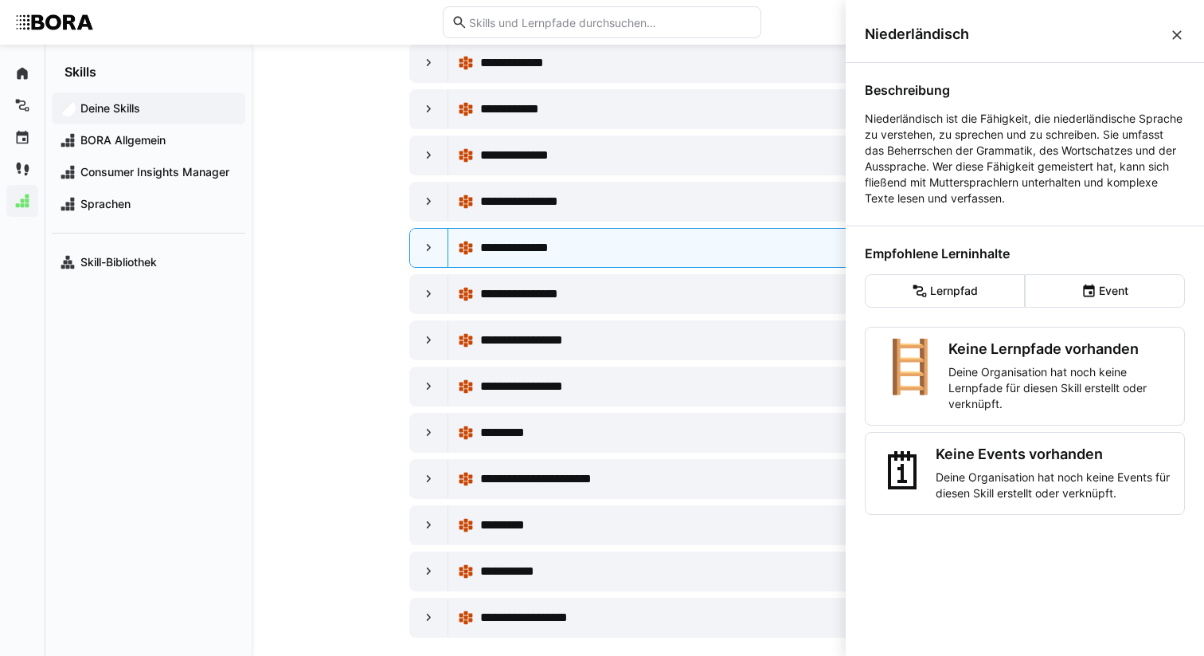
click at [1178, 33] on eds-icon at bounding box center [1177, 35] width 16 height 16
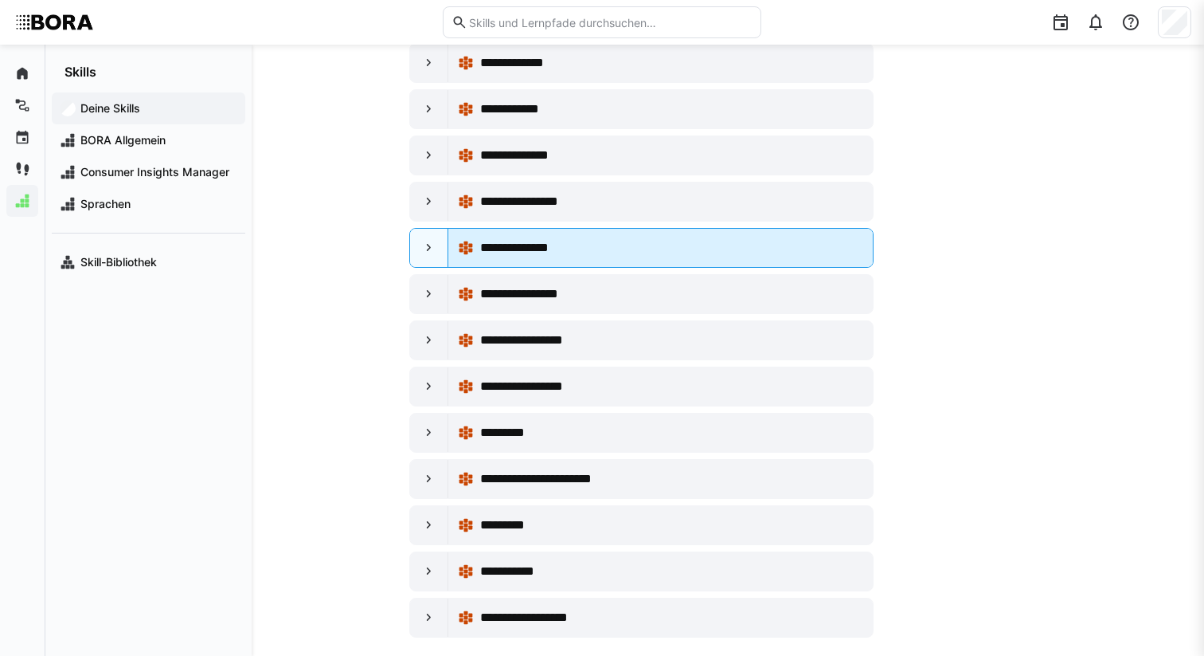
scroll to position [513, 0]
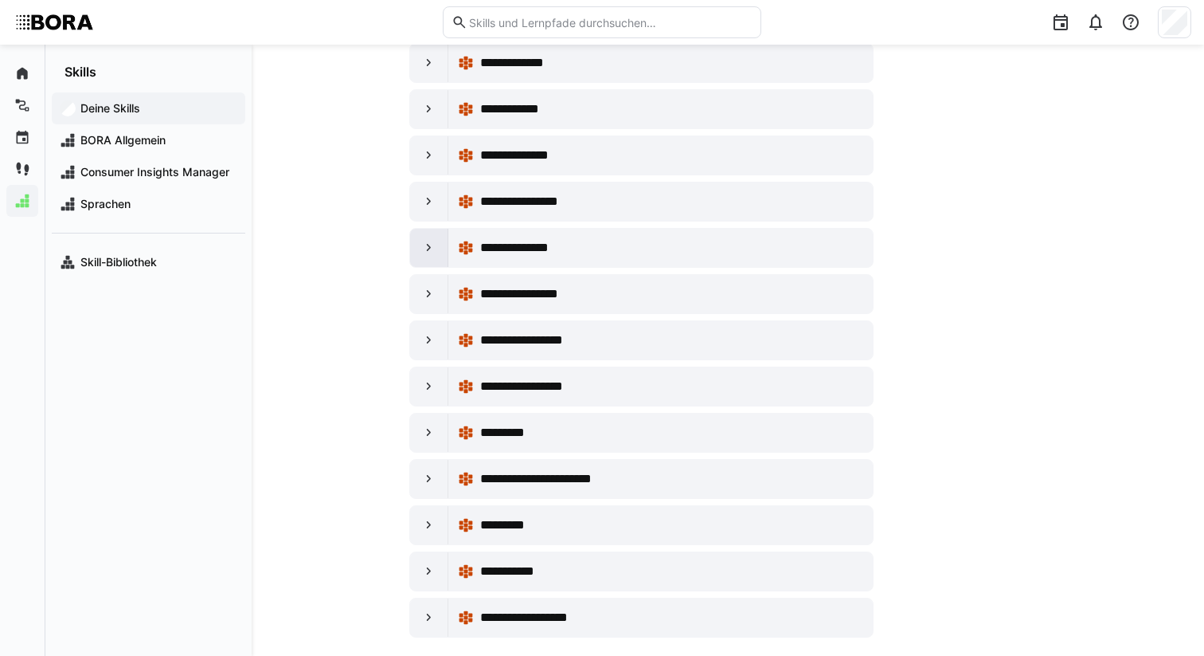
click at [436, 247] on eds-icon at bounding box center [429, 248] width 16 height 16
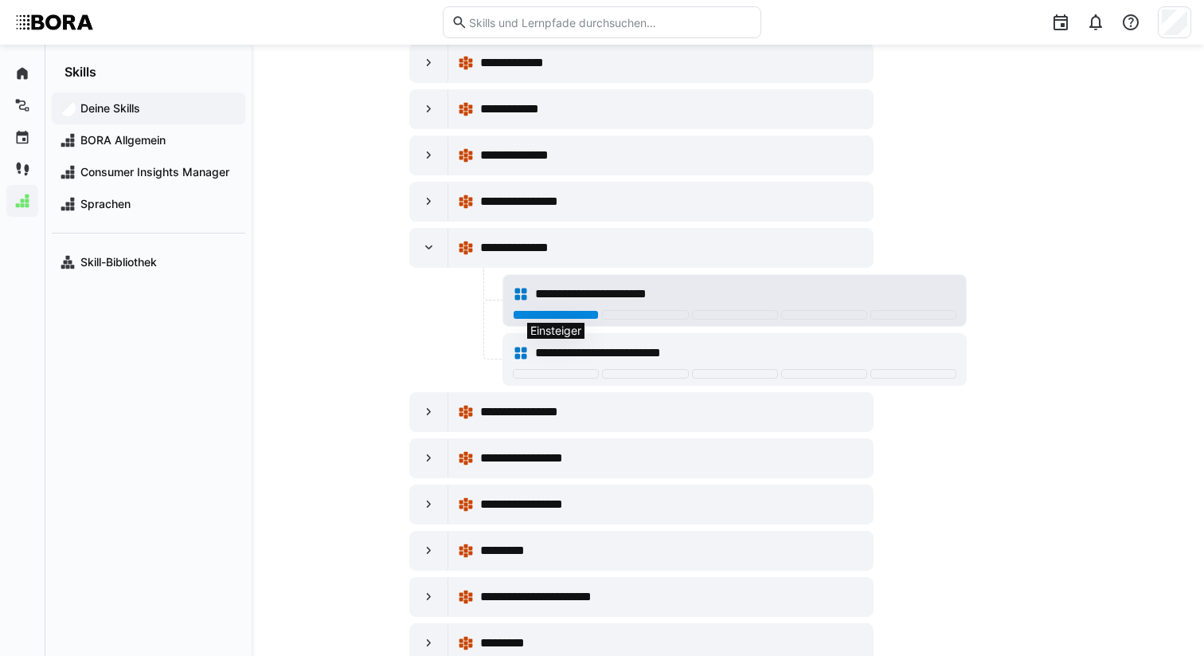
click at [553, 317] on div at bounding box center [556, 315] width 86 height 10
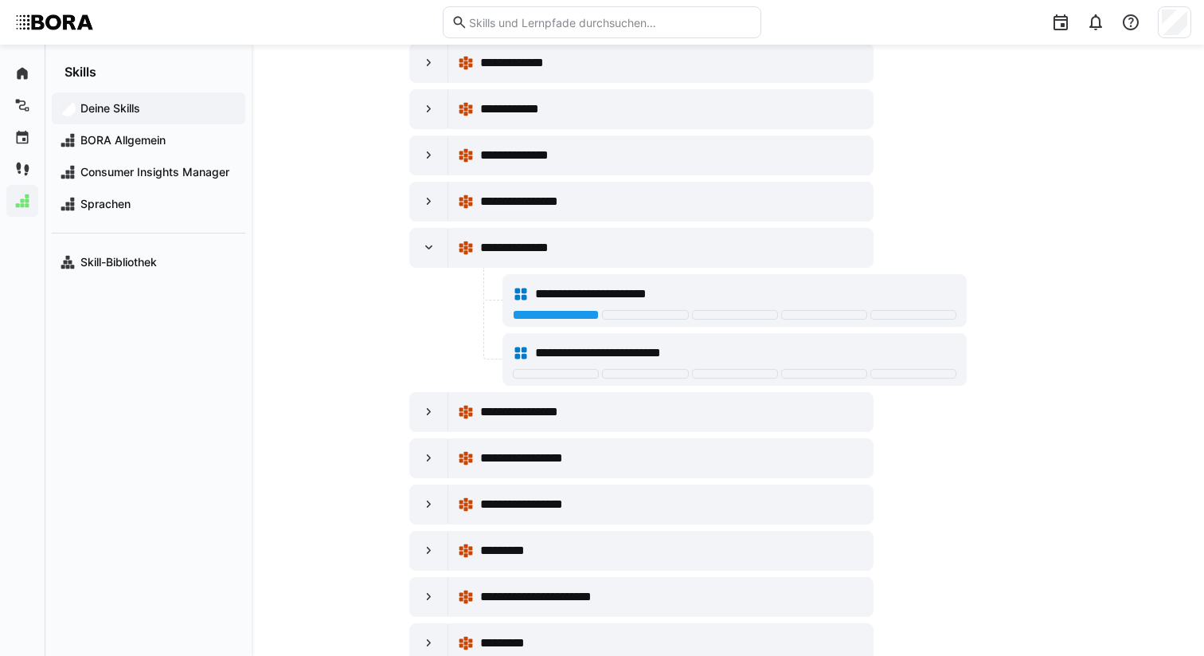
click at [335, 339] on app-your-skills-component "**********" at bounding box center [728, 162] width 876 height 1185
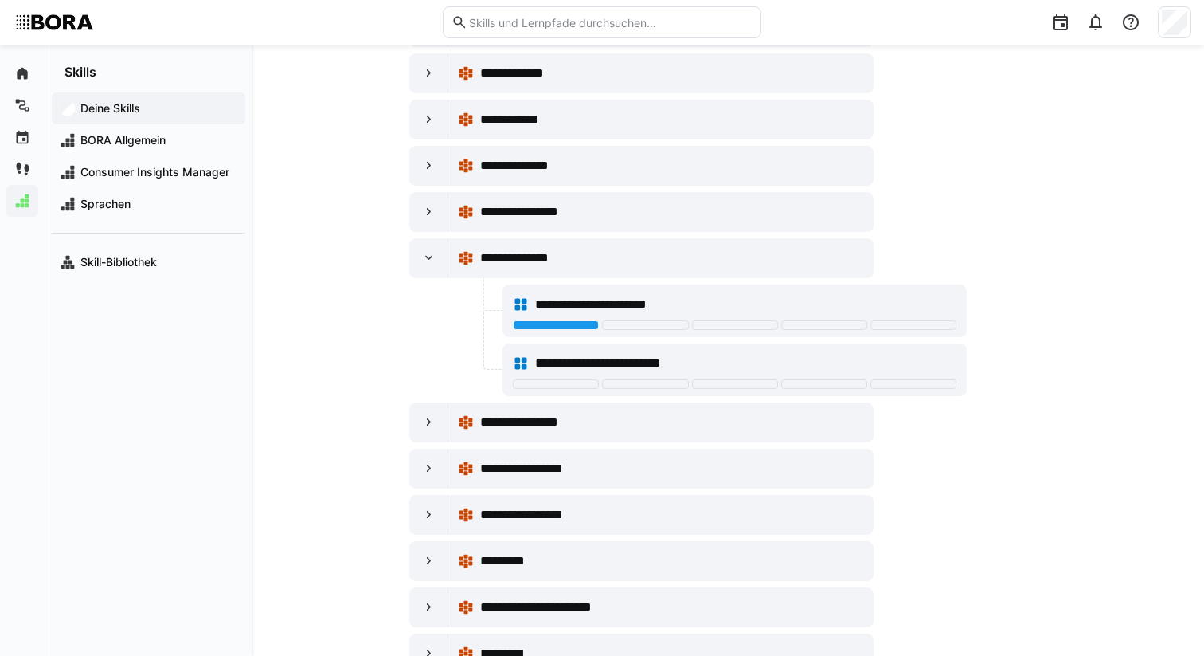
drag, startPoint x: 347, startPoint y: 480, endPoint x: 350, endPoint y: 469, distance: 11.4
click at [347, 480] on app-your-skills-component "**********" at bounding box center [728, 172] width 876 height 1185
click at [432, 267] on div at bounding box center [429, 258] width 38 height 38
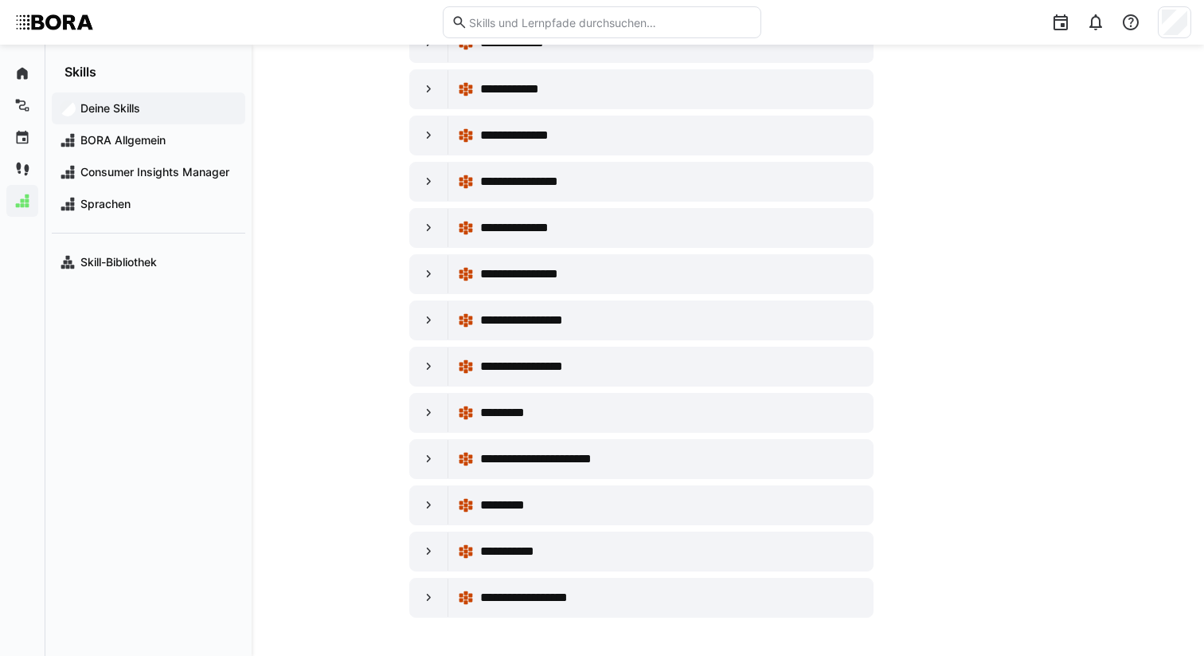
scroll to position [0, 0]
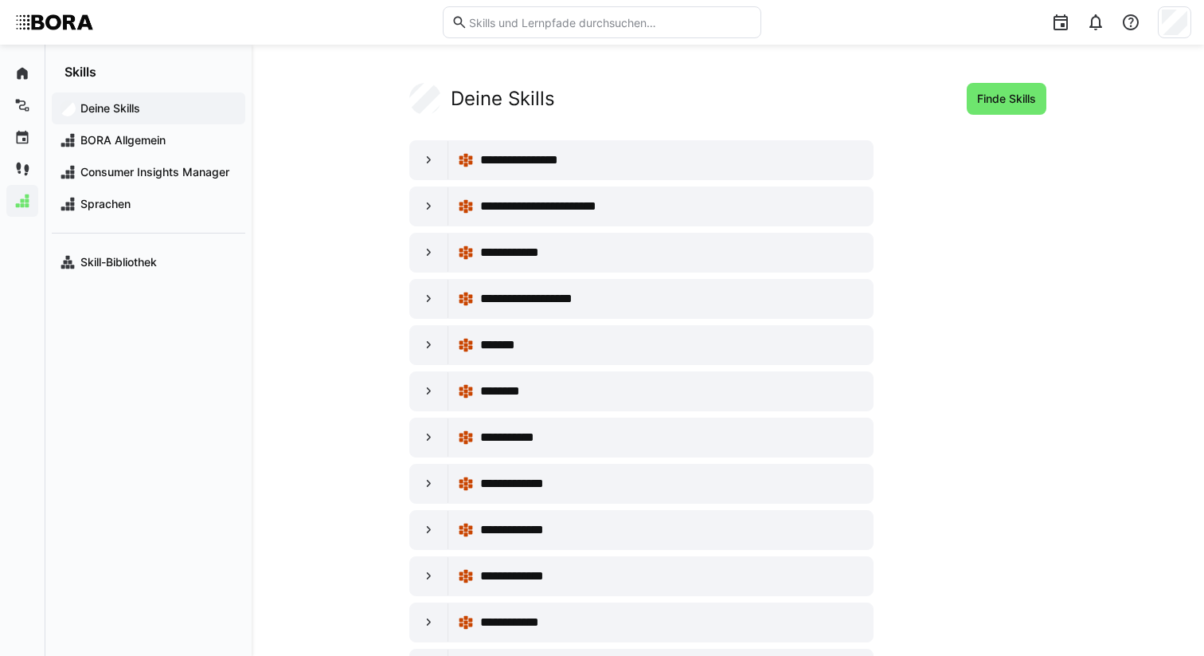
click at [985, 166] on div "**********" at bounding box center [727, 616] width 637 height 1067
click at [1161, 19] on div at bounding box center [1174, 22] width 33 height 32
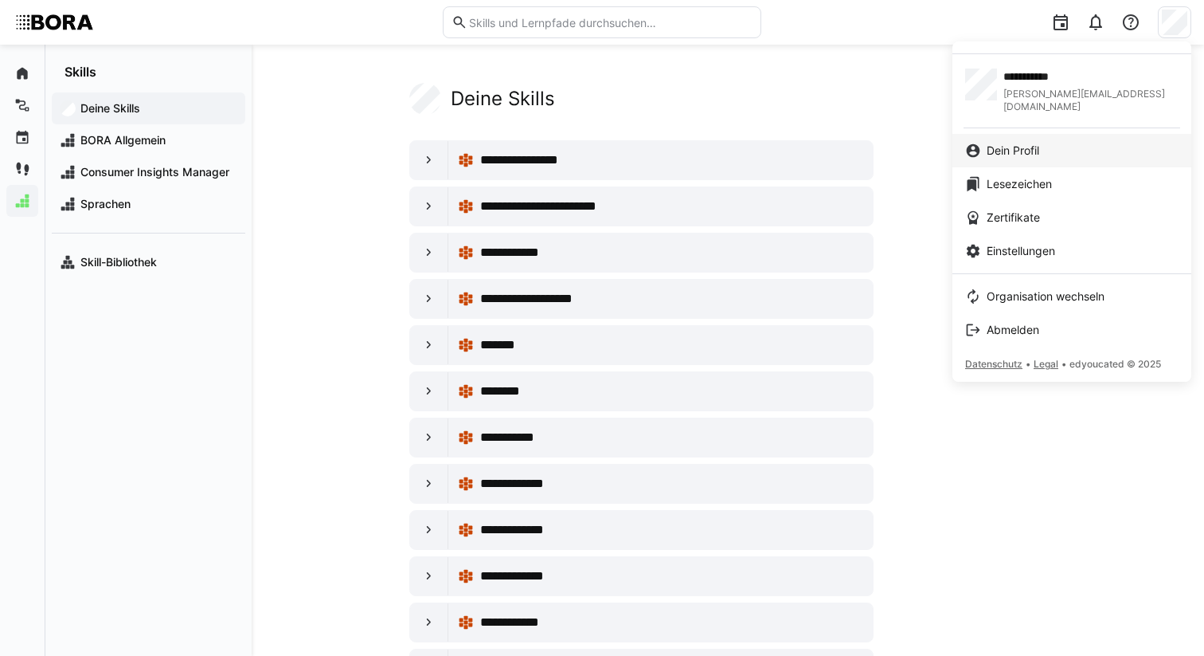
click at [1080, 143] on div "Dein Profil" at bounding box center [1071, 151] width 213 height 16
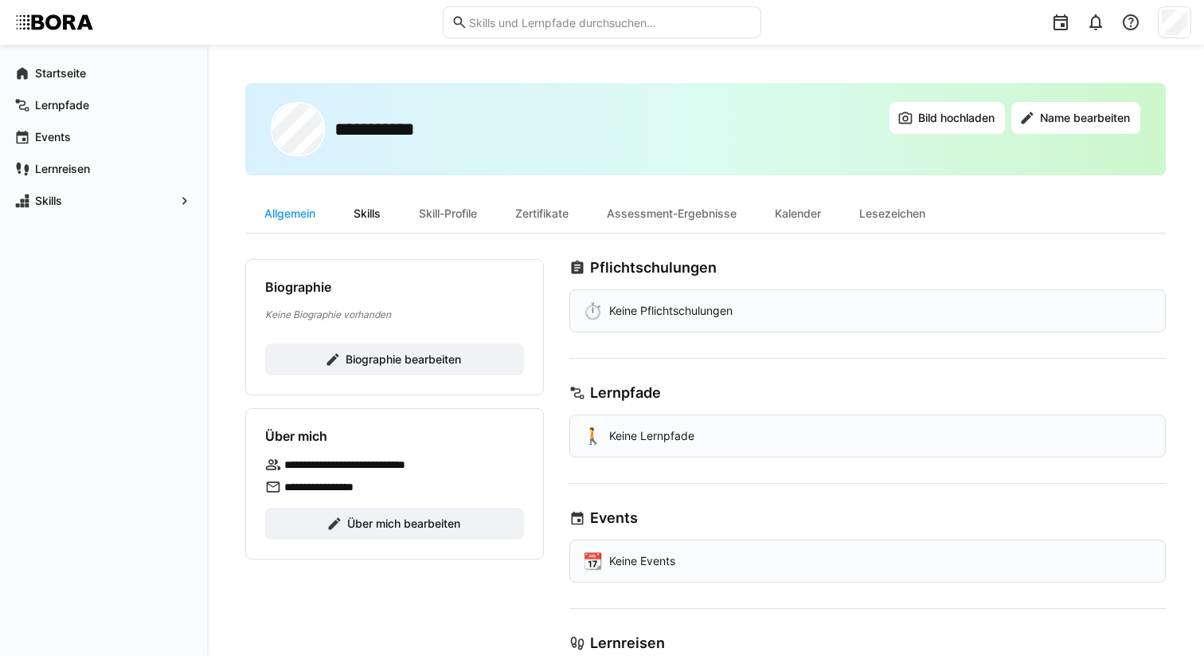
click at [377, 206] on div "Skills" at bounding box center [367, 213] width 65 height 38
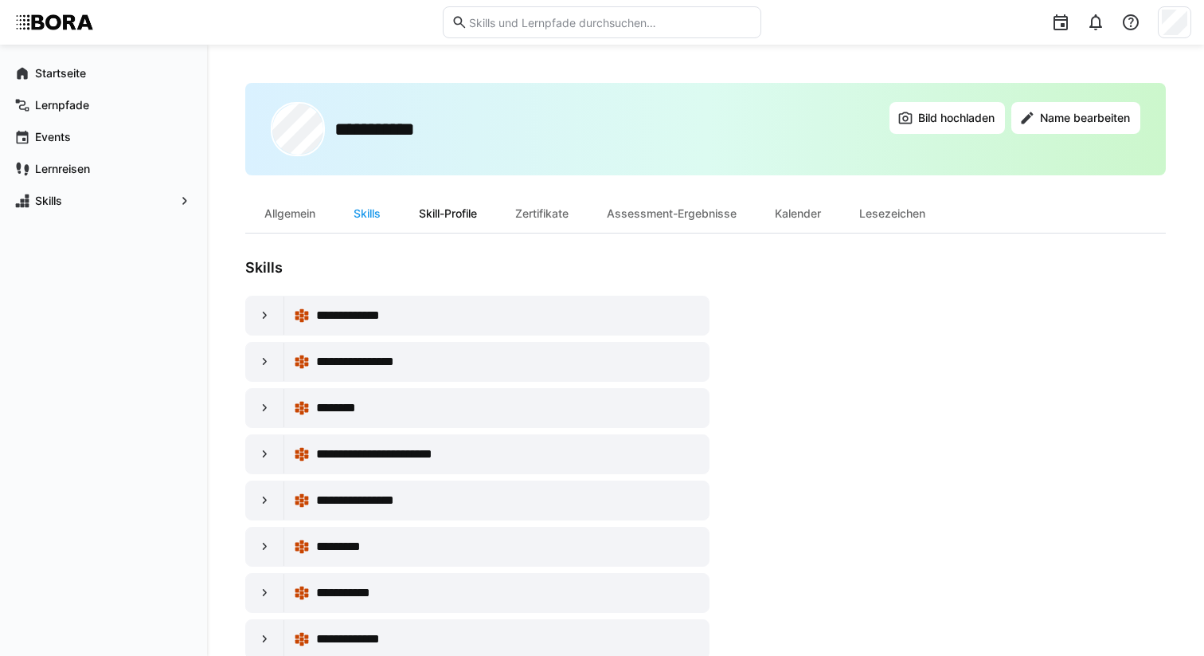
click at [464, 221] on div "Skill-Profile" at bounding box center [448, 213] width 96 height 38
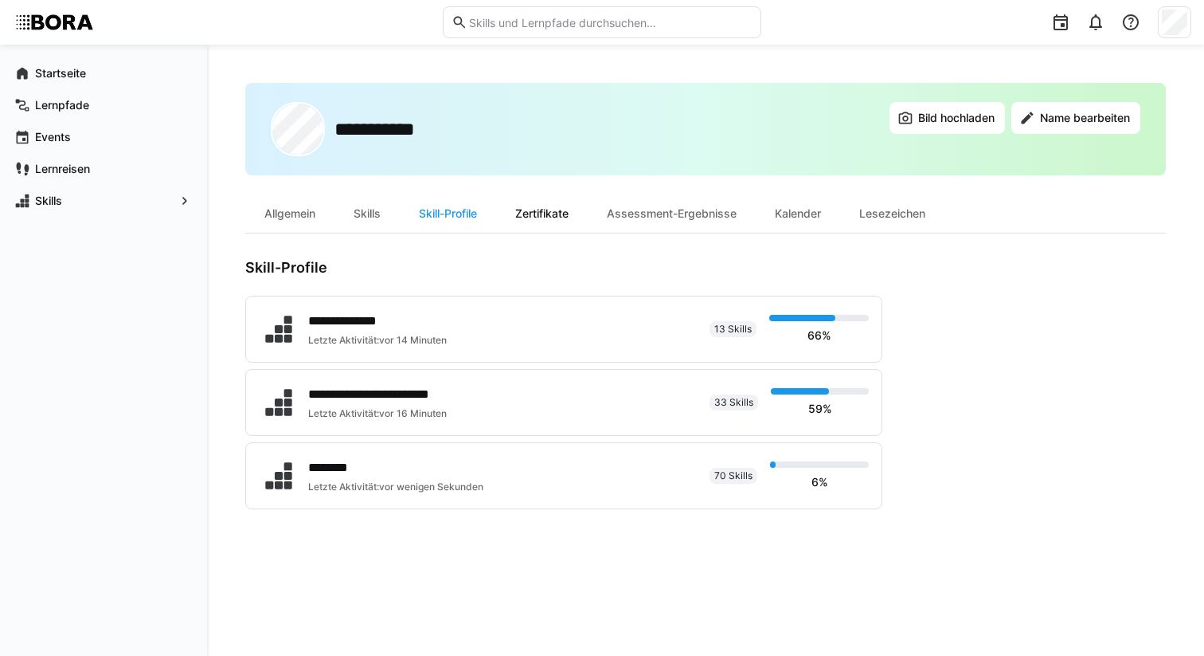
click at [547, 206] on div "Zertifikate" at bounding box center [542, 213] width 92 height 38
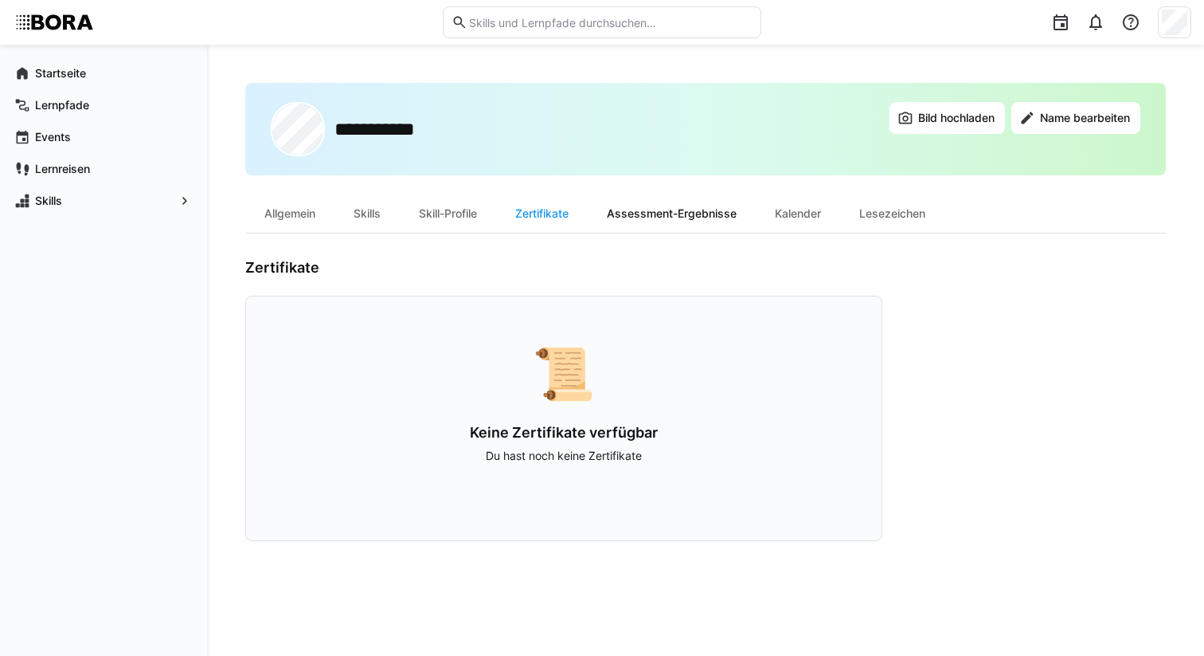
click at [678, 215] on div "Assessment-Ergebnisse" at bounding box center [672, 213] width 168 height 38
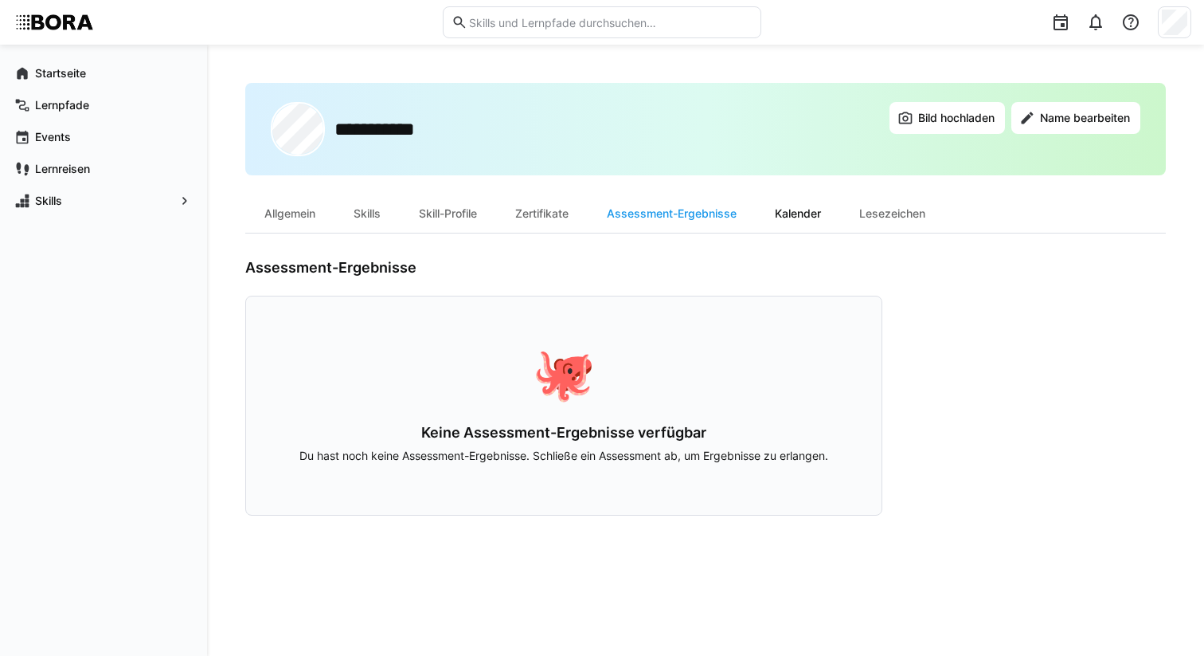
click at [805, 214] on div "Kalender" at bounding box center [798, 213] width 84 height 38
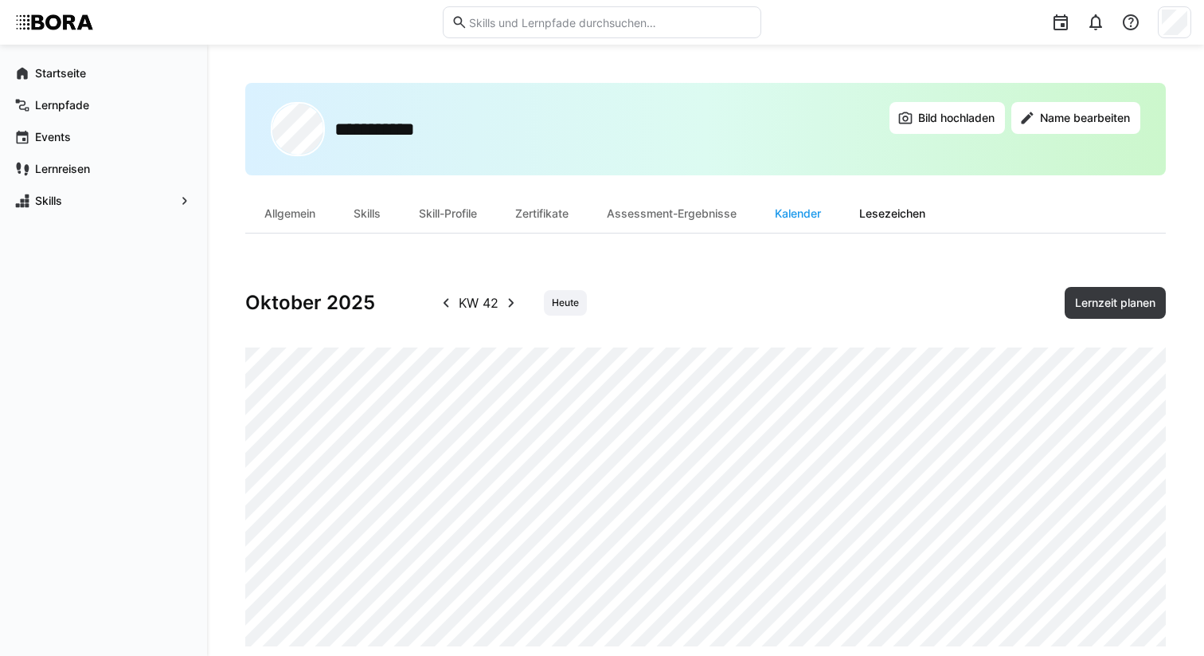
click at [912, 213] on div "Lesezeichen" at bounding box center [892, 213] width 104 height 38
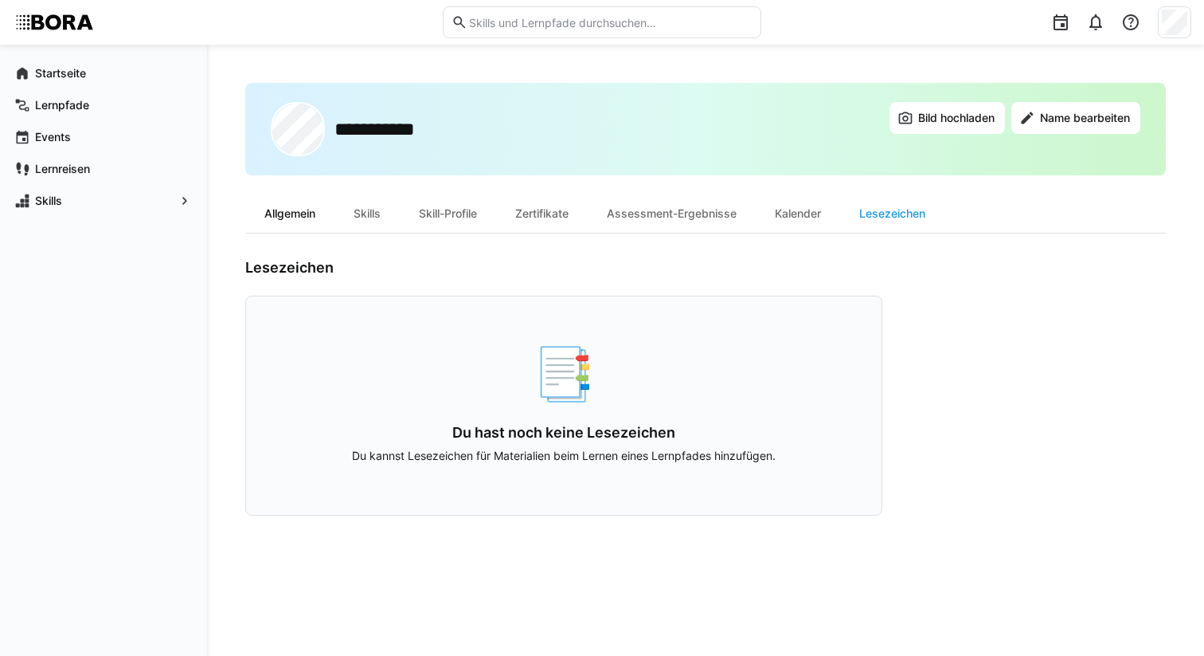
click at [304, 217] on div "Allgemein" at bounding box center [289, 213] width 89 height 38
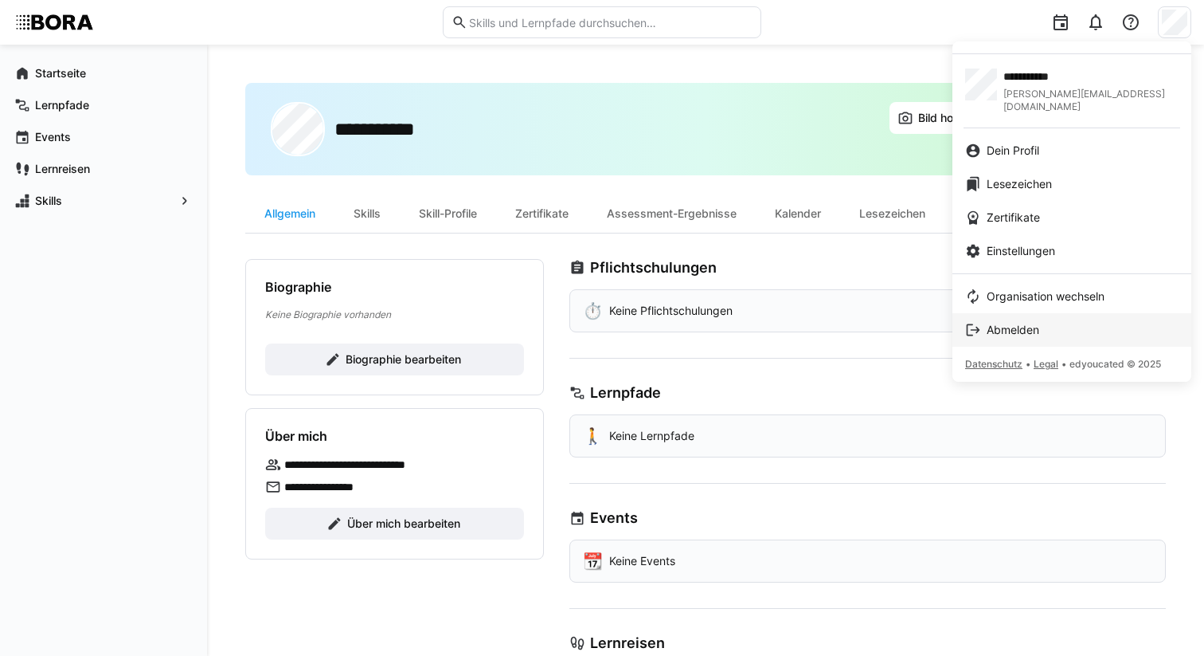
click at [1019, 322] on span "Abmelden" at bounding box center [1013, 330] width 53 height 16
